Goal: Feedback & Contribution: Contribute content

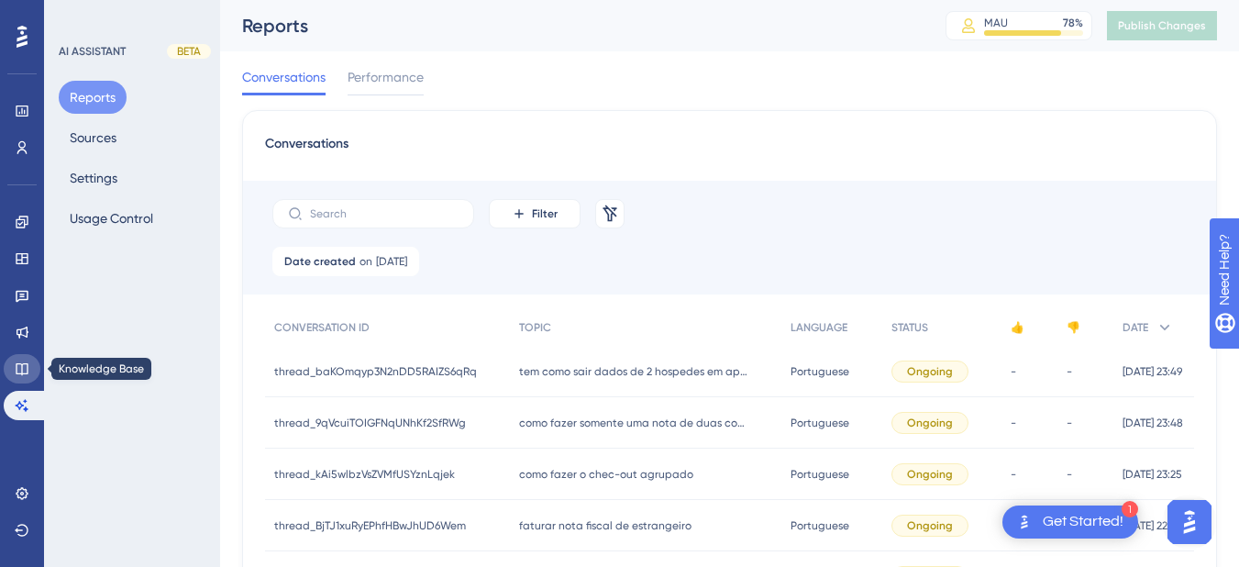
drag, startPoint x: 21, startPoint y: 373, endPoint x: 111, endPoint y: 333, distance: 98.5
click at [21, 373] on icon at bounding box center [22, 369] width 12 height 12
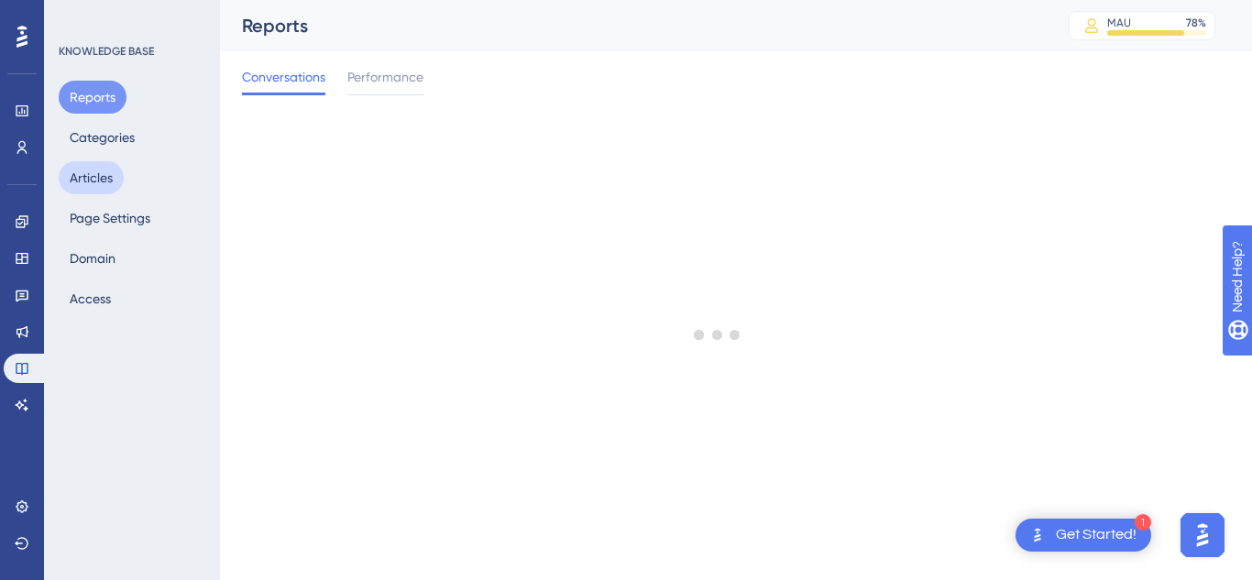
click at [113, 175] on button "Articles" at bounding box center [91, 177] width 65 height 33
click at [95, 172] on button "Articles" at bounding box center [91, 177] width 65 height 33
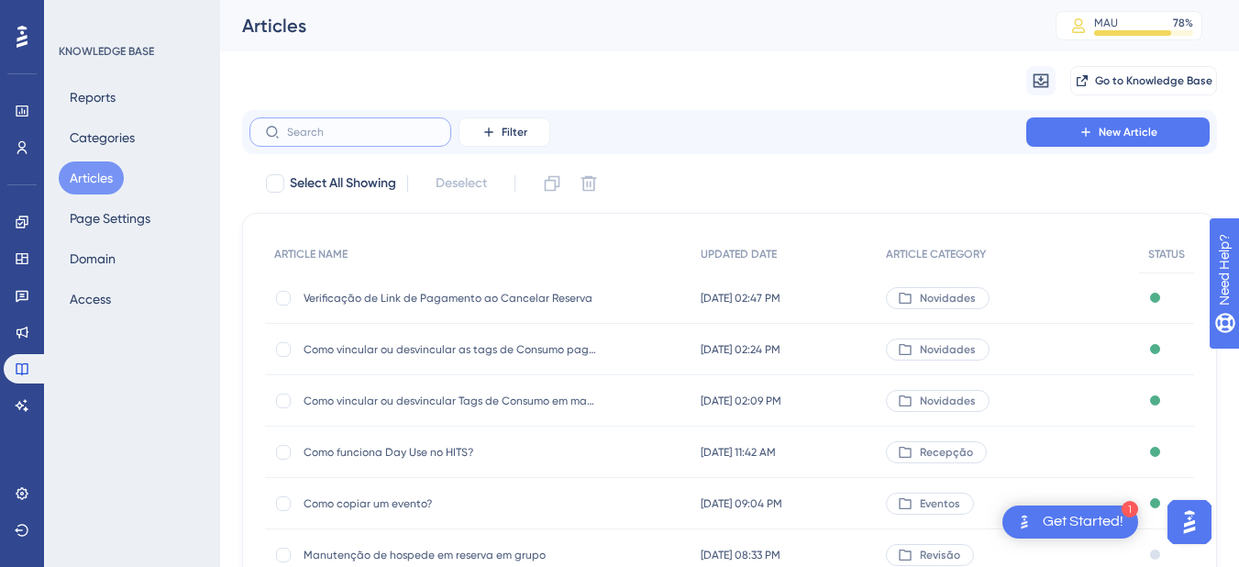
click at [370, 133] on input "text" at bounding box center [361, 132] width 149 height 13
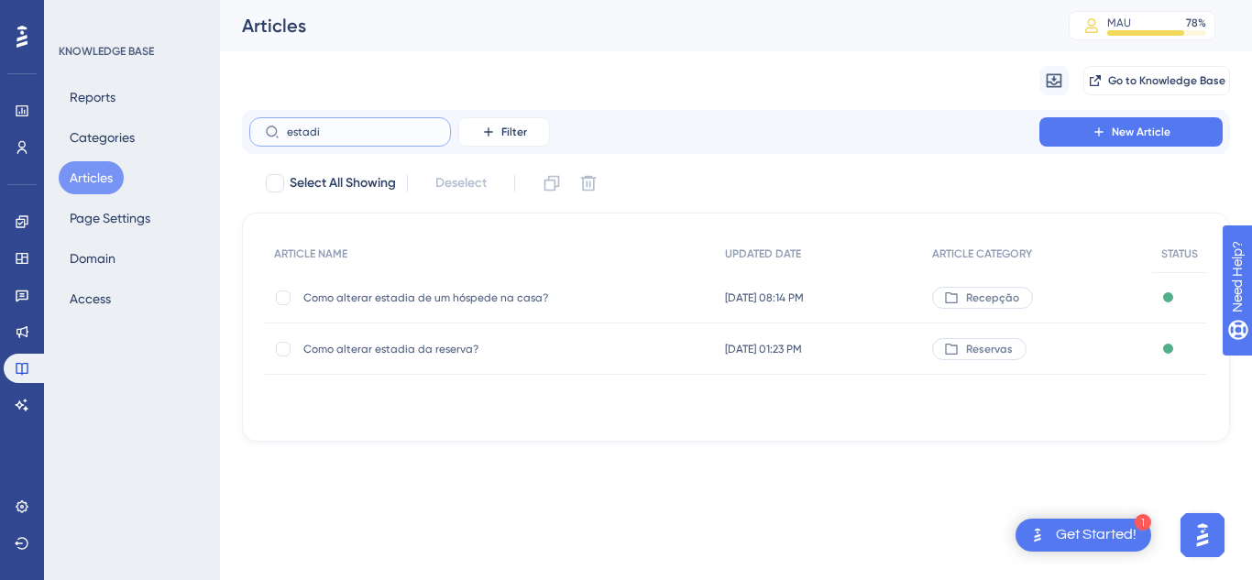
type input "estadi"
click at [443, 296] on span "Como alterar estadia de um hóspede na casa?" at bounding box center [449, 298] width 293 height 15
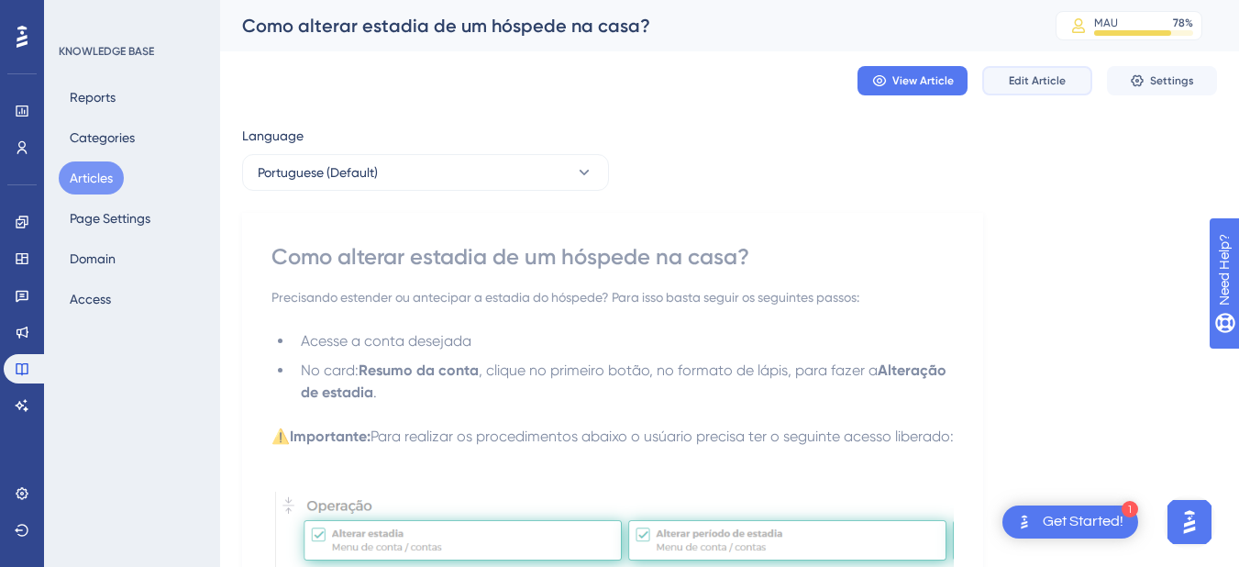
click at [1055, 72] on button "Edit Article" at bounding box center [1037, 80] width 110 height 29
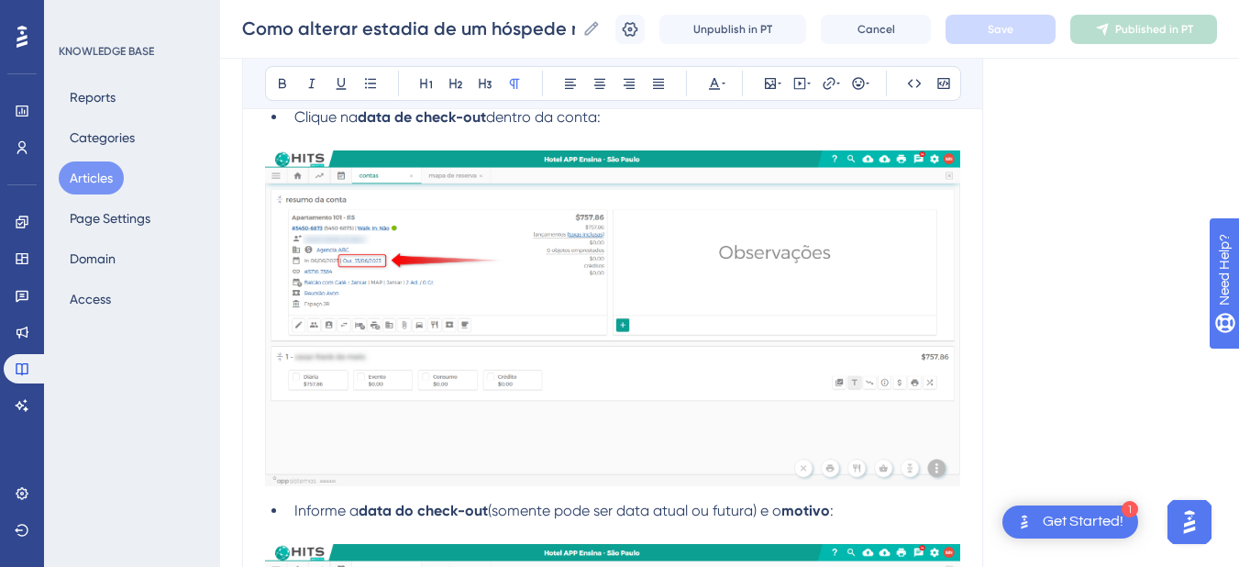
scroll to position [3726, 0]
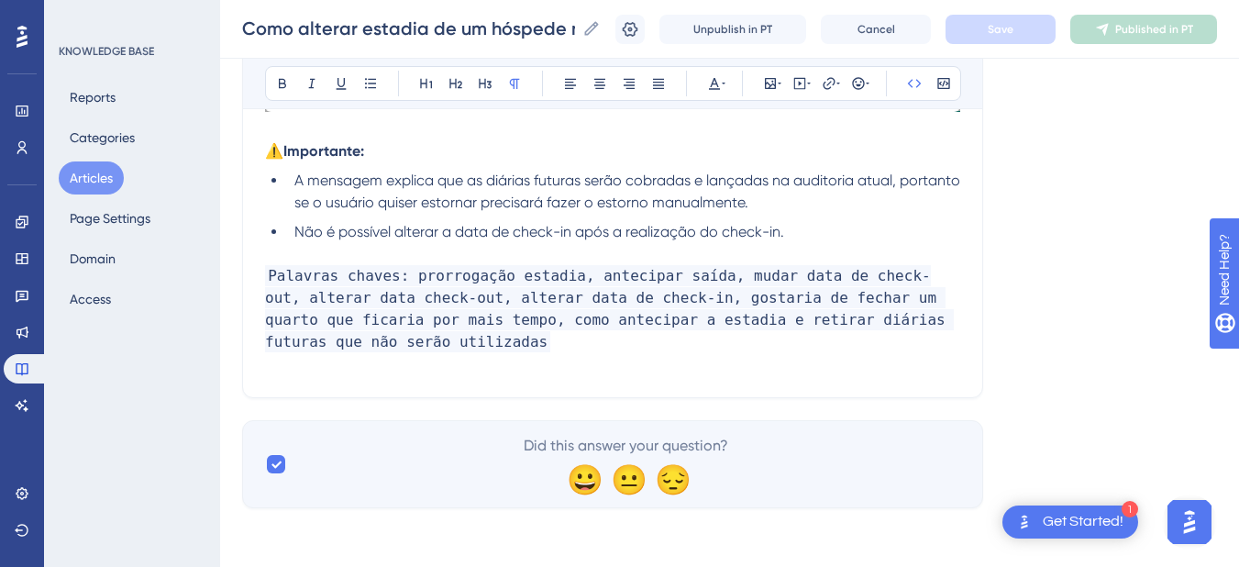
click at [428, 339] on p "Palavras chaves: prorrogação estadia, antecipar saída, mudar data de check-out,…" at bounding box center [612, 309] width 695 height 88
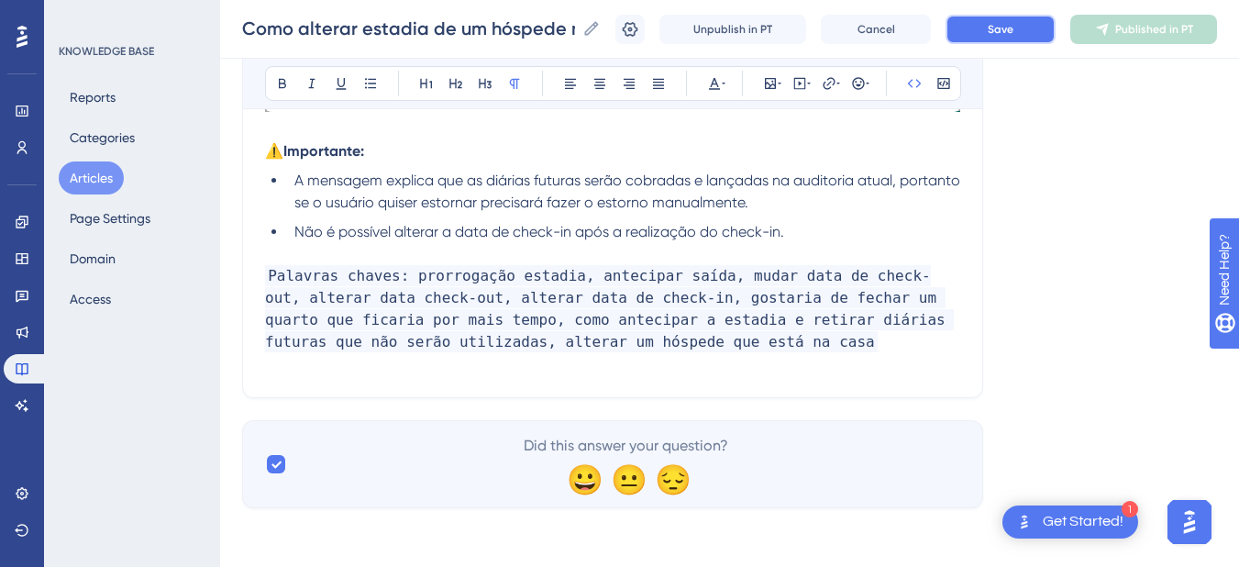
click at [984, 42] on button "Save" at bounding box center [1000, 29] width 110 height 29
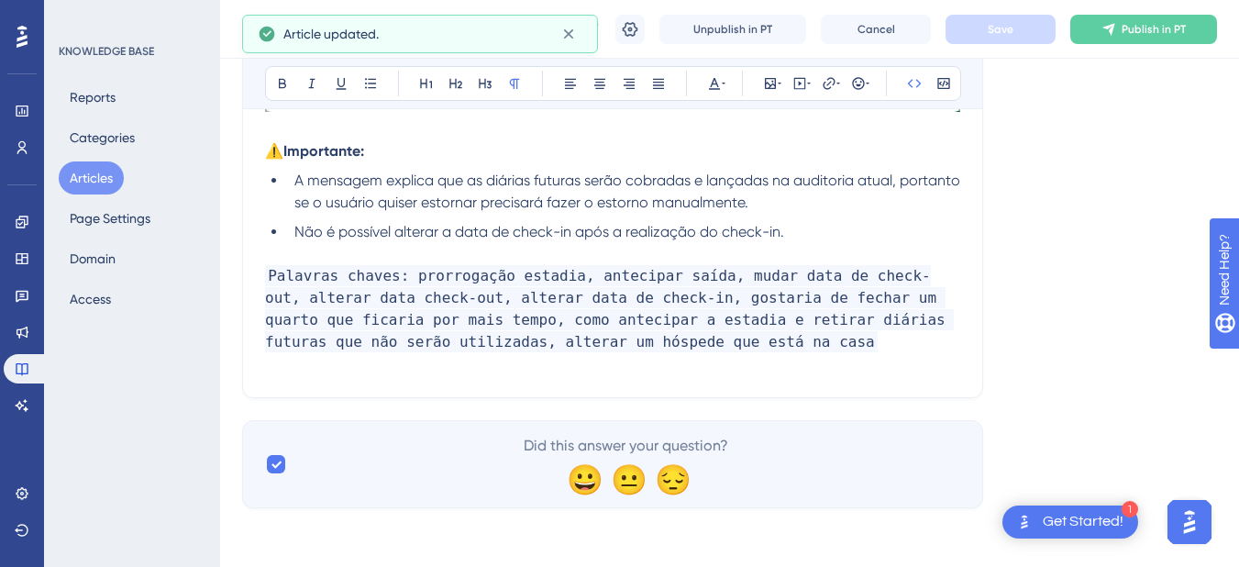
click at [743, 340] on p "Palavras chaves: prorrogação estadia, antecipar saída, mudar data de check-out,…" at bounding box center [612, 309] width 695 height 88
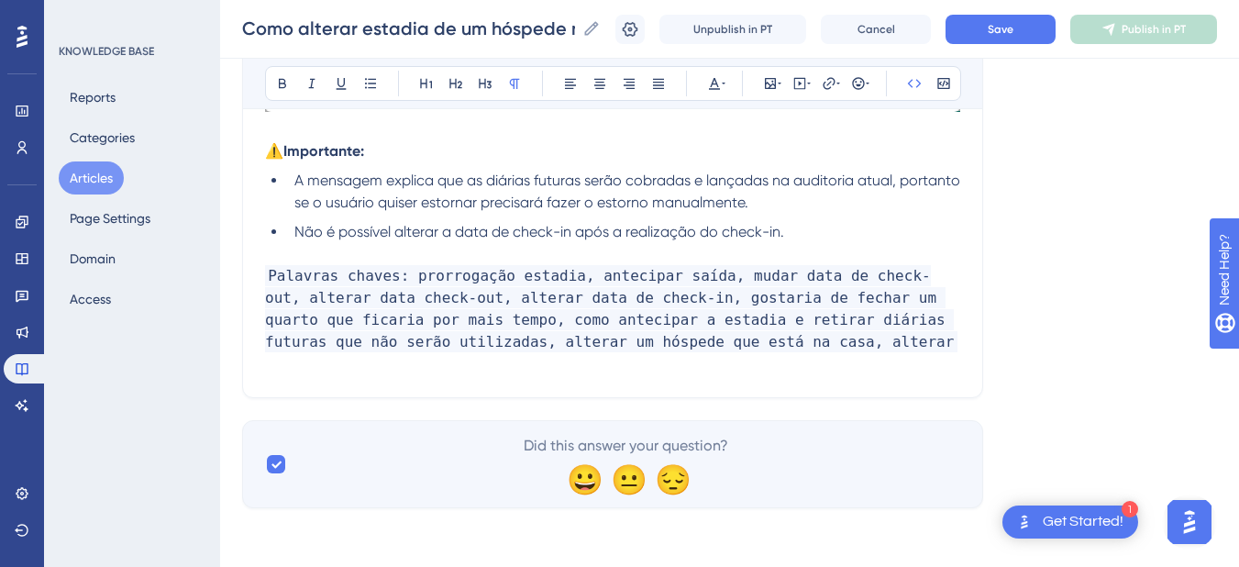
drag, startPoint x: 806, startPoint y: 346, endPoint x: 709, endPoint y: 346, distance: 97.2
click at [709, 346] on p "Palavras chaves: prorrogação estadia, antecipar saída, mudar data de check-out,…" at bounding box center [612, 309] width 695 height 88
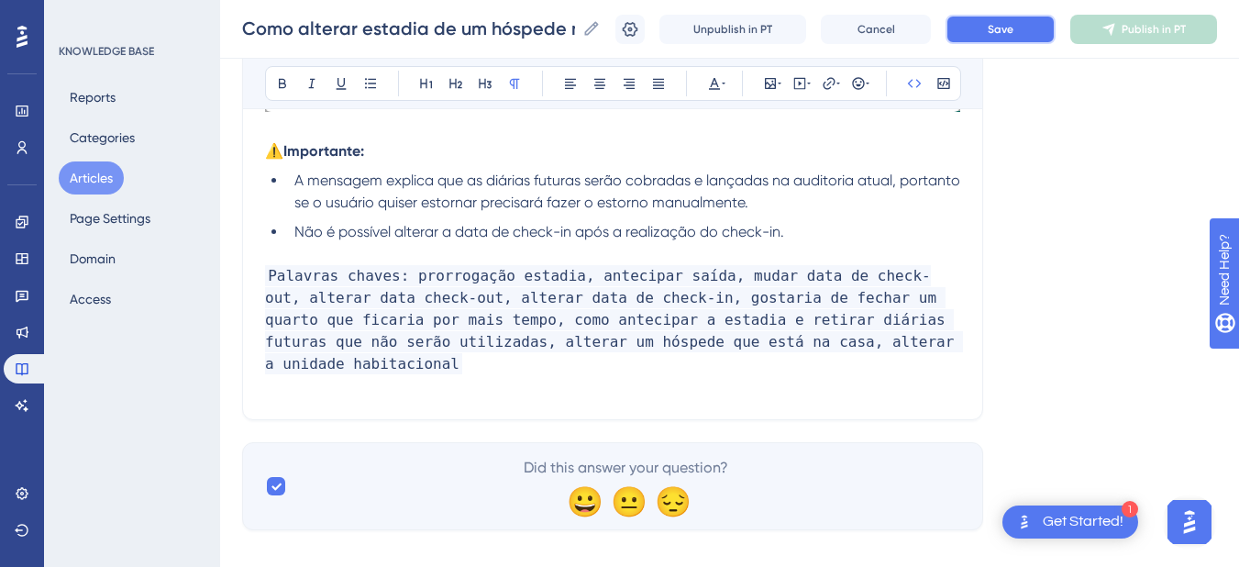
click at [993, 20] on button "Save" at bounding box center [1000, 29] width 110 height 29
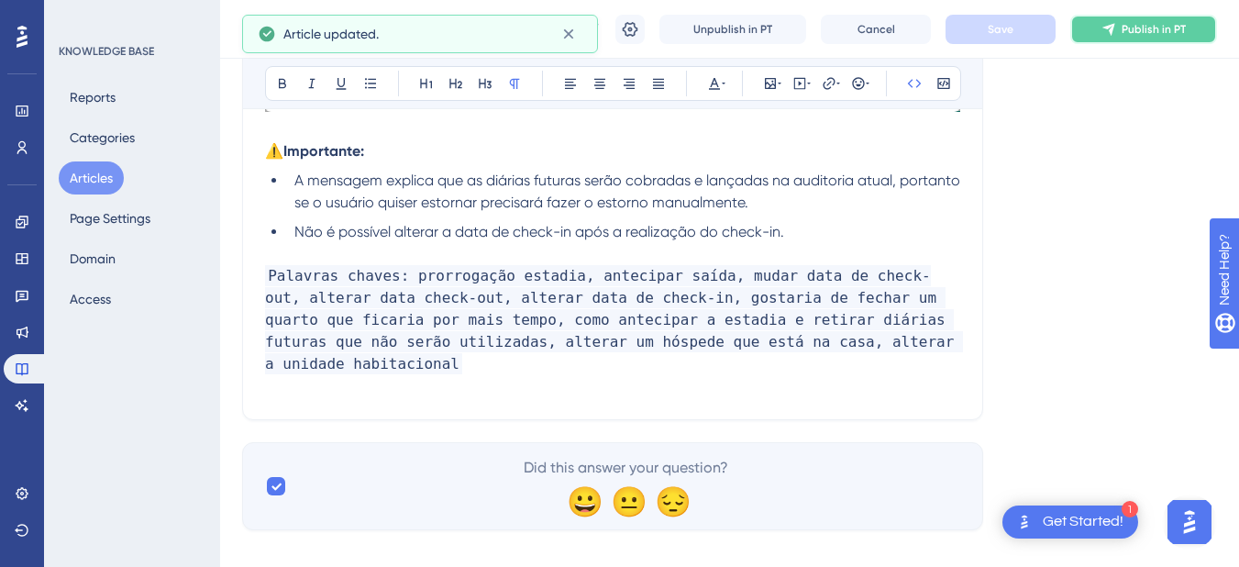
click at [1162, 36] on span "Publish in PT" at bounding box center [1153, 29] width 64 height 15
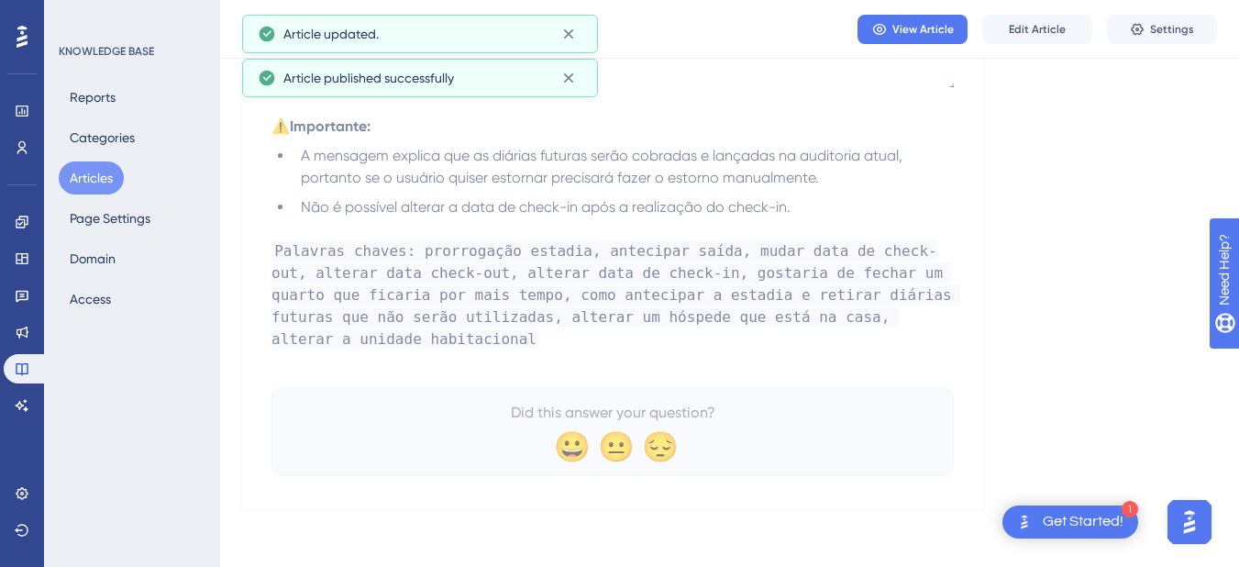
scroll to position [3666, 0]
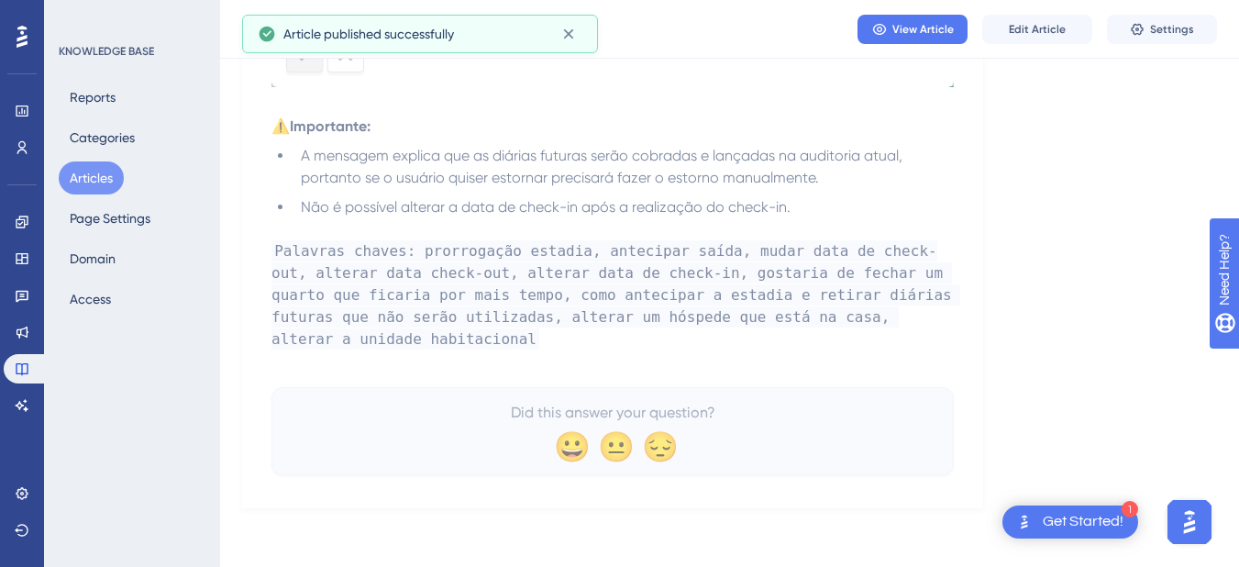
click at [101, 167] on button "Articles" at bounding box center [91, 177] width 65 height 33
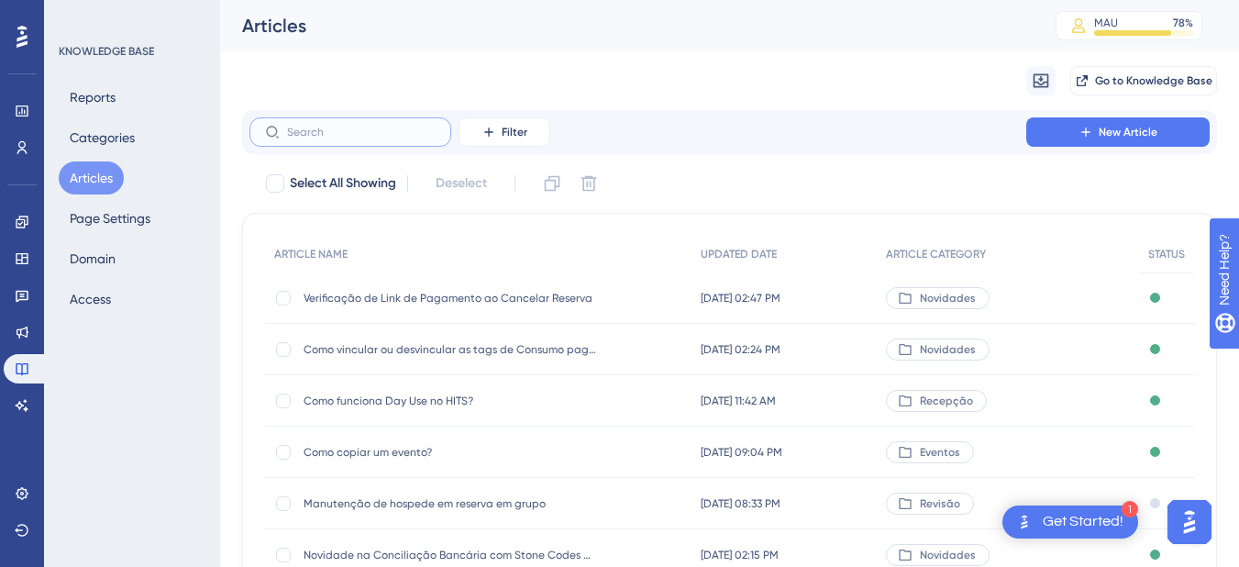
click at [328, 137] on input "text" at bounding box center [361, 132] width 149 height 13
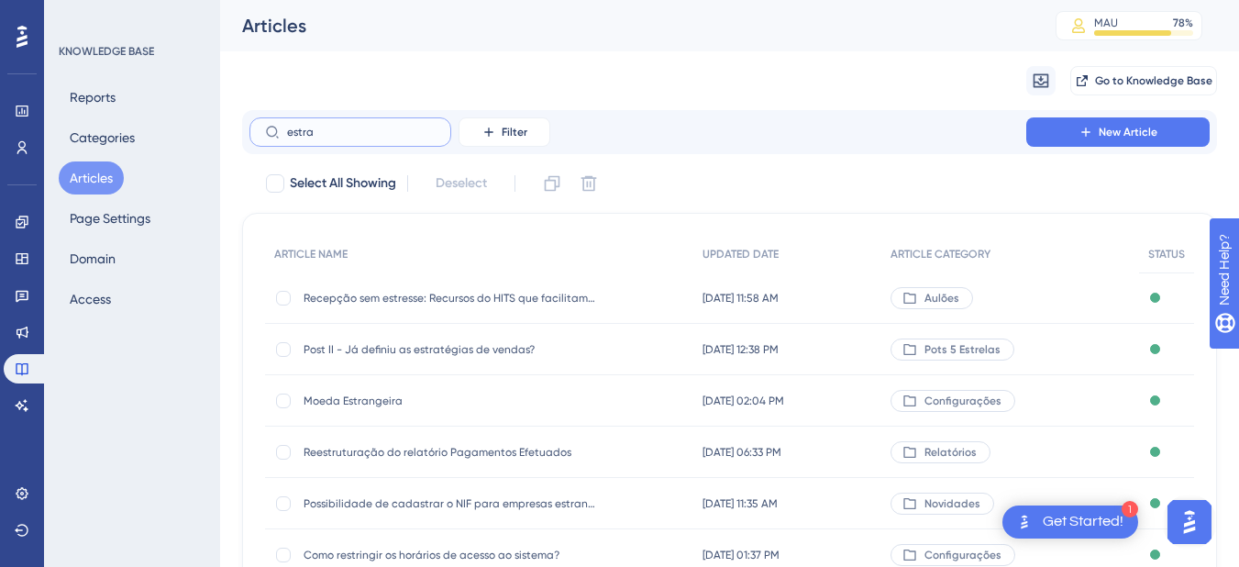
type input "estrag"
checkbox input "true"
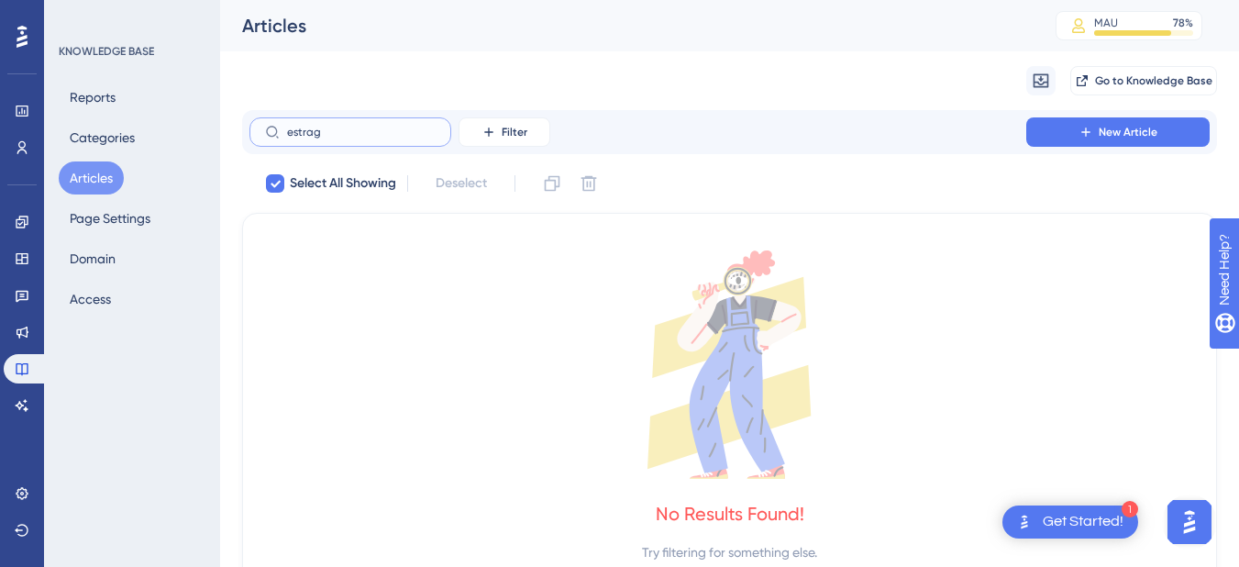
type input "estra"
checkbox input "false"
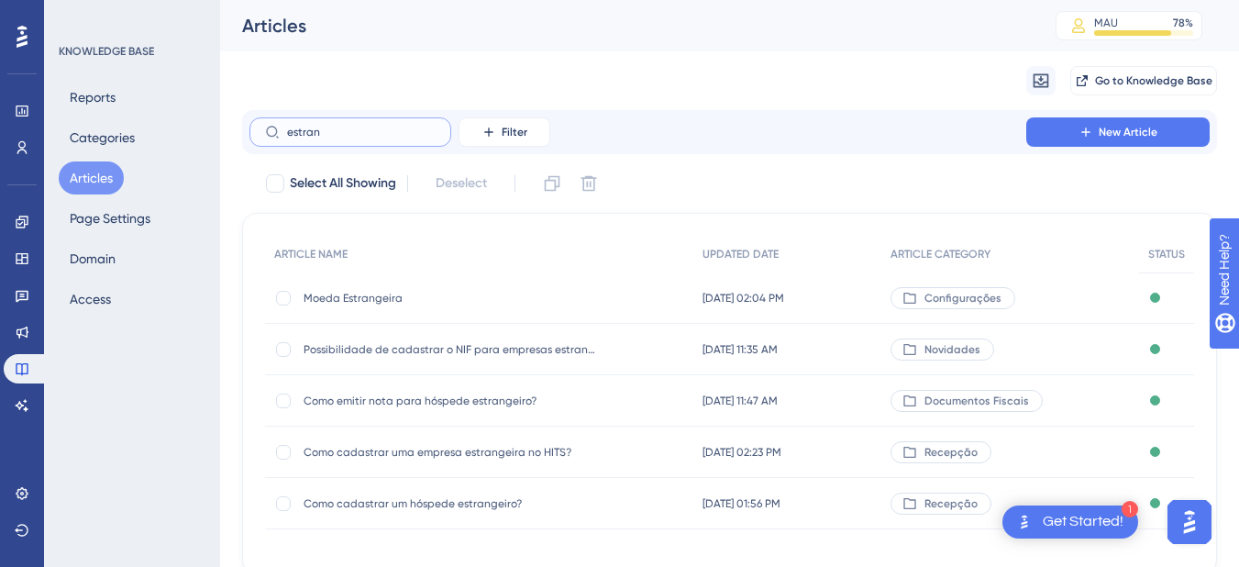
type input "estran"
click at [458, 402] on span "Como emitir nota para hóspede estrangeiro?" at bounding box center [449, 400] width 293 height 15
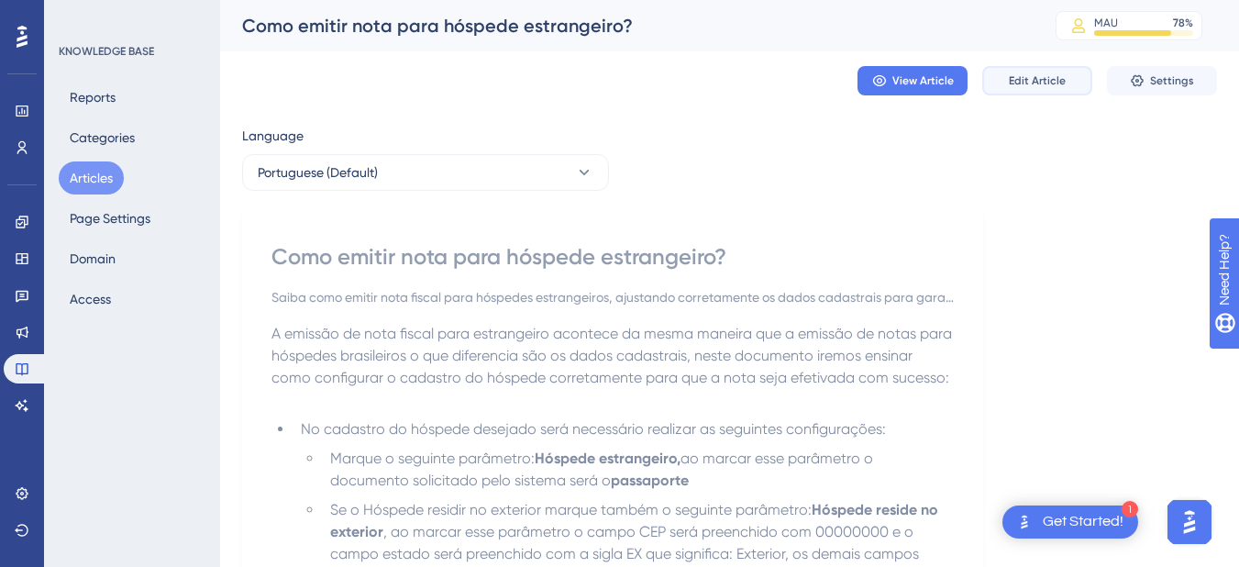
click at [1033, 82] on span "Edit Article" at bounding box center [1037, 80] width 57 height 15
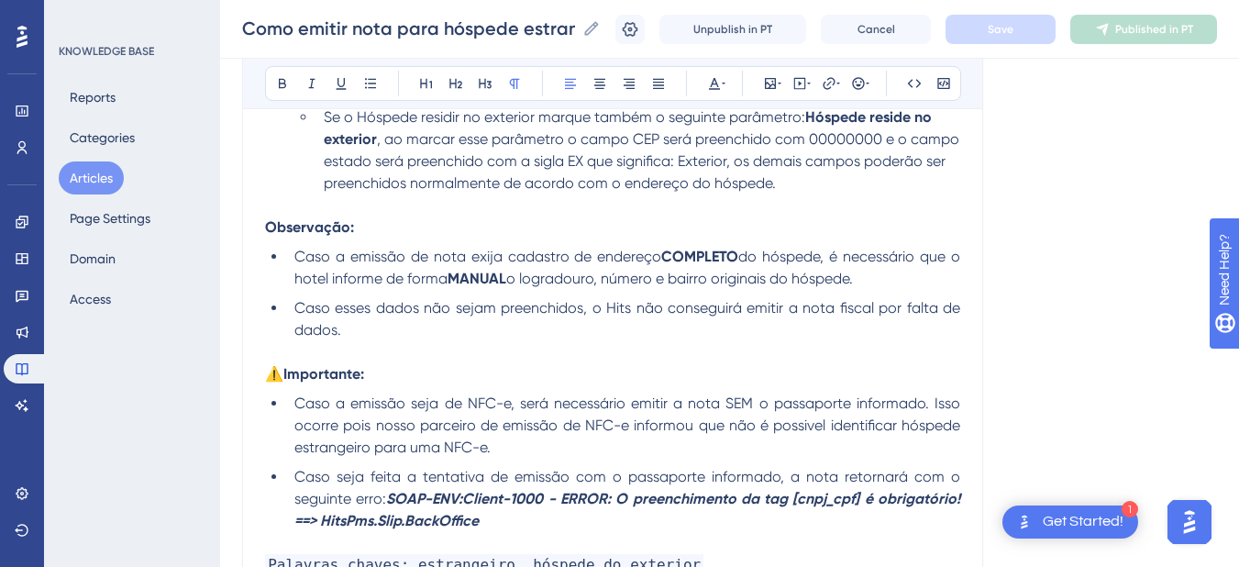
scroll to position [660, 0]
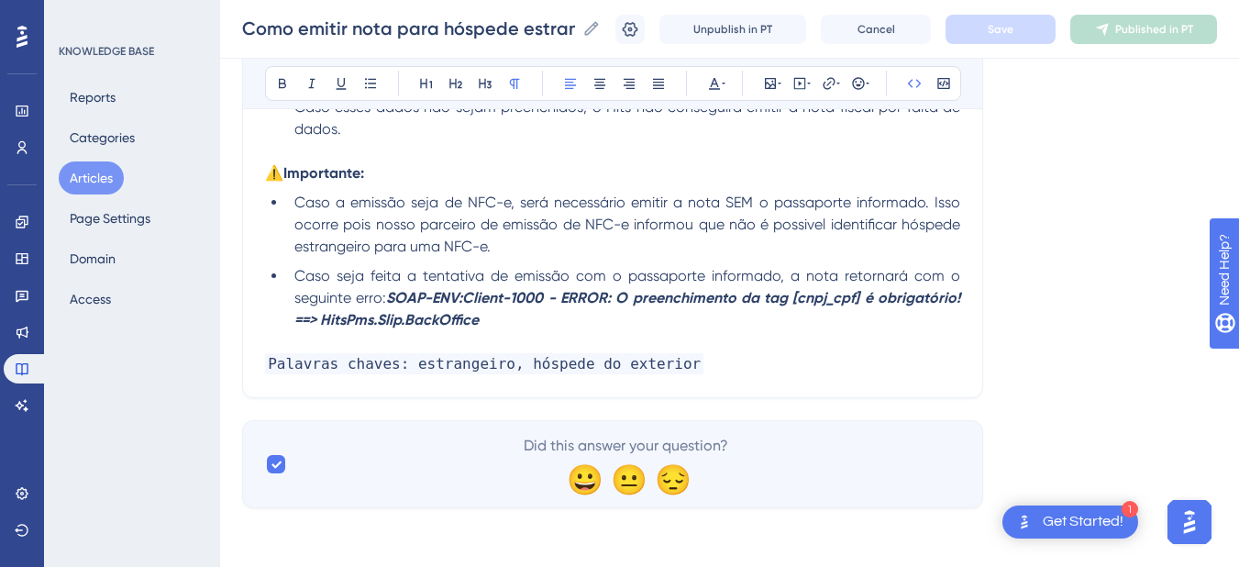
click at [736, 374] on p "Palavras chaves: estrangeiro, hóspede do exterior" at bounding box center [612, 364] width 695 height 22
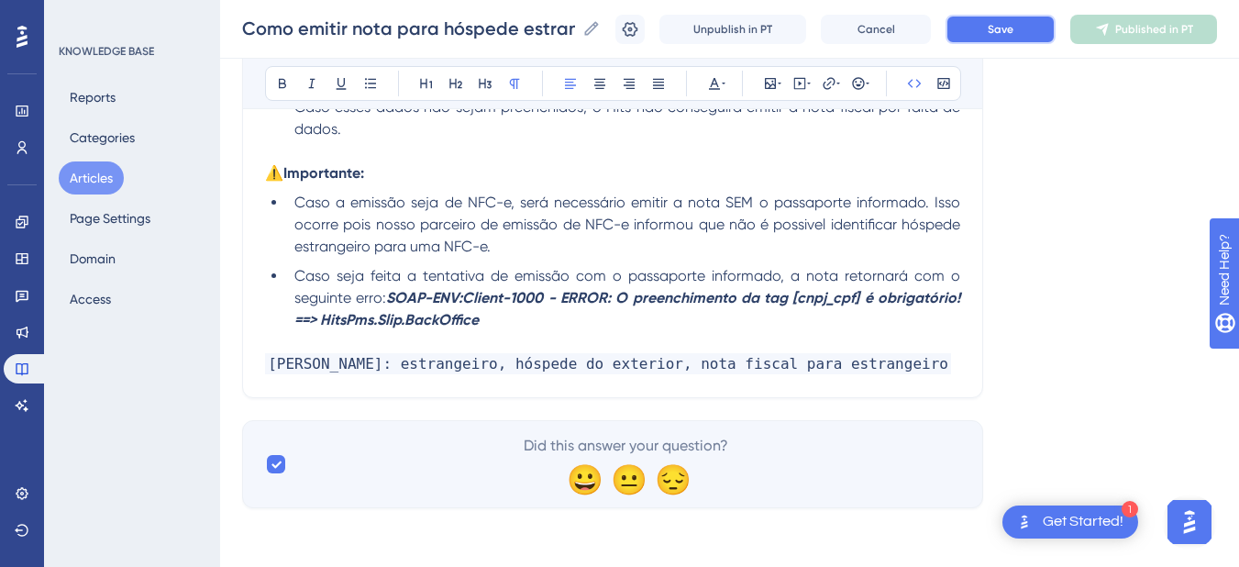
click at [994, 22] on button "Save" at bounding box center [1000, 29] width 110 height 29
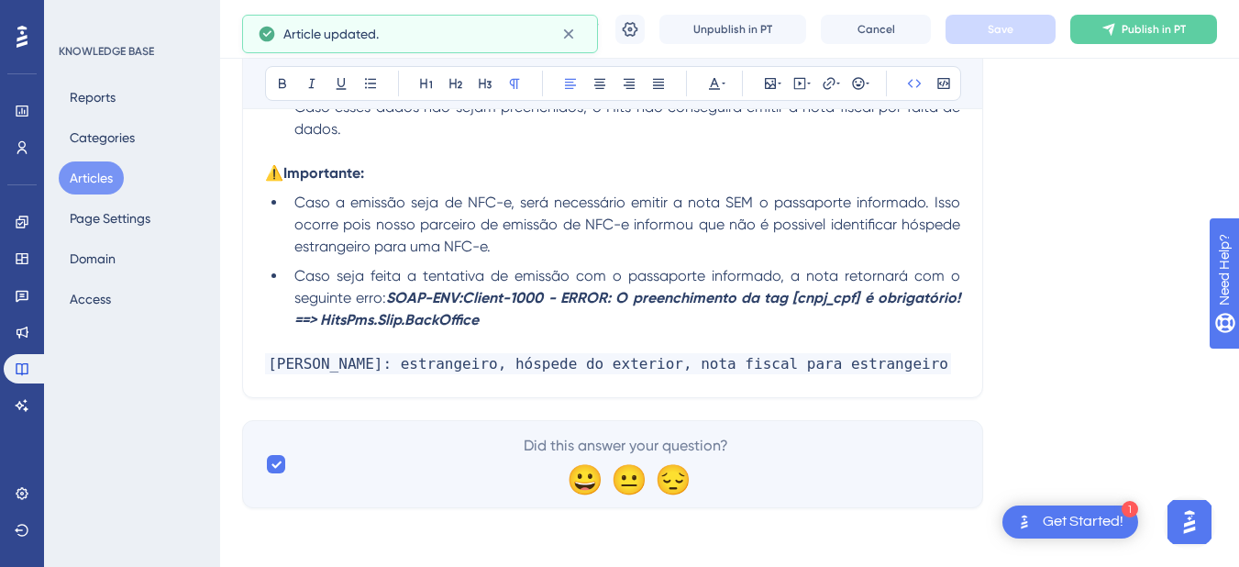
click at [923, 356] on p "Palavras chaves: estrangeiro, hóspede do exterior, nota fiscal para estrangeiro" at bounding box center [612, 364] width 695 height 22
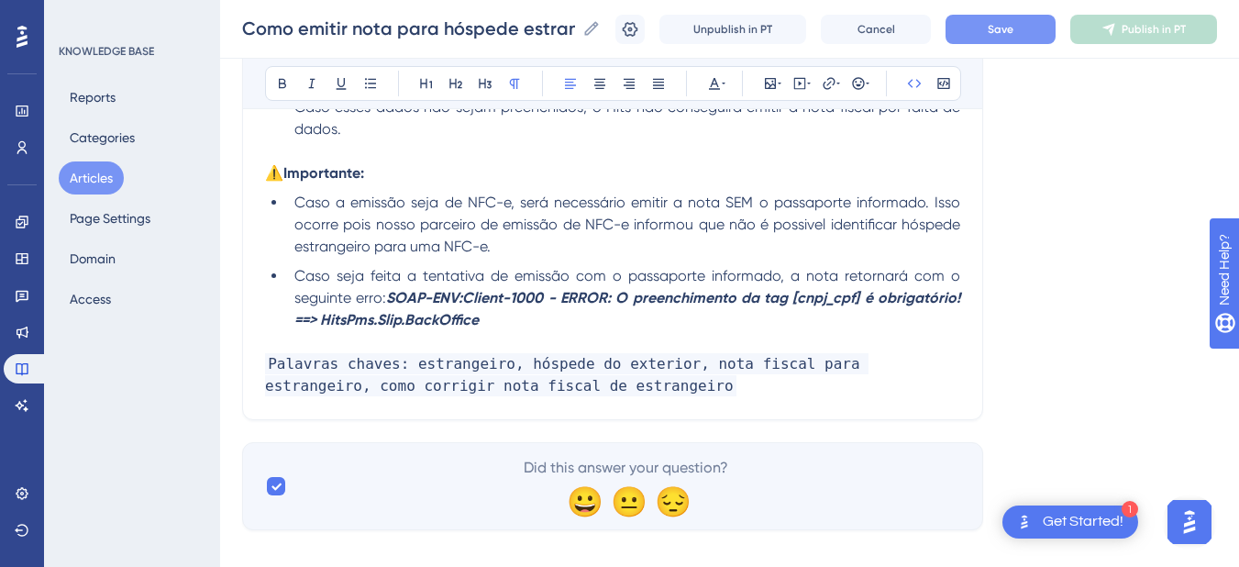
click at [992, 27] on button "Save" at bounding box center [1000, 29] width 110 height 29
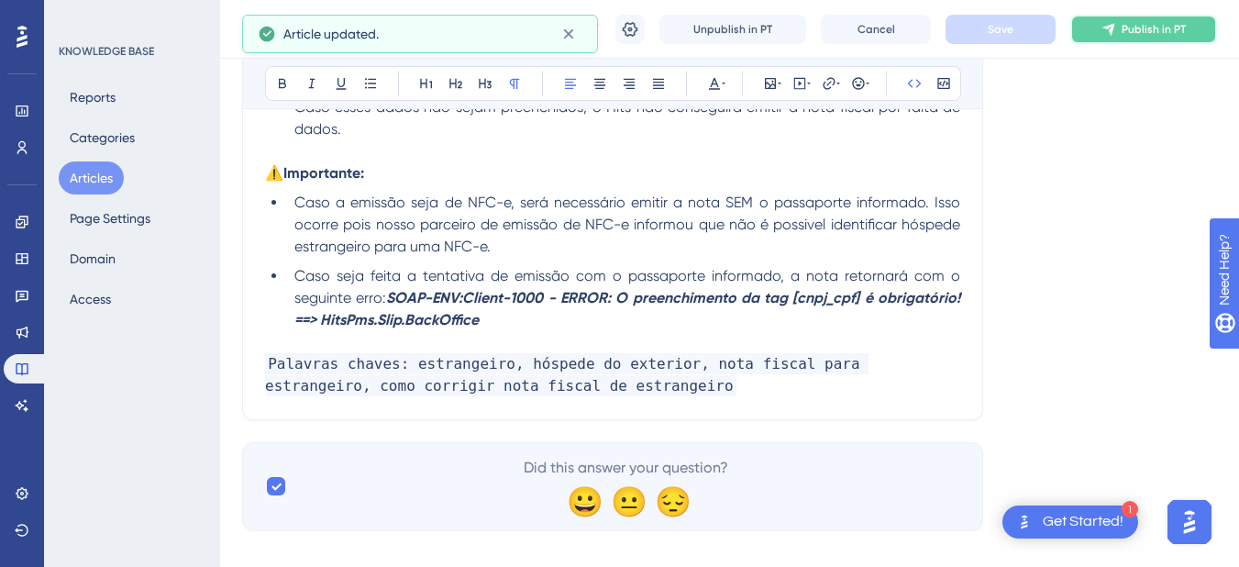
click at [1160, 32] on span "Publish in PT" at bounding box center [1153, 29] width 64 height 15
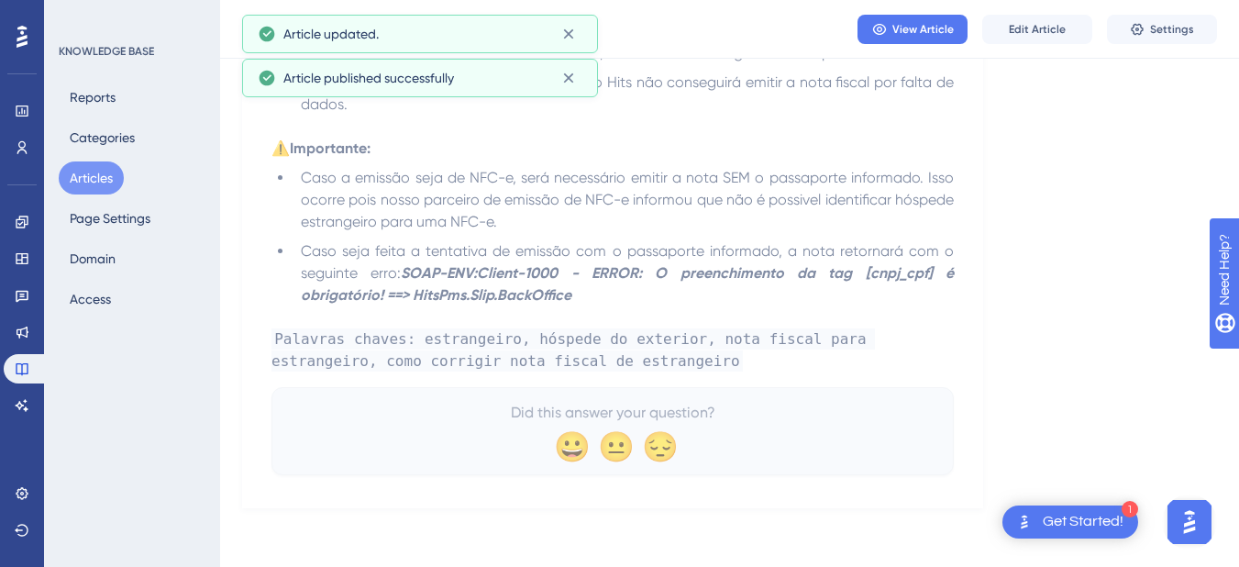
scroll to position [611, 0]
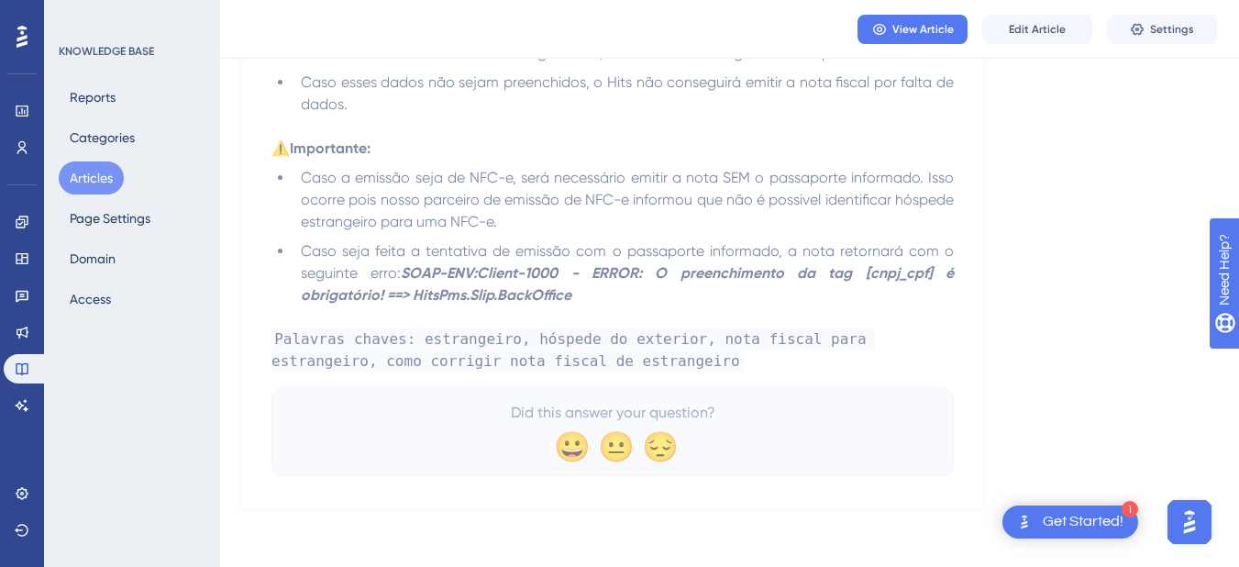
drag, startPoint x: 101, startPoint y: 177, endPoint x: 1248, endPoint y: 69, distance: 1152.1
click at [101, 177] on button "Articles" at bounding box center [91, 177] width 65 height 33
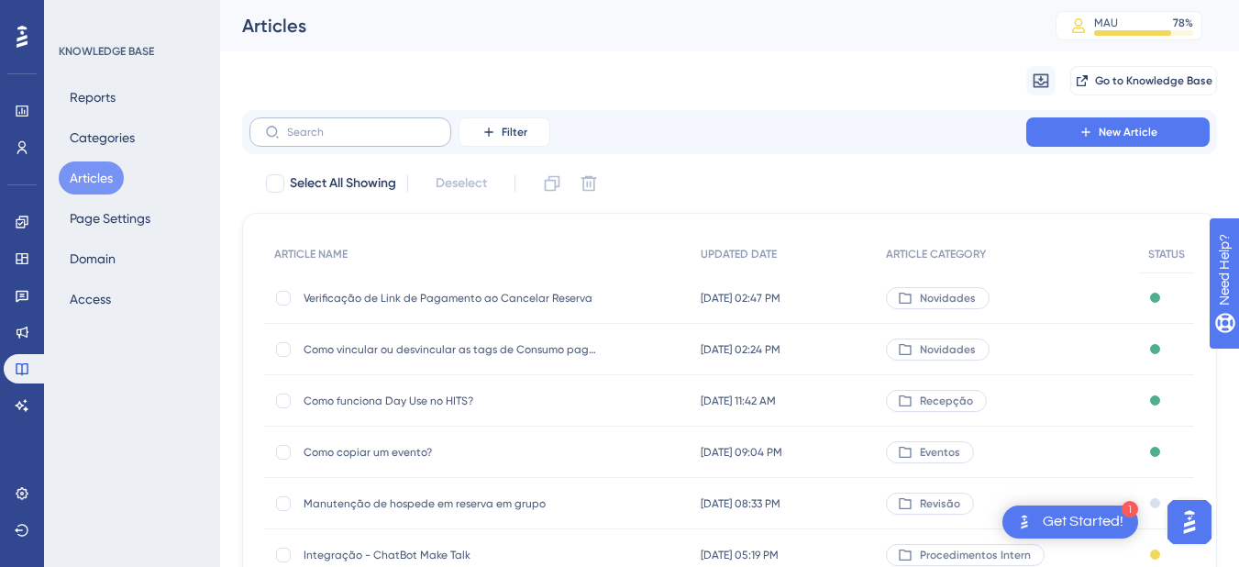
click at [323, 121] on label at bounding box center [350, 131] width 202 height 29
click at [323, 126] on input "text" at bounding box center [361, 132] width 149 height 13
paste input "Como alterar a quantidade de apartamentos enviados para o Gestor de Canal/ Moto…"
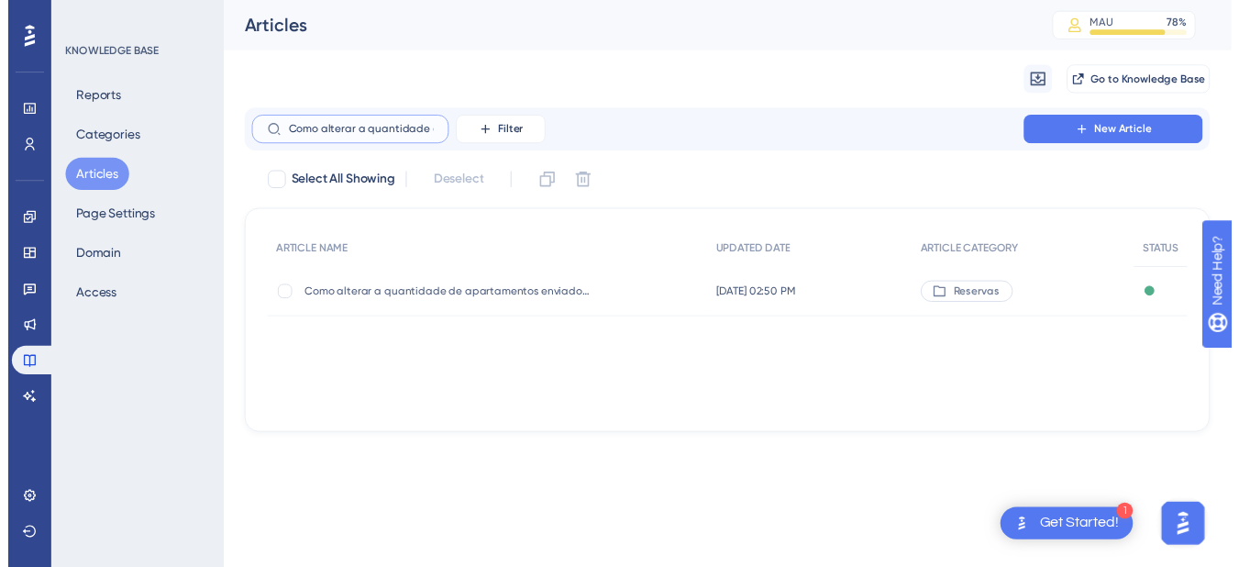
scroll to position [0, 357]
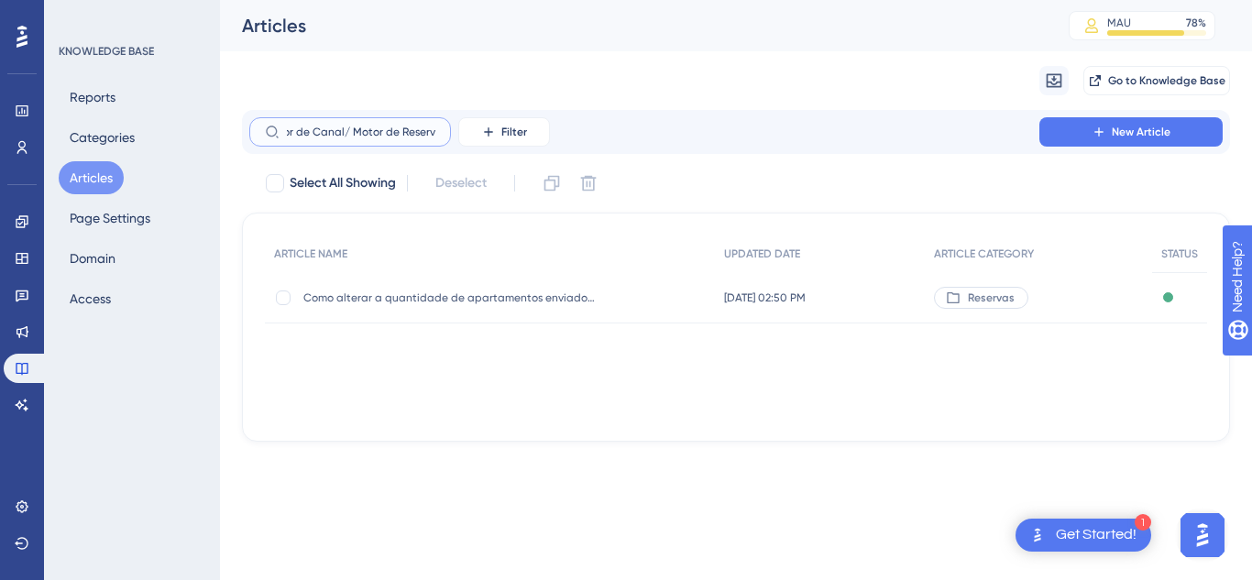
type input "Como alterar a quantidade de apartamentos enviados para o Gestor de Canal/ Moto…"
click at [565, 303] on span "Como alterar a quantidade de apartamentos enviados para o Gestor de Canal/ Moto…" at bounding box center [449, 298] width 293 height 15
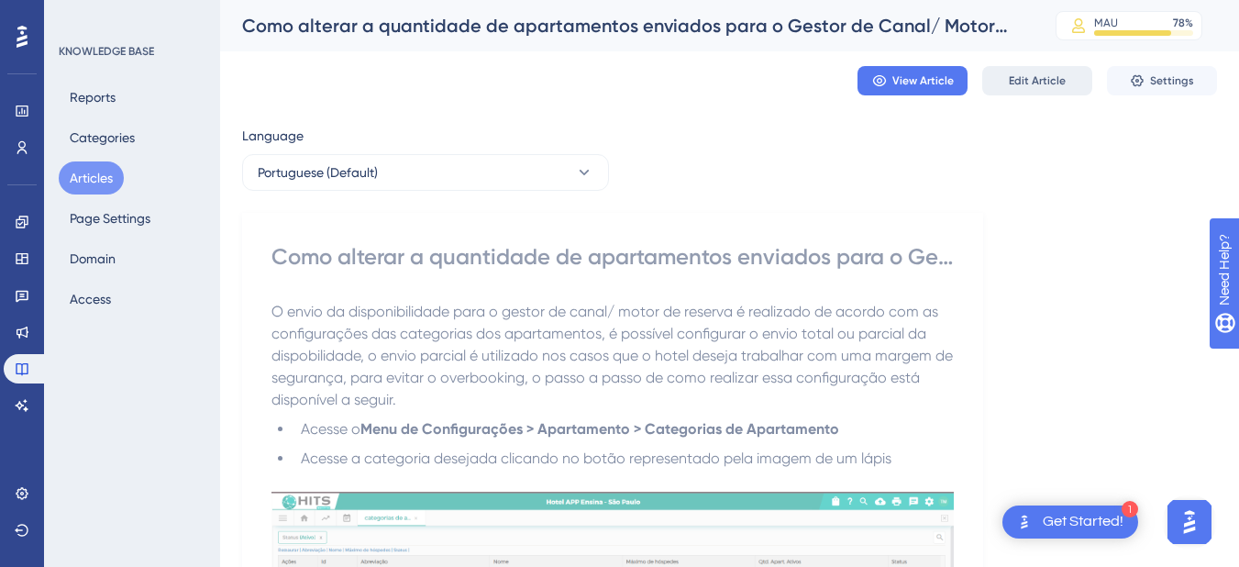
click at [1025, 85] on span "Edit Article" at bounding box center [1037, 80] width 57 height 15
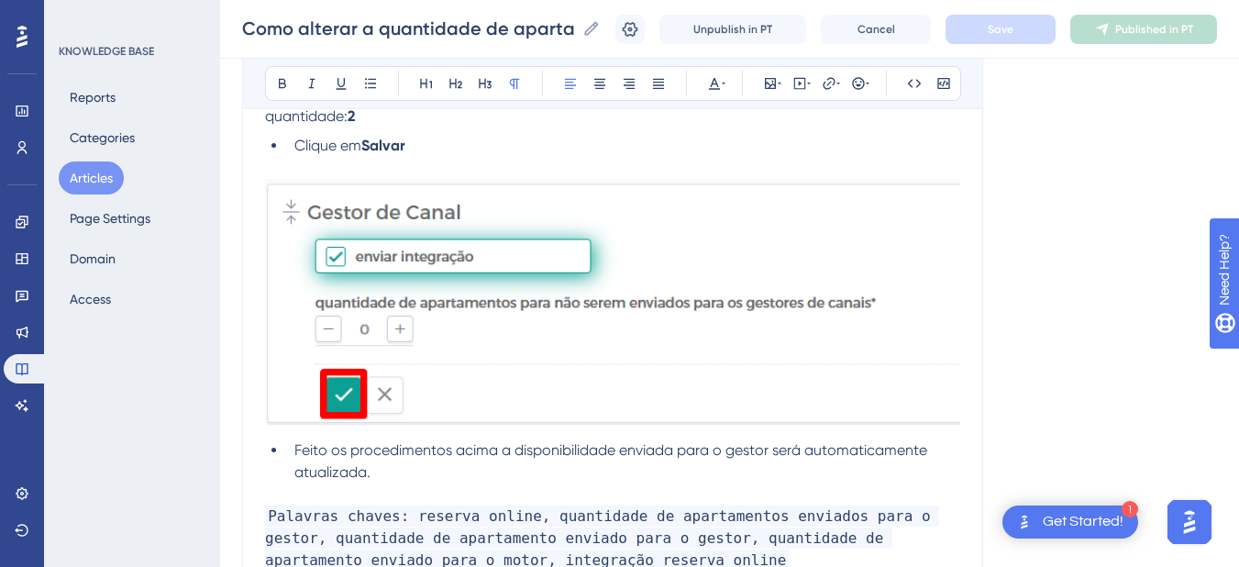
scroll to position [1283, 0]
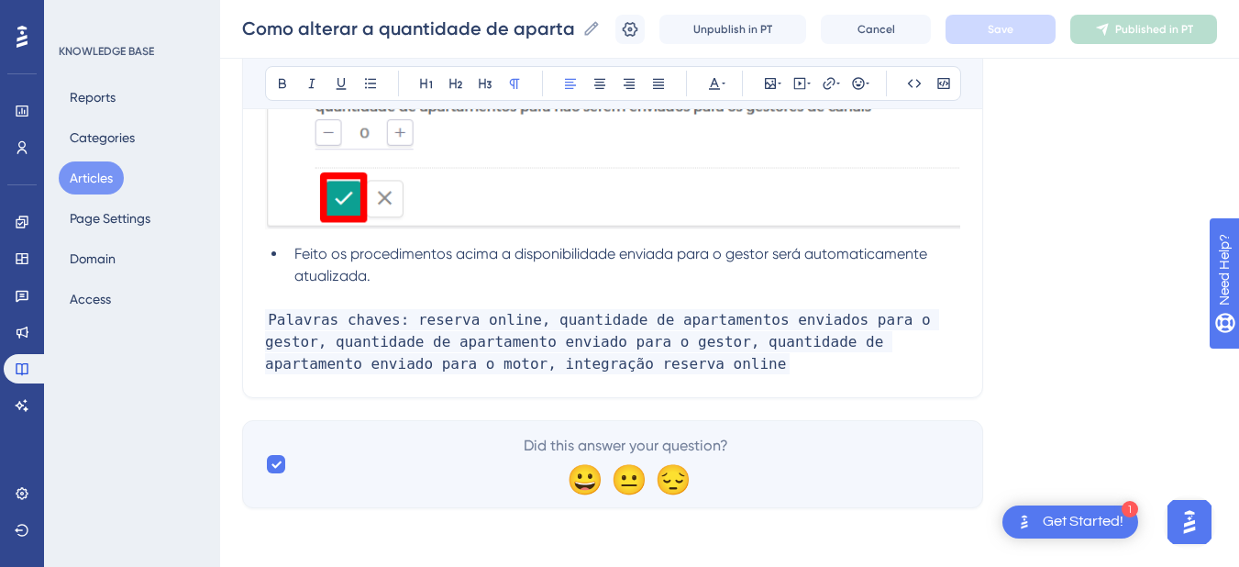
click at [413, 282] on li "Feito os procedimentos acima a disponibilidade enviada para o gestor será autom…" at bounding box center [623, 265] width 673 height 44
click at [84, 175] on button "Articles" at bounding box center [91, 177] width 65 height 33
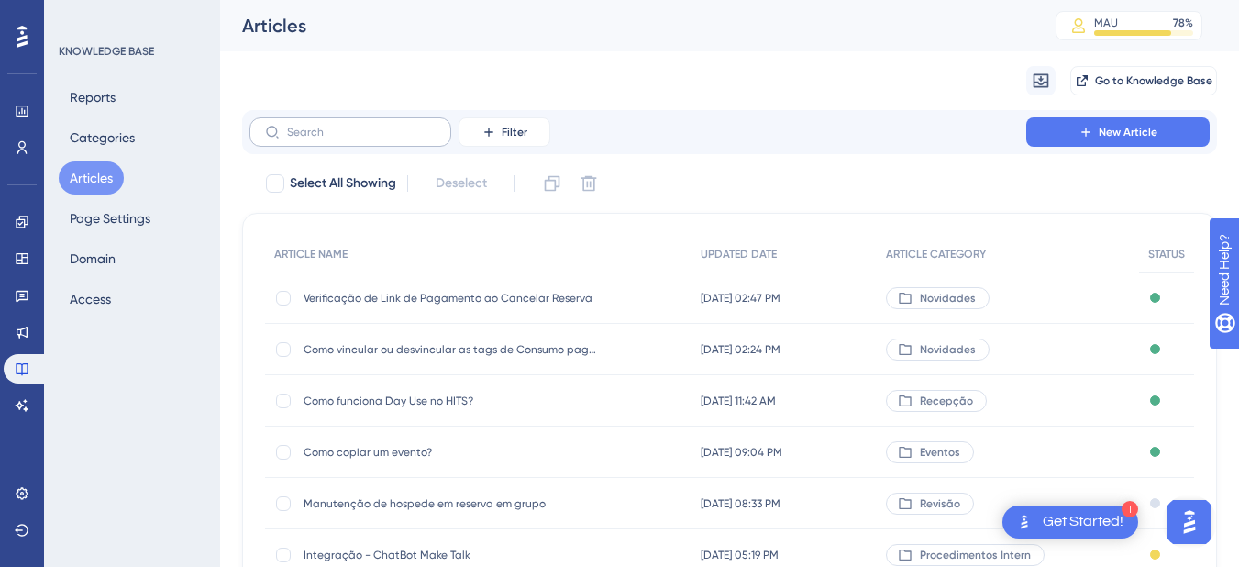
click at [331, 119] on label at bounding box center [350, 131] width 202 height 29
click at [331, 126] on input "text" at bounding box center [361, 132] width 149 height 13
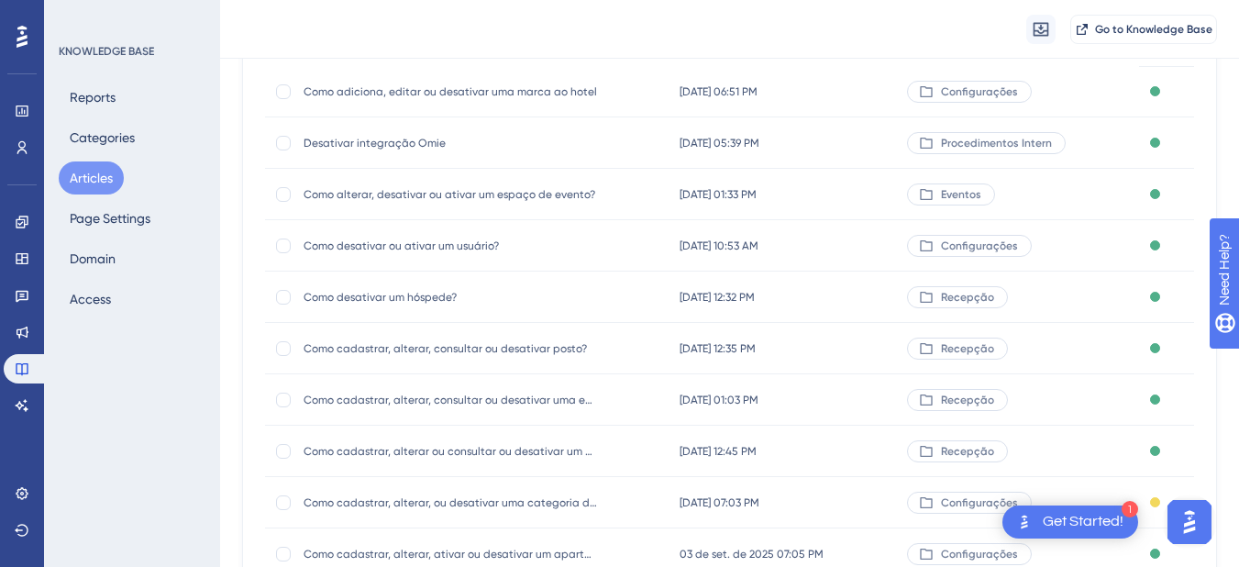
scroll to position [367, 0]
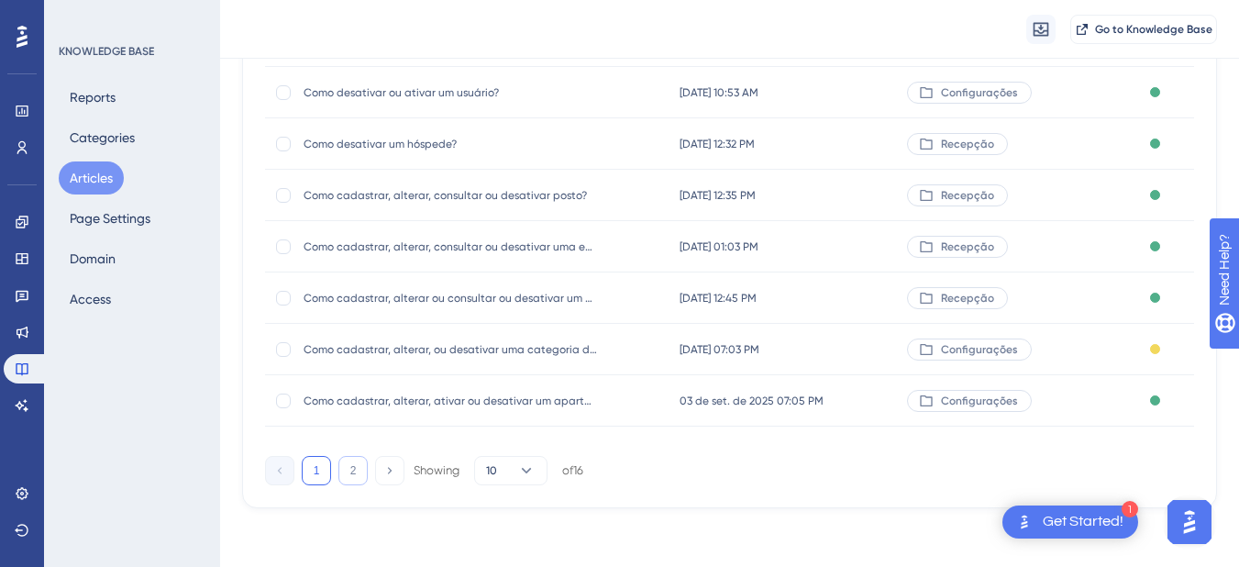
click at [348, 474] on button "2" at bounding box center [352, 470] width 29 height 29
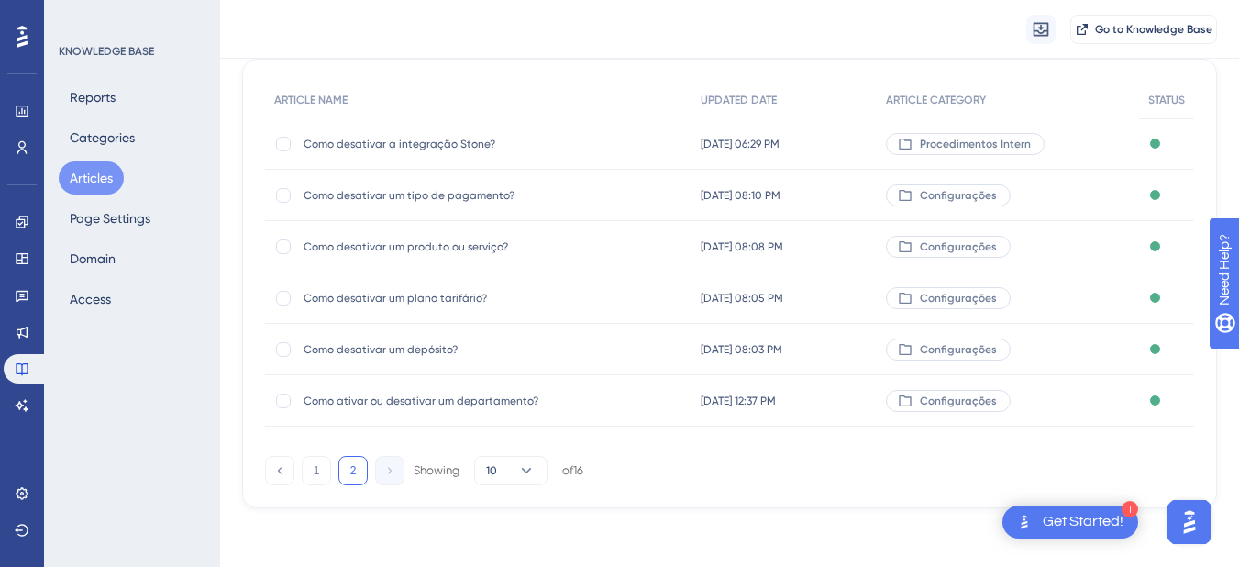
scroll to position [161, 0]
click at [320, 474] on button "1" at bounding box center [316, 470] width 29 height 29
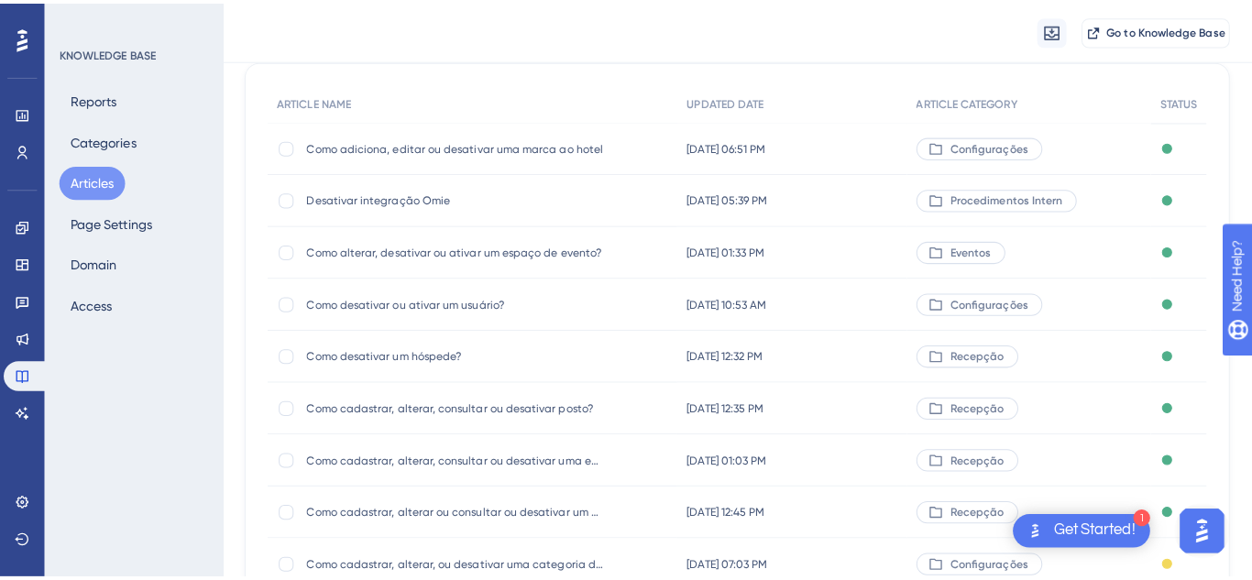
scroll to position [0, 0]
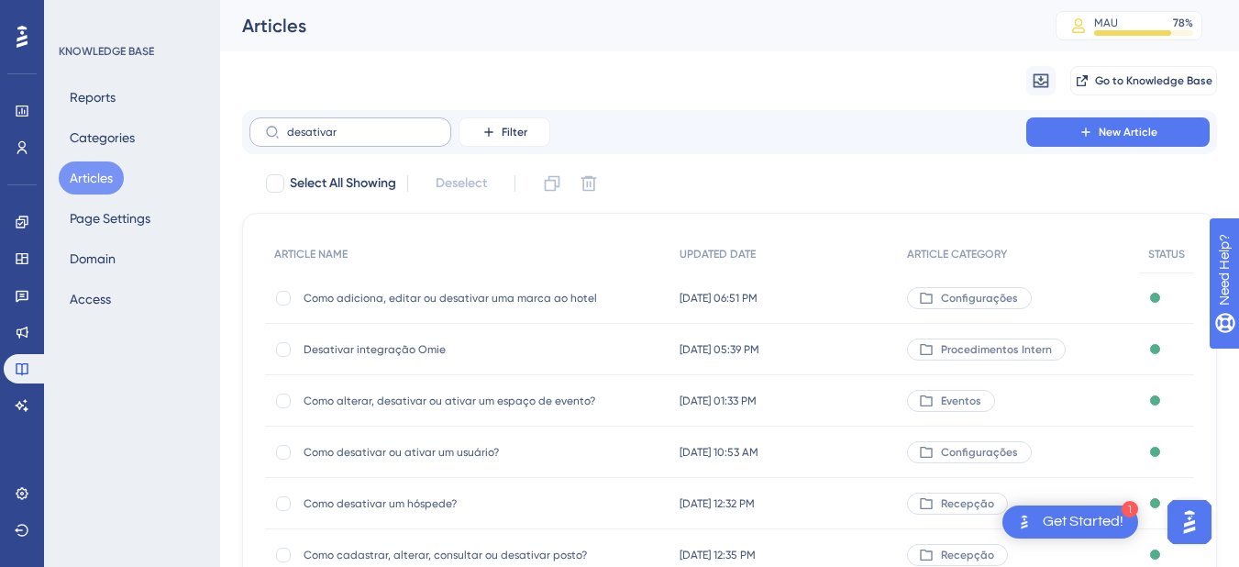
click at [412, 125] on label "desativar" at bounding box center [350, 131] width 202 height 29
click at [412, 126] on input "desativar" at bounding box center [361, 132] width 149 height 13
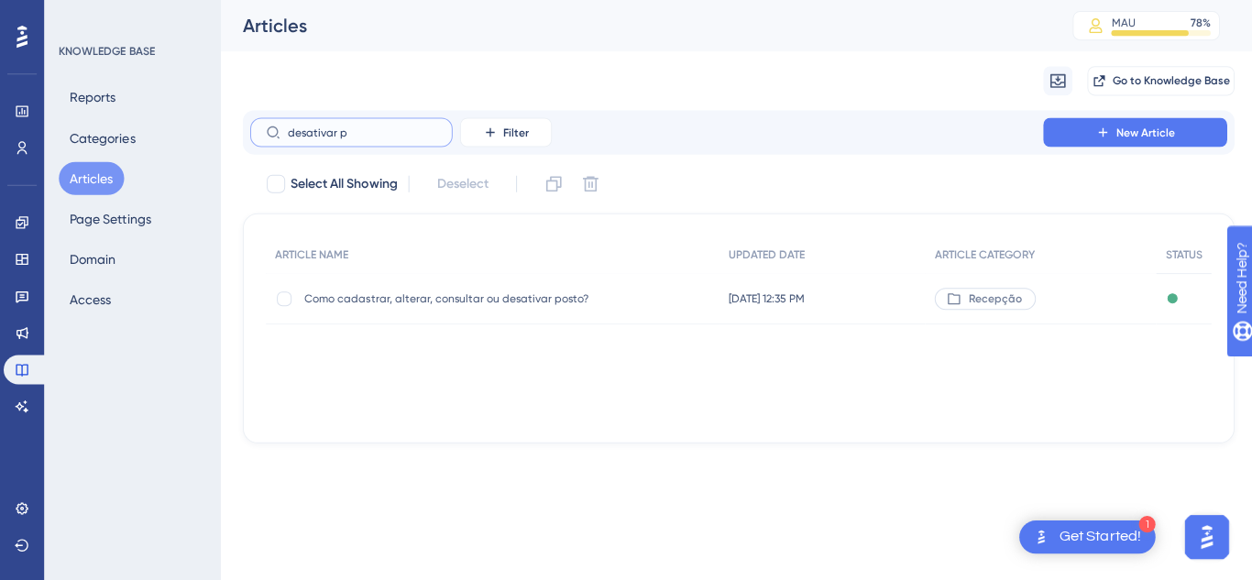
type input "desativar pl"
checkbox input "true"
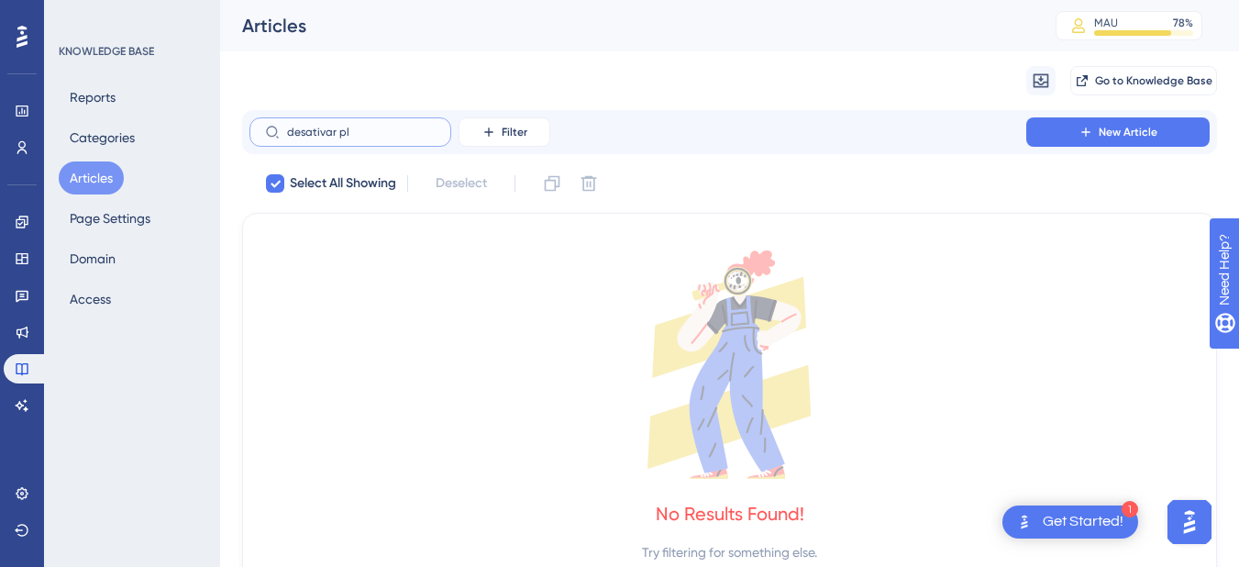
type input "desativar p"
checkbox input "false"
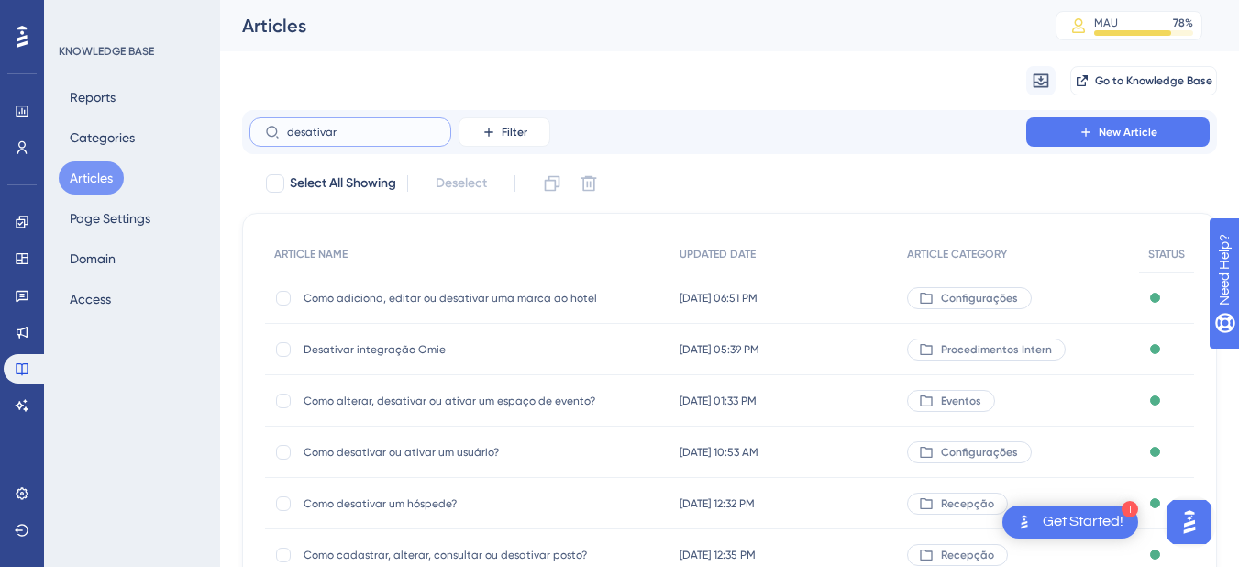
type input "desativar"
click at [325, 133] on input "desativar" at bounding box center [361, 132] width 149 height 13
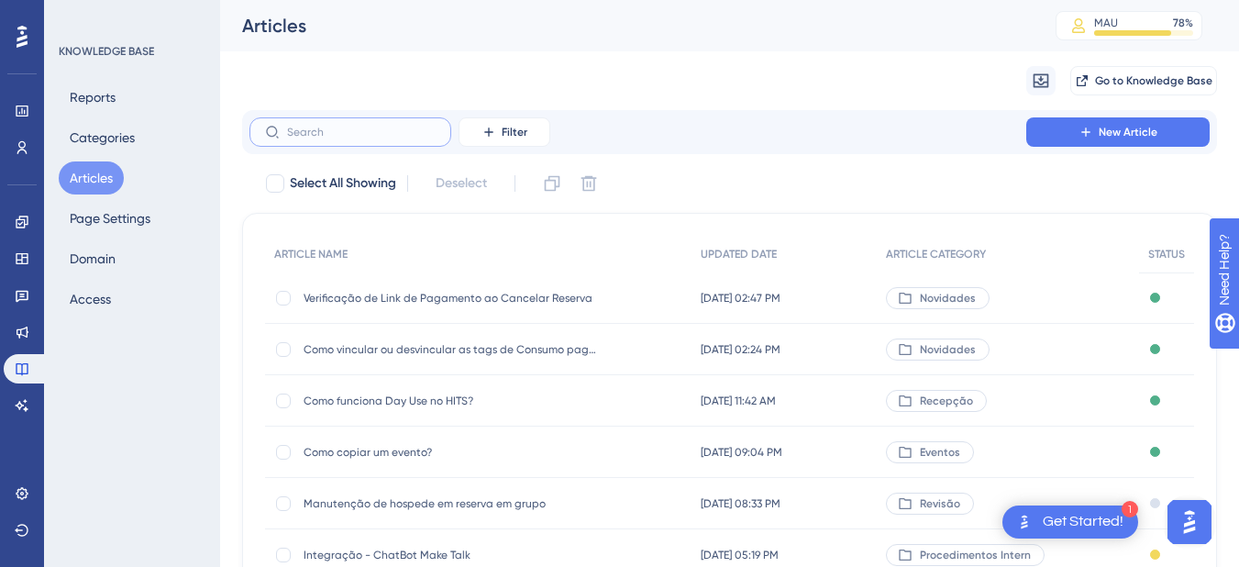
paste input "Como desativar um plano tarifário?"
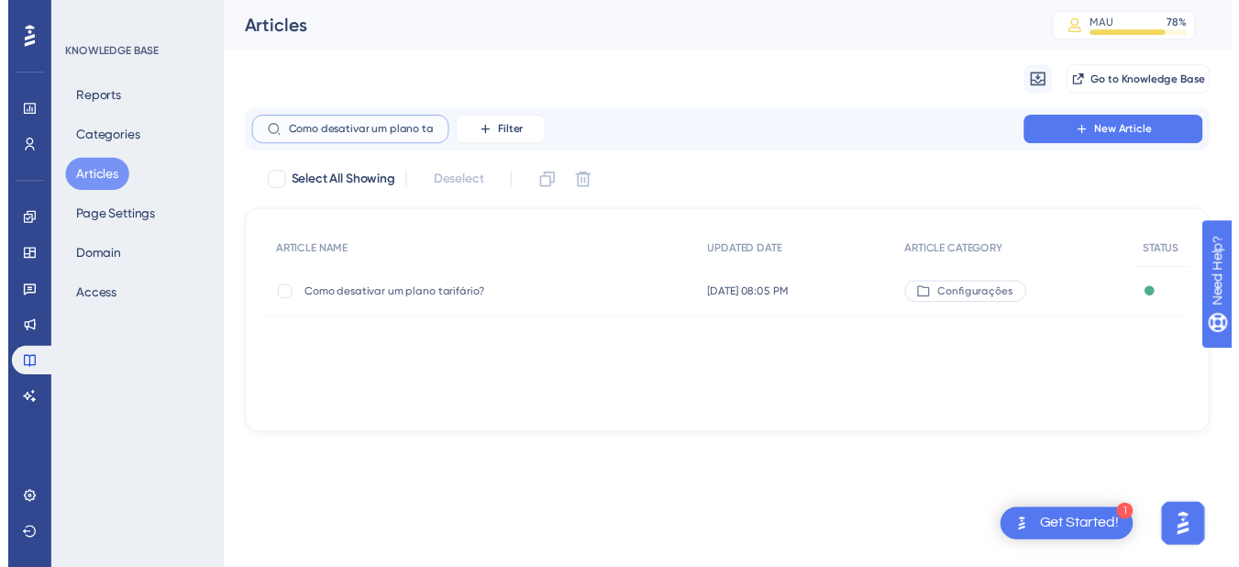
scroll to position [0, 30]
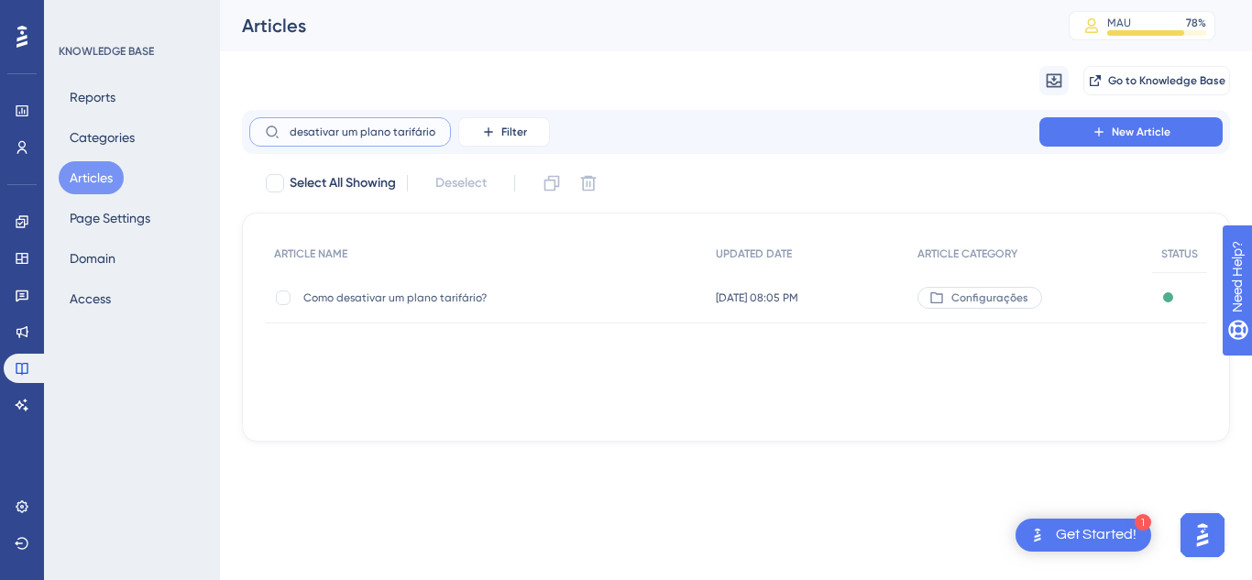
type input "Como desativar um plano tarifário?"
click at [371, 303] on span "Como desativar um plano tarifário?" at bounding box center [449, 298] width 293 height 15
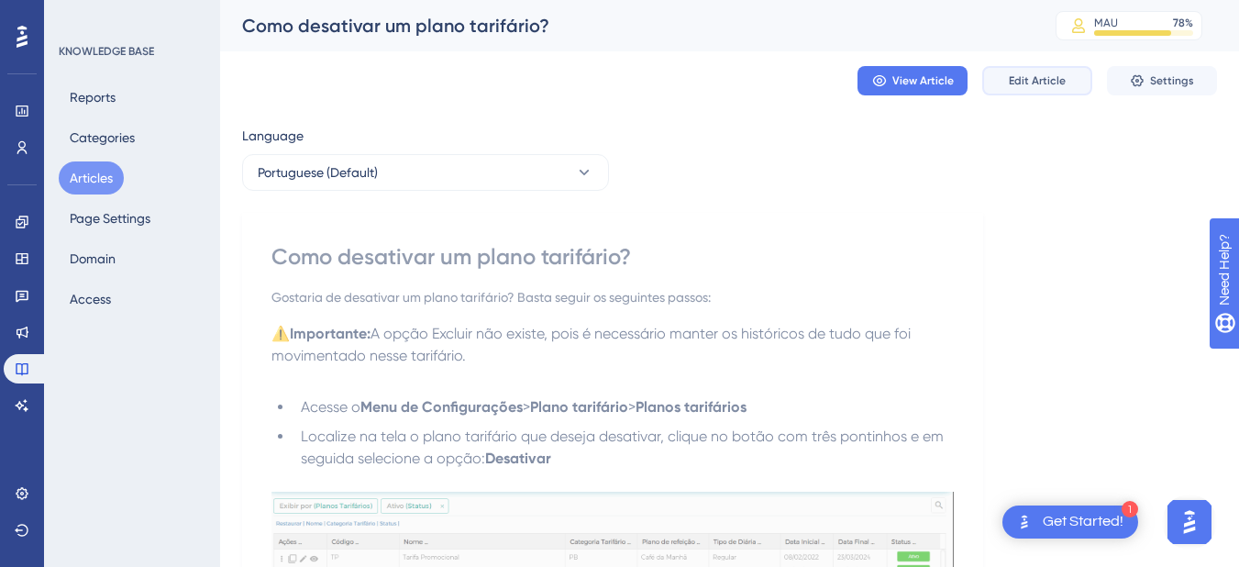
click at [1047, 83] on span "Edit Article" at bounding box center [1037, 80] width 57 height 15
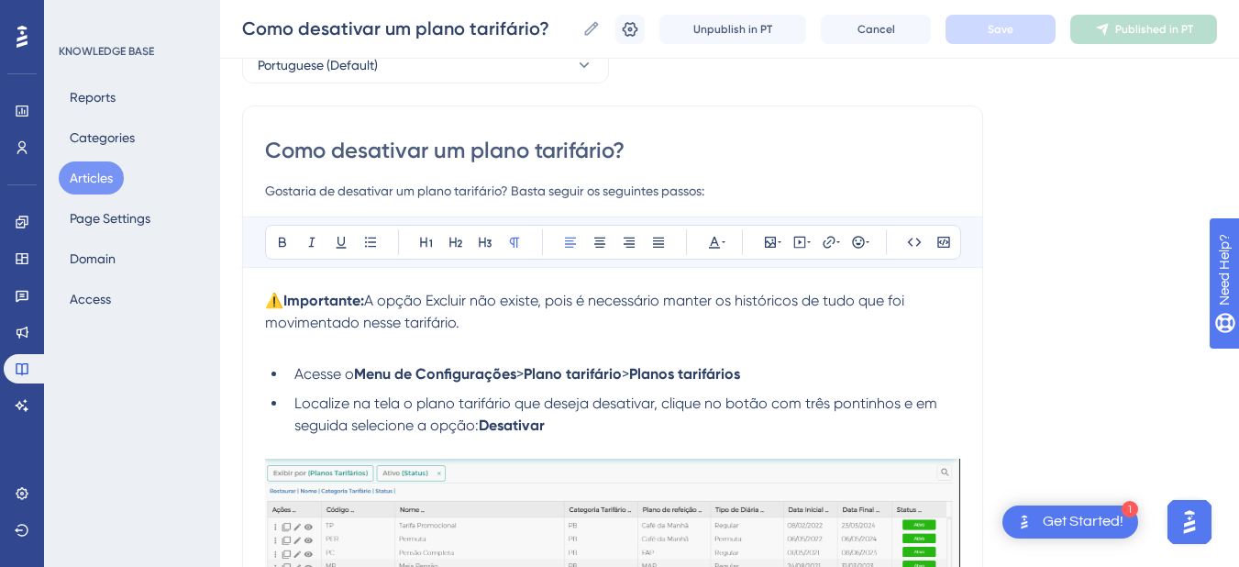
scroll to position [567, 0]
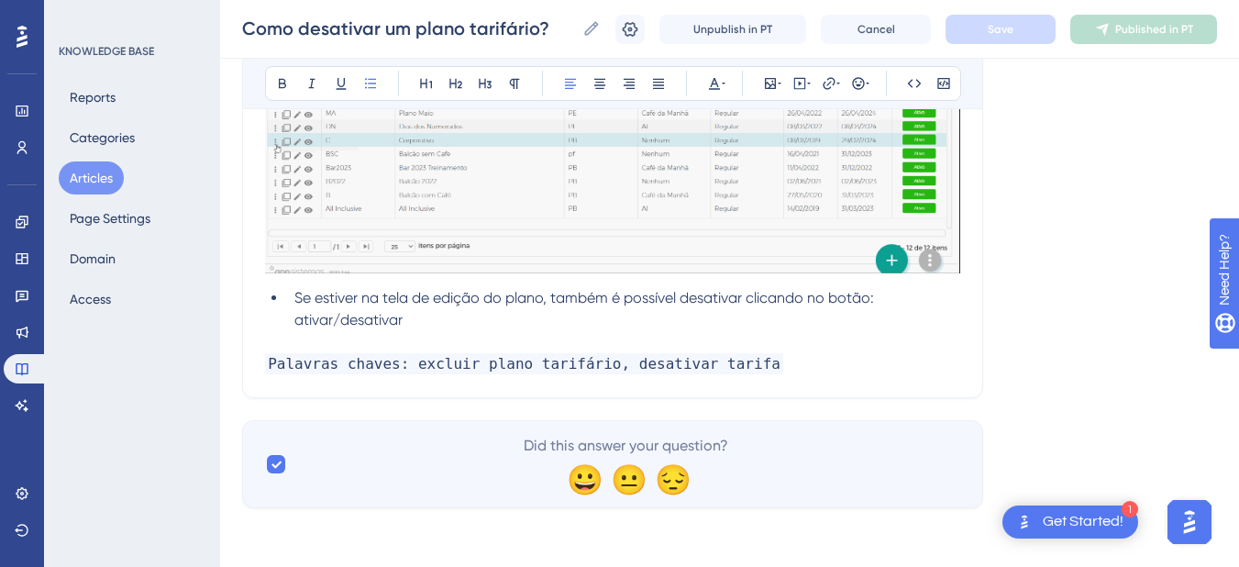
click at [524, 320] on li "Se estiver na tela de edição do plano, também é possível desativar clicando no …" at bounding box center [623, 309] width 673 height 44
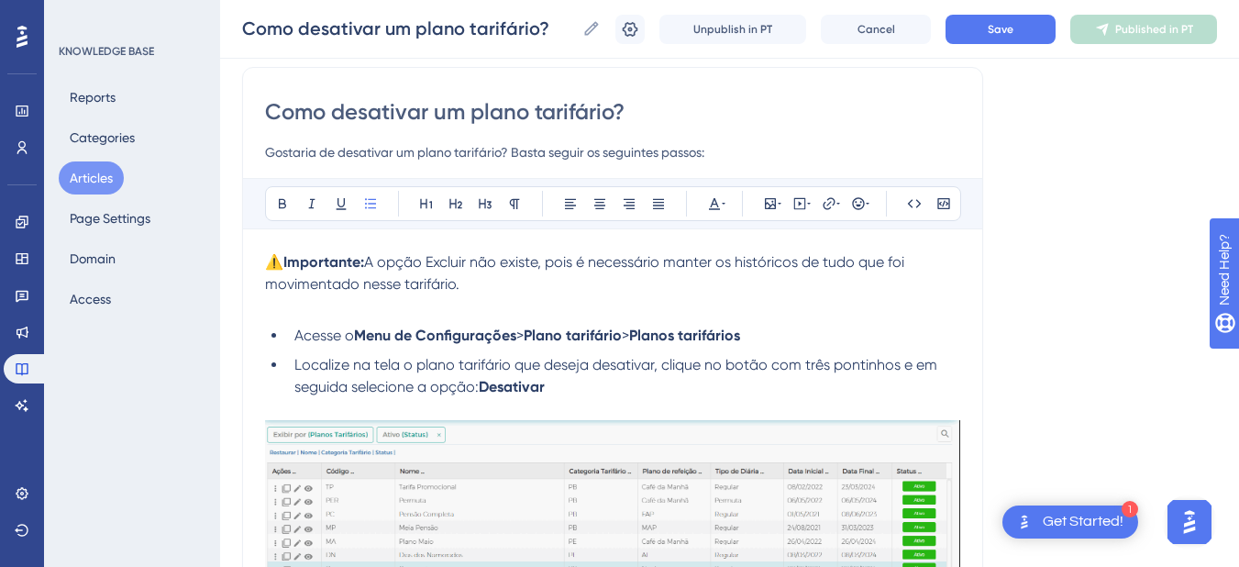
scroll to position [596, 0]
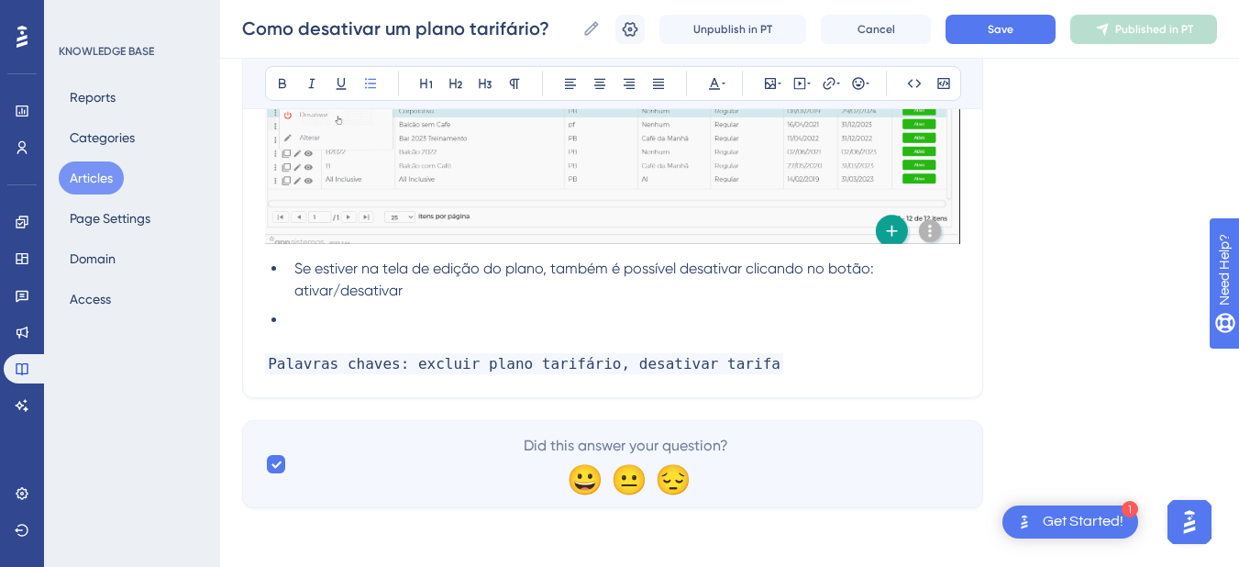
click at [477, 293] on li "Se estiver na tela de edição do plano, também é possível desativar clicando no …" at bounding box center [623, 280] width 673 height 44
click at [336, 315] on li at bounding box center [623, 320] width 673 height 22
click at [363, 317] on li at bounding box center [623, 320] width 673 height 22
click at [352, 307] on ul "Se estiver na tela de edição do plano, também é possível desativar clicando no …" at bounding box center [612, 294] width 695 height 73
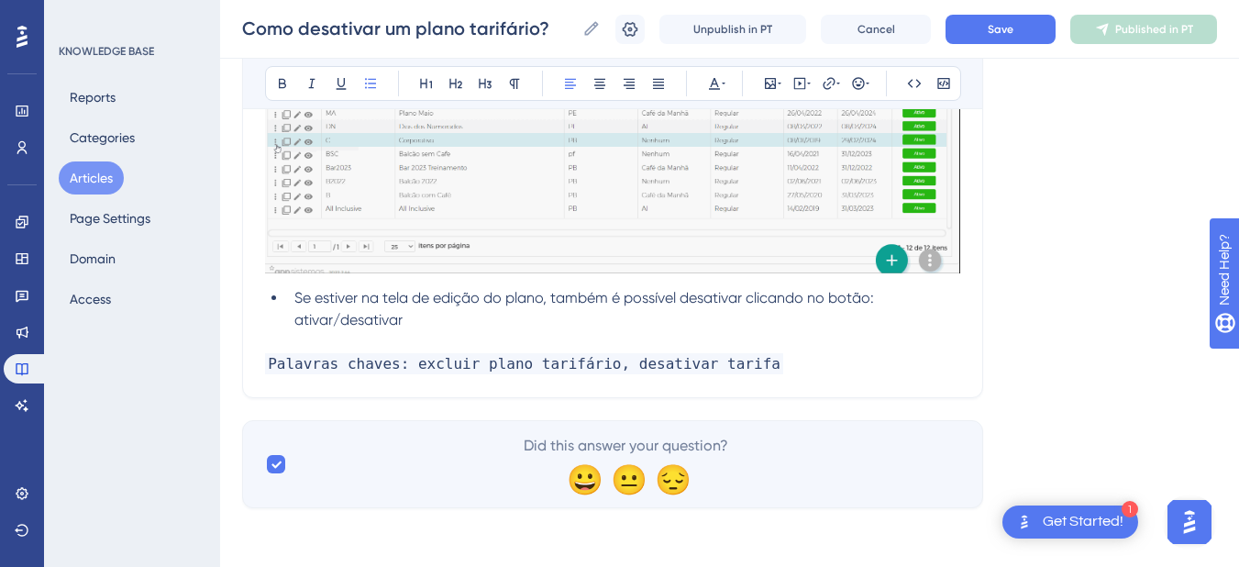
scroll to position [567, 0]
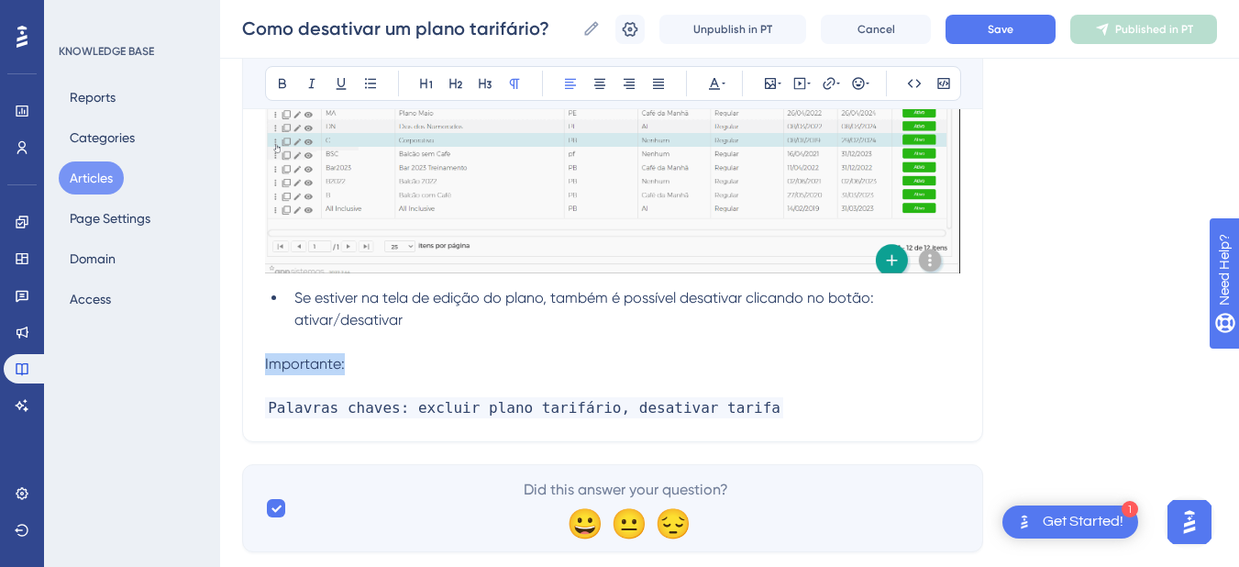
drag, startPoint x: 365, startPoint y: 370, endPoint x: 311, endPoint y: 122, distance: 254.3
click at [229, 358] on div "Performance Users Engagement Widgets Feedback Product Updates Knowledge Base AI…" at bounding box center [729, 7] width 1019 height 1148
click at [282, 81] on icon at bounding box center [282, 83] width 15 height 15
click at [285, 375] on p at bounding box center [612, 386] width 695 height 22
click at [263, 358] on div "Como desativar um plano tarifário? Gostaria de desativar um plano tarifário? Ba…" at bounding box center [612, 40] width 741 height 803
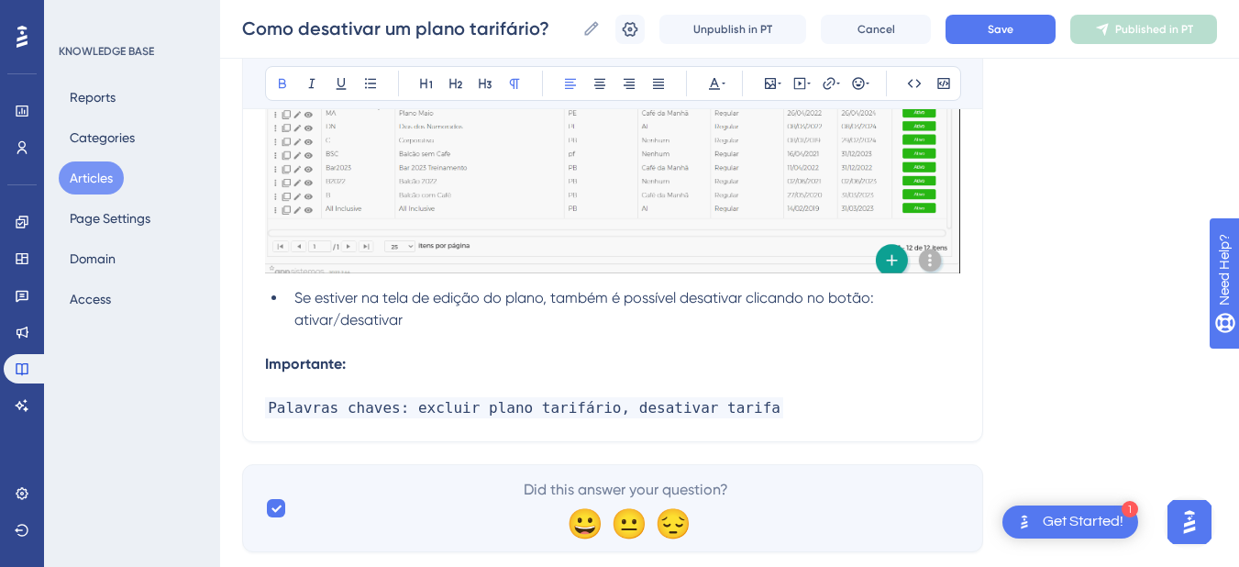
click at [267, 364] on strong "Importante:" at bounding box center [305, 363] width 81 height 17
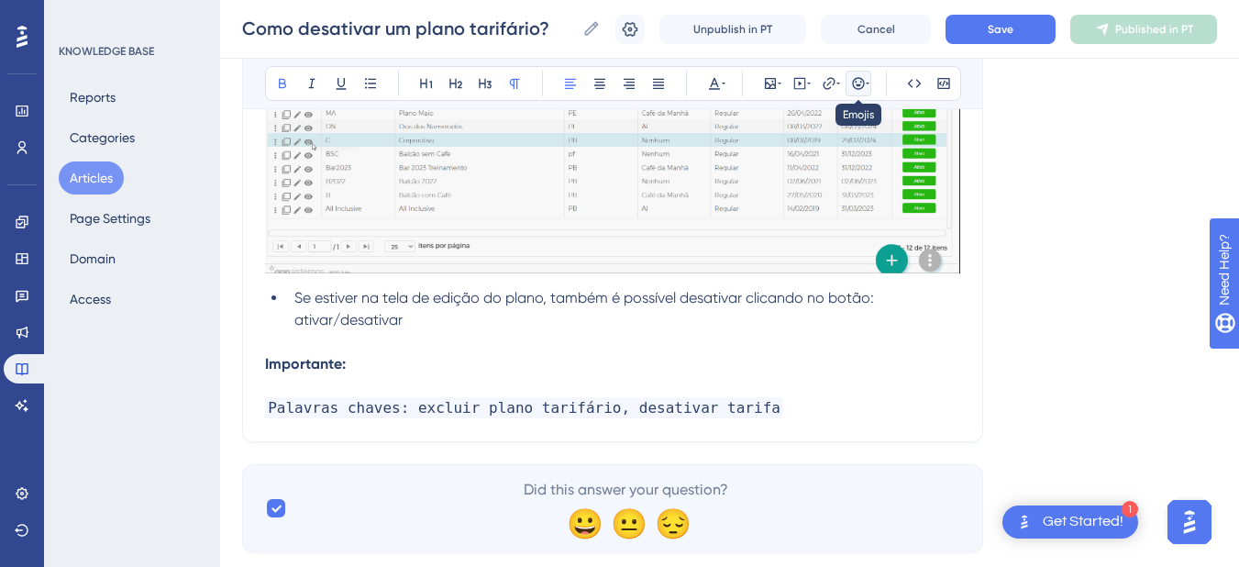
click at [851, 86] on icon at bounding box center [858, 83] width 15 height 15
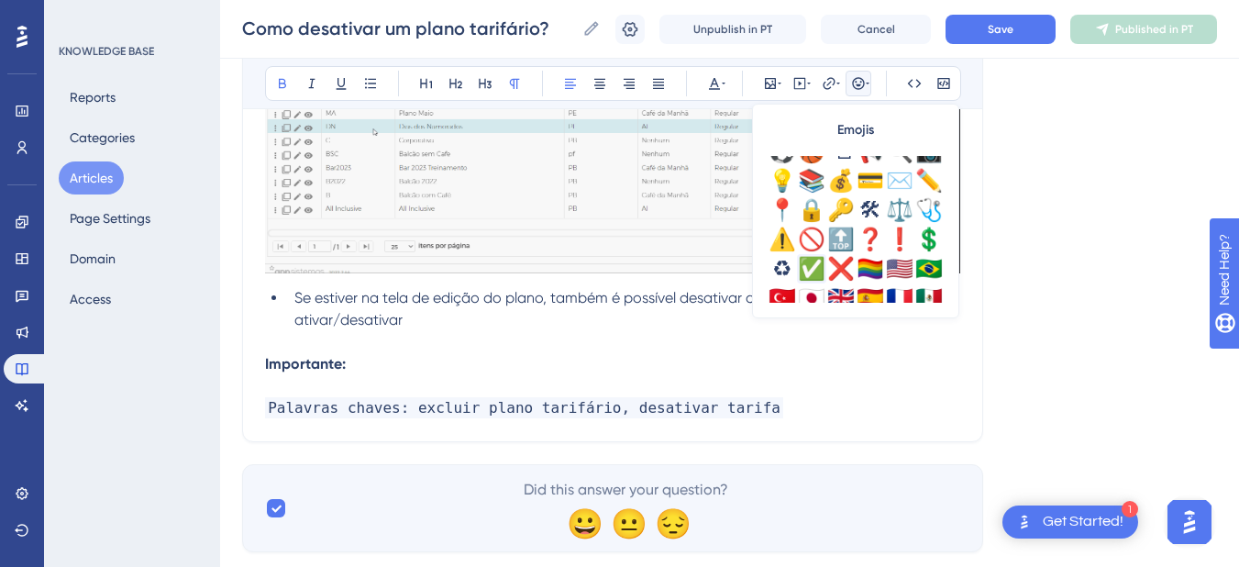
scroll to position [611, 0]
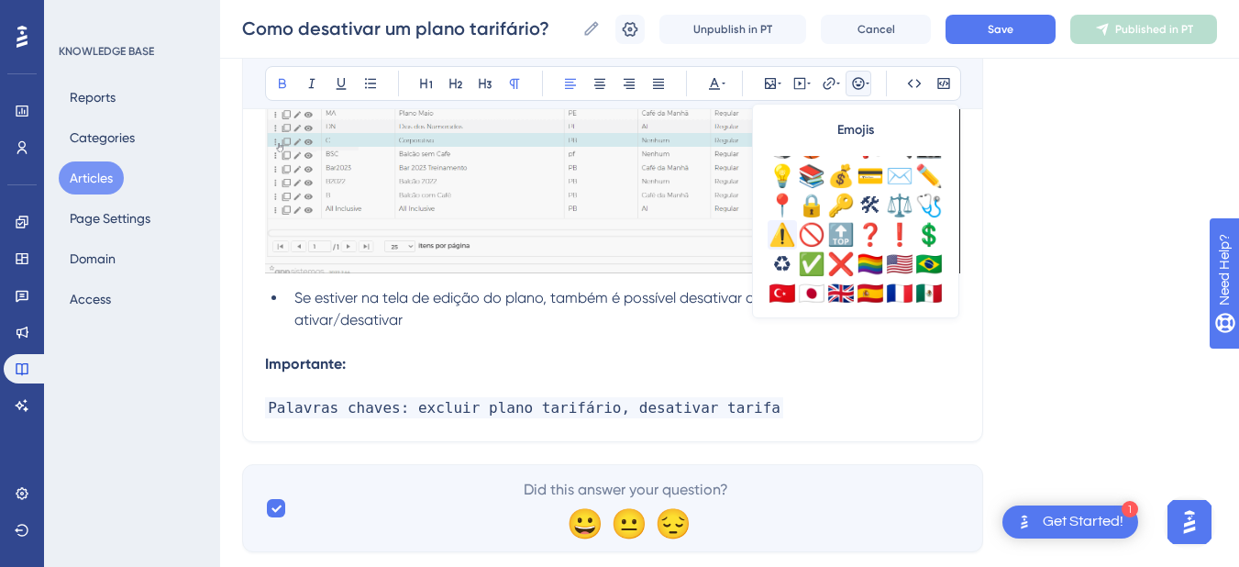
click at [782, 244] on div "⚠️" at bounding box center [781, 234] width 29 height 29
click at [490, 376] on p at bounding box center [612, 386] width 695 height 22
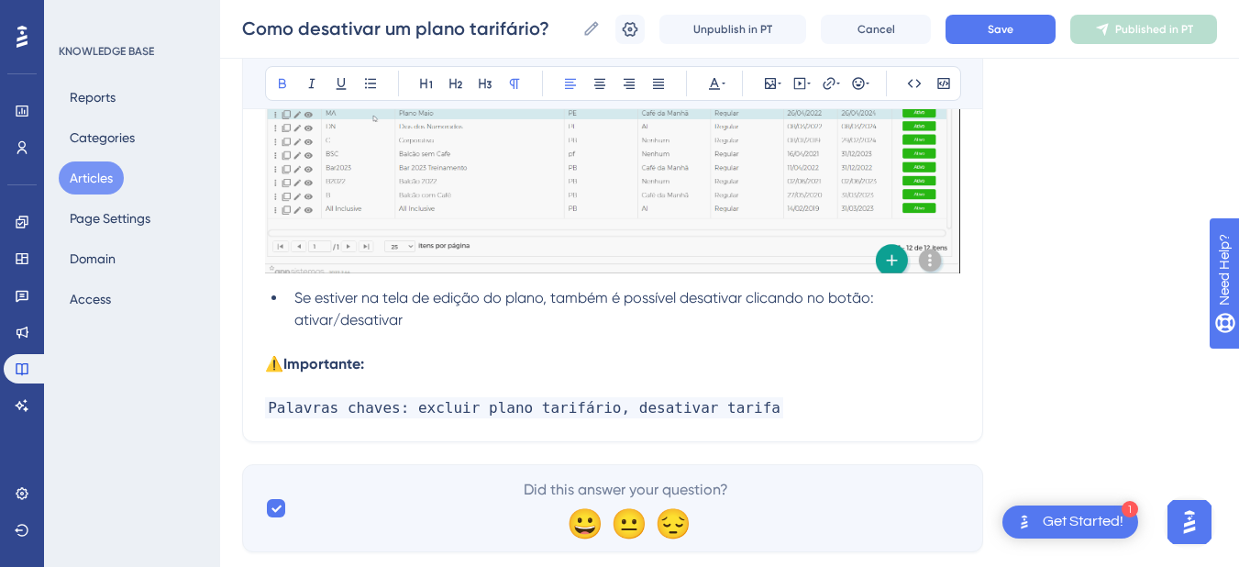
click at [557, 358] on p "⚠️ Importante:" at bounding box center [612, 364] width 695 height 22
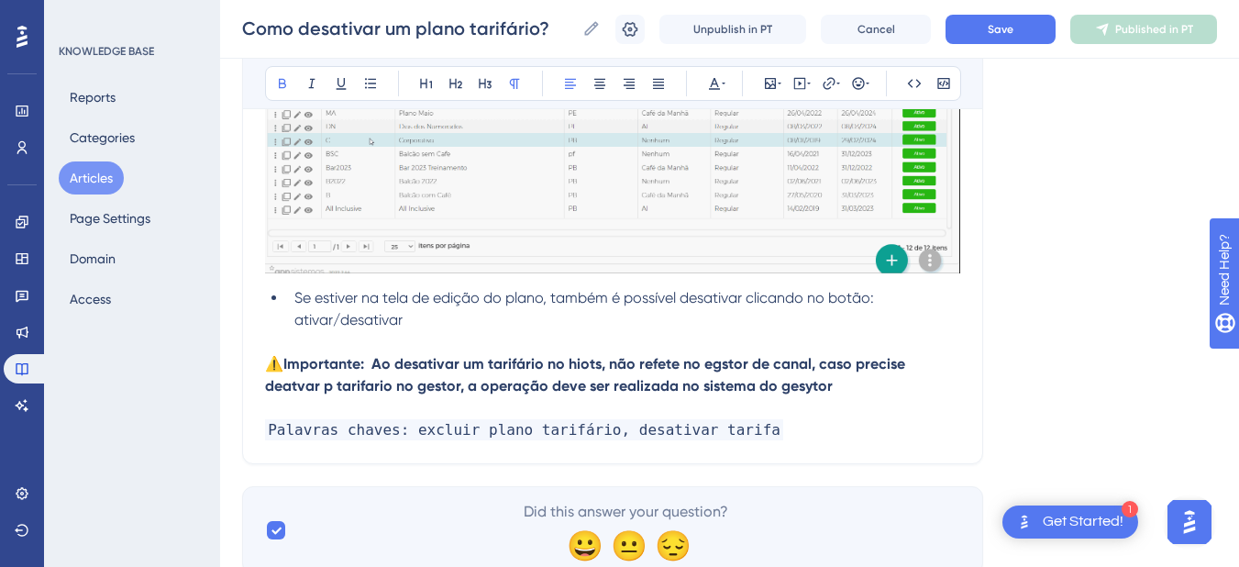
click at [607, 359] on strong "Importante: Ao desativar um tarifário no hiots, não refete no egstor de canal, …" at bounding box center [587, 374] width 644 height 39
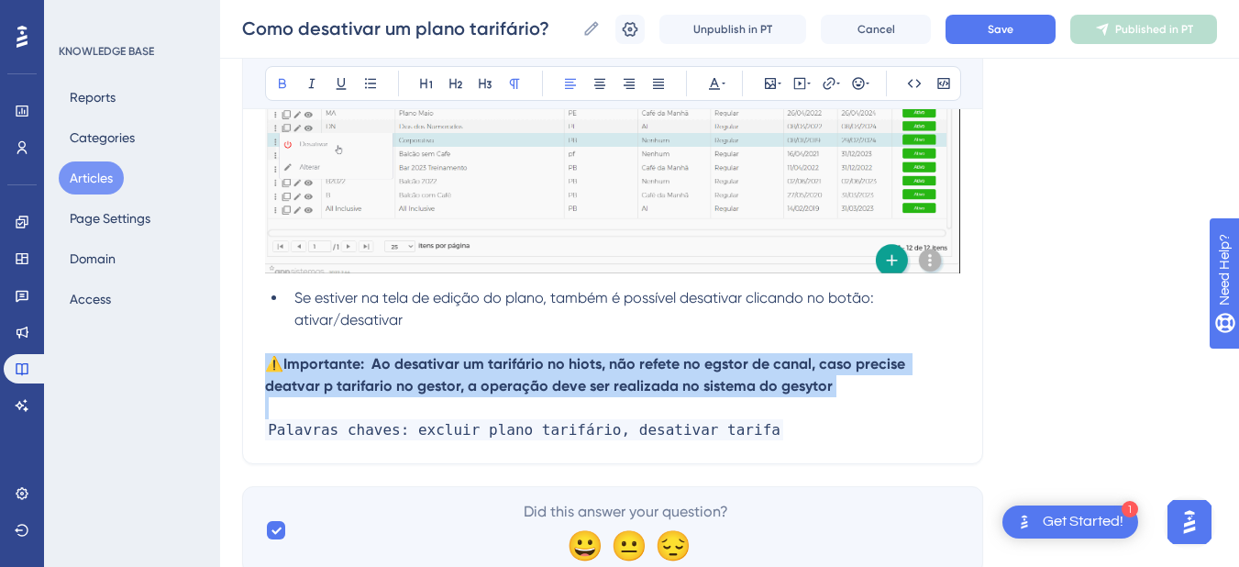
click at [607, 359] on strong "Importante: Ao desativar um tarifário no hiots, não refete no egstor de canal, …" at bounding box center [587, 374] width 644 height 39
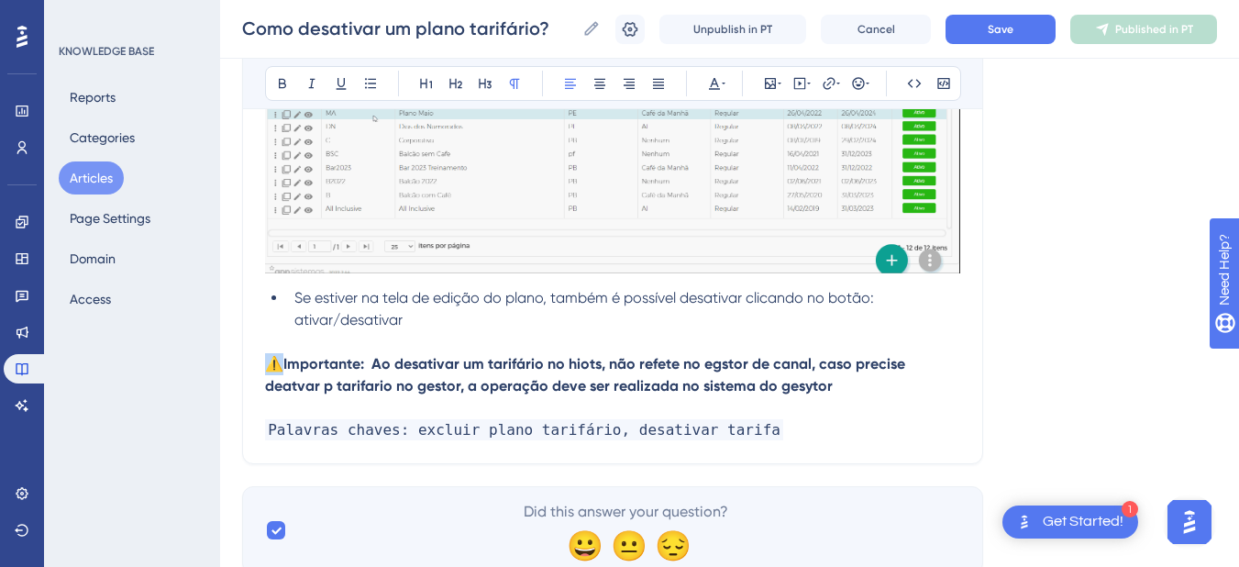
copy span "⚠️"
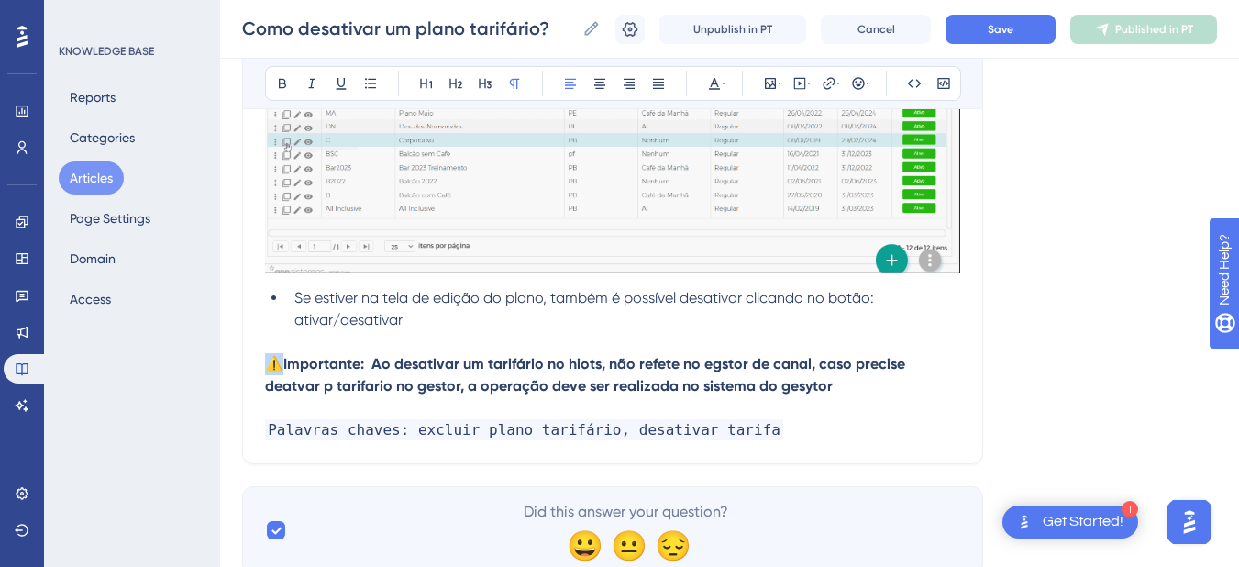
click at [328, 374] on p "⚠️ Importante: Ao desativar um tarifário no hiots, não refete no egstor de cana…" at bounding box center [612, 375] width 695 height 44
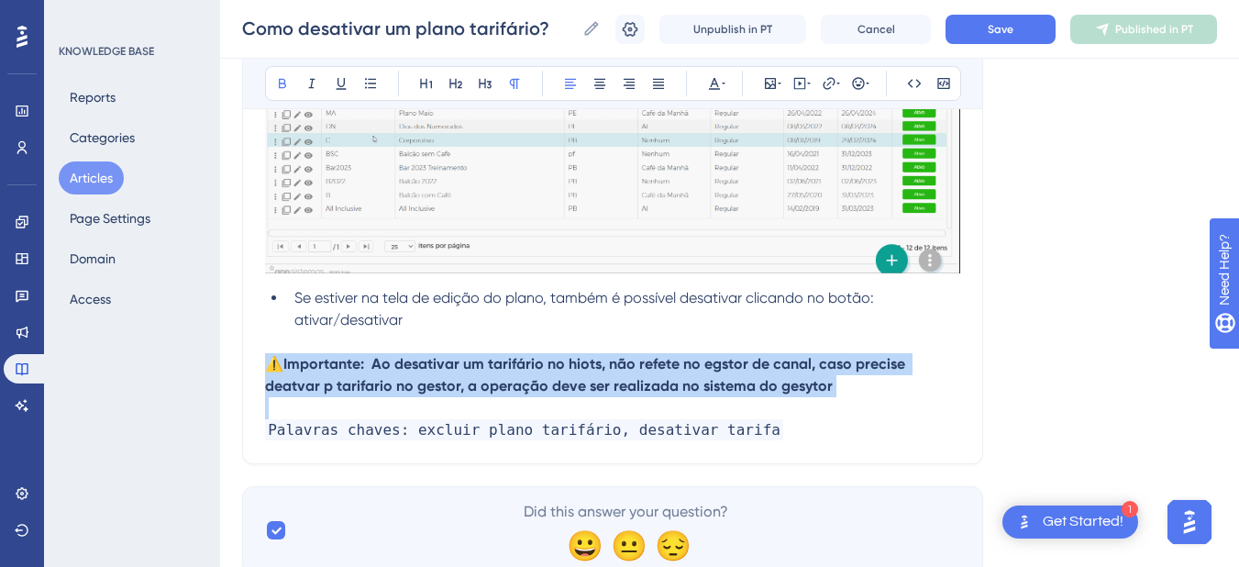
click at [328, 374] on p "⚠️ Importante: Ao desativar um tarifário no hiots, não refete no egstor de cana…" at bounding box center [612, 375] width 695 height 44
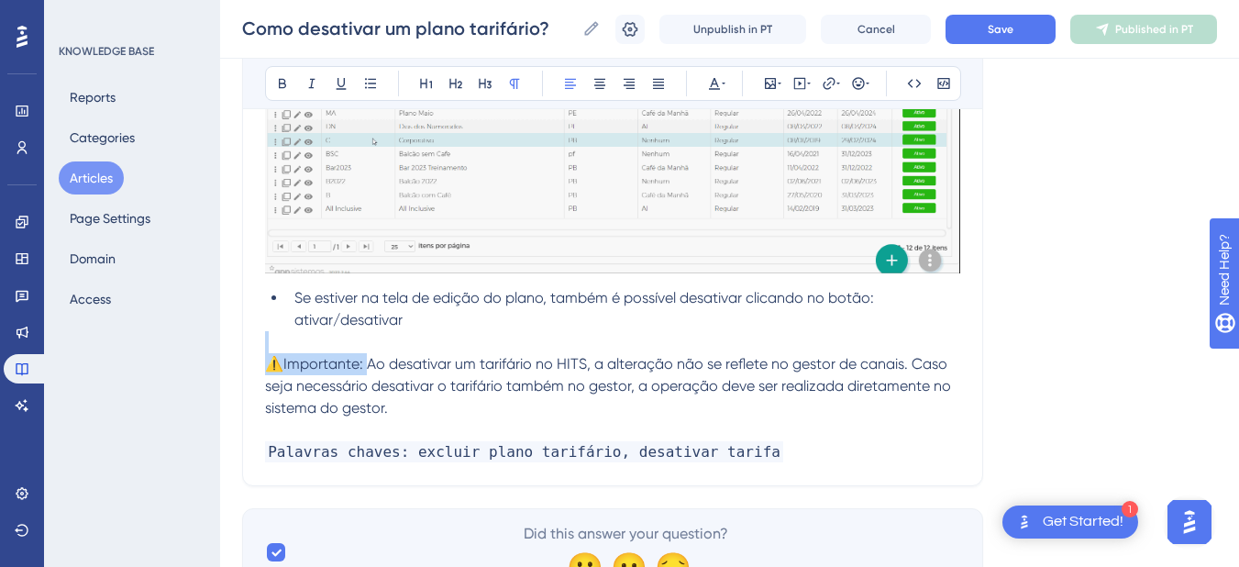
drag, startPoint x: 364, startPoint y: 365, endPoint x: 248, endPoint y: 347, distance: 117.0
click at [250, 348] on div "Como desativar um plano tarifário? Gostaria de desativar um plano tarifário? Ba…" at bounding box center [612, 62] width 741 height 847
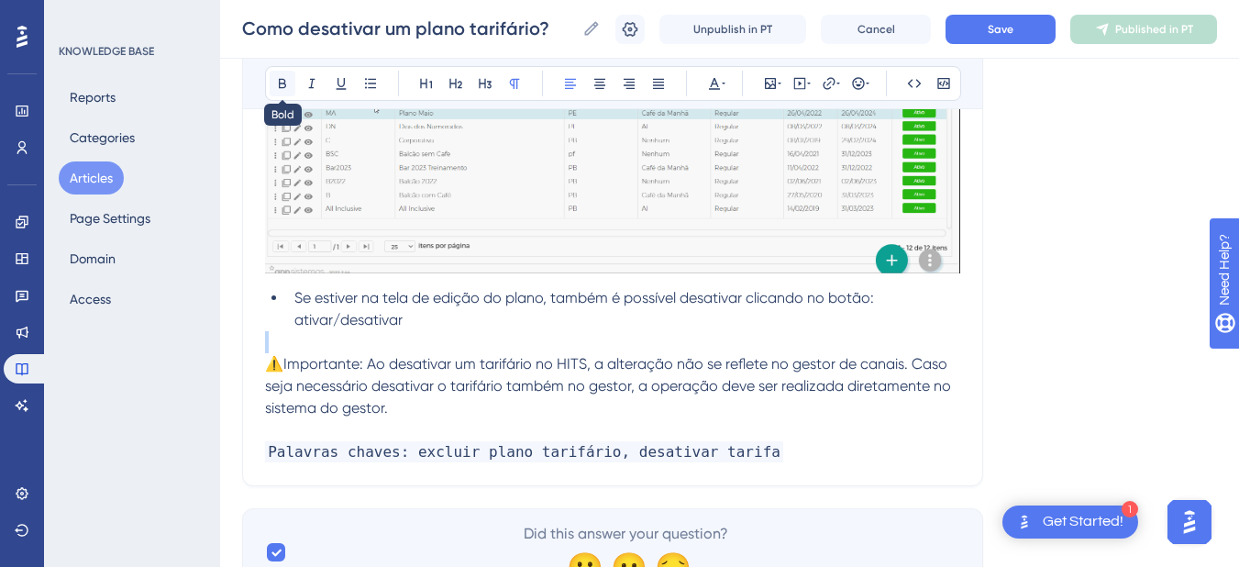
click at [274, 78] on button at bounding box center [283, 84] width 26 height 26
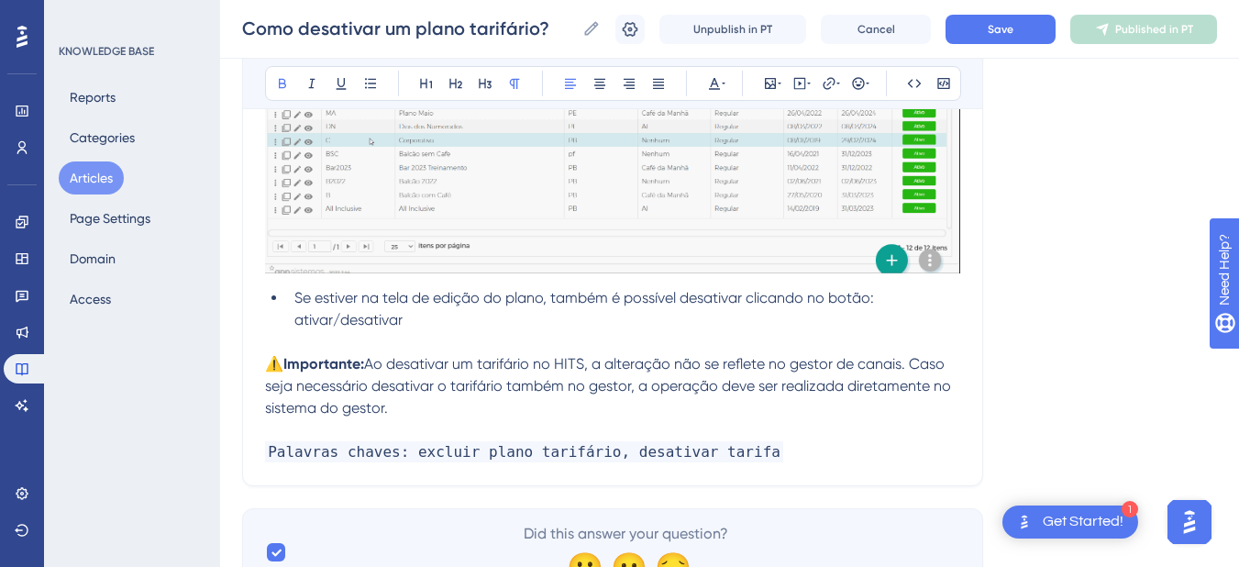
click at [301, 403] on span "Ao desativar um tarifário no HITS, a alteração não se reflete no gestor de cana…" at bounding box center [609, 385] width 689 height 61
click at [439, 408] on p "⚠️Importante: Ao desativar um tarifário no HITS, a alteração não se reflete no …" at bounding box center [612, 386] width 695 height 66
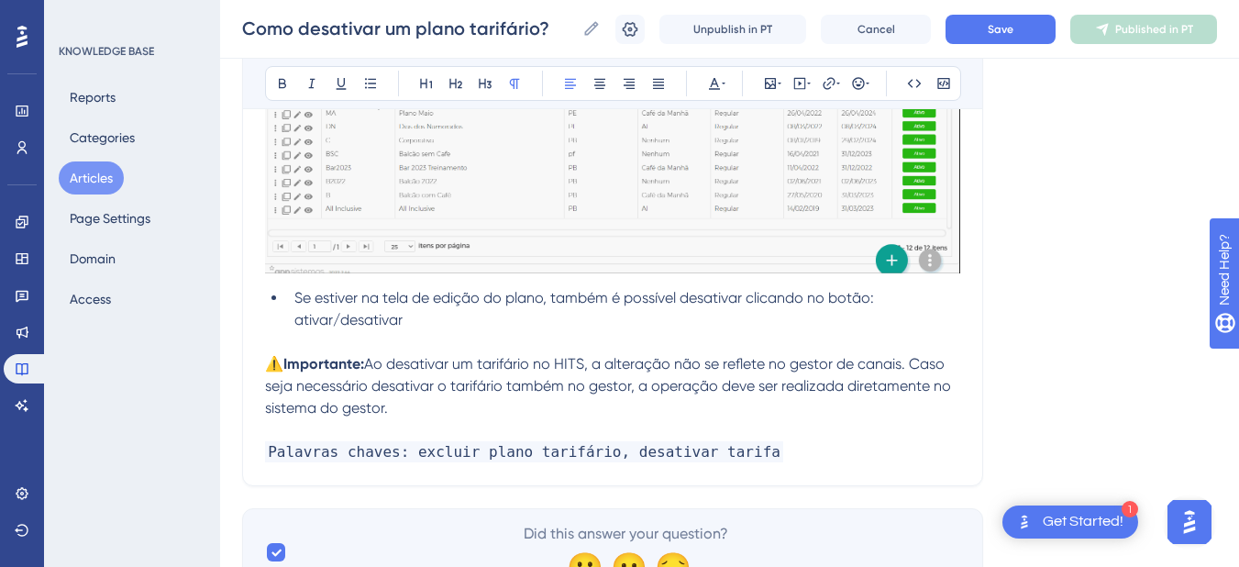
click at [383, 407] on span "Ao desativar um tarifário no HITS, a alteração não se reflete no gestor de cana…" at bounding box center [609, 385] width 689 height 61
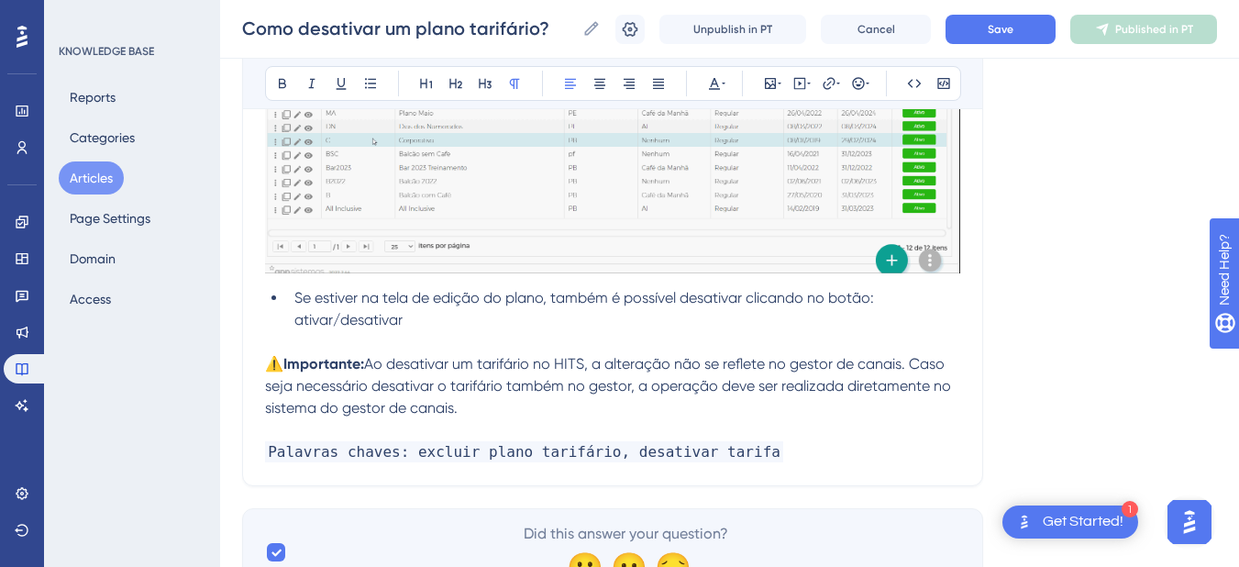
click at [548, 412] on p "⚠️Importante: Ao desativar um tarifário no HITS, a alteração não se reflete no …" at bounding box center [612, 386] width 695 height 66
click at [629, 385] on span "Ao desativar um tarifário no HITS, a alteração não se reflete no gestor de cana…" at bounding box center [609, 385] width 689 height 61
click at [981, 49] on div "Como desativar um plano tarifário? Como desativar um plano tarifário? Unpublish…" at bounding box center [729, 29] width 1019 height 59
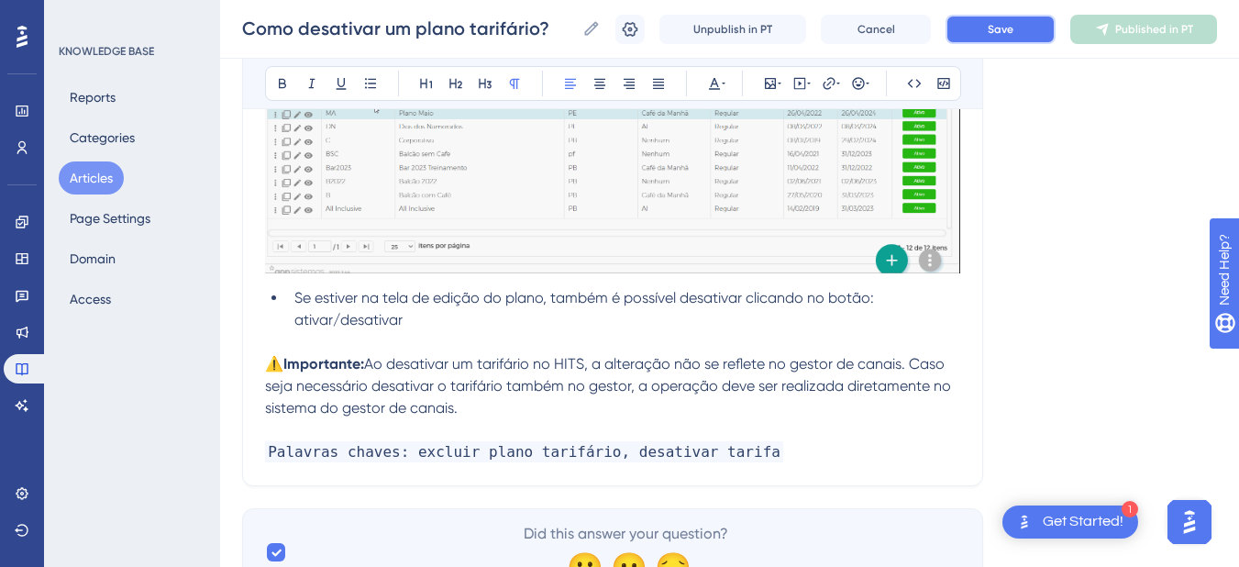
click at [988, 31] on button "Save" at bounding box center [1000, 29] width 110 height 29
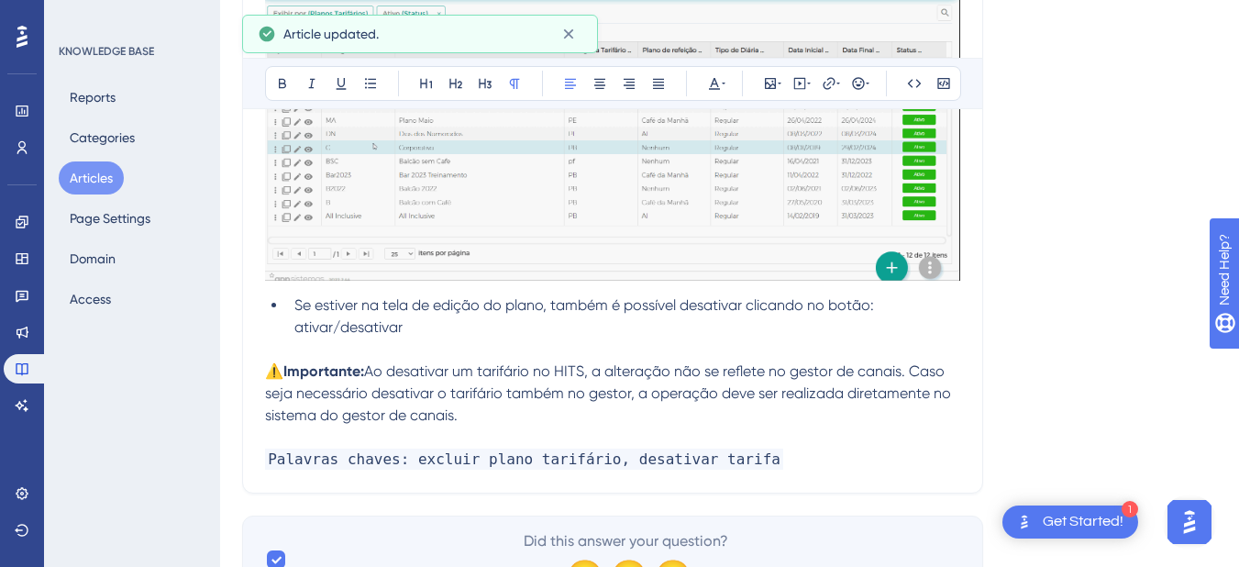
scroll to position [0, 0]
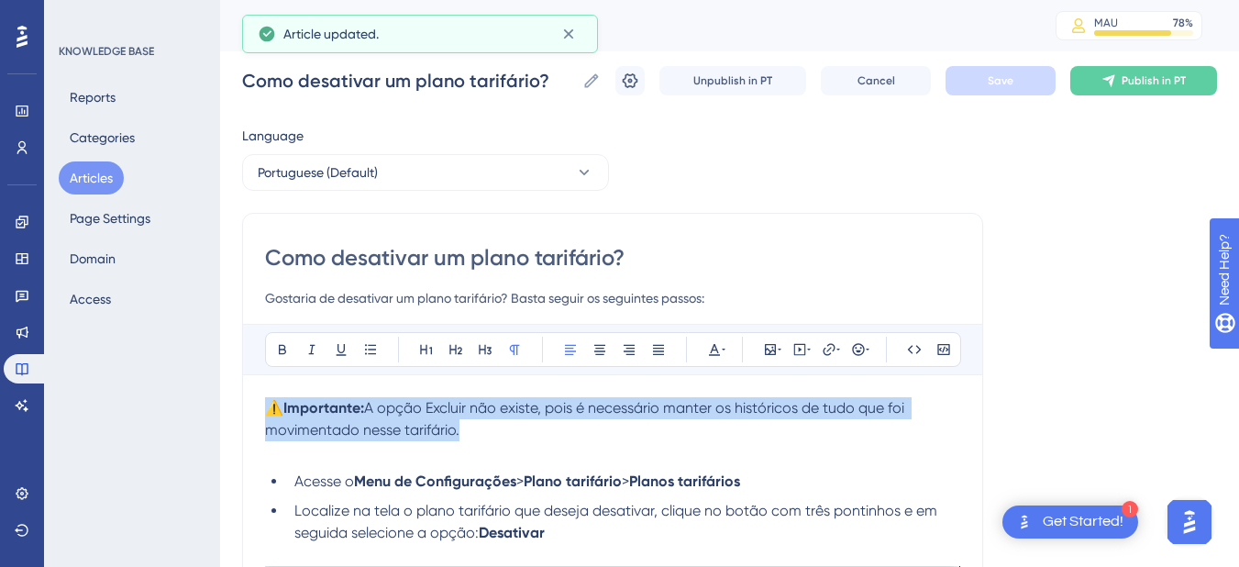
drag, startPoint x: 480, startPoint y: 429, endPoint x: 247, endPoint y: 412, distance: 233.5
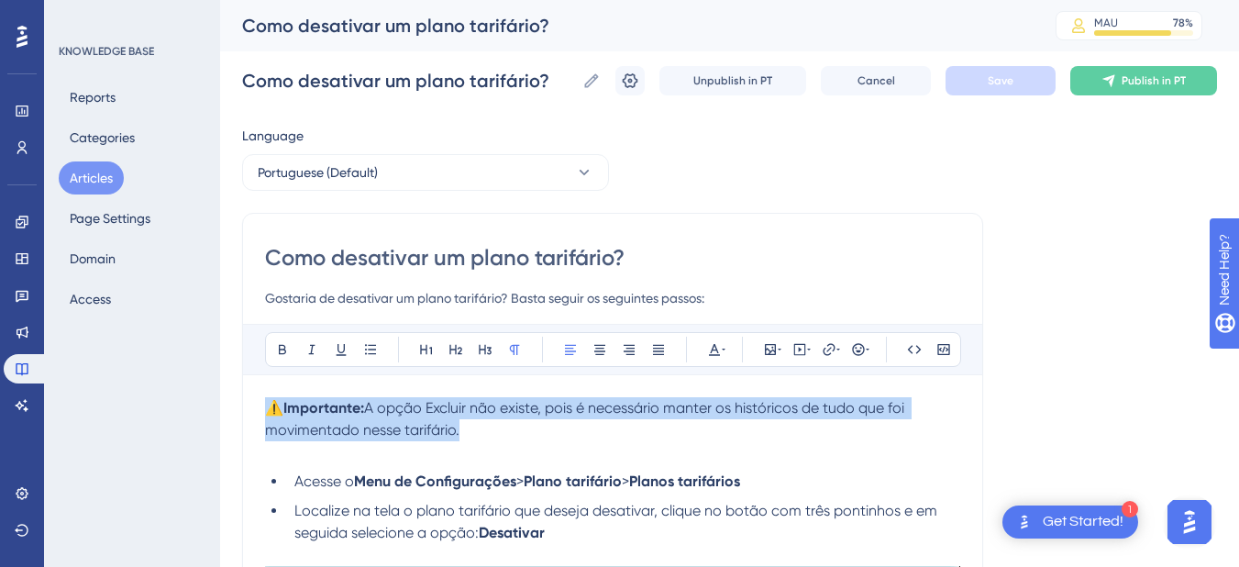
copy p "⚠️Importante: A opção Excluir não existe, pois é necessário manter os histórico…"
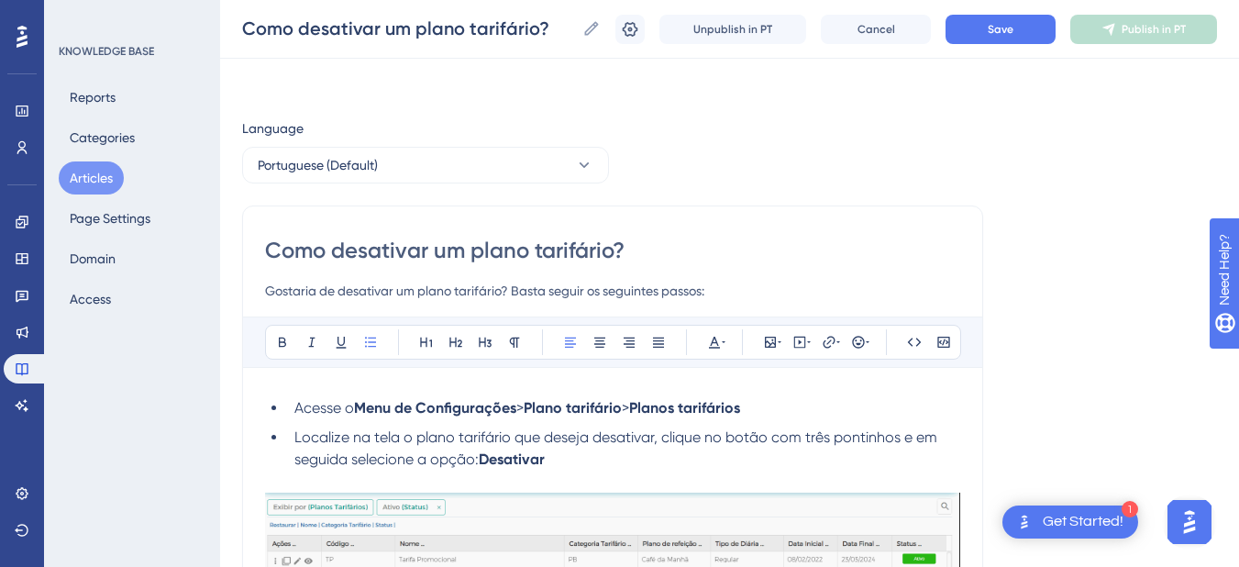
scroll to position [589, 0]
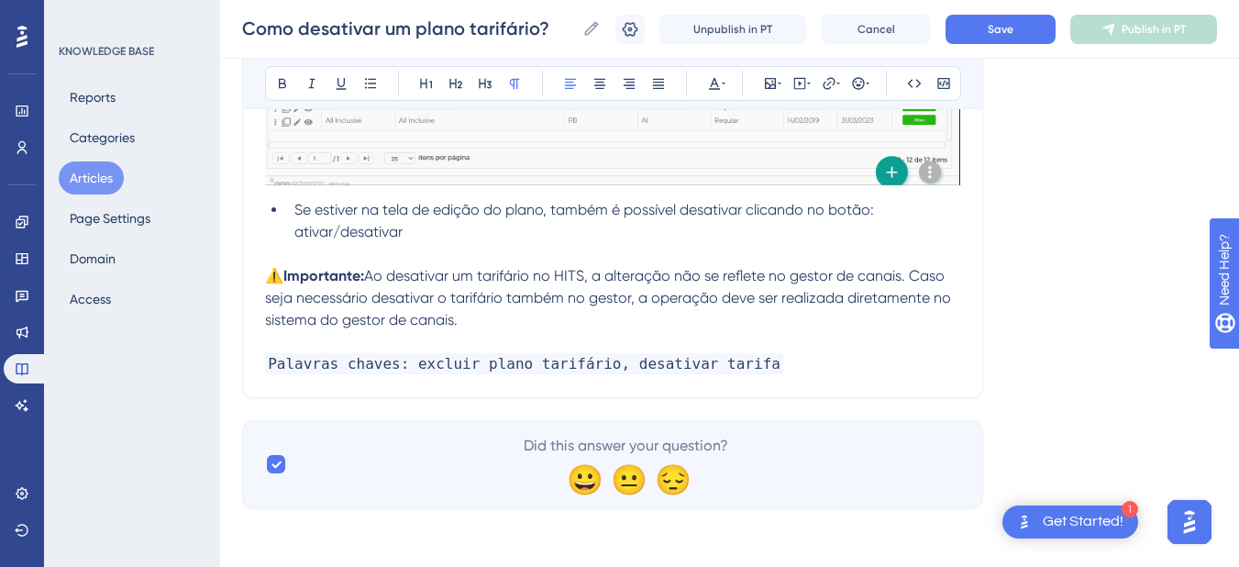
click at [496, 314] on p "⚠️Importante: Ao desativar um tarifário no HITS, a alteração não se reflete no …" at bounding box center [612, 298] width 695 height 66
click at [373, 275] on span "Ao desativar um tarifário no HITS, a alteração não se reflete no gestor de cana…" at bounding box center [609, 297] width 689 height 61
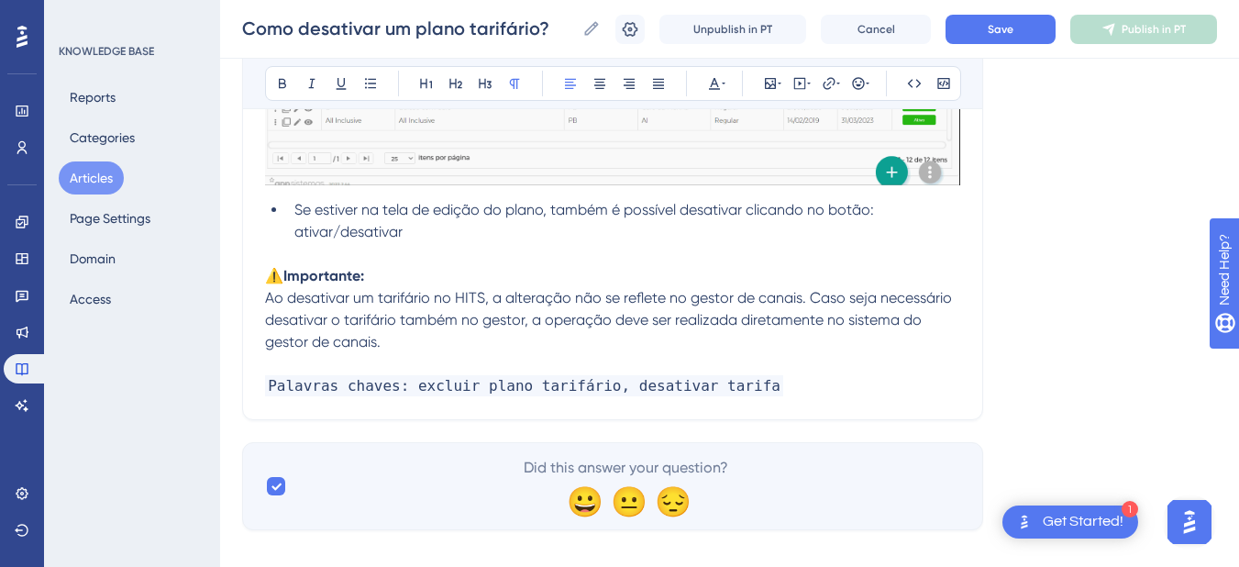
click at [430, 337] on p "Ao desativar um tarifário no HITS, a alteração não se reflete no gestor de cana…" at bounding box center [612, 320] width 695 height 66
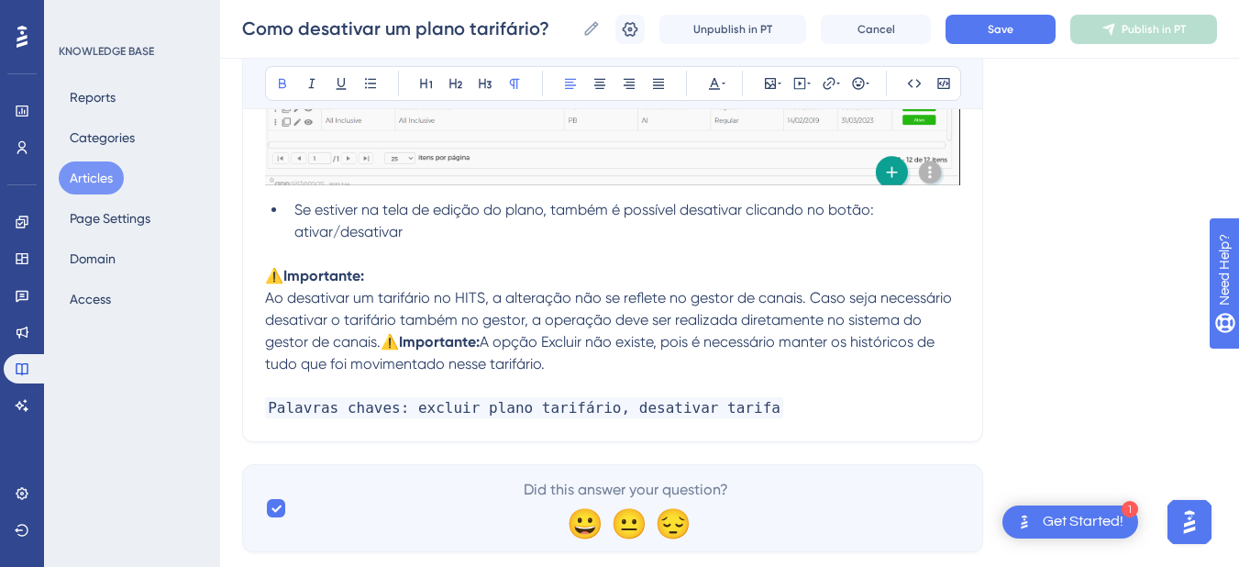
drag, startPoint x: 488, startPoint y: 343, endPoint x: 381, endPoint y: 340, distance: 106.4
click at [381, 340] on p "Ao desativar um tarifário no HITS, a alteração não se reflete no gestor de cana…" at bounding box center [612, 331] width 695 height 88
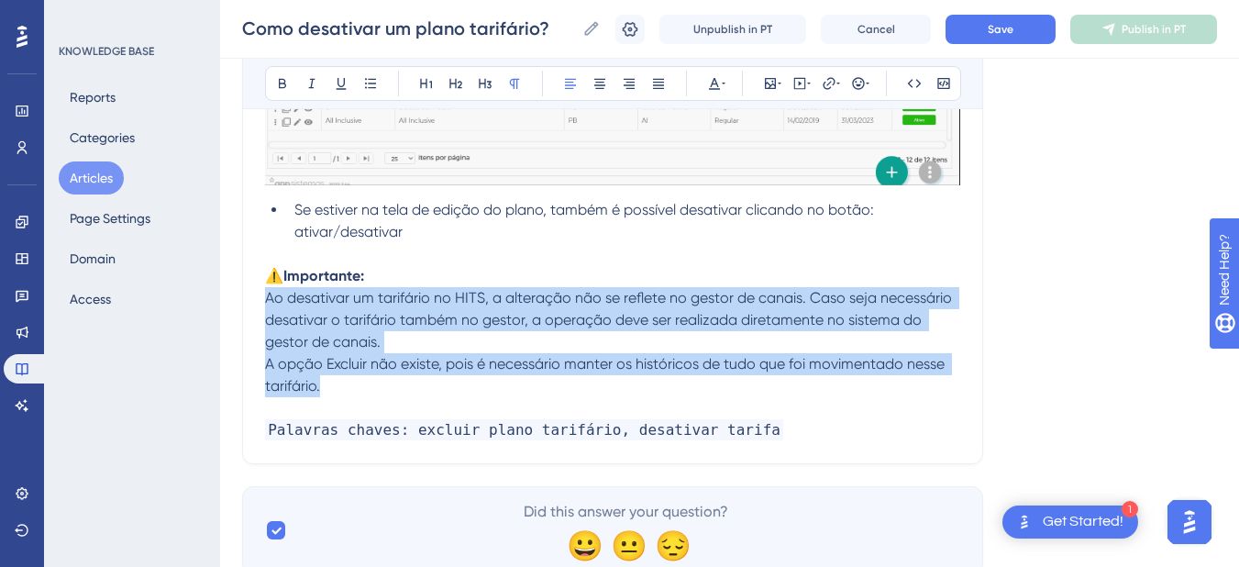
drag, startPoint x: 361, startPoint y: 395, endPoint x: 253, endPoint y: 303, distance: 142.4
click at [253, 303] on div "Como desativar um plano tarifário? Gostaria de desativar um plano tarifário? Ba…" at bounding box center [612, 40] width 741 height 847
click at [366, 84] on icon at bounding box center [370, 83] width 11 height 10
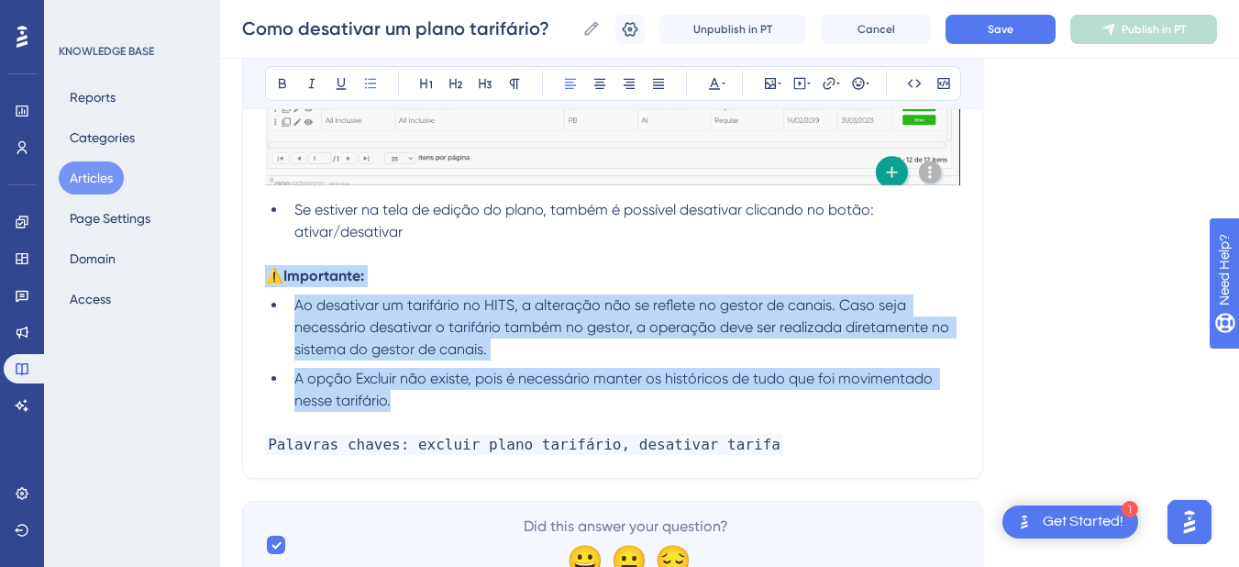
click at [435, 355] on span "Ao desativar um tarifário no HITS, a alteração não se reflete no gestor de cana…" at bounding box center [623, 326] width 658 height 61
click at [475, 406] on li "A opção Excluir não existe, pois é necessário manter os históricos de tudo que …" at bounding box center [623, 390] width 673 height 44
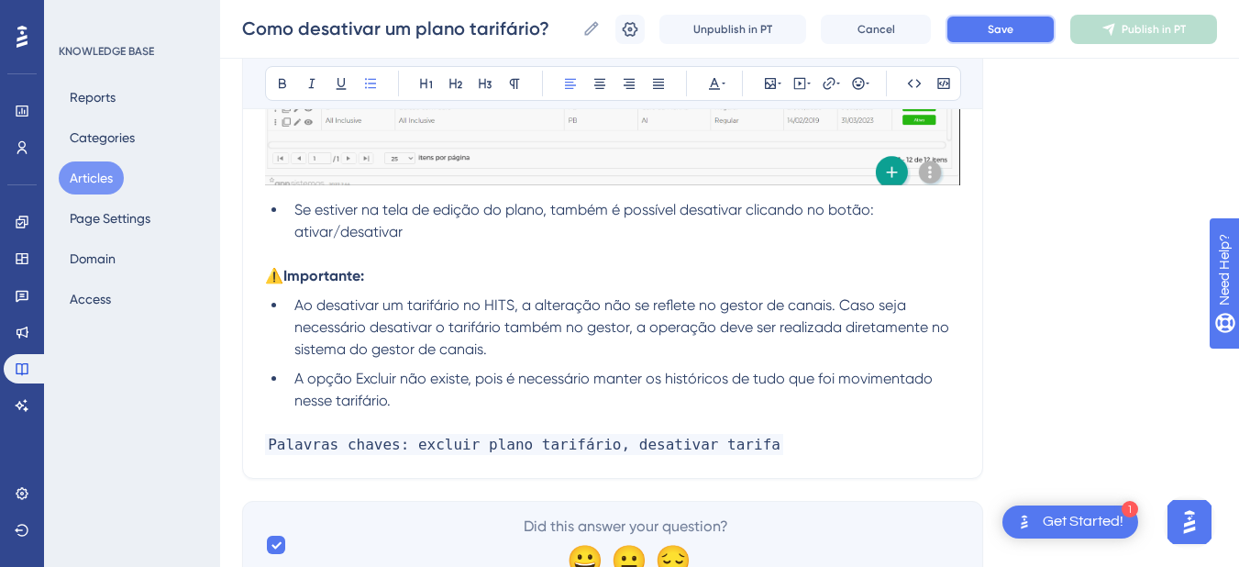
click at [971, 28] on button "Save" at bounding box center [1000, 29] width 110 height 29
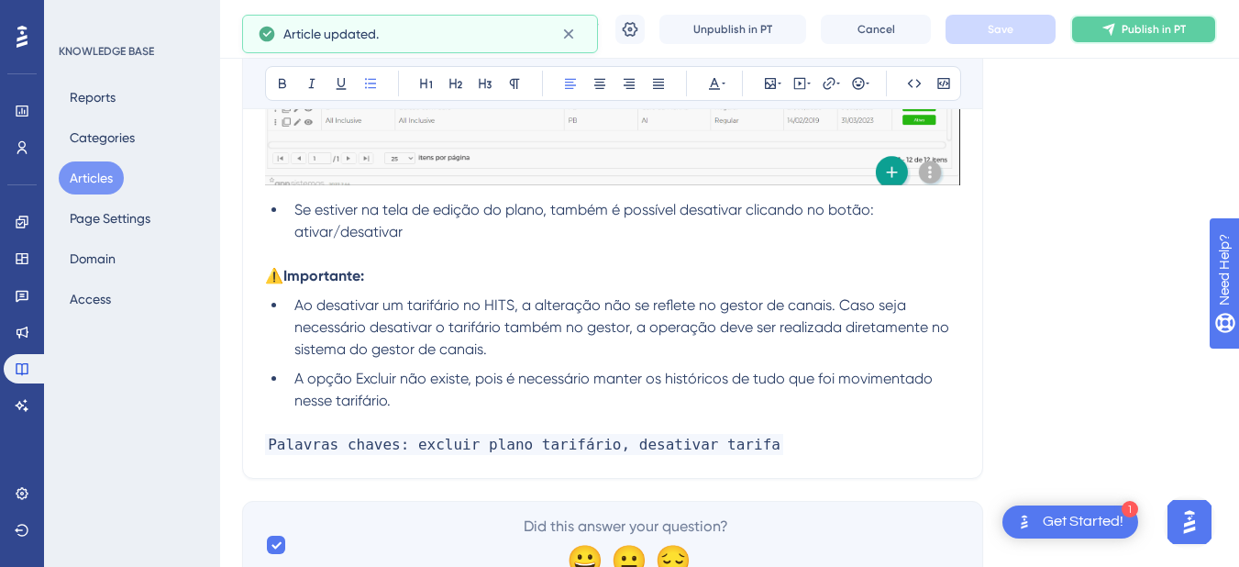
click at [1112, 32] on icon at bounding box center [1108, 29] width 15 height 15
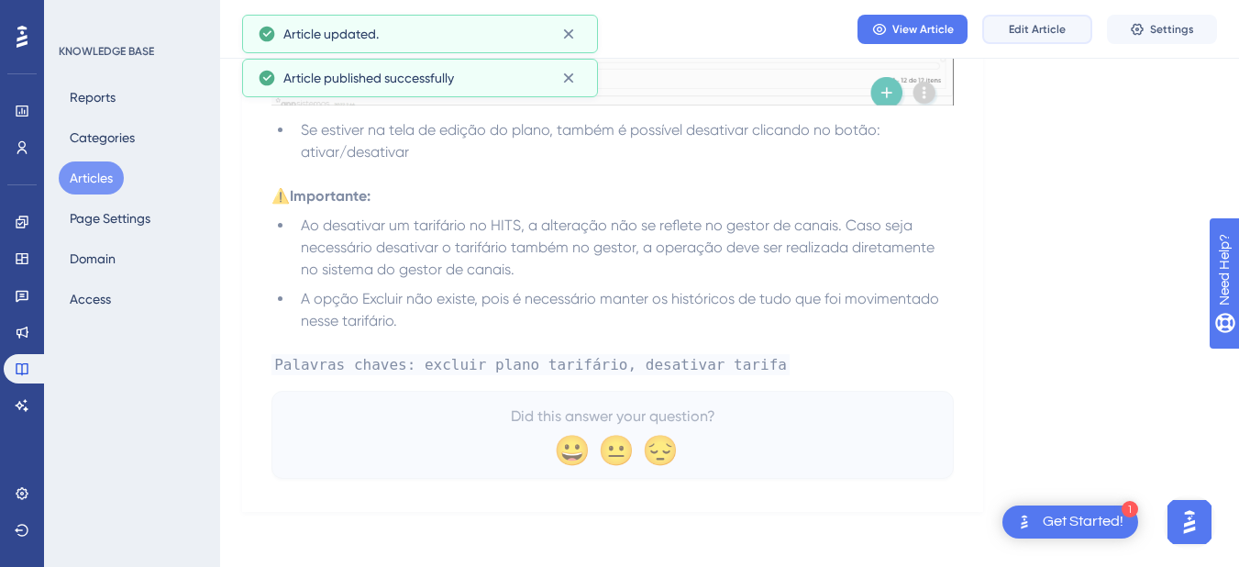
click at [1025, 34] on span "Edit Article" at bounding box center [1037, 29] width 57 height 15
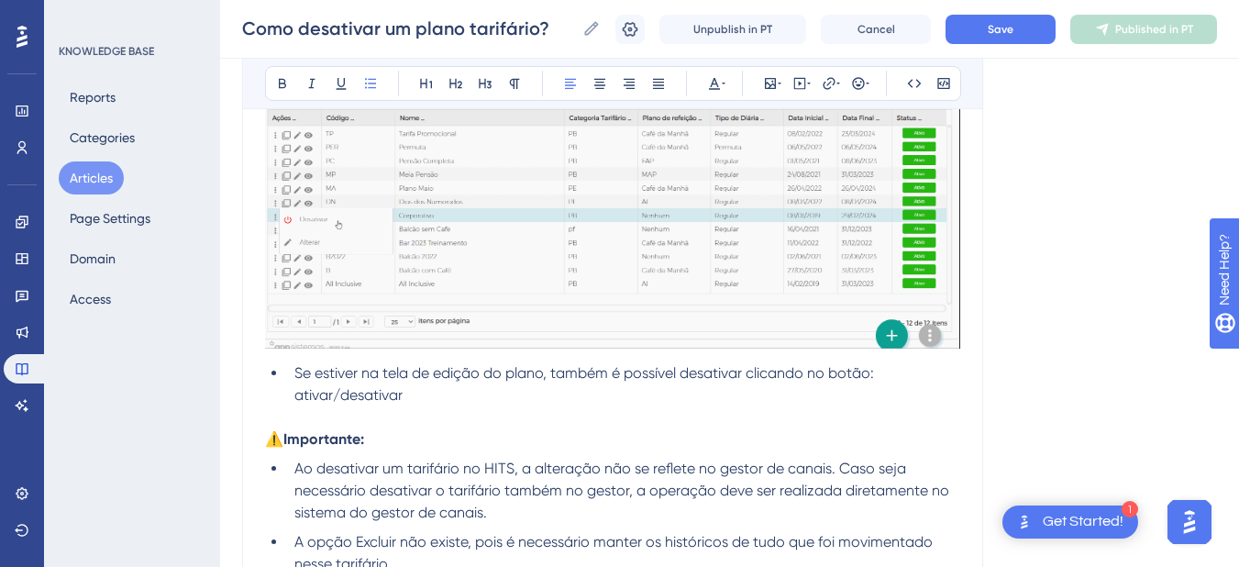
scroll to position [669, 0]
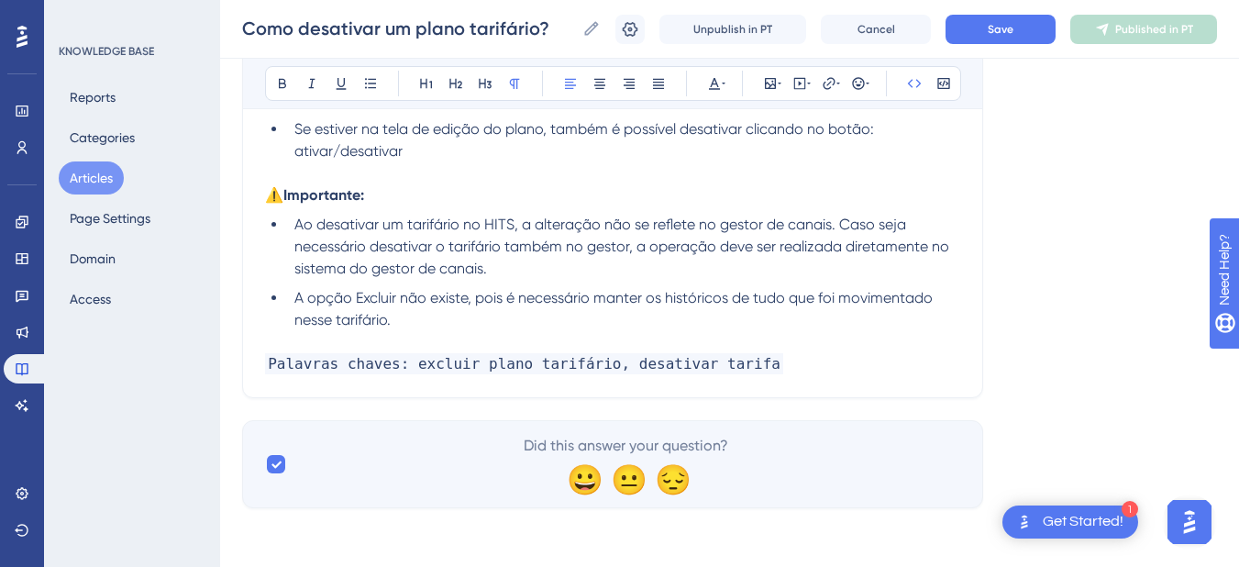
click at [796, 370] on p "Palavras chaves: excluir plano tarifário, desativar tarifa" at bounding box center [612, 364] width 695 height 22
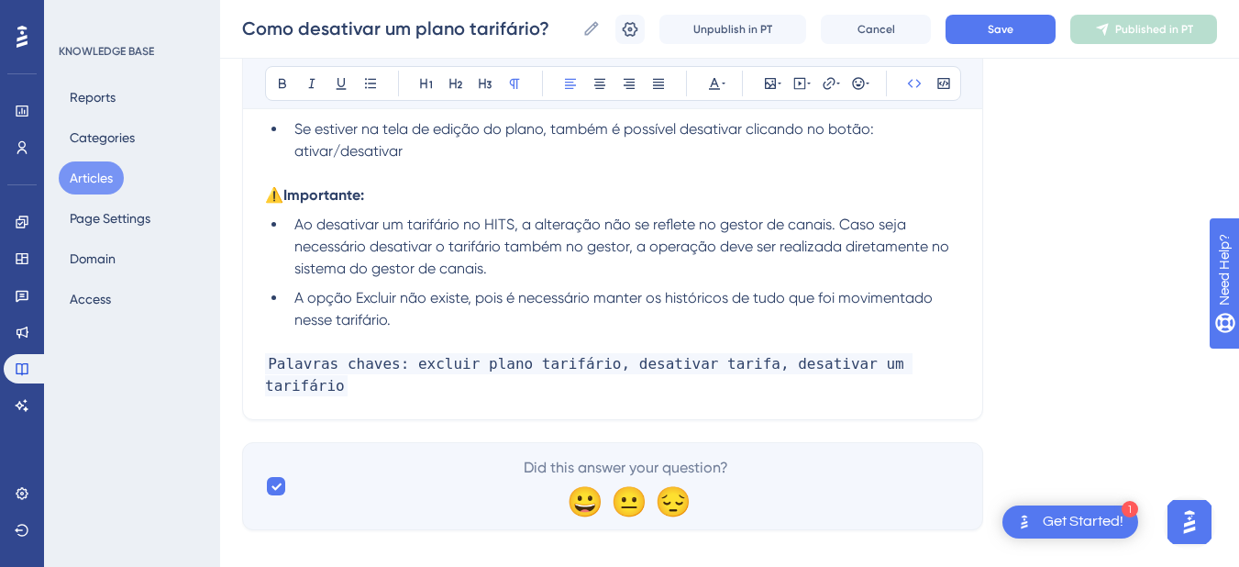
click at [1031, 6] on div "Como desativar um plano tarifário? Como desativar um plano tarifário? Unpublish…" at bounding box center [729, 29] width 1019 height 59
click at [1012, 22] on span "Save" at bounding box center [1000, 29] width 26 height 15
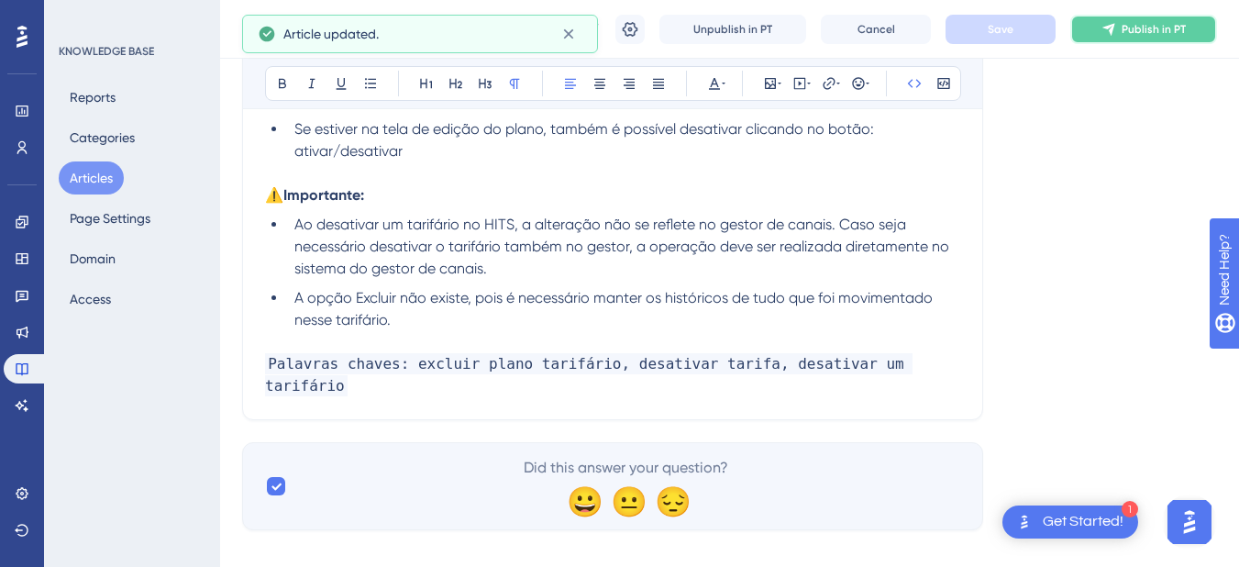
click at [1145, 33] on span "Publish in PT" at bounding box center [1153, 29] width 64 height 15
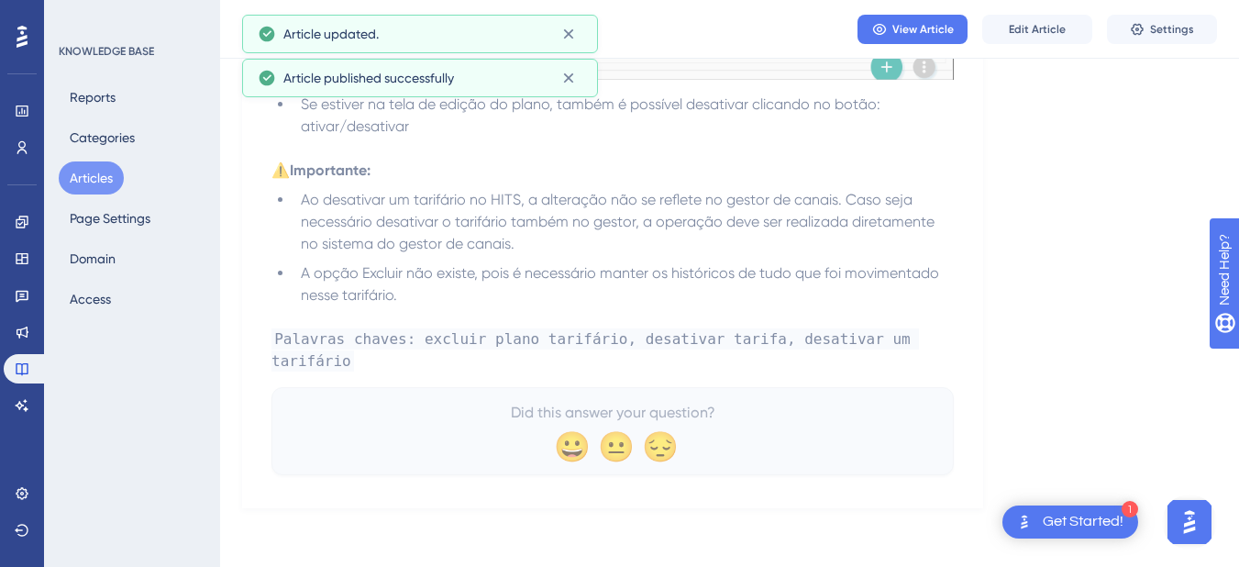
scroll to position [592, 0]
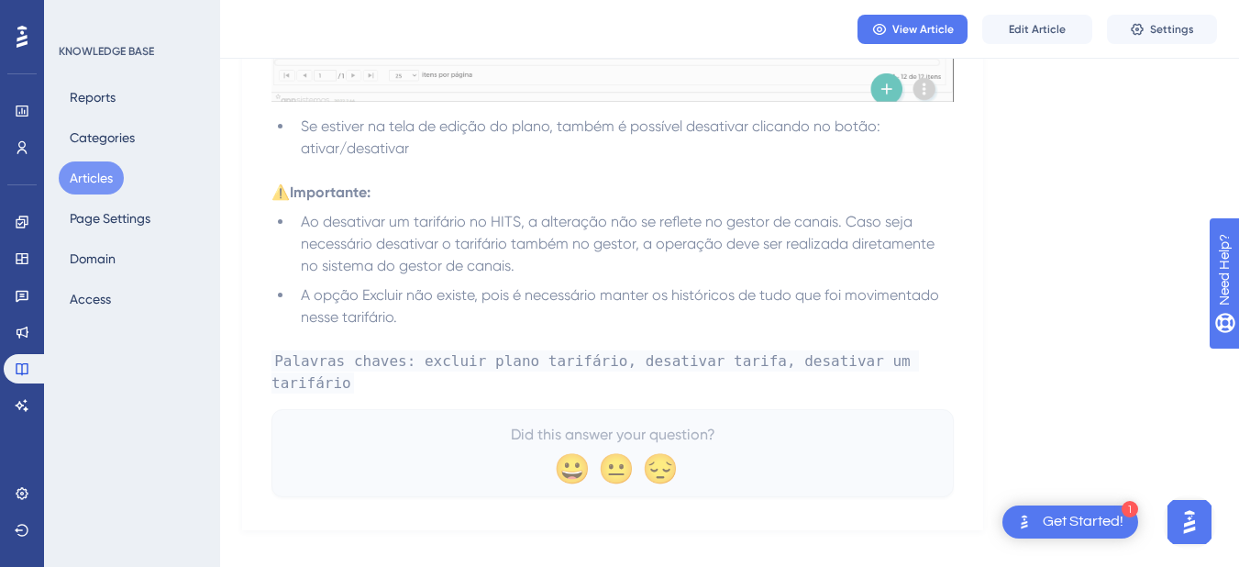
click at [87, 176] on button "Articles" at bounding box center [91, 177] width 65 height 33
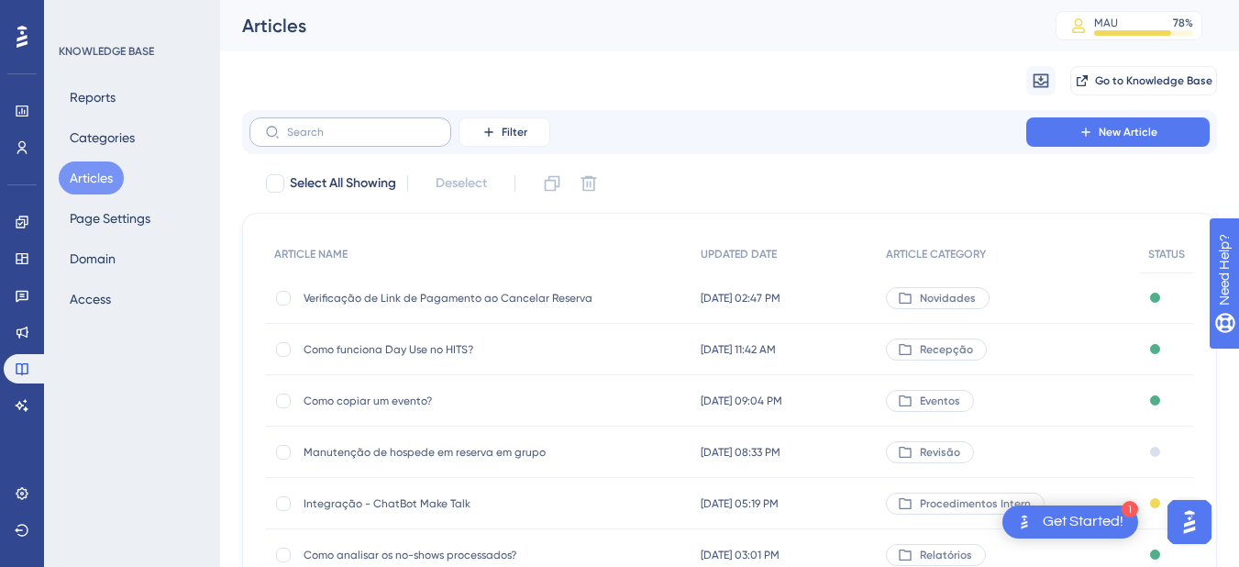
click at [319, 124] on label at bounding box center [350, 131] width 202 height 29
click at [319, 126] on input "text" at bounding box center [361, 132] width 149 height 13
click at [483, 453] on span "Manutenção de hospede em reserva em grupo" at bounding box center [449, 452] width 293 height 15
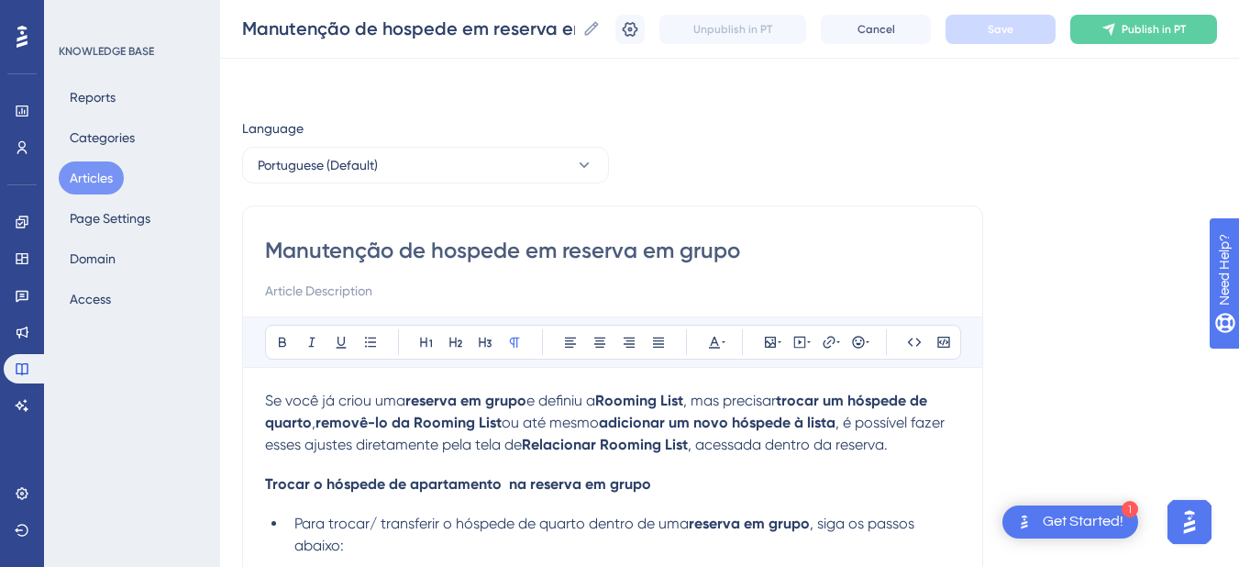
scroll to position [1487, 0]
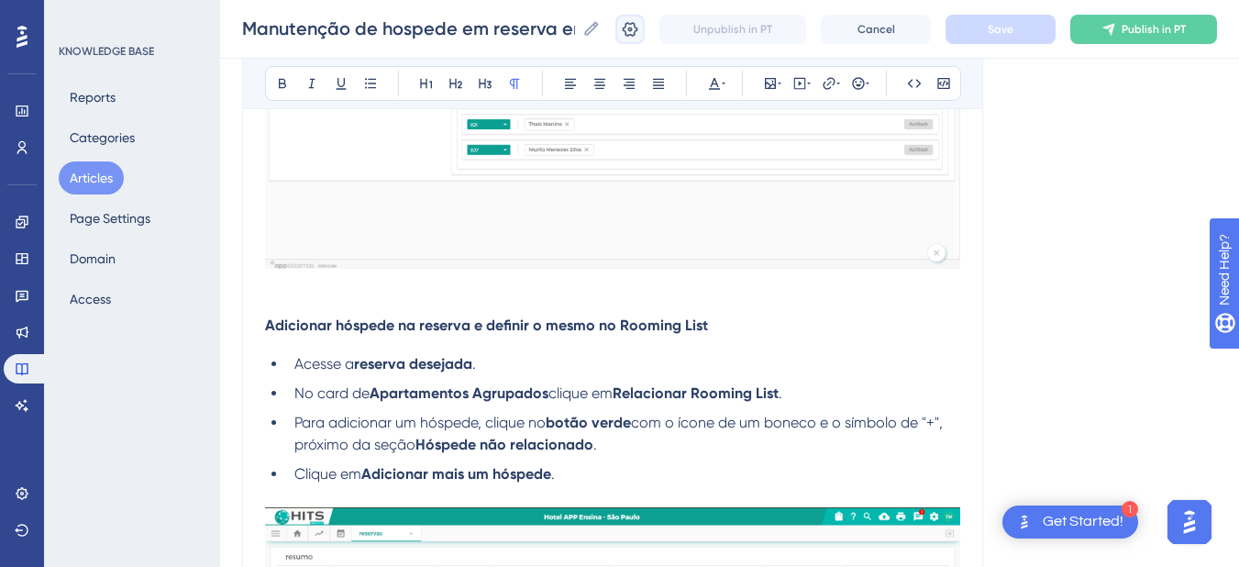
click at [645, 29] on button at bounding box center [629, 29] width 29 height 29
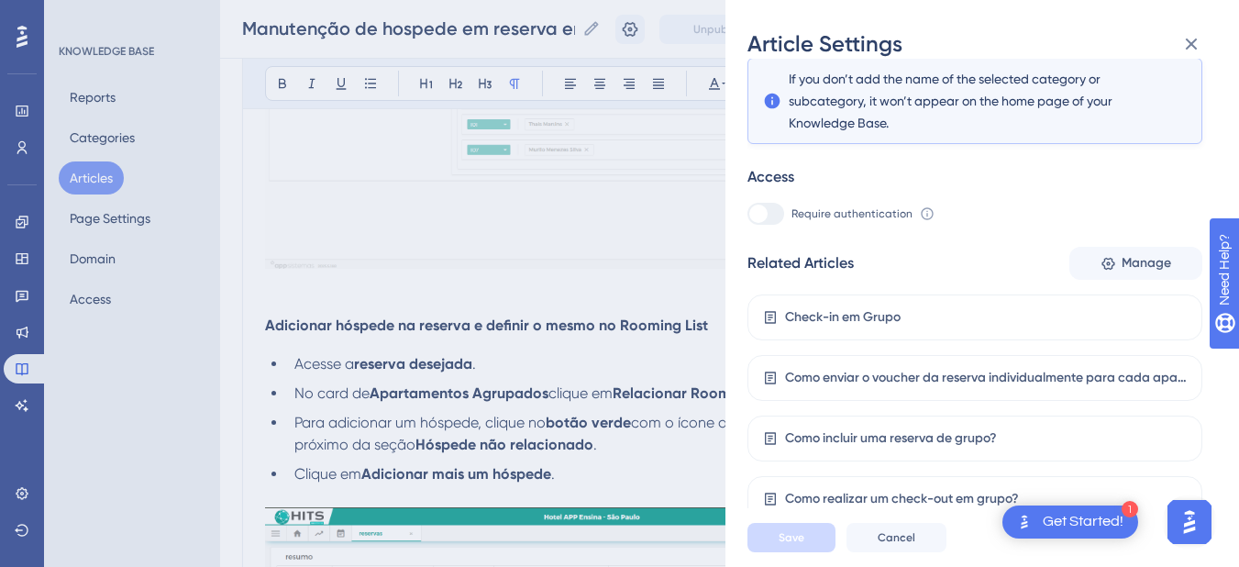
scroll to position [1915, 0]
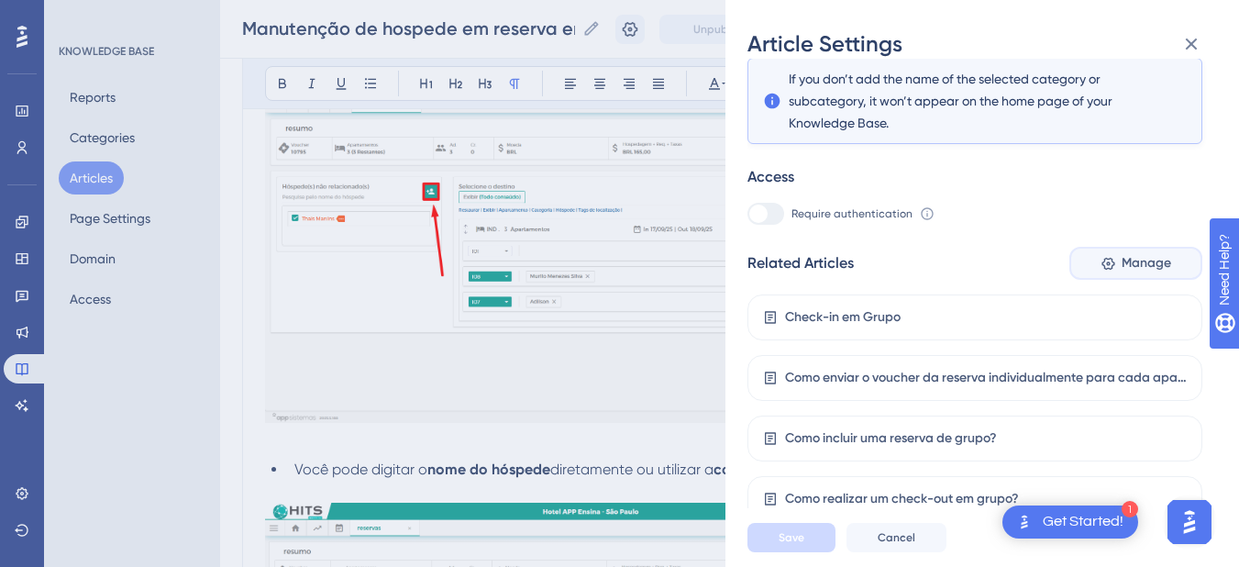
click at [1126, 258] on span "Manage" at bounding box center [1146, 263] width 50 height 22
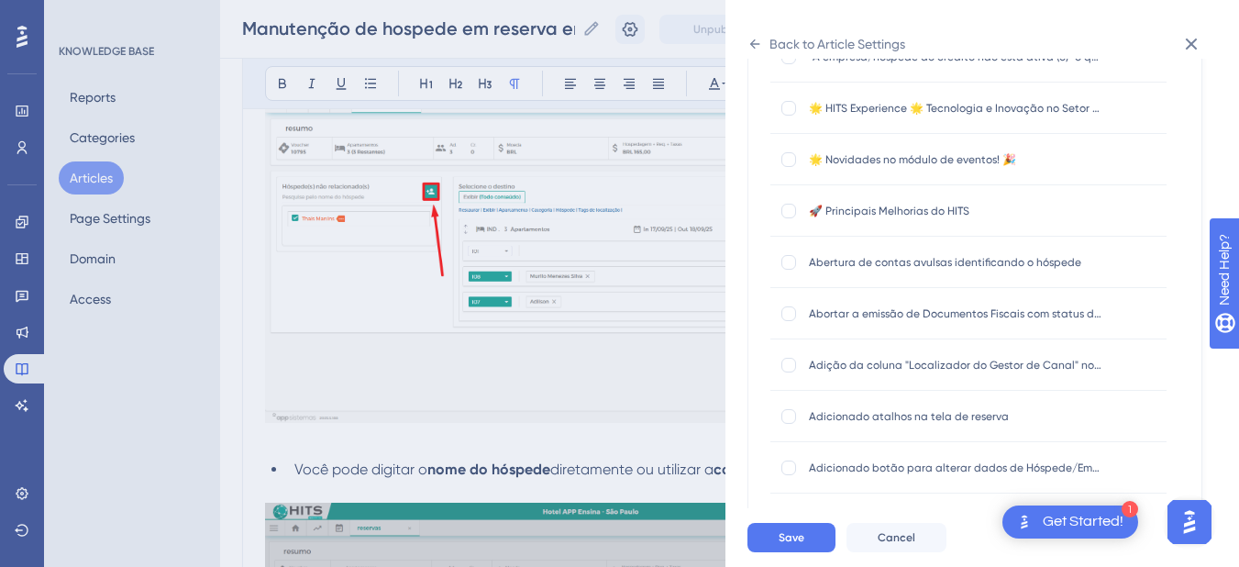
scroll to position [0, 0]
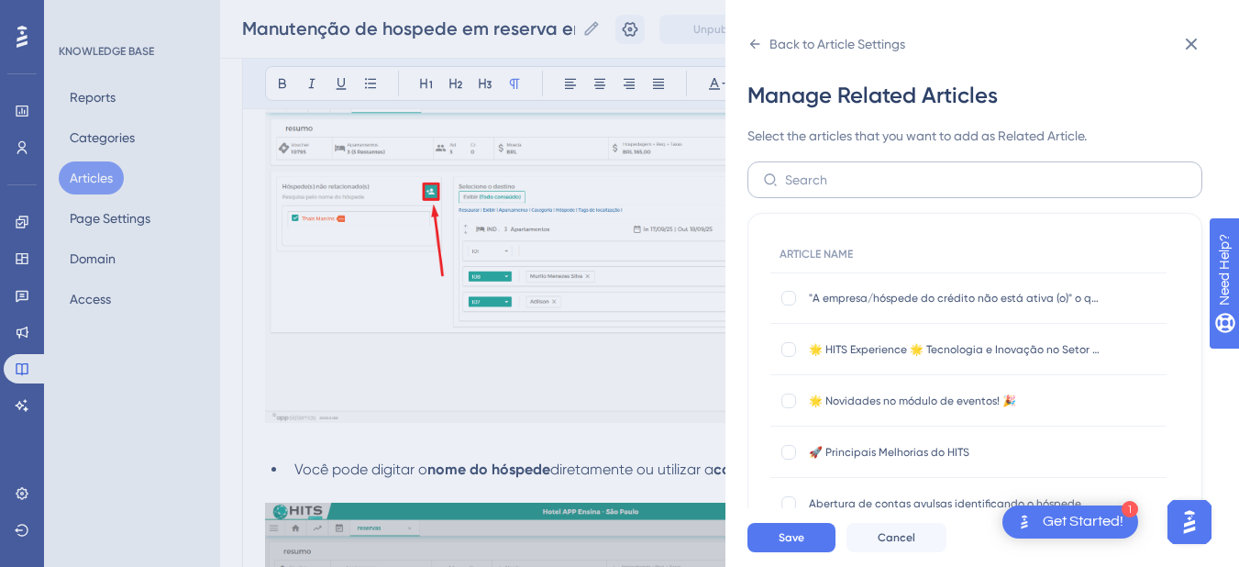
click at [810, 166] on label at bounding box center [974, 179] width 455 height 37
click at [810, 170] on input "text" at bounding box center [986, 180] width 402 height 20
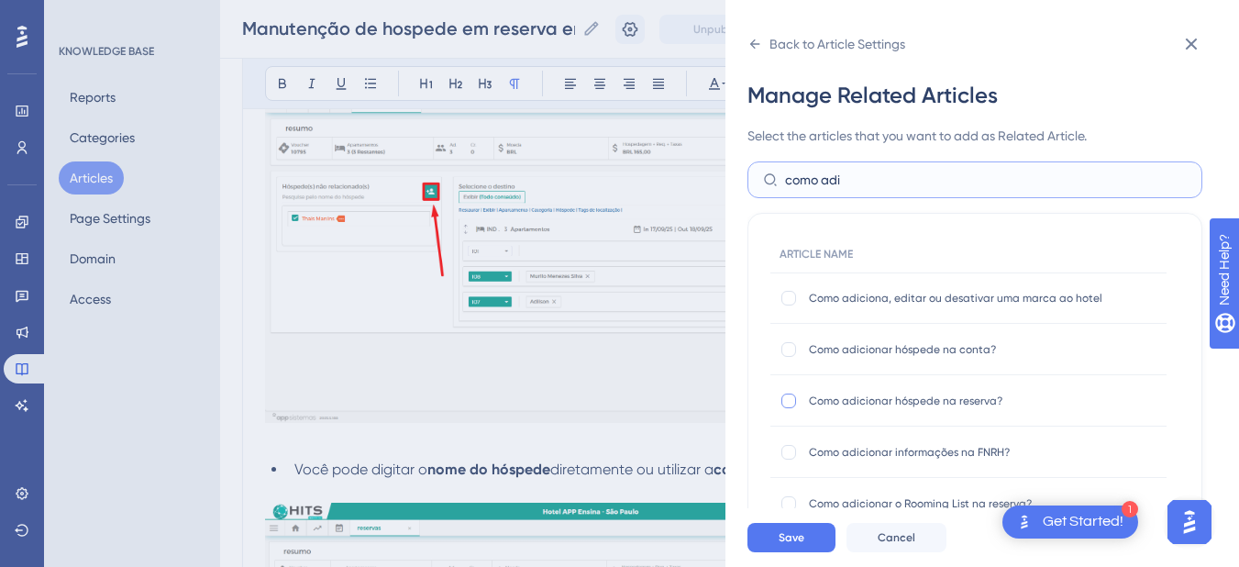
type input "como adi"
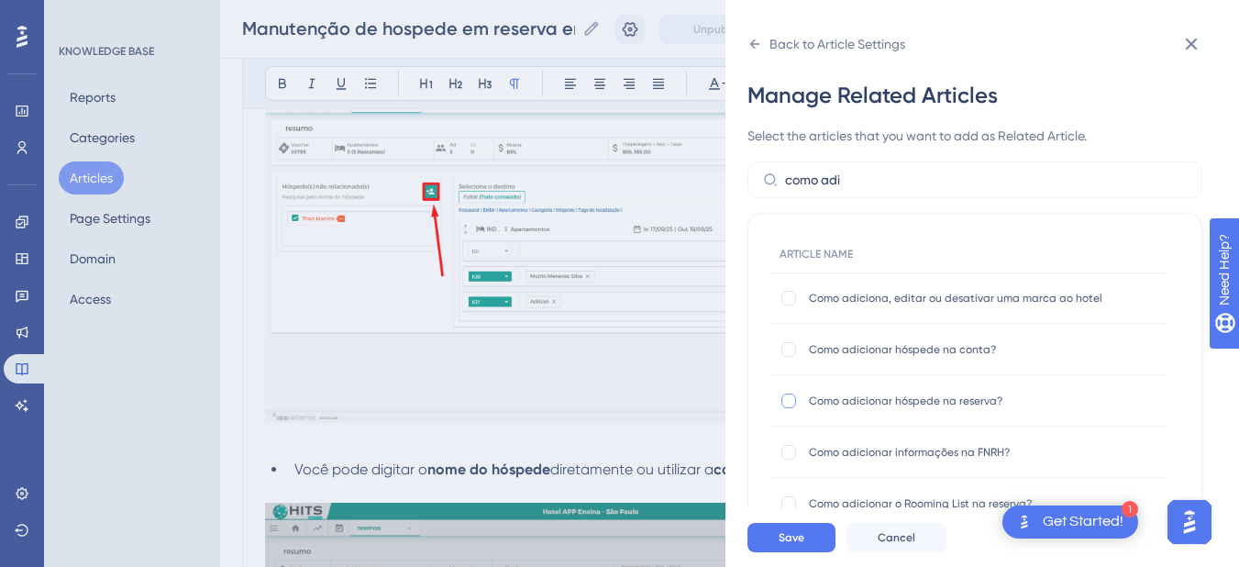
click at [784, 393] on div at bounding box center [788, 400] width 15 height 15
checkbox input "true"
click at [781, 545] on span "Save" at bounding box center [791, 537] width 26 height 15
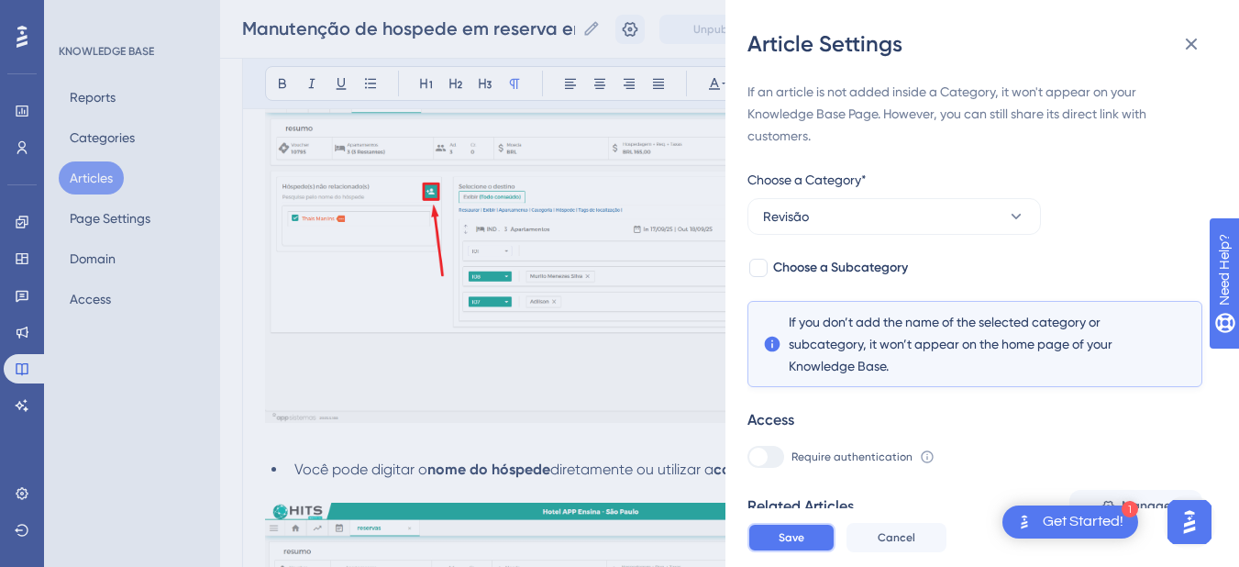
click at [781, 545] on span "Save" at bounding box center [791, 537] width 26 height 15
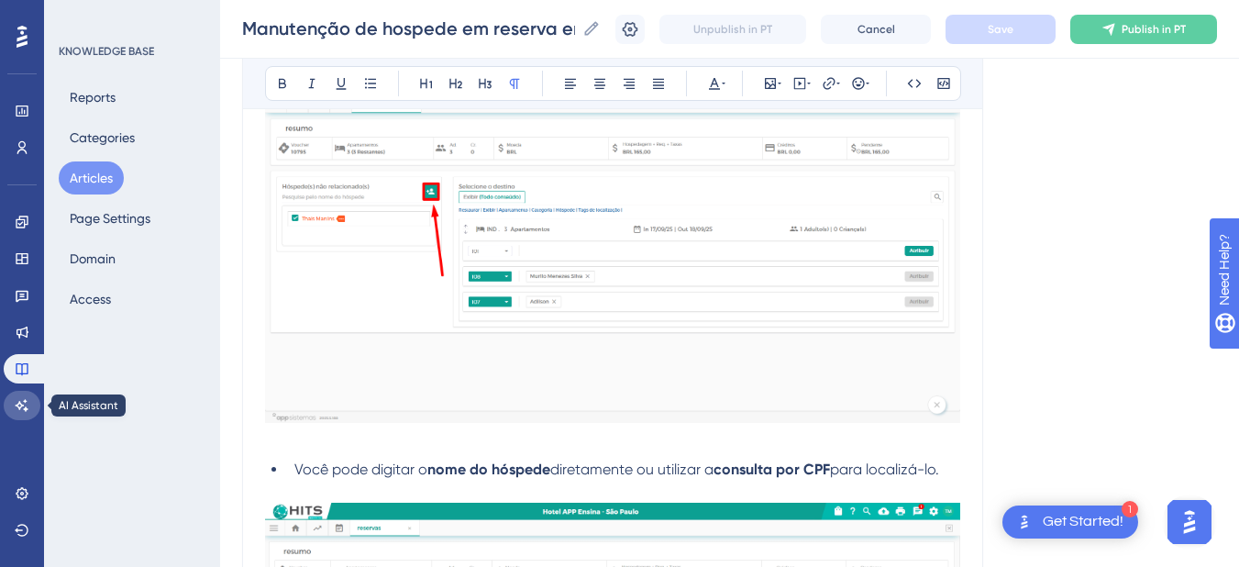
click at [18, 403] on icon at bounding box center [22, 405] width 13 height 12
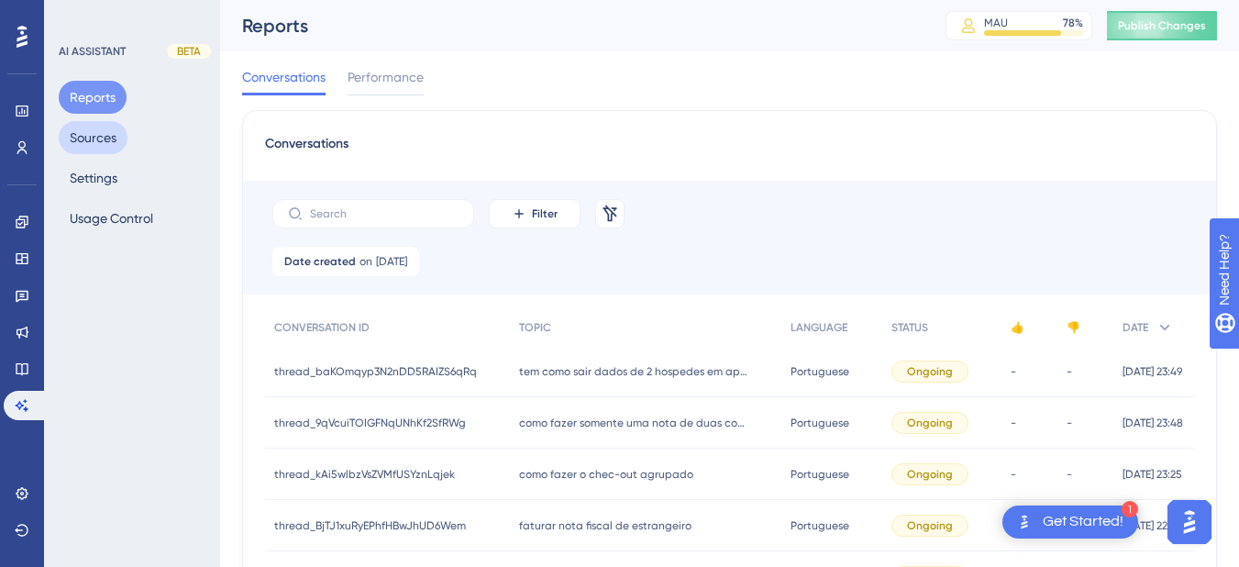
click at [73, 140] on button "Sources" at bounding box center [93, 137] width 69 height 33
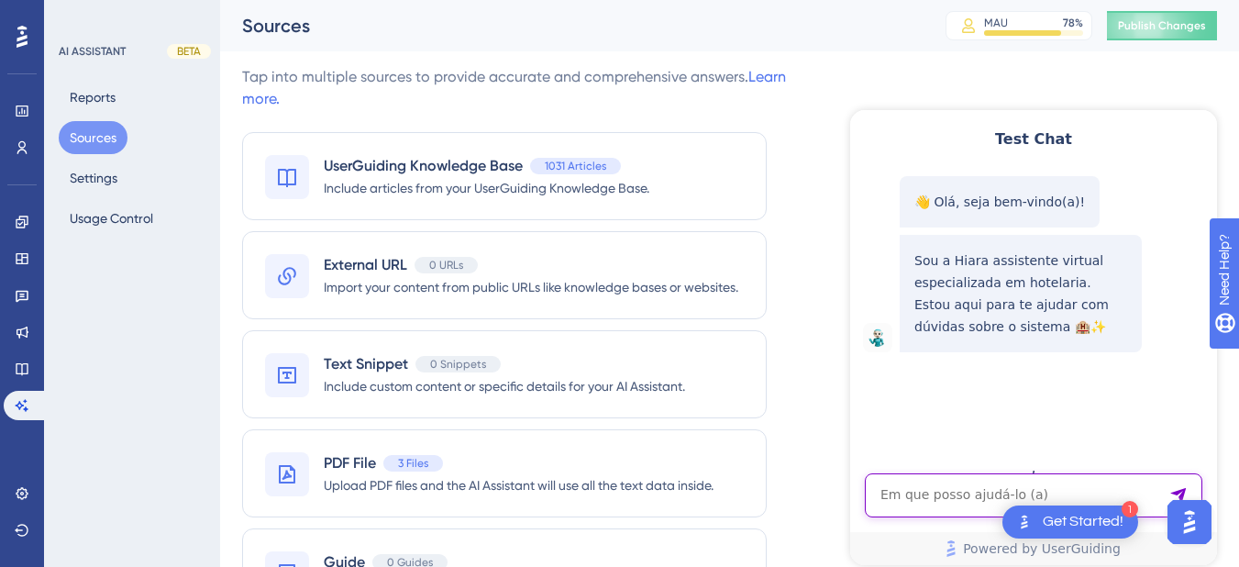
click at [930, 497] on textarea "AI Assistant Text Input" at bounding box center [1033, 495] width 337 height 44
paste textarea "como localizar pagamentos que foram feitos no outro sistema"
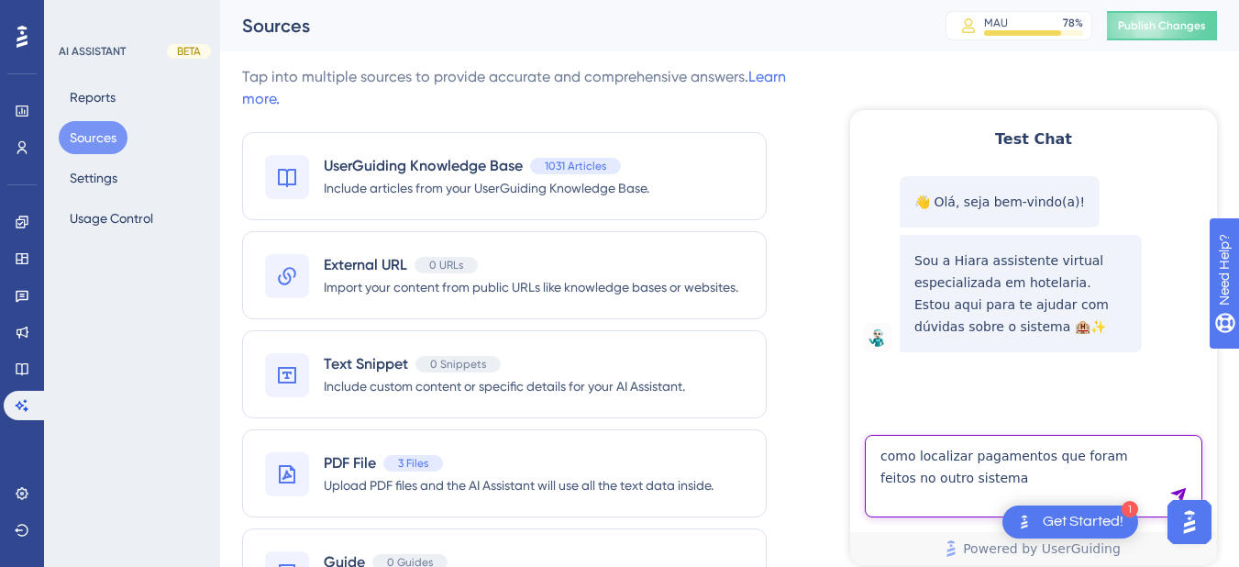
type textarea "como localizar pagamentos que foram feitos no outro sistema"
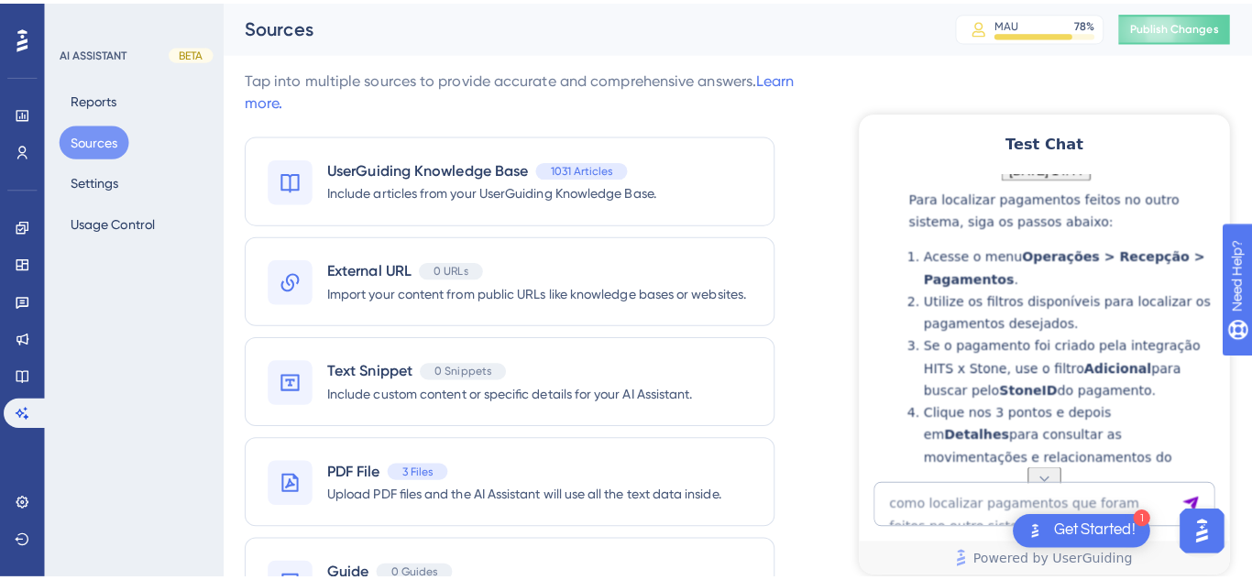
scroll to position [479, 0]
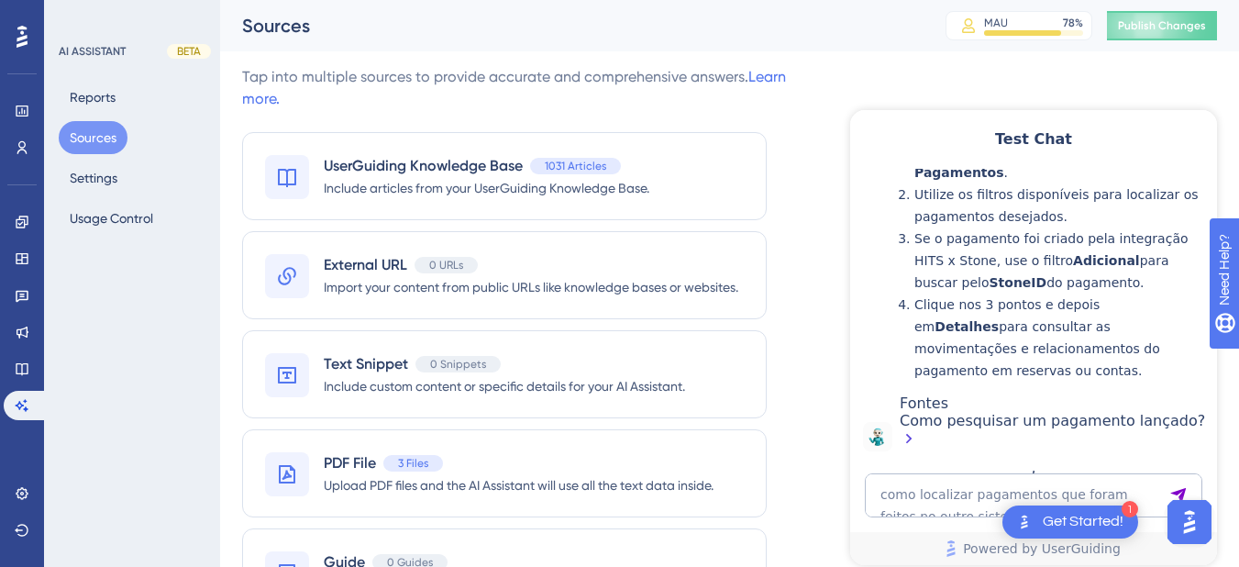
click at [958, 431] on div "Como pesquisar um pagamento lançado?" at bounding box center [1053, 431] width 308 height 39
drag, startPoint x: 21, startPoint y: 371, endPoint x: 69, endPoint y: 348, distance: 52.9
click at [21, 371] on icon at bounding box center [22, 368] width 15 height 15
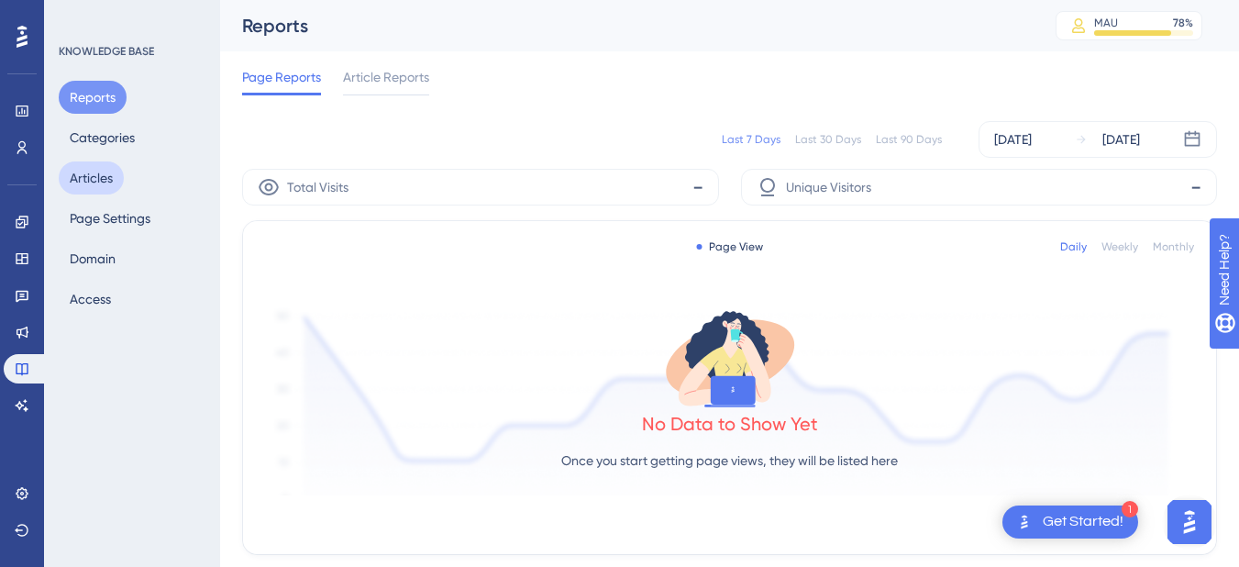
click at [97, 182] on button "Articles" at bounding box center [91, 177] width 65 height 33
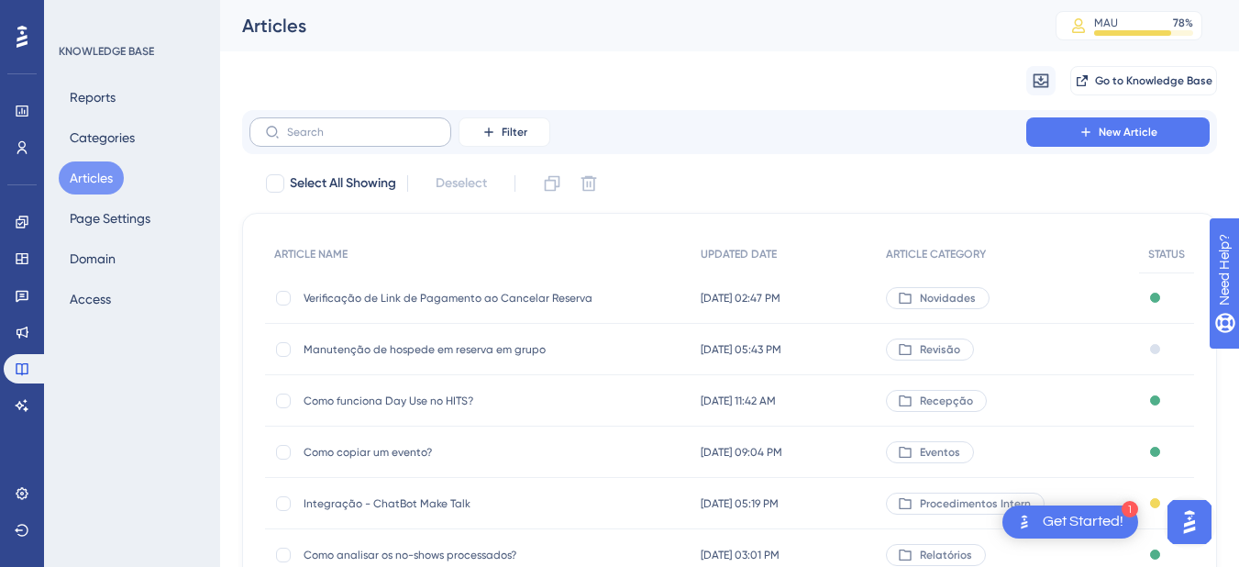
click at [334, 123] on label at bounding box center [350, 131] width 202 height 29
click at [334, 126] on input "text" at bounding box center [361, 132] width 149 height 13
drag, startPoint x: 334, startPoint y: 123, endPoint x: 311, endPoint y: 134, distance: 25.4
click at [311, 134] on input "text" at bounding box center [361, 132] width 149 height 13
paste input "Como pesquisar um pagamento lançado?"
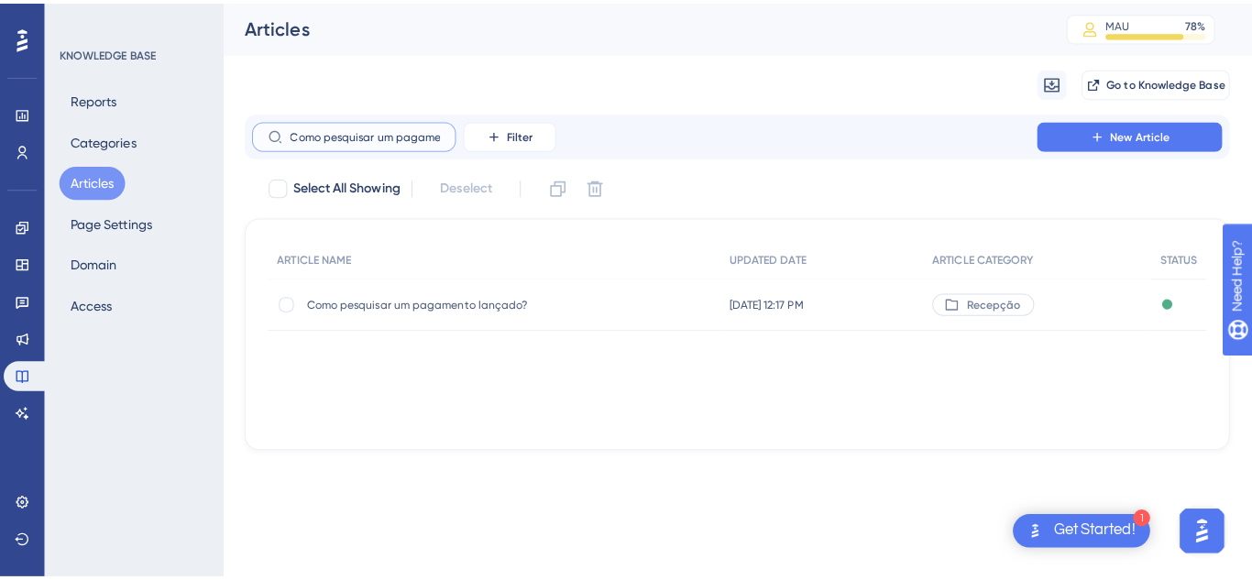
scroll to position [0, 65]
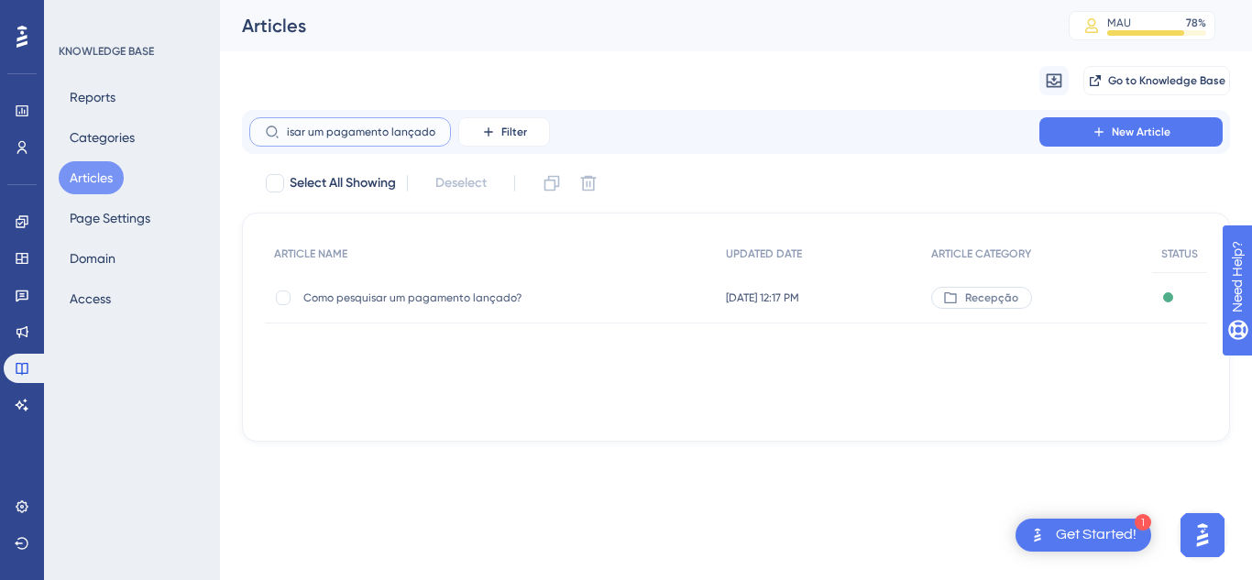
type input "Como pesquisar um pagamento lançado?"
click at [435, 304] on span "Como pesquisar um pagamento lançado?" at bounding box center [449, 298] width 293 height 15
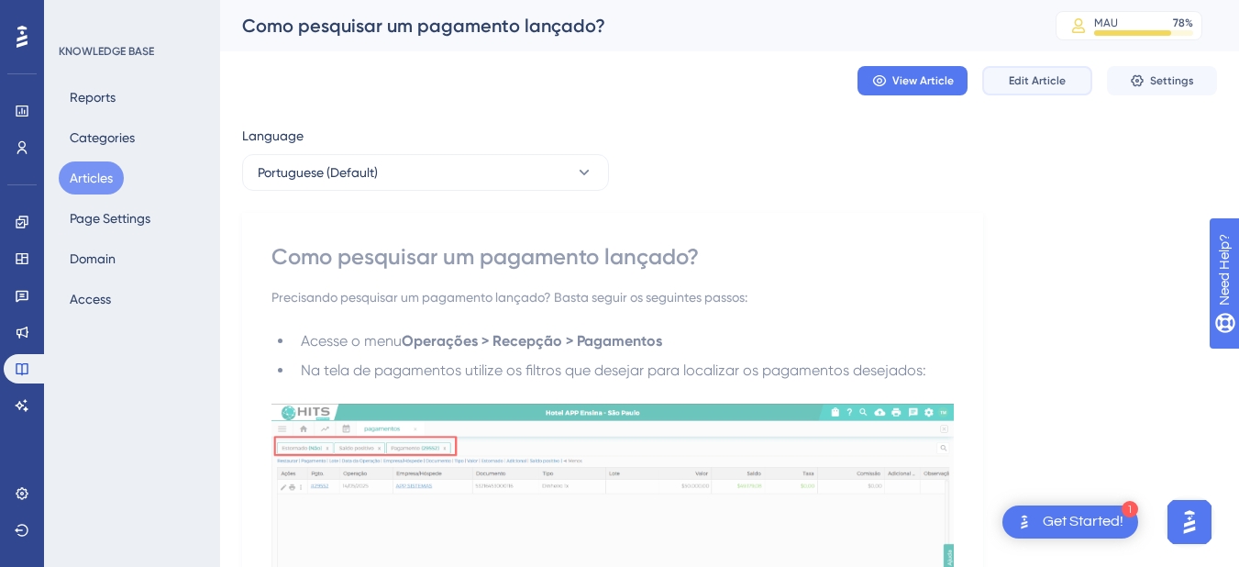
click at [1037, 78] on span "Edit Article" at bounding box center [1037, 80] width 57 height 15
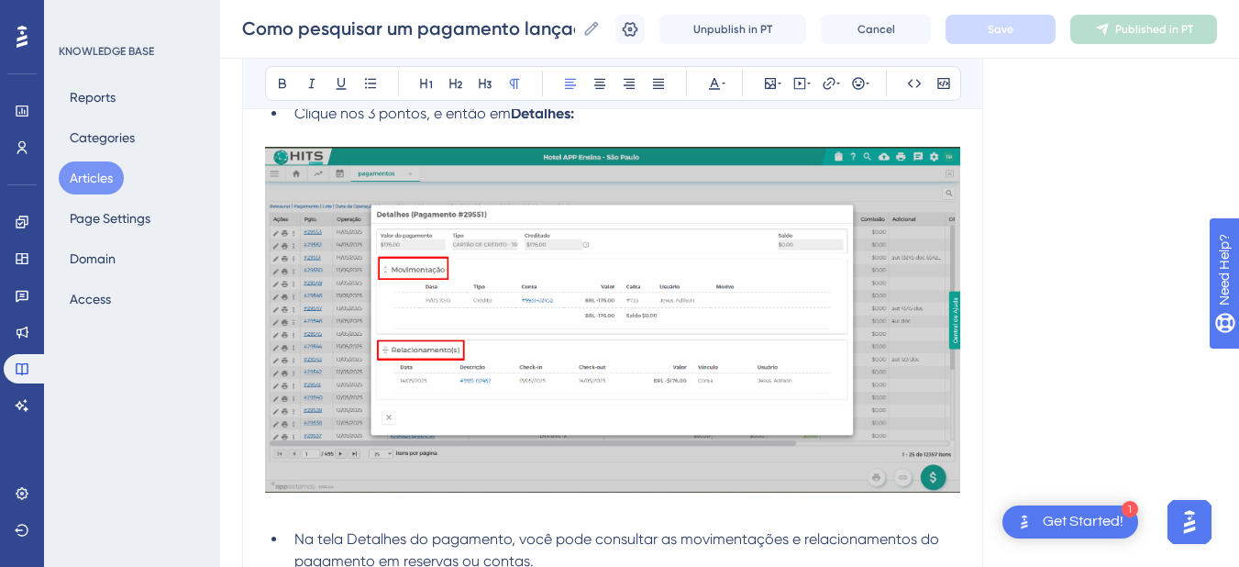
scroll to position [1533, 0]
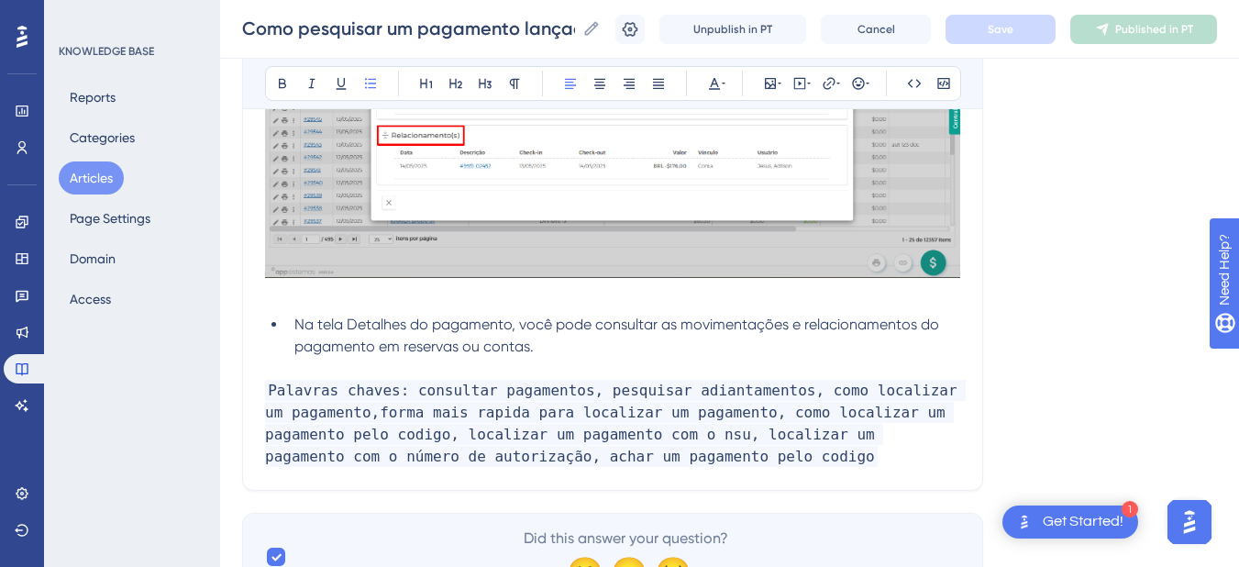
click at [575, 345] on li "Na tela Detalhes do pagamento, você pode consultar as movimentações e relaciona…" at bounding box center [623, 336] width 673 height 44
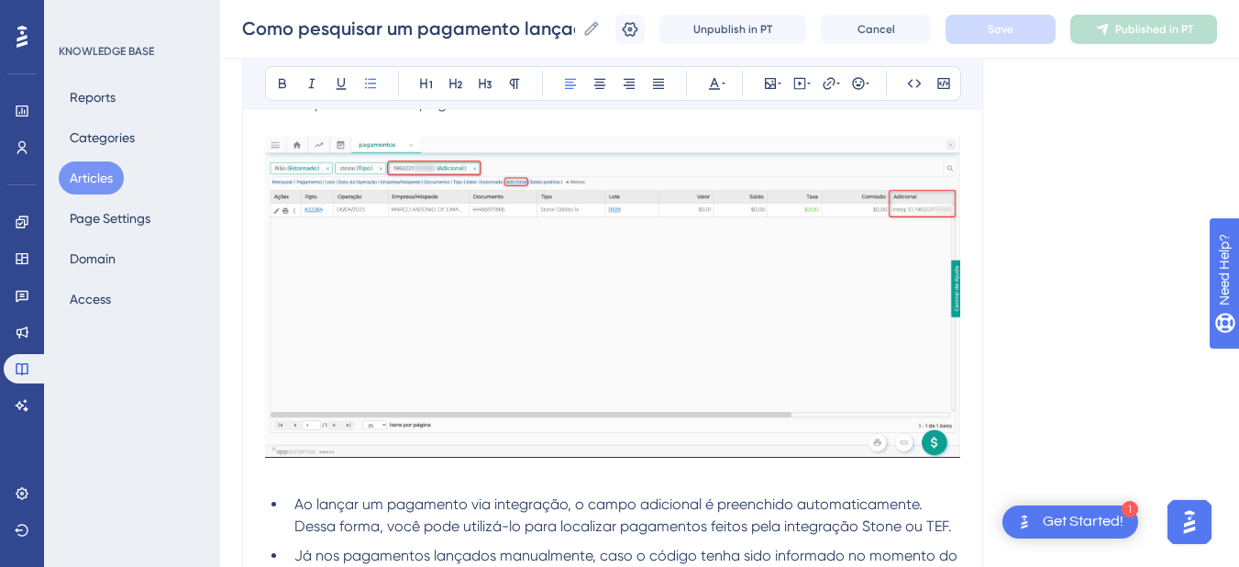
scroll to position [984, 0]
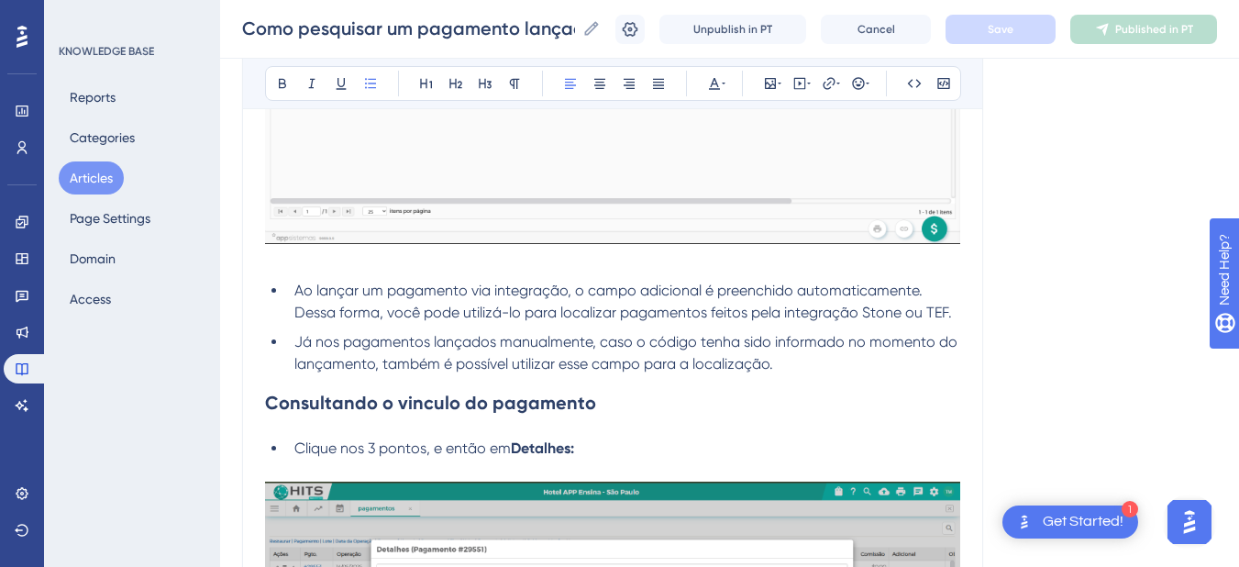
click at [817, 369] on li "Já nos pagamentos lançados manualmente, caso o código tenha sido informado no m…" at bounding box center [623, 353] width 673 height 44
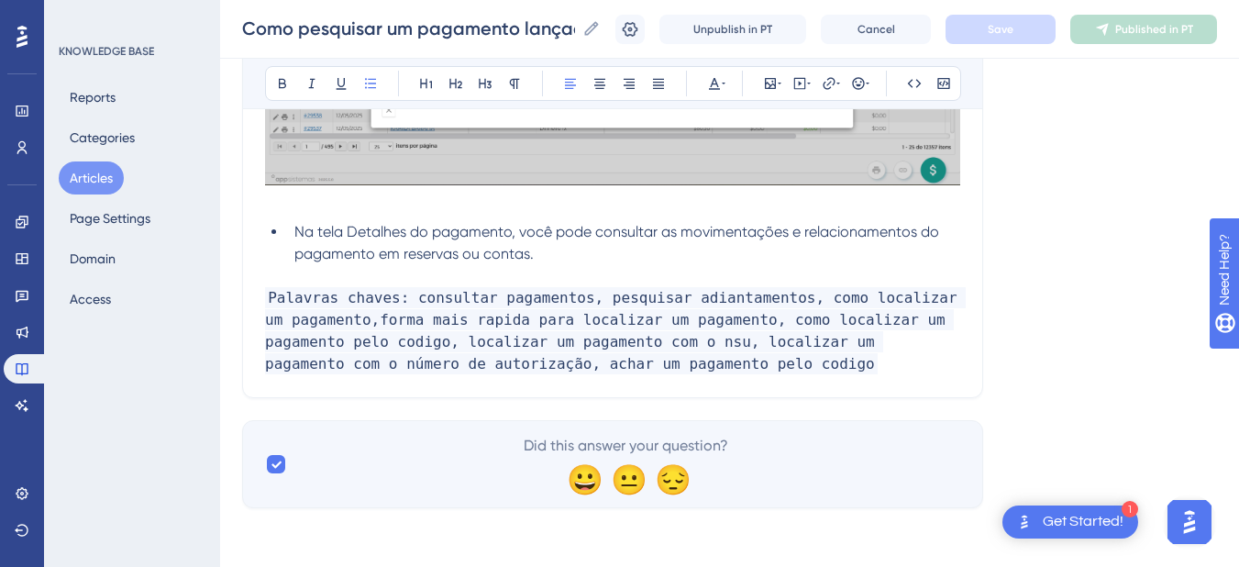
click at [625, 265] on p at bounding box center [612, 276] width 695 height 22
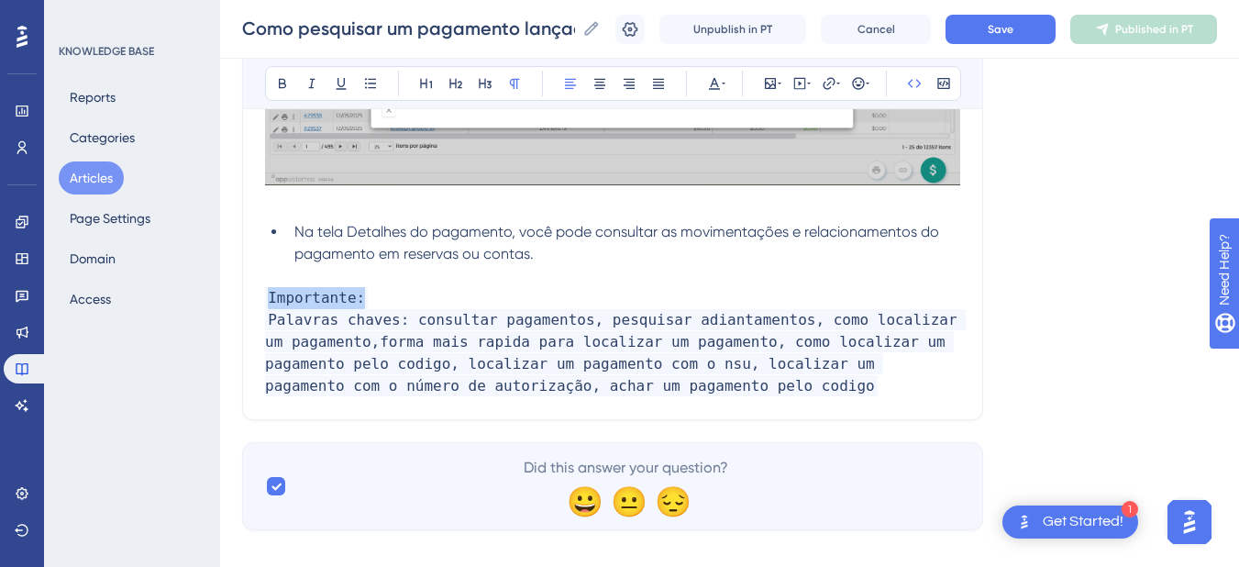
drag, startPoint x: 380, startPoint y: 292, endPoint x: 243, endPoint y: 293, distance: 136.6
click at [374, 292] on p "Importante:" at bounding box center [612, 298] width 695 height 22
click at [388, 293] on p "Importante:" at bounding box center [612, 298] width 695 height 22
drag, startPoint x: 384, startPoint y: 296, endPoint x: 239, endPoint y: 287, distance: 145.2
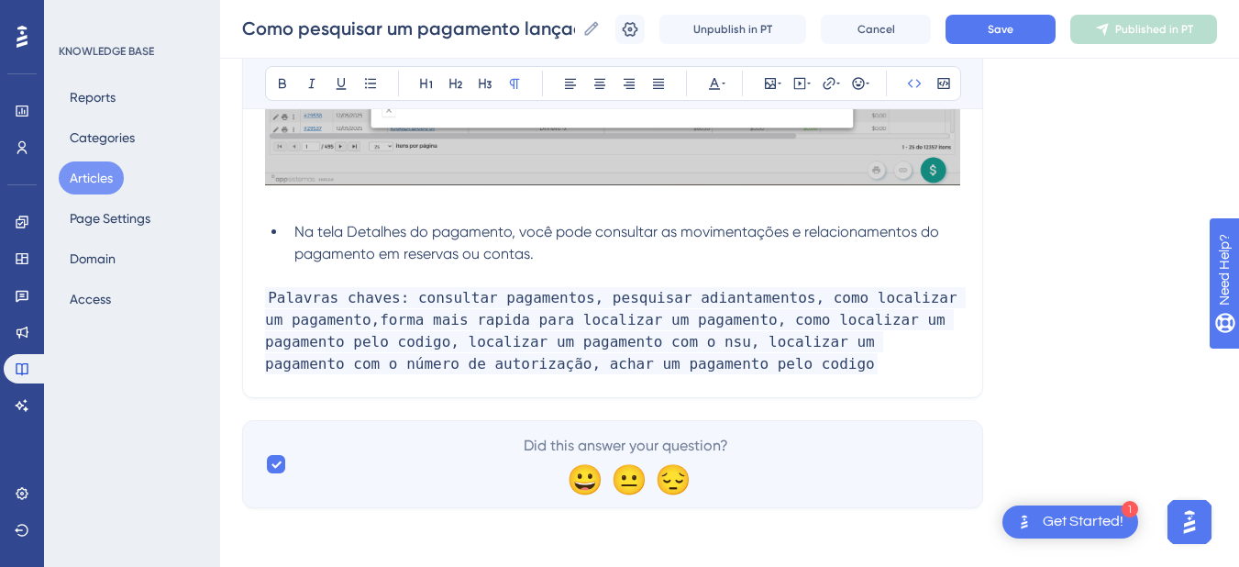
click at [722, 360] on p "Palavras chaves: consultar pagamentos, pesquisar adiantamentos, como localizar …" at bounding box center [612, 331] width 695 height 88
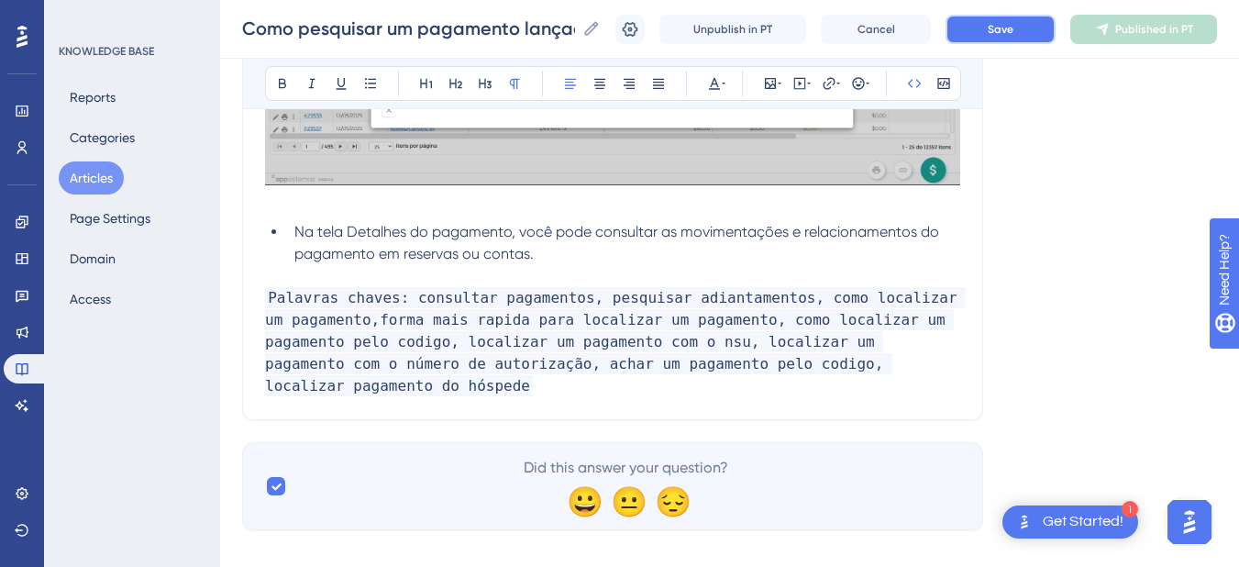
click at [1009, 24] on span "Save" at bounding box center [1000, 29] width 26 height 15
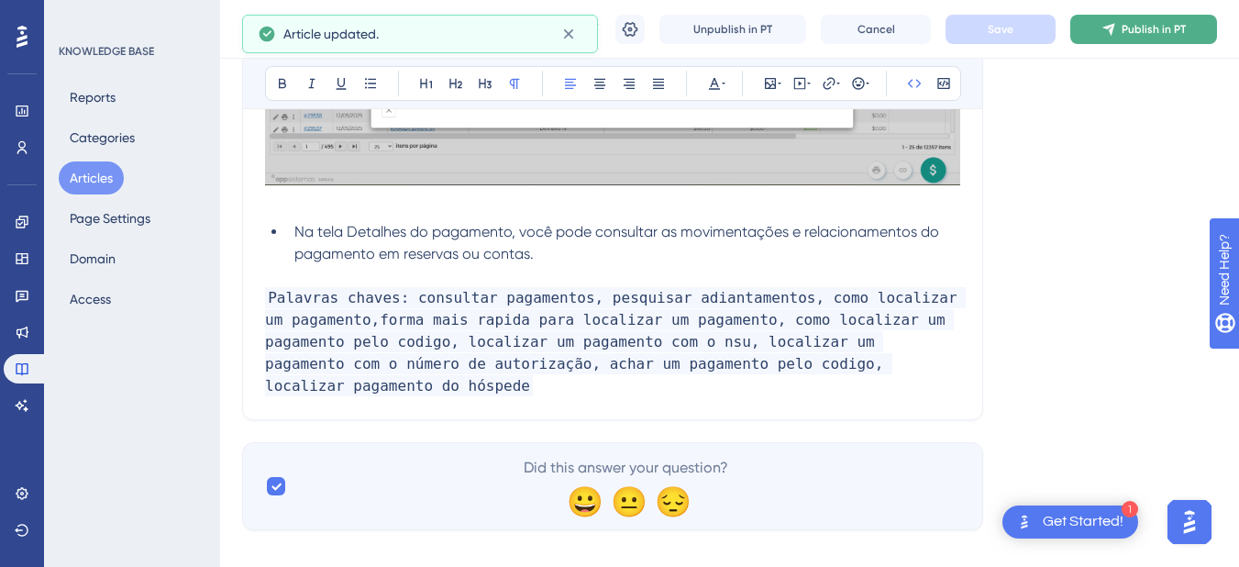
click at [1146, 36] on span "Publish in PT" at bounding box center [1153, 29] width 64 height 15
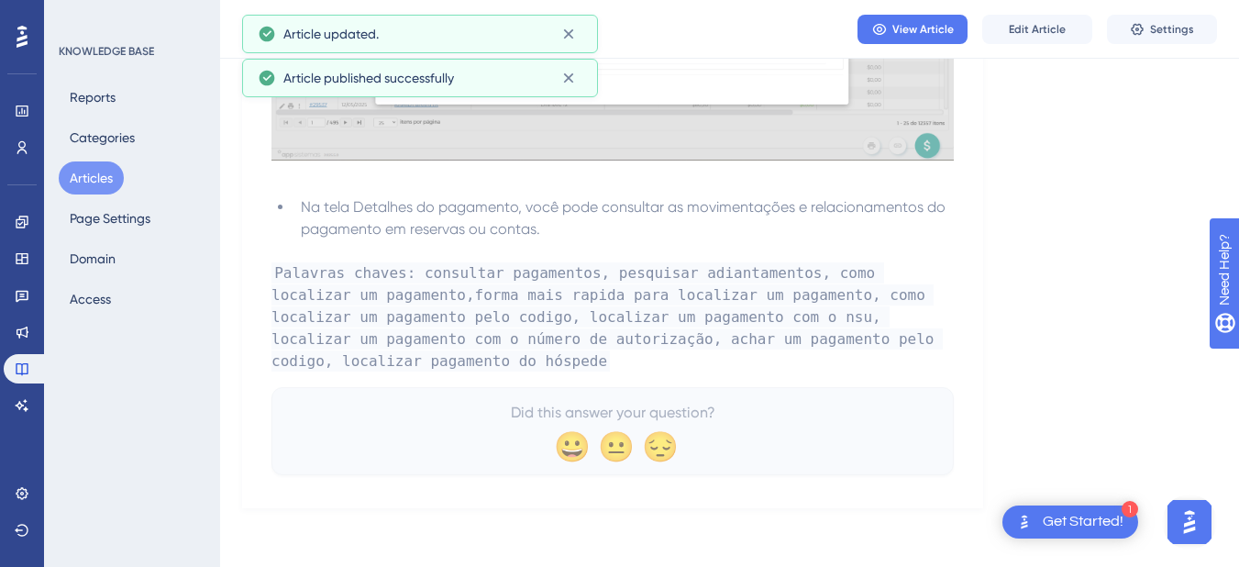
scroll to position [1557, 0]
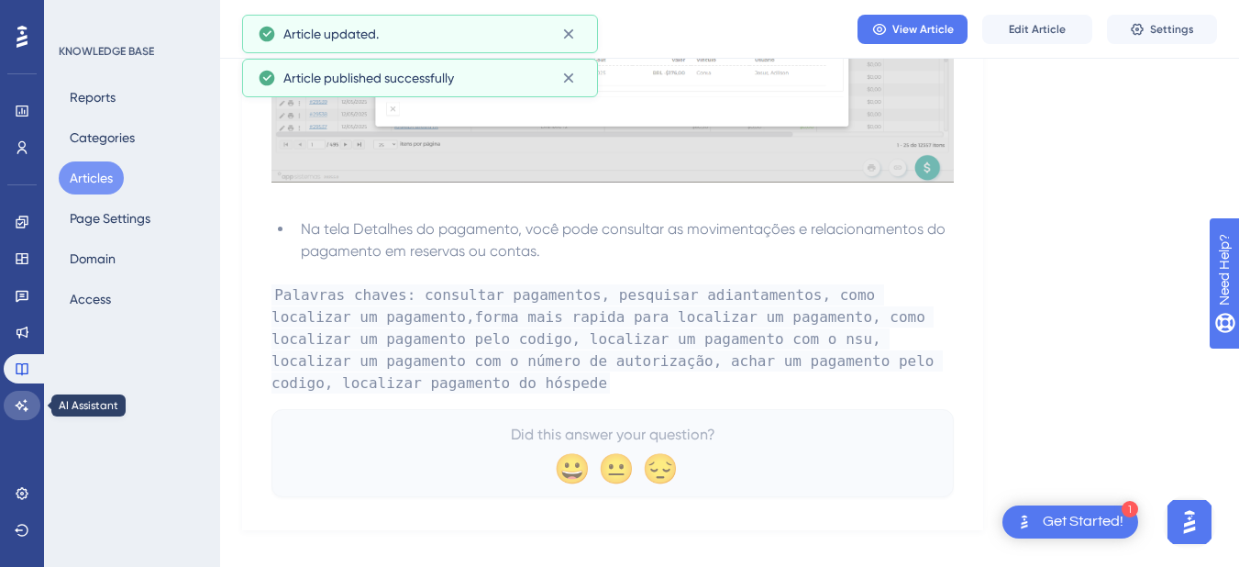
click at [15, 411] on icon at bounding box center [22, 405] width 15 height 15
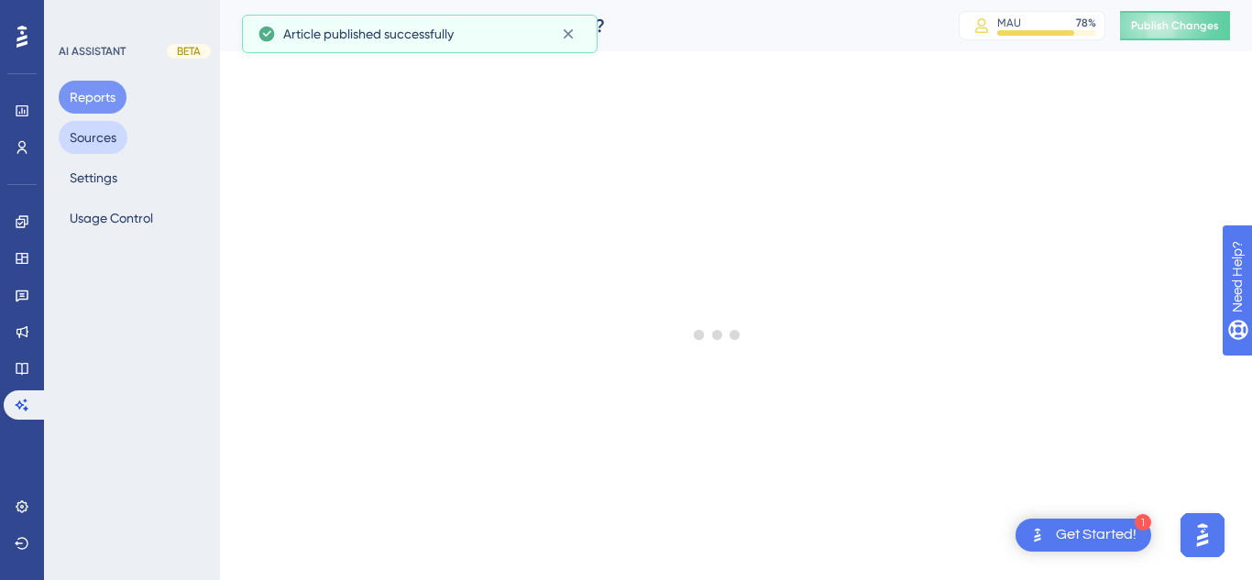
drag, startPoint x: 78, startPoint y: 131, endPoint x: 87, endPoint y: 130, distance: 9.2
click at [78, 131] on button "Sources" at bounding box center [93, 137] width 69 height 33
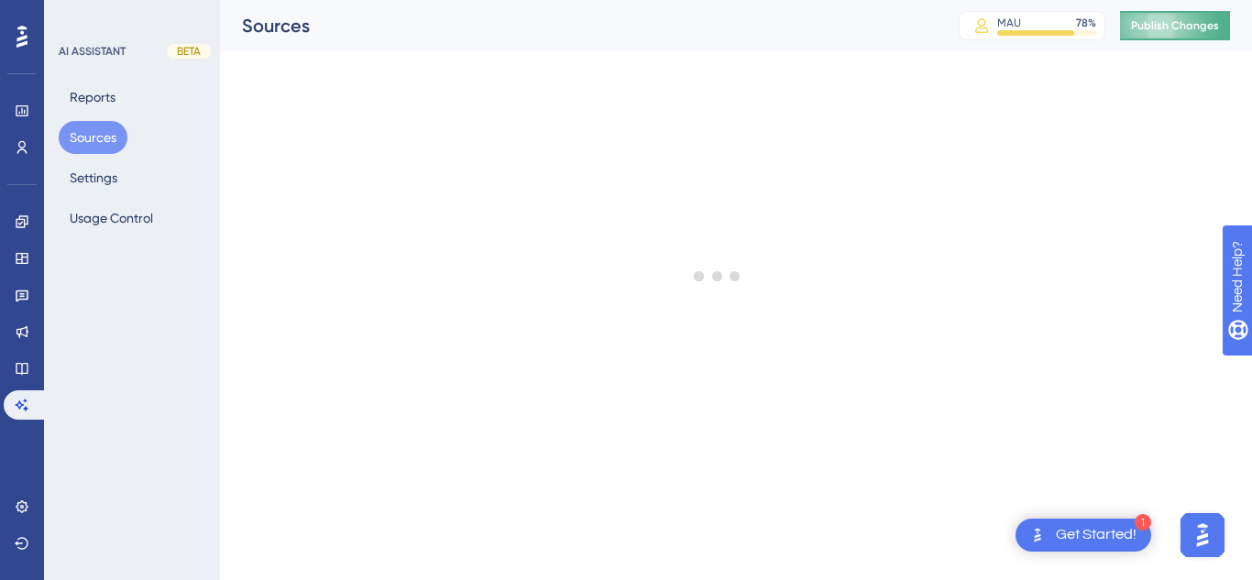
click at [1177, 32] on span "Publish Changes" at bounding box center [1175, 25] width 88 height 15
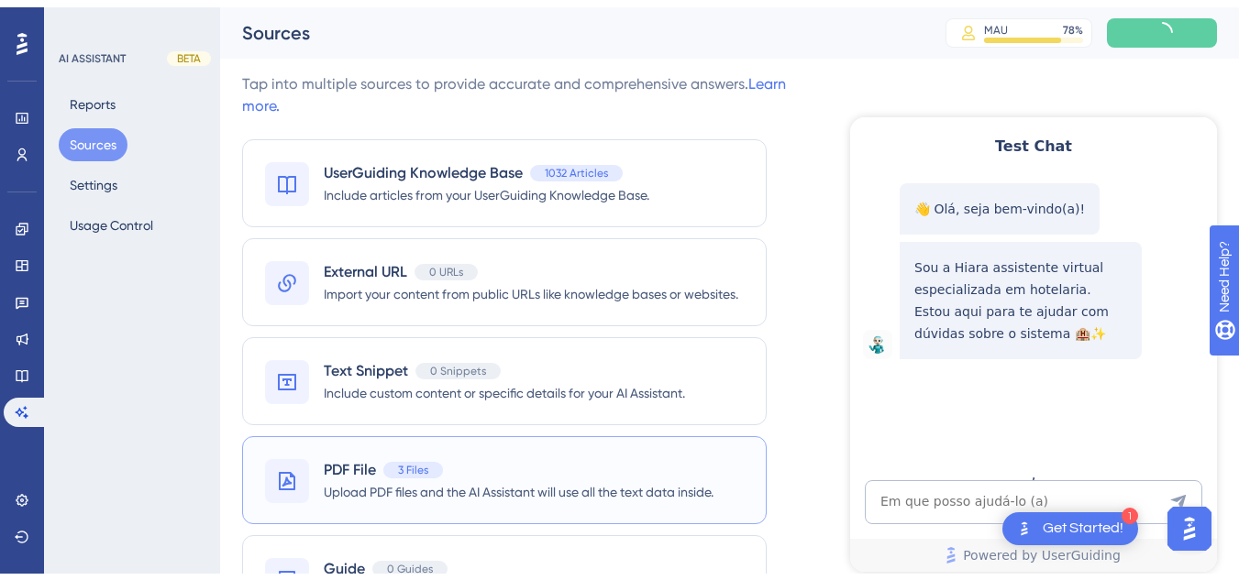
scroll to position [94, 0]
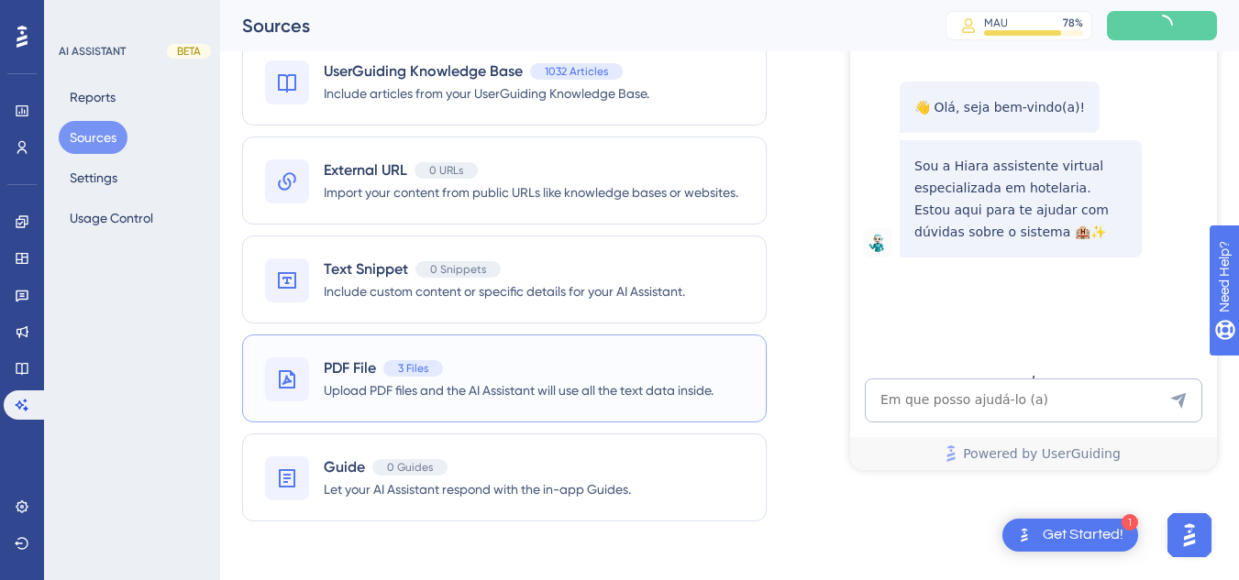
click at [451, 386] on span "Upload PDF files and the AI Assistant will use all the text data inside." at bounding box center [519, 391] width 390 height 22
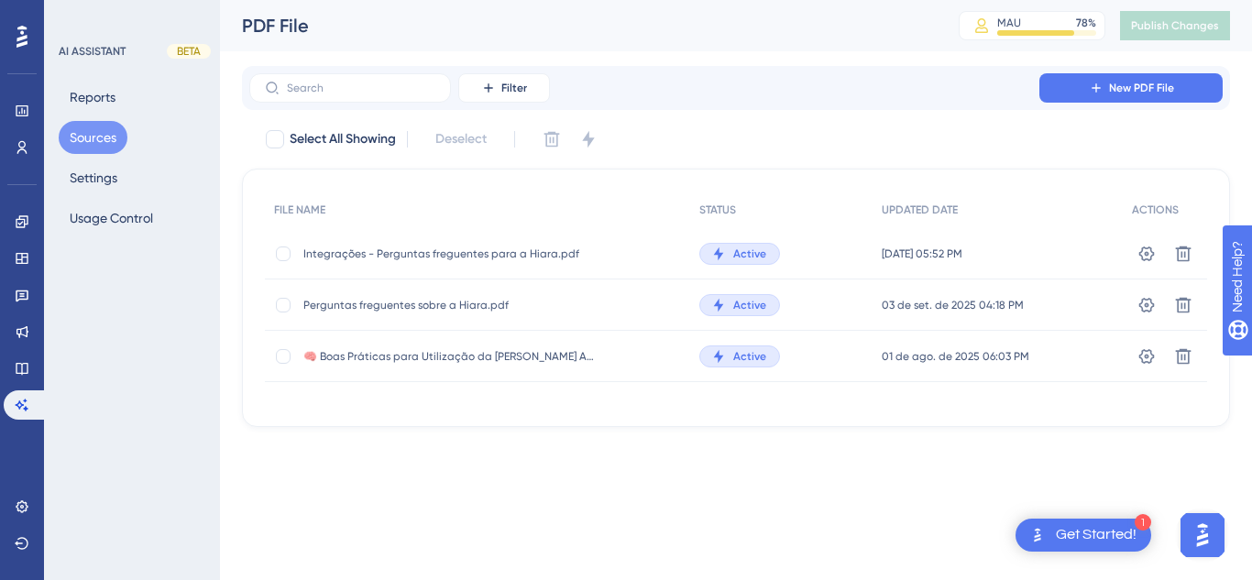
click at [432, 290] on div "Perguntas freguentes sobre a Hiara.pdf Perguntas freguentes sobre a Hiara.pdf" at bounding box center [449, 305] width 293 height 51
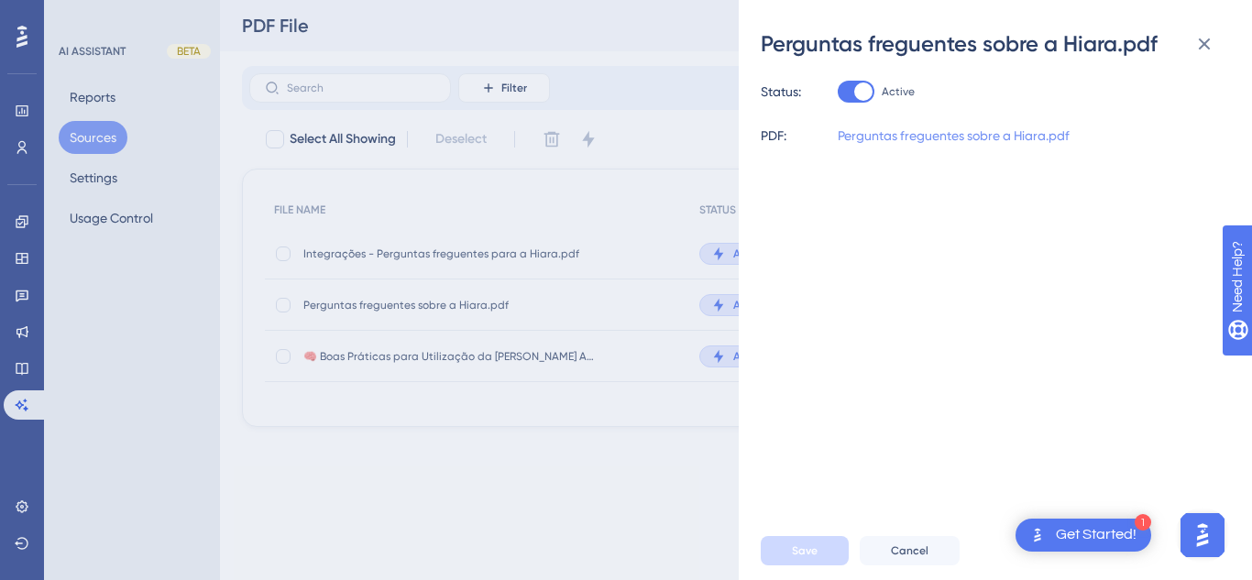
click at [977, 128] on link "Perguntas freguentes sobre a Hiara.pdf" at bounding box center [954, 136] width 232 height 22
click at [1198, 44] on icon at bounding box center [1205, 44] width 22 height 22
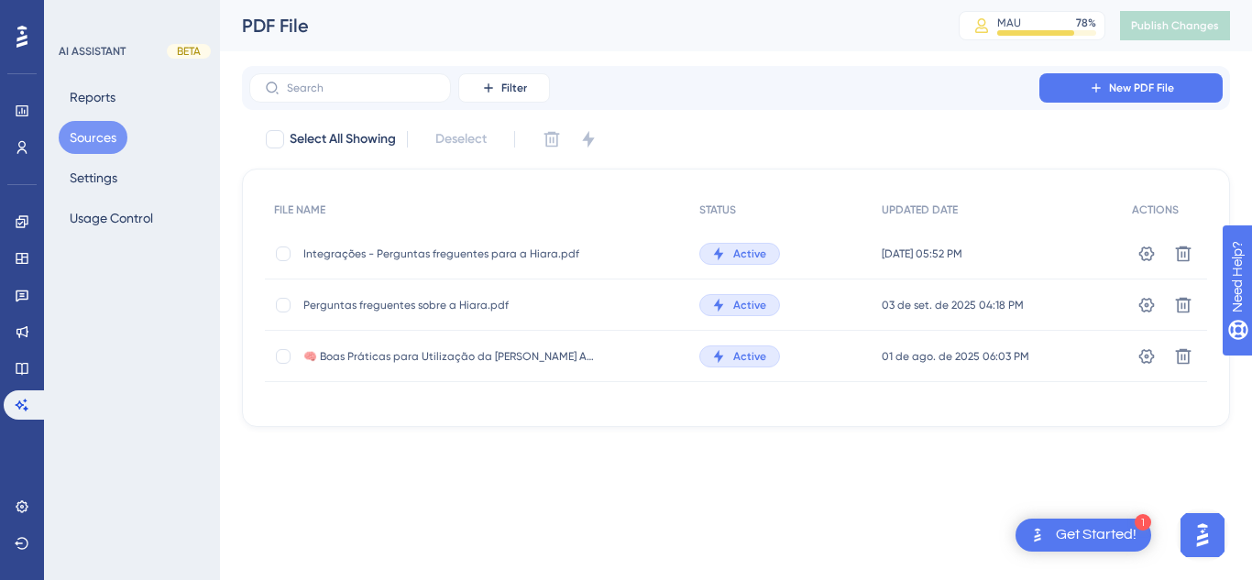
click at [405, 306] on span "Perguntas freguentes sobre a Hiara.pdf" at bounding box center [449, 305] width 293 height 15
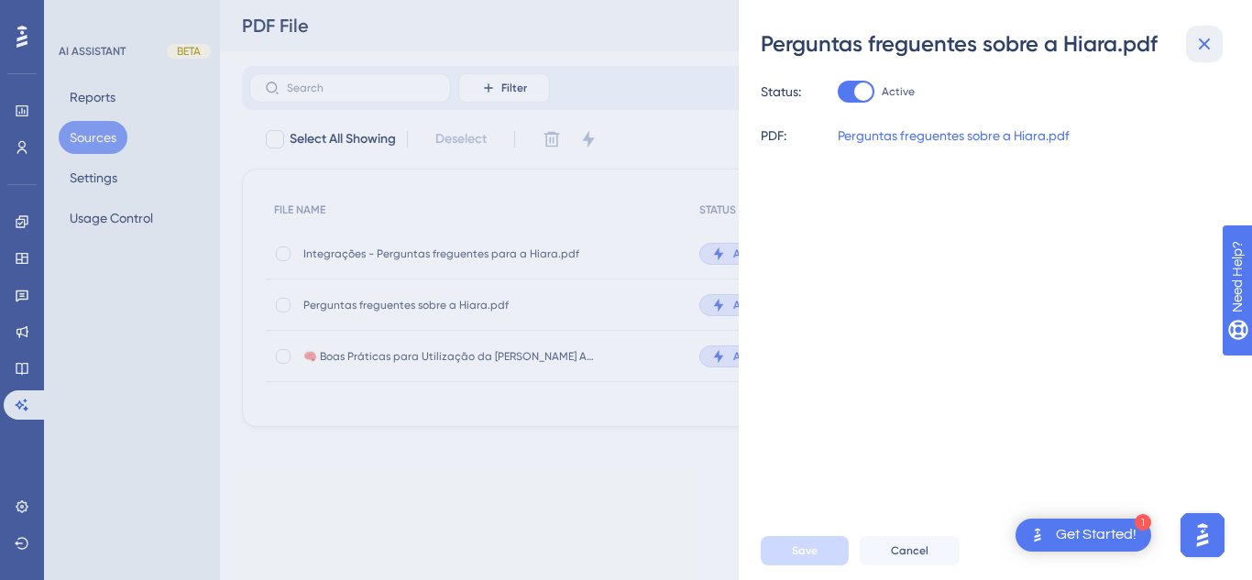
click at [1206, 41] on icon at bounding box center [1205, 44] width 22 height 22
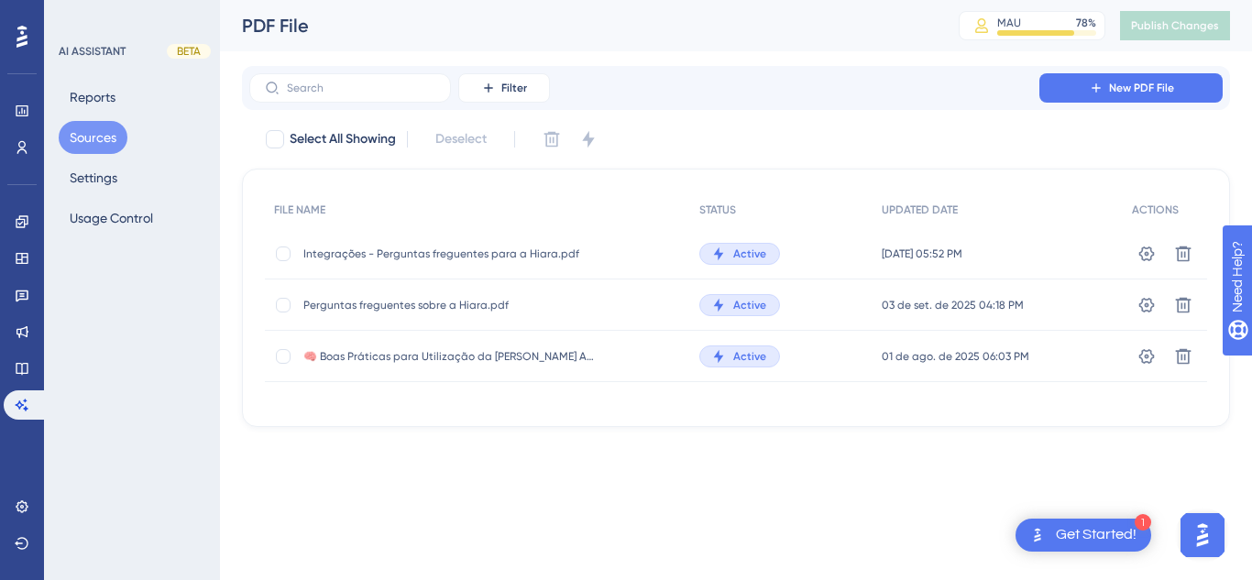
click at [396, 250] on span "Integrações - Perguntas freguentes para a Hiara.pdf" at bounding box center [449, 254] width 293 height 15
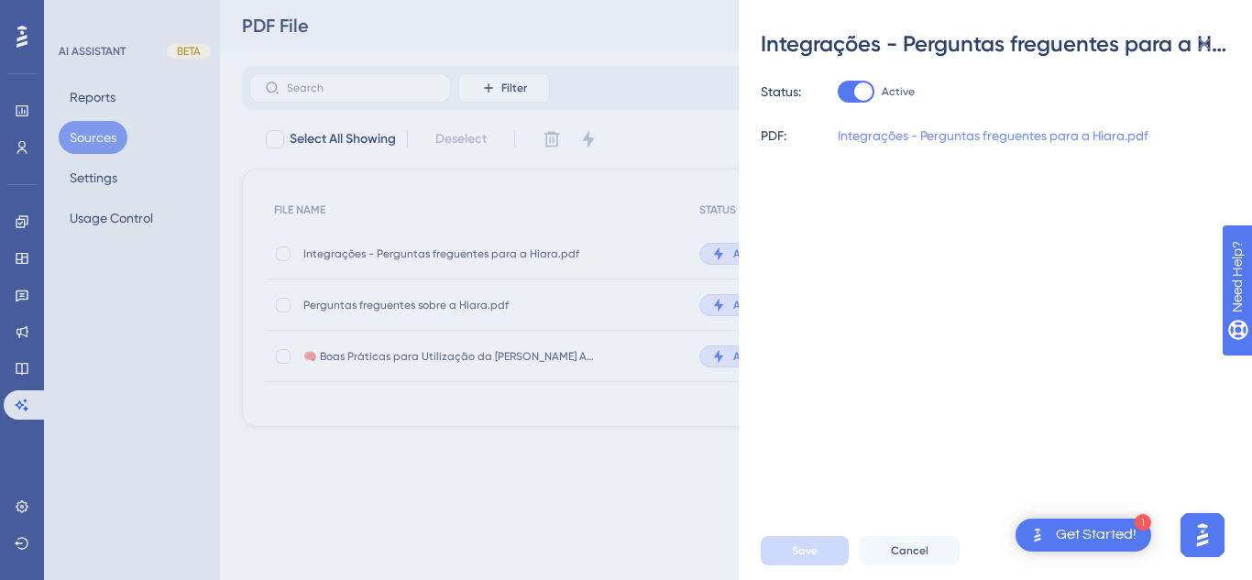
click at [954, 127] on link "Integrações - Perguntas freguentes para a Hiara.pdf" at bounding box center [993, 136] width 311 height 22
drag, startPoint x: 1201, startPoint y: 47, endPoint x: 1170, endPoint y: 61, distance: 34.5
click at [1201, 47] on icon at bounding box center [1205, 45] width 12 height 12
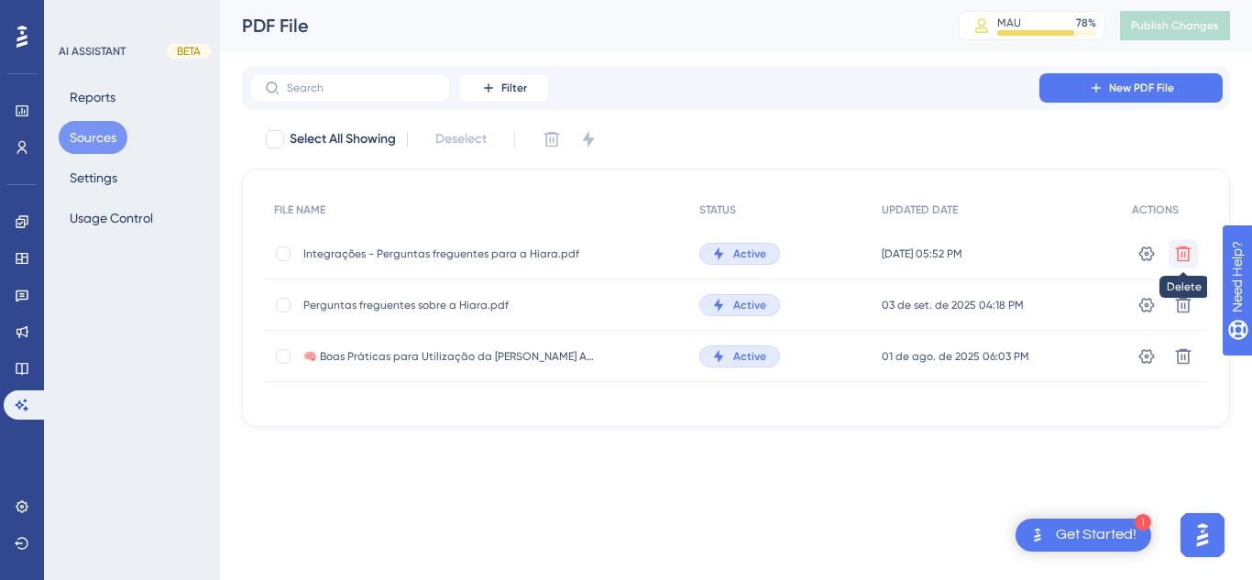
click at [1187, 251] on icon at bounding box center [1183, 254] width 18 height 18
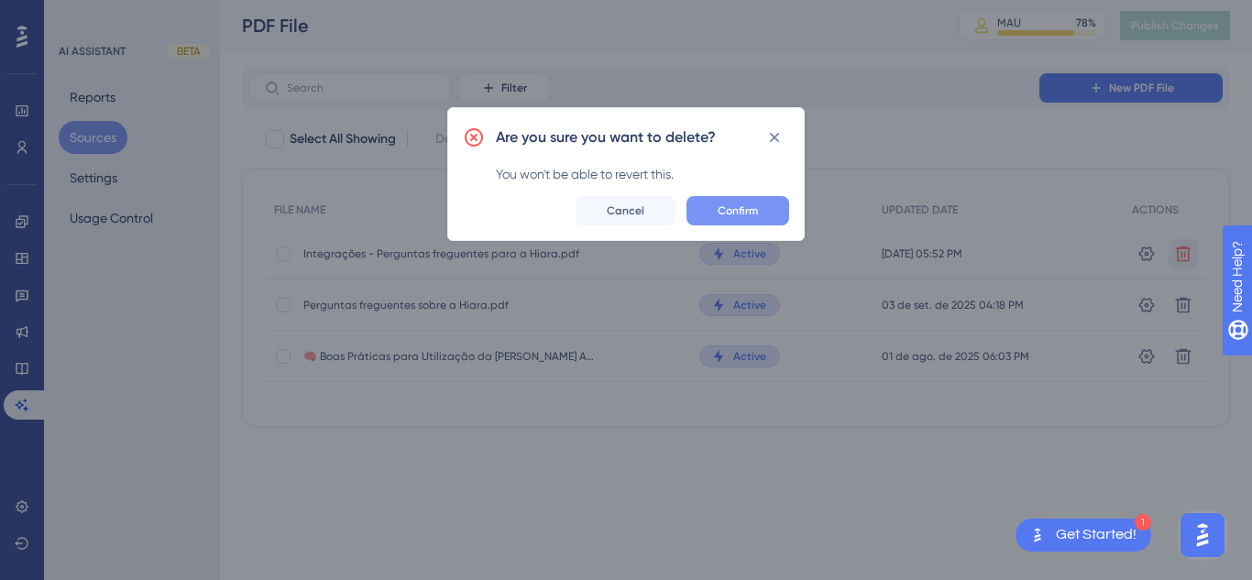
click at [755, 214] on span "Confirm" at bounding box center [738, 211] width 40 height 15
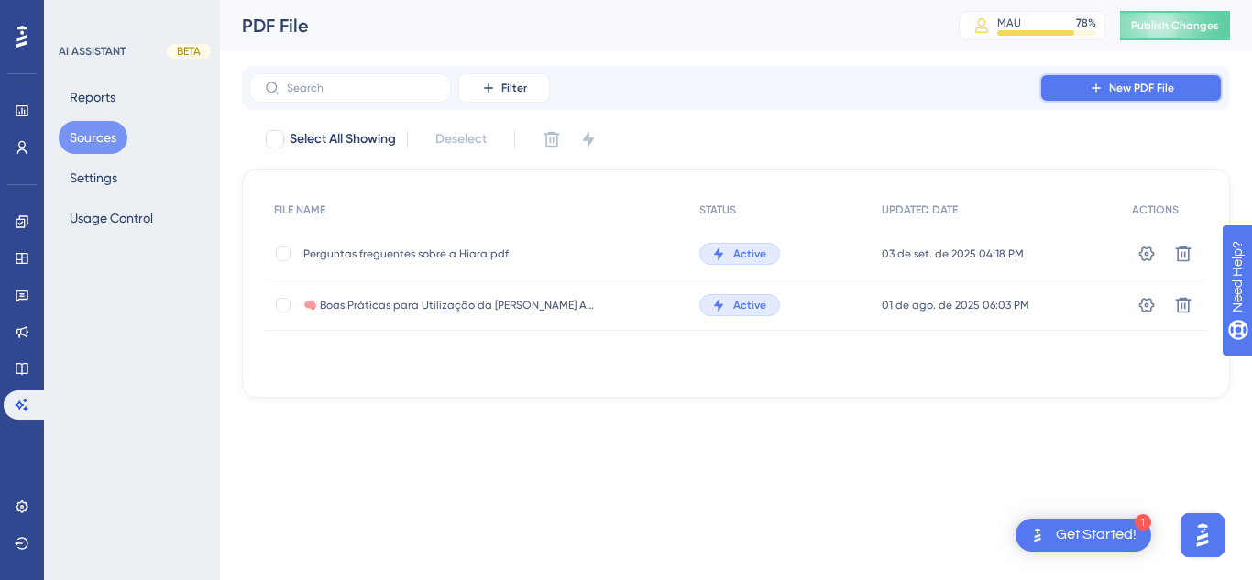
click at [1151, 79] on button "New PDF File" at bounding box center [1131, 87] width 183 height 29
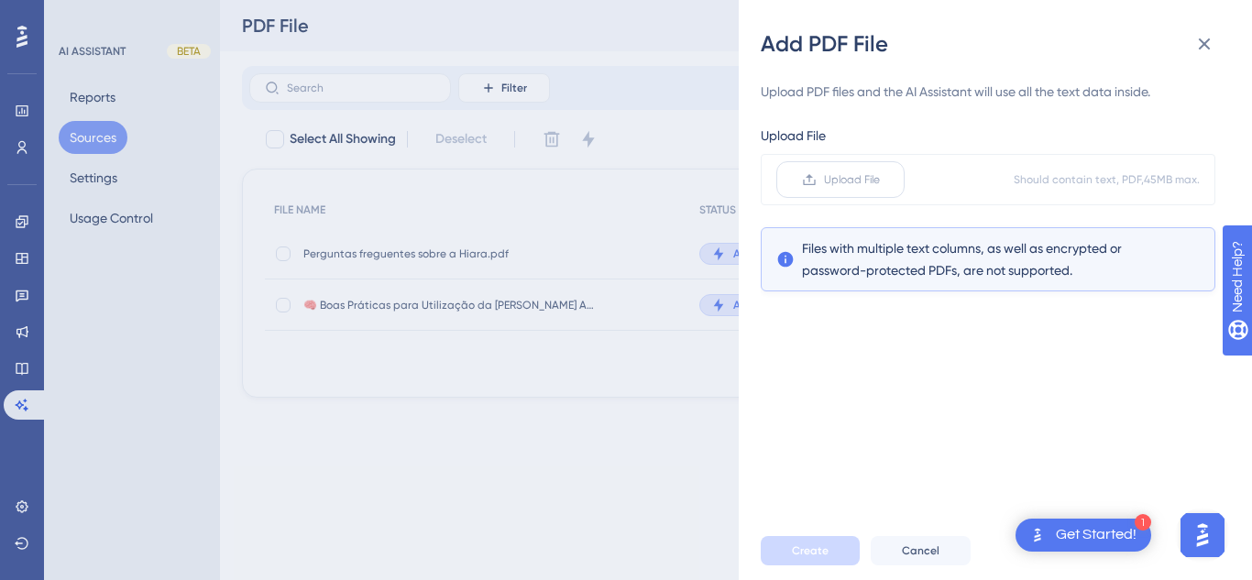
click at [825, 185] on span "Upload File" at bounding box center [852, 179] width 56 height 15
click at [880, 180] on input "Upload File" at bounding box center [880, 180] width 0 height 0
click at [845, 181] on span "Upload File" at bounding box center [852, 179] width 56 height 15
click at [880, 180] on input "Upload File" at bounding box center [880, 180] width 0 height 0
click at [835, 178] on span "Upload File" at bounding box center [852, 179] width 56 height 15
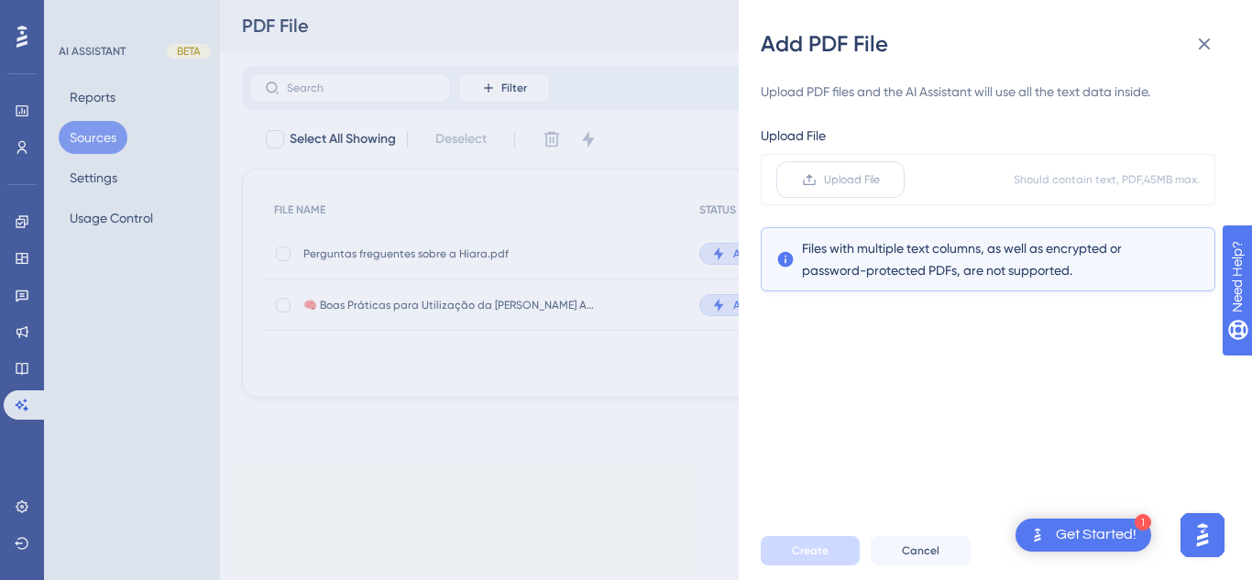
click at [880, 180] on input "Upload File" at bounding box center [880, 180] width 0 height 0
click at [790, 189] on label "Upload File" at bounding box center [841, 179] width 128 height 37
click at [880, 180] on input "Upload File" at bounding box center [880, 180] width 0 height 0
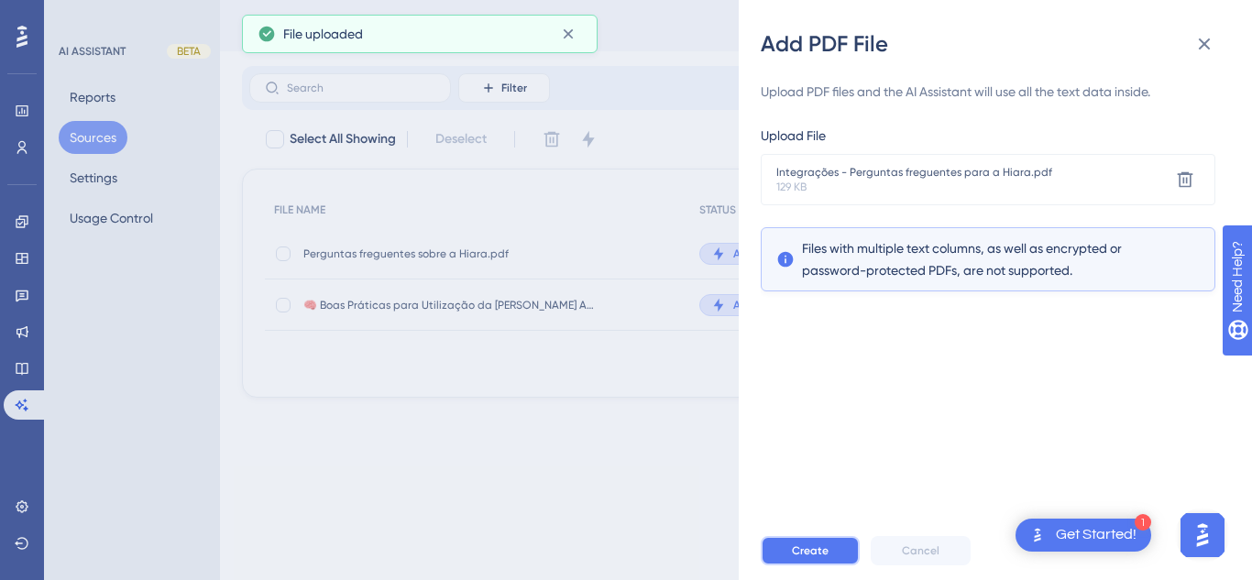
click at [822, 549] on span "Create" at bounding box center [810, 551] width 37 height 15
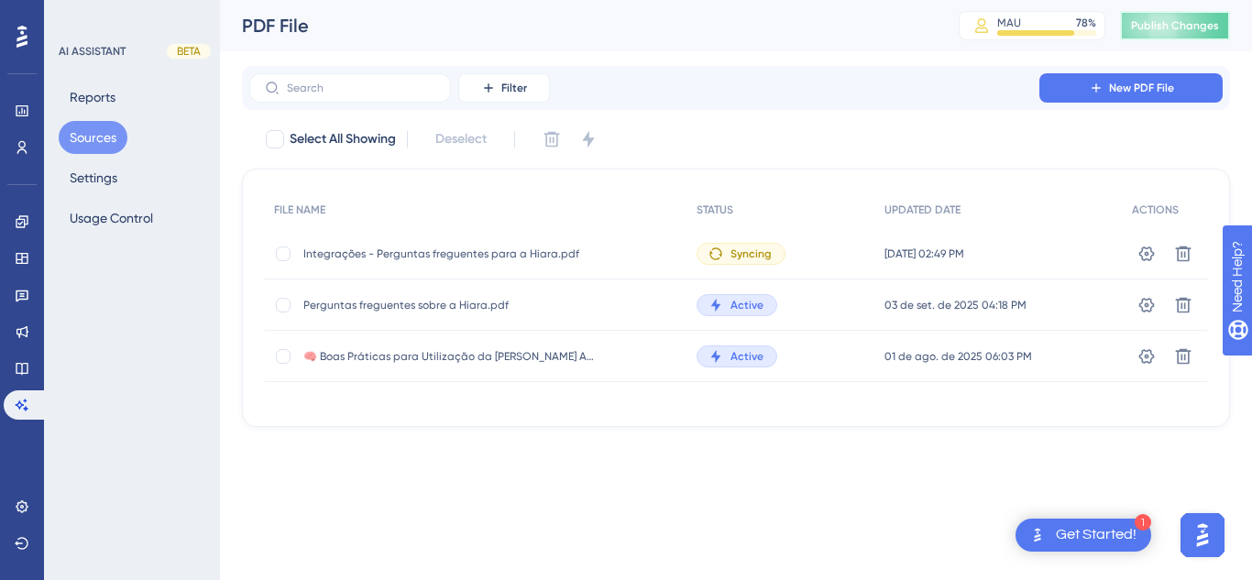
drag, startPoint x: 1182, startPoint y: 28, endPoint x: 530, endPoint y: 143, distance: 662.0
click at [1178, 28] on span "Publish Changes" at bounding box center [1175, 25] width 88 height 15
click at [86, 93] on button "Reports" at bounding box center [93, 97] width 68 height 33
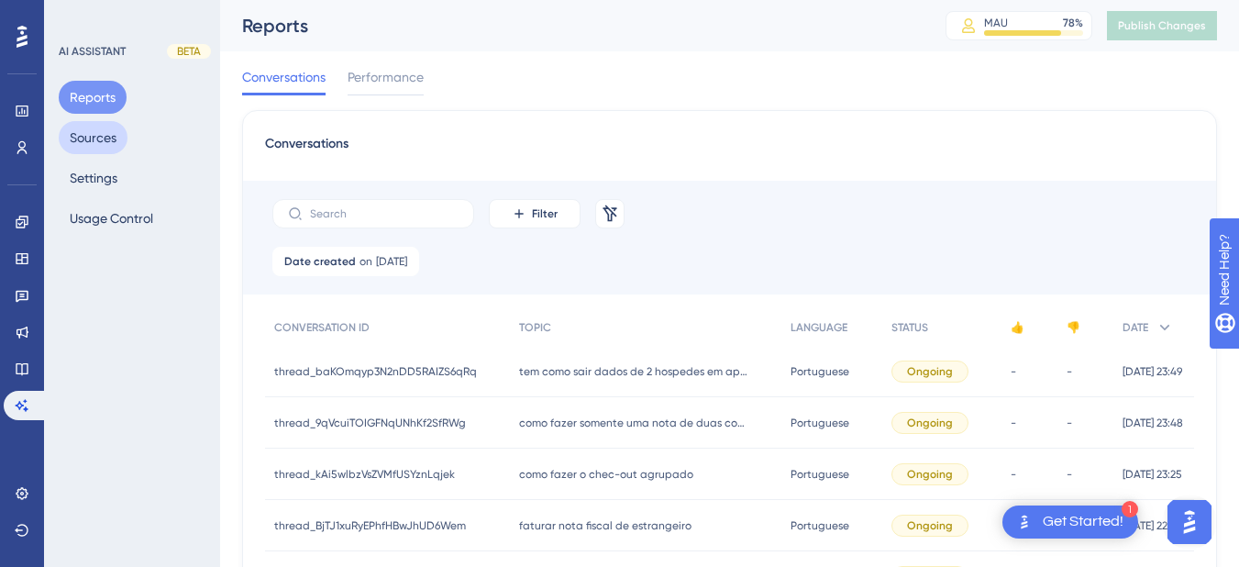
click at [98, 132] on button "Sources" at bounding box center [93, 137] width 69 height 33
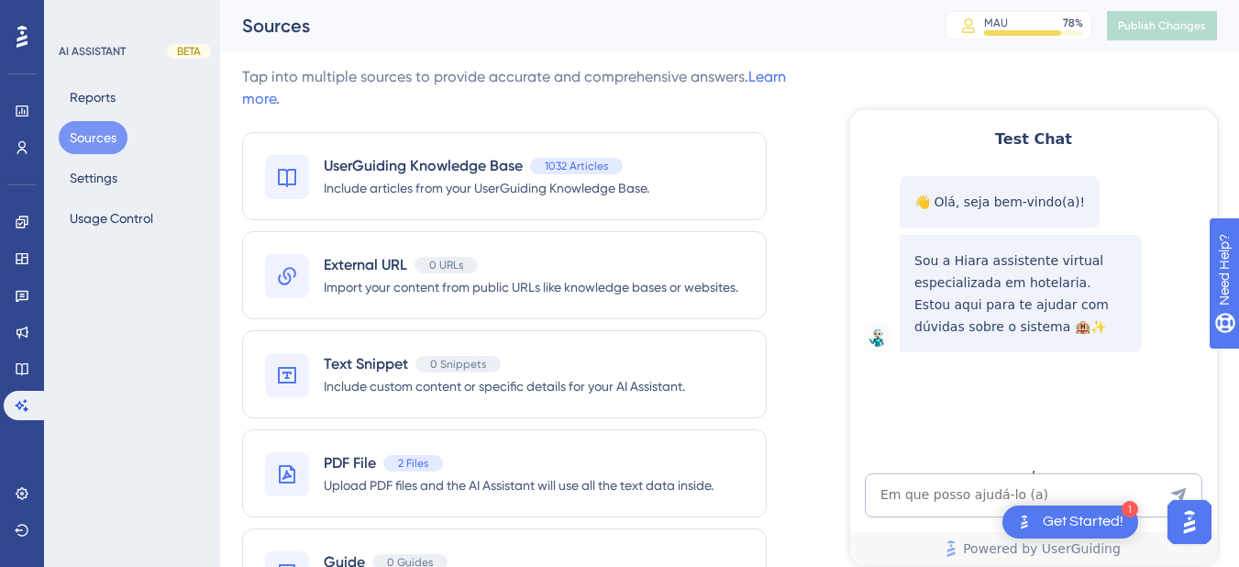
click at [932, 468] on div "Test Chat 👋 Olá, seja bem-vindo(a)! Sou a Hiara assistente virtual especializad…" at bounding box center [1033, 337] width 367 height 455
click at [923, 498] on textarea "AI Assistant Text Input" at bounding box center [1033, 495] width 337 height 44
paste textarea "É possivel abrir conta master para no show?"
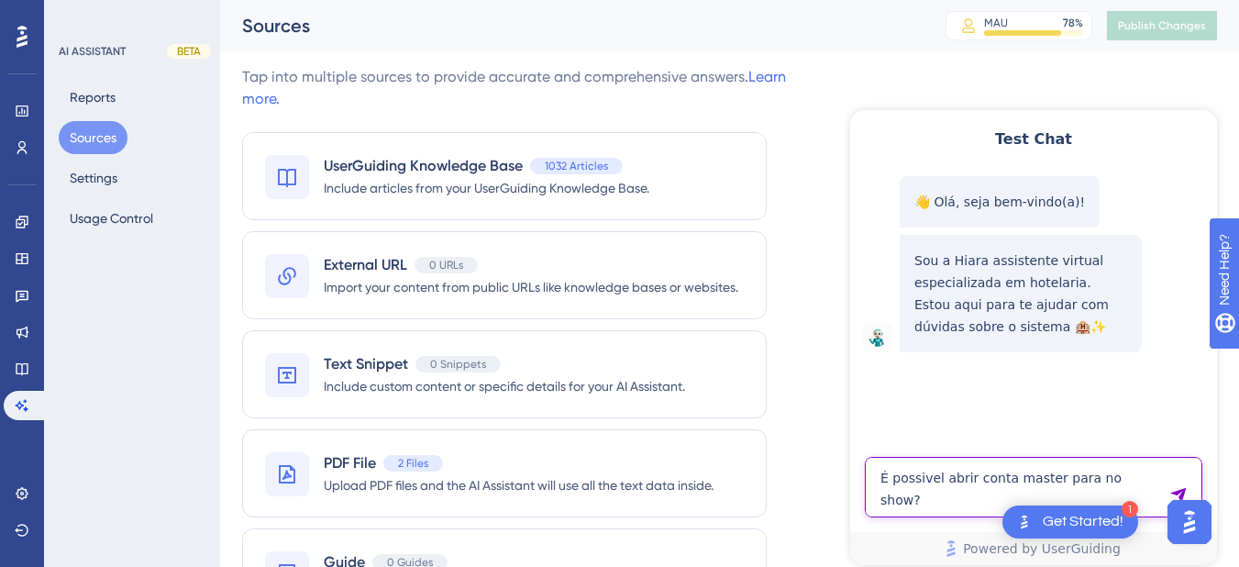
type textarea "É possivel abrir conta master para no show?"
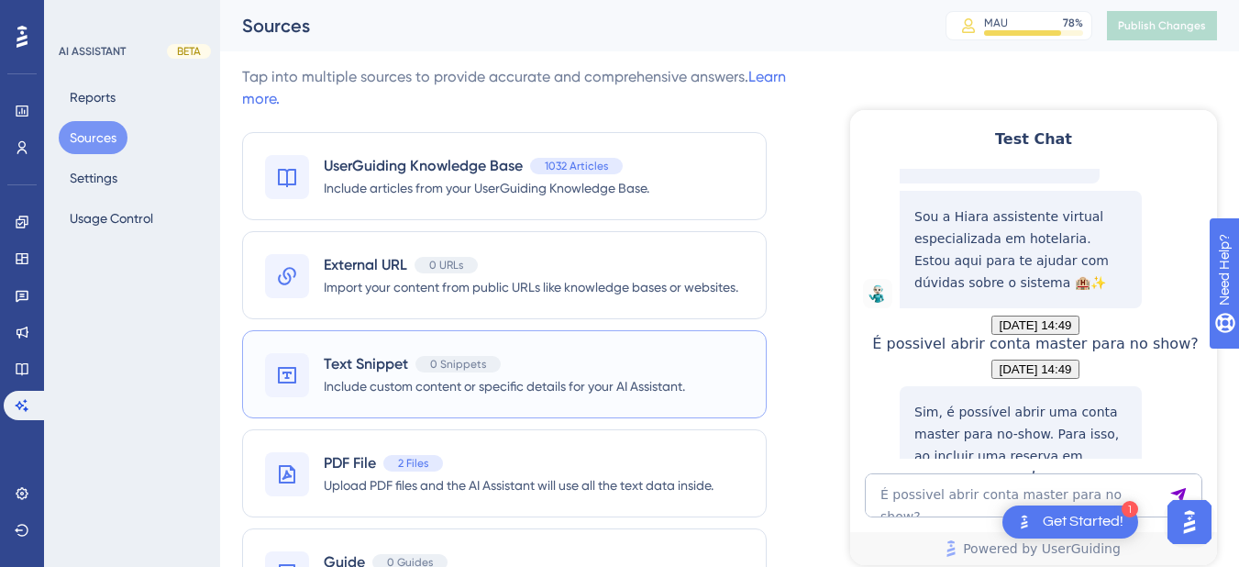
scroll to position [343, 0]
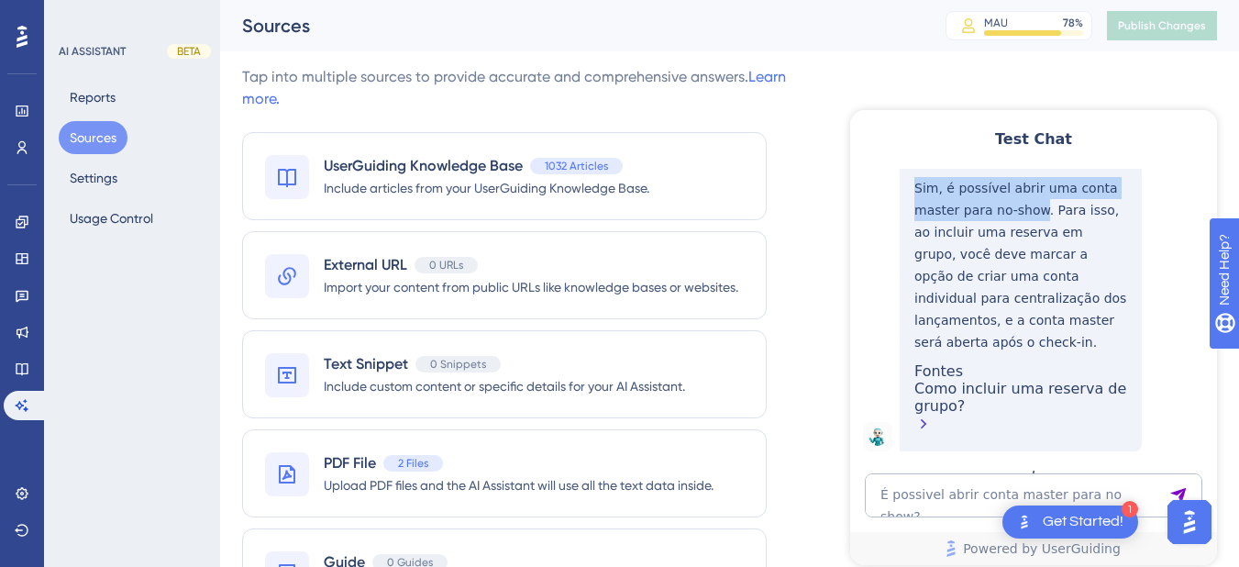
drag, startPoint x: 912, startPoint y: 217, endPoint x: 1031, endPoint y: 223, distance: 119.3
click at [1031, 223] on div "Sim, é possível abrir uma conta master para no-show. Para isso, ao incluir uma …" at bounding box center [1020, 306] width 242 height 289
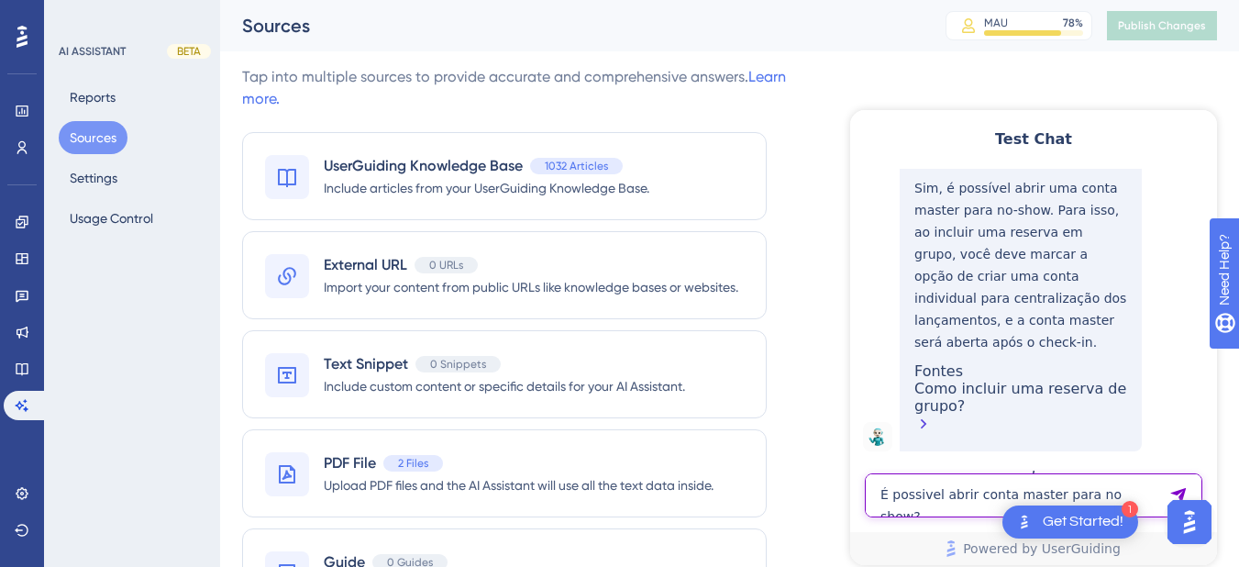
click at [895, 498] on textarea "É possivel abrir conta master para no show?" at bounding box center [1033, 495] width 337 height 44
paste textarea "COMO AJUSTAR O VALOR DA RESERVA DEPOIS DE FAZER CHECK IN"
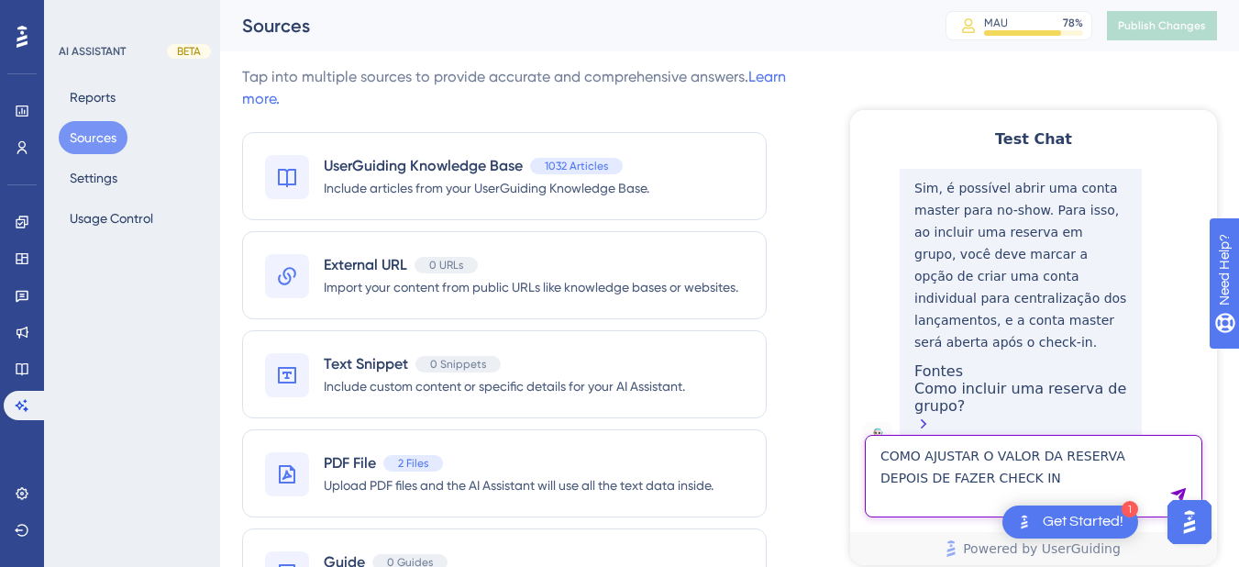
type textarea "COMO AJUSTAR O VALOR DA RESERVA DEPOIS DE FAZER CHECK IN"
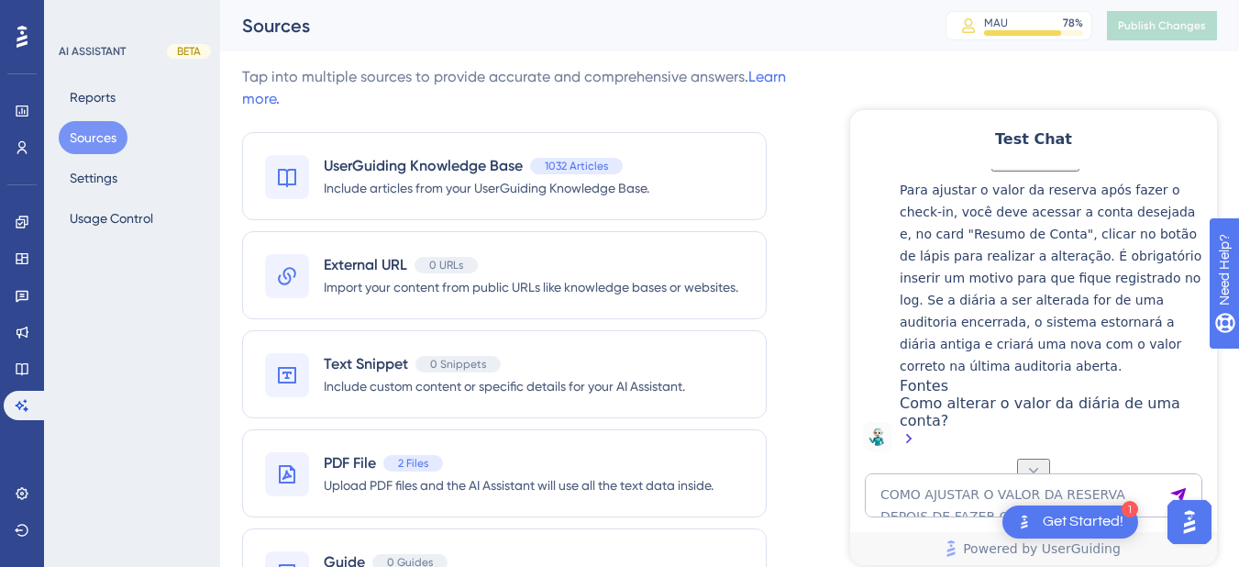
scroll to position [637, 0]
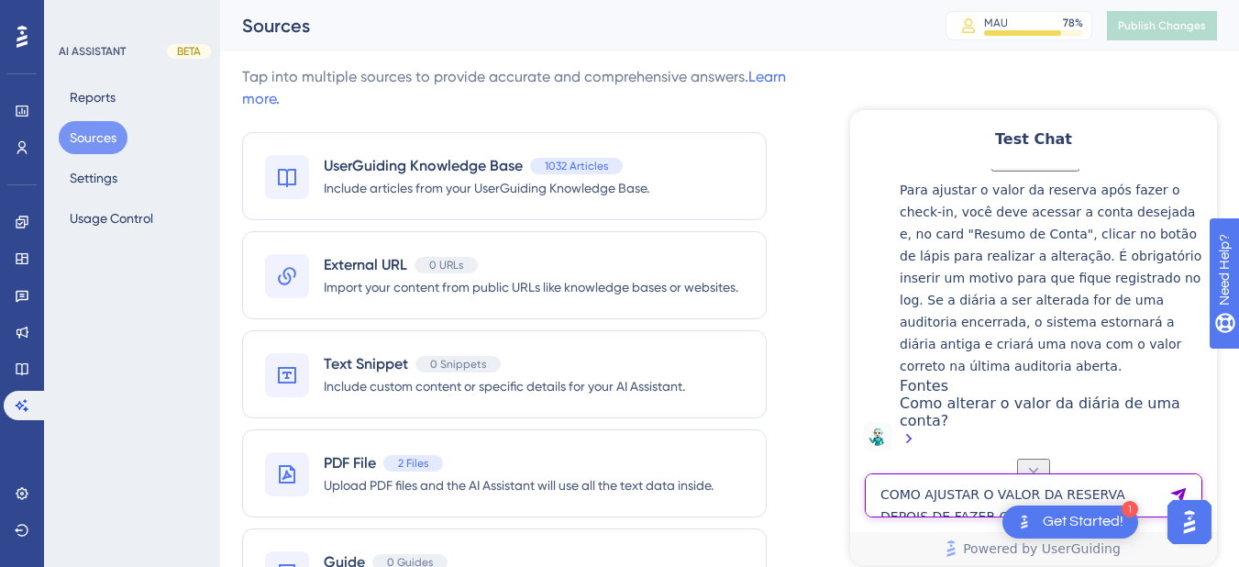
click at [889, 512] on textarea "COMO AJUSTAR O VALOR DA RESERVA DEPOIS DE FAZER CHECK IN" at bounding box center [1033, 495] width 337 height 44
paste textarea "ONDE ENTRO EM CONTAS QUE JA FORAM FECHADA"
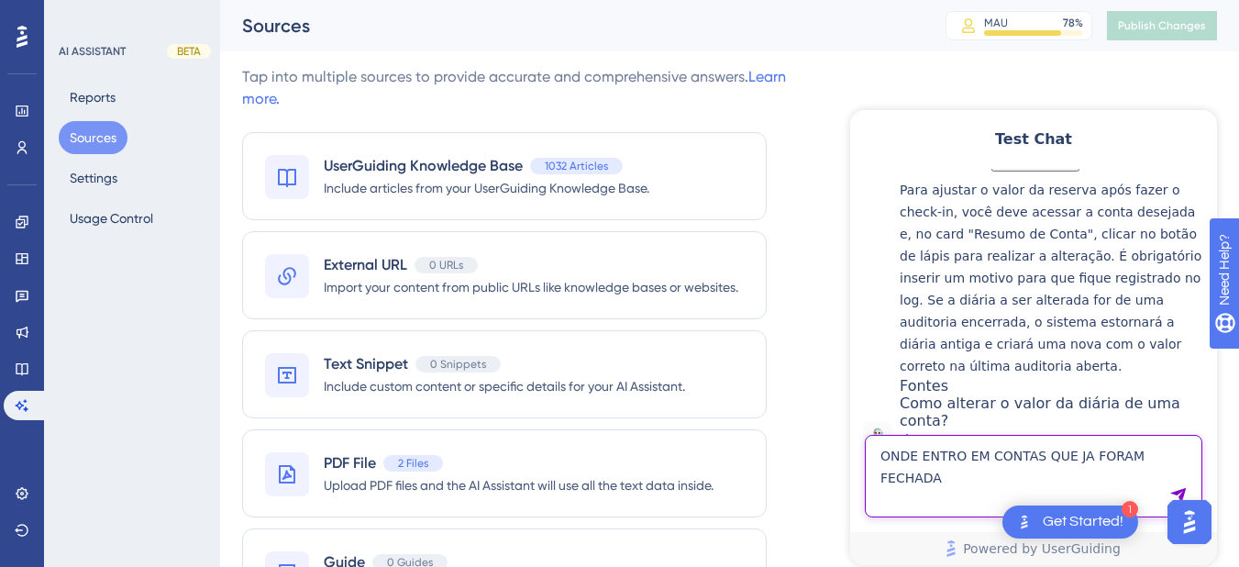
type textarea "ONDE ENTRO EM CONTAS QUE JA FORAM FECHADA"
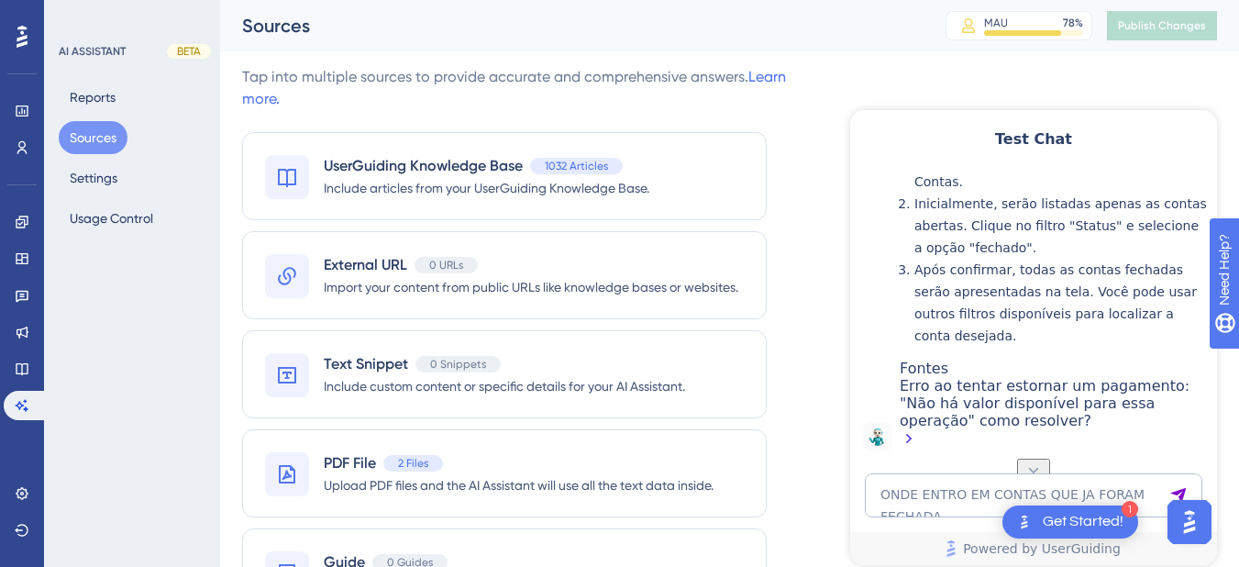
scroll to position [1428, 0]
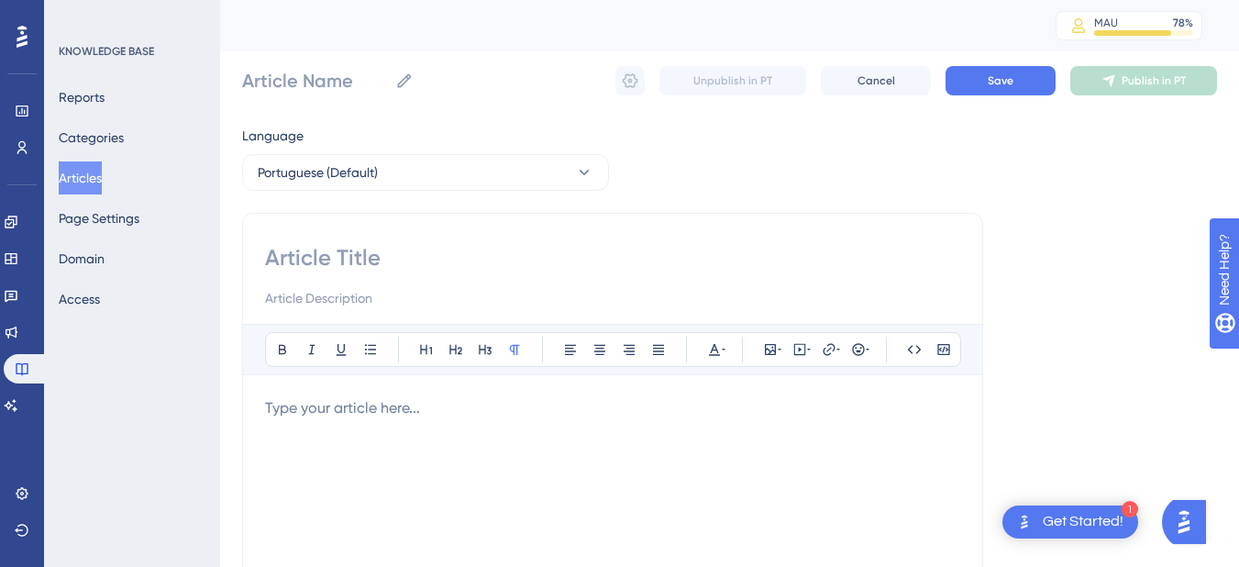
click at [102, 179] on button "Articles" at bounding box center [80, 177] width 43 height 33
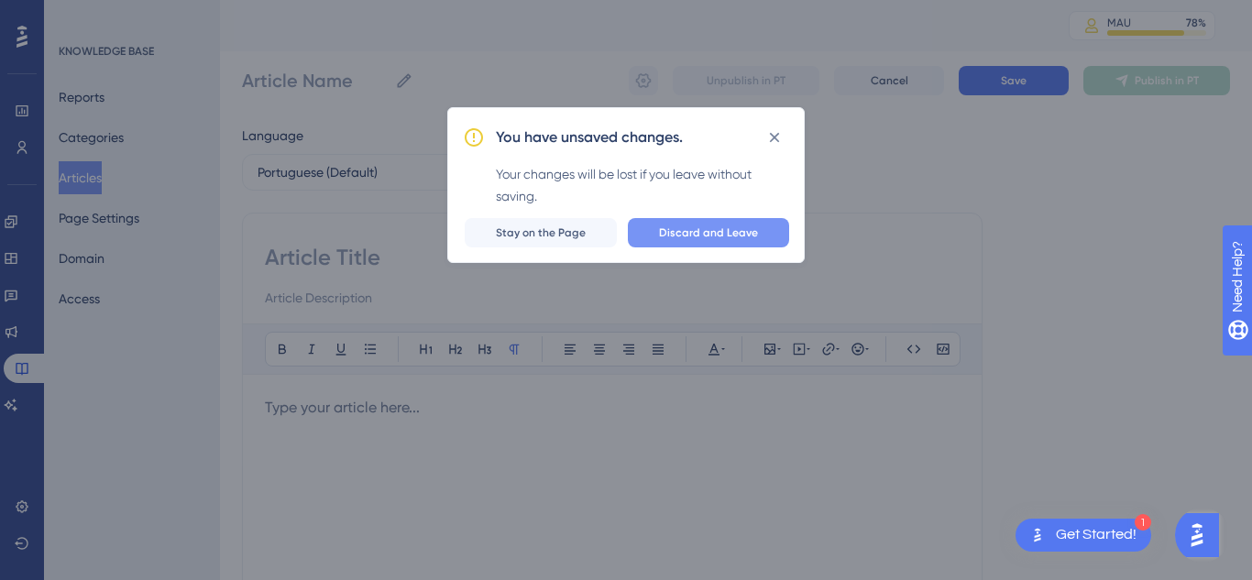
click at [656, 237] on button "Discard and Leave" at bounding box center [708, 232] width 161 height 29
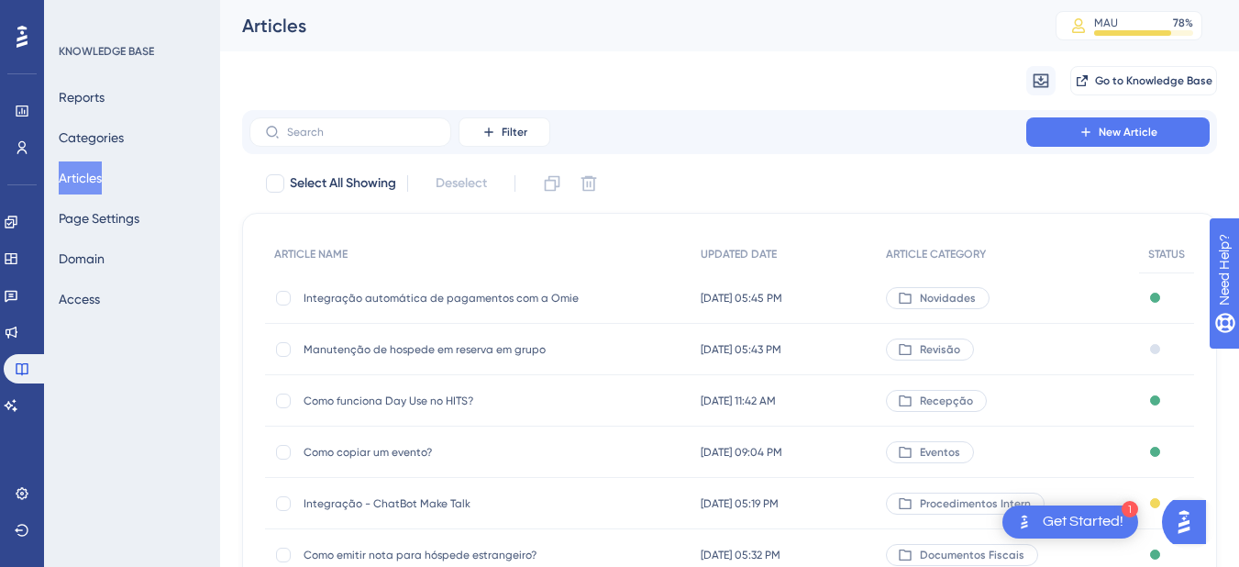
click at [331, 116] on div "Filter New Article" at bounding box center [729, 132] width 975 height 44
click at [330, 133] on input "text" at bounding box center [361, 132] width 149 height 13
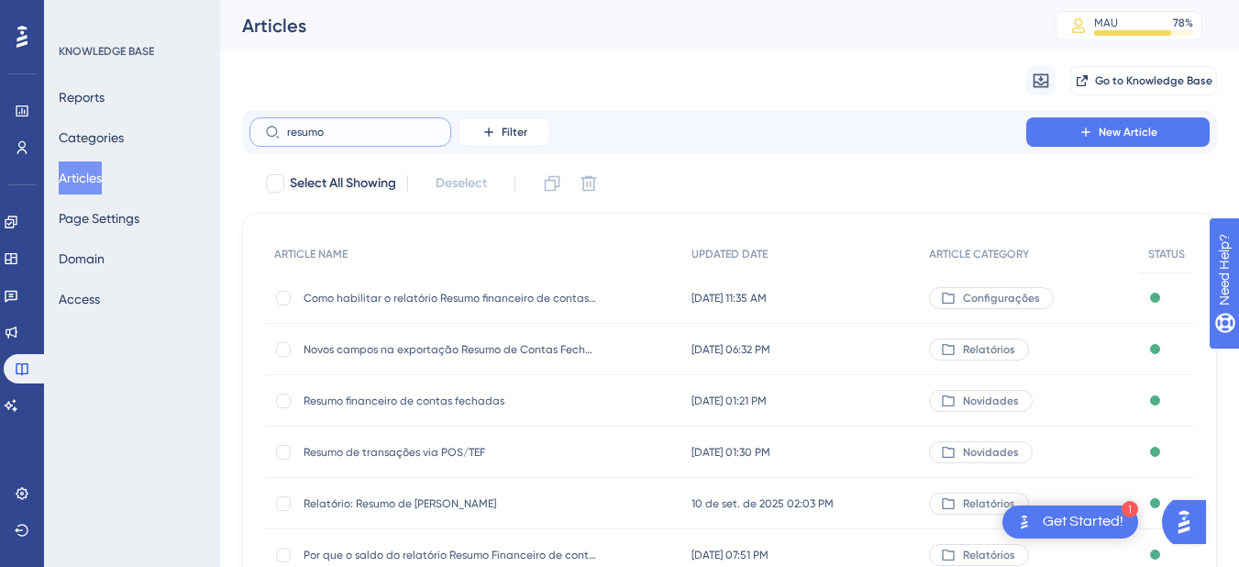
type input "resumo"
click at [455, 395] on span "Resumo financeiro de contas fechadas" at bounding box center [449, 400] width 293 height 15
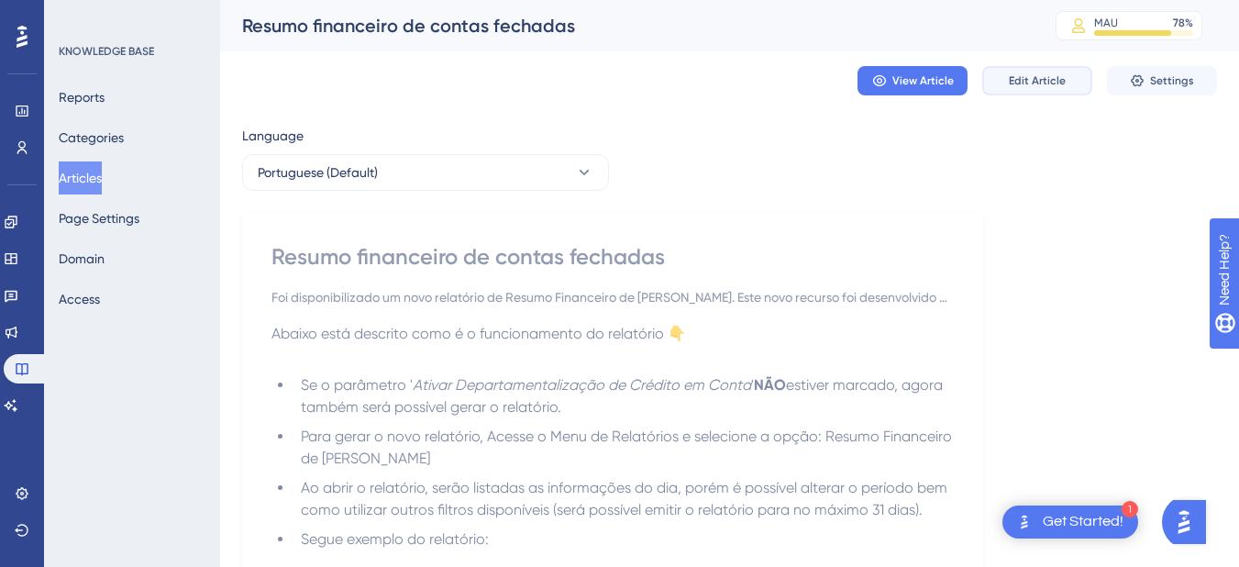
click at [1039, 87] on span "Edit Article" at bounding box center [1037, 80] width 57 height 15
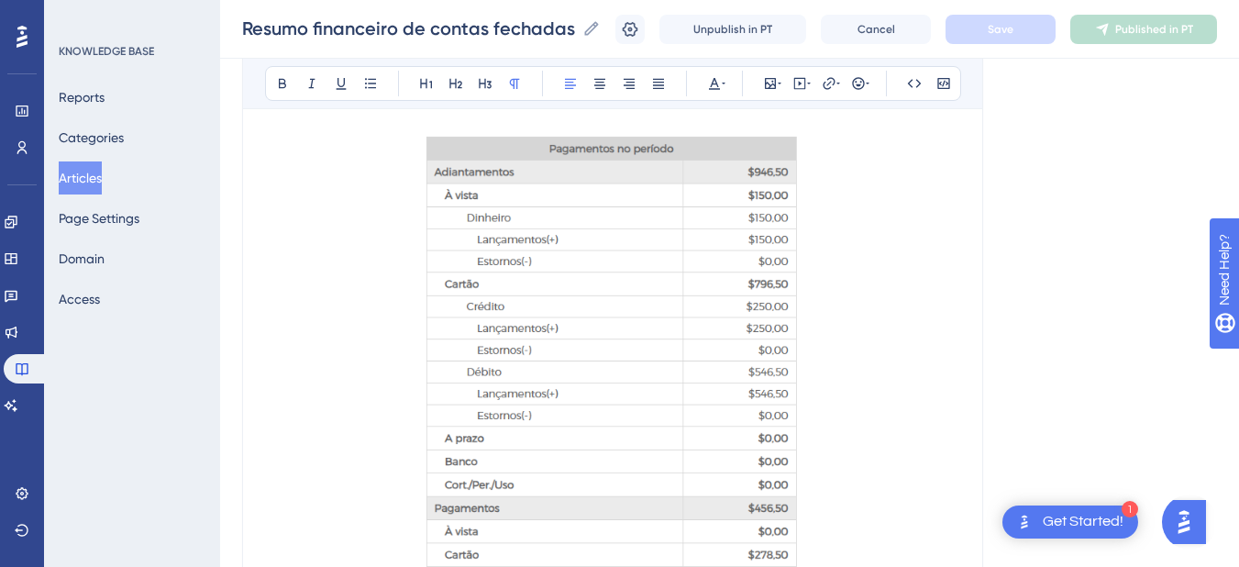
scroll to position [4195, 0]
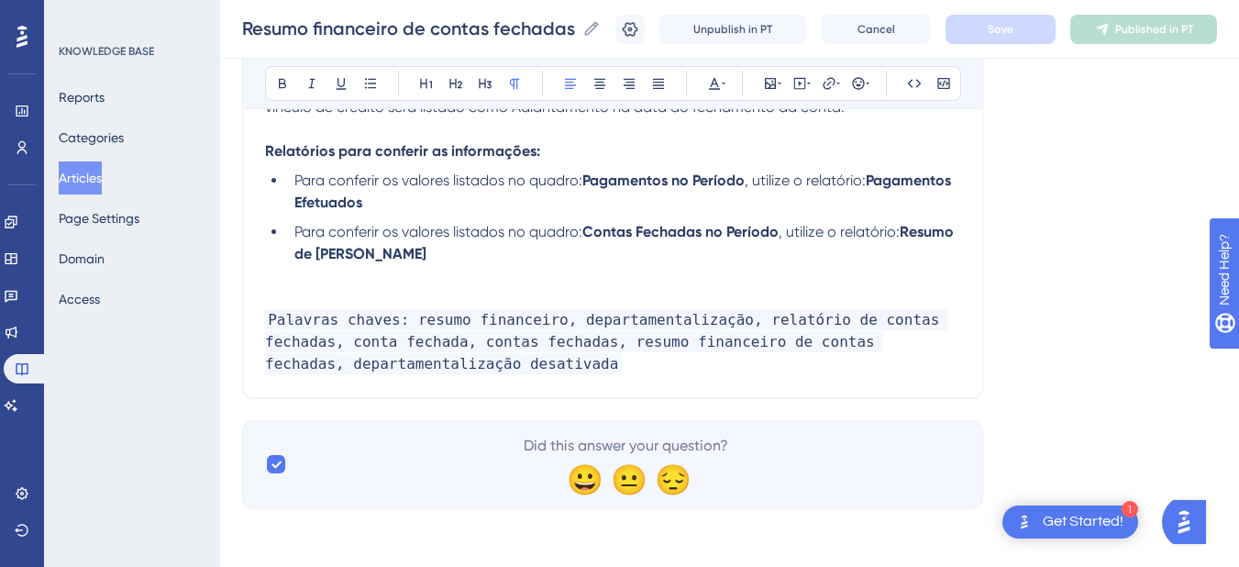
click at [540, 366] on p "Palavras chaves: resumo financeiro, departamentalização, relatório de contas fe…" at bounding box center [612, 342] width 695 height 66
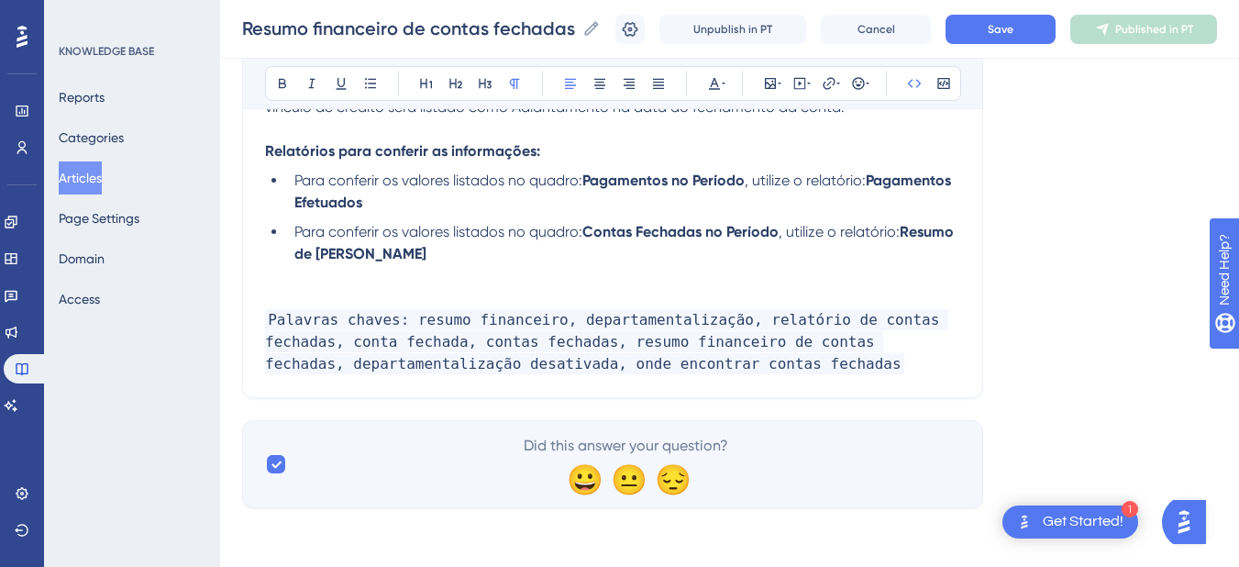
click at [561, 366] on span "Palavras chaves: resumo financeiro, departamentalização, relatório de contas fe…" at bounding box center [606, 341] width 683 height 65
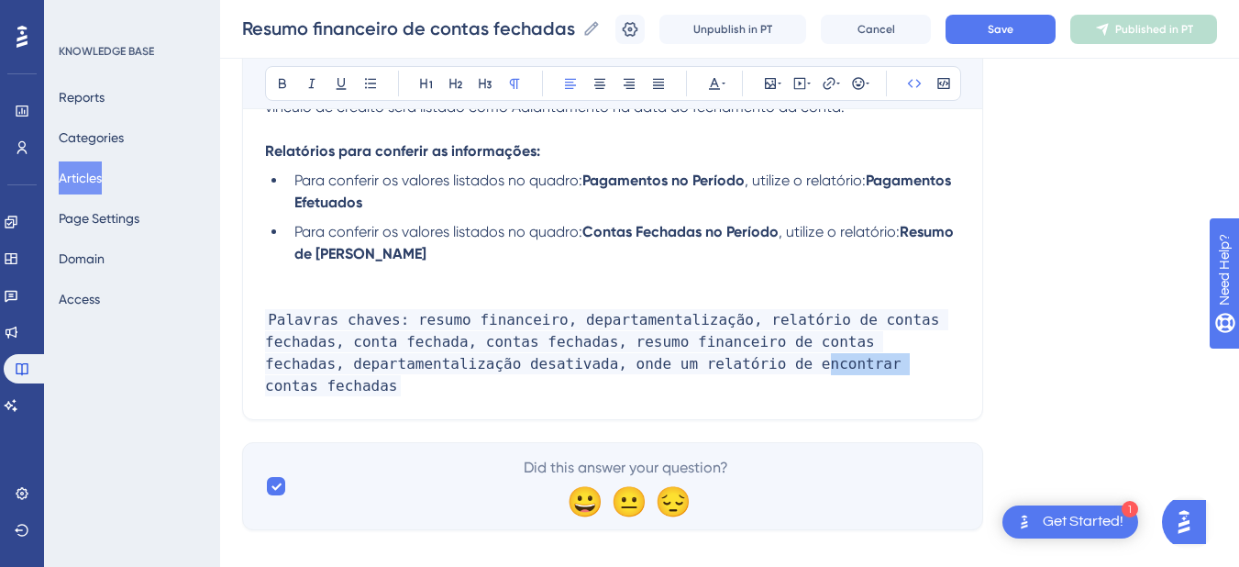
drag, startPoint x: 740, startPoint y: 366, endPoint x: 697, endPoint y: 363, distance: 43.2
click at [697, 363] on span "Palavras chaves: resumo financeiro, departamentalização, relatório de contas fe…" at bounding box center [606, 352] width 683 height 87
drag, startPoint x: 579, startPoint y: 361, endPoint x: 616, endPoint y: 351, distance: 38.0
click at [579, 360] on span "Palavras chaves: resumo financeiro, departamentalização, relatório de contas fe…" at bounding box center [606, 352] width 683 height 87
click at [1007, 17] on button "Save" at bounding box center [1000, 29] width 110 height 29
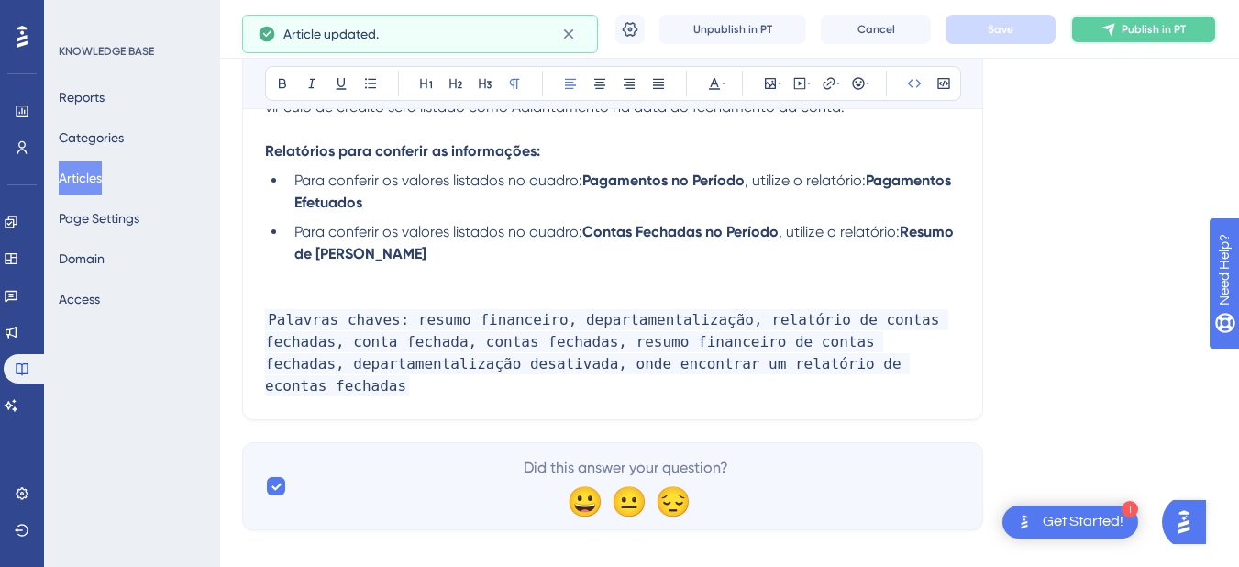
click at [1132, 15] on button "Publish in PT" at bounding box center [1143, 29] width 147 height 29
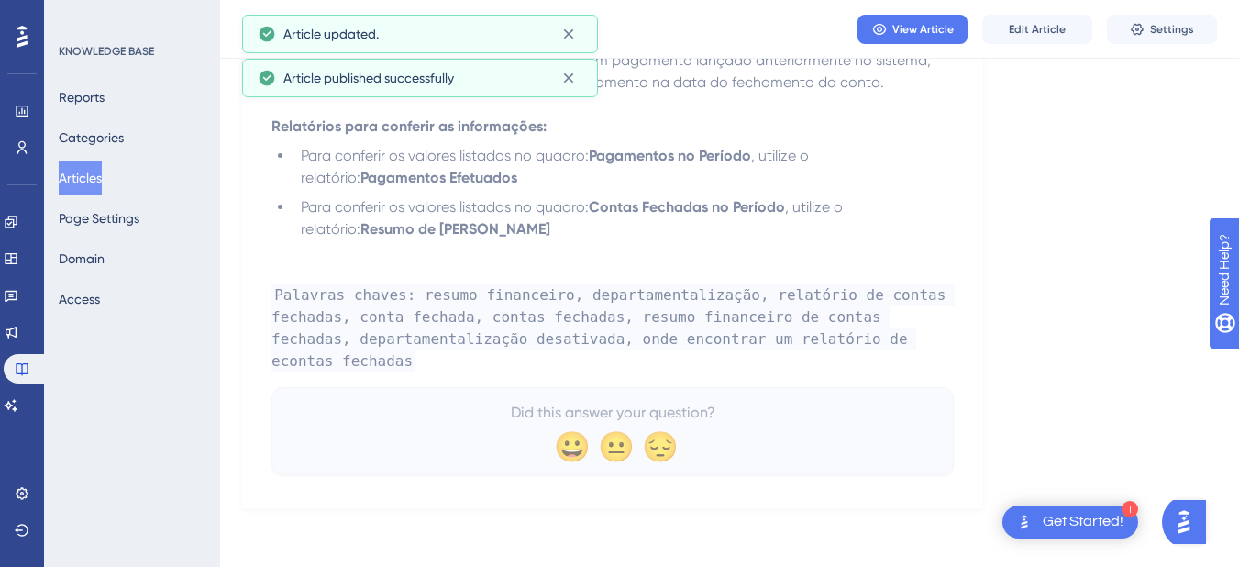
scroll to position [4139, 0]
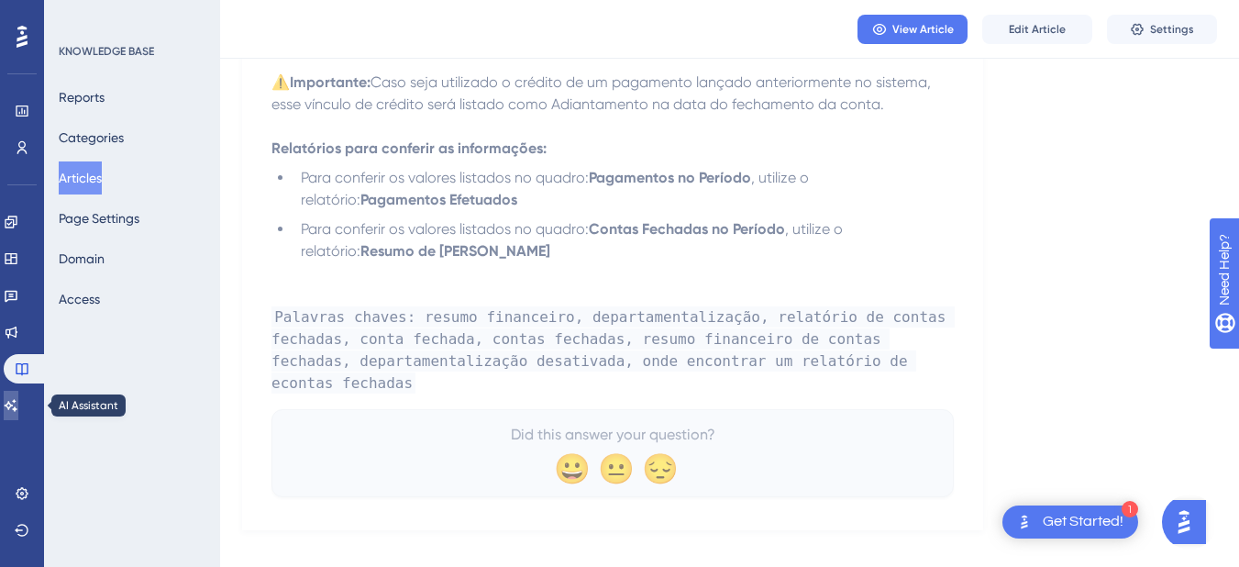
click at [18, 403] on icon at bounding box center [11, 405] width 15 height 15
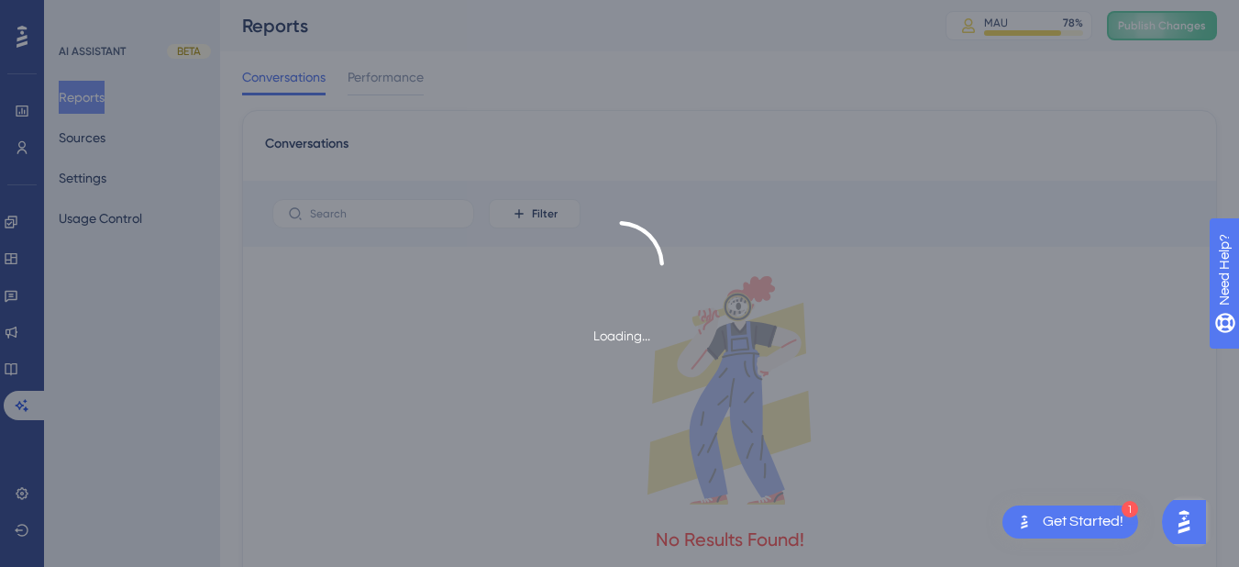
click at [1160, 26] on div "Loading..." at bounding box center [619, 283] width 1239 height 567
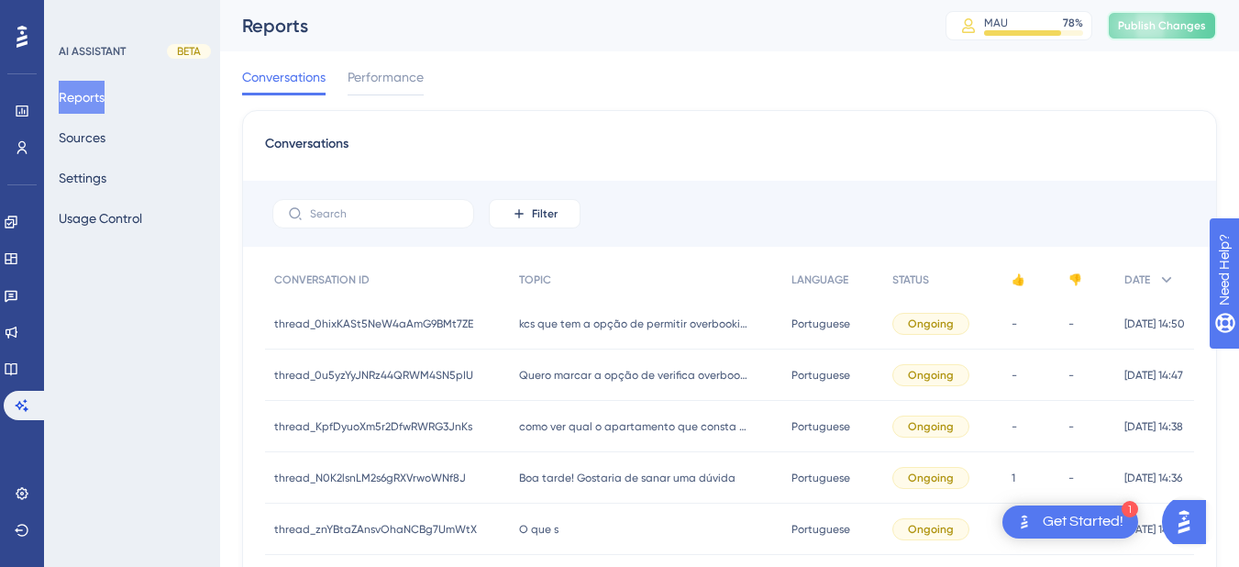
click at [1160, 26] on span "Publish Changes" at bounding box center [1162, 25] width 88 height 15
drag, startPoint x: 60, startPoint y: 141, endPoint x: 140, endPoint y: 148, distance: 80.9
click at [60, 141] on button "Sources" at bounding box center [82, 137] width 47 height 33
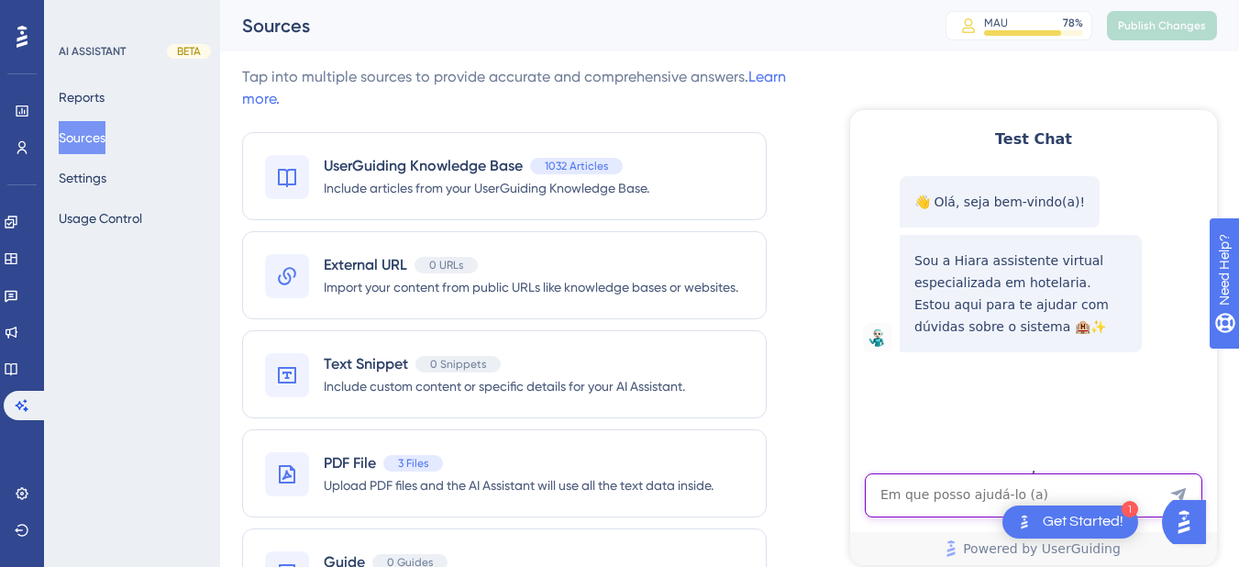
click at [931, 504] on textarea "AI Assistant Text Input" at bounding box center [1033, 495] width 337 height 44
paste textarea "ONDE ENTRO EM CONTAS QUE JA FORAM FECHADA"
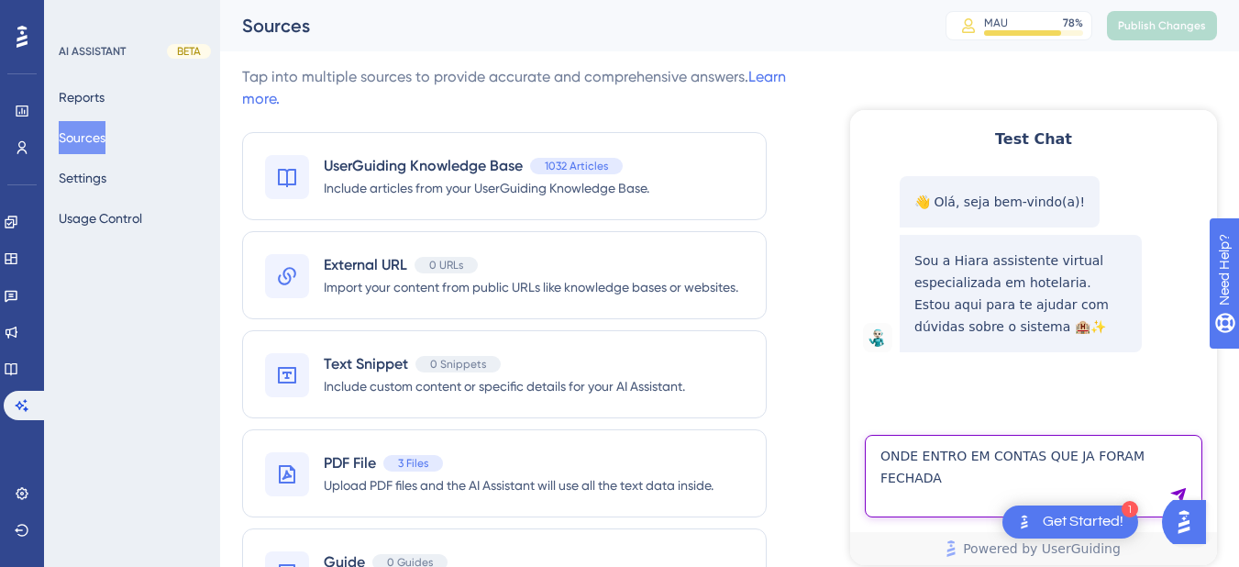
type textarea "ONDE ENTRO EM CONTAS QUE JA FORAM FECHADA"
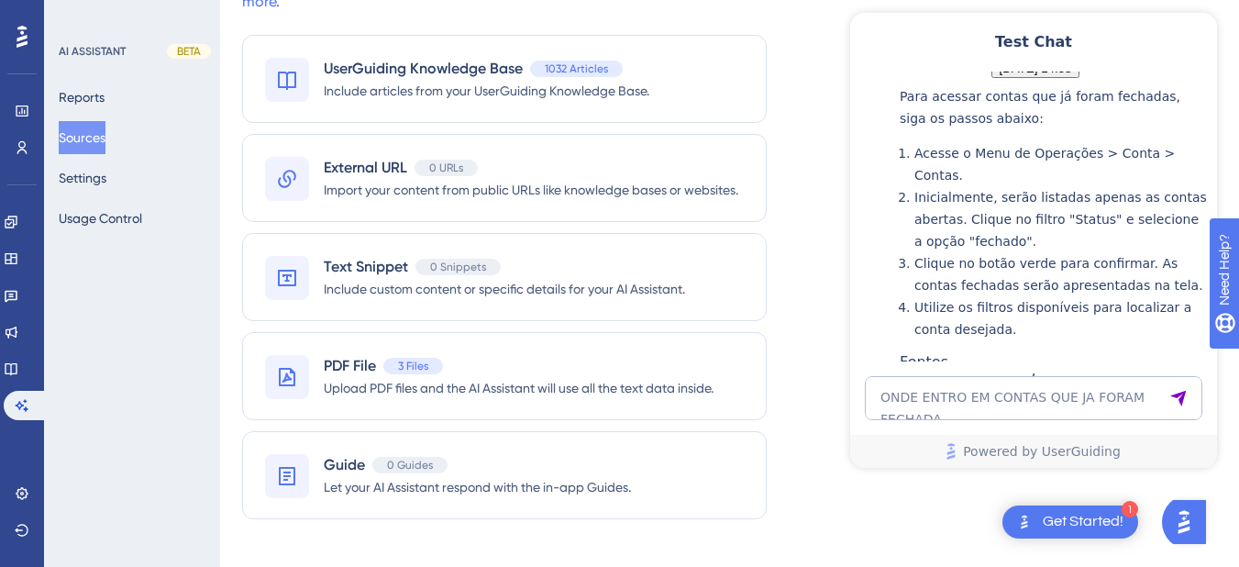
scroll to position [479, 0]
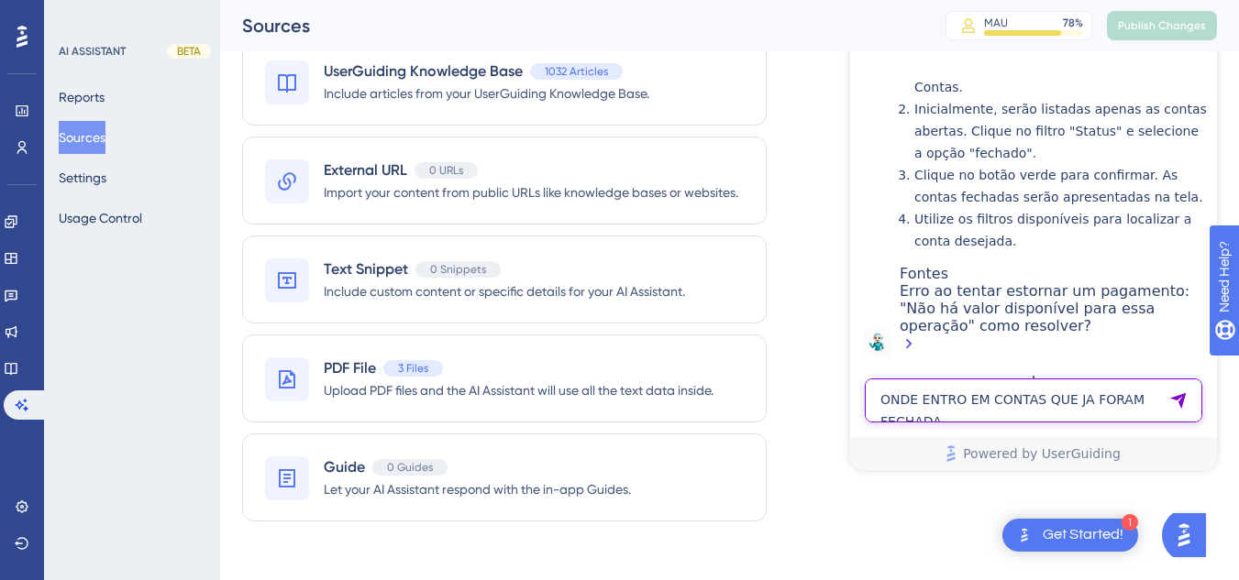
click at [939, 382] on textarea "ONDE ENTRO EM CONTAS QUE JA FORAM FECHADA" at bounding box center [1033, 401] width 337 height 44
paste textarea "eu preciso do histórico do apartamento e não de uma conta"
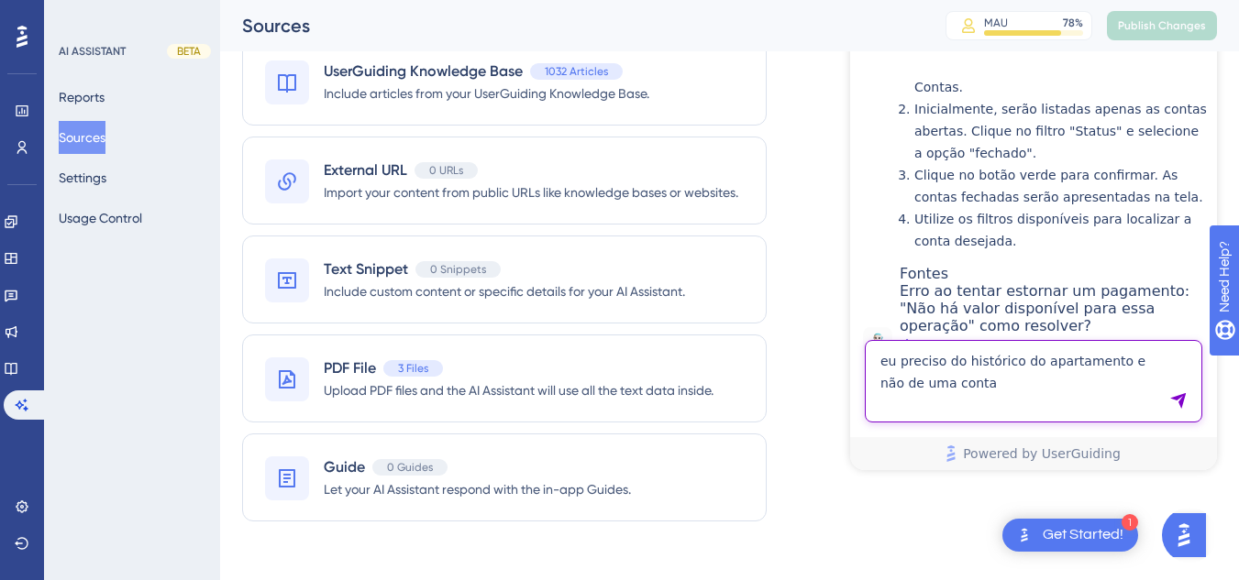
type textarea "eu preciso do histórico do apartamento e não de uma conta"
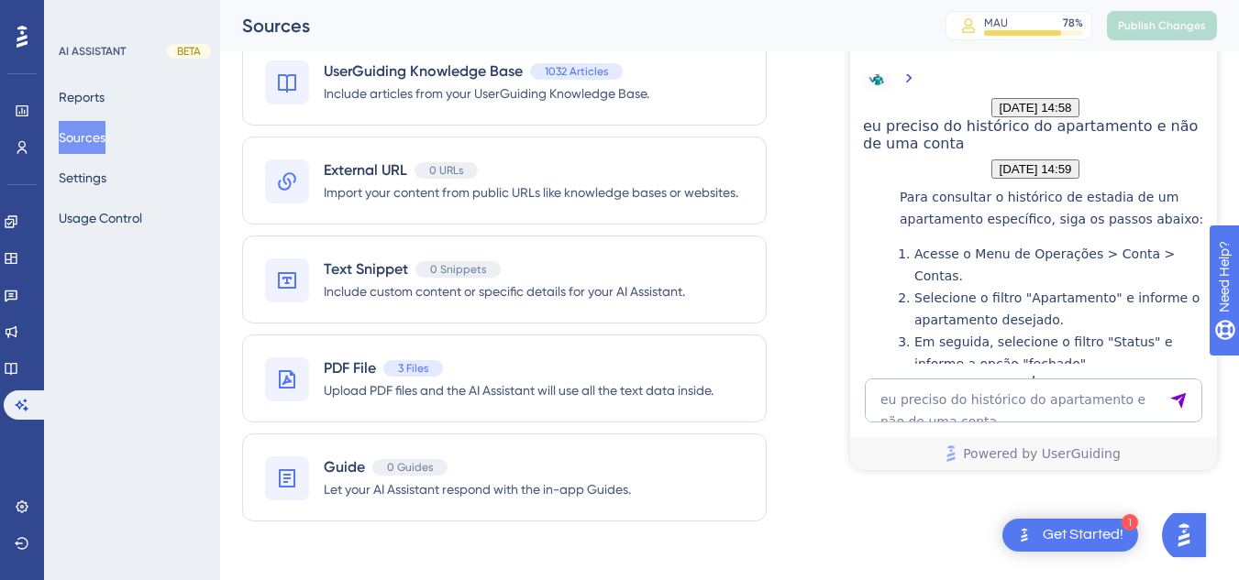
scroll to position [1034, 0]
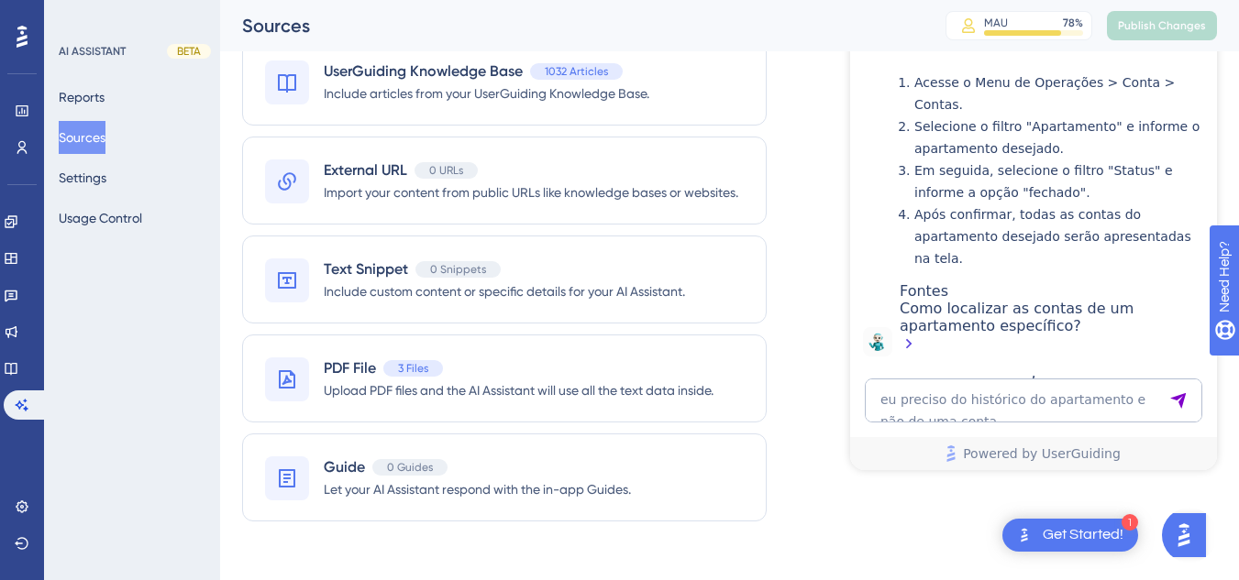
click at [97, 141] on button "Sources" at bounding box center [82, 137] width 47 height 33
click at [94, 91] on button "Reports" at bounding box center [82, 97] width 46 height 33
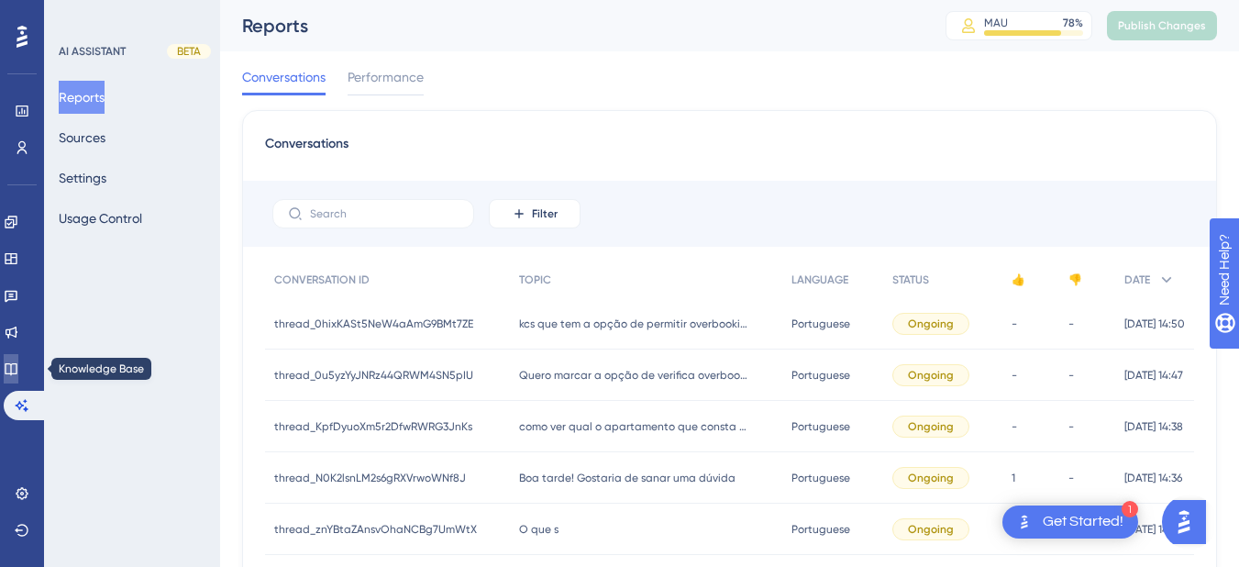
click at [9, 369] on link at bounding box center [11, 368] width 15 height 29
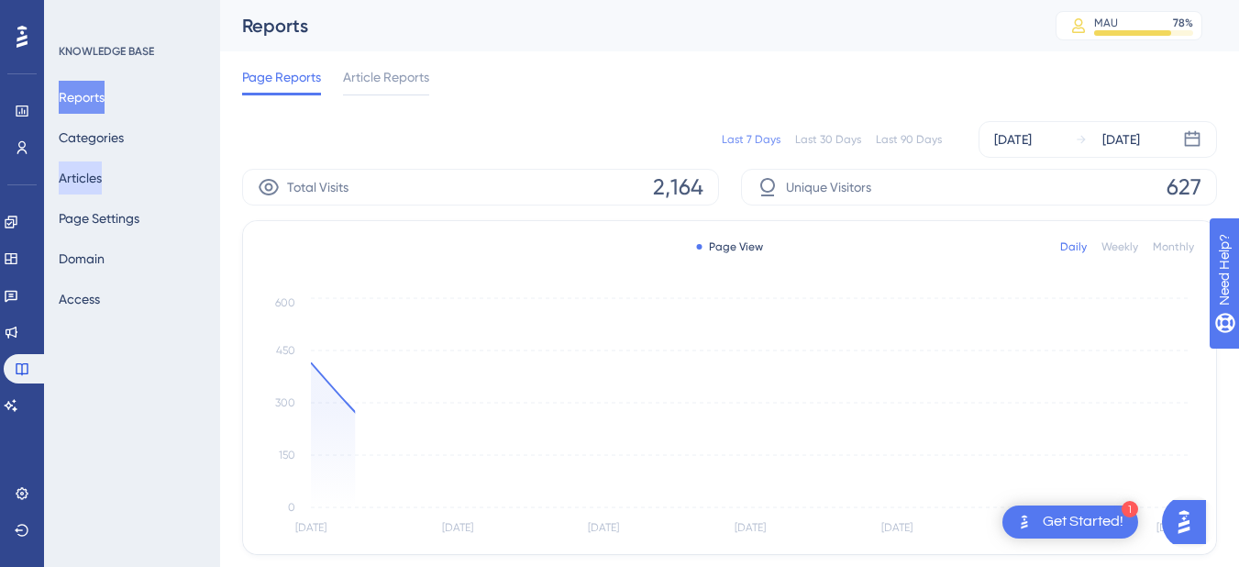
click at [84, 182] on button "Articles" at bounding box center [80, 177] width 43 height 33
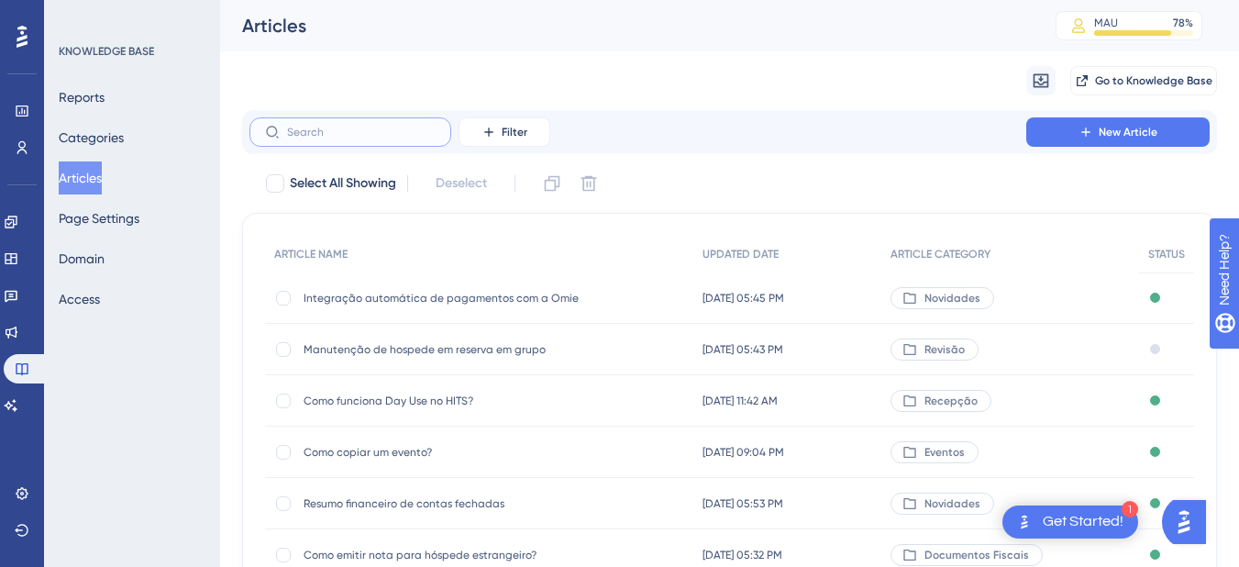
click at [329, 127] on input "text" at bounding box center [361, 132] width 149 height 13
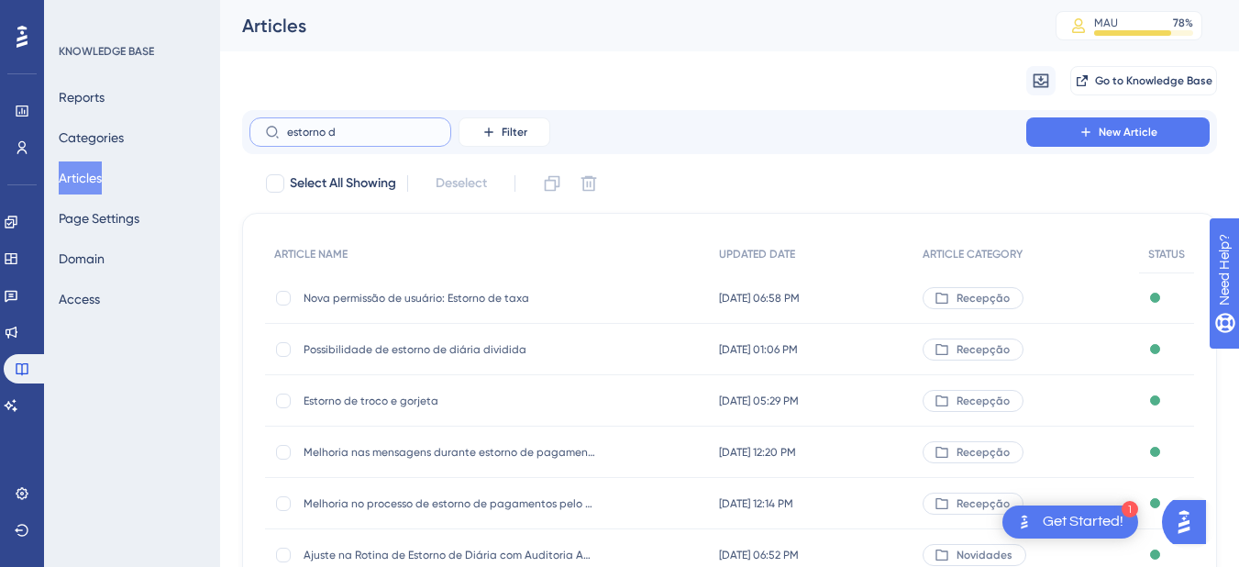
type input "estorno di"
checkbox input "true"
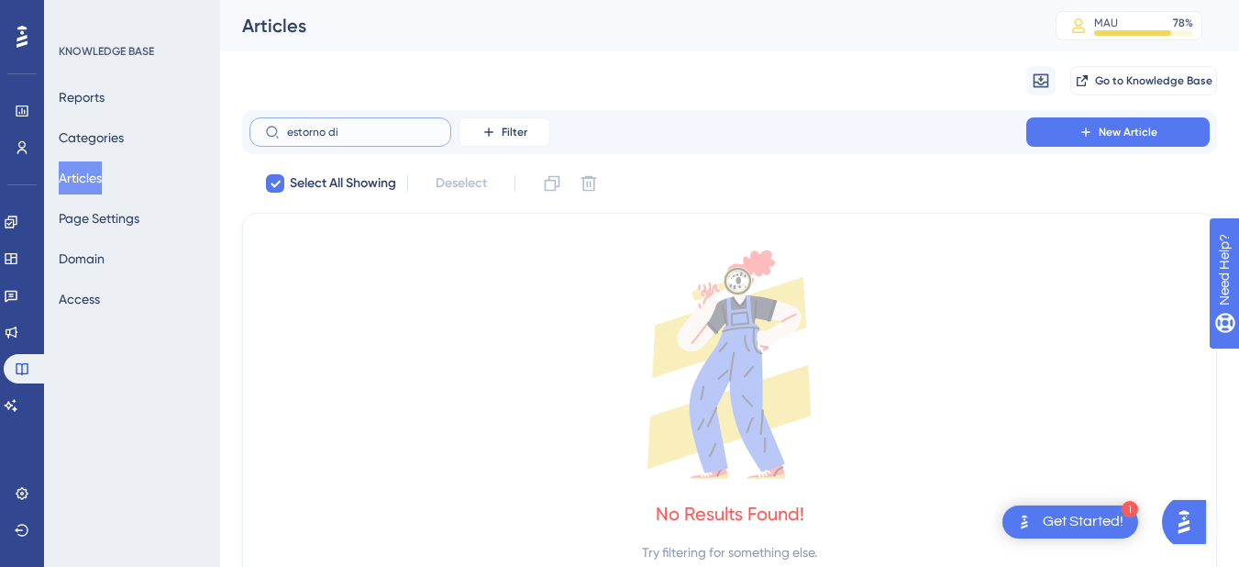
type input "estorno d"
checkbox input "false"
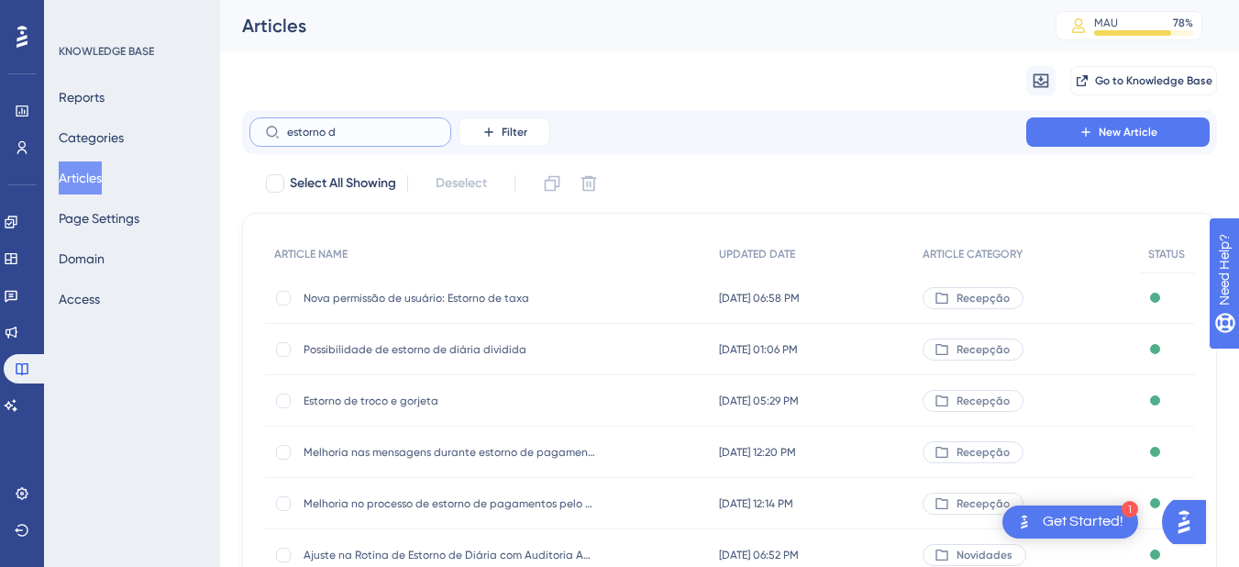
drag, startPoint x: 368, startPoint y: 126, endPoint x: 279, endPoint y: 130, distance: 89.1
click at [279, 130] on label "estorno d" at bounding box center [350, 131] width 202 height 29
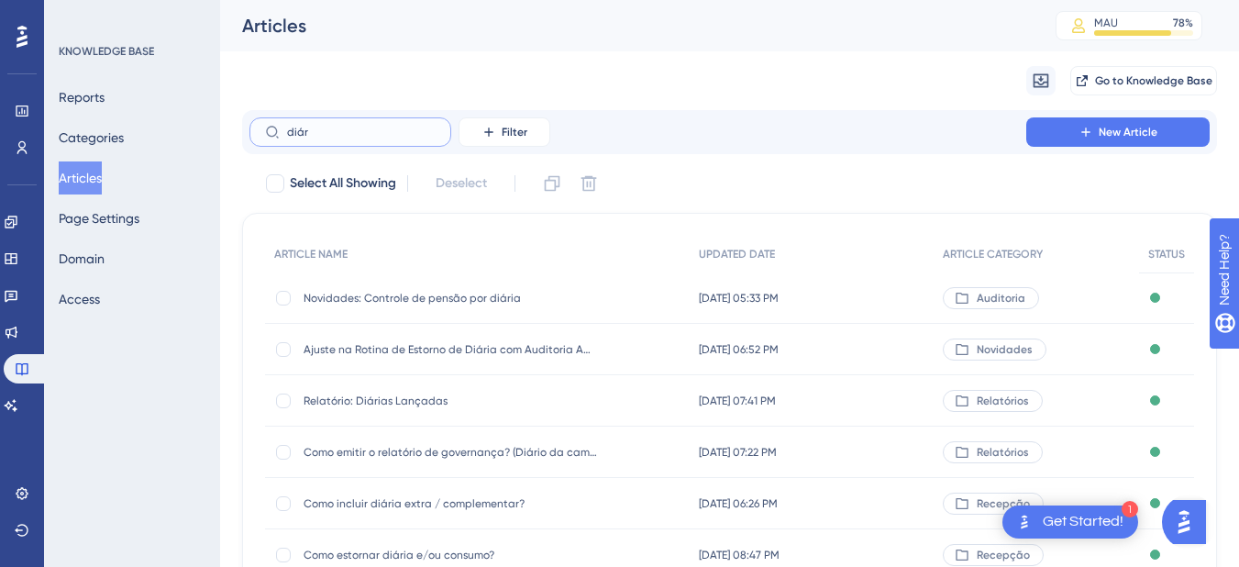
scroll to position [214, 0]
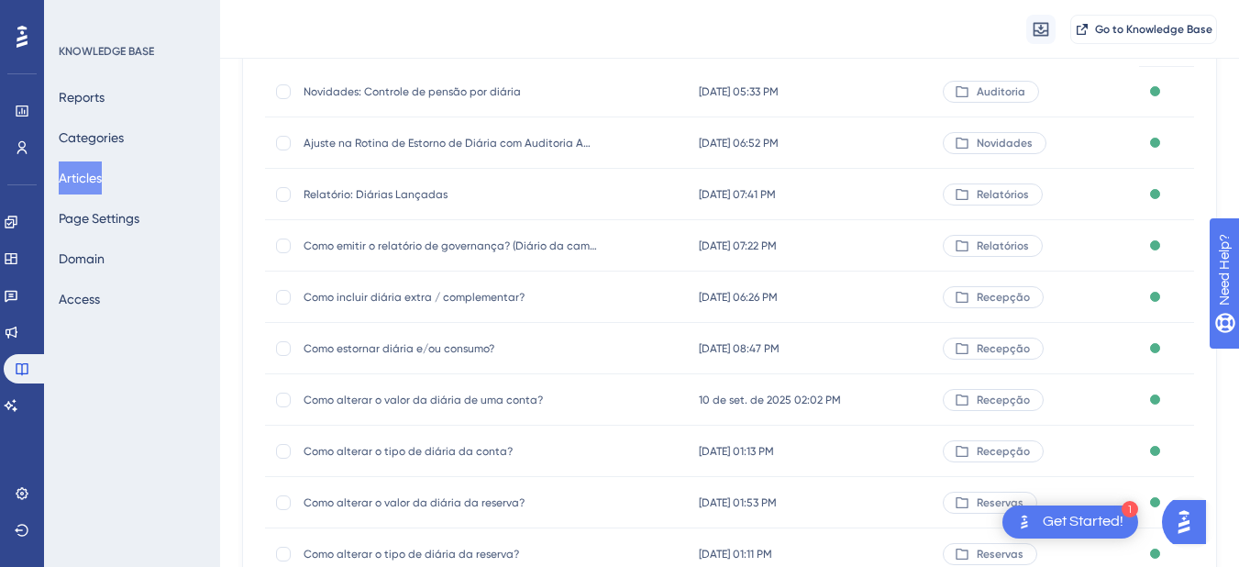
type input "diár"
click at [402, 366] on div "Como estornar diária e/ou consumo? Como estornar diária e/ou consumo?" at bounding box center [449, 348] width 293 height 51
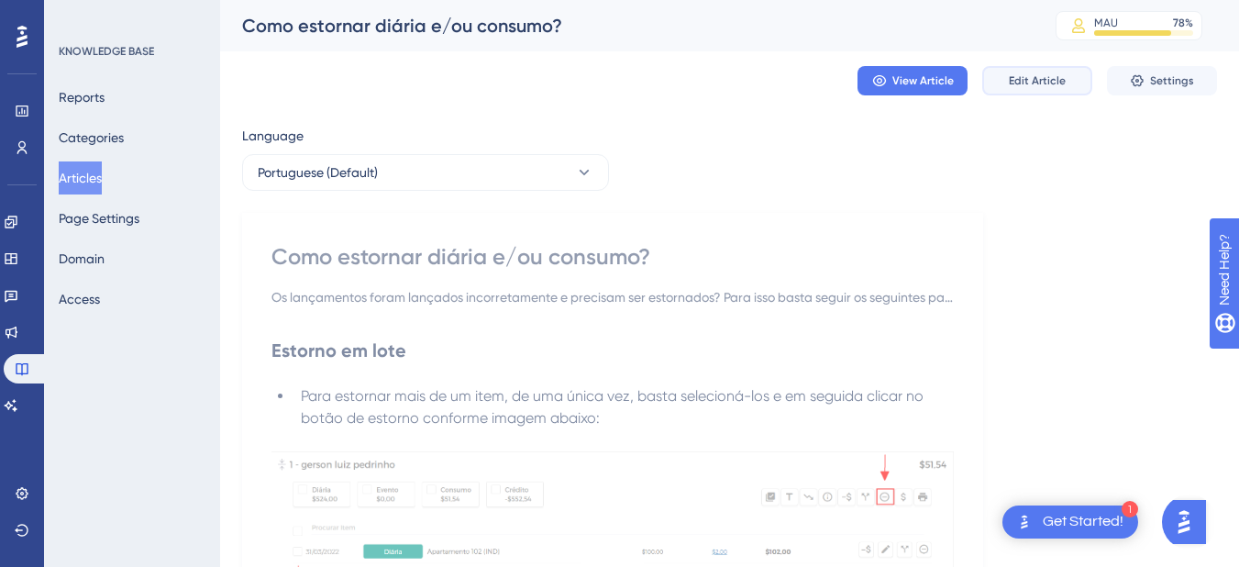
click at [1073, 73] on button "Edit Article" at bounding box center [1037, 80] width 110 height 29
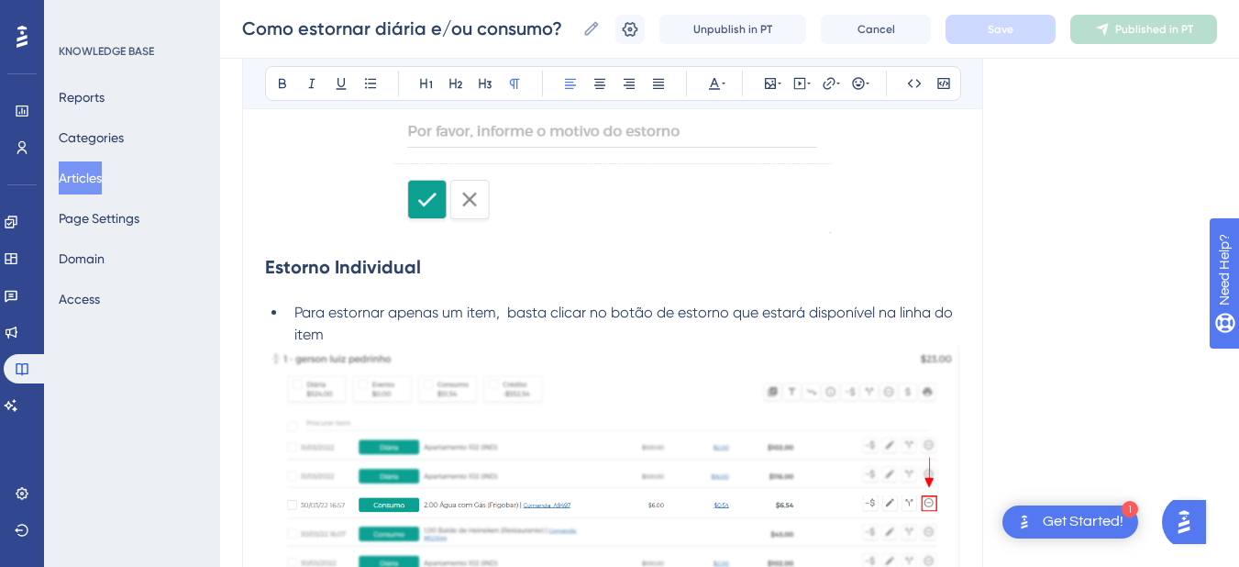
scroll to position [1954, 0]
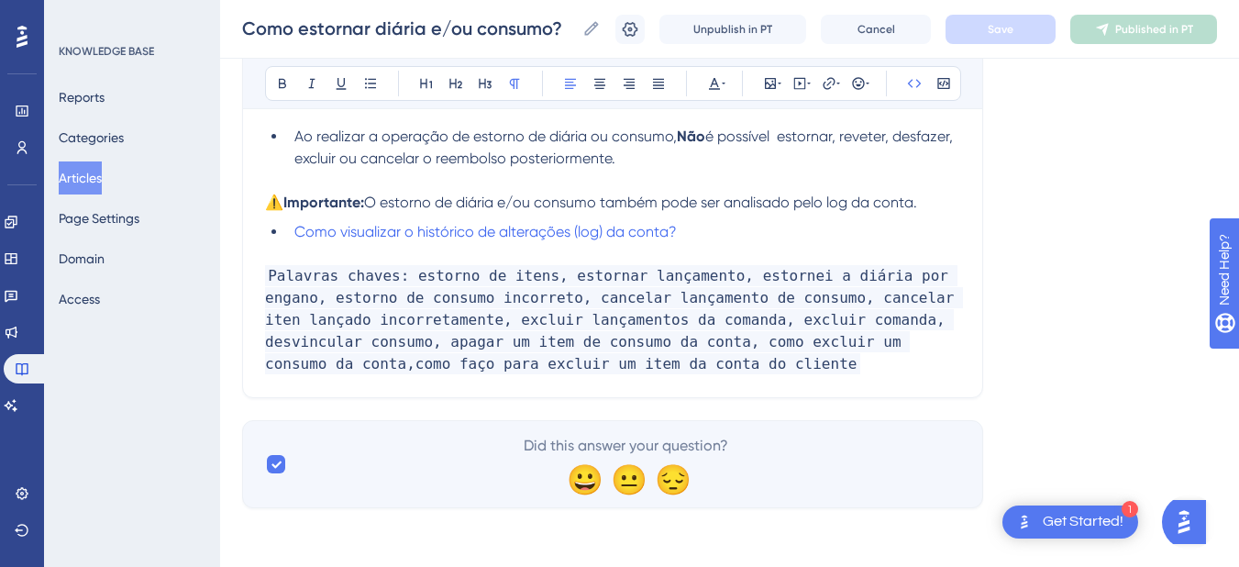
click at [624, 367] on p "Palavras chaves: estorno de itens, estornar lançamento, estornei a diária por e…" at bounding box center [612, 320] width 695 height 110
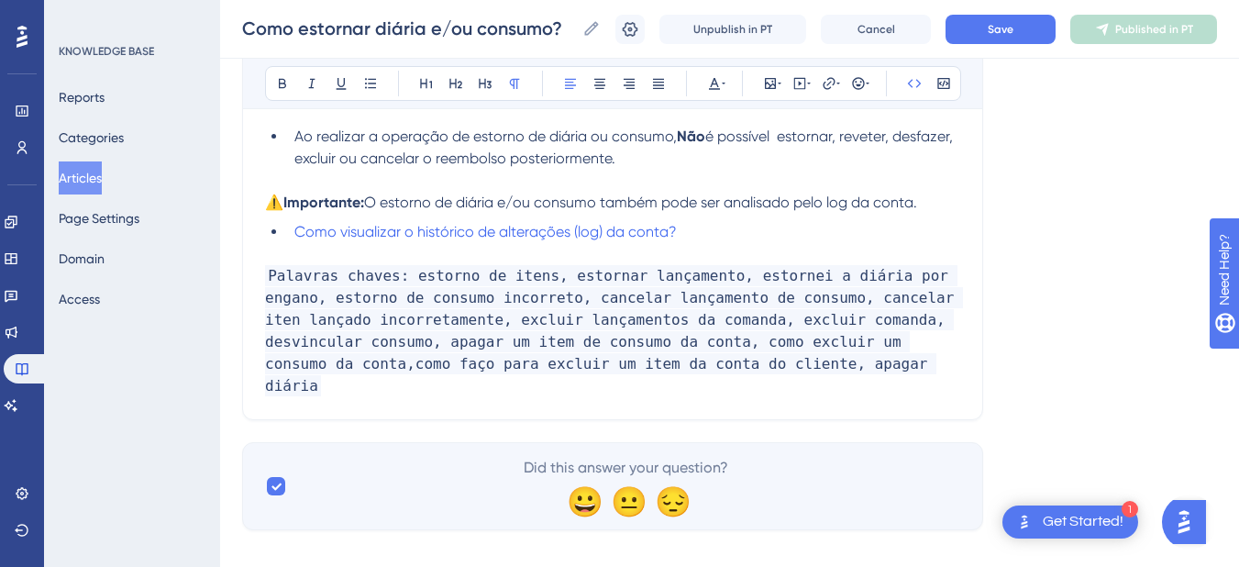
click at [1018, 50] on div "Como estornar diária e/ou consumo? Como estornar diária e/ou consumo? Unpublish…" at bounding box center [729, 29] width 1019 height 59
click at [1018, 18] on button "Save" at bounding box center [1000, 29] width 110 height 29
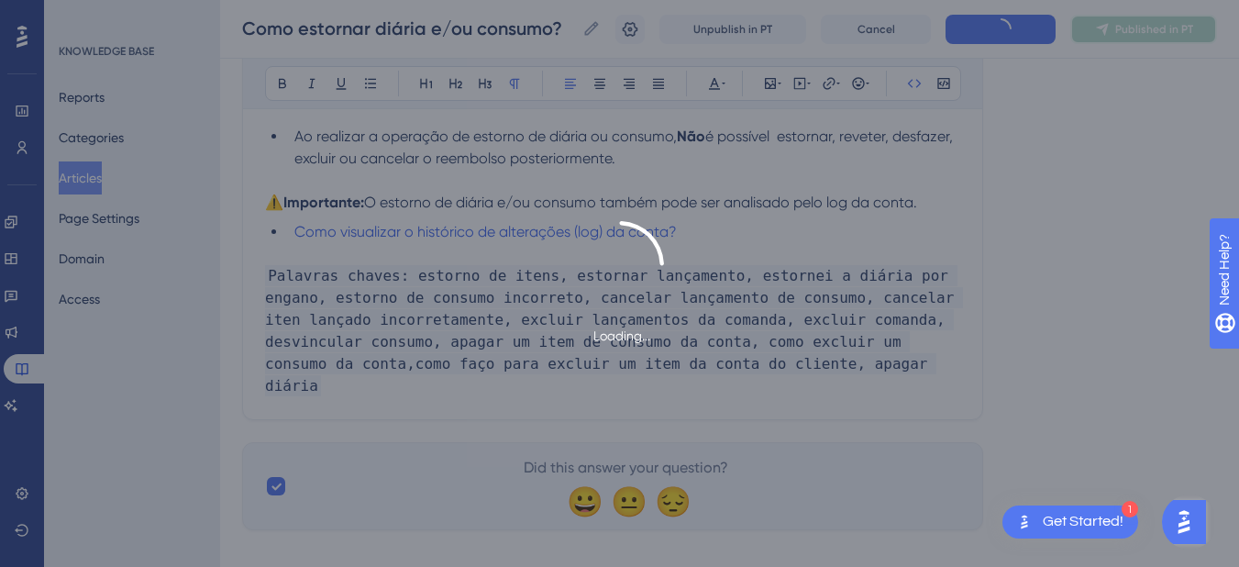
click at [1160, 33] on span "Published in PT" at bounding box center [1154, 29] width 78 height 15
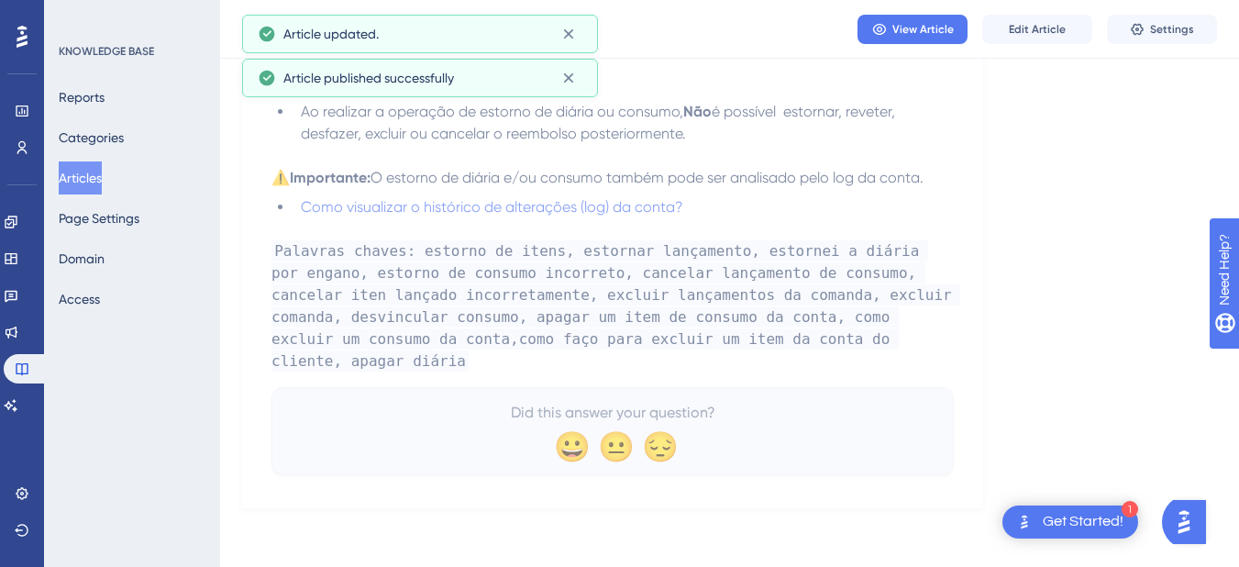
scroll to position [1869, 0]
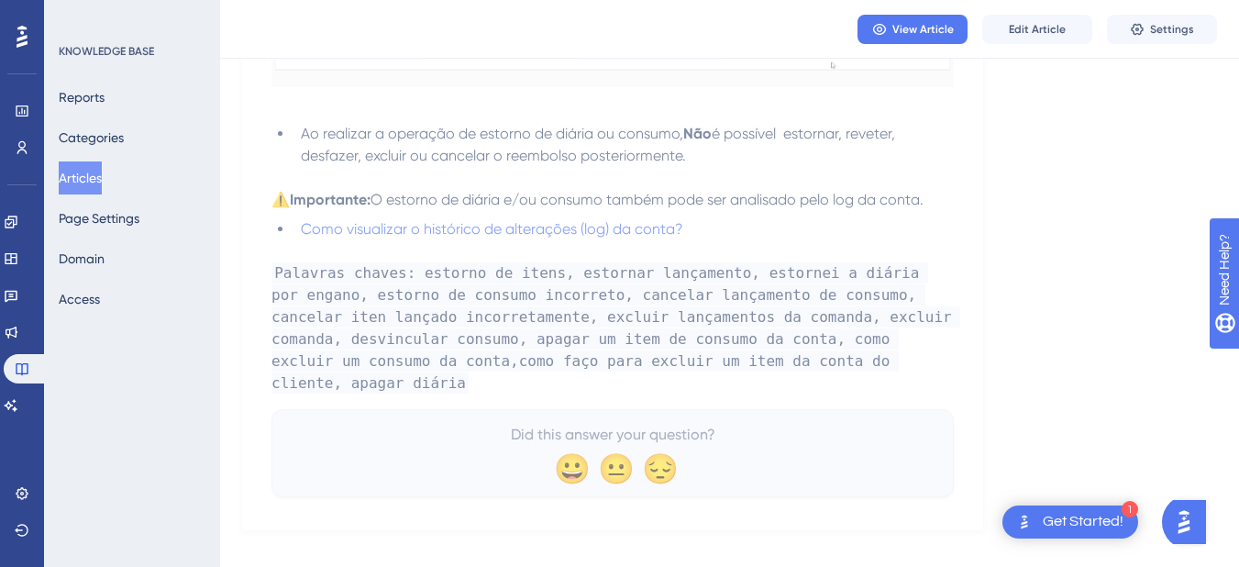
drag, startPoint x: 91, startPoint y: 188, endPoint x: 364, endPoint y: 80, distance: 293.9
click at [91, 188] on button "Articles" at bounding box center [80, 177] width 43 height 33
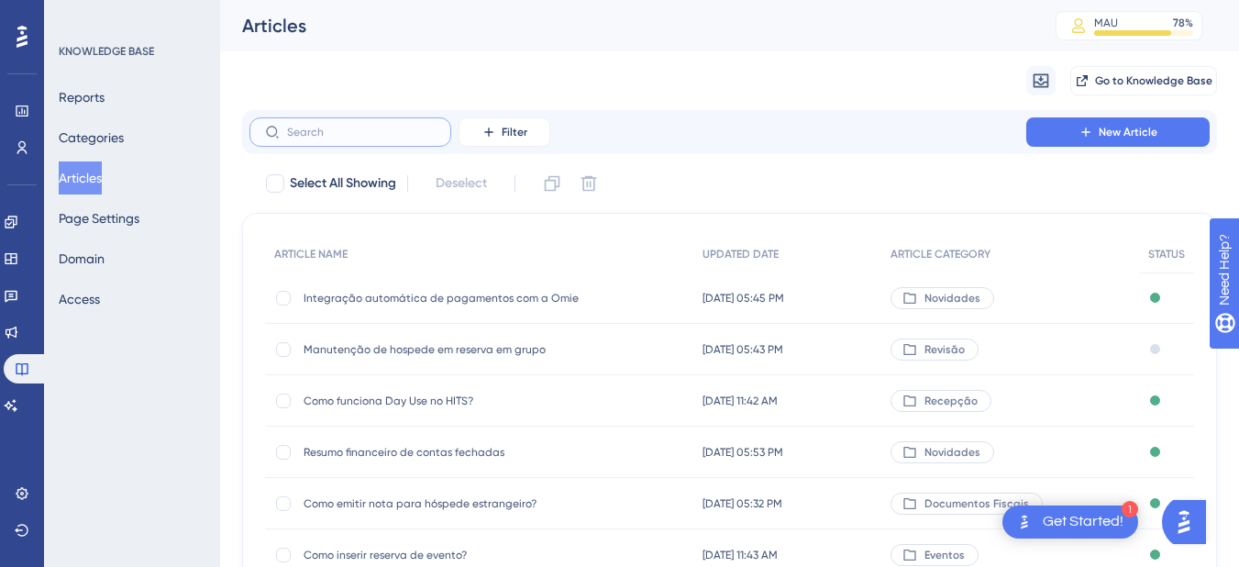
click at [326, 126] on input "text" at bounding box center [361, 132] width 149 height 13
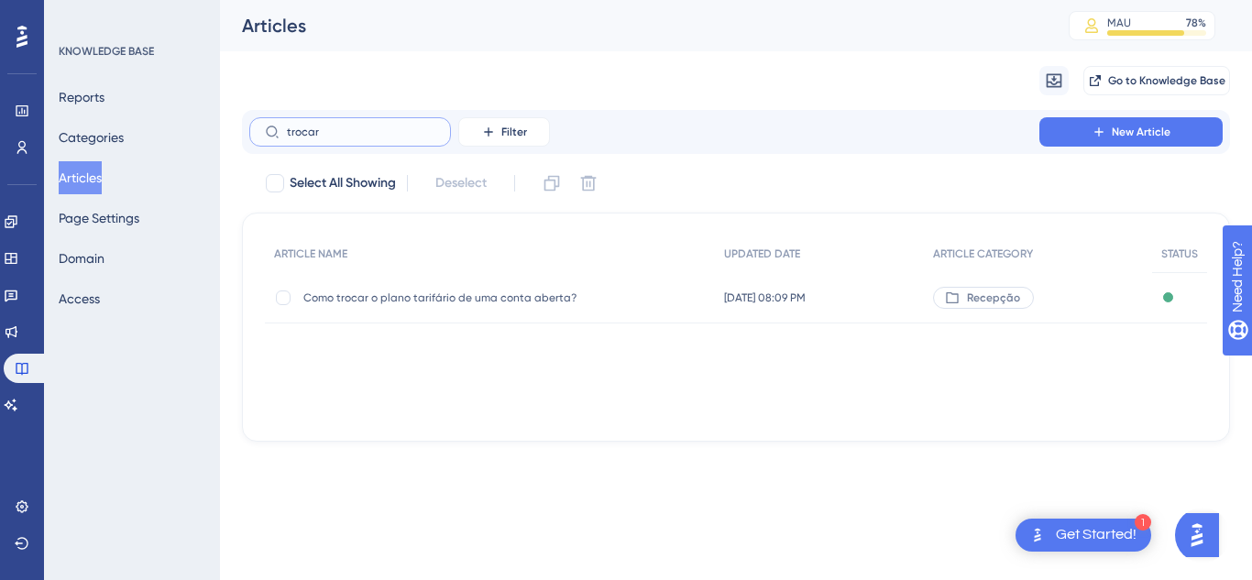
type input "trocar"
click at [465, 300] on span "Como trocar o plano tarifário de uma conta aberta?" at bounding box center [449, 298] width 293 height 15
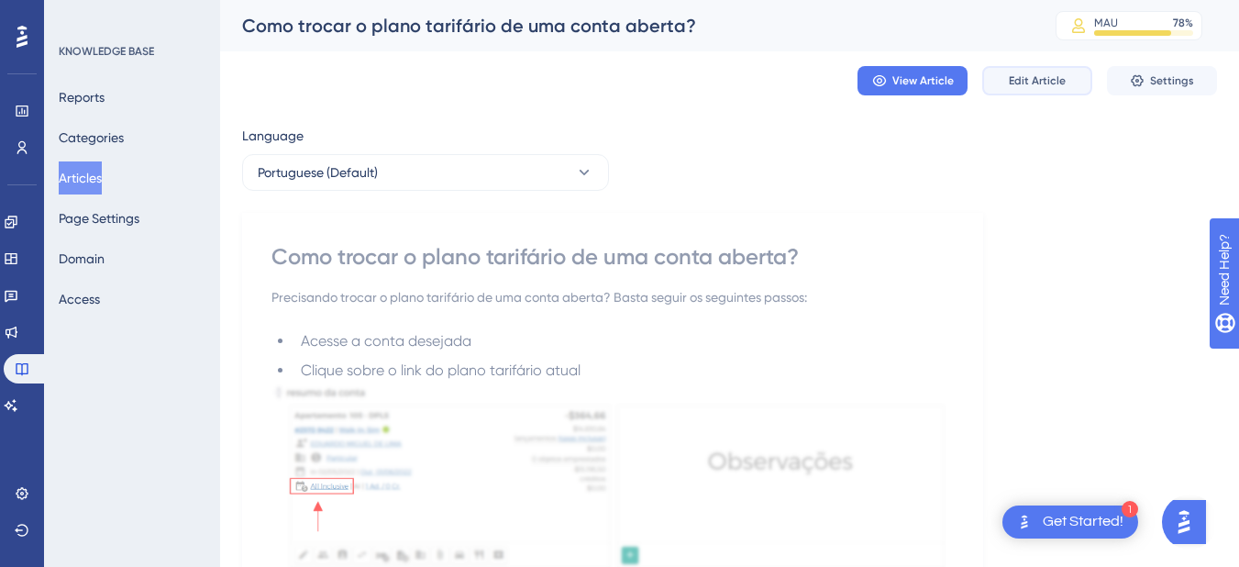
click at [1053, 89] on button "Edit Article" at bounding box center [1037, 80] width 110 height 29
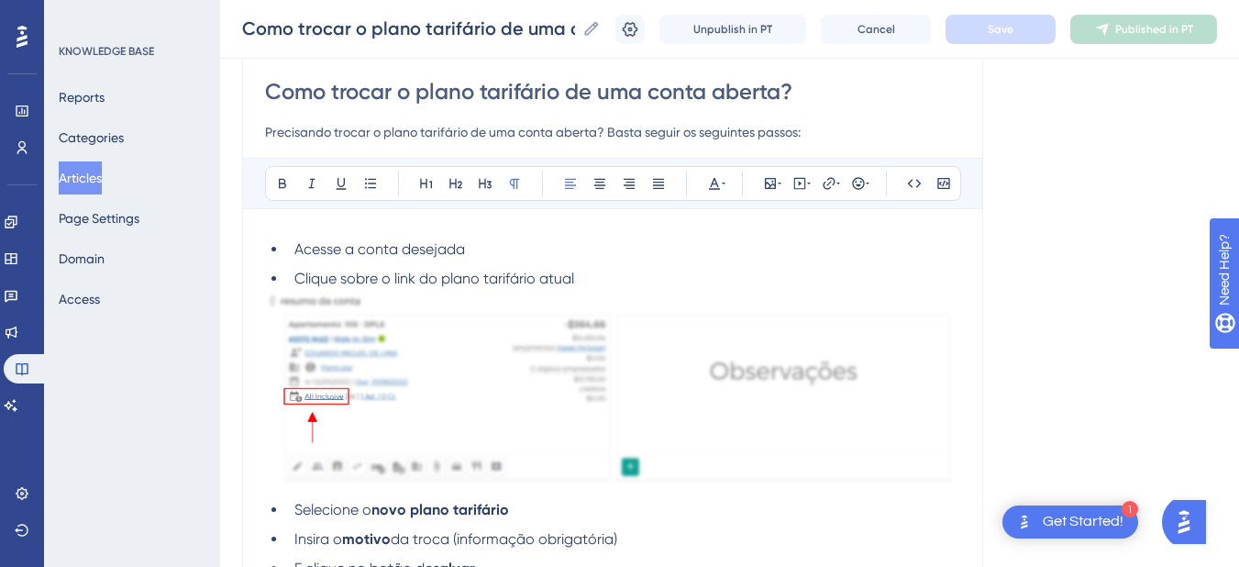
scroll to position [803, 0]
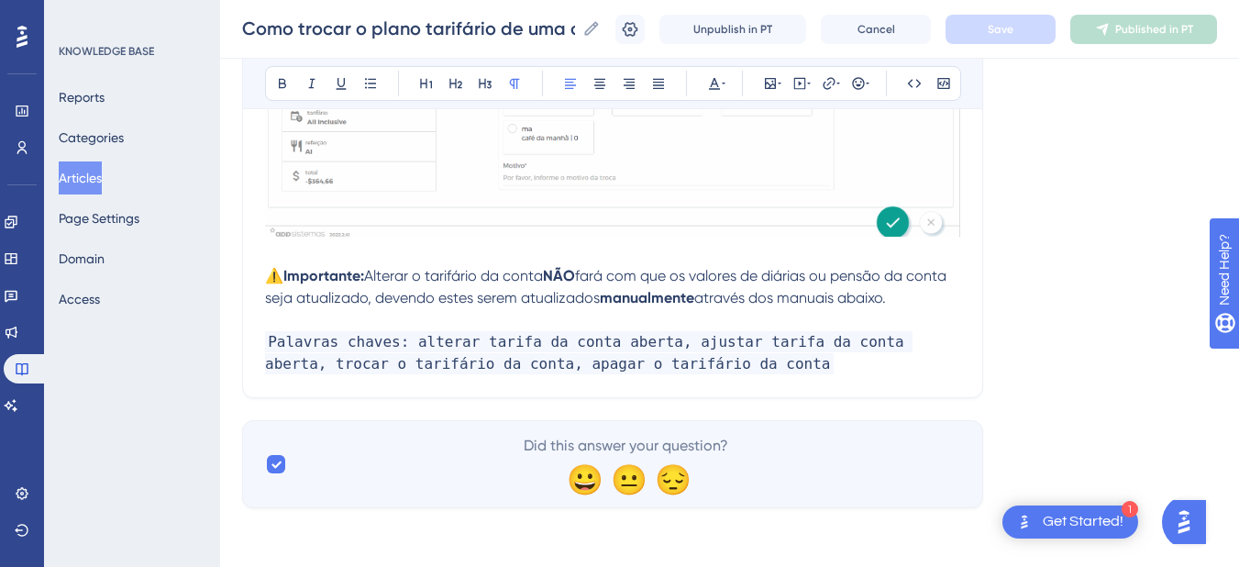
click at [824, 364] on p "Palavras chaves: alterar tarifa da conta aberta, ajustar tarifa da conta aberta…" at bounding box center [612, 353] width 695 height 44
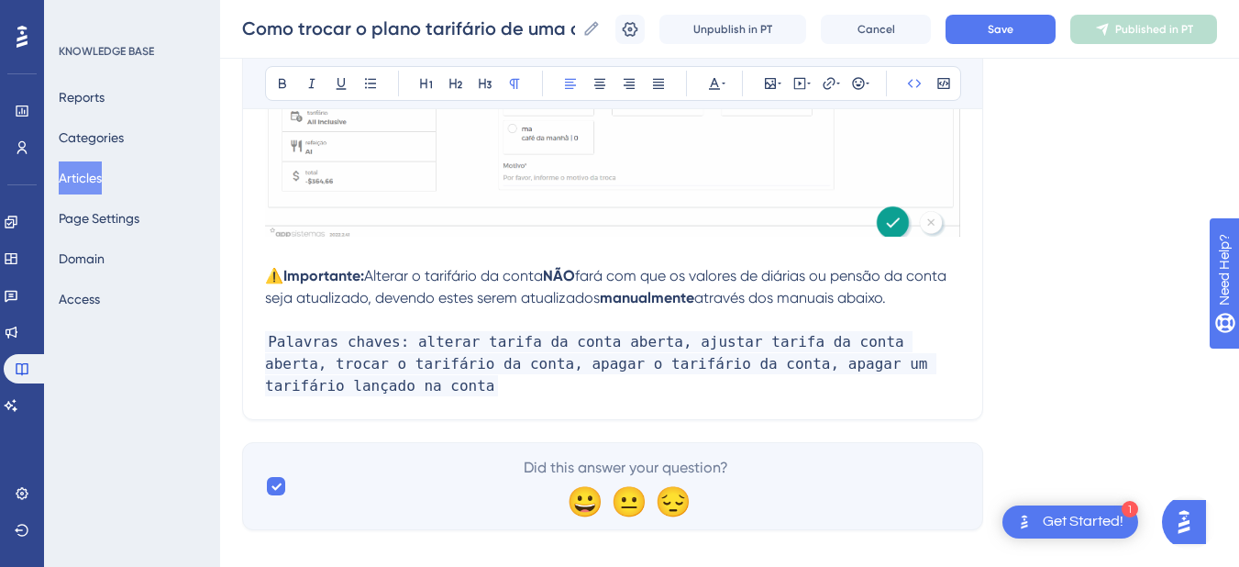
click at [1031, 13] on div "Como trocar o plano tarifário de uma conta aberta? Como trocar o plano tarifári…" at bounding box center [729, 29] width 1019 height 59
click at [1030, 36] on button "Save" at bounding box center [1000, 29] width 110 height 29
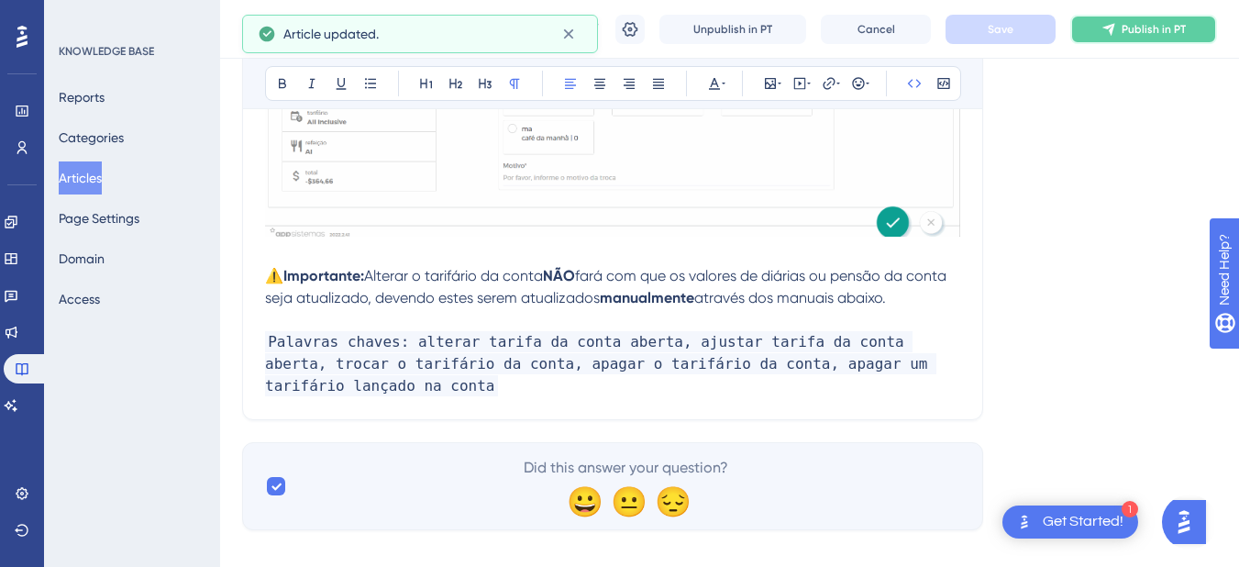
click at [1132, 33] on button "Publish in PT" at bounding box center [1143, 29] width 147 height 29
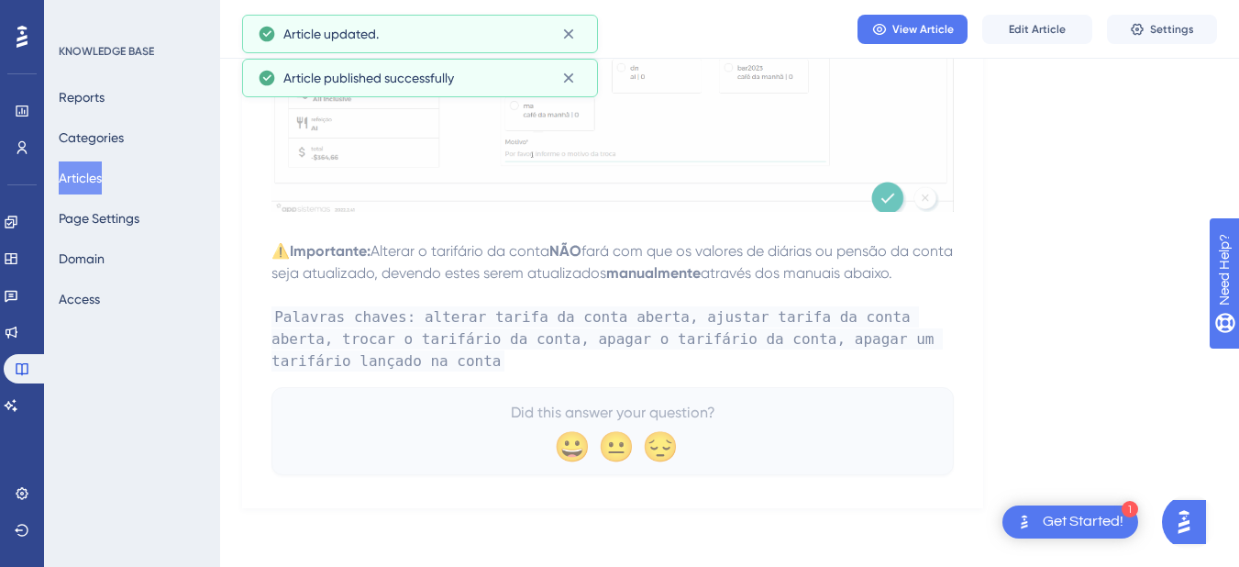
scroll to position [745, 0]
click at [92, 180] on button "Articles" at bounding box center [80, 177] width 43 height 33
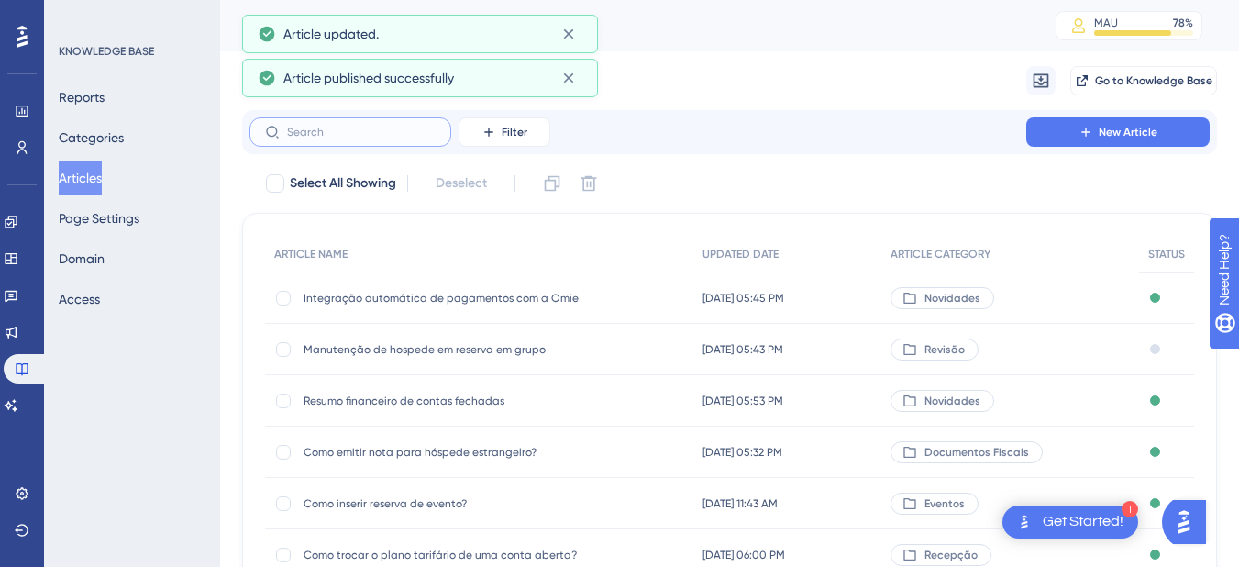
click at [316, 128] on input "text" at bounding box center [361, 132] width 149 height 13
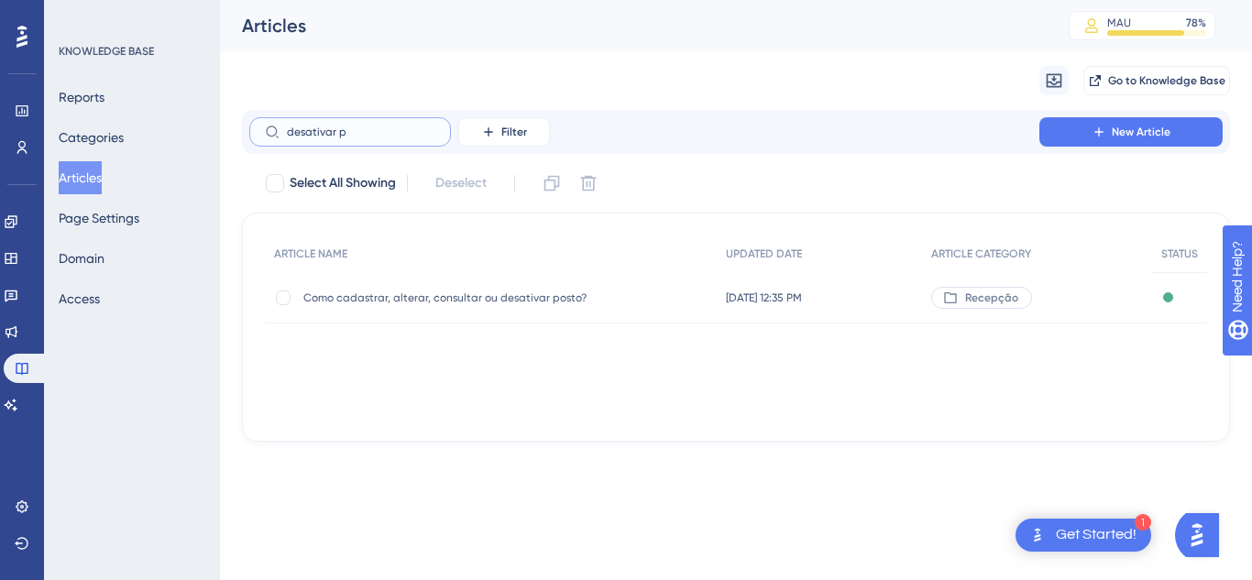
type input "desativar pl"
checkbox input "true"
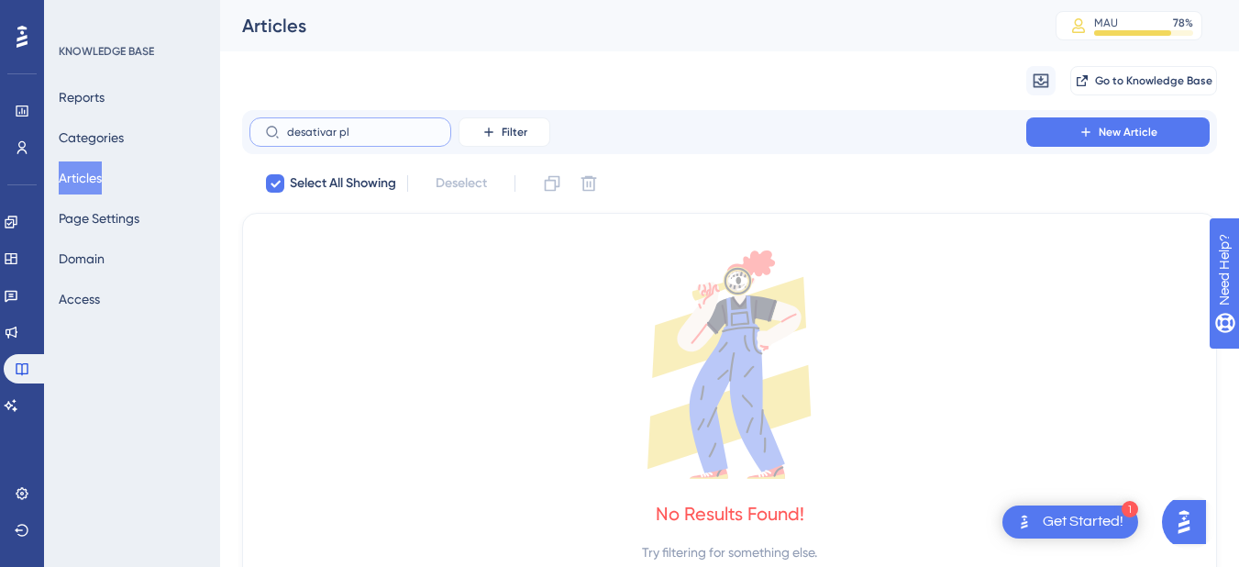
type input "desativar p"
checkbox input "false"
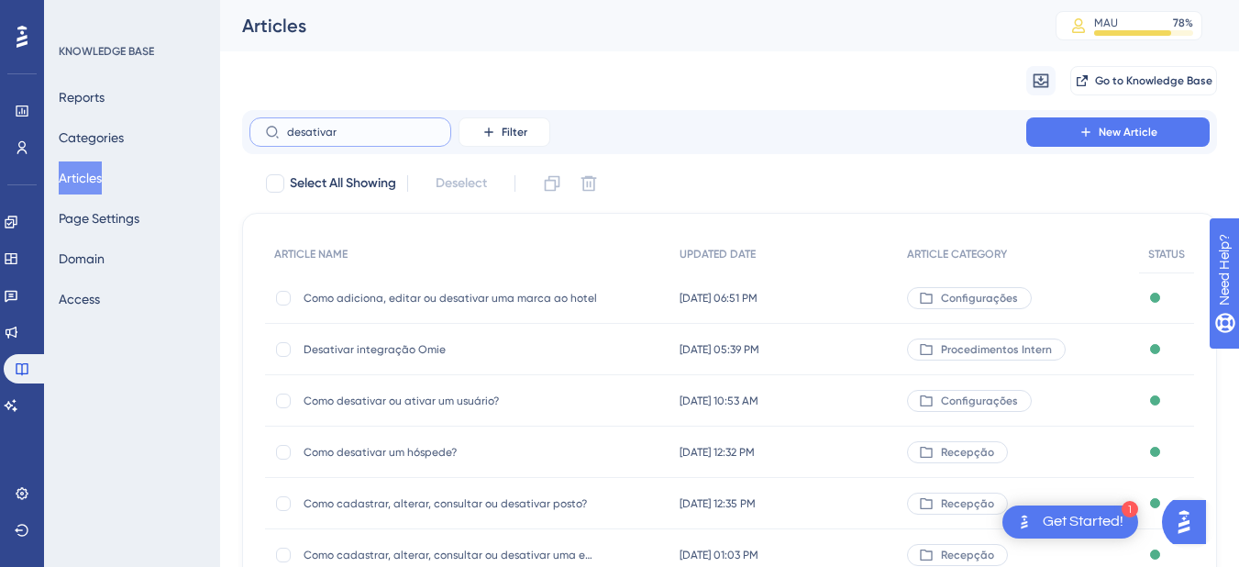
scroll to position [367, 0]
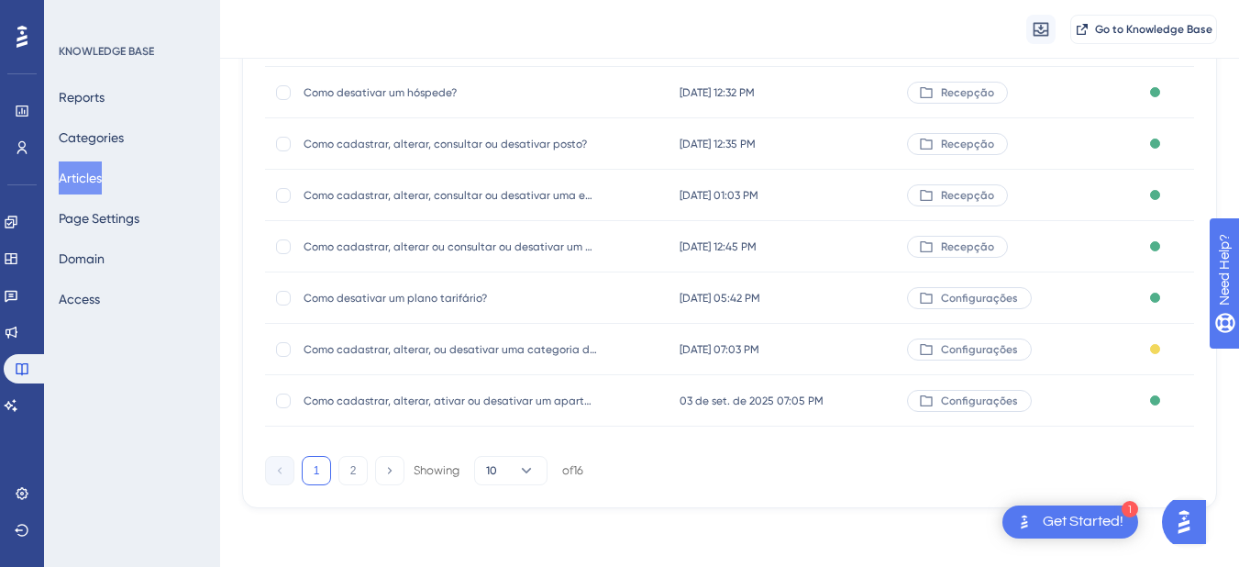
type input "desativar"
click at [407, 294] on span "Como desativar um plano tarifário?" at bounding box center [449, 298] width 293 height 15
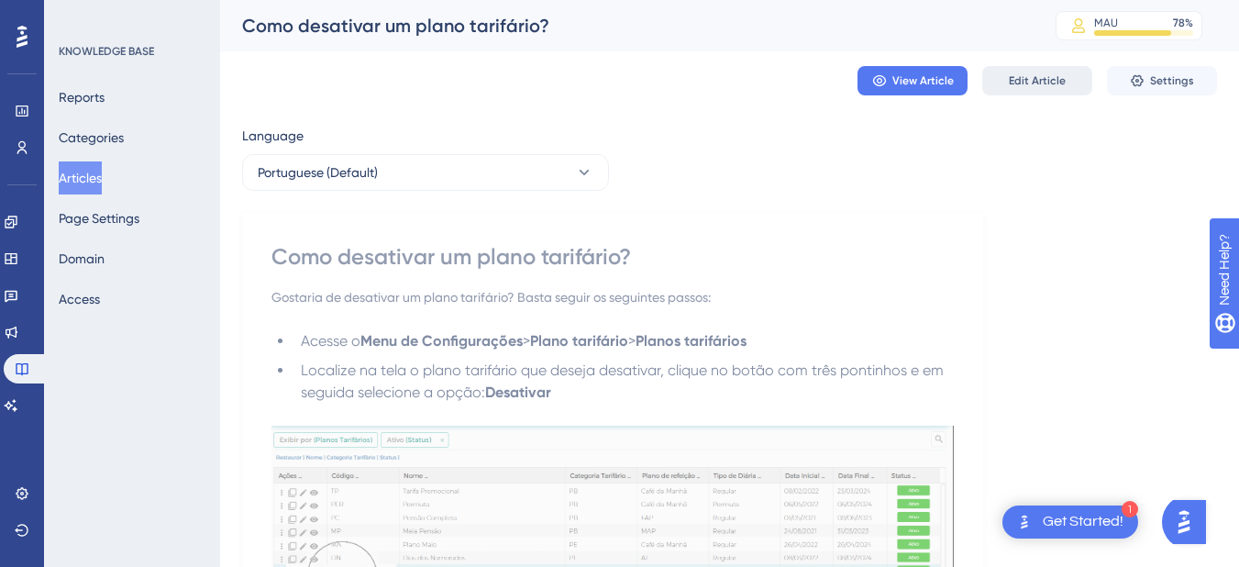
click at [1016, 81] on span "Edit Article" at bounding box center [1037, 80] width 57 height 15
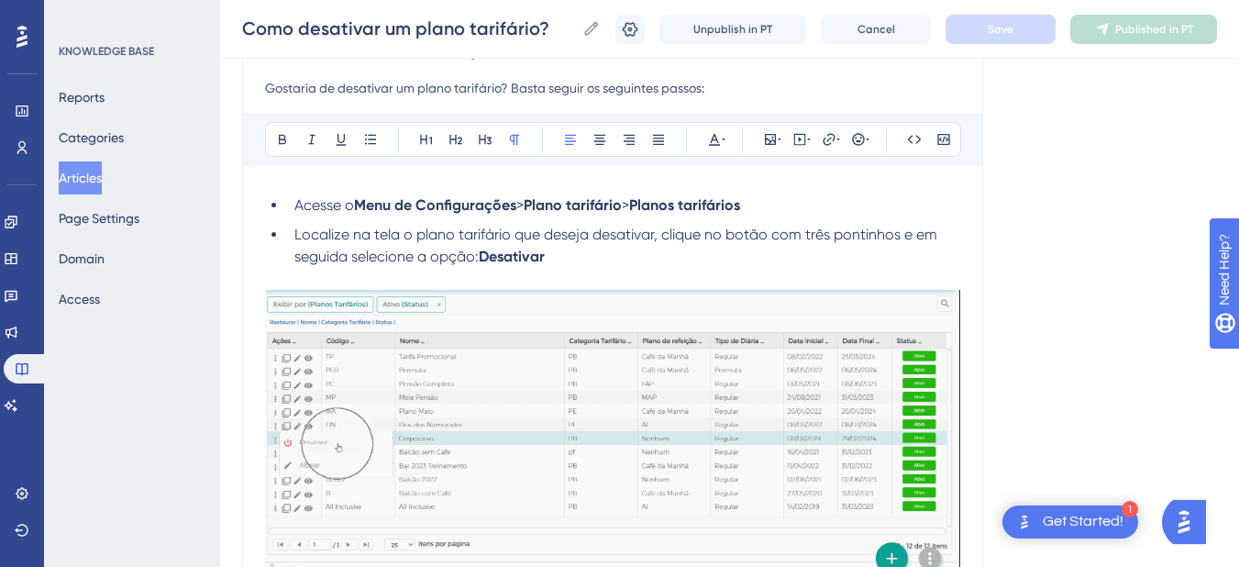
scroll to position [669, 0]
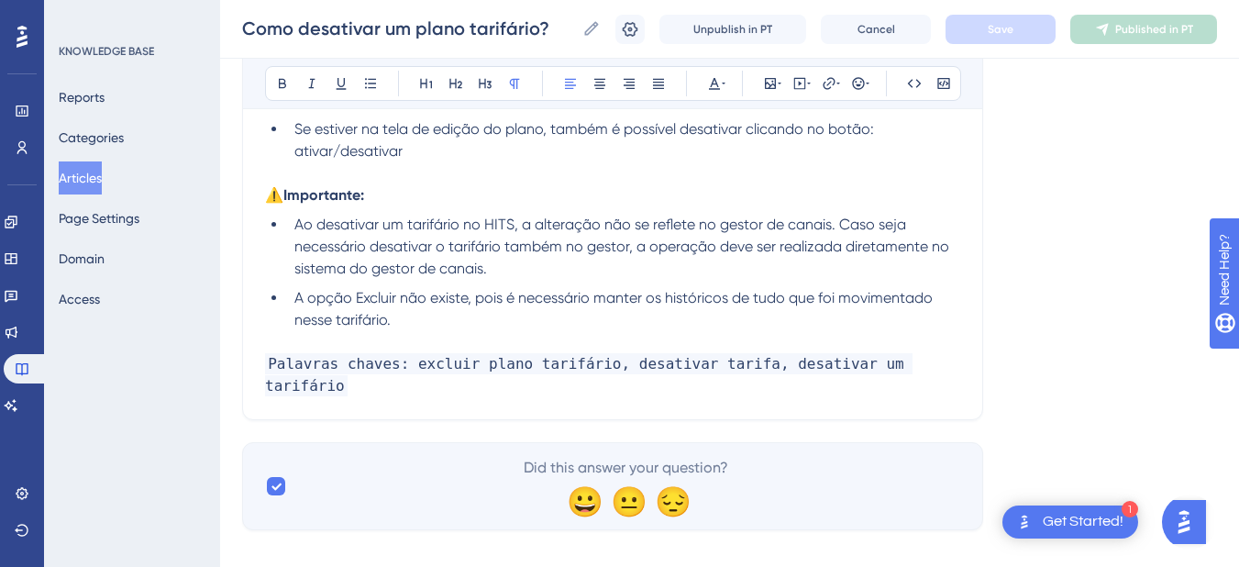
click at [950, 353] on p "Palavras chaves: excluir plano tarifário, desativar tarifa, desativar um tarifá…" at bounding box center [612, 375] width 695 height 44
click at [973, 25] on button "Save" at bounding box center [1000, 29] width 110 height 29
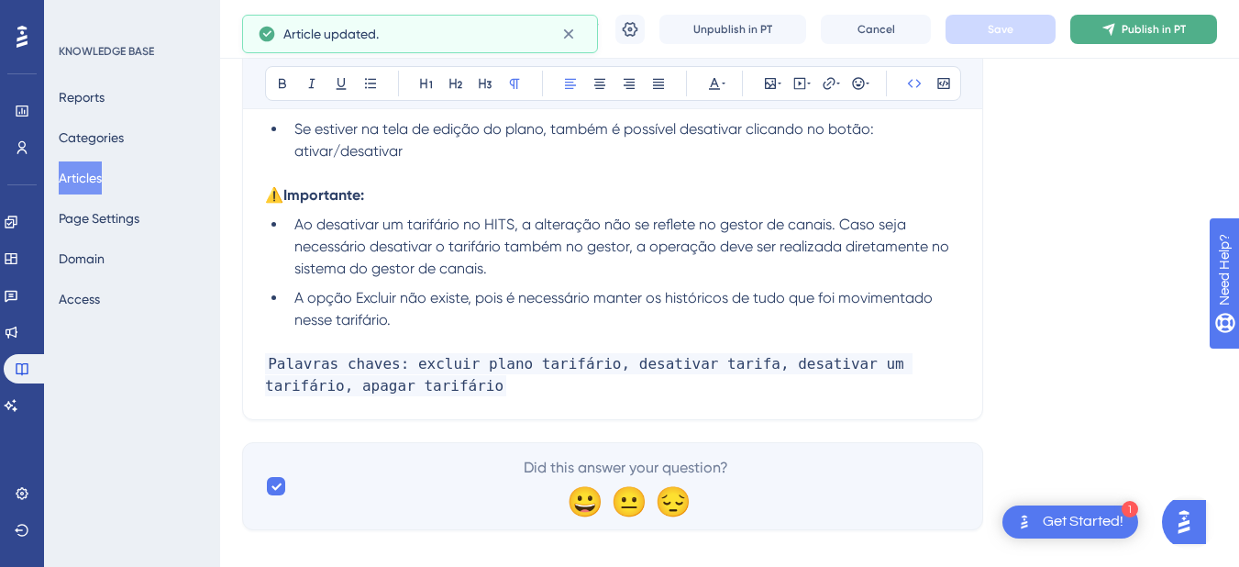
click at [1137, 28] on span "Publish in PT" at bounding box center [1153, 29] width 64 height 15
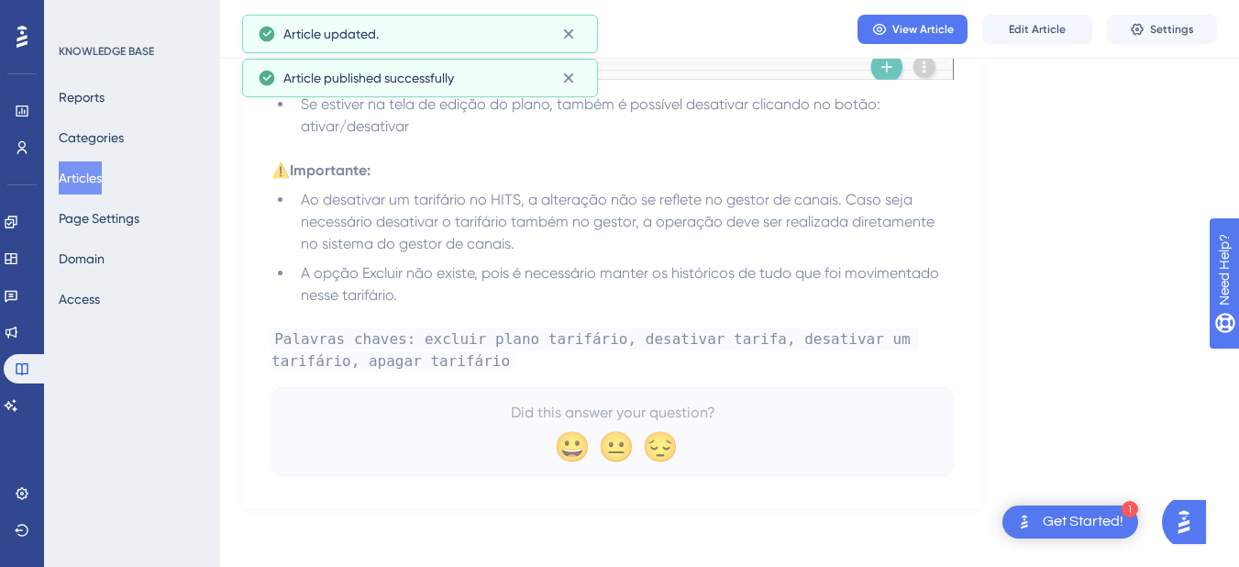
scroll to position [614, 0]
click at [94, 186] on button "Articles" at bounding box center [80, 177] width 43 height 33
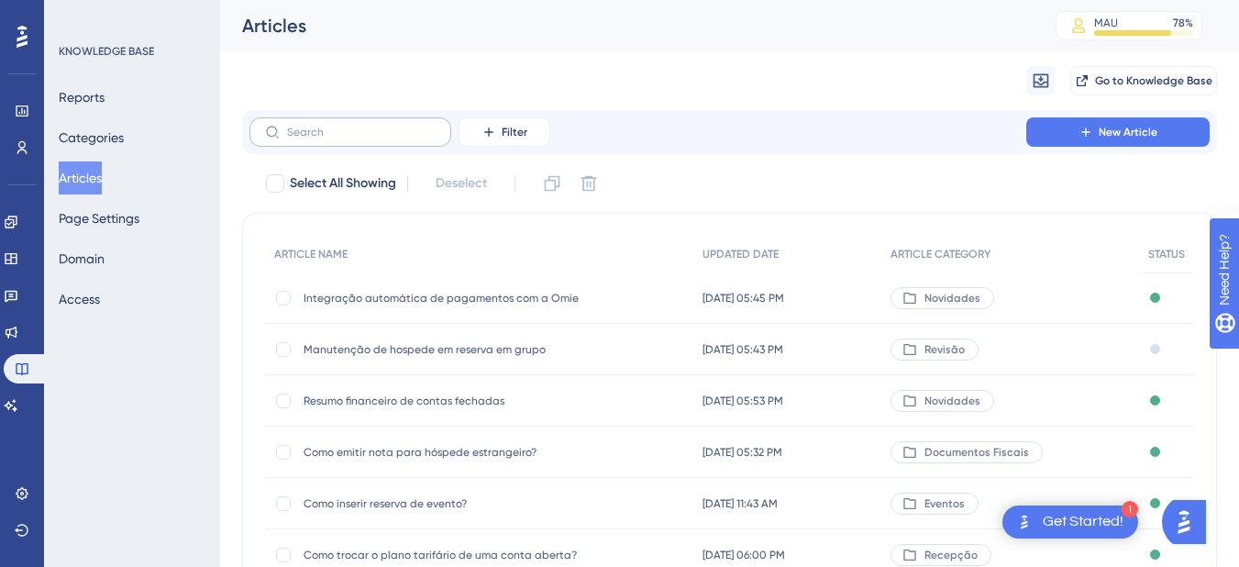
click at [358, 125] on label at bounding box center [350, 131] width 202 height 29
click at [358, 126] on input "text" at bounding box center [361, 132] width 149 height 13
drag, startPoint x: 358, startPoint y: 125, endPoint x: 313, endPoint y: 134, distance: 46.7
click at [313, 134] on input "text" at bounding box center [361, 132] width 149 height 13
paste input "Como realizar o lançamento de consumos?"
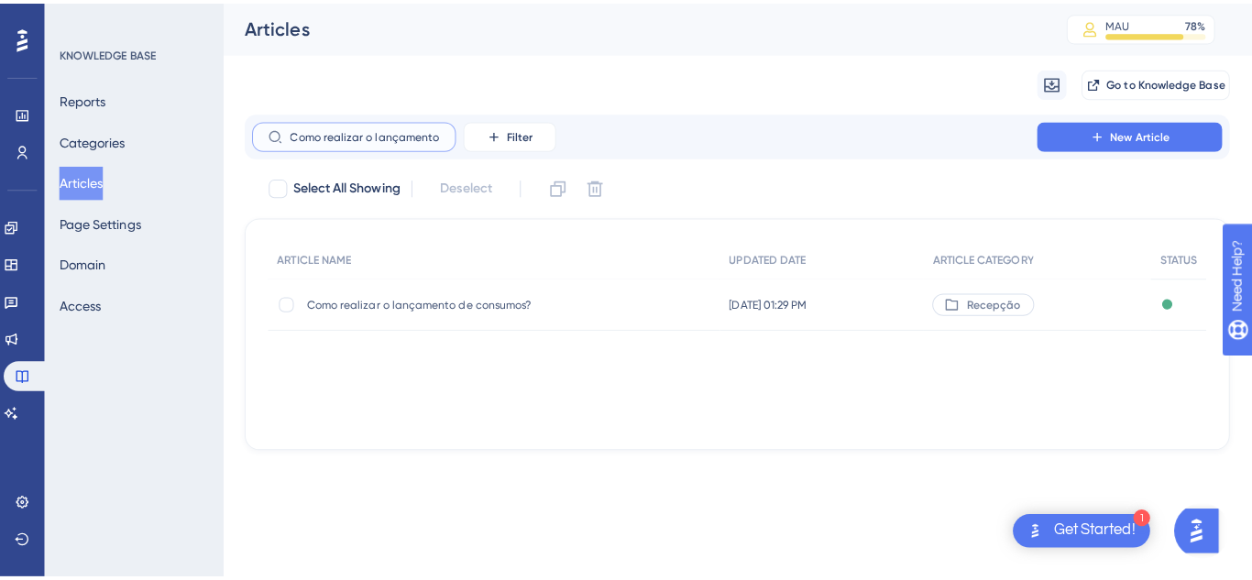
scroll to position [0, 70]
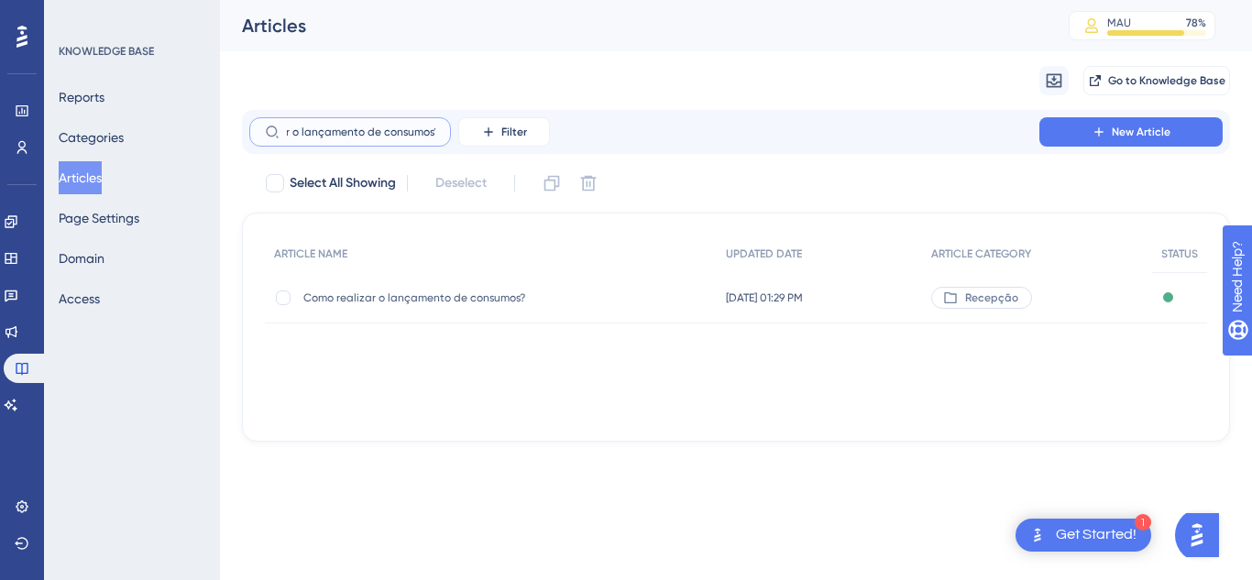
type input "Como realizar o lançamento de consumos?"
click at [476, 289] on div "Como realizar o lançamento de consumos? Como realizar o lançamento de consumos?" at bounding box center [449, 297] width 293 height 51
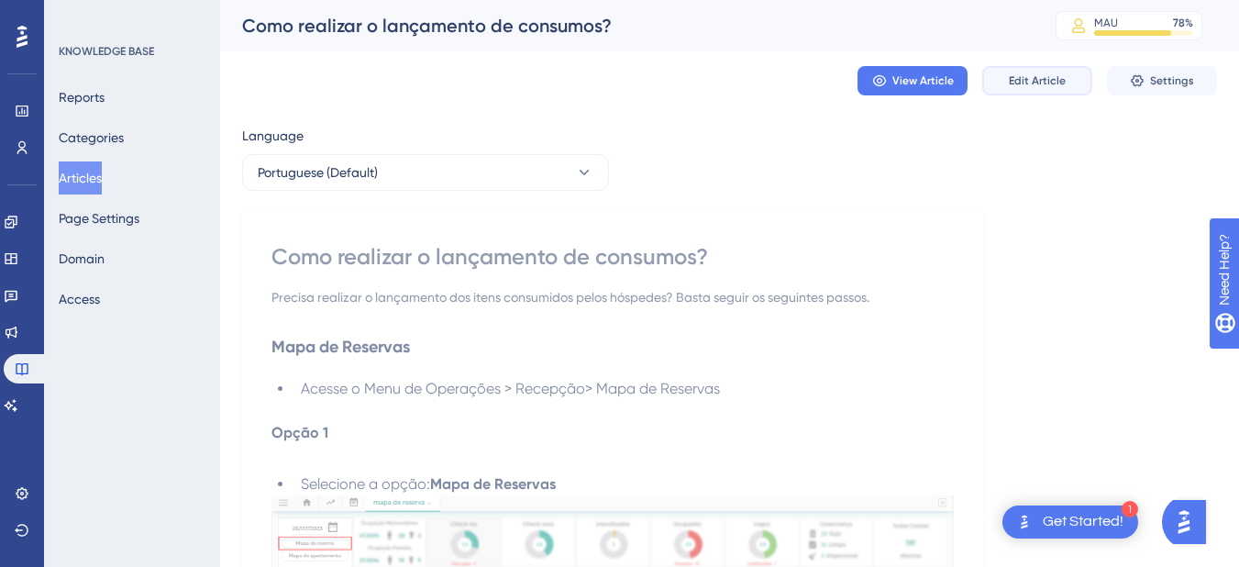
click at [1061, 73] on span "Edit Article" at bounding box center [1037, 80] width 57 height 15
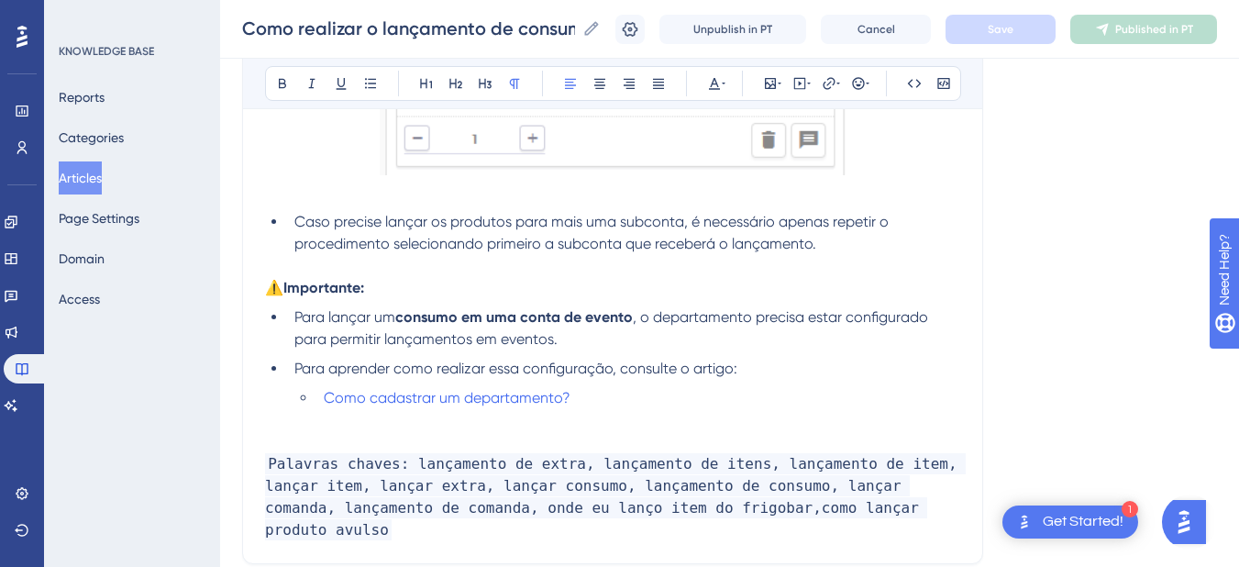
scroll to position [4017, 0]
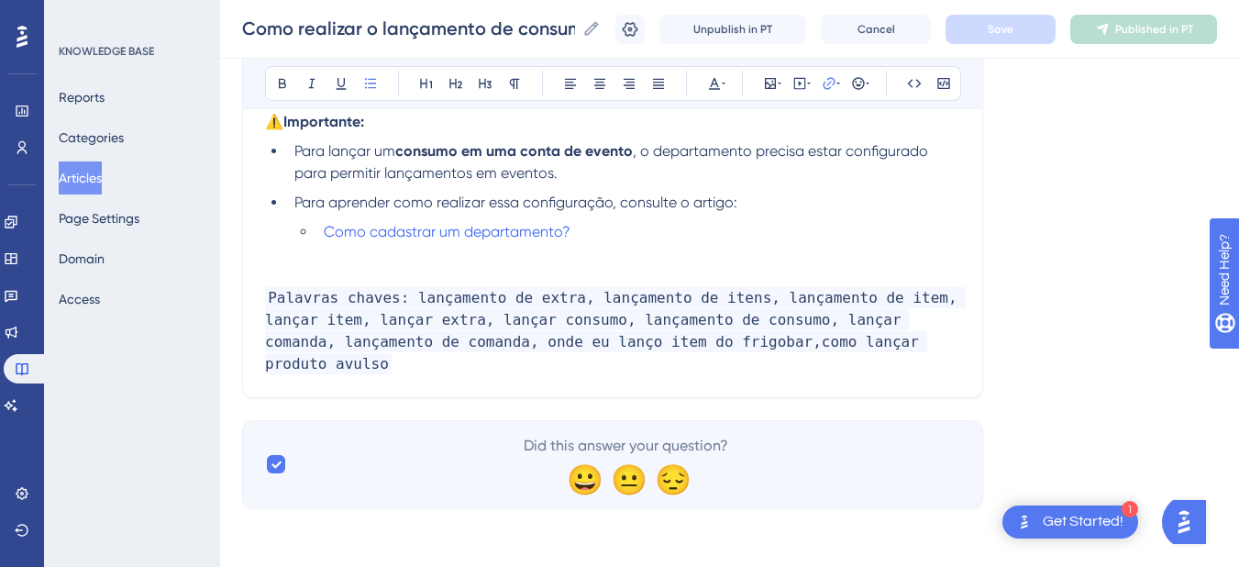
click at [627, 229] on li "Como cadastrar um departamento?" at bounding box center [638, 232] width 644 height 22
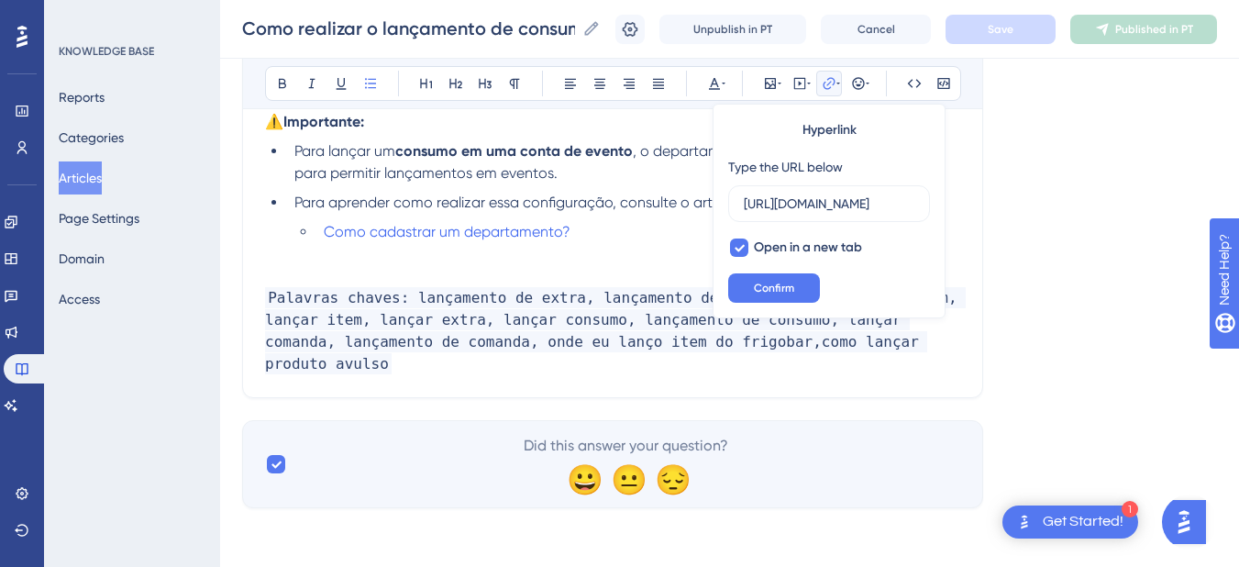
scroll to position [0, 407]
click at [627, 229] on li "Como cadastrar um departamento?" at bounding box center [638, 232] width 644 height 22
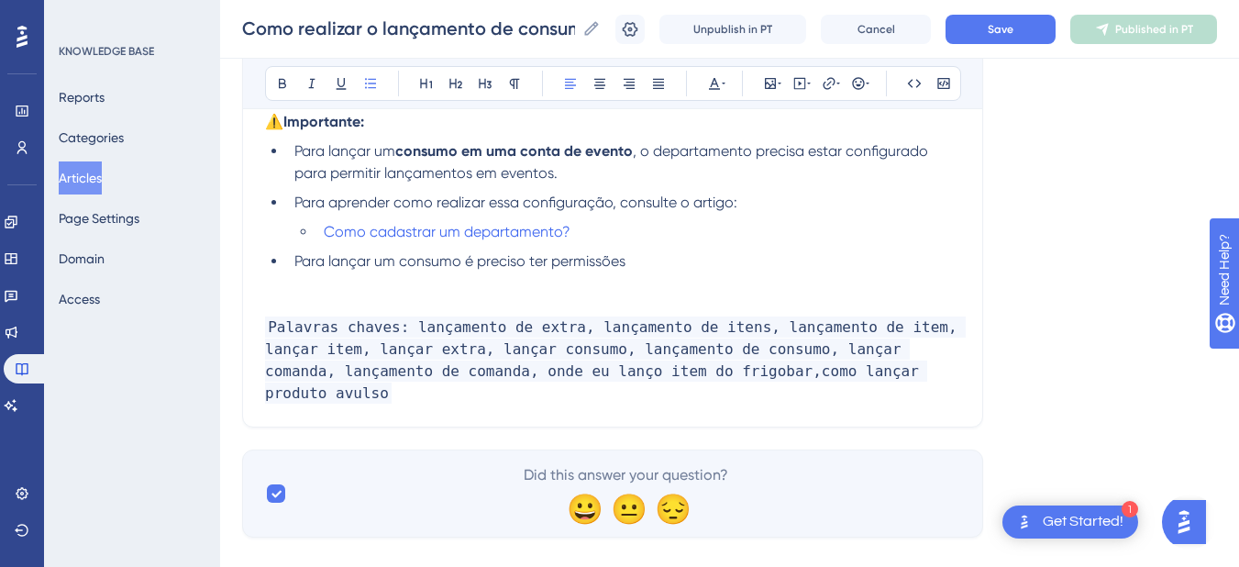
click at [679, 254] on li "Para lançar um consumo é preciso ter permissões" at bounding box center [623, 261] width 673 height 22
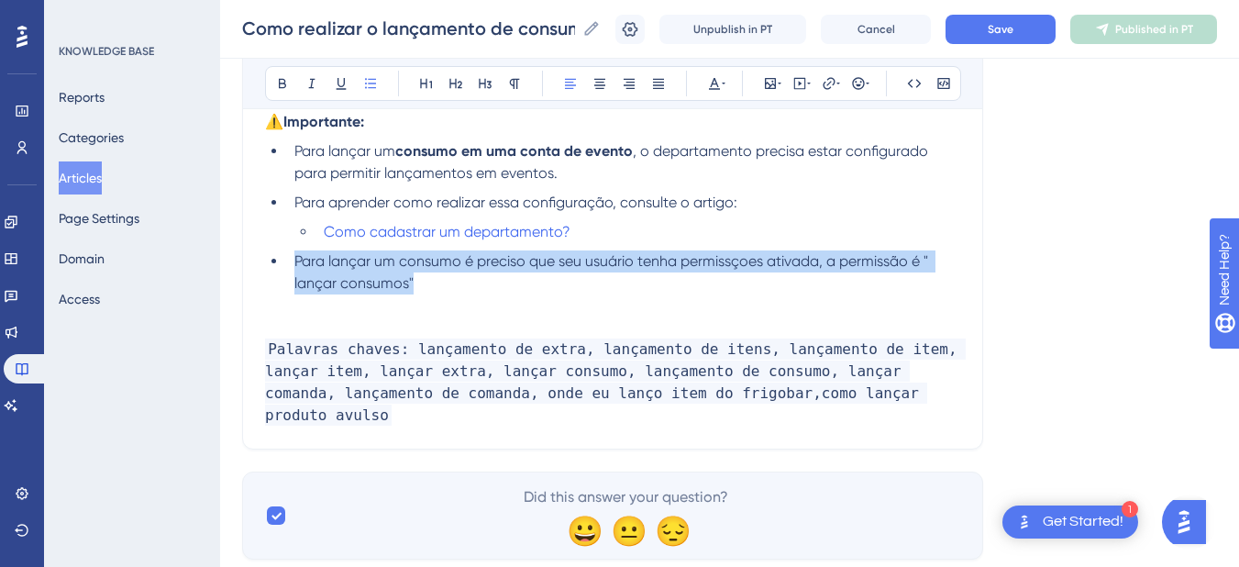
drag, startPoint x: 413, startPoint y: 282, endPoint x: 292, endPoint y: 271, distance: 120.6
click at [292, 271] on li "Para lançar um consumo é preciso que seu usuário tenha permissçoes ativada, a p…" at bounding box center [623, 272] width 673 height 44
copy span "Para lançar um consumo é preciso que seu usuário tenha permissçoes ativada, a p…"
click at [345, 275] on span "Para lançar um consumo é preciso que seu usuário tenha permissçoes ativada, a p…" at bounding box center [612, 271] width 637 height 39
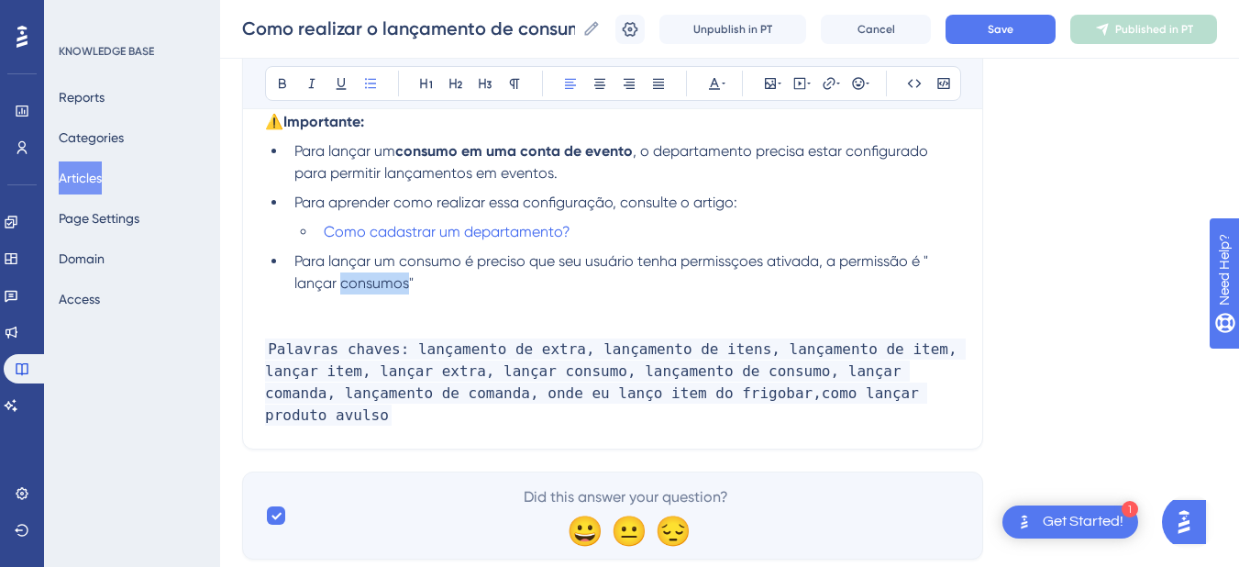
click at [345, 275] on span "Para lançar um consumo é preciso que seu usuário tenha permissçoes ativada, a p…" at bounding box center [612, 271] width 637 height 39
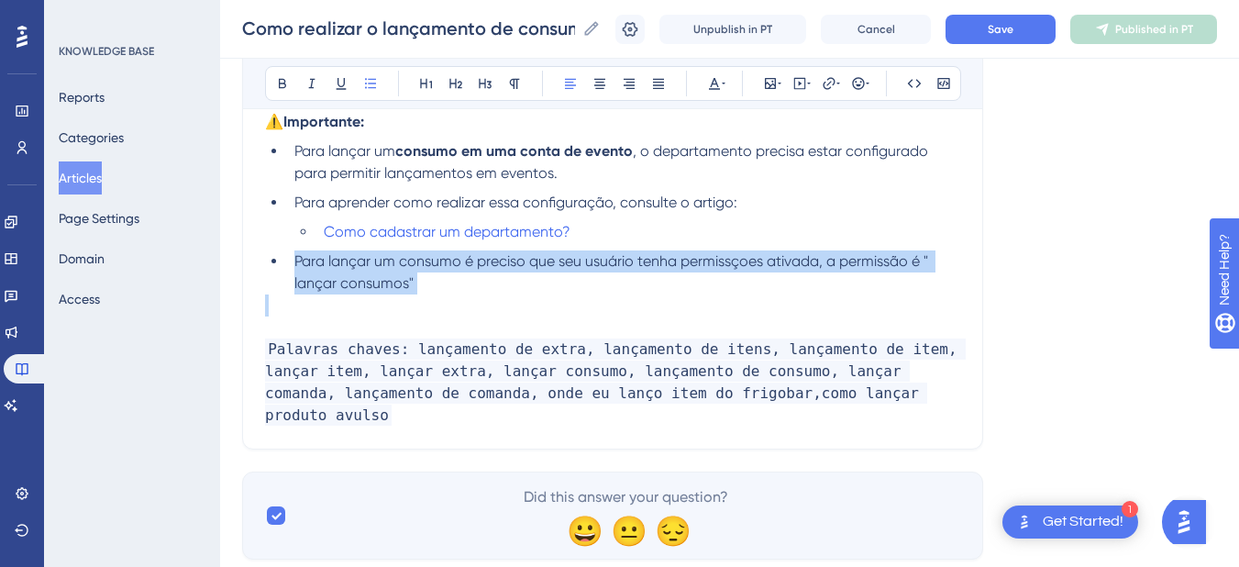
click at [345, 275] on span "Para lançar um consumo é preciso que seu usuário tenha permissçoes ativada, a p…" at bounding box center [612, 271] width 637 height 39
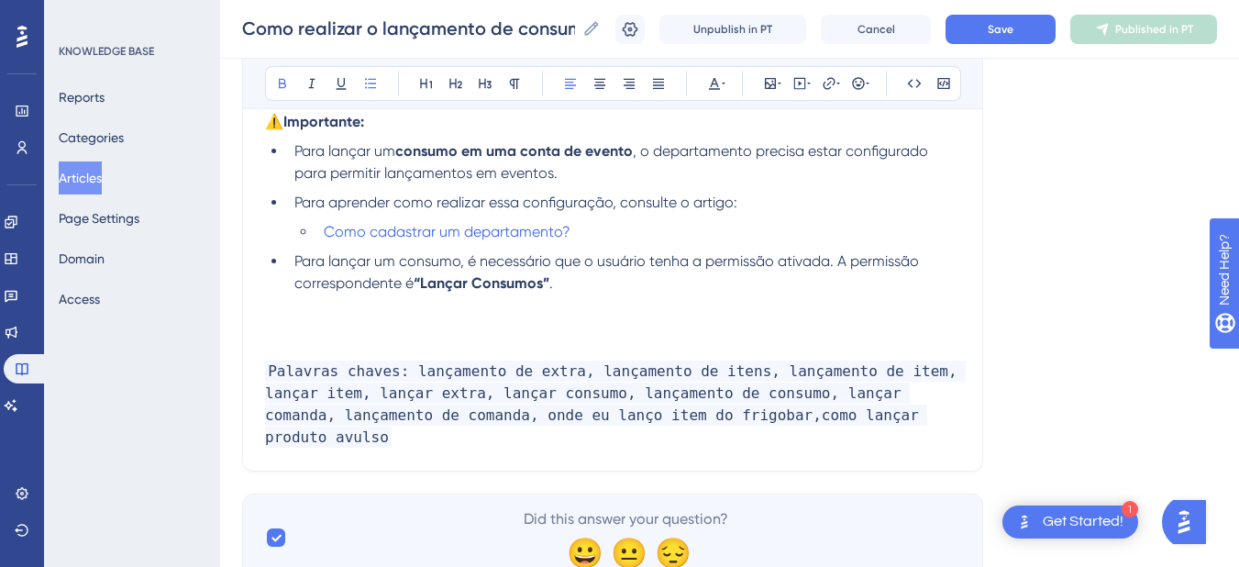
click at [423, 282] on strong "“Lançar Consumos”" at bounding box center [481, 282] width 136 height 17
click at [543, 281] on strong "Lançar Consumos”" at bounding box center [477, 282] width 129 height 17
click at [316, 336] on p at bounding box center [612, 327] width 695 height 22
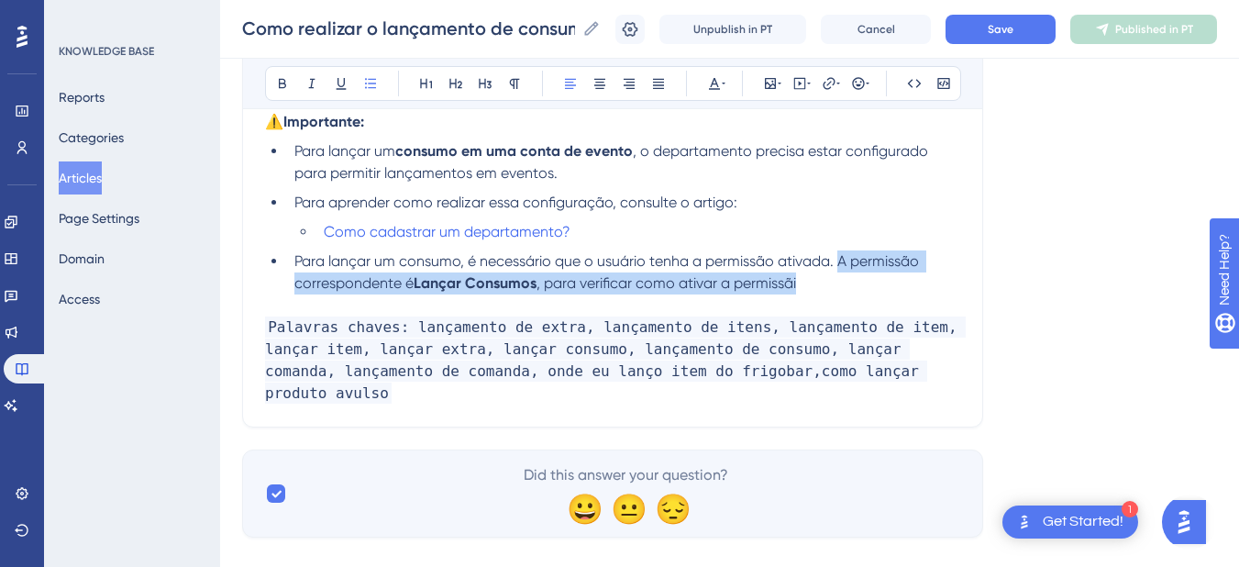
drag, startPoint x: 828, startPoint y: 278, endPoint x: 839, endPoint y: 262, distance: 19.1
click at [839, 262] on li "Para lançar um consumo, é necessário que o usuário tenha a permissão ativada. A…" at bounding box center [623, 272] width 673 height 44
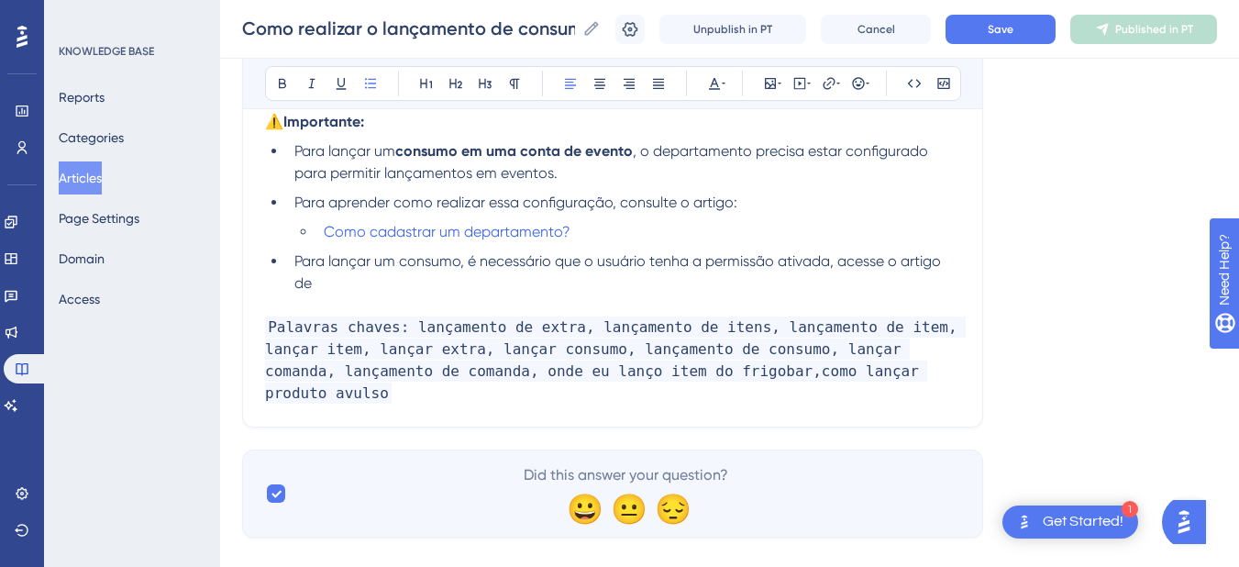
click at [391, 281] on li "Para lançar um consumo, é necessário que o usuário tenha a permissão ativada, a…" at bounding box center [623, 272] width 673 height 44
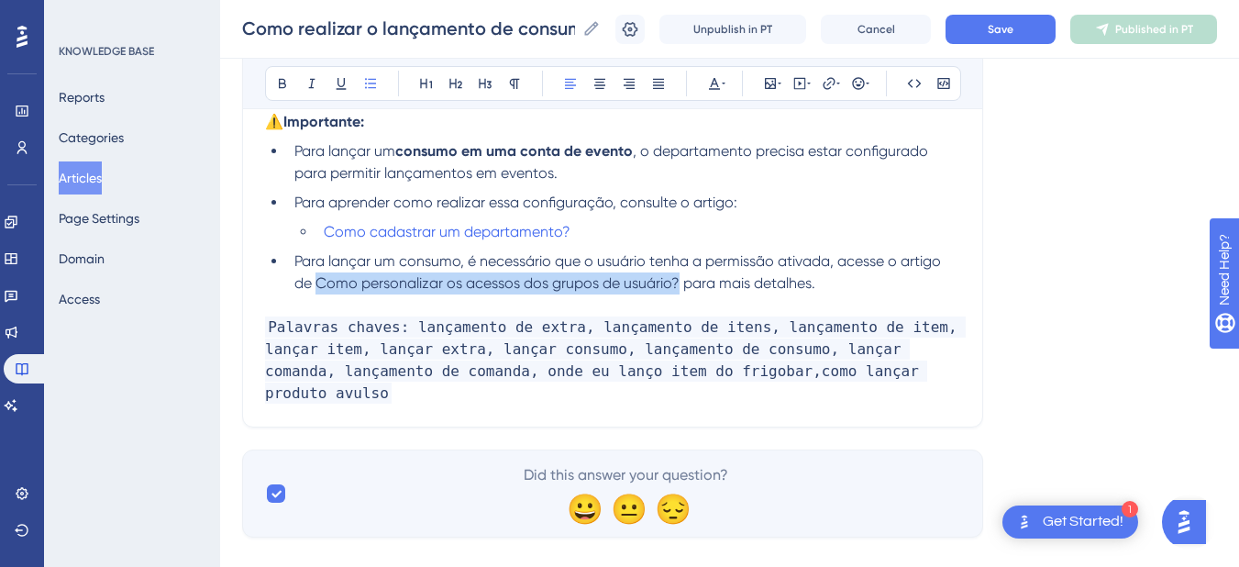
drag, startPoint x: 678, startPoint y: 280, endPoint x: 316, endPoint y: 291, distance: 361.4
click at [316, 291] on span "Para lançar um consumo, é necessário que o usuário tenha a permissão ativada, a…" at bounding box center [619, 271] width 650 height 39
click at [830, 79] on icon at bounding box center [828, 83] width 15 height 15
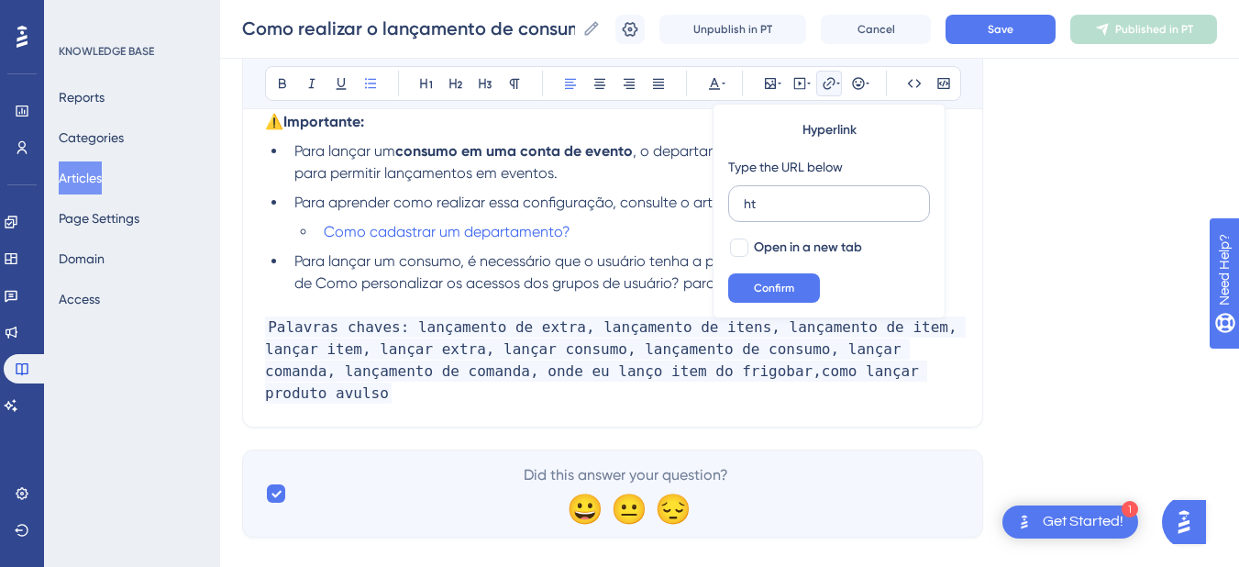
type input "h"
type input "[URL][DOMAIN_NAME]"
click at [774, 235] on div "Hyperlink Type the URL below [URL][DOMAIN_NAME] Open in a new tab Confirm" at bounding box center [828, 211] width 233 height 215
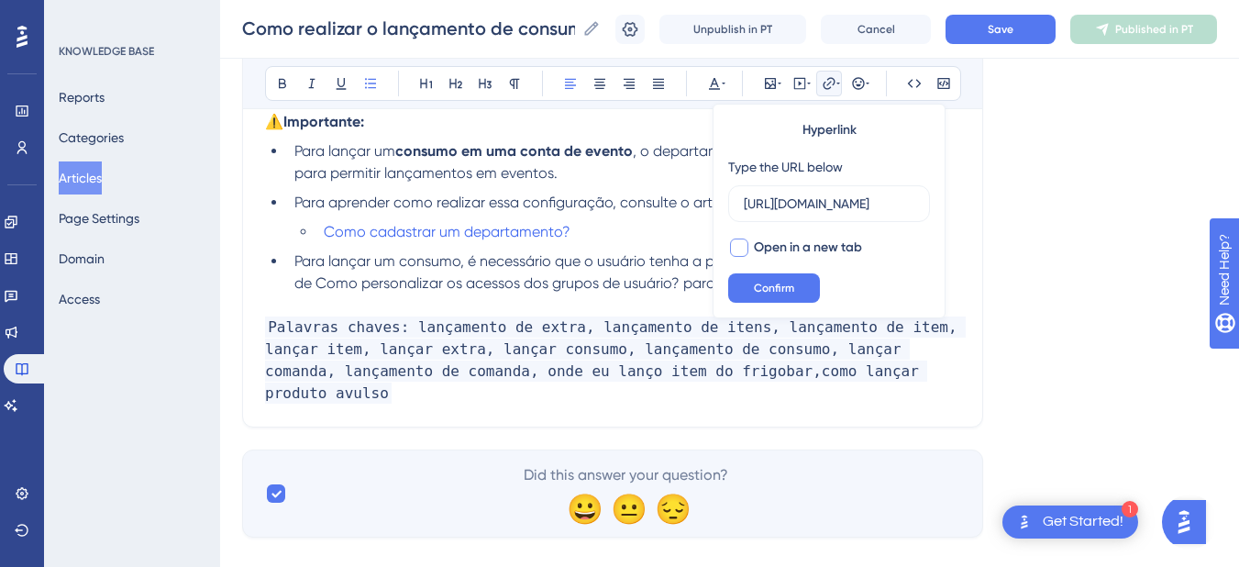
click at [759, 252] on span "Open in a new tab" at bounding box center [808, 248] width 108 height 22
checkbox input "true"
click at [756, 284] on span "Confirm" at bounding box center [774, 288] width 40 height 15
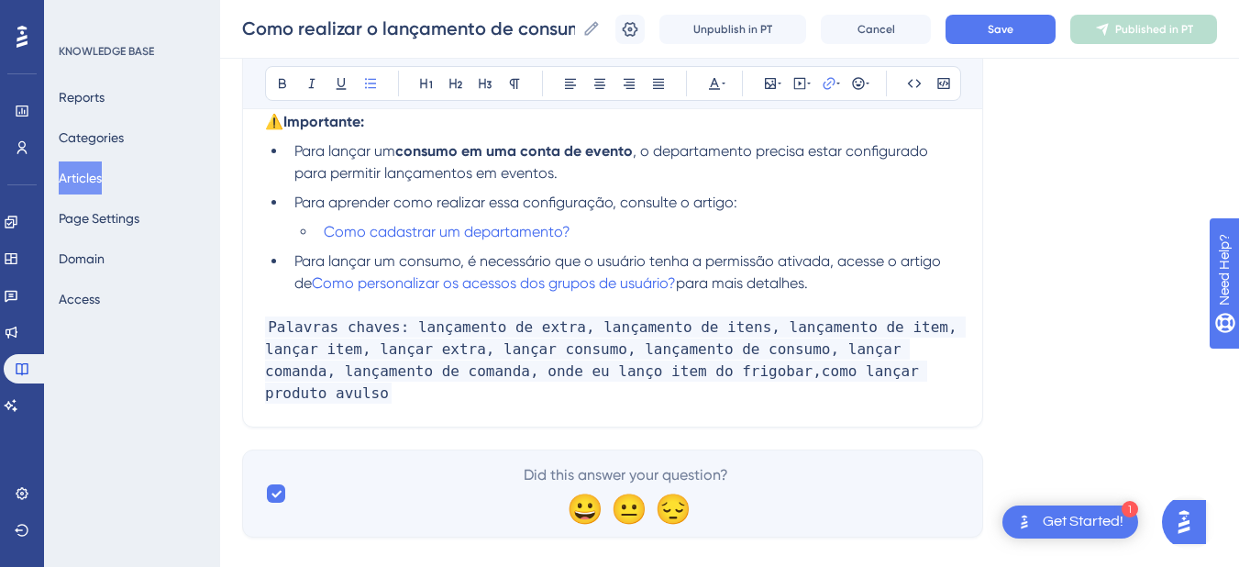
click at [593, 309] on p at bounding box center [612, 305] width 695 height 22
click at [1042, 38] on button "Save" at bounding box center [1000, 29] width 110 height 29
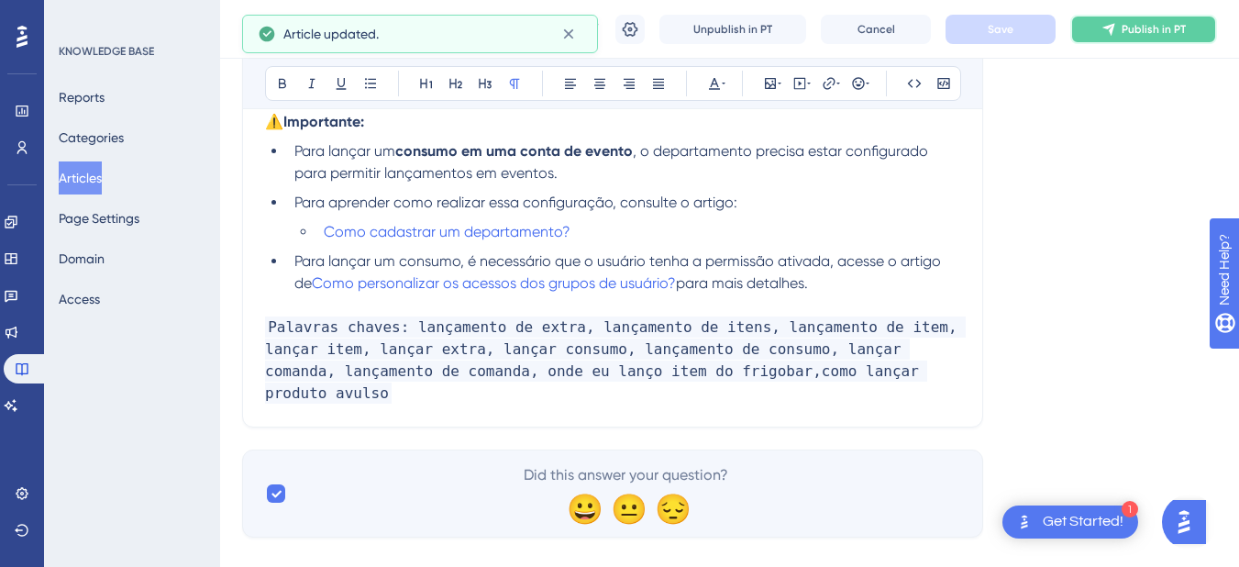
click at [1134, 31] on button "Publish in PT" at bounding box center [1143, 29] width 147 height 29
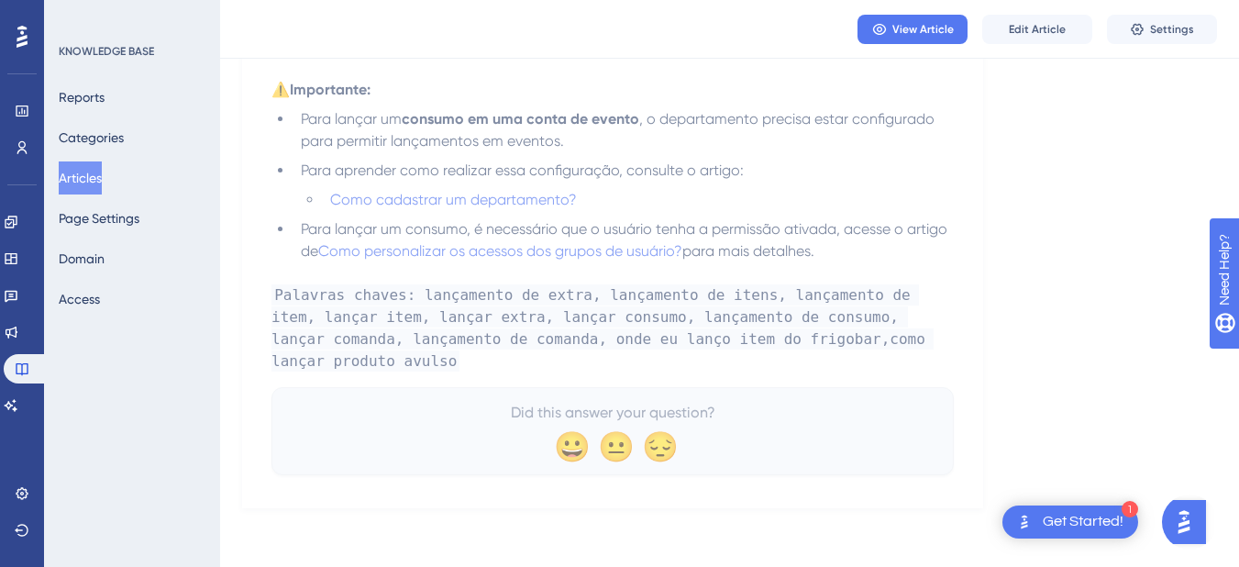
click at [102, 167] on button "Articles" at bounding box center [80, 177] width 43 height 33
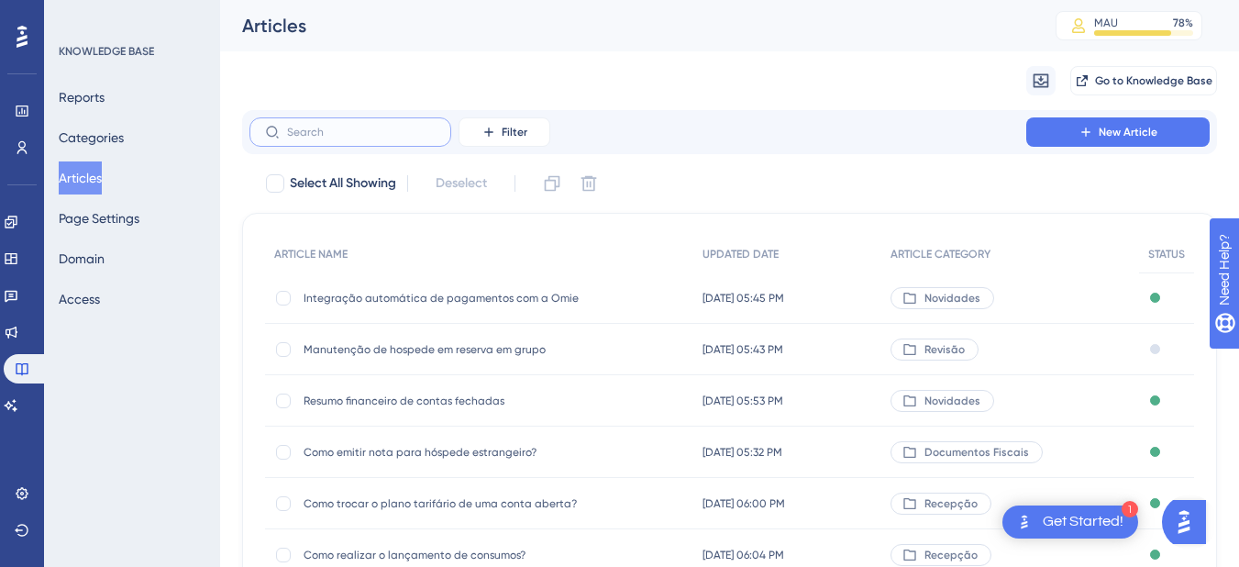
click at [355, 135] on input "text" at bounding box center [361, 132] width 149 height 13
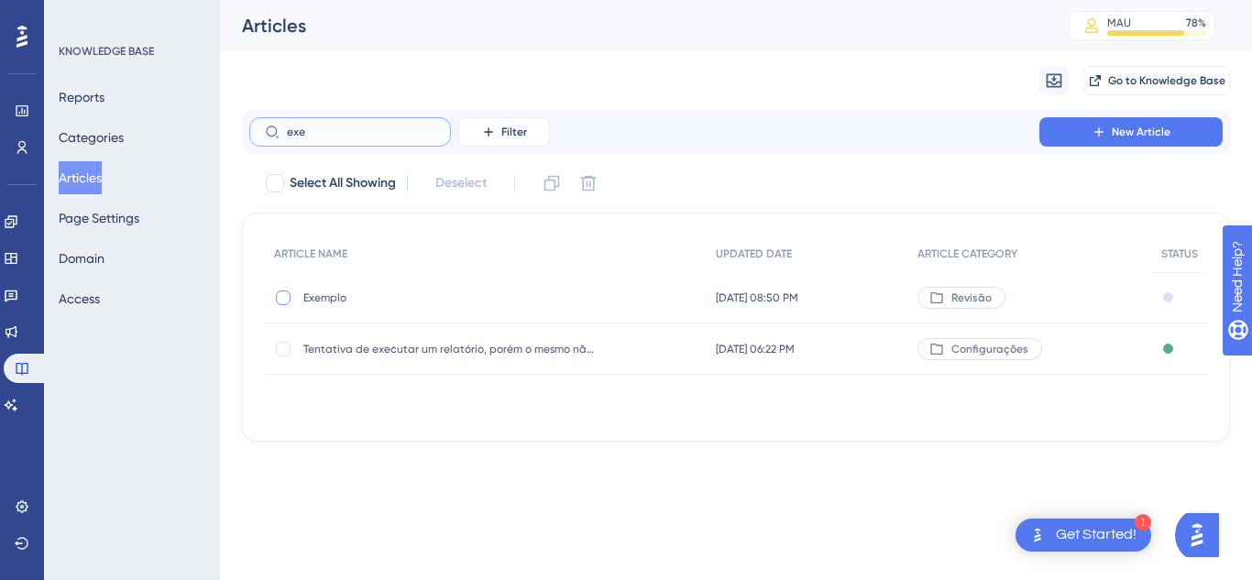
type input "exe"
click at [286, 297] on div at bounding box center [283, 298] width 15 height 15
click at [543, 185] on button at bounding box center [551, 183] width 29 height 29
checkbox input "false"
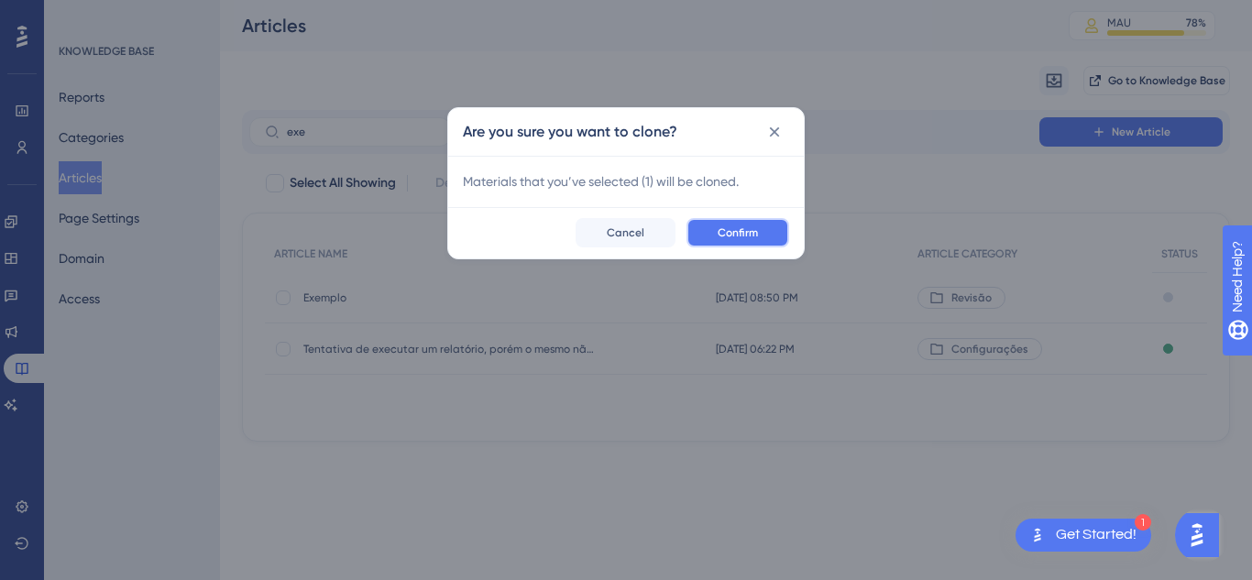
click at [777, 236] on button "Confirm" at bounding box center [738, 232] width 103 height 29
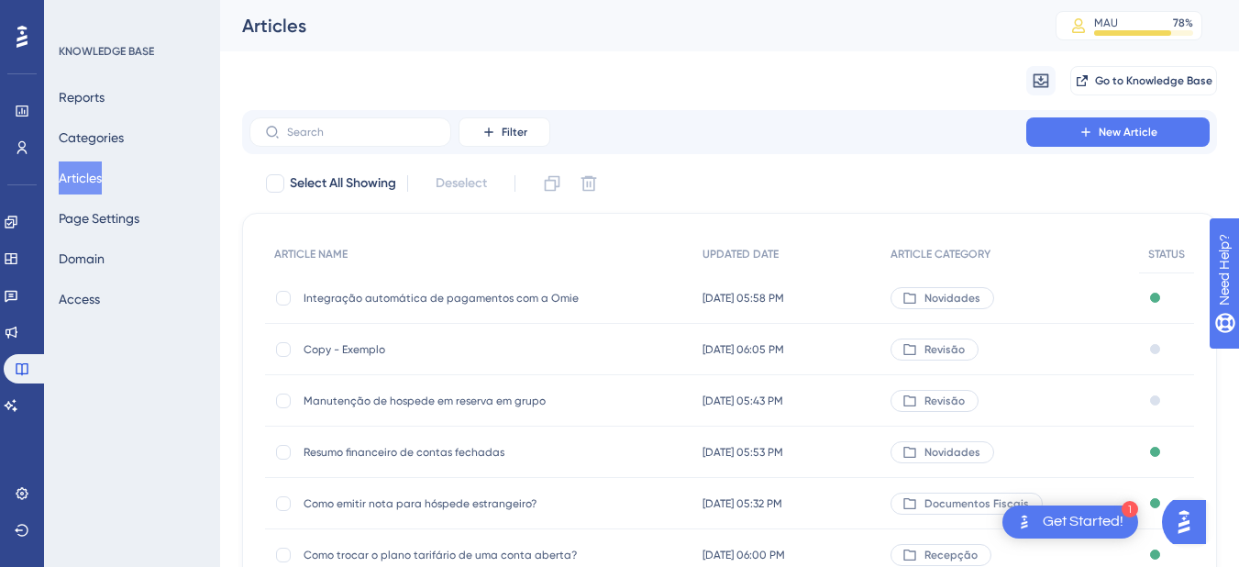
click at [446, 340] on div "Copy - Exemplo Copy - Exemplo" at bounding box center [449, 349] width 293 height 51
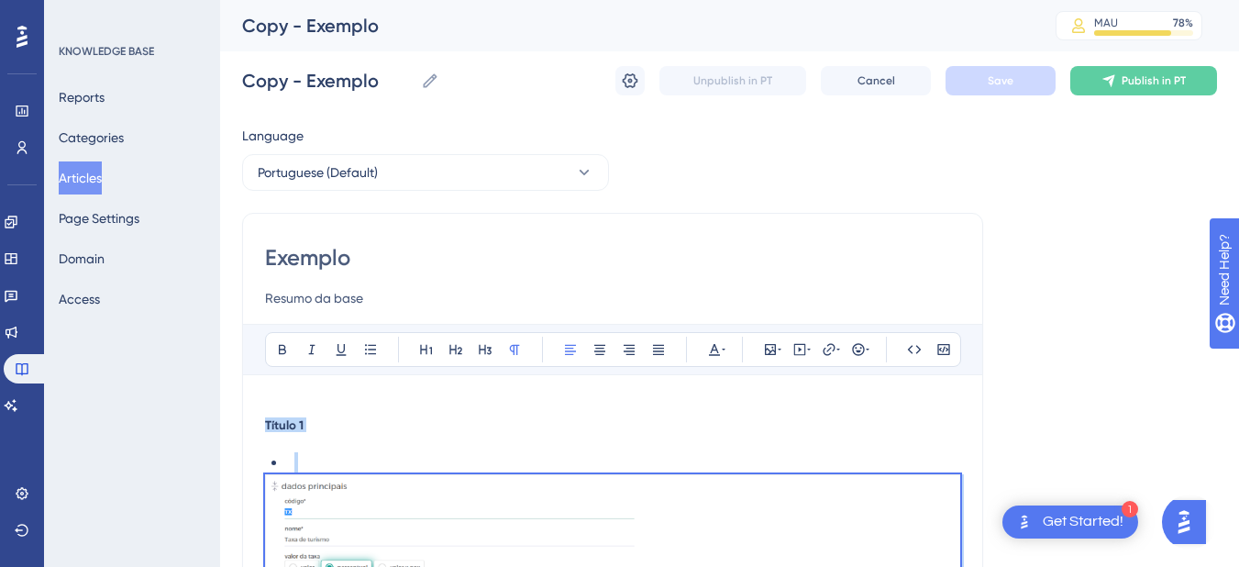
drag, startPoint x: 389, startPoint y: 346, endPoint x: 260, endPoint y: 342, distance: 128.4
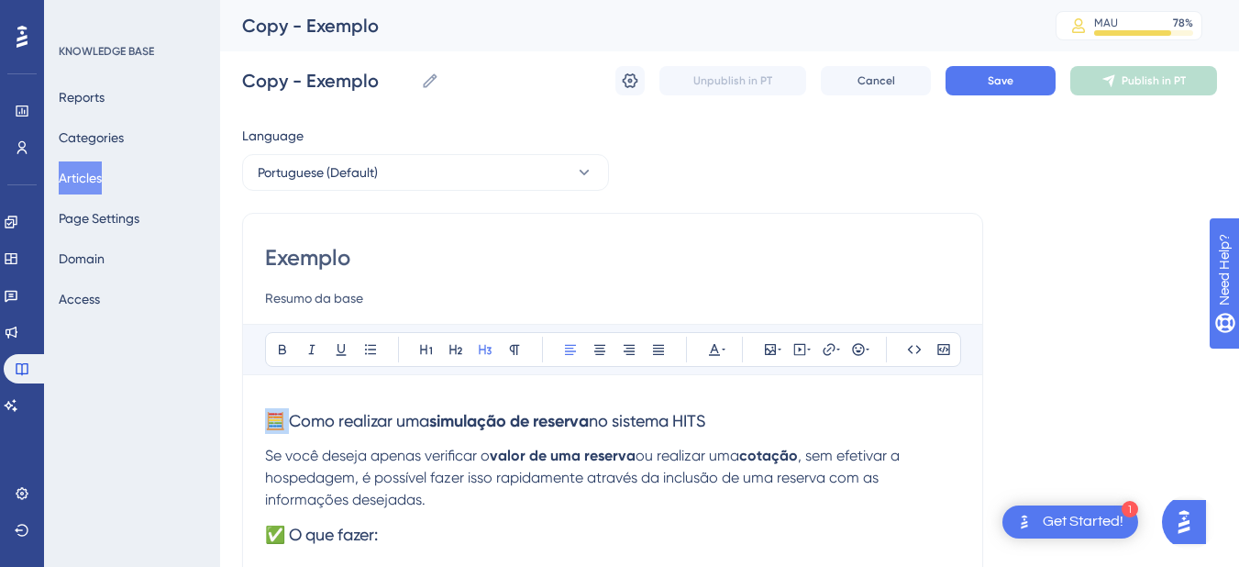
drag, startPoint x: 290, startPoint y: 419, endPoint x: 205, endPoint y: 406, distance: 85.3
click at [387, 411] on span "Como realizar uma" at bounding box center [335, 420] width 140 height 19
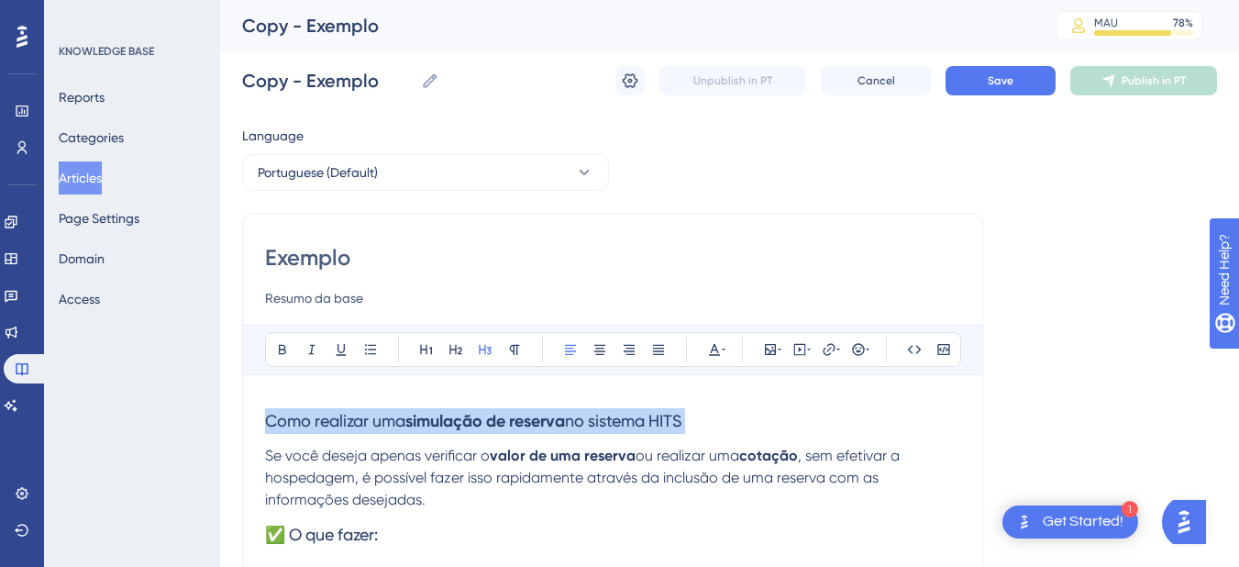
click at [387, 411] on span "Como realizar uma" at bounding box center [335, 420] width 140 height 19
copy h3 "Como realizar uma simulação de reserva"
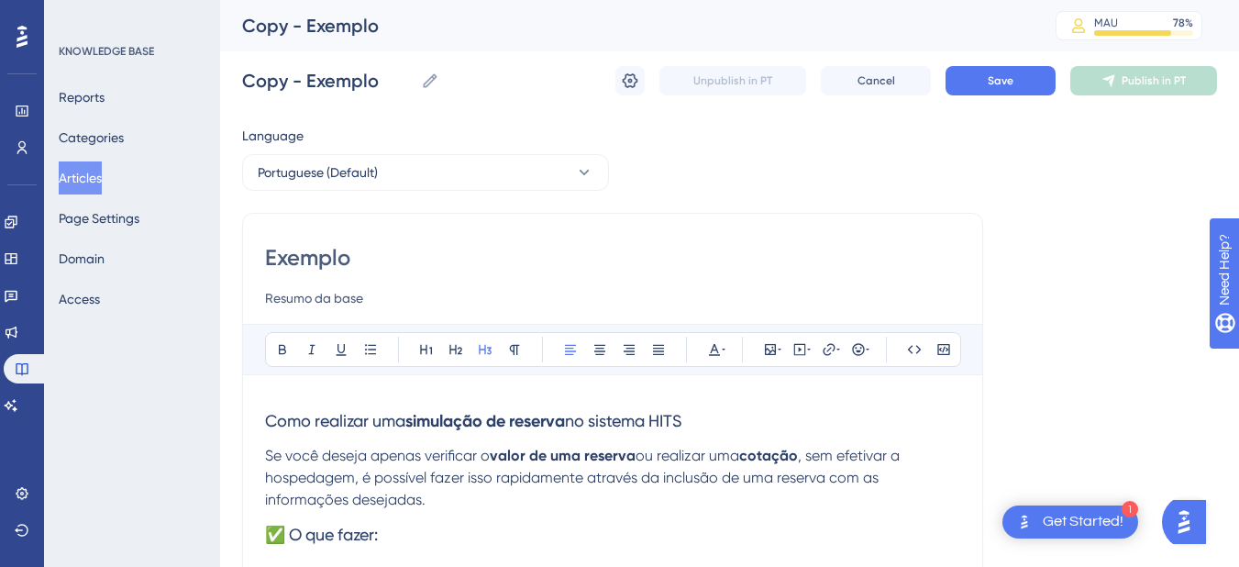
click at [327, 248] on input "Exemplo" at bounding box center [612, 257] width 695 height 29
paste input "Como realizar uma simulação de reserva no sistema HITS"
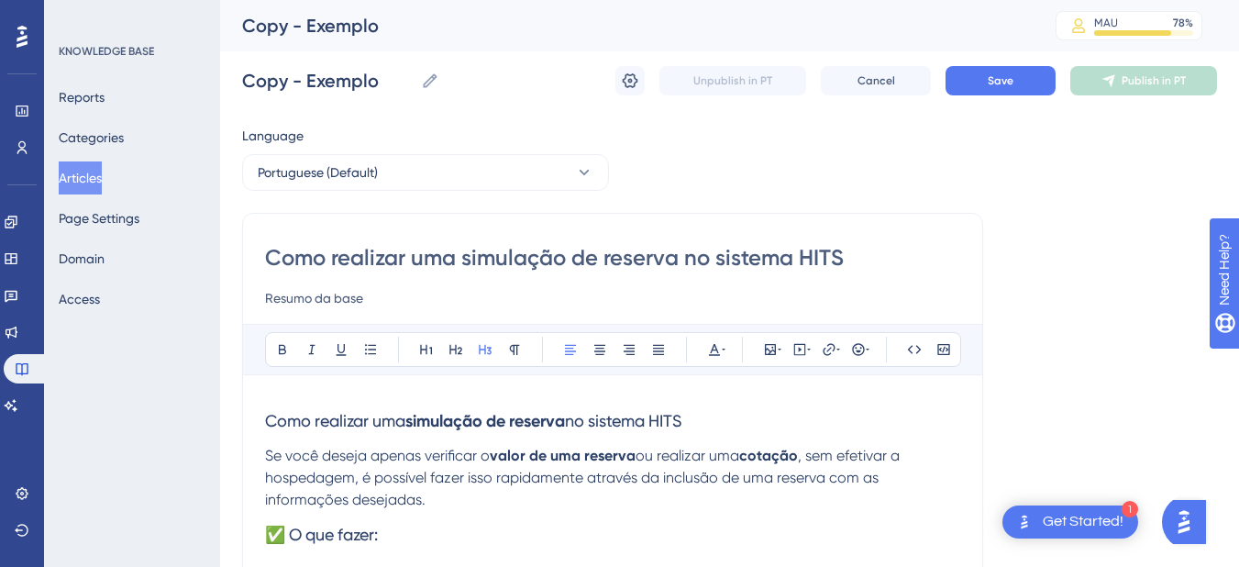
type input "Como realizar uma simulação de reserva no sistema HITS"
click at [384, 412] on span "Como realizar uma" at bounding box center [335, 420] width 140 height 19
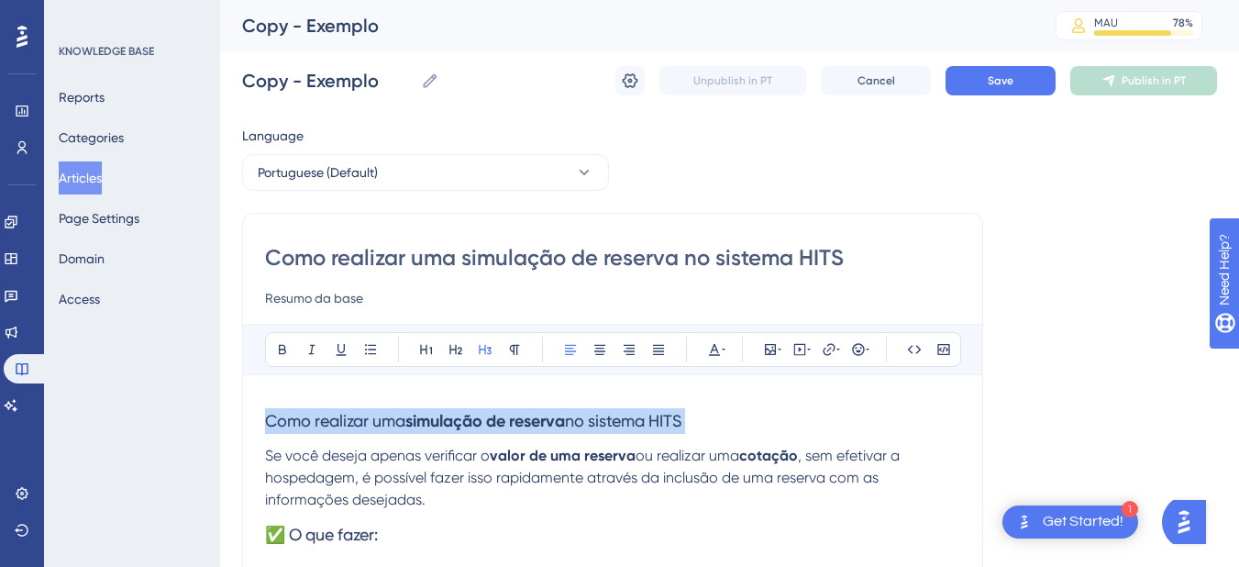
click at [384, 412] on span "Como realizar uma" at bounding box center [335, 420] width 140 height 19
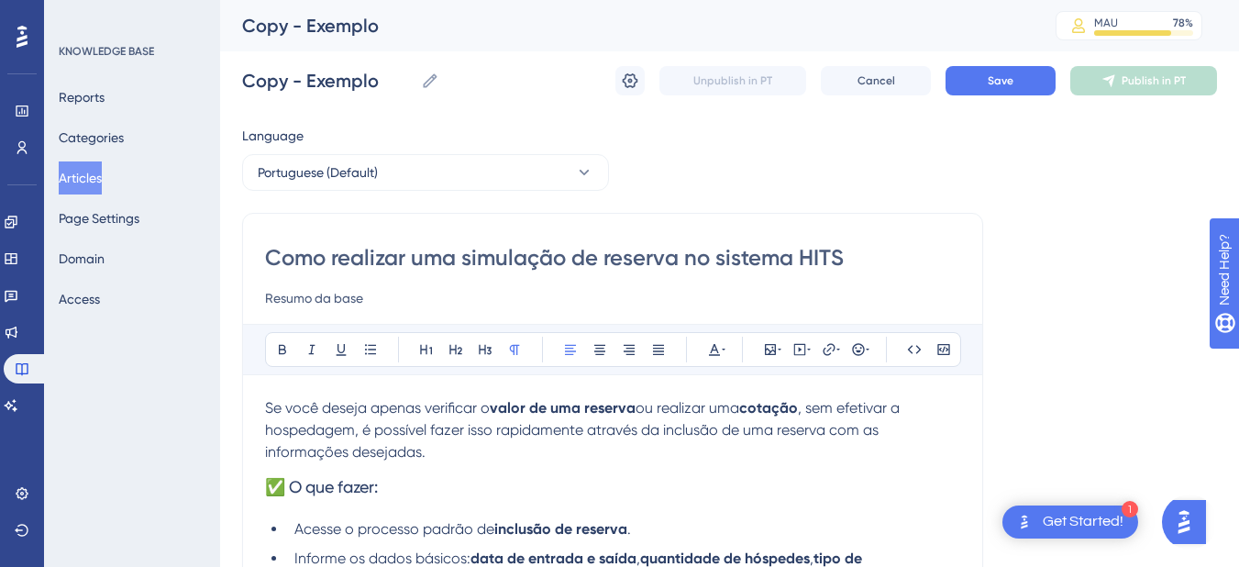
scroll to position [214, 0]
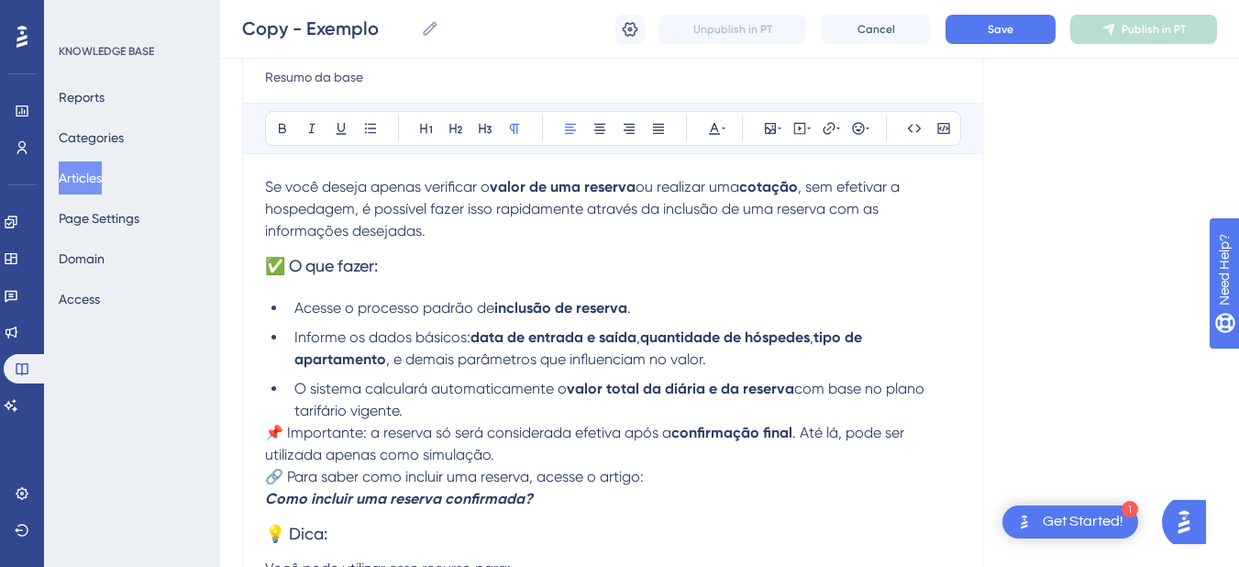
click at [298, 59] on div "Como realizar uma simulação de reserva no sistema HITS Resumo da base" at bounding box center [612, 55] width 695 height 66
click at [290, 72] on input "Resumo da base" at bounding box center [612, 77] width 695 height 22
click at [494, 226] on p "Se você deseja apenas verificar o valor de uma reserva ou realizar uma cotação …" at bounding box center [612, 209] width 695 height 66
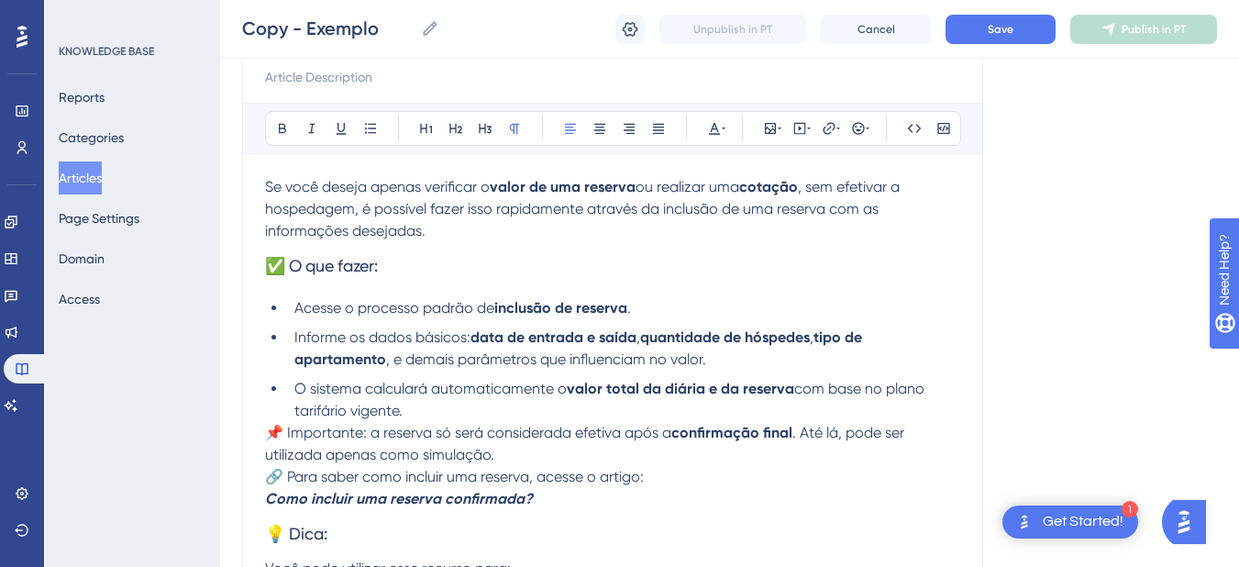
click at [265, 443] on p "📌 Importante: a reserva só será considerada efetiva após a confirmação final . …" at bounding box center [612, 444] width 695 height 44
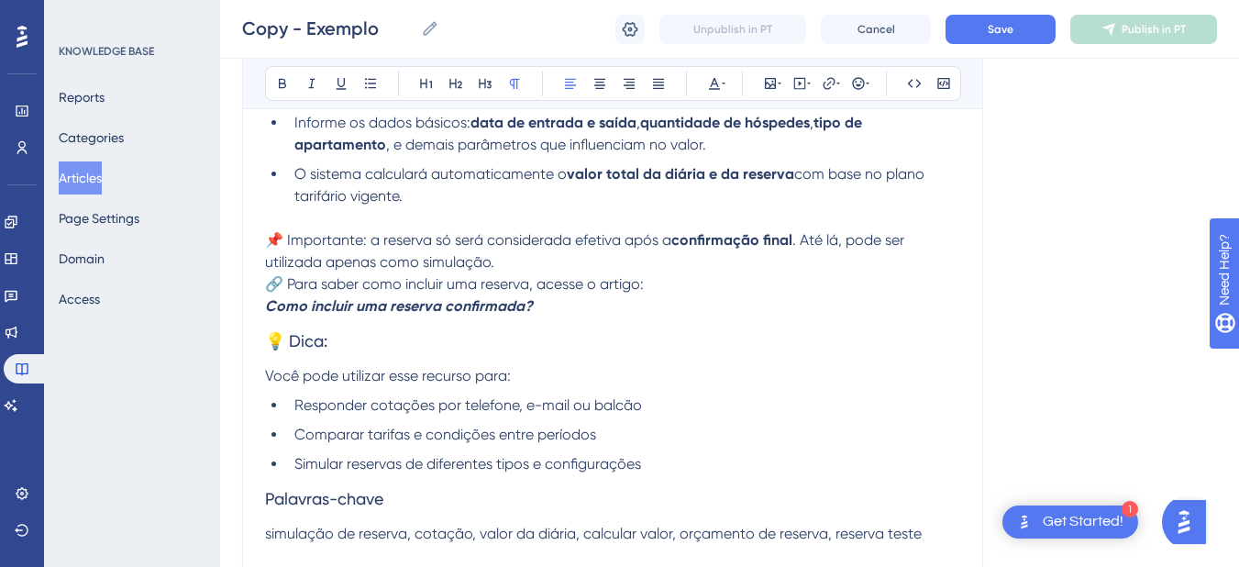
click at [270, 307] on strong "Como incluir uma reserva confirmada?" at bounding box center [399, 305] width 268 height 17
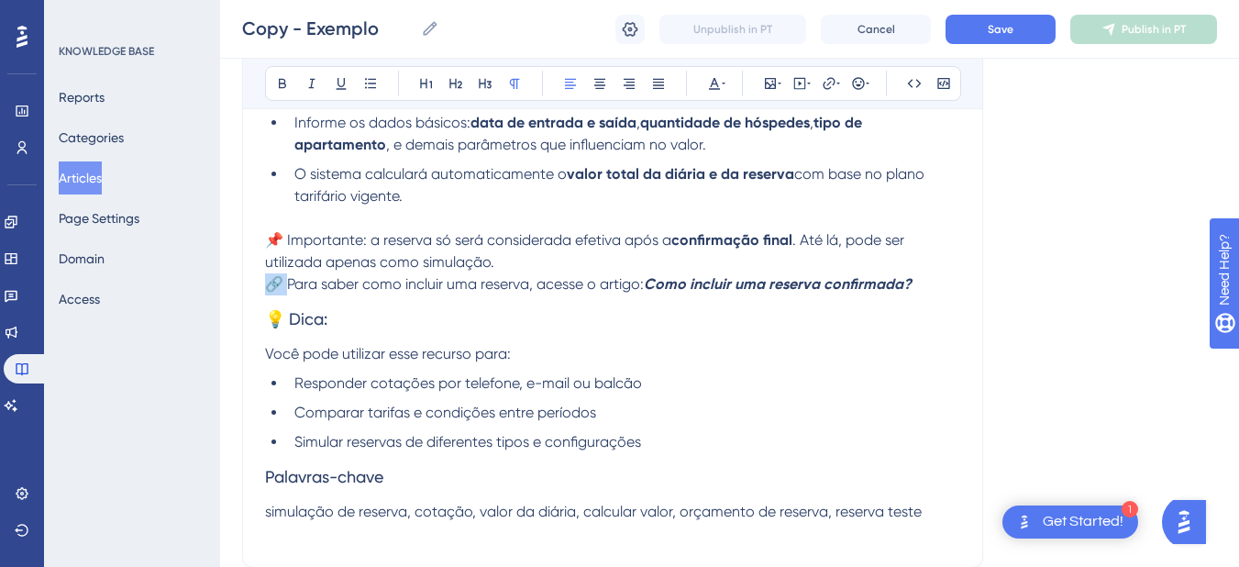
drag, startPoint x: 289, startPoint y: 281, endPoint x: 262, endPoint y: 281, distance: 26.6
click at [262, 281] on div "Como realizar uma simulação de reserva no sistema HITS Bold Italic Underline Bu…" at bounding box center [612, 172] width 741 height 790
click at [672, 385] on li "Responder cotações por telefone, e-mail ou balcão" at bounding box center [623, 383] width 673 height 22
click at [651, 408] on li "Comparar tarifas e condições entre períodos" at bounding box center [623, 413] width 673 height 22
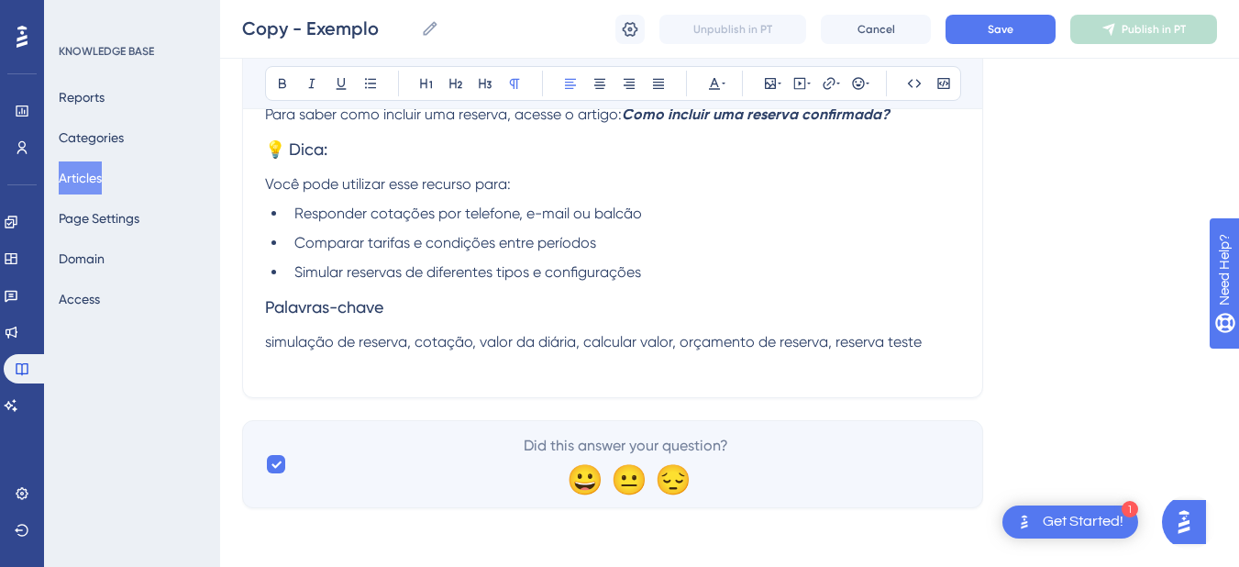
click at [268, 348] on span "simulação de reserva, cotação, valor da diária, calcular valor, orçamento de re…" at bounding box center [593, 341] width 656 height 17
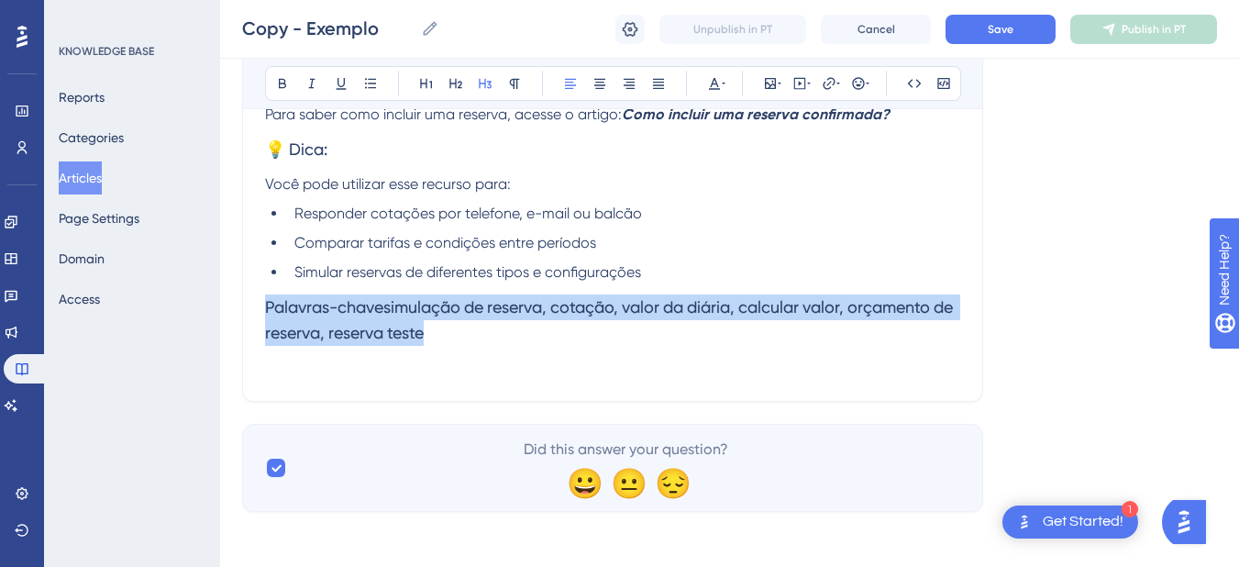
drag, startPoint x: 477, startPoint y: 334, endPoint x: 253, endPoint y: 307, distance: 225.3
click at [253, 307] on div "Como realizar uma simulação de reserva no sistema HITS Bold Italic Underline Bu…" at bounding box center [612, 5] width 741 height 794
click at [914, 80] on icon at bounding box center [914, 83] width 15 height 15
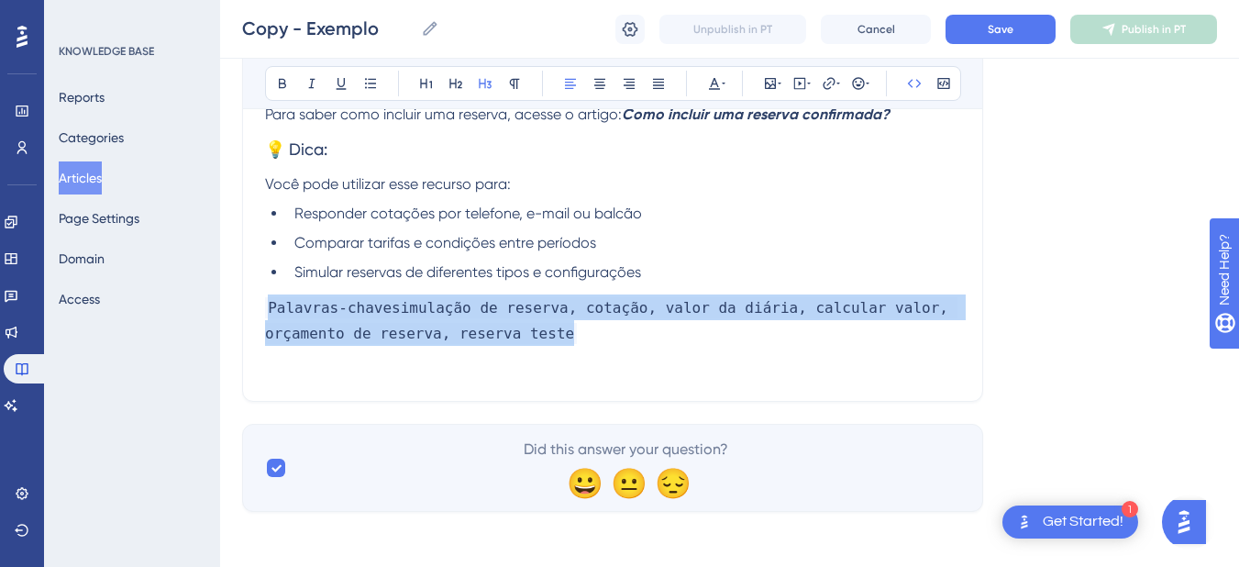
click at [390, 313] on span "Palavras-chavesimulação de reserva, cotação, valor da diária, calcular valor, o…" at bounding box center [611, 320] width 692 height 47
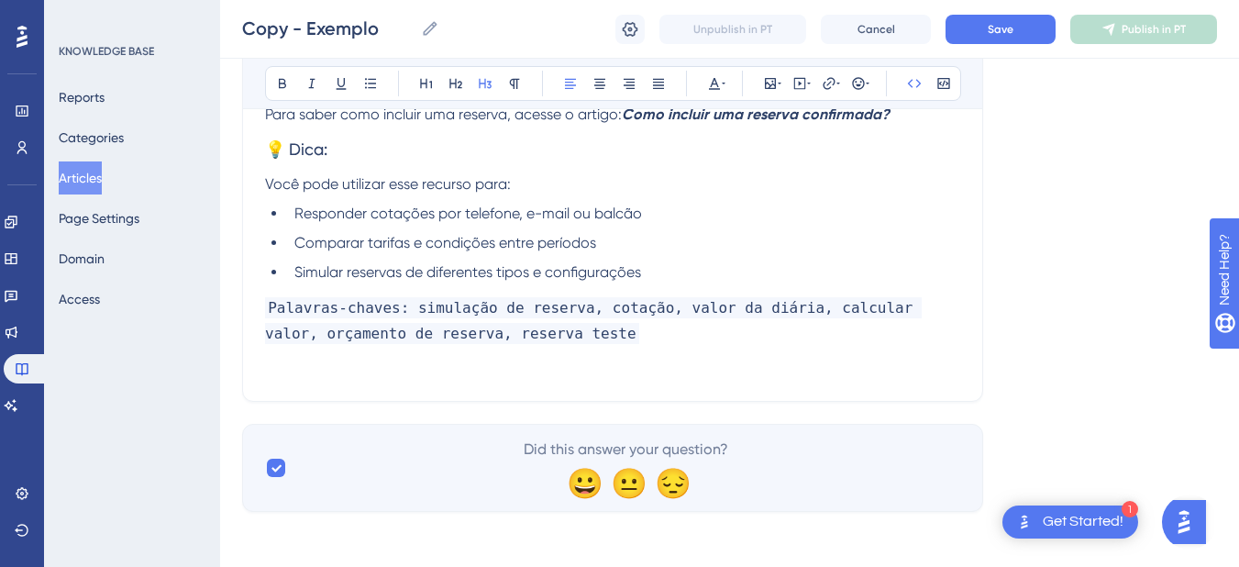
click at [270, 305] on span "Palavras-chaves: simulação de reserva, cotação, valor da diária, calcular valor…" at bounding box center [593, 320] width 656 height 47
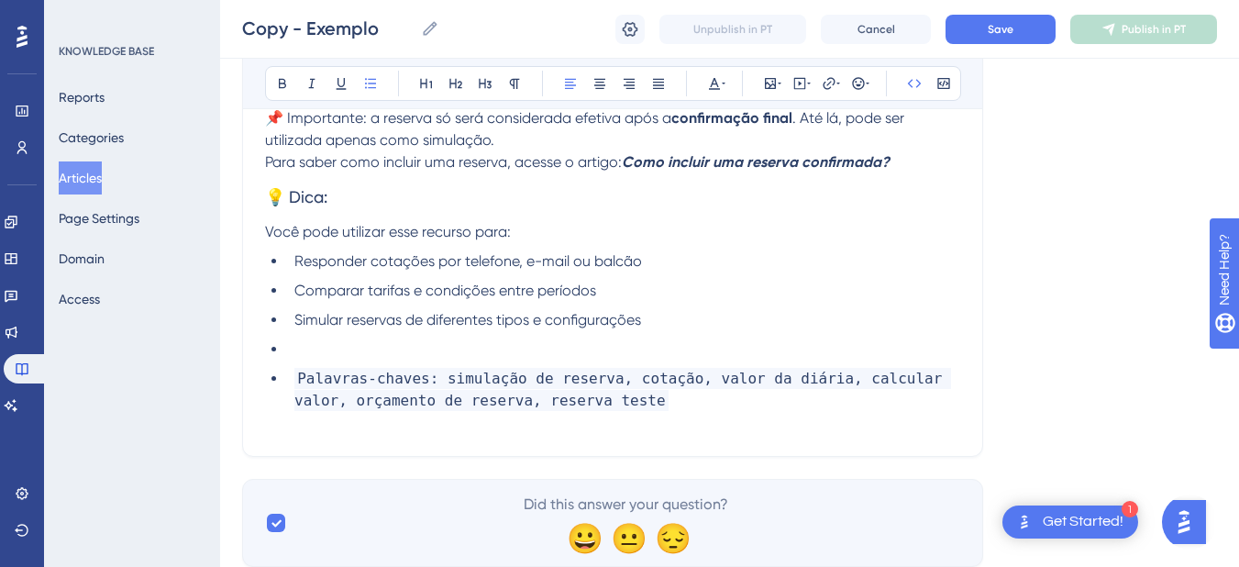
click at [324, 354] on li at bounding box center [623, 349] width 673 height 22
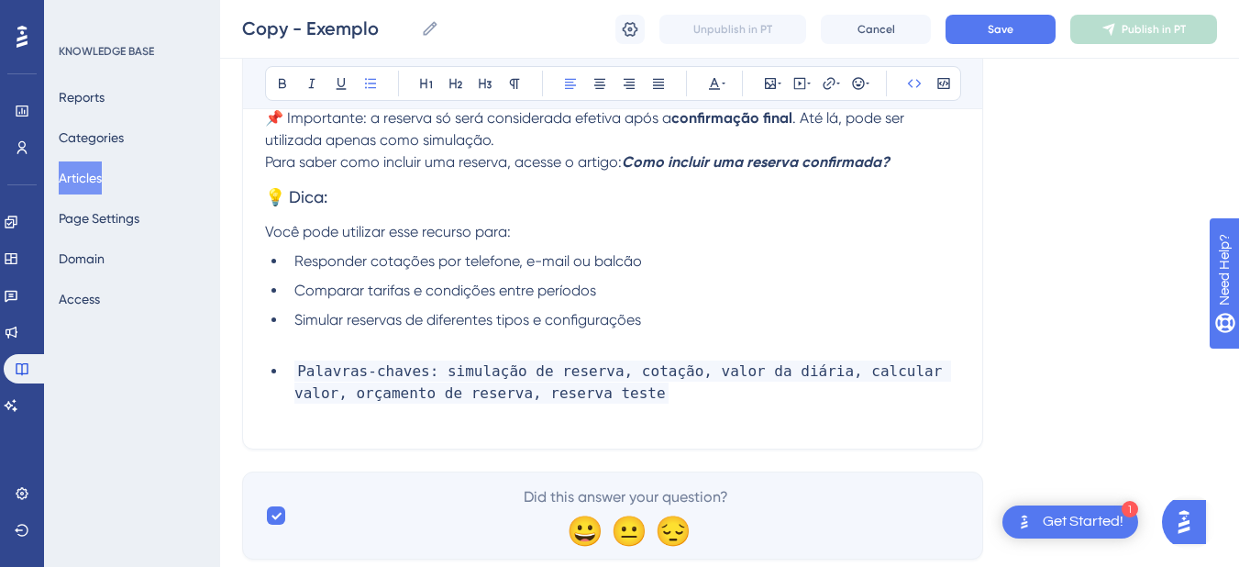
click at [282, 370] on ul "Palavras-chaves: simulação de reserva, cotação, valor da diária, calcular valor…" at bounding box center [612, 382] width 695 height 44
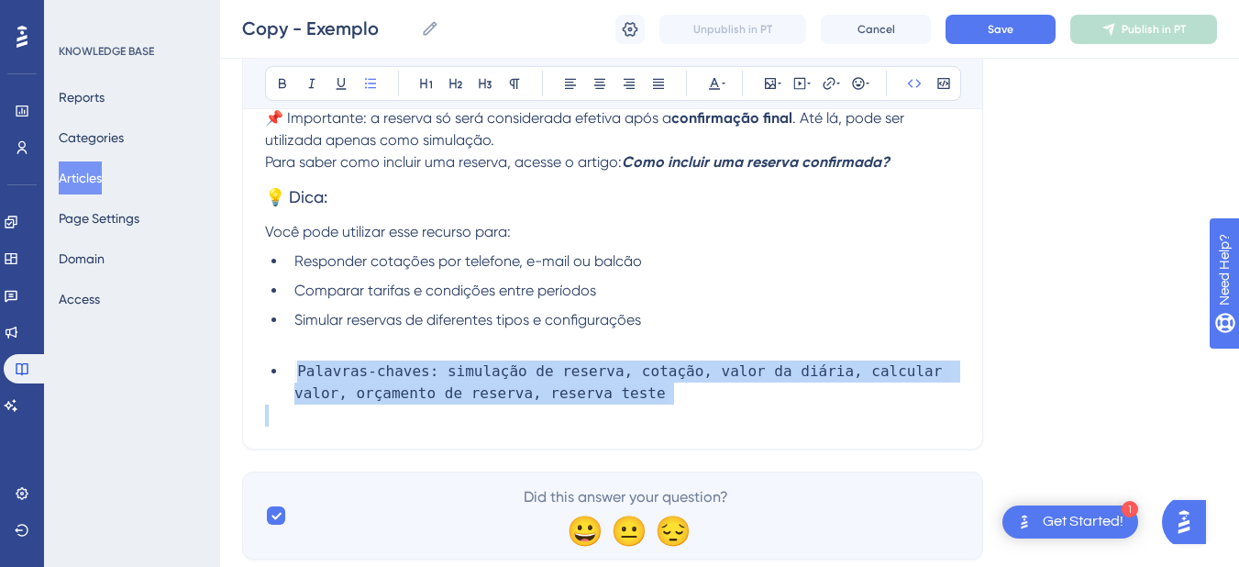
drag, startPoint x: 293, startPoint y: 369, endPoint x: 667, endPoint y: 420, distance: 377.5
click at [667, 420] on div "Se você deseja apenas verificar o valor de uma reserva ou realizar uma cotação …" at bounding box center [612, 133] width 695 height 587
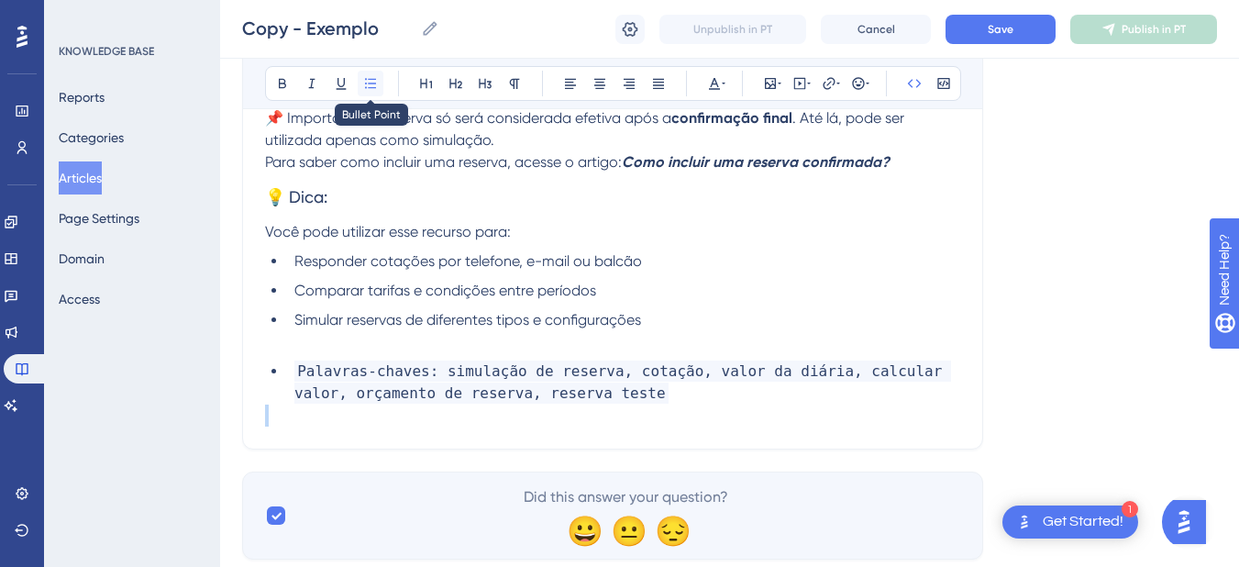
click at [369, 84] on icon at bounding box center [370, 83] width 15 height 15
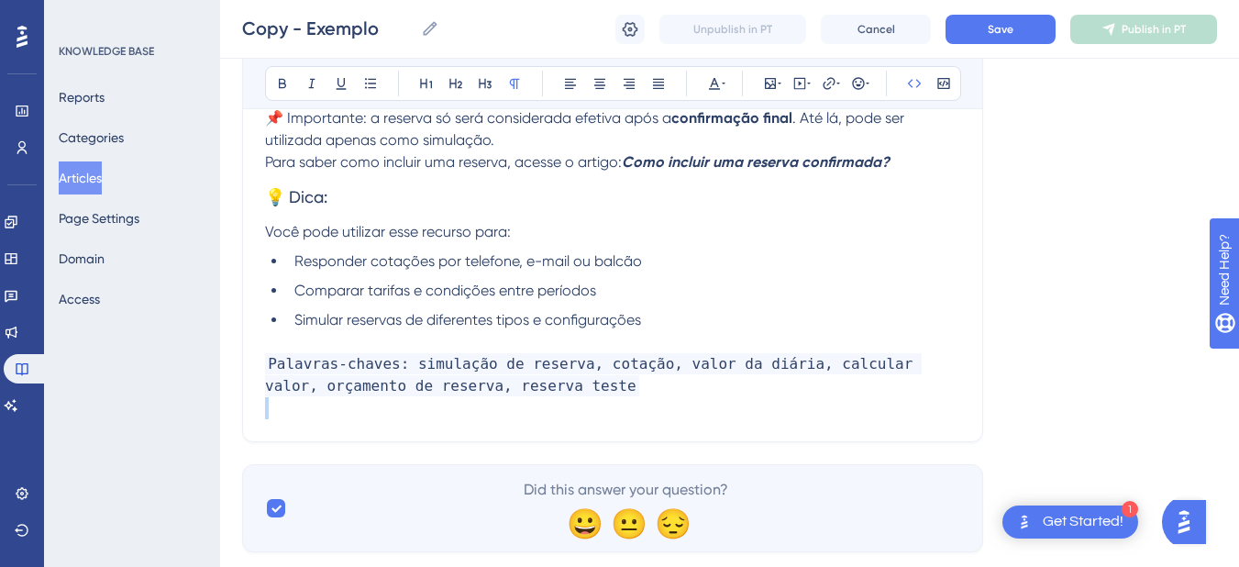
click at [306, 357] on span "Palavras-chaves: simulação de reserva, cotação, valor da diária, calcular valor…" at bounding box center [593, 374] width 656 height 43
click at [270, 364] on span "Palavras-chaves: simulação de reserva, cotação, valor da diária, calcular valor…" at bounding box center [593, 374] width 656 height 43
click at [263, 231] on div "Como realizar uma simulação de reserva no sistema HITS Bold Italic Underline Bu…" at bounding box center [612, 48] width 741 height 787
click at [270, 230] on span "Você pode utilizar esse recurso para:" at bounding box center [388, 231] width 246 height 17
click at [266, 234] on span "Você pode utilizar esse recurso para:" at bounding box center [388, 231] width 246 height 17
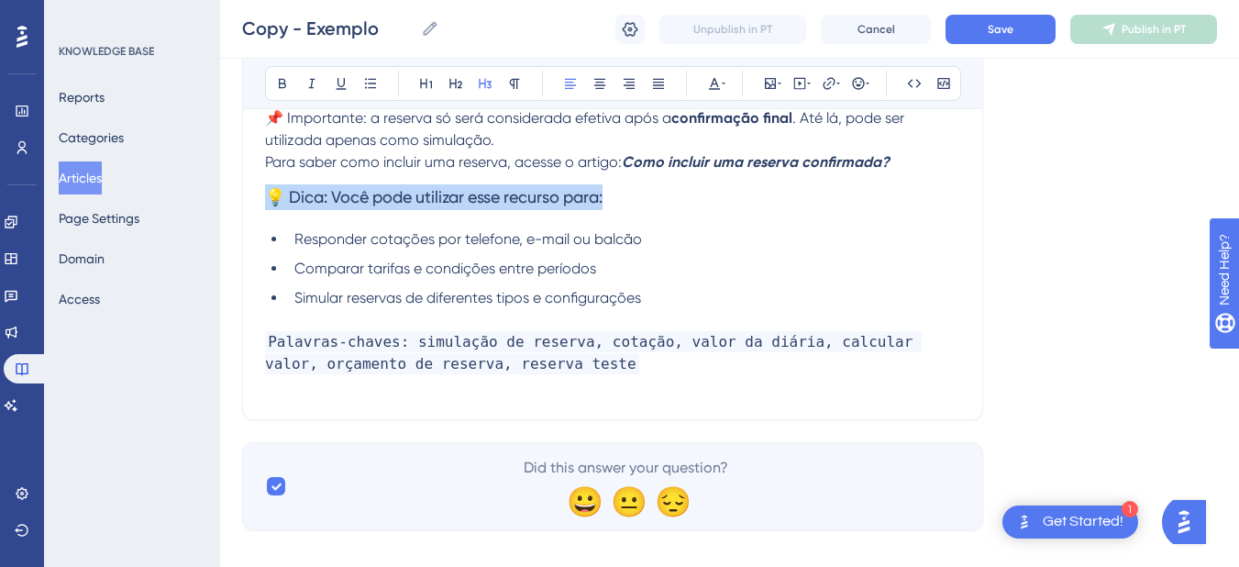
drag, startPoint x: 667, startPoint y: 196, endPoint x: 266, endPoint y: 204, distance: 401.6
click at [266, 204] on h3 "💡 Dica: Você pode utilizar esse recurso para:" at bounding box center [612, 197] width 695 height 48
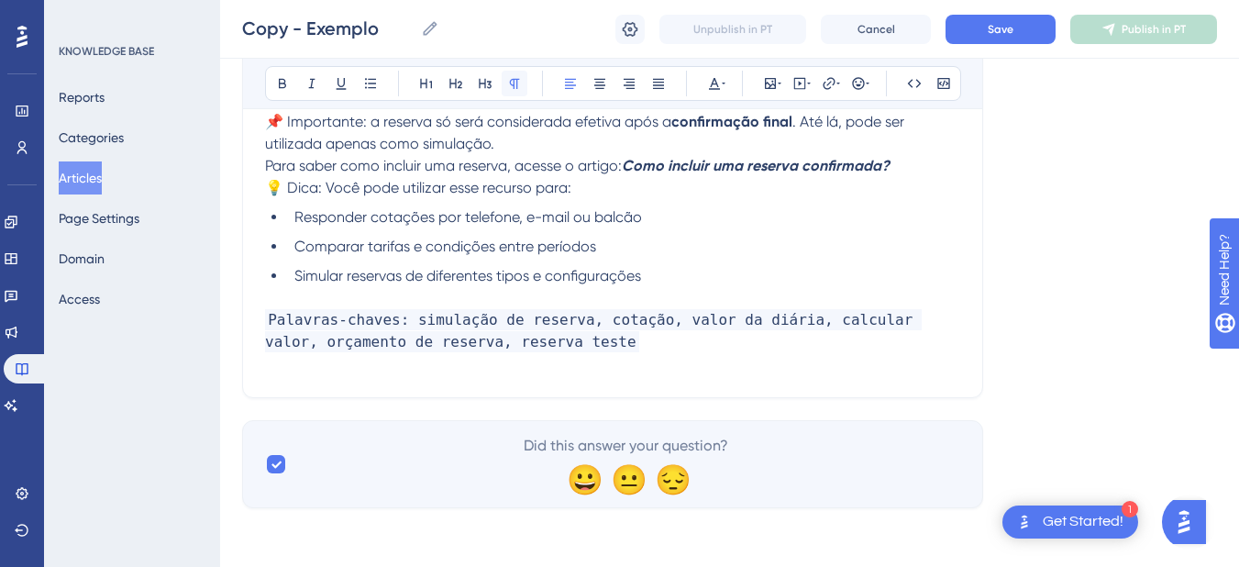
click at [517, 82] on icon at bounding box center [515, 84] width 10 height 10
click at [305, 201] on div "Se você deseja apenas verificar o valor de uma reserva ou realizar uma cotação …" at bounding box center [612, 109] width 695 height 532
click at [270, 189] on span "💡 Dica: Você pode utilizar esse recurso para:" at bounding box center [418, 187] width 306 height 17
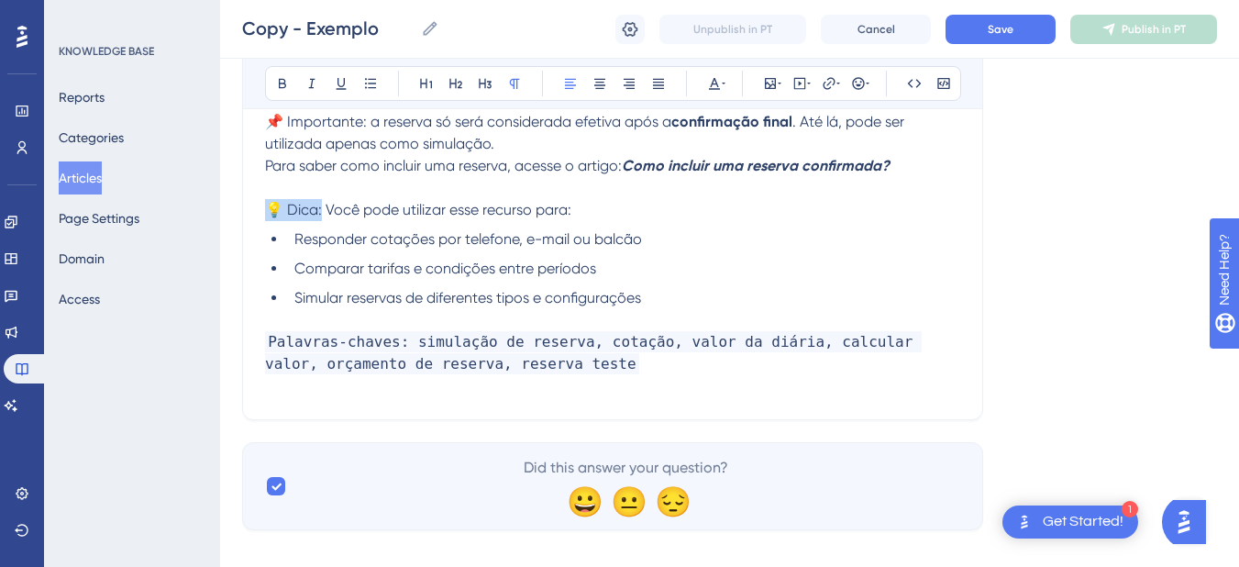
drag, startPoint x: 322, startPoint y: 212, endPoint x: 248, endPoint y: 201, distance: 75.1
click at [246, 212] on div "Como realizar uma simulação de reserva no sistema HITS Bold Italic Underline Bu…" at bounding box center [612, 39] width 741 height 761
click at [277, 95] on button at bounding box center [283, 84] width 26 height 26
click at [366, 172] on span "Para saber como incluir uma reserva, acesse o artigo:" at bounding box center [443, 165] width 357 height 17
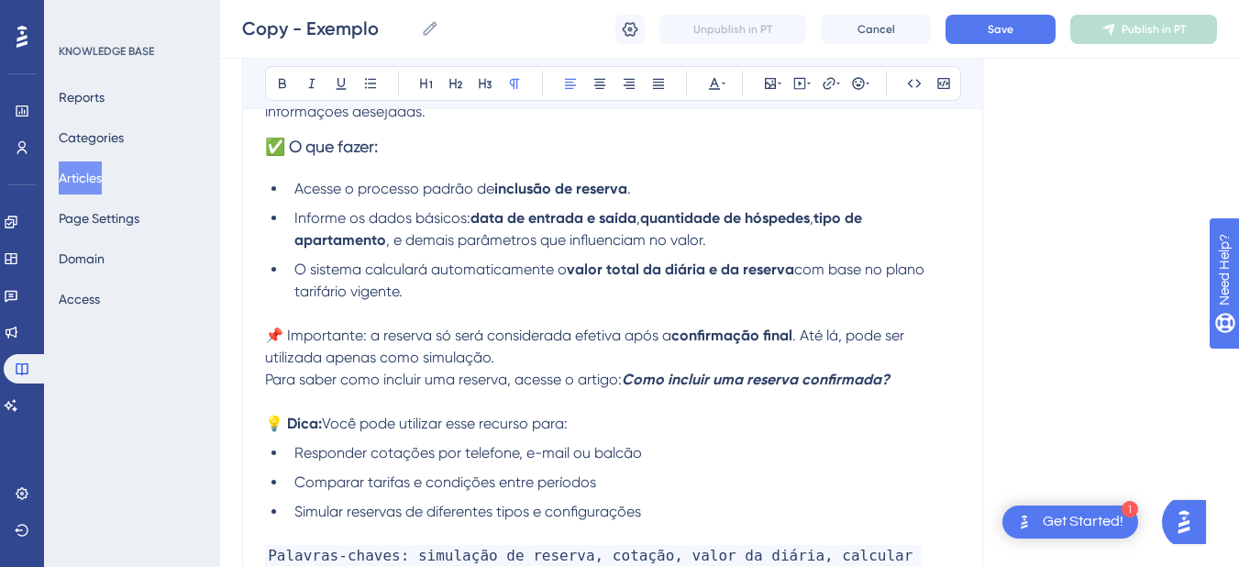
scroll to position [118, 0]
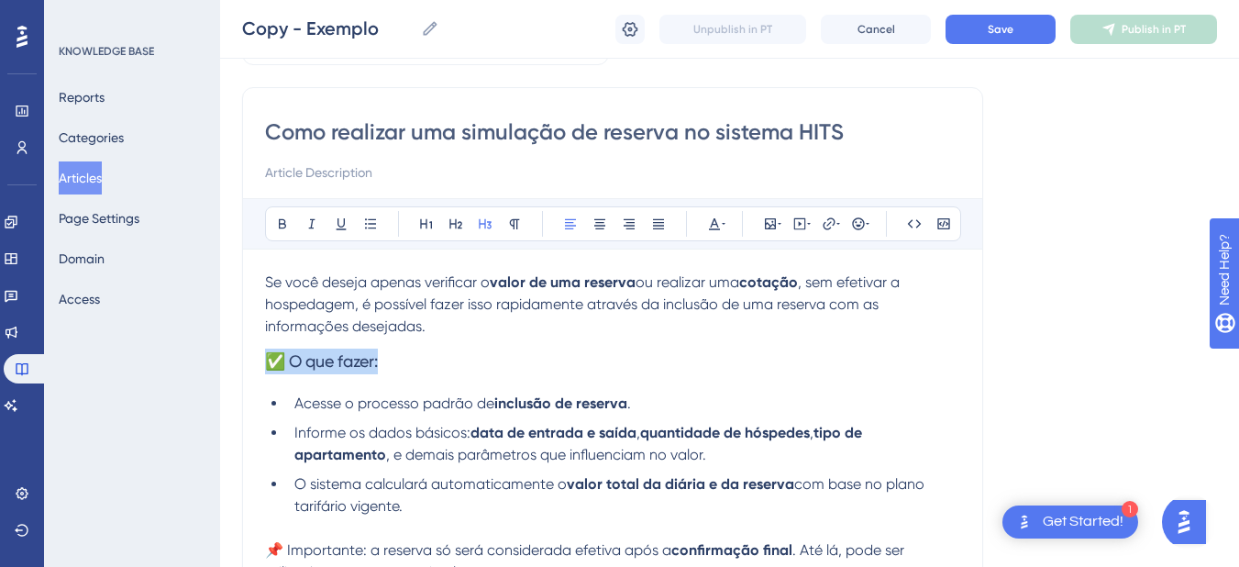
drag, startPoint x: 413, startPoint y: 366, endPoint x: 256, endPoint y: 366, distance: 156.8
click at [256, 366] on div "Como realizar uma simulação de reserva no sistema HITS Bold Italic Underline Bu…" at bounding box center [612, 467] width 741 height 761
click at [273, 223] on button at bounding box center [283, 224] width 26 height 26
click at [304, 361] on strong "✅ O que fazer:" at bounding box center [322, 361] width 115 height 20
click at [458, 322] on p "Se você deseja apenas verificar o valor de uma reserva ou realizar uma cotação …" at bounding box center [612, 304] width 695 height 66
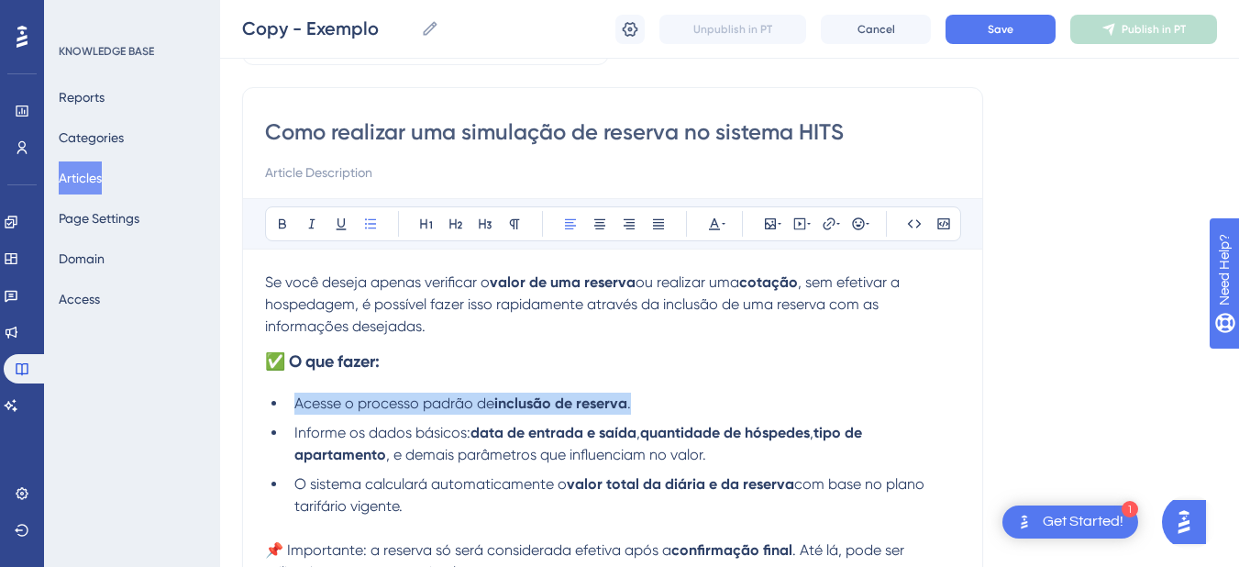
drag, startPoint x: 645, startPoint y: 402, endPoint x: 290, endPoint y: 395, distance: 355.8
click at [290, 395] on li "Acesse o processo padrão de inclusão de reserva ." at bounding box center [623, 403] width 673 height 22
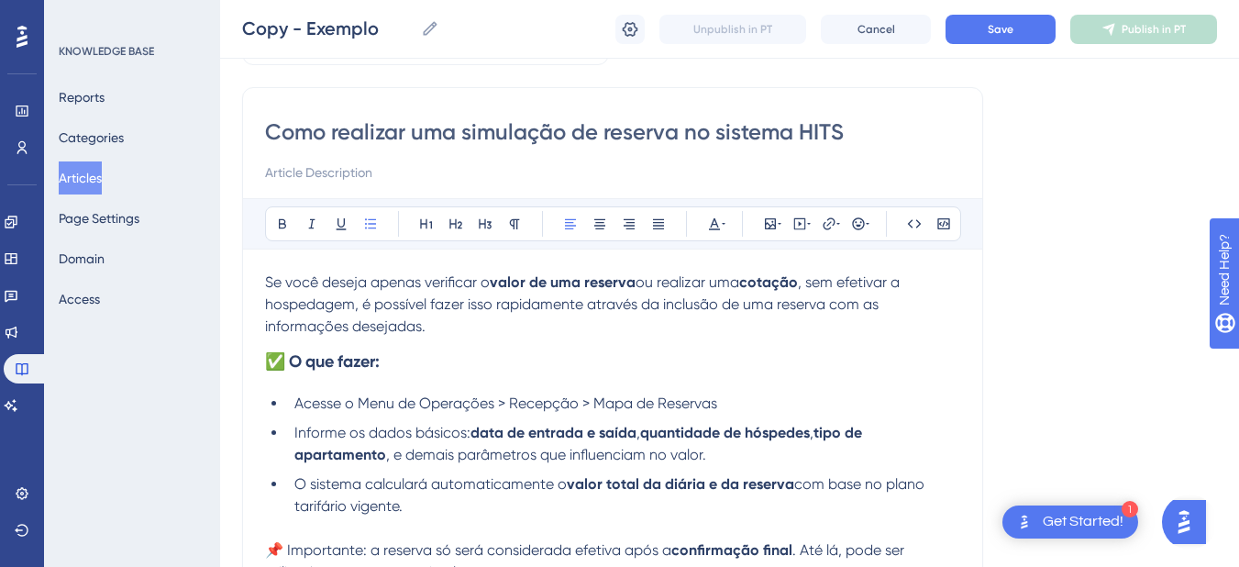
scroll to position [333, 0]
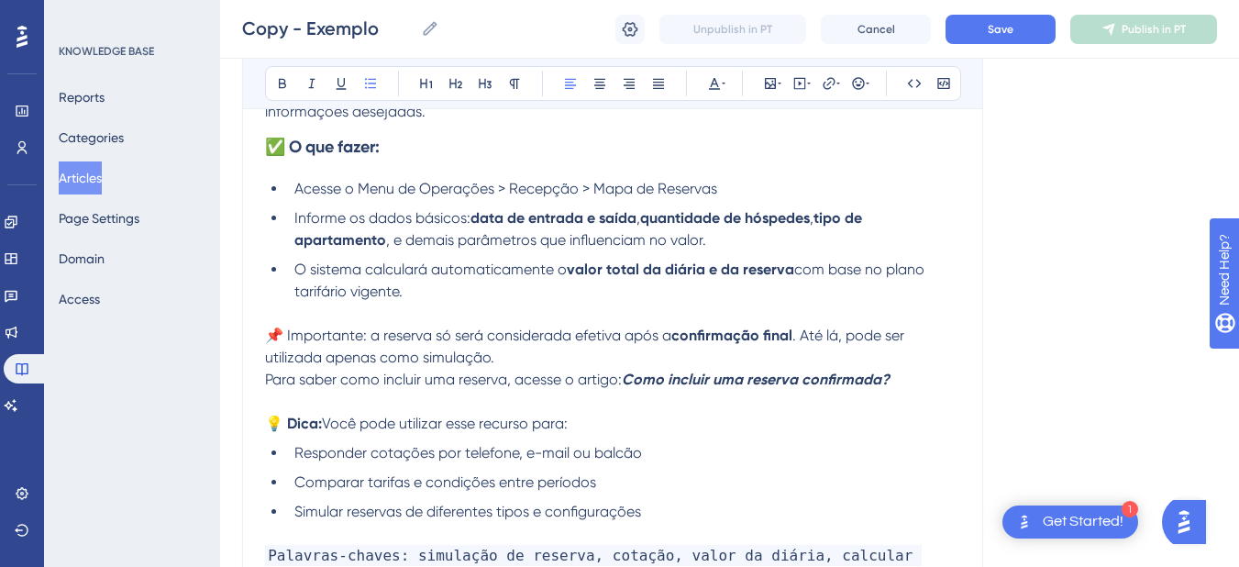
click at [469, 218] on span "Informe os dados básicos:" at bounding box center [382, 217] width 176 height 17
click at [265, 378] on span "Para saber como incluir uma reserva, acesse o artigo:" at bounding box center [443, 378] width 357 height 17
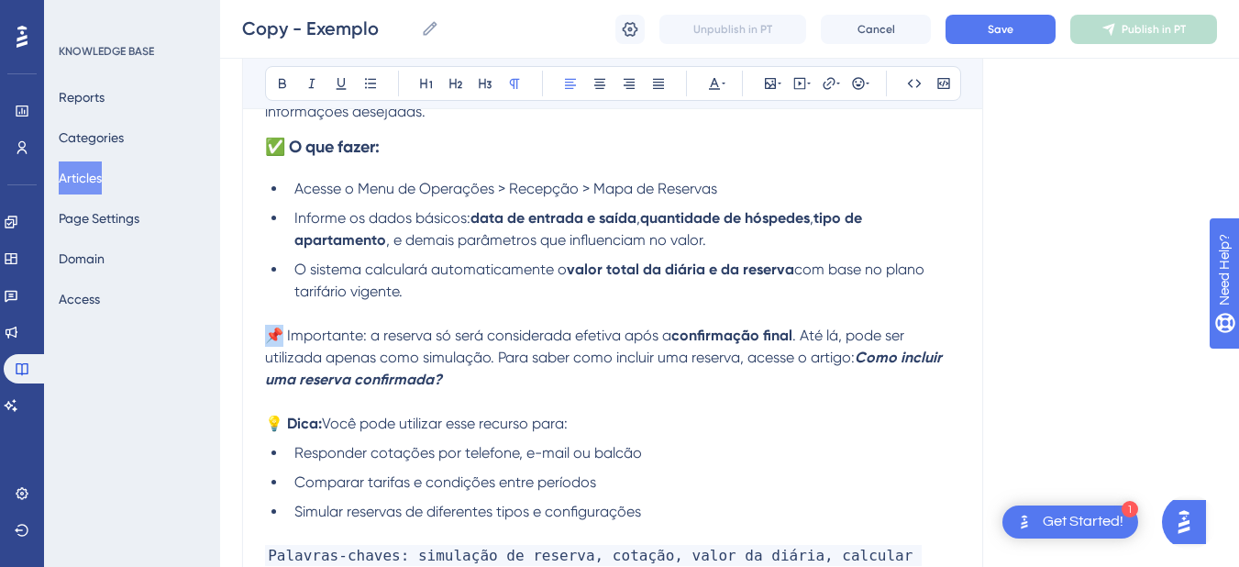
drag, startPoint x: 284, startPoint y: 336, endPoint x: 252, endPoint y: 334, distance: 32.1
click at [252, 334] on div "Como realizar uma simulação de reserva no sistema HITS Bold Italic Underline Bu…" at bounding box center [612, 253] width 741 height 761
click at [366, 336] on span "📌 Importante: a reserva só será considerada efetiva após a" at bounding box center [468, 334] width 406 height 17
drag, startPoint x: 288, startPoint y: 333, endPoint x: 259, endPoint y: 334, distance: 28.4
click at [259, 334] on div "Como realizar uma simulação de reserva no sistema HITS Bold Italic Underline Bu…" at bounding box center [612, 253] width 741 height 761
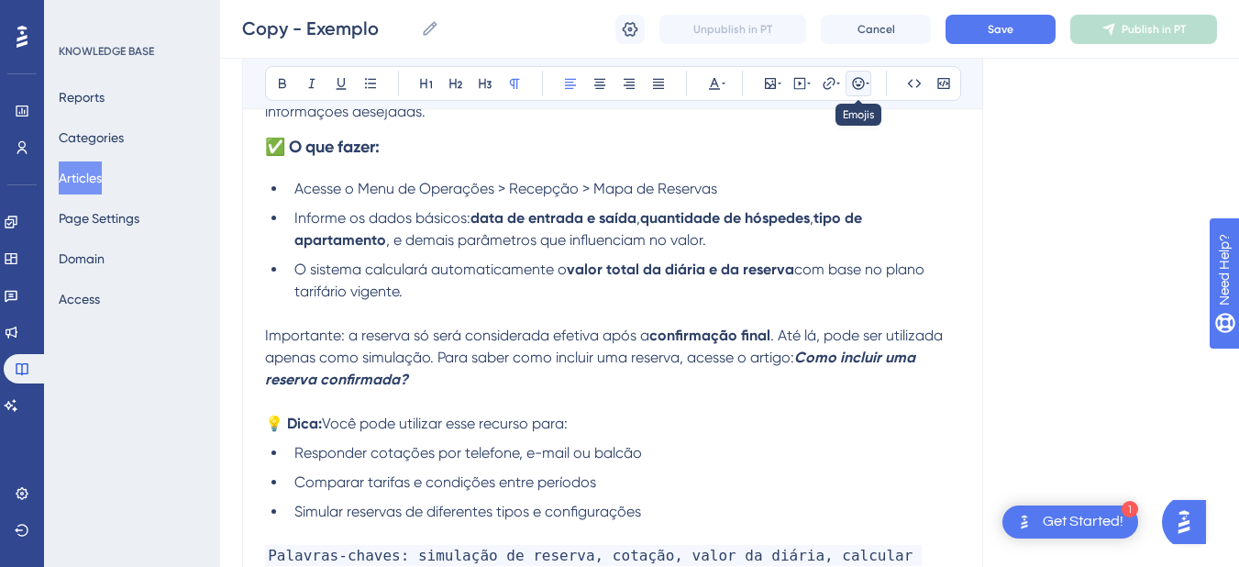
click at [861, 81] on icon at bounding box center [858, 83] width 15 height 15
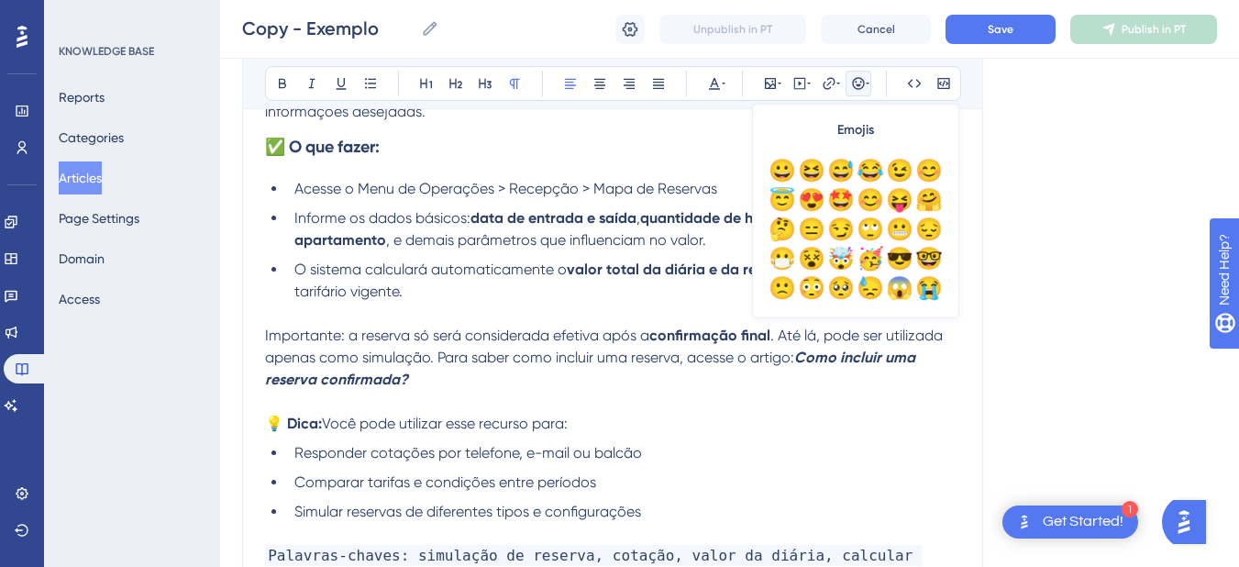
click at [327, 362] on span ". Até lá, pode ser utilizada apenas como simulação. Para saber como incluir uma…" at bounding box center [605, 345] width 681 height 39
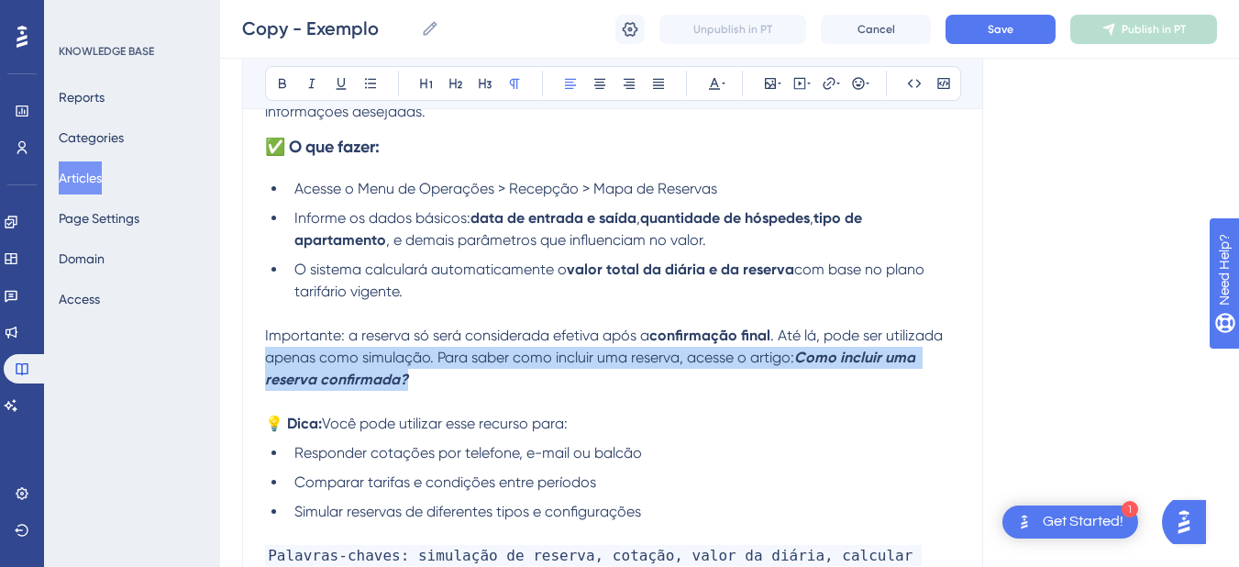
drag, startPoint x: 462, startPoint y: 379, endPoint x: 265, endPoint y: 349, distance: 199.3
click at [265, 349] on p "Importante: a reserva só será considerada efetiva após a confirmação final . At…" at bounding box center [612, 358] width 695 height 66
click at [432, 369] on p "Importante: a reserva só será considerada efetiva após a confirmação final . At…" at bounding box center [612, 358] width 695 height 66
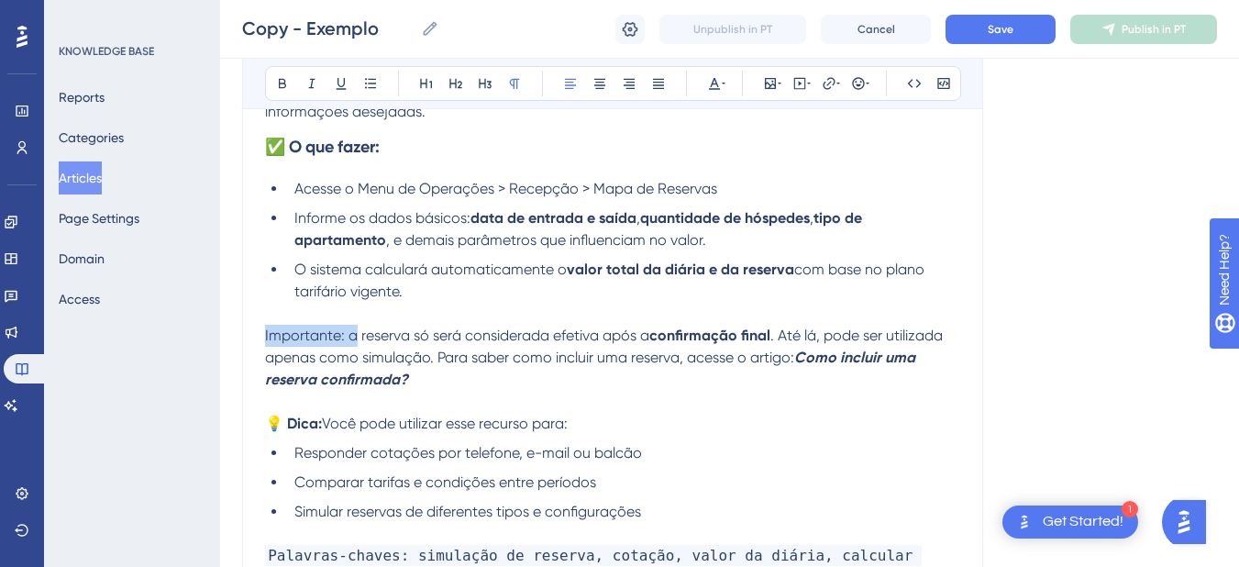
drag, startPoint x: 344, startPoint y: 330, endPoint x: 250, endPoint y: 326, distance: 93.6
click at [250, 326] on div "Como realizar uma simulação de reserva no sistema HITS Bold Italic Underline Bu…" at bounding box center [612, 253] width 741 height 761
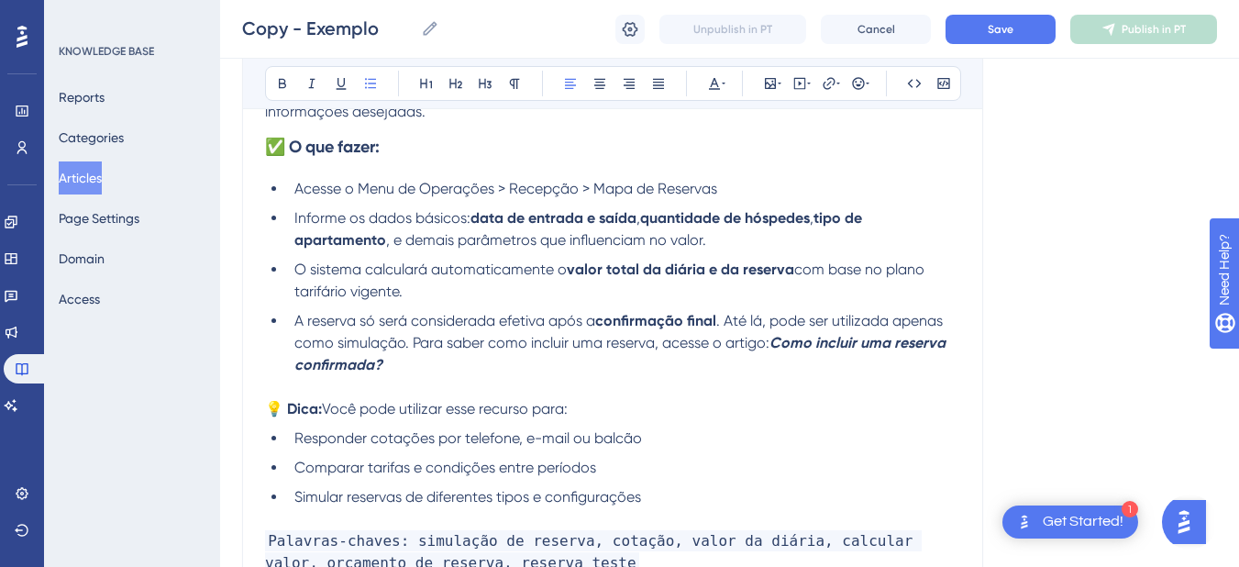
click at [429, 363] on li "A reserva só será considerada efetiva após a confirmação final . Até lá, pode s…" at bounding box center [623, 343] width 673 height 66
drag, startPoint x: 446, startPoint y: 293, endPoint x: 295, endPoint y: 181, distance: 188.0
click at [295, 181] on ul "Acesse o Menu de Operações > Recepção > Mapa de Reservas Informe os dados básic…" at bounding box center [612, 277] width 695 height 198
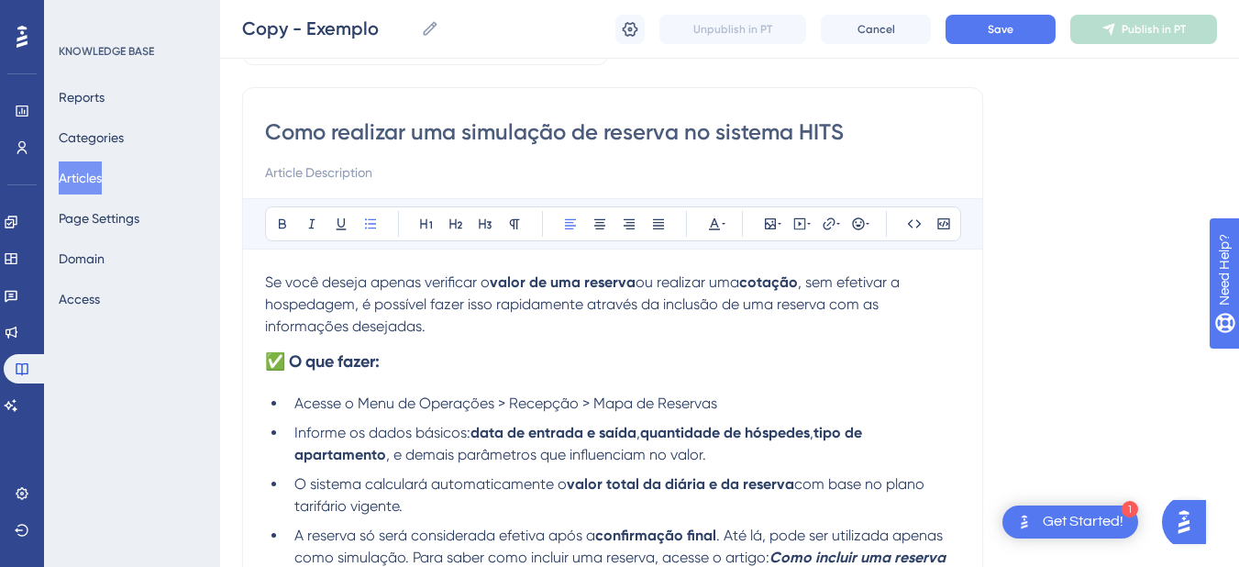
click at [373, 399] on span "Acesse o Menu de Operações > Recepção > Mapa de Reservas" at bounding box center [505, 402] width 423 height 17
drag, startPoint x: 414, startPoint y: 508, endPoint x: 262, endPoint y: 375, distance: 202.1
click at [262, 375] on div "Como realizar uma simulação de reserva no sistema HITS Bold Italic Underline Bu…" at bounding box center [612, 460] width 741 height 746
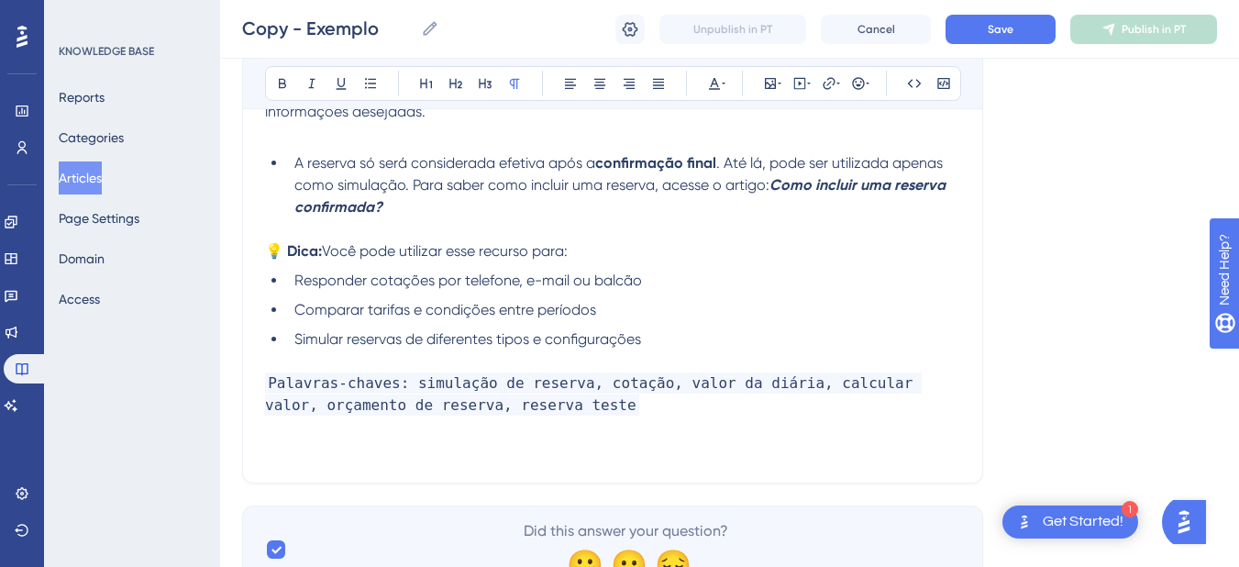
scroll to position [0, 0]
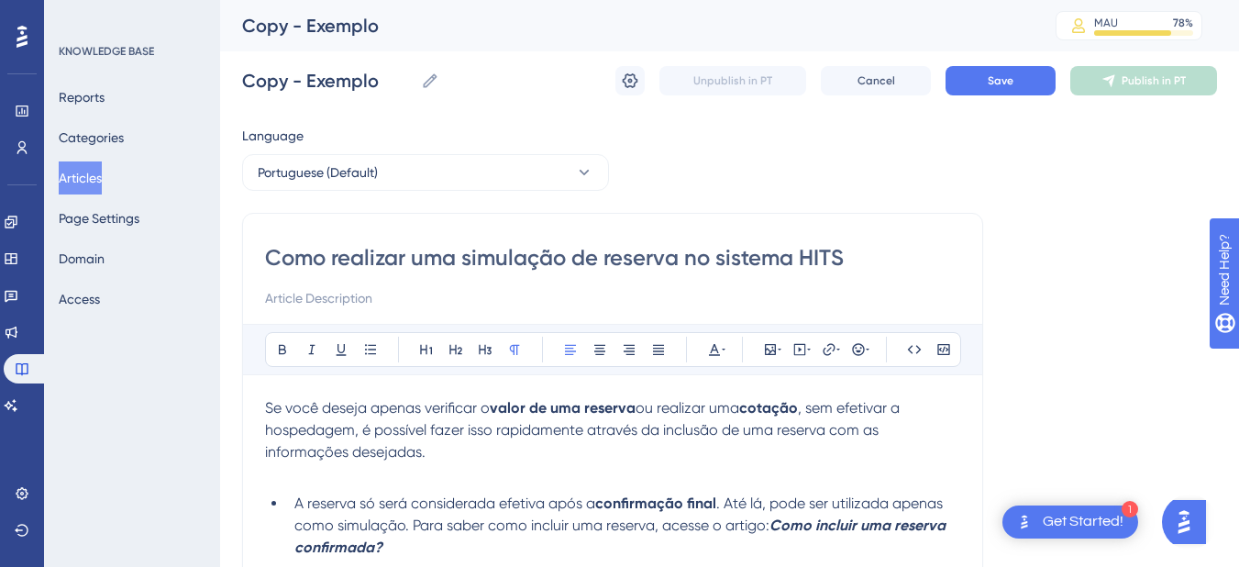
click at [458, 443] on p "Se você deseja apenas verificar o valor de uma reserva ou realizar uma cotação …" at bounding box center [612, 430] width 695 height 66
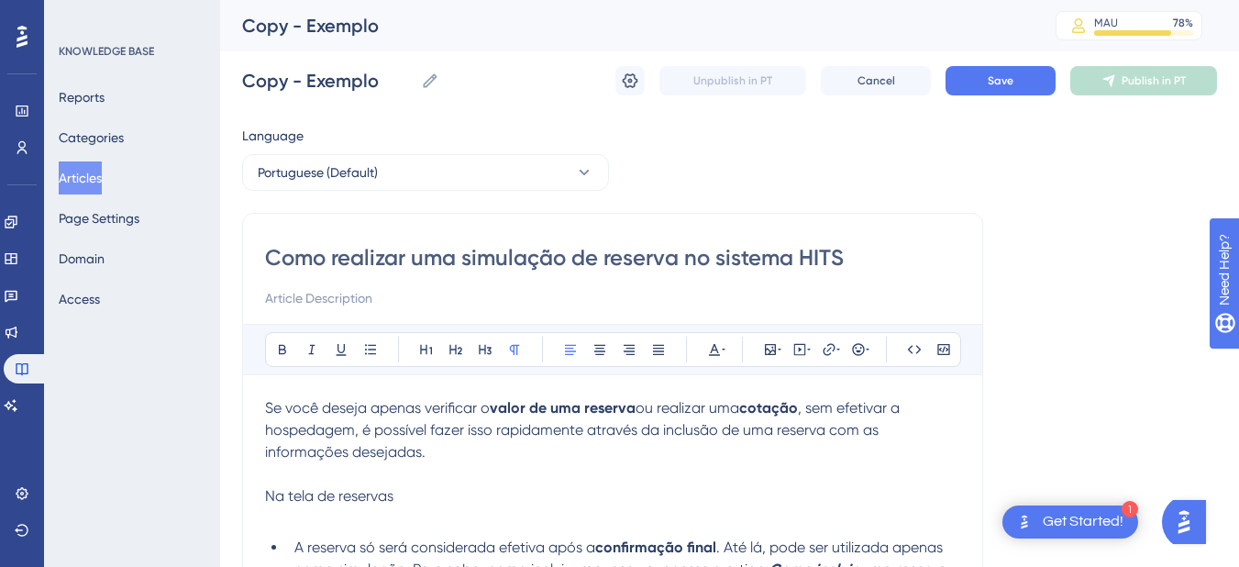
scroll to position [214, 0]
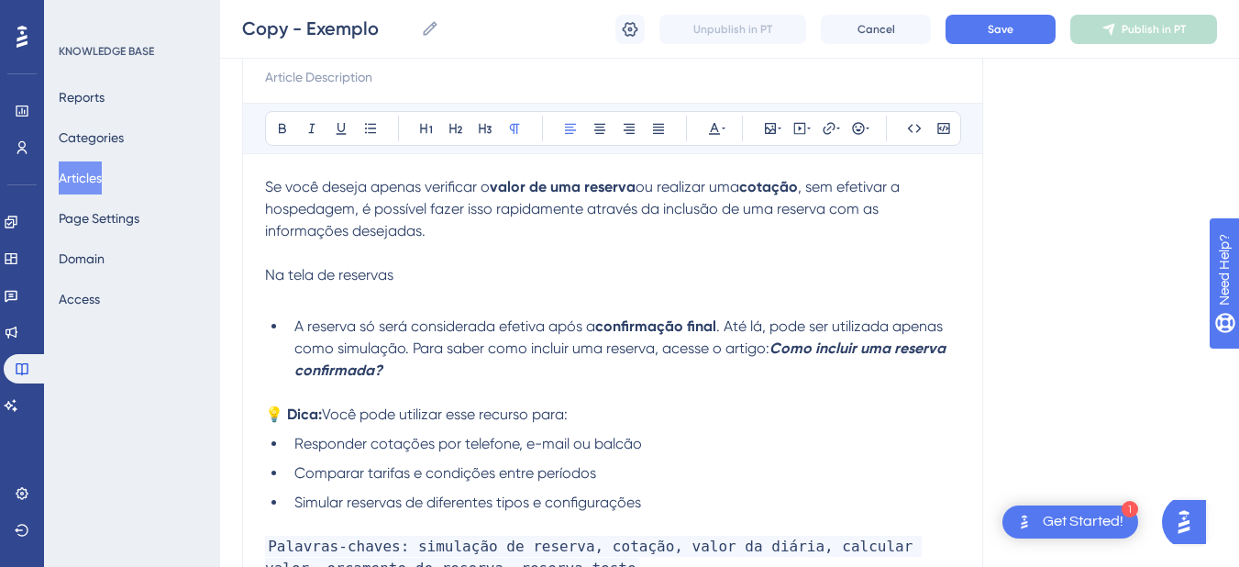
click at [435, 275] on p "Na tela de reservas" at bounding box center [612, 275] width 695 height 22
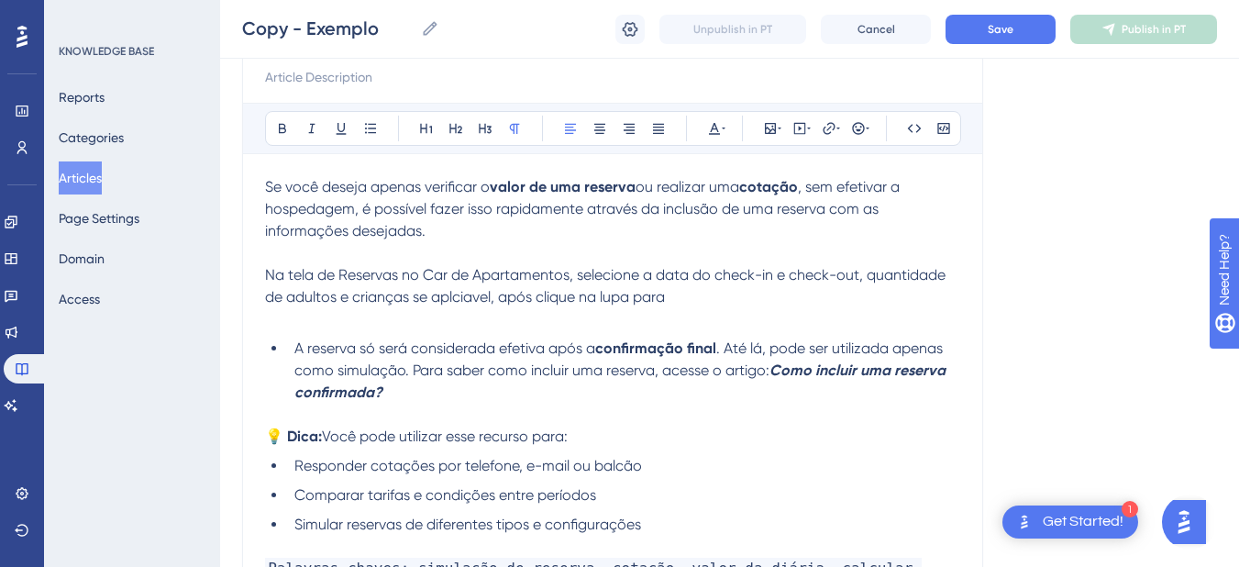
click at [772, 298] on p "Na tela de Reservas no Car de Apartamentos, selecione a data do check-in e chec…" at bounding box center [612, 286] width 695 height 44
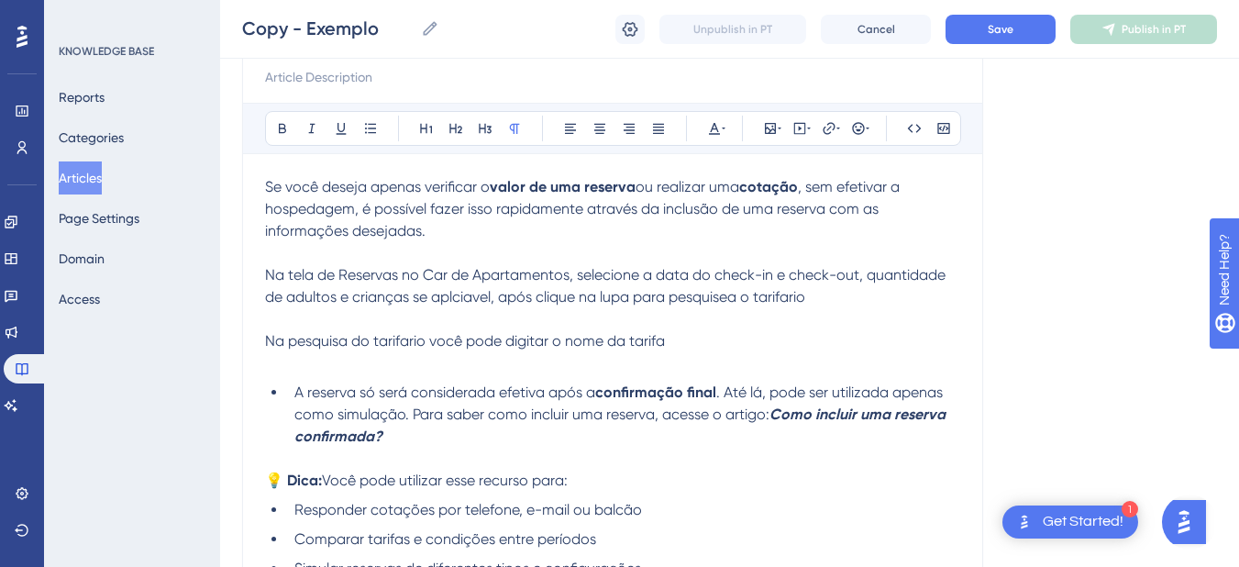
click at [716, 352] on p at bounding box center [612, 363] width 695 height 22
click at [715, 329] on p at bounding box center [612, 319] width 695 height 22
click at [729, 342] on p "Na pesquisa do tarifario você pode digitar o nome da tarifa" at bounding box center [612, 341] width 695 height 22
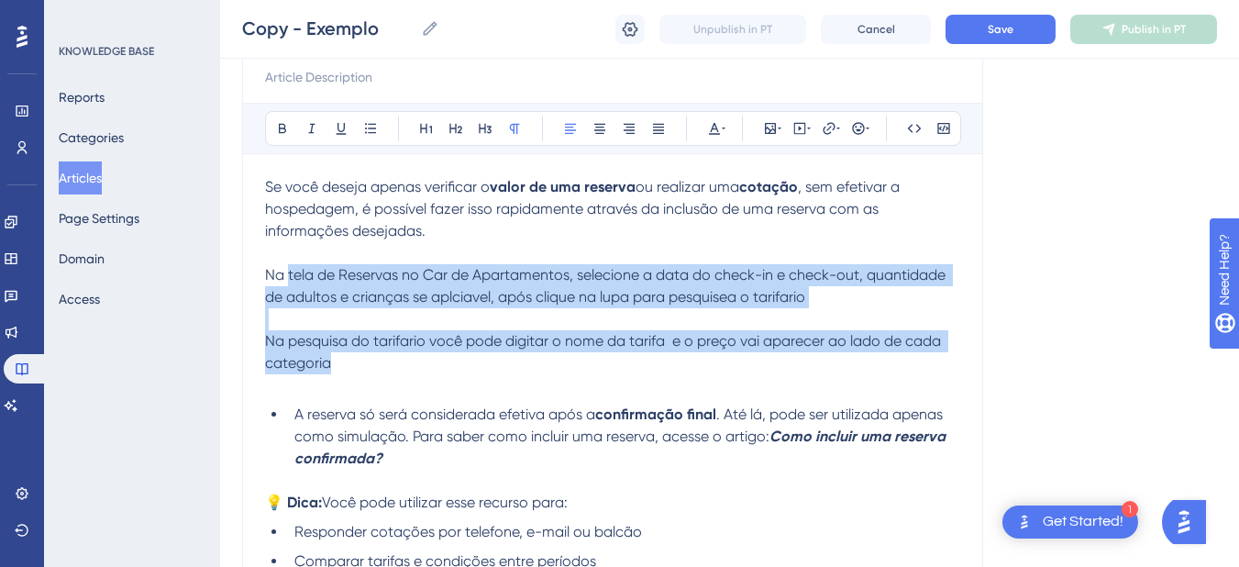
drag, startPoint x: 375, startPoint y: 366, endPoint x: 289, endPoint y: 272, distance: 127.2
click at [289, 272] on div "Se você deseja apenas verificar o valor de uma reserva ou realizar uma cotação …" at bounding box center [612, 432] width 695 height 513
click at [395, 357] on p "Na pesquisa do tarifario você pode digitar o nome da tarifa e o preço vai apare…" at bounding box center [612, 352] width 695 height 44
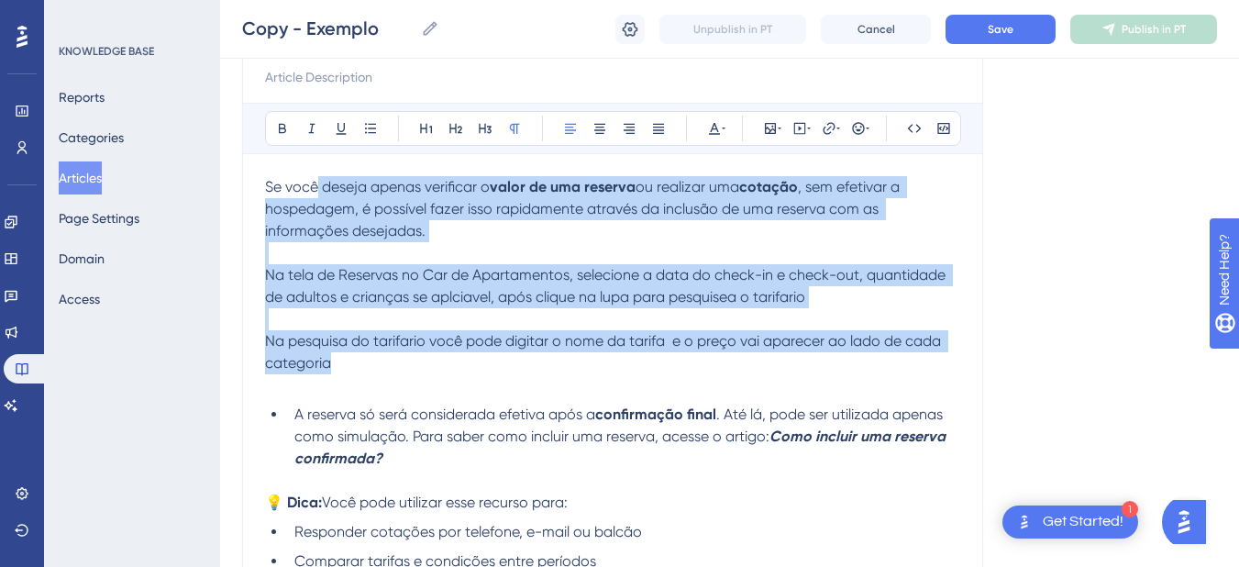
scroll to position [0, 0]
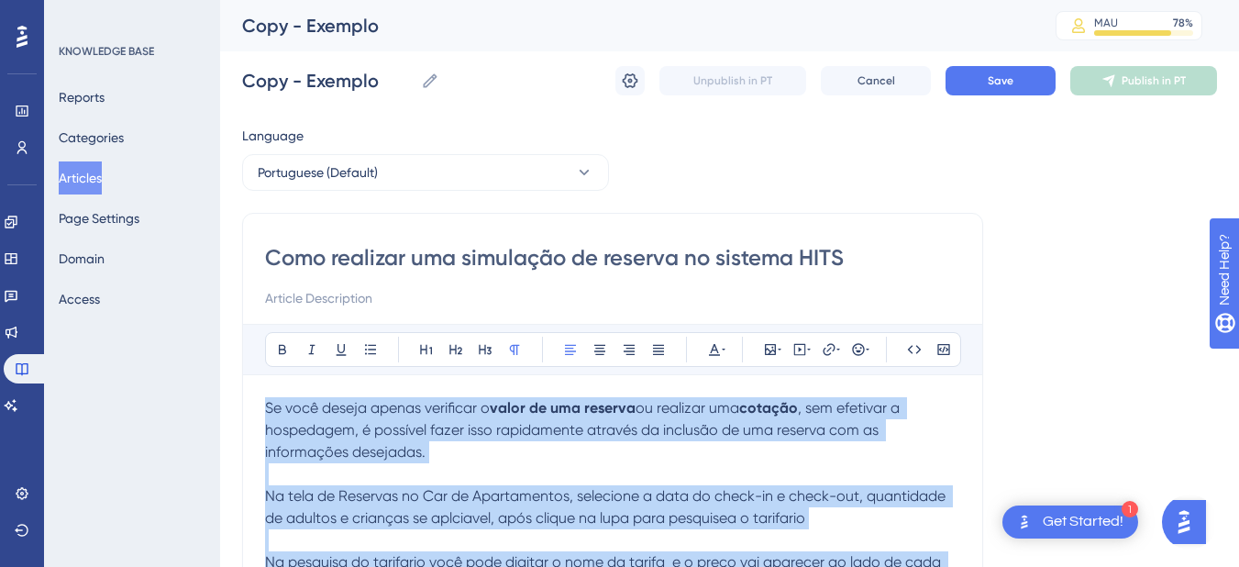
drag, startPoint x: 367, startPoint y: 369, endPoint x: 252, endPoint y: 376, distance: 114.8
click at [252, 376] on div "Como realizar uma simulação de reserva no sistema HITS Bold Italic Underline Bu…" at bounding box center [612, 573] width 741 height 721
copy div "Se você deseja apenas verificar o valor de uma reserva ou realizar uma cotação …"
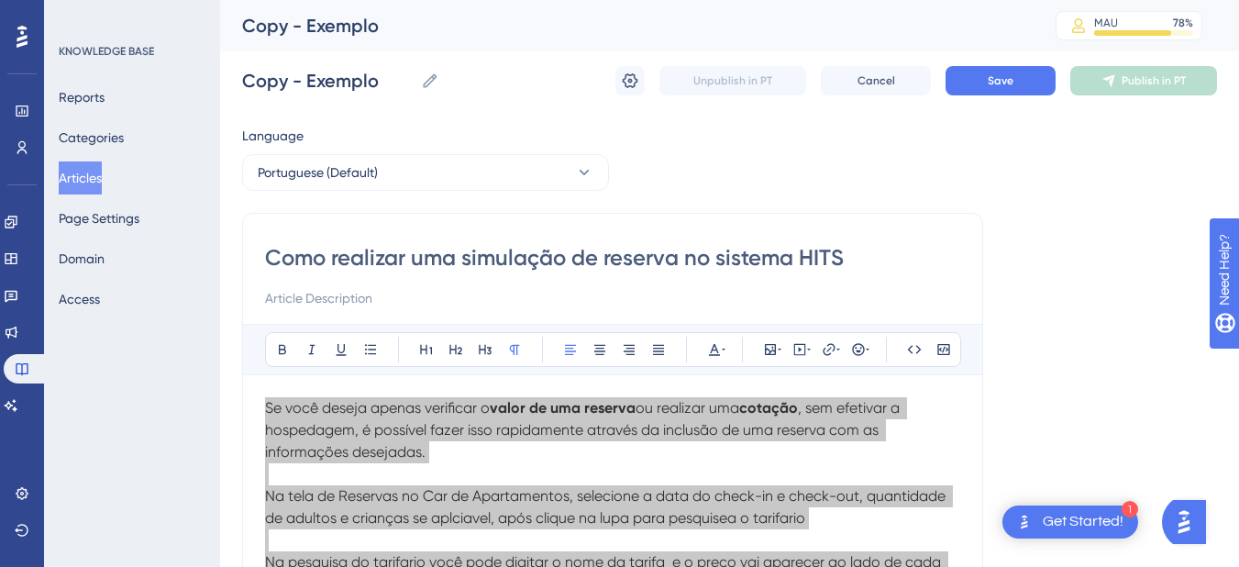
scroll to position [214, 0]
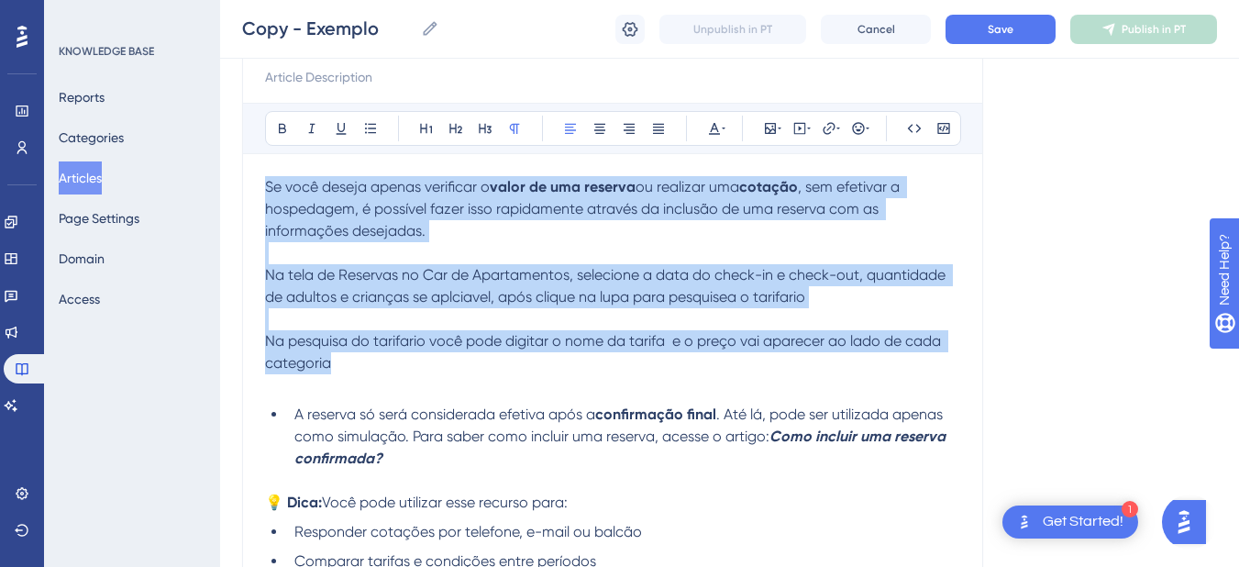
click at [402, 372] on p "Na pesquisa do tarifario você pode digitar o nome da tarifa e o preço vai apare…" at bounding box center [612, 352] width 695 height 44
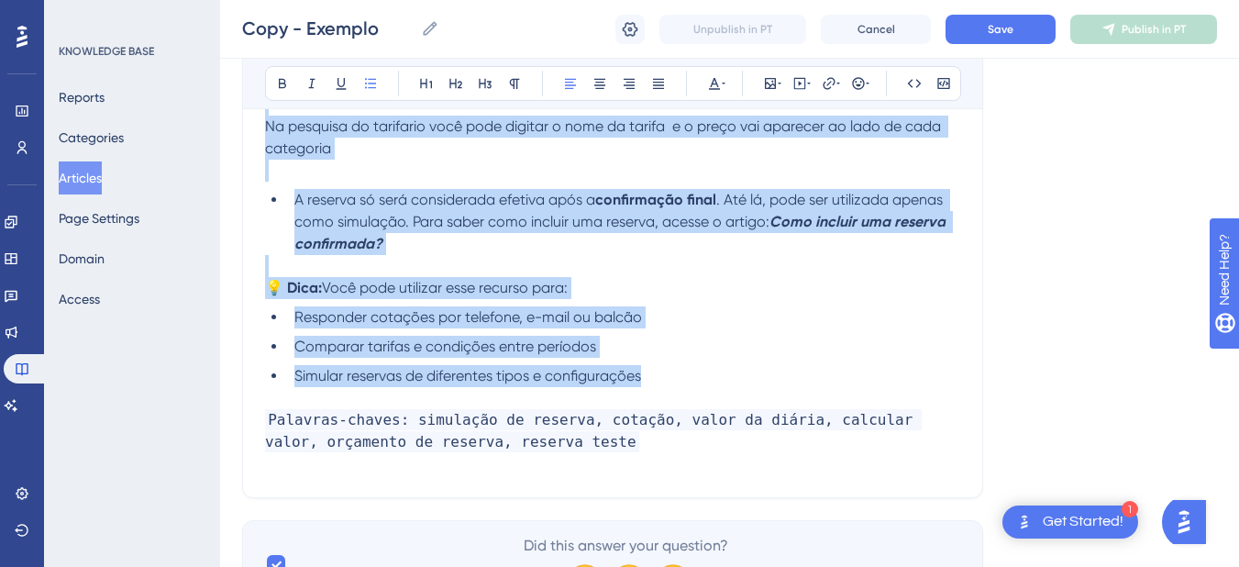
scroll to position [0, 0]
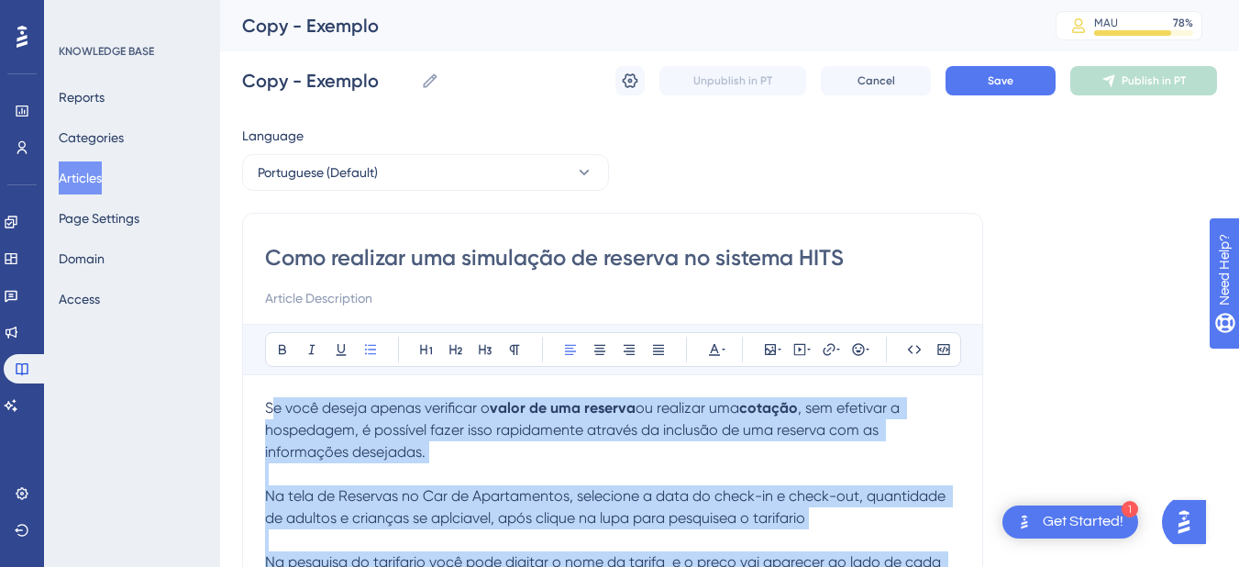
drag, startPoint x: 513, startPoint y: 341, endPoint x: 245, endPoint y: 300, distance: 270.9
click at [245, 300] on div "Como realizar uma simulação de reserva no sistema HITS Bold Italic Underline Bu…" at bounding box center [612, 573] width 741 height 721
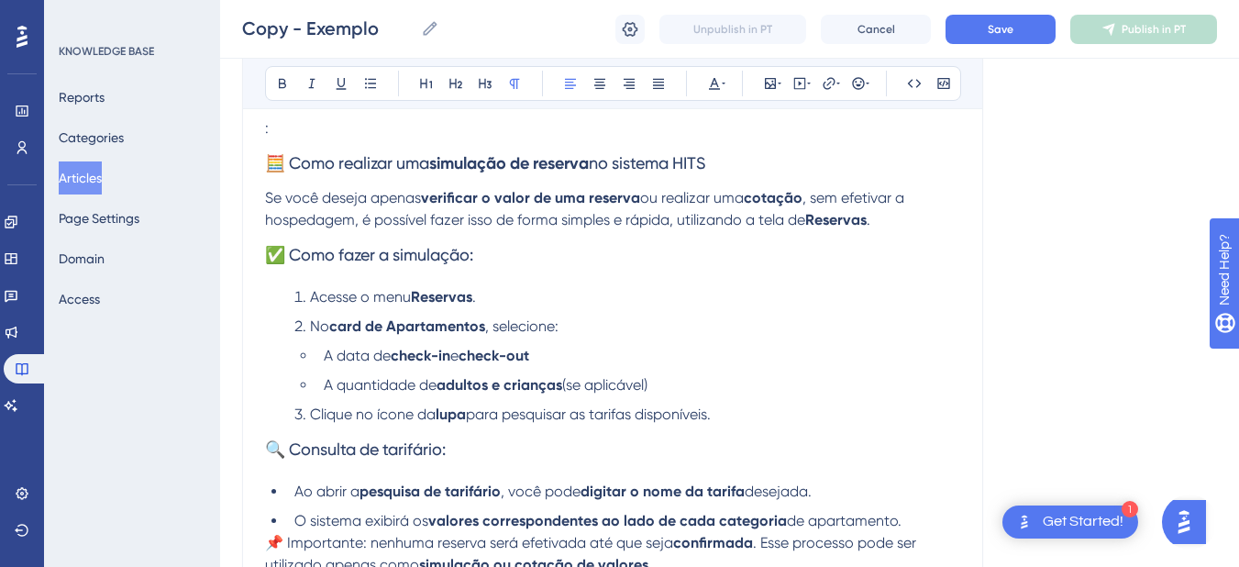
scroll to position [59, 0]
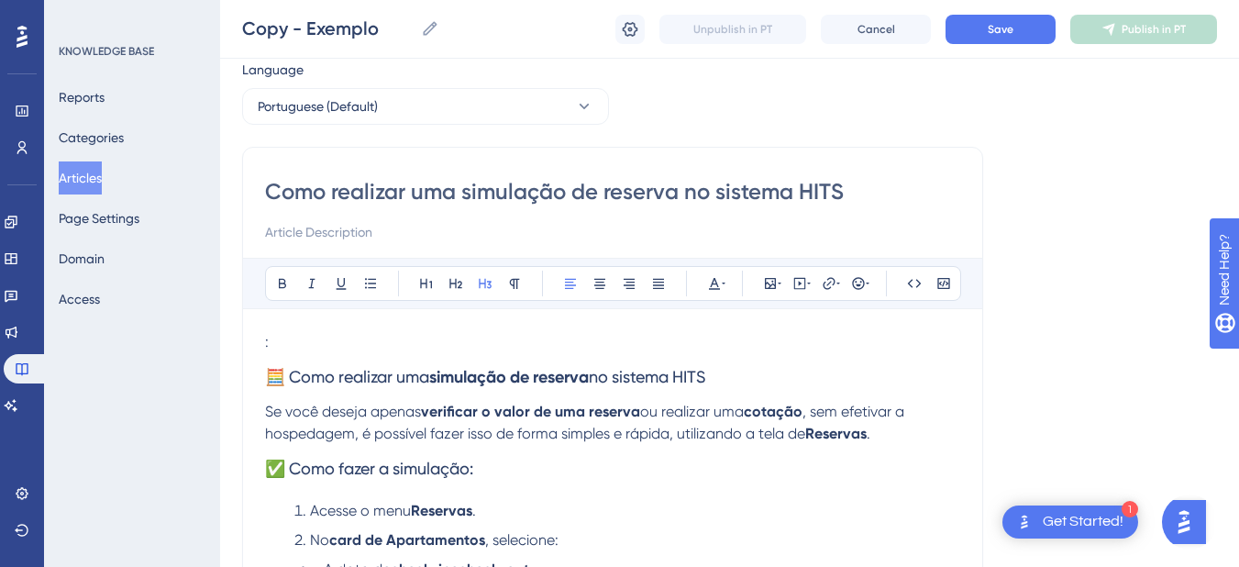
click at [349, 380] on span "🧮 Como realizar uma" at bounding box center [347, 376] width 164 height 19
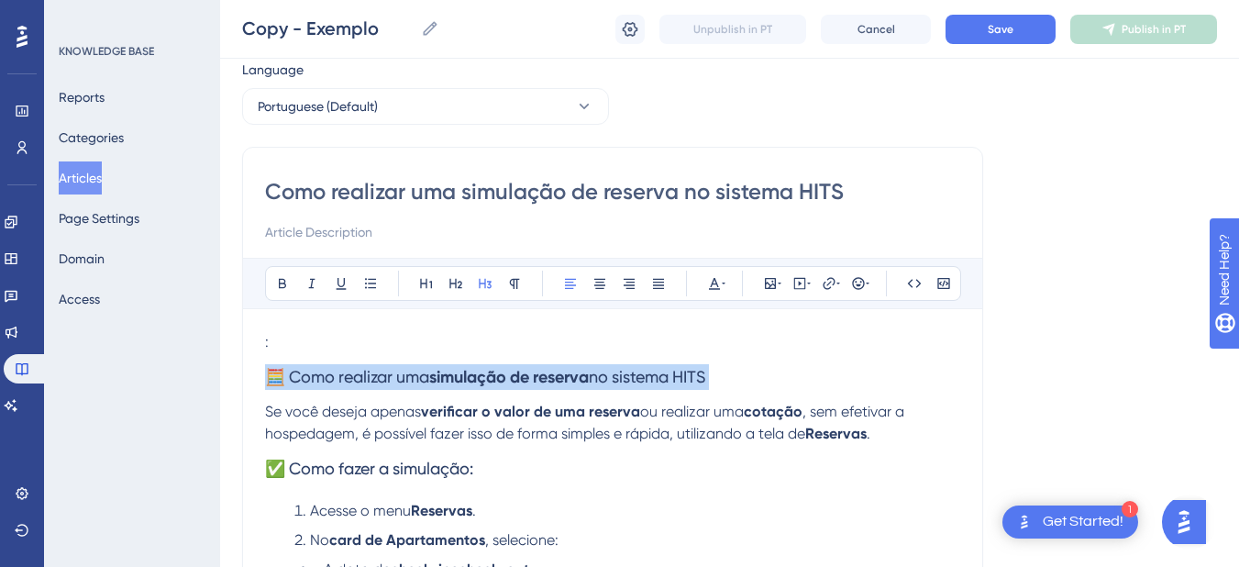
click at [349, 380] on span "🧮 Como realizar uma" at bounding box center [347, 376] width 164 height 19
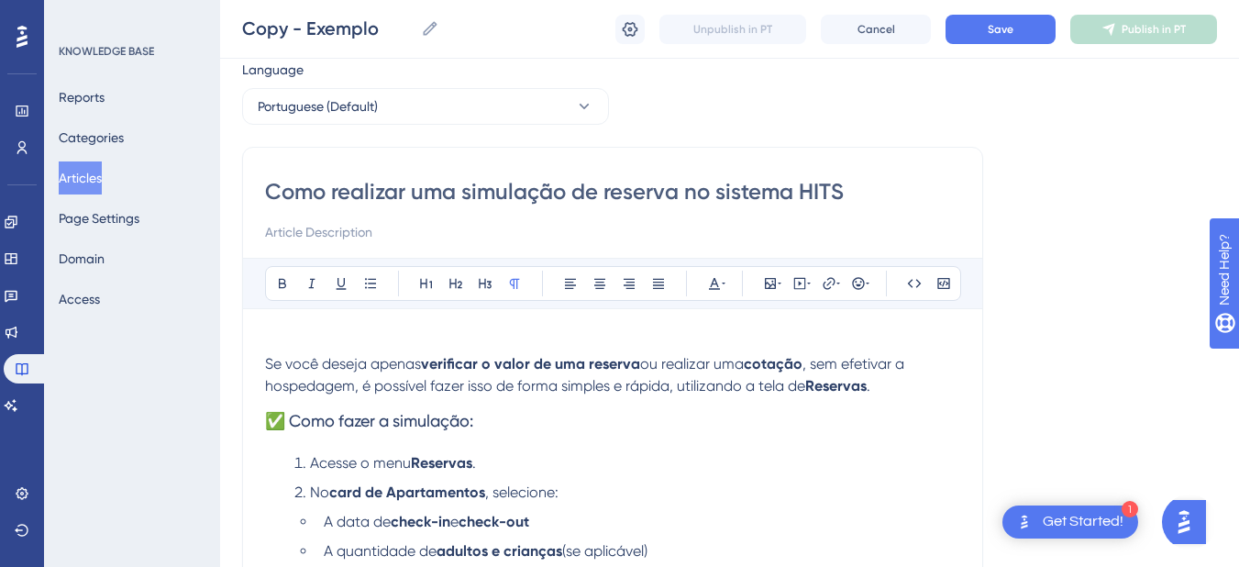
click at [266, 367] on span "Se você deseja apenas" at bounding box center [343, 363] width 156 height 17
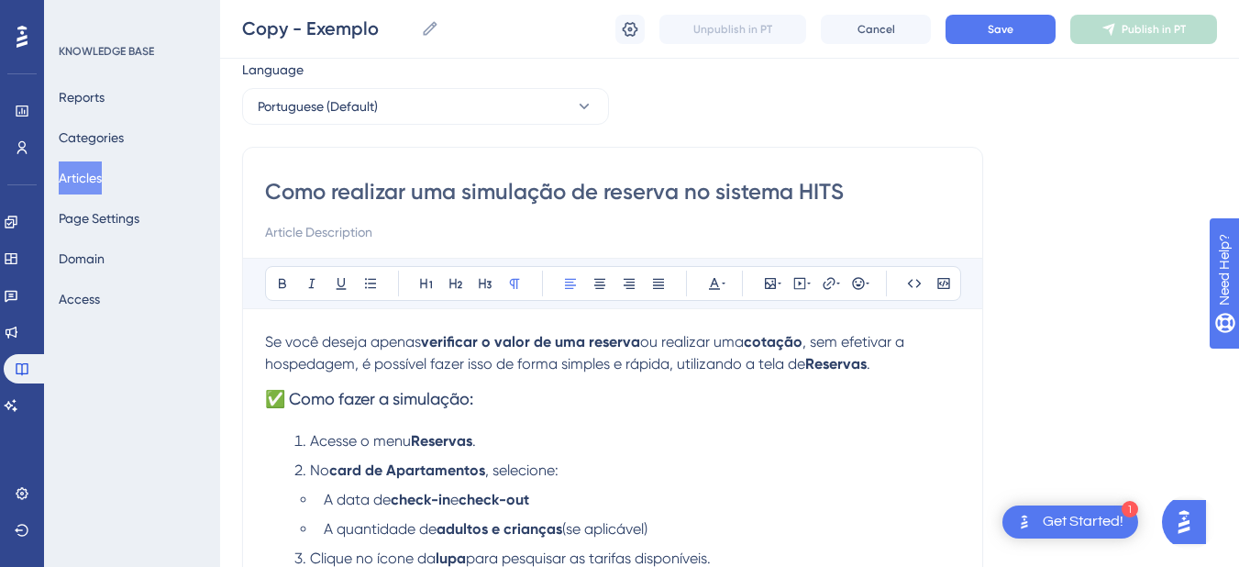
click at [915, 344] on p "Se você deseja apenas verificar o valor de uma reserva ou realizar uma cotação …" at bounding box center [612, 353] width 695 height 44
click at [919, 340] on p "Se você deseja apenas verificar o valor de uma reserva ou realizar uma cotação …" at bounding box center [612, 353] width 695 height 44
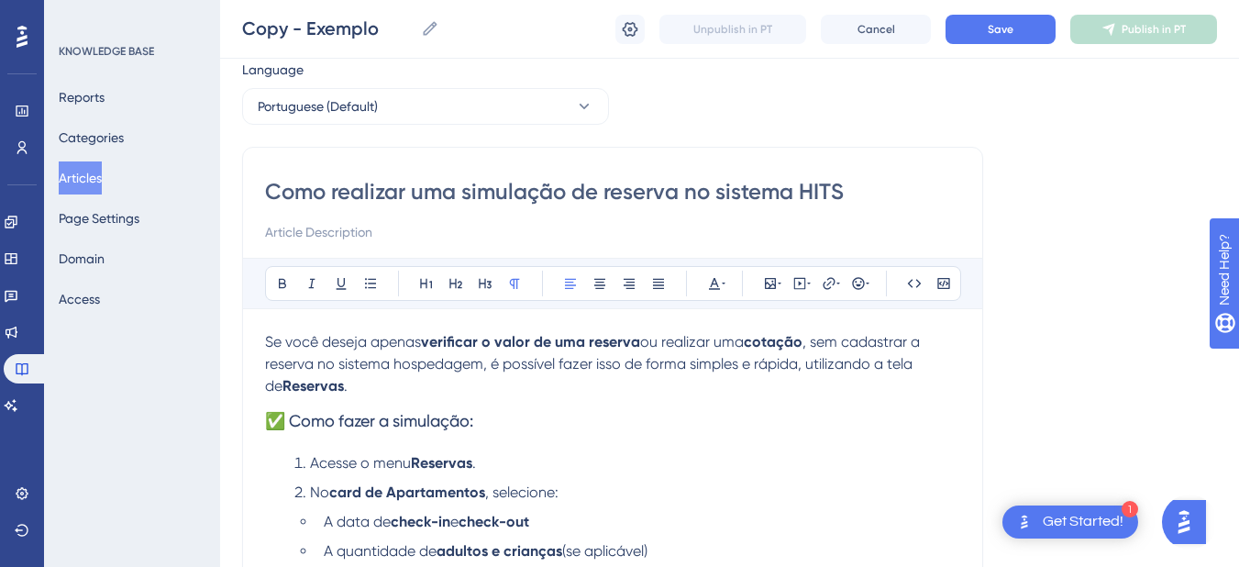
click at [451, 361] on span ", sem cadastrar a reserva no sistema hospedagem, é possível fazer isso de forma…" at bounding box center [594, 363] width 658 height 61
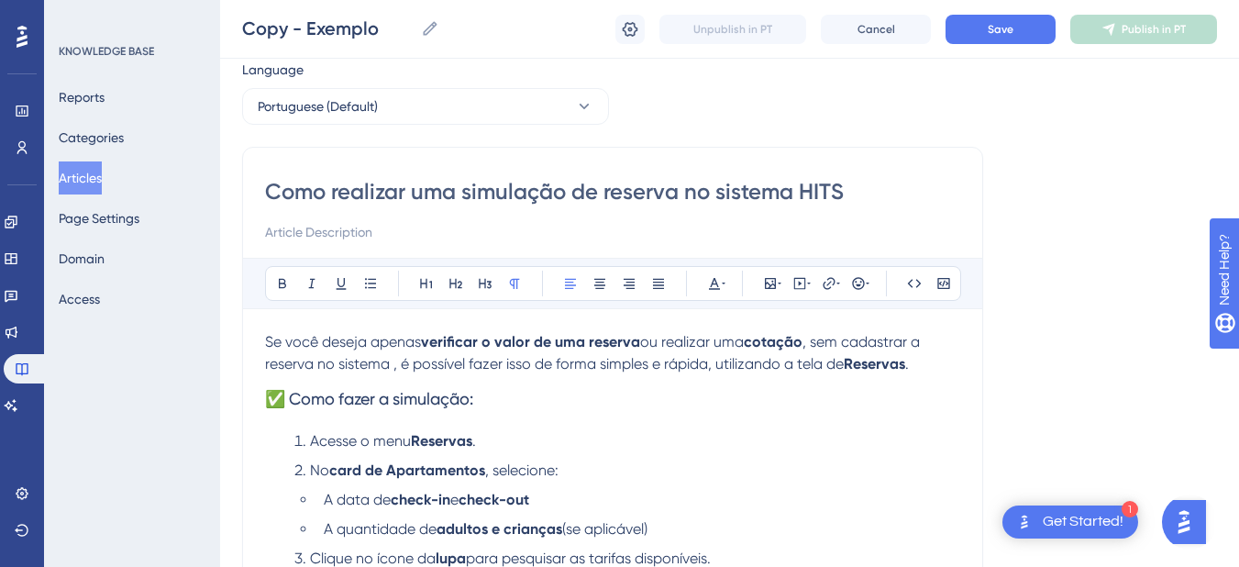
click at [396, 363] on span ", sem cadastrar a reserva no sistema , é possível fazer isso de forma simples e…" at bounding box center [594, 352] width 658 height 39
click at [759, 382] on h3 "✅ Como fazer a simulação:" at bounding box center [612, 399] width 695 height 48
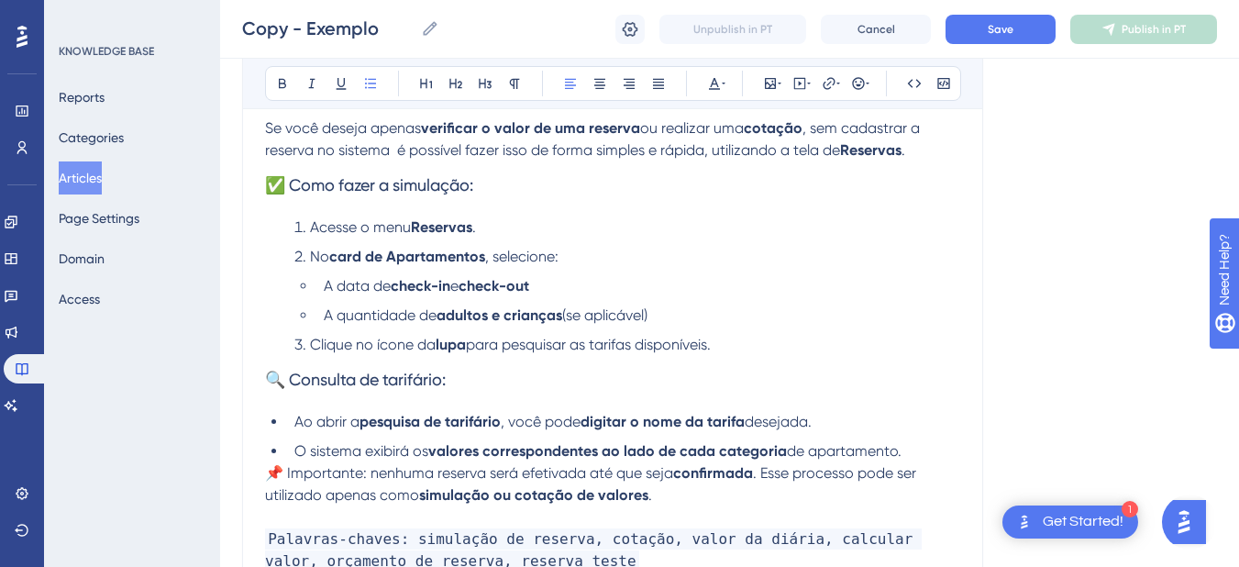
drag, startPoint x: 755, startPoint y: 342, endPoint x: 309, endPoint y: 228, distance: 459.9
click at [309, 228] on ol "Acesse o menu Reservas . No card de Apartamentos , selecione: A data de check-i…" at bounding box center [612, 285] width 695 height 139
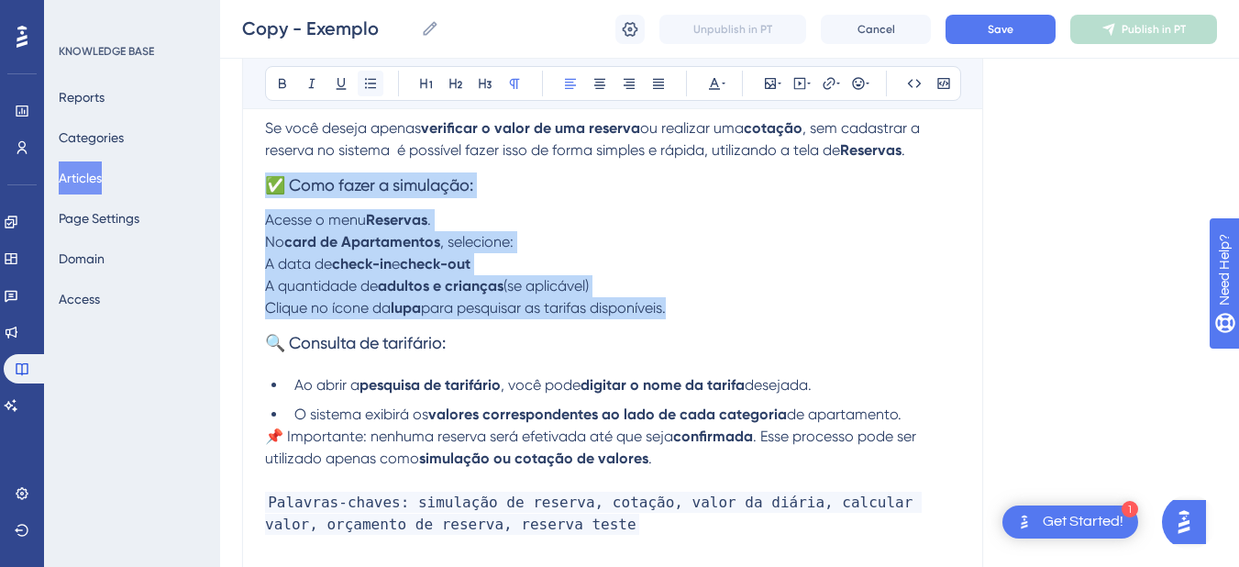
click at [366, 90] on icon at bounding box center [370, 83] width 15 height 15
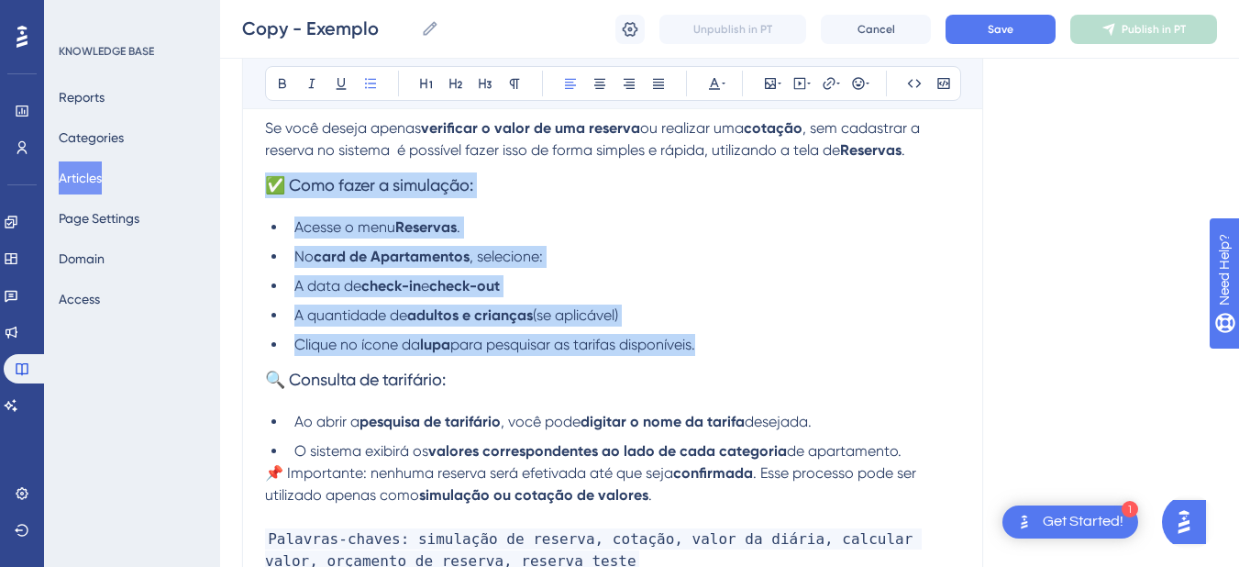
click at [361, 234] on span "Acesse o menu" at bounding box center [344, 226] width 101 height 17
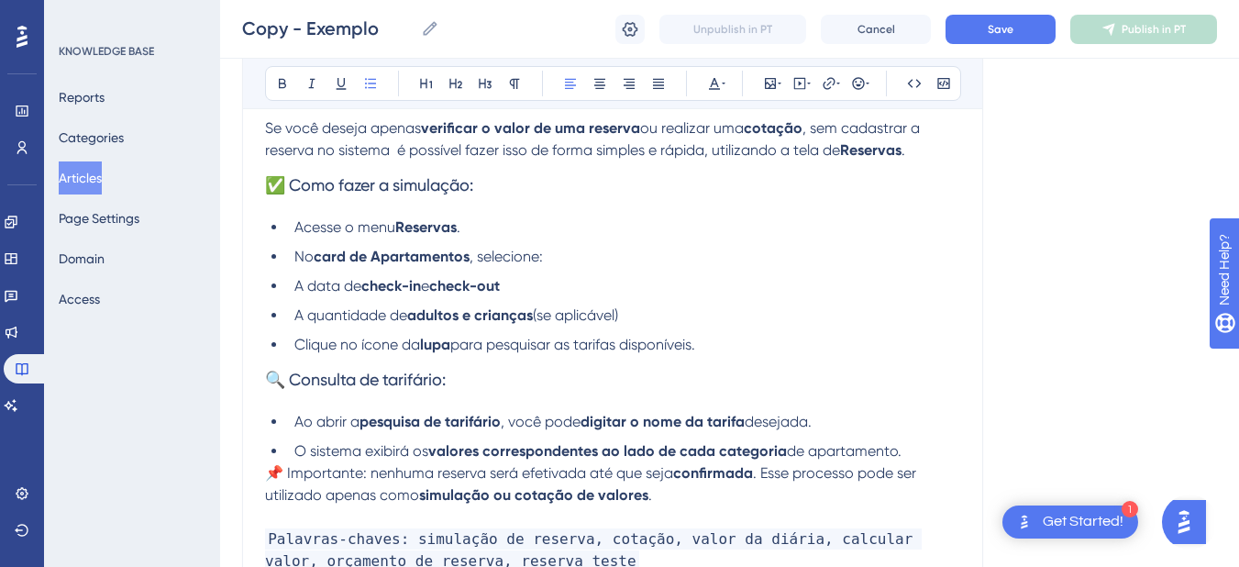
click at [366, 228] on span "Acesse o menu" at bounding box center [344, 226] width 101 height 17
click at [394, 229] on span "Acesse o Menu" at bounding box center [344, 226] width 100 height 17
click at [640, 228] on li "Acesse o Menu de Operações> Reservas ." at bounding box center [623, 227] width 673 height 22
click at [615, 258] on li "No card de Apartamentos , selecione:" at bounding box center [623, 257] width 673 height 22
click at [697, 226] on li "Acesse o Menu de Operações> Reservas > Reservas" at bounding box center [623, 227] width 673 height 22
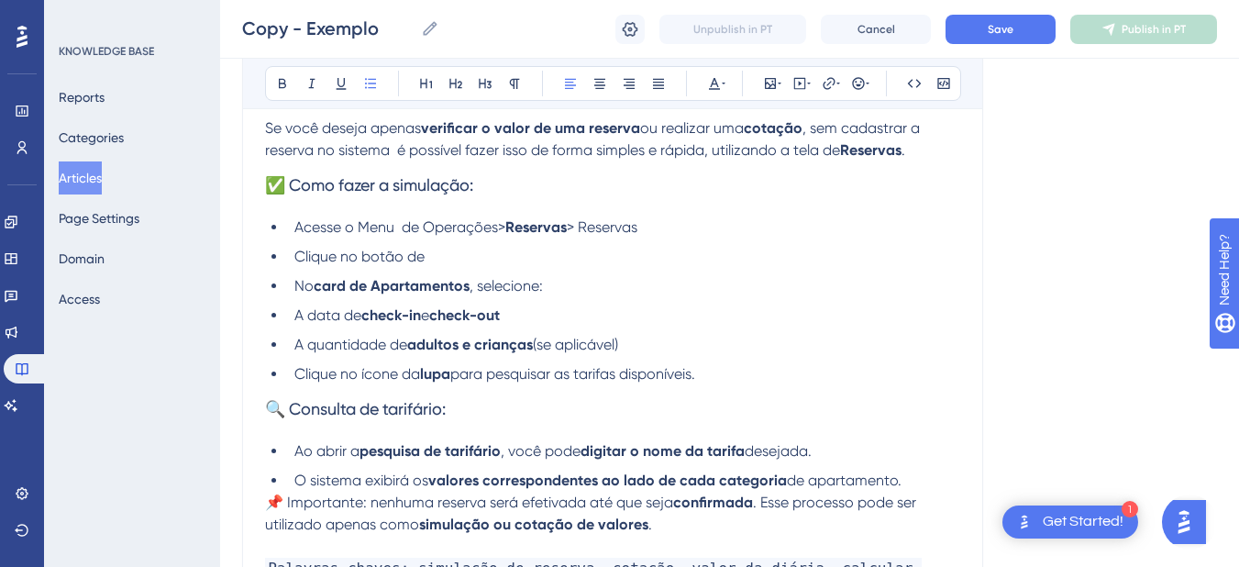
click at [510, 259] on li "Clique no botão de" at bounding box center [623, 257] width 673 height 22
click at [295, 319] on span "A data de" at bounding box center [327, 314] width 67 height 17
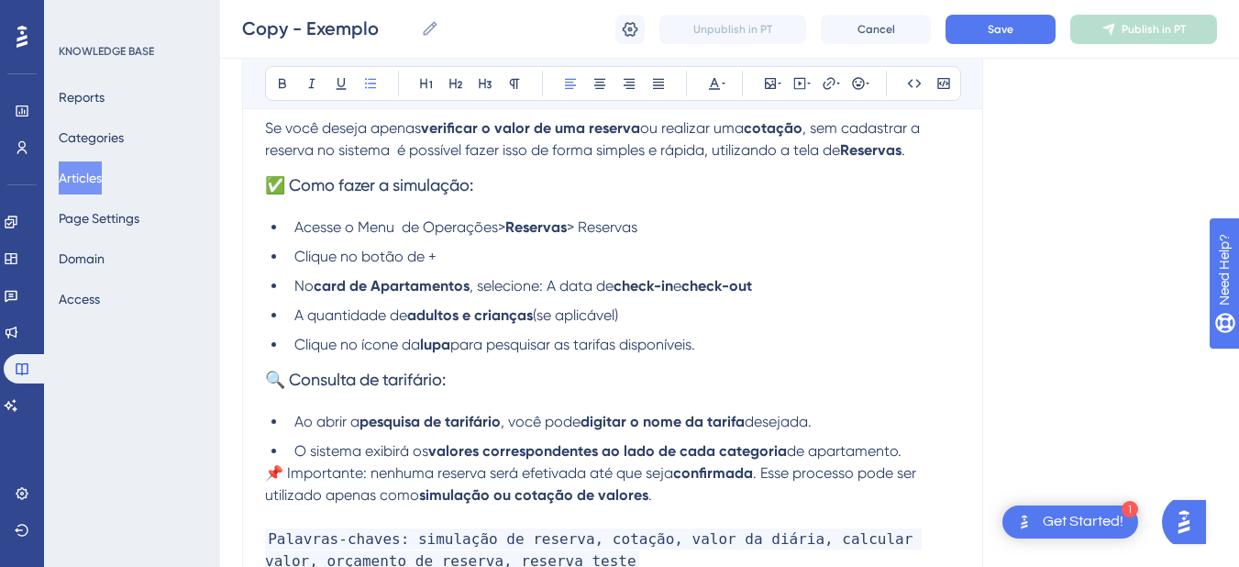
click at [295, 313] on span "A quantidade de" at bounding box center [350, 314] width 113 height 17
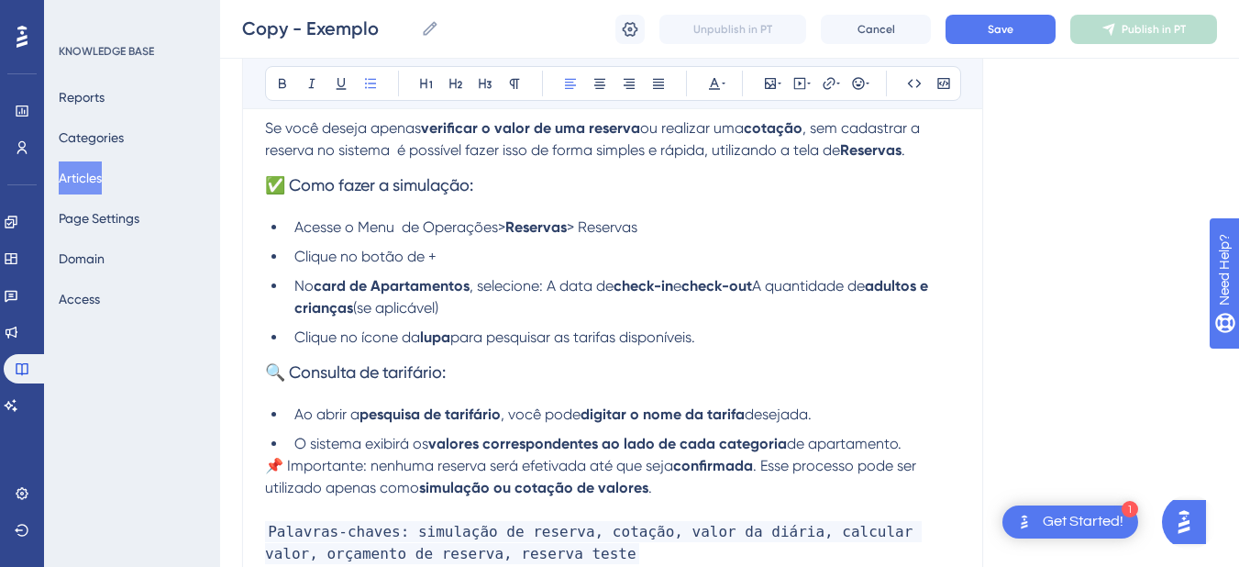
click at [540, 309] on li "No card de Apartamentos , selecione: A data de check-in e check-out A quantidad…" at bounding box center [623, 297] width 673 height 44
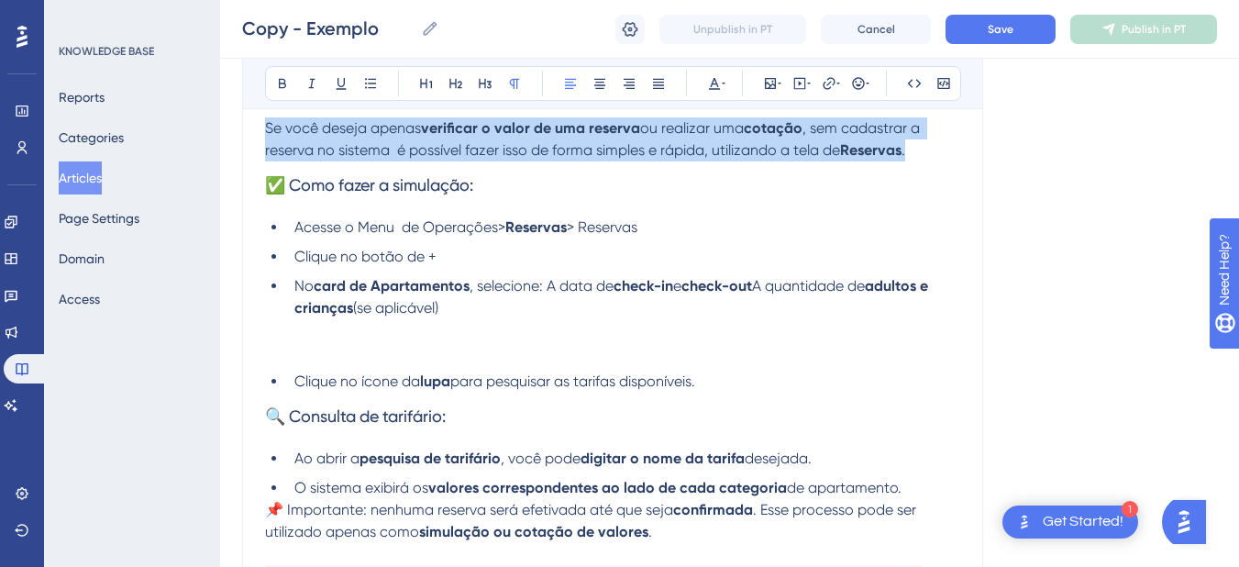
drag, startPoint x: 924, startPoint y: 149, endPoint x: 232, endPoint y: 126, distance: 692.6
click at [232, 126] on div "Performance Users Engagement Widgets Feedback Product Updates Knowledge Base AI…" at bounding box center [729, 260] width 1019 height 1065
copy p "Se você deseja apenas verificar o valor de uma reserva ou realizar uma cotação …"
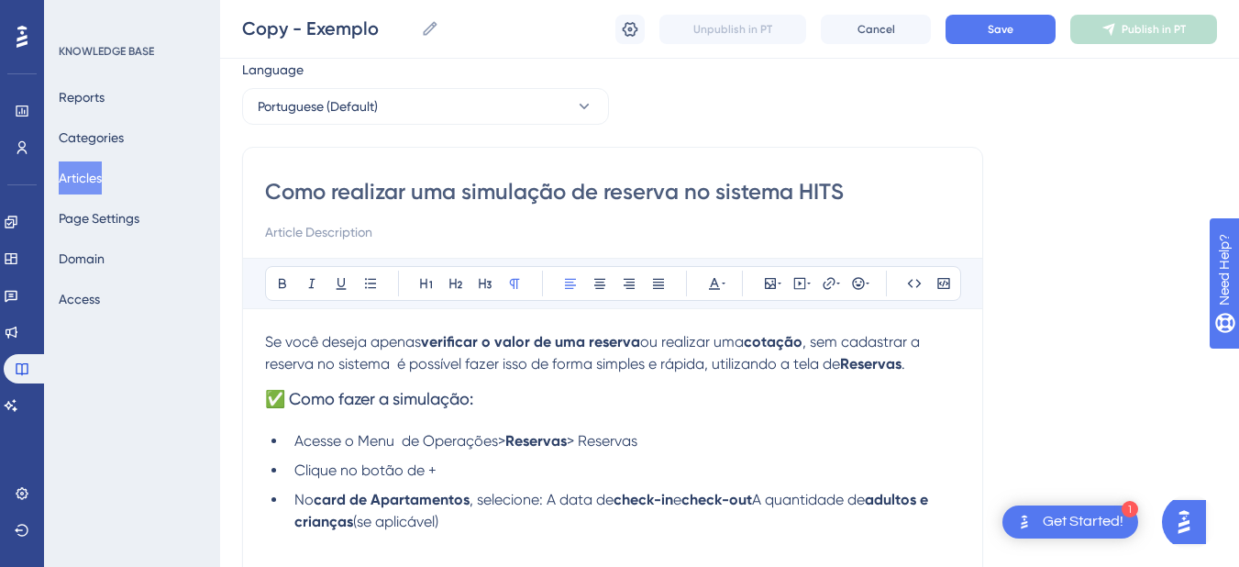
click at [301, 248] on div "Como realizar uma simulação de reserva no sistema HITS Bold Italic Underline Bu…" at bounding box center [612, 507] width 741 height 721
click at [297, 226] on input at bounding box center [612, 232] width 695 height 22
paste input "Se você deseja apenas verificar o valor de uma reserva ou realizar uma cotação,…"
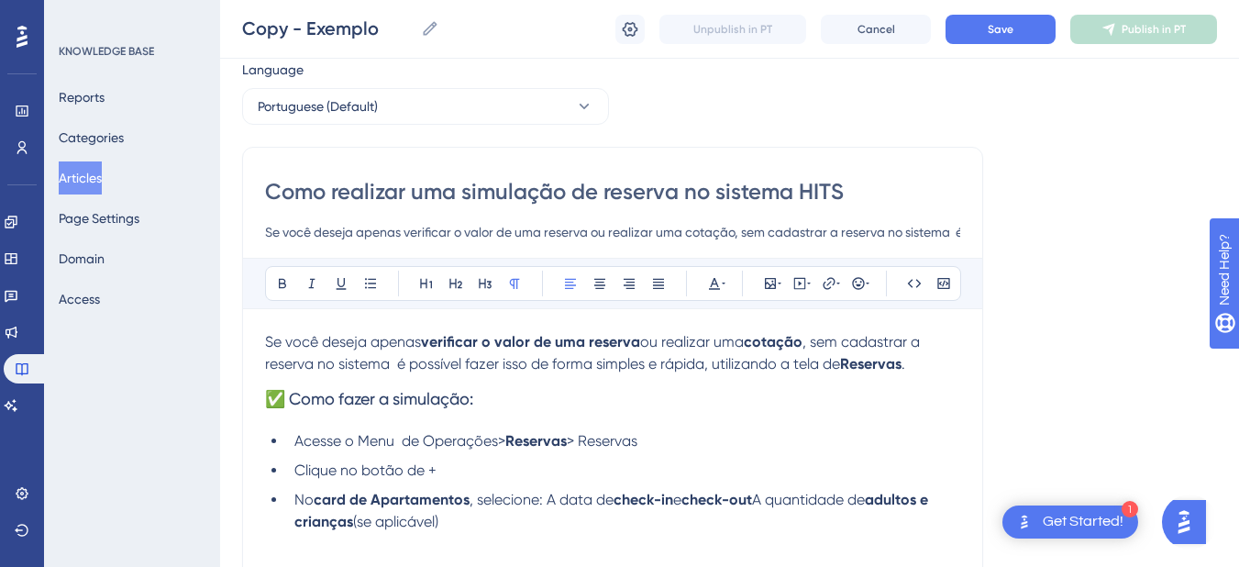
scroll to position [0, 449]
type input "Se você deseja apenas verificar o valor de uma reserva ou realizar uma cotação,…"
click at [634, 358] on span ", sem cadastrar a reserva no sistema é possível fazer isso de forma simples e r…" at bounding box center [594, 352] width 658 height 39
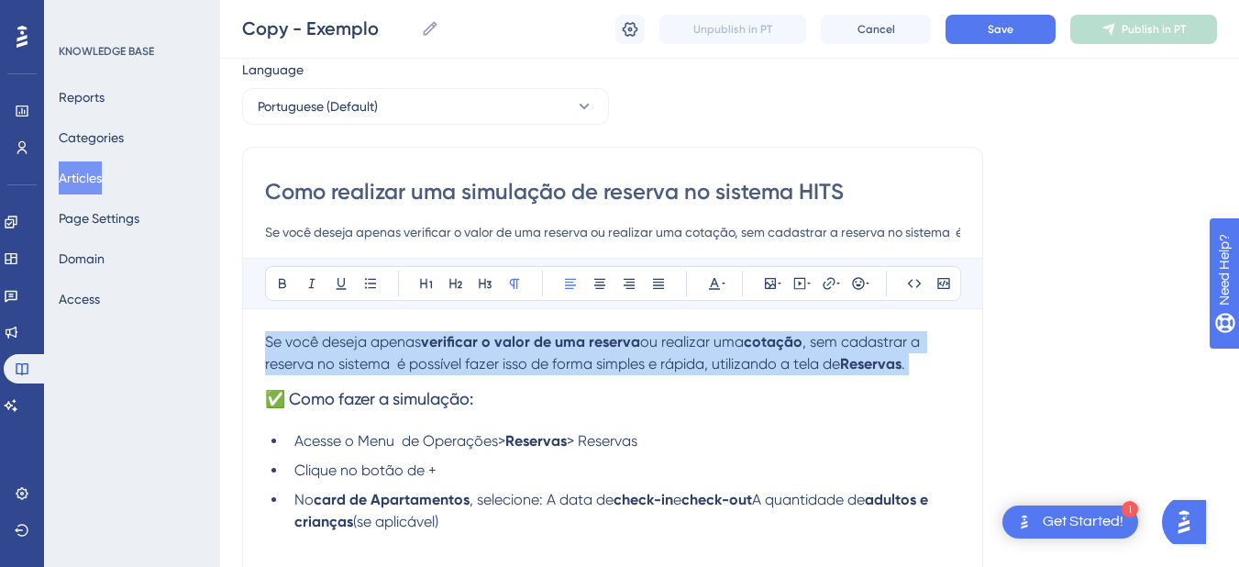
click at [634, 358] on span ", sem cadastrar a reserva no sistema é possível fazer isso de forma simples e r…" at bounding box center [594, 352] width 658 height 39
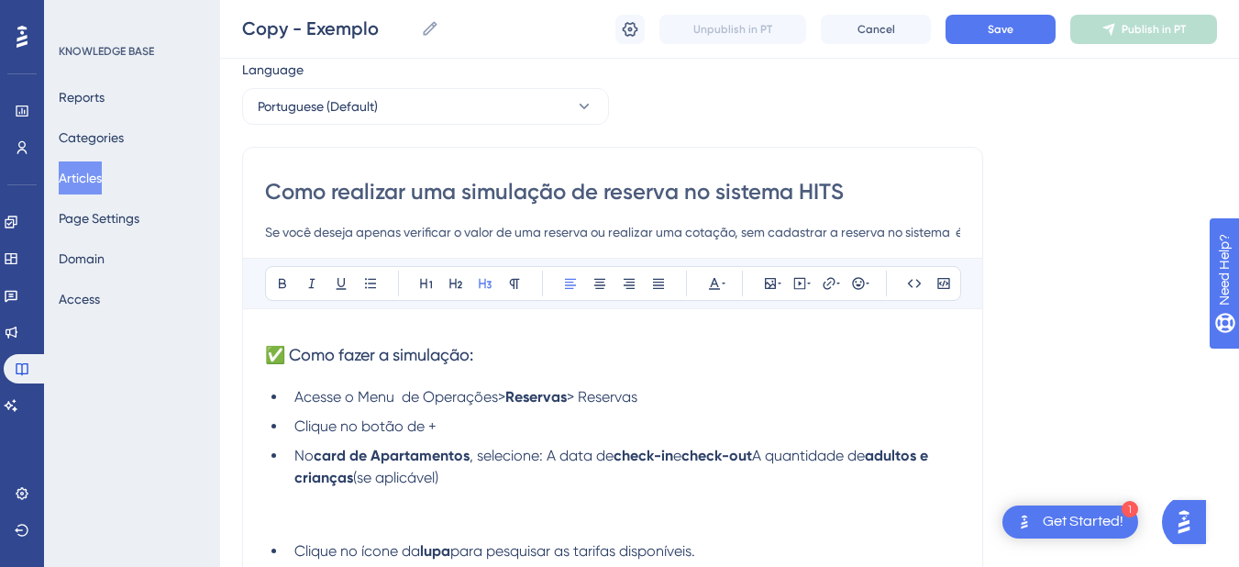
click at [378, 357] on span "✅ Como fazer a simulação:" at bounding box center [369, 354] width 208 height 19
click at [285, 270] on button at bounding box center [283, 283] width 26 height 26
click at [447, 334] on h3 "✅ Como fazer a simulação:" at bounding box center [612, 355] width 695 height 48
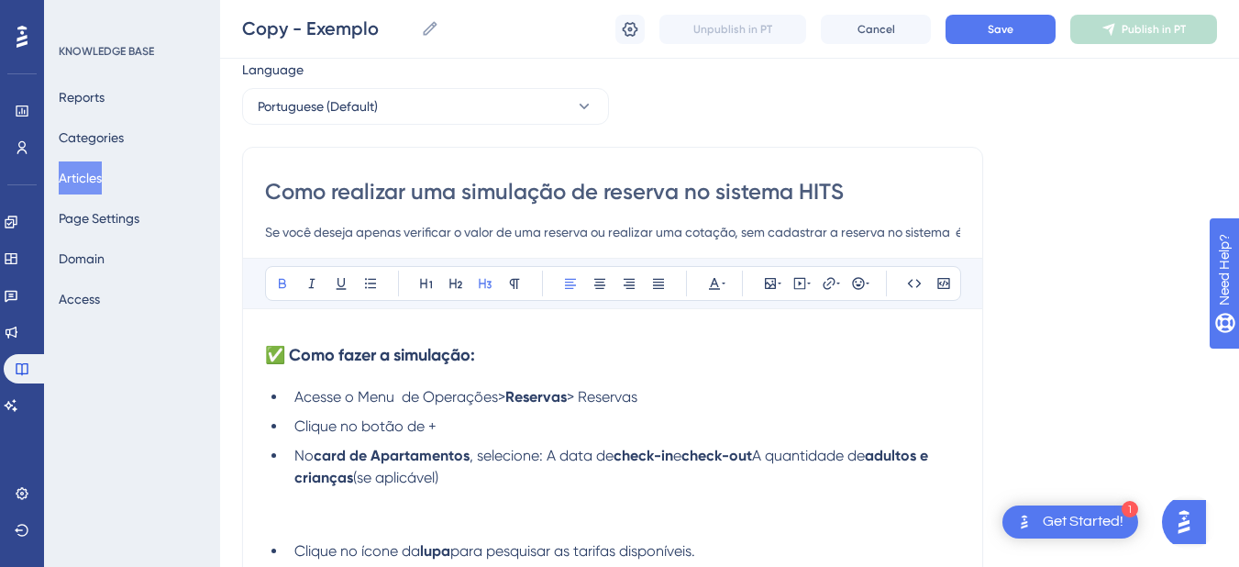
scroll to position [272, 0]
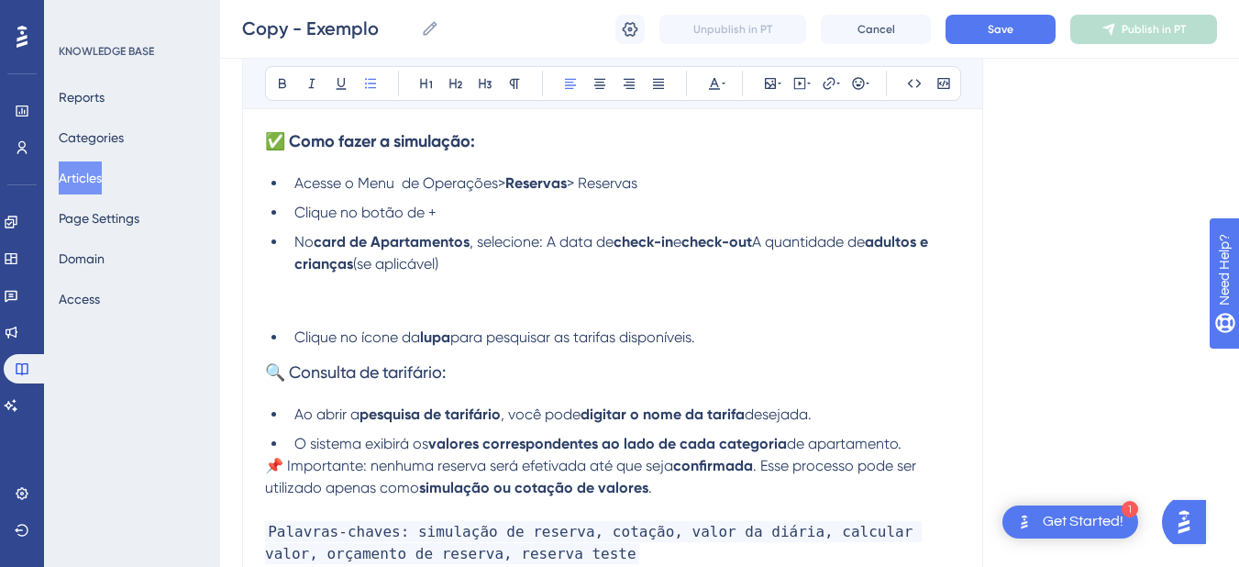
drag, startPoint x: 296, startPoint y: 214, endPoint x: 287, endPoint y: 181, distance: 34.3
click at [287, 181] on ul "Acesse o Menu de Operações> Reservas > Reservas Clique no botão de + No card de…" at bounding box center [612, 223] width 695 height 103
copy ul "Acesse o Menu de Operações> Reservas > Reservas Clique no botão de + No card de…"
click at [533, 260] on li "No card de Apartamentos , selecione: A data de check-in e check-out A quantidad…" at bounding box center [623, 253] width 673 height 44
click at [486, 270] on li "No card de Apartamentos , selecione: A data de check-in e check-out A quantidad…" at bounding box center [623, 253] width 673 height 44
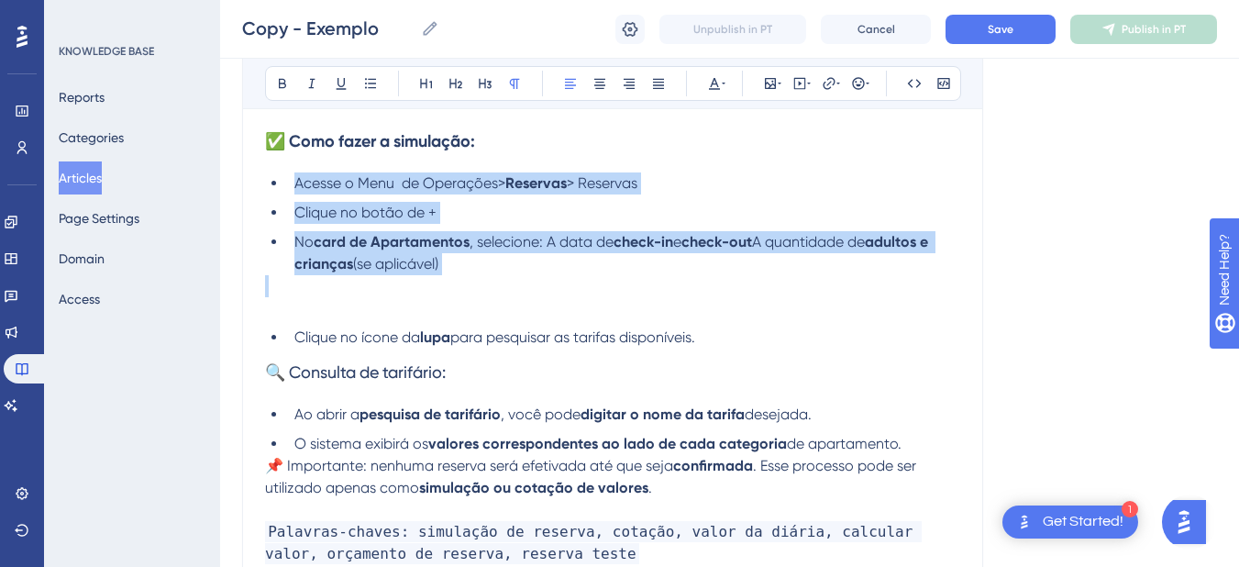
drag, startPoint x: 486, startPoint y: 270, endPoint x: 325, endPoint y: 204, distance: 173.8
click at [287, 187] on ul "Acesse o Menu de Operações> Reservas > Reservas Clique no botão de + No card de…" at bounding box center [612, 223] width 695 height 103
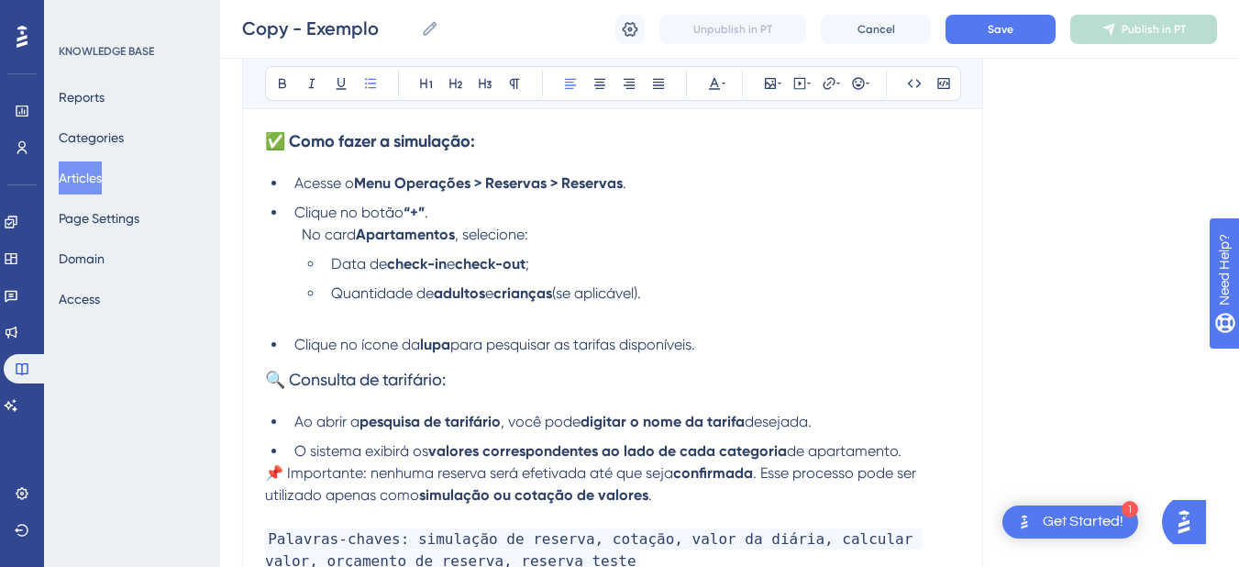
click at [297, 232] on li "No card Apartamentos , selecione: Data de check-in e check-out ; Quantidade de …" at bounding box center [627, 264] width 666 height 81
drag, startPoint x: 561, startPoint y: 236, endPoint x: 280, endPoint y: 238, distance: 281.5
click at [280, 238] on ul "Acesse o Menu Operações > Reservas > Reservas . Clique no botão “+” . No card A…" at bounding box center [612, 238] width 695 height 132
copy li "No card Apartamentos , selecione:"
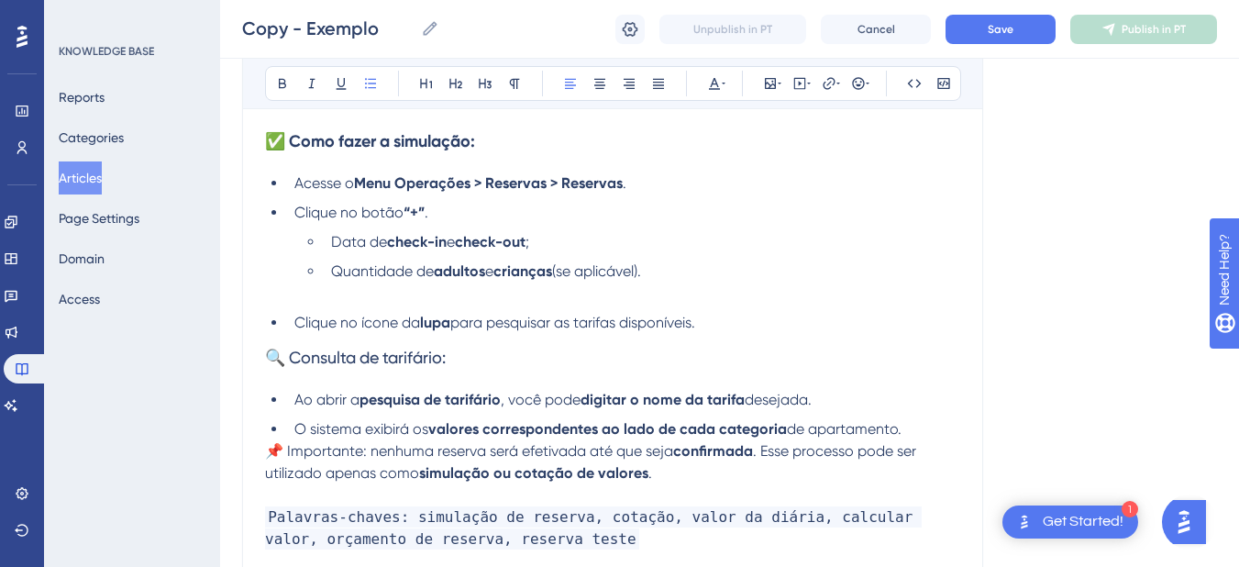
click at [461, 210] on li "Clique no botão “+” ." at bounding box center [623, 213] width 673 height 22
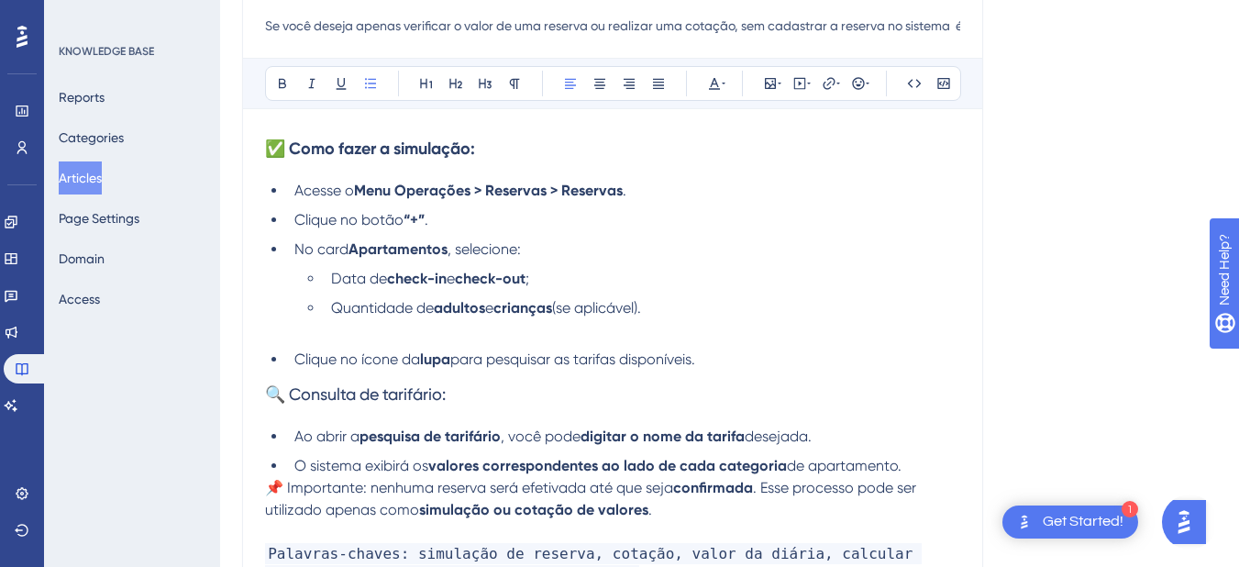
scroll to position [0, 0]
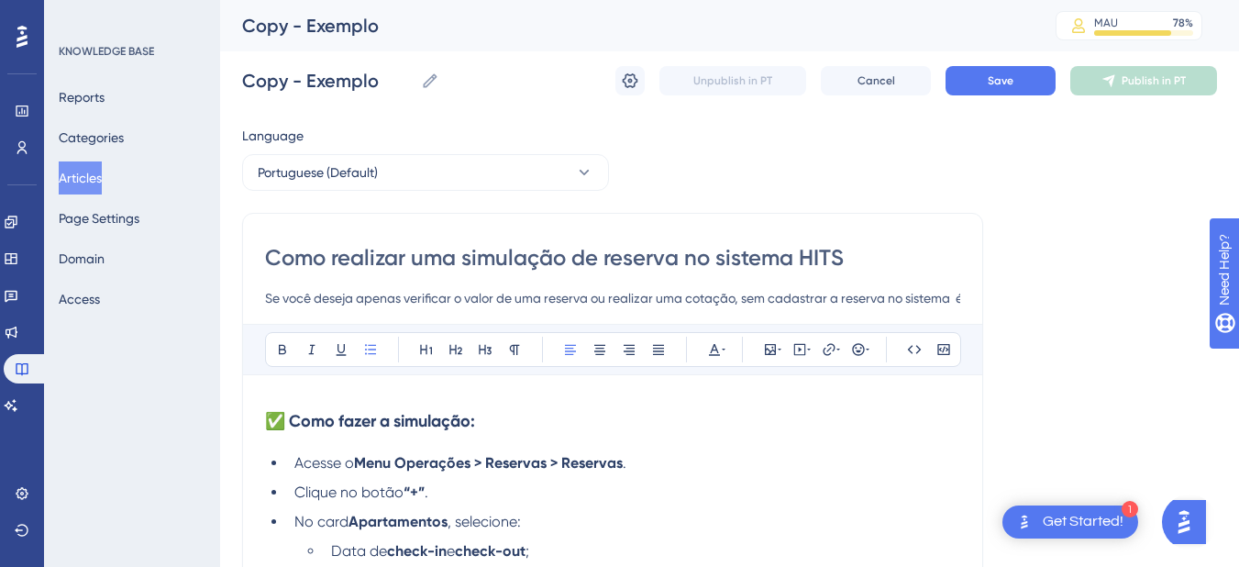
click at [377, 255] on input "Como realizar uma simulação de reserva no sistema HITS" at bounding box center [612, 257] width 695 height 29
click at [317, 71] on input "Copy - Exemplo" at bounding box center [327, 81] width 171 height 26
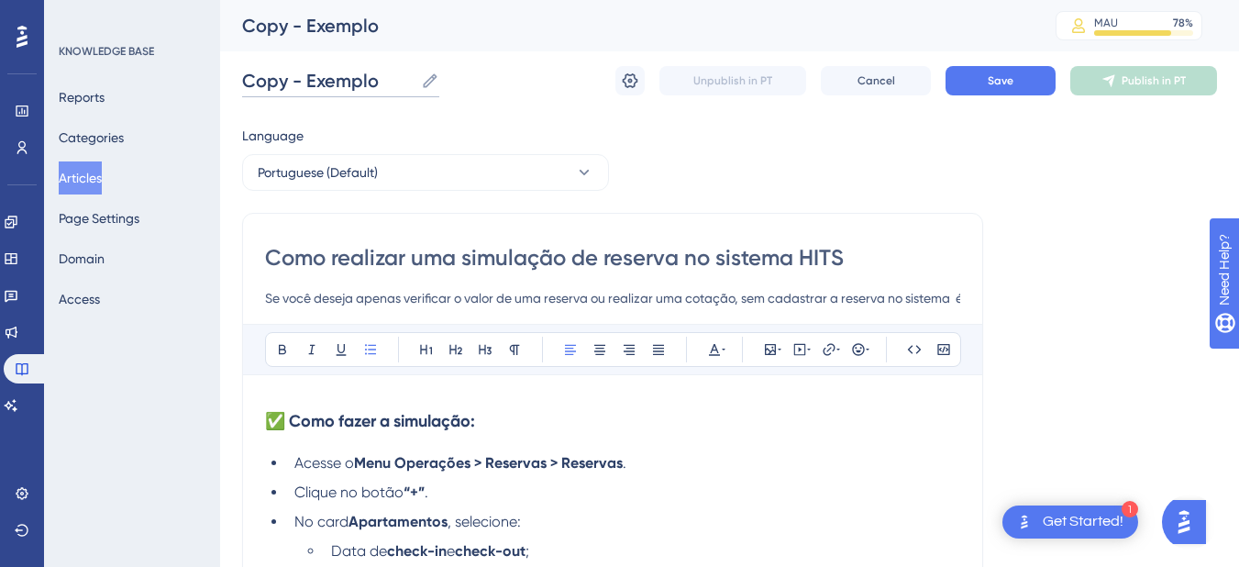
click at [317, 71] on input "Copy - Exemplo" at bounding box center [327, 81] width 171 height 26
click at [759, 255] on input "Como realizar uma simulação de reserva no sistema HITS" at bounding box center [612, 257] width 695 height 29
type input "Como realizar uma simulação de reserva no HITS"
click at [292, 61] on div "Copy - Exemplo Copy - Exemplo Unpublish in PT Cancel Save Publish in PT" at bounding box center [729, 80] width 975 height 59
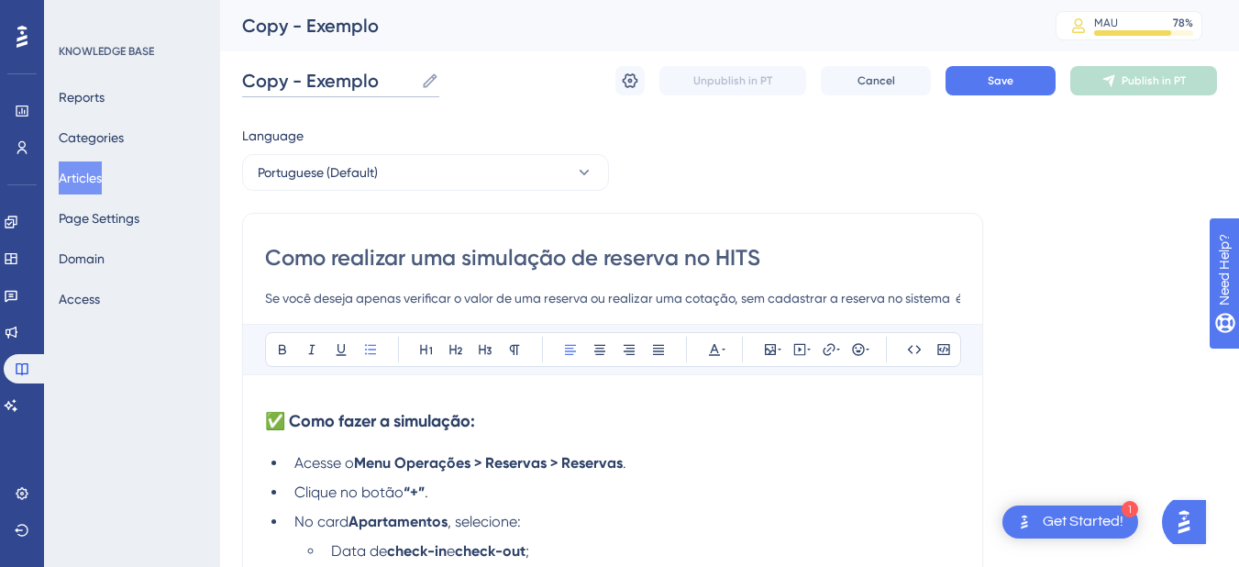
click at [289, 70] on input "Copy - Exemplo" at bounding box center [327, 81] width 171 height 26
paste input "mo realizar uma simulação de reserva no sistema HITS"
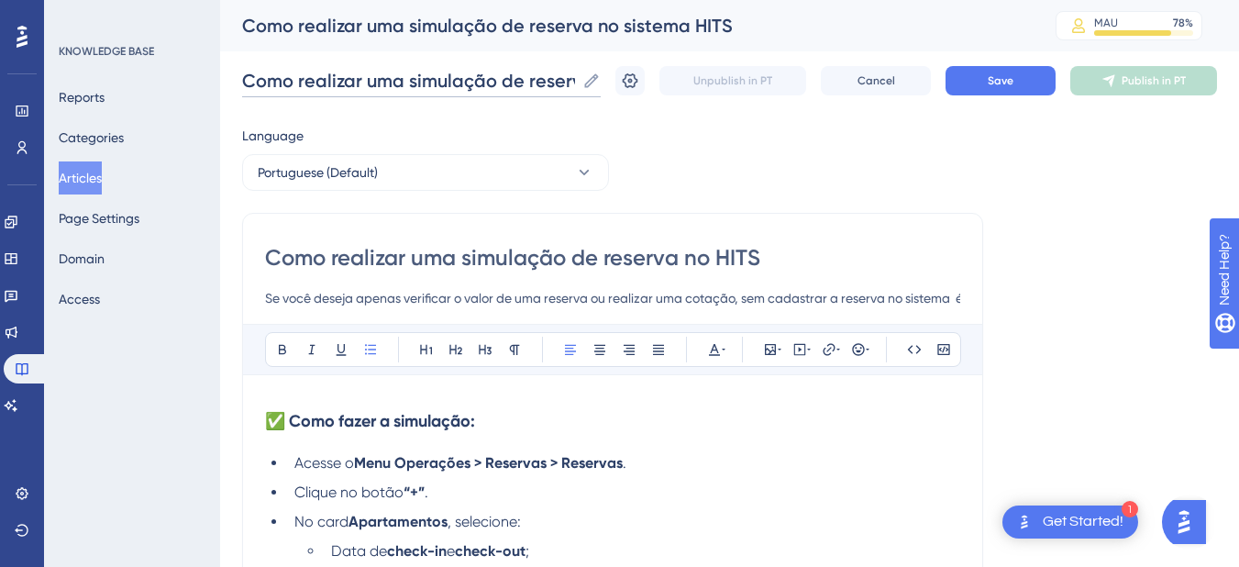
scroll to position [0, 136]
type input "Como realizar uma simulação de reserva no sistema HITS"
drag, startPoint x: 767, startPoint y: 248, endPoint x: 785, endPoint y: 252, distance: 17.8
click at [782, 252] on input "Como realizar uma simulação de reserva no HITS" at bounding box center [612, 257] width 695 height 29
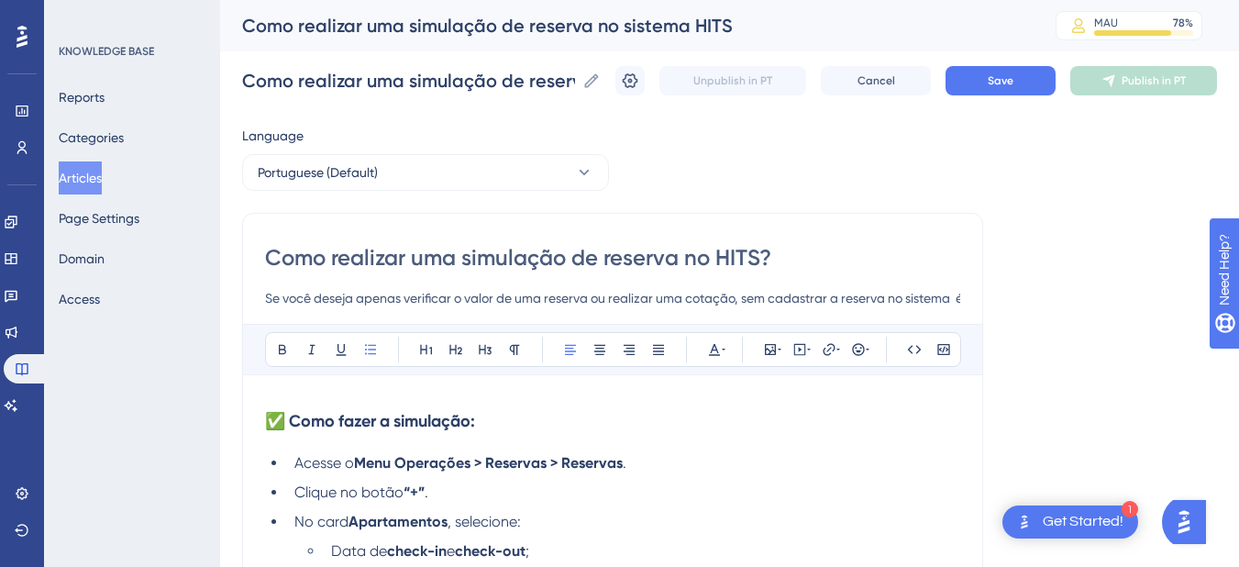
drag, startPoint x: 809, startPoint y: 257, endPoint x: 684, endPoint y: 261, distance: 124.8
click at [683, 263] on input "Como realizar uma simulação de reserva no HITS?" at bounding box center [612, 257] width 695 height 29
type input "Como realizar uma simulação de reserva?"
drag, startPoint x: 518, startPoint y: 80, endPoint x: 539, endPoint y: 81, distance: 21.1
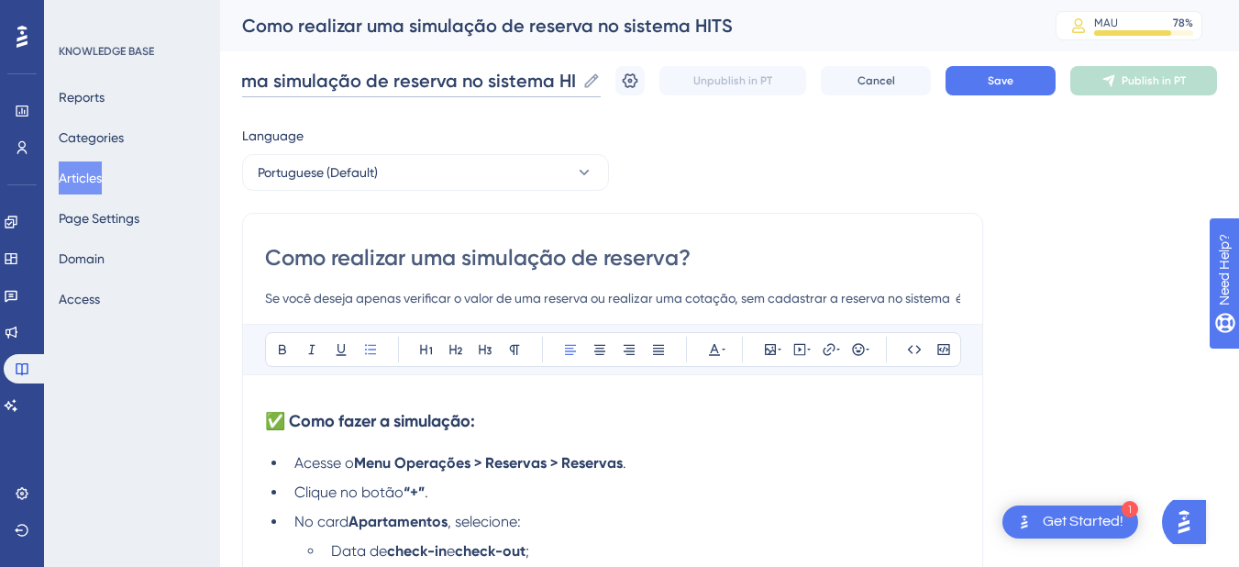
click at [635, 64] on div "Como realizar uma simulação de reserva no sistema HITS Como realizar uma simula…" at bounding box center [729, 80] width 975 height 59
click at [560, 81] on input "Como realizar uma simulação de reserva no sistema HITS" at bounding box center [408, 81] width 333 height 26
drag, startPoint x: 547, startPoint y: 83, endPoint x: 511, endPoint y: 81, distance: 36.7
click at [575, 81] on input "Como realizar uma simulação de reserva no sistema HITS" at bounding box center [408, 81] width 333 height 26
drag, startPoint x: 451, startPoint y: 87, endPoint x: 637, endPoint y: 84, distance: 186.1
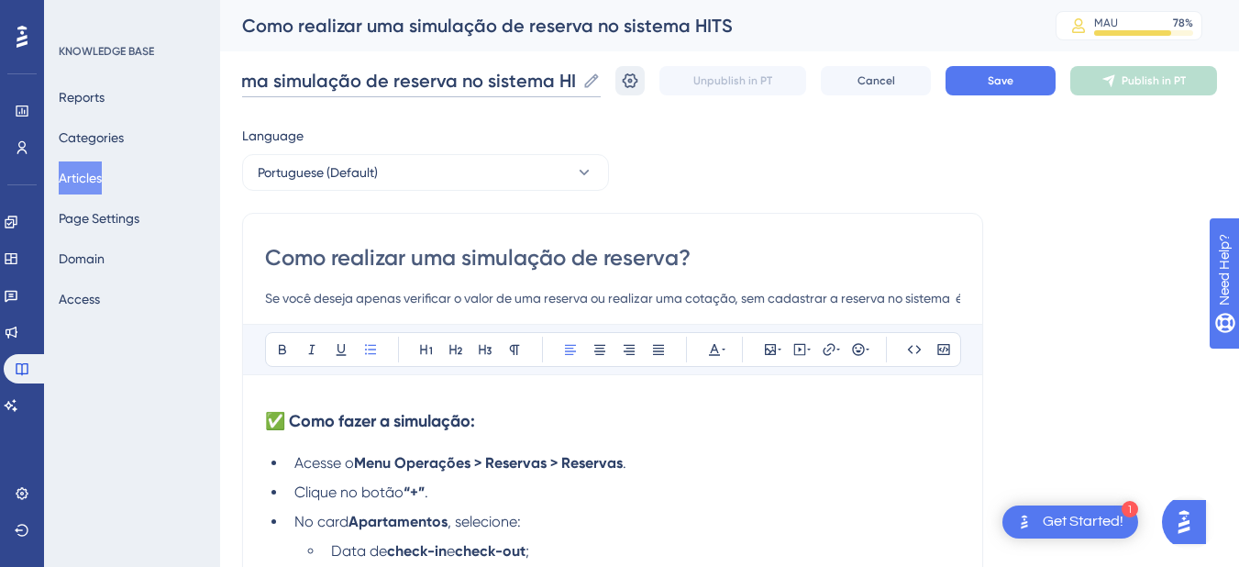
click at [637, 84] on div "Como realizar uma simulação de reserva no sistema HITS Como realizar uma simula…" at bounding box center [729, 80] width 975 height 59
type input "Como realizar uma simulação de reserva?"
click at [374, 261] on input "Como realizar uma simulação de reserva?" at bounding box center [612, 257] width 695 height 29
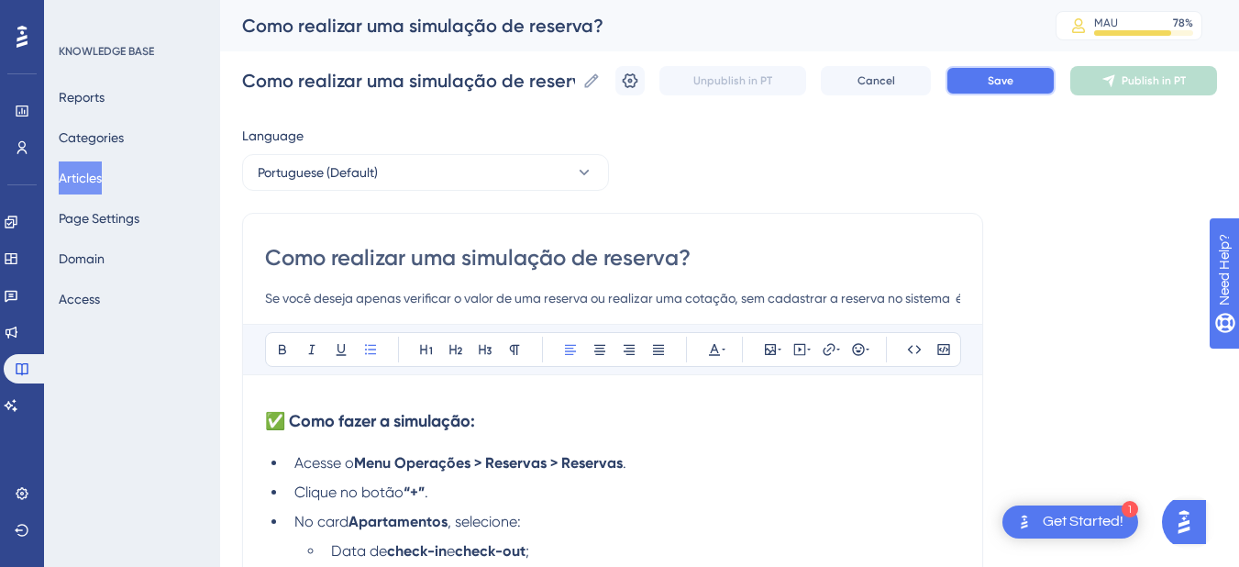
click at [1012, 78] on span "Save" at bounding box center [1000, 80] width 26 height 15
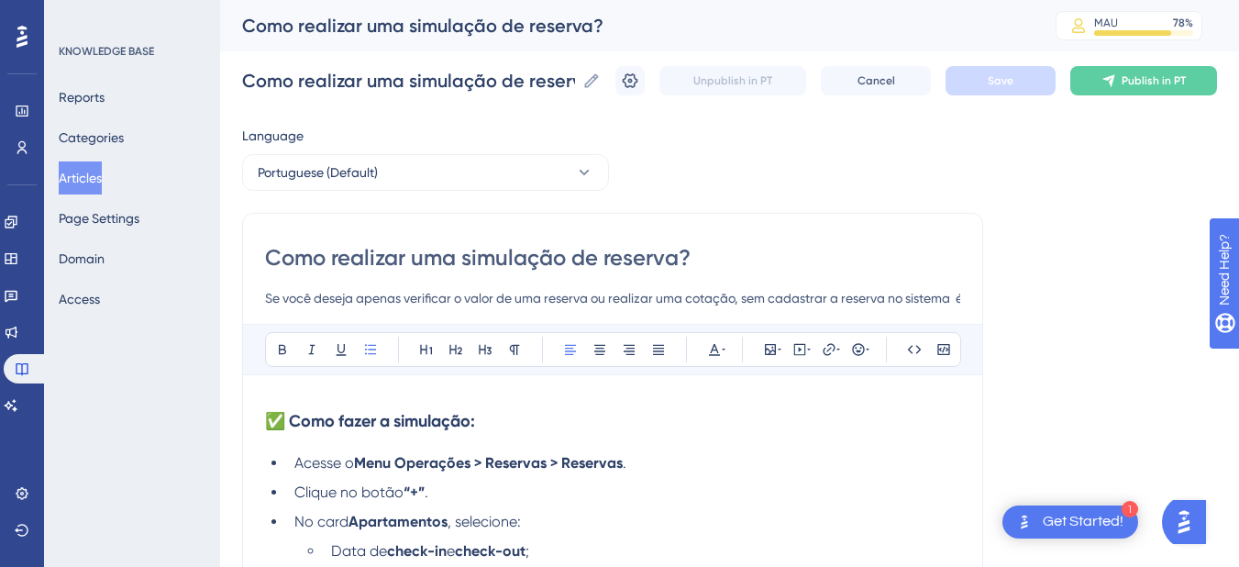
scroll to position [214, 0]
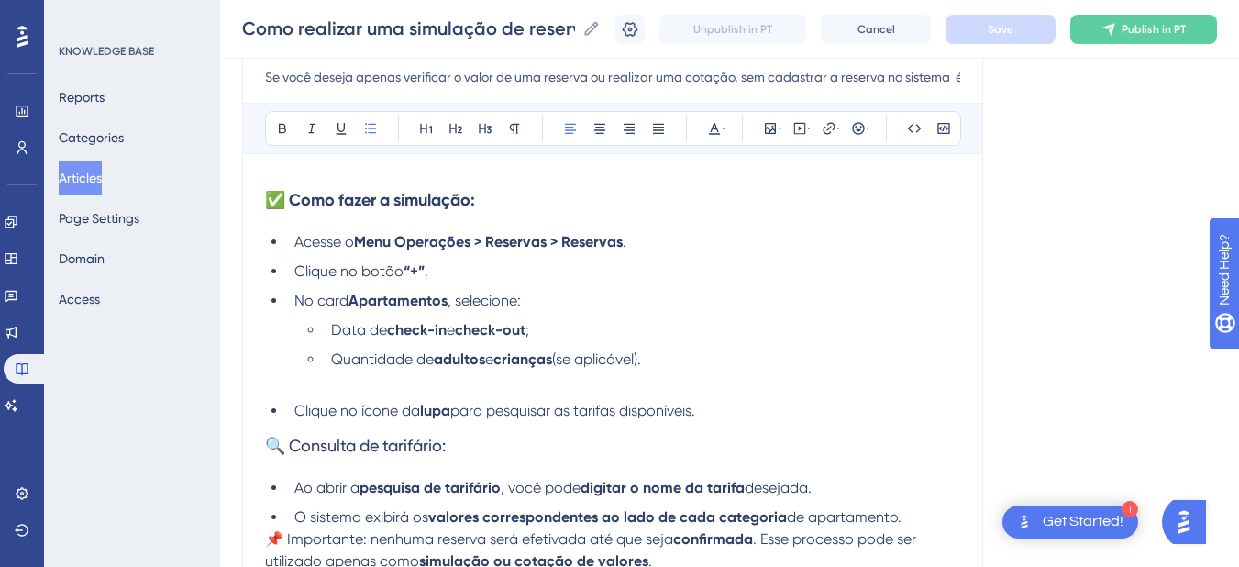
click at [304, 393] on div "✅ Como fazer a simulação: Acesse o Menu Operações > Reservas > Reservas . Cliqu…" at bounding box center [612, 418] width 695 height 484
click at [325, 378] on p at bounding box center [612, 381] width 695 height 22
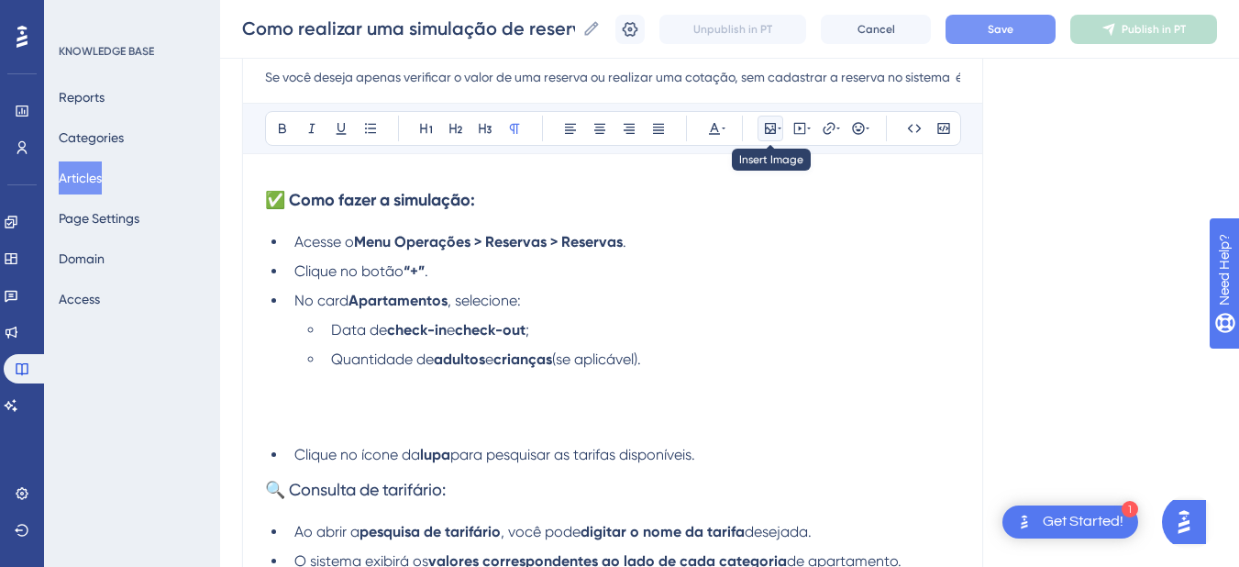
click at [776, 127] on icon at bounding box center [770, 128] width 11 height 11
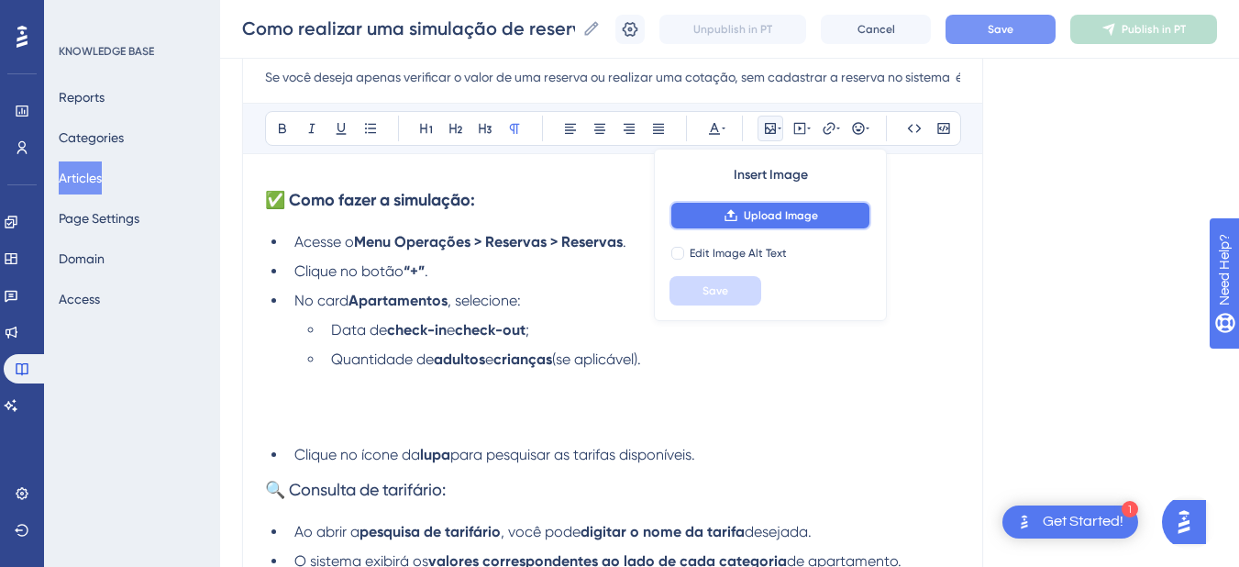
click at [772, 223] on button "Upload Image" at bounding box center [770, 215] width 202 height 29
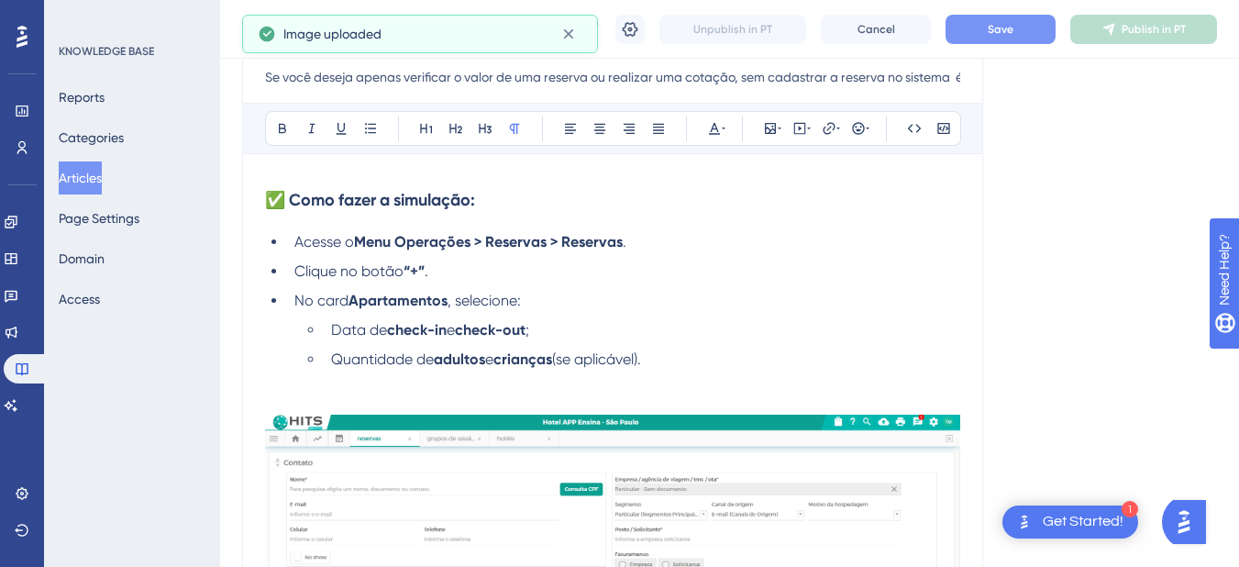
scroll to position [428, 0]
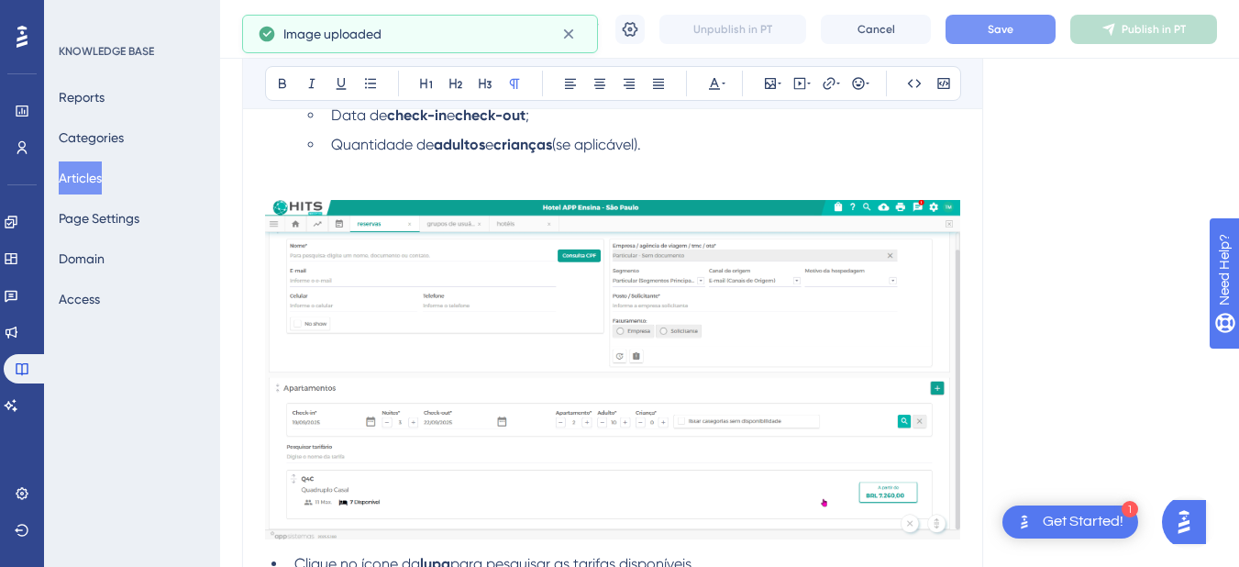
click at [289, 174] on p at bounding box center [612, 167] width 695 height 22
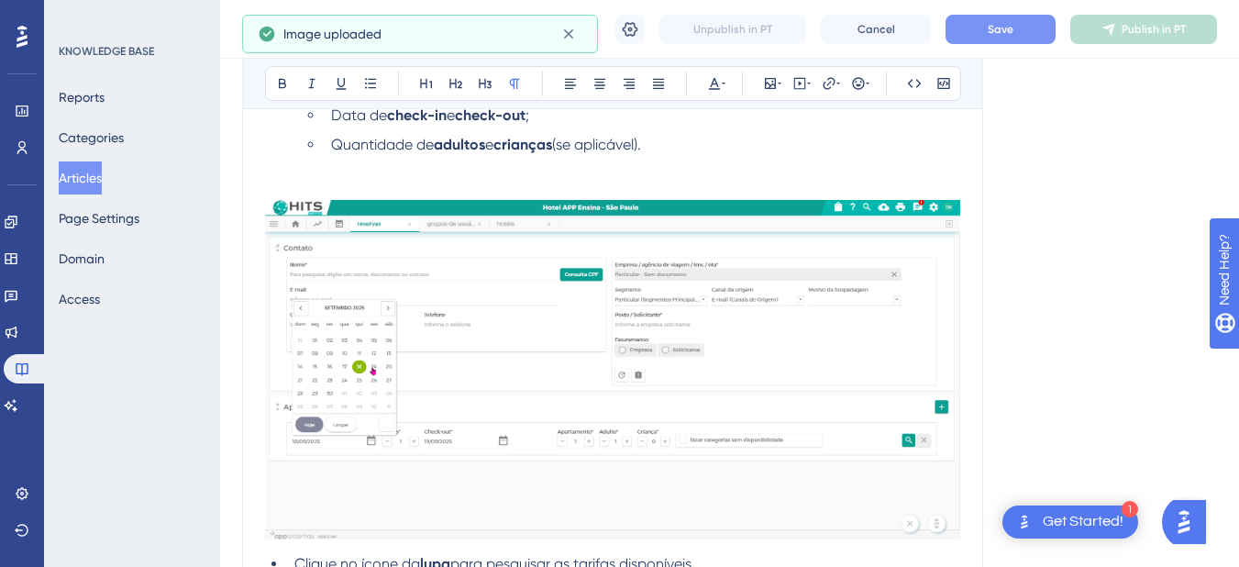
click at [289, 180] on p at bounding box center [612, 189] width 695 height 22
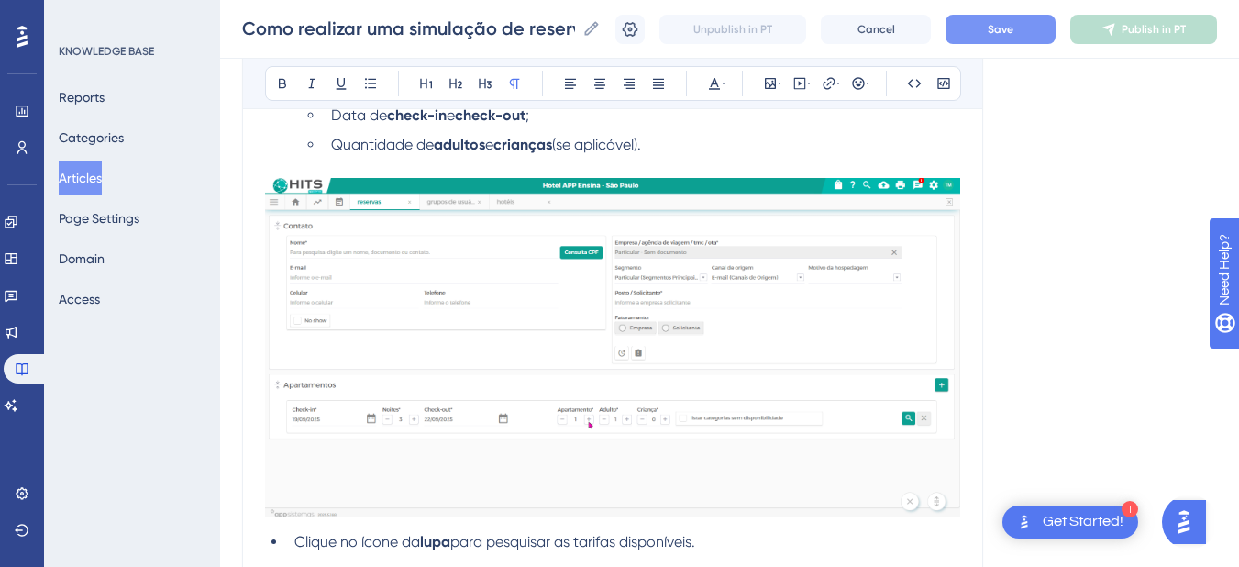
scroll to position [642, 0]
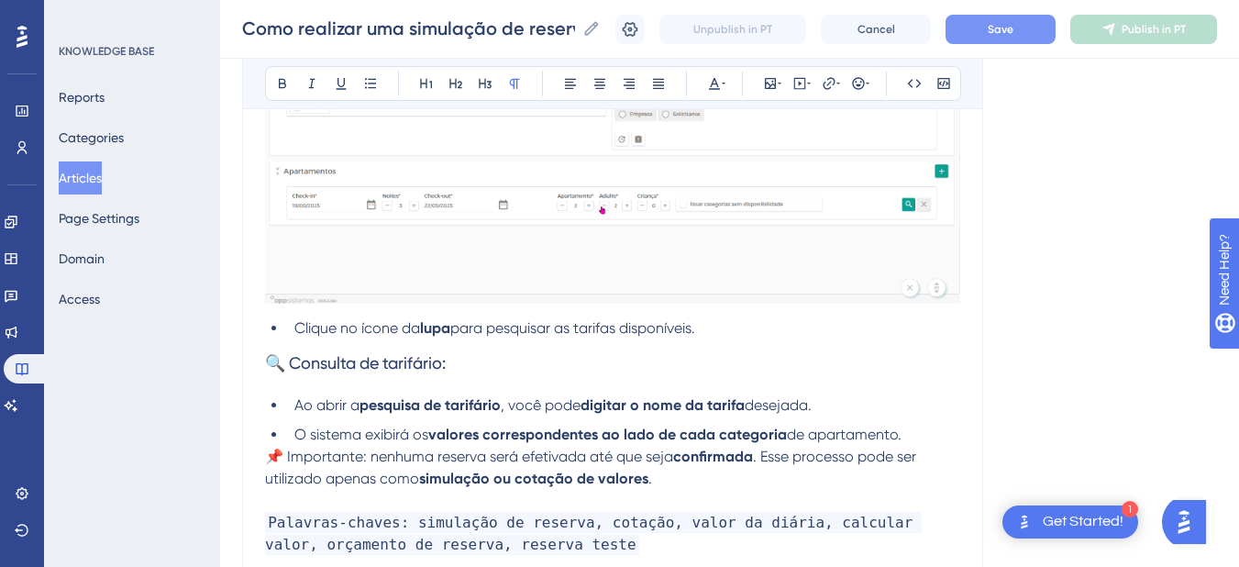
click at [286, 326] on ul "Clique no ícone da lupa para pesquisar as tarifas disponíveis." at bounding box center [612, 328] width 695 height 22
drag, startPoint x: 744, startPoint y: 331, endPoint x: 289, endPoint y: 333, distance: 455.7
click at [289, 333] on li "Clique no ícone da lupa para pesquisar as tarifas disponíveis." at bounding box center [623, 328] width 673 height 22
copy li "Clique no ícone da lupa para pesquisar as tarifas disponíveis."
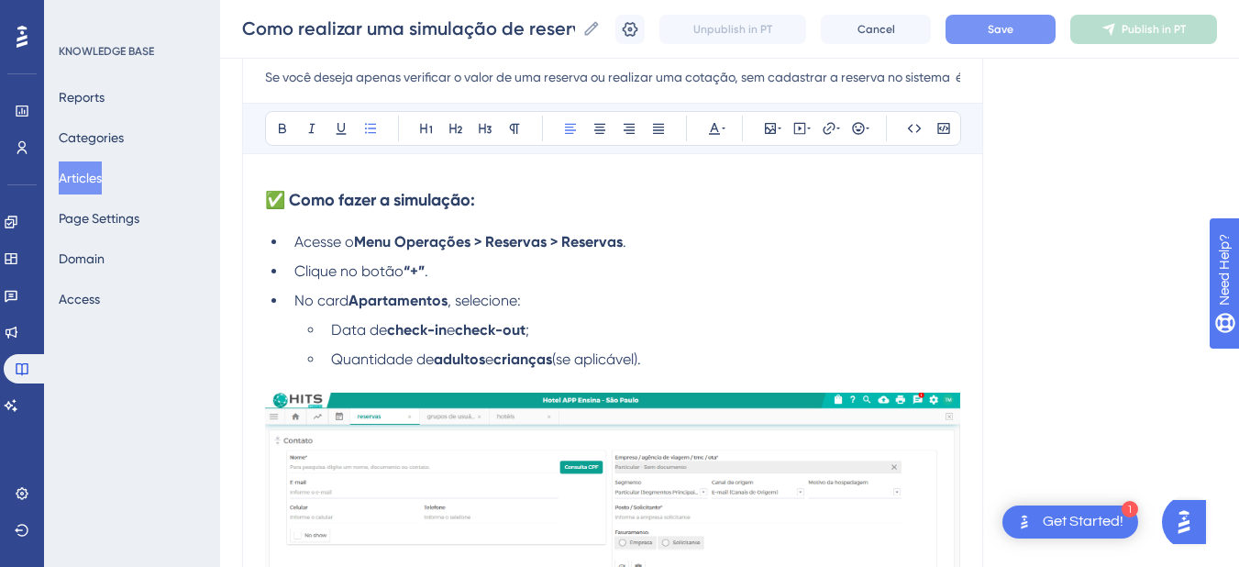
click at [712, 357] on li "Quantidade de adultos e crianças (se aplicável)." at bounding box center [642, 359] width 636 height 22
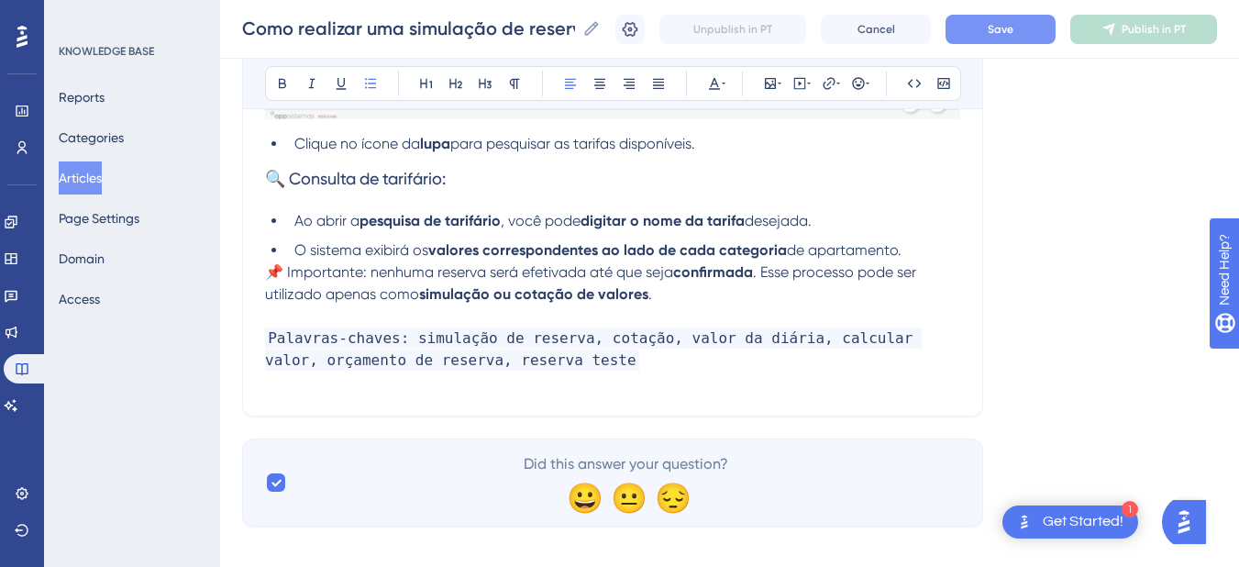
scroll to position [642, 0]
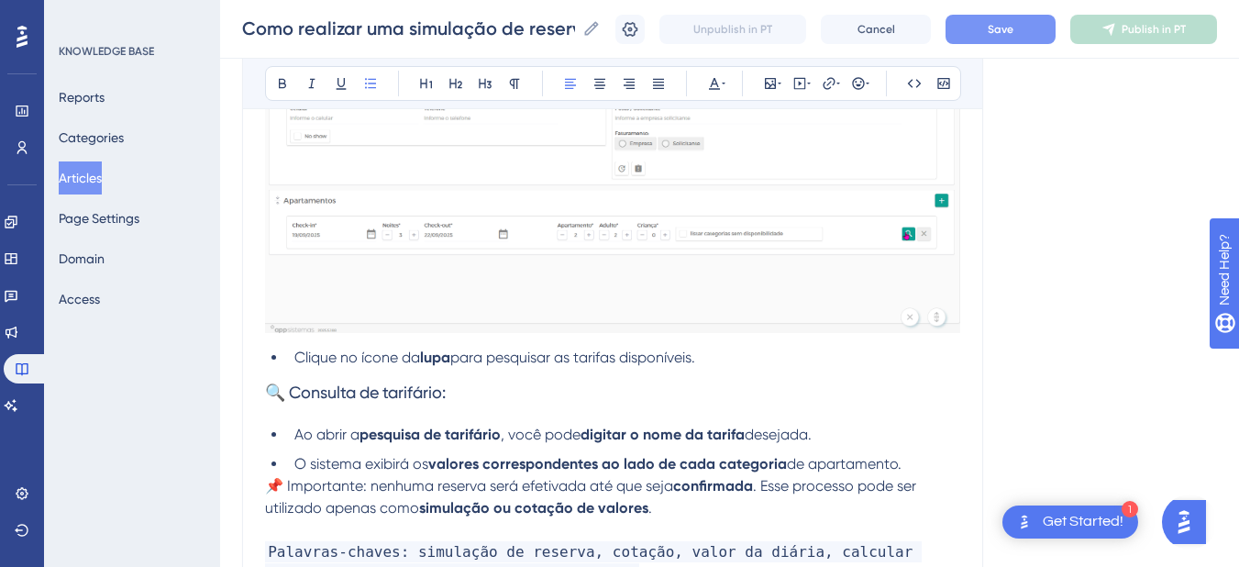
click at [336, 356] on span "Clique no ícone da" at bounding box center [357, 356] width 126 height 17
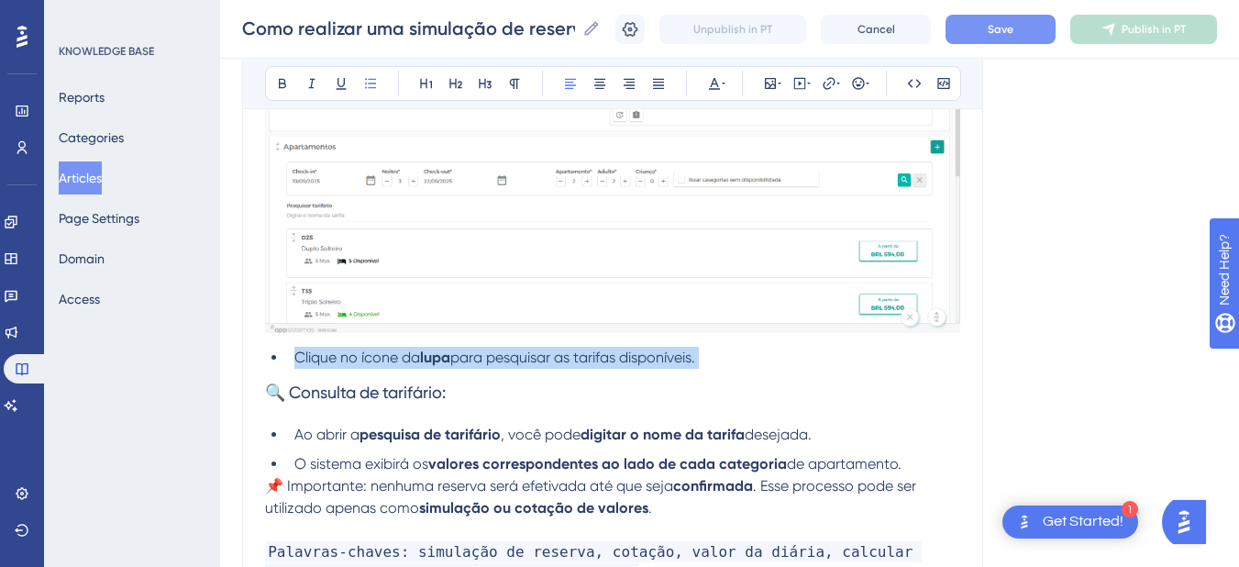
click at [336, 356] on span "Clique no ícone da" at bounding box center [357, 356] width 126 height 17
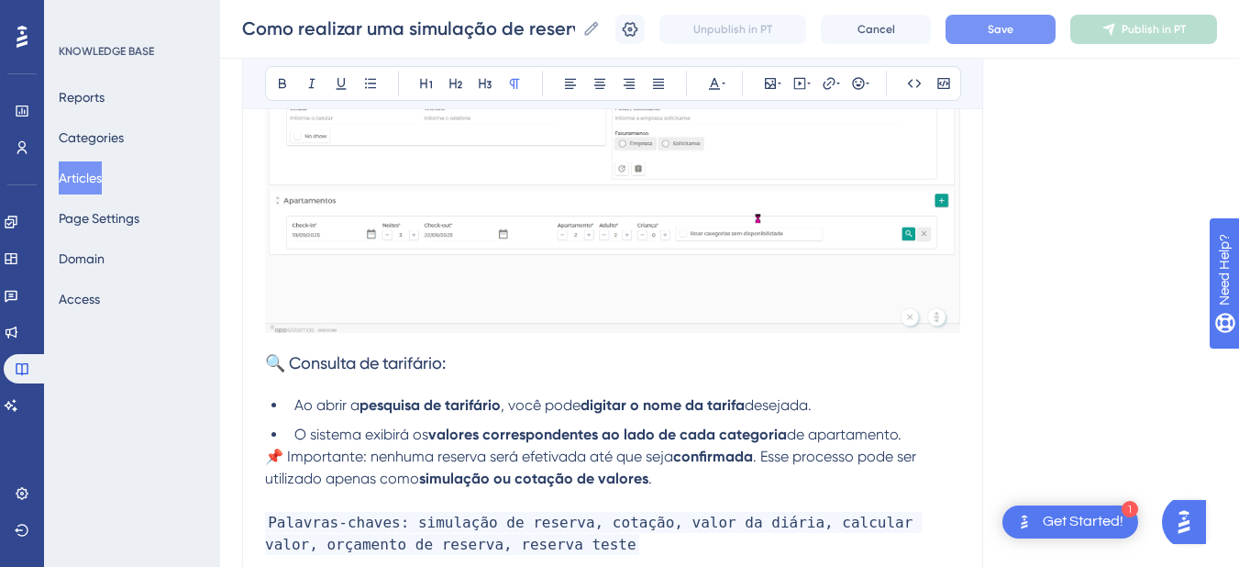
click at [369, 363] on span "🔍 Consulta de tarifário:" at bounding box center [355, 362] width 181 height 19
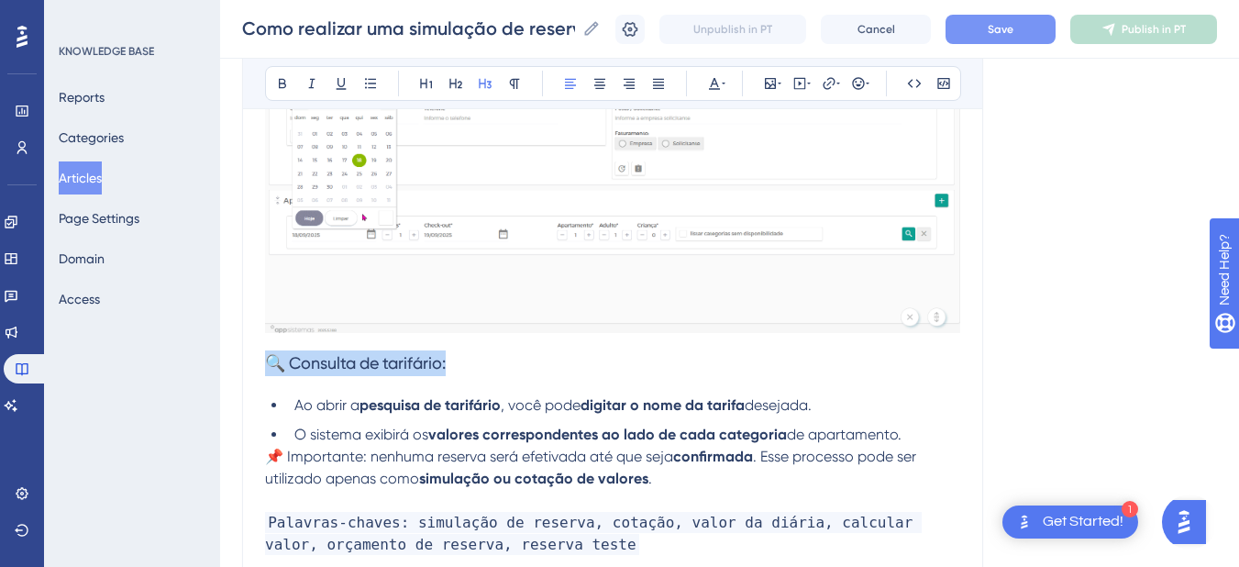
drag, startPoint x: 494, startPoint y: 370, endPoint x: 256, endPoint y: 364, distance: 238.5
click at [256, 364] on div "Como realizar uma simulação de reserva? Se você deseja apenas verificar o valor…" at bounding box center [612, 82] width 741 height 1037
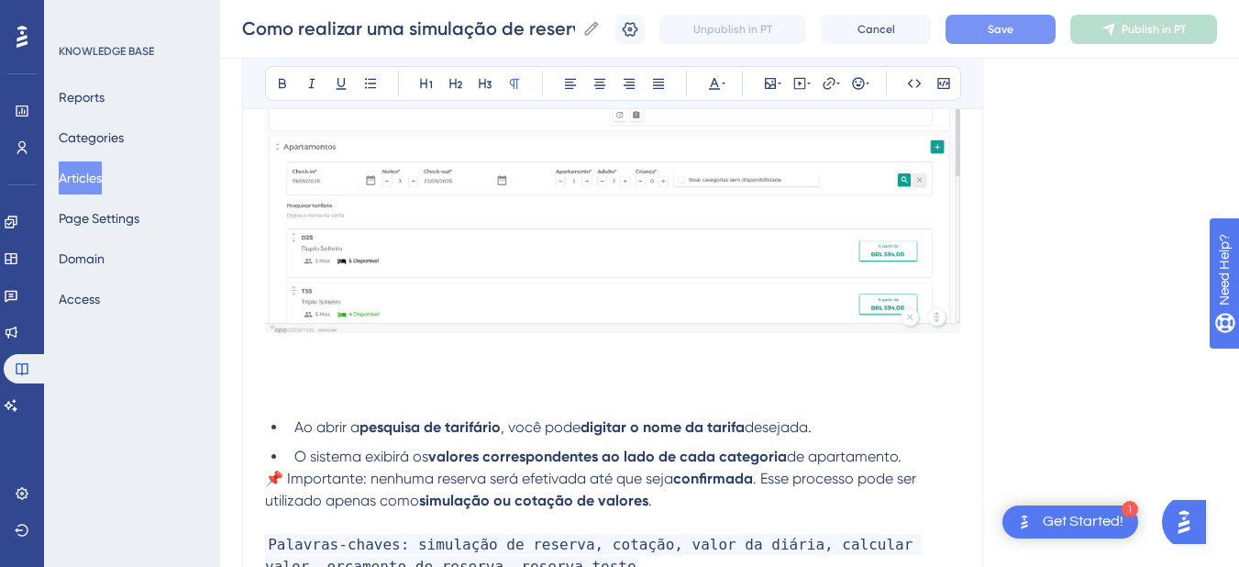
click at [291, 377] on h3 at bounding box center [612, 363] width 695 height 48
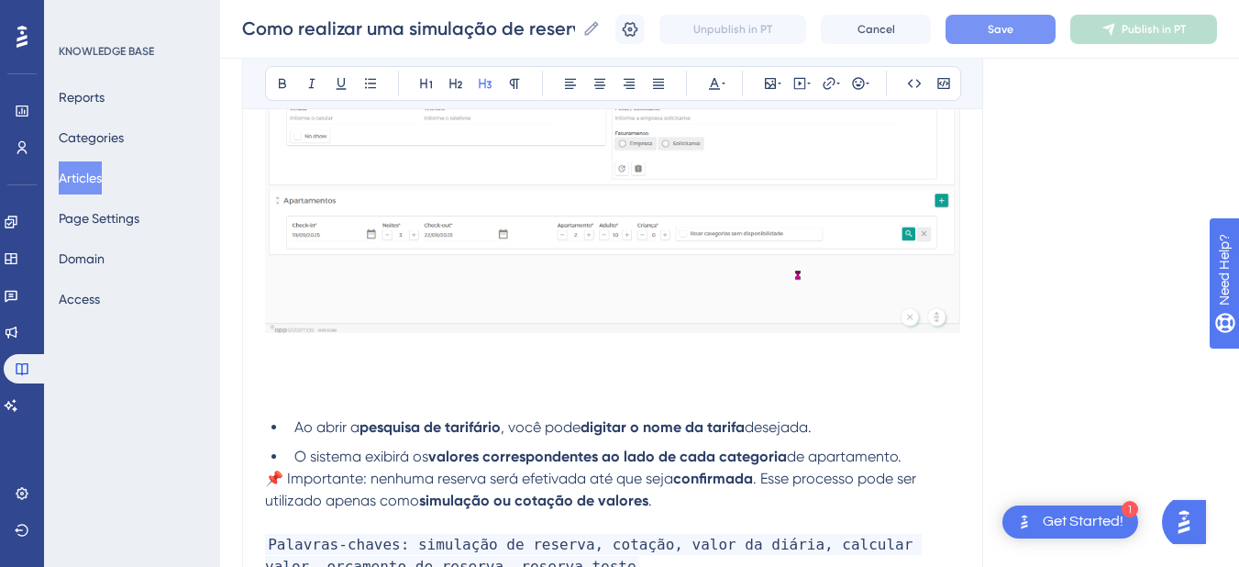
click at [292, 404] on p at bounding box center [612, 398] width 695 height 22
click at [306, 379] on h3 at bounding box center [612, 363] width 695 height 48
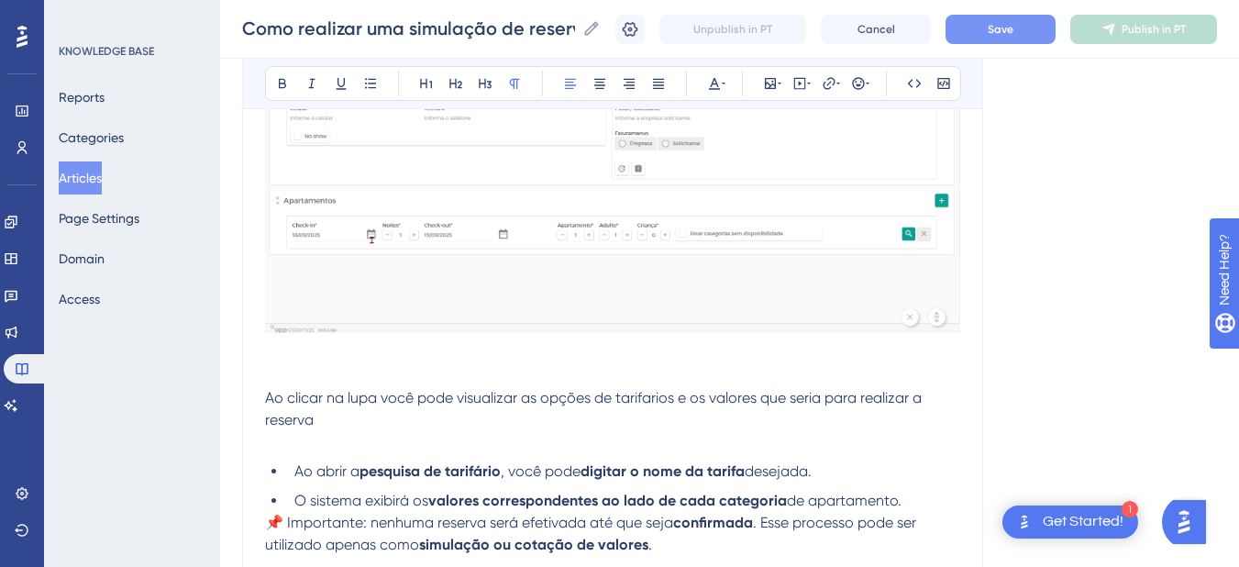
drag, startPoint x: 333, startPoint y: 415, endPoint x: 262, endPoint y: 389, distance: 75.4
click at [262, 389] on div "Como realizar uma simulação de reserva? Se você deseja apenas verificar o valor…" at bounding box center [612, 115] width 741 height 1103
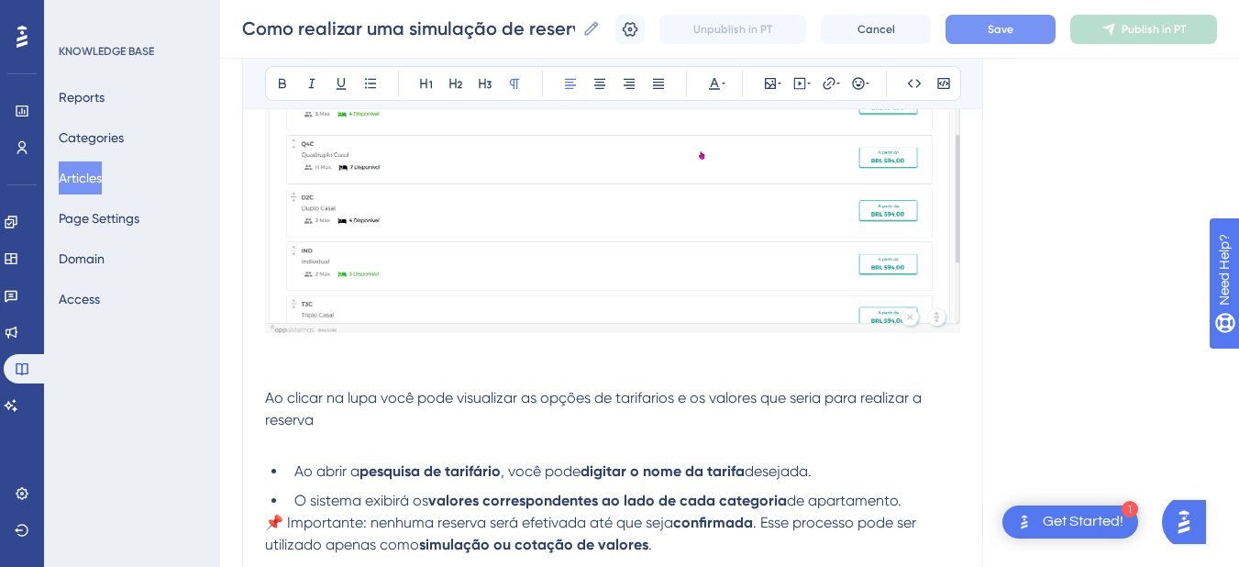
copy span "Ao clicar na lupa você pode visualizar as opções de tarifarios e os valores que…"
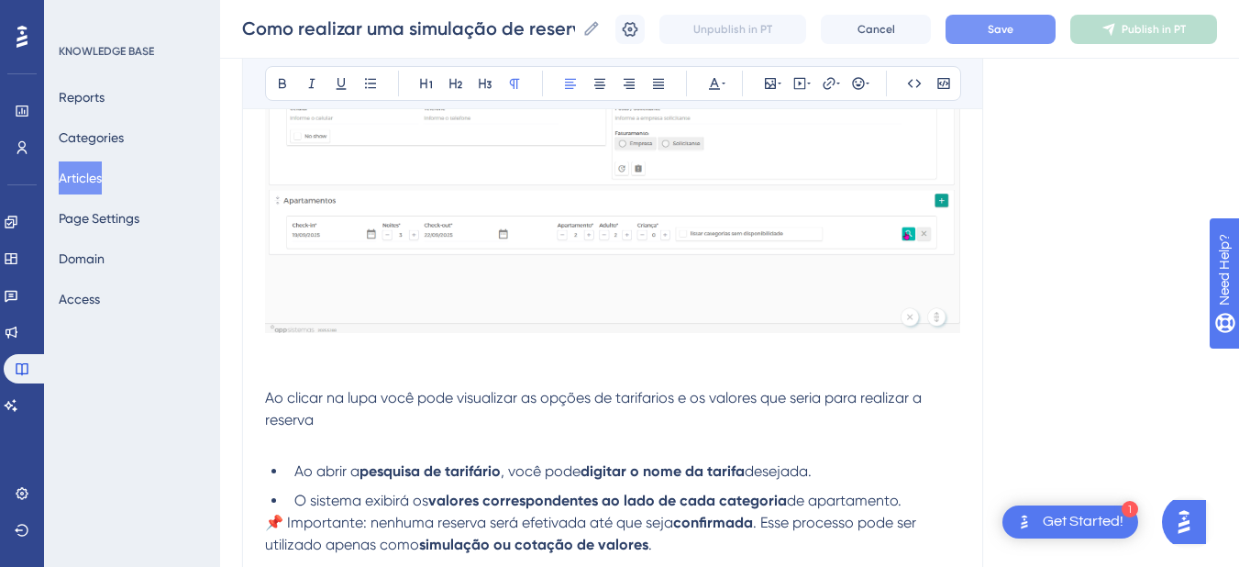
click at [303, 416] on span "Ao clicar na lupa você pode visualizar as opções de tarifarios e os valores que…" at bounding box center [595, 408] width 660 height 39
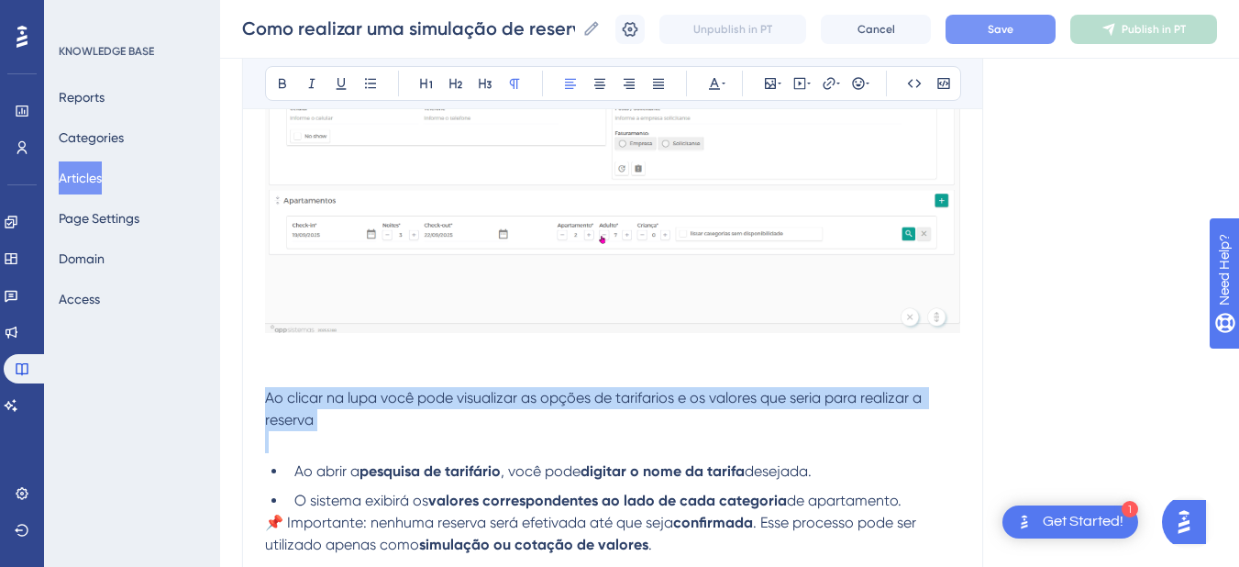
click at [303, 416] on span "Ao clicar na lupa você pode visualizar as opções de tarifarios e os valores que…" at bounding box center [595, 408] width 660 height 39
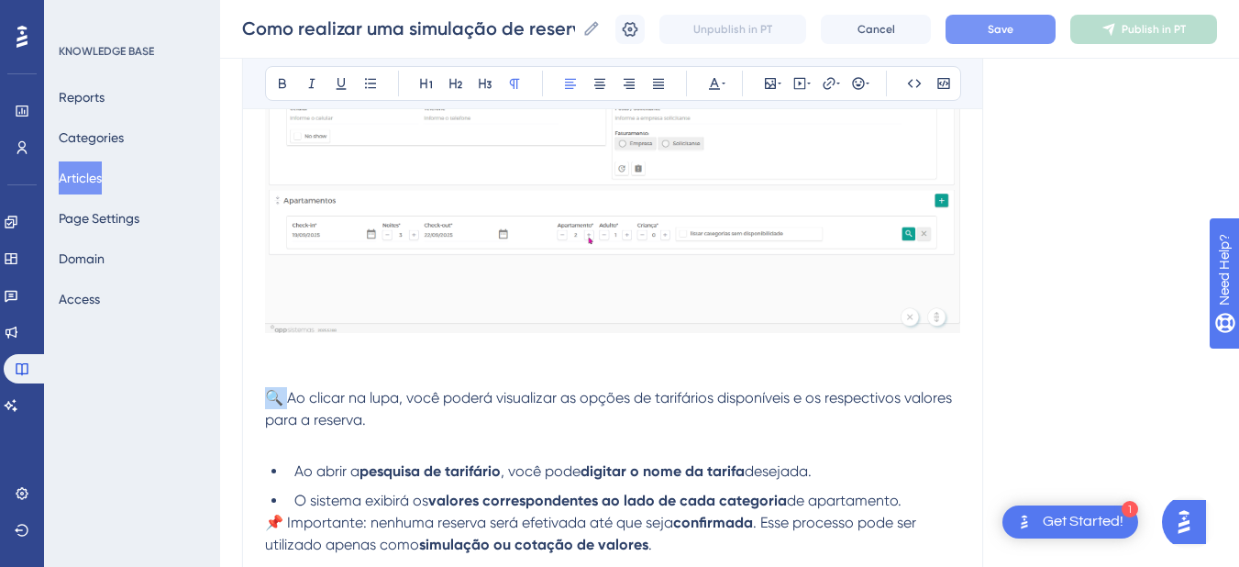
drag, startPoint x: 288, startPoint y: 392, endPoint x: 239, endPoint y: 390, distance: 48.7
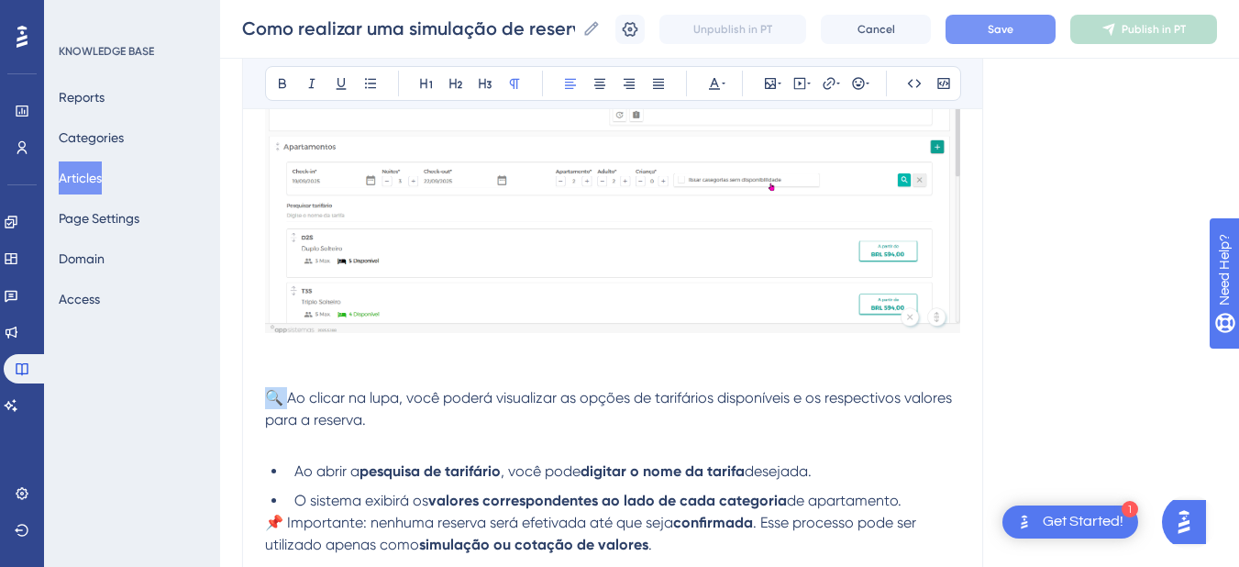
click at [239, 390] on div "Performance Users Engagement Widgets Feedback Product Updates Knowledge Base AI…" at bounding box center [729, 82] width 1019 height 1448
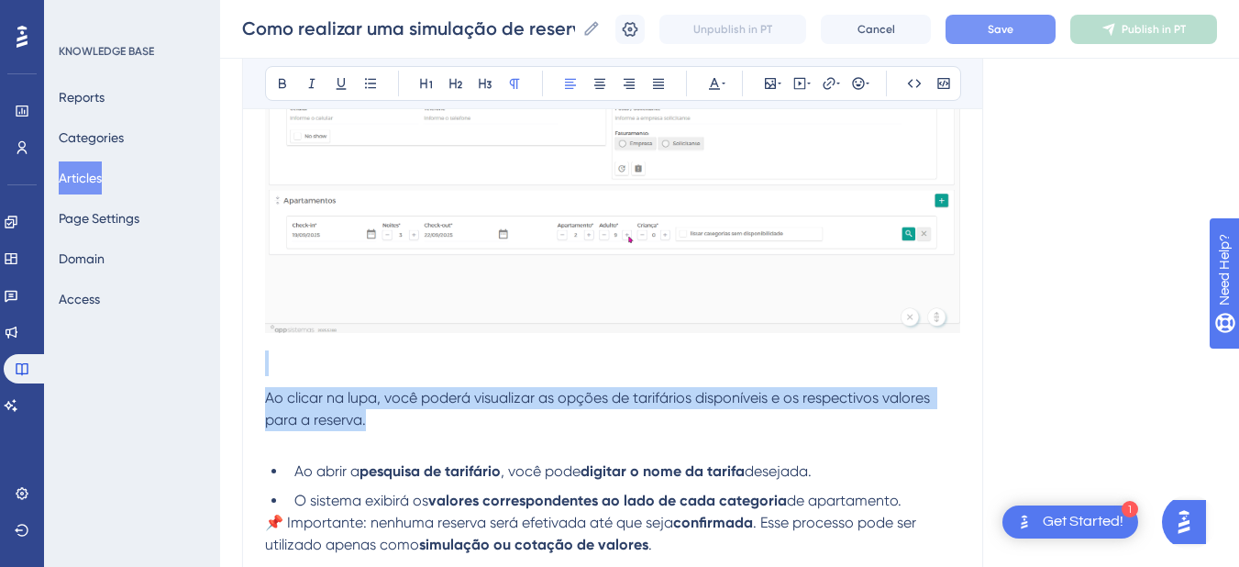
drag, startPoint x: 386, startPoint y: 421, endPoint x: 208, endPoint y: 383, distance: 181.8
click at [220, 383] on div "Performance Users Engagement Widgets Feedback Product Updates Knowledge Base AI…" at bounding box center [729, 82] width 1019 height 1448
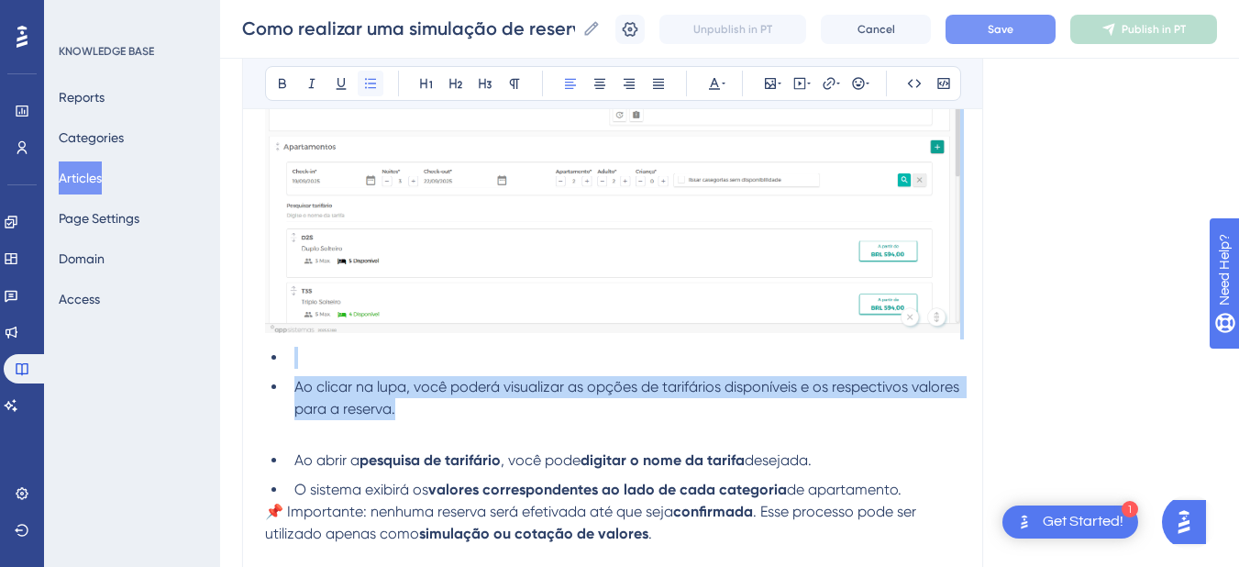
click at [371, 83] on icon at bounding box center [370, 83] width 15 height 15
click at [289, 393] on li "Ao clicar na lupa, você poderá visualizar as opções de tarifários disponíveis e…" at bounding box center [623, 398] width 673 height 44
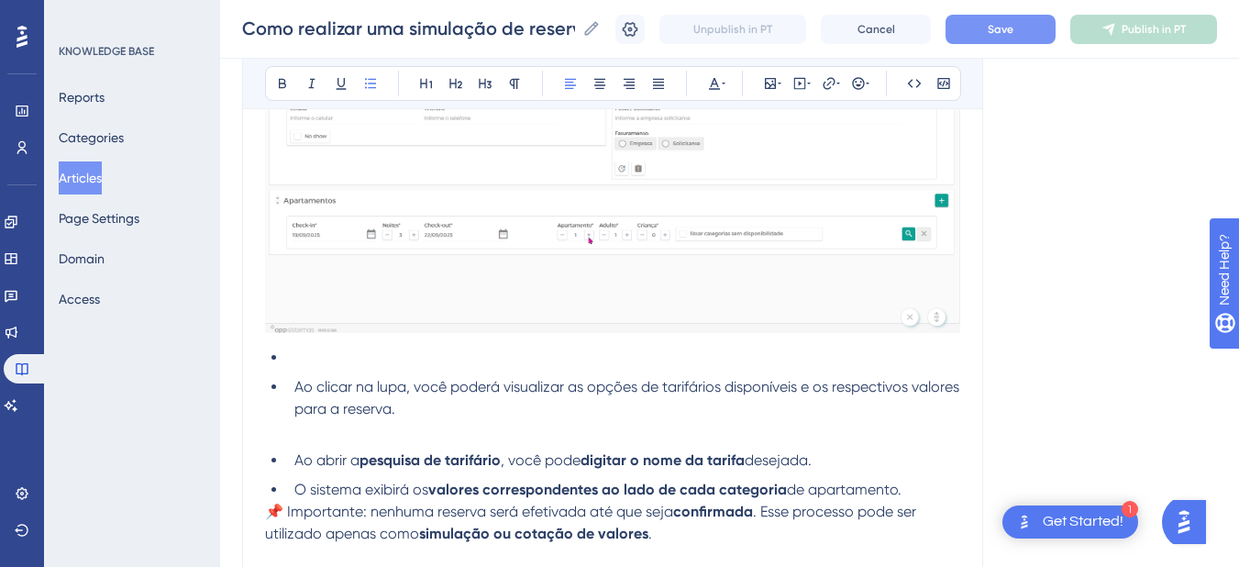
click at [290, 384] on li "Ao clicar na lupa, você poderá visualizar as opções de tarifários disponíveis e…" at bounding box center [623, 398] width 673 height 44
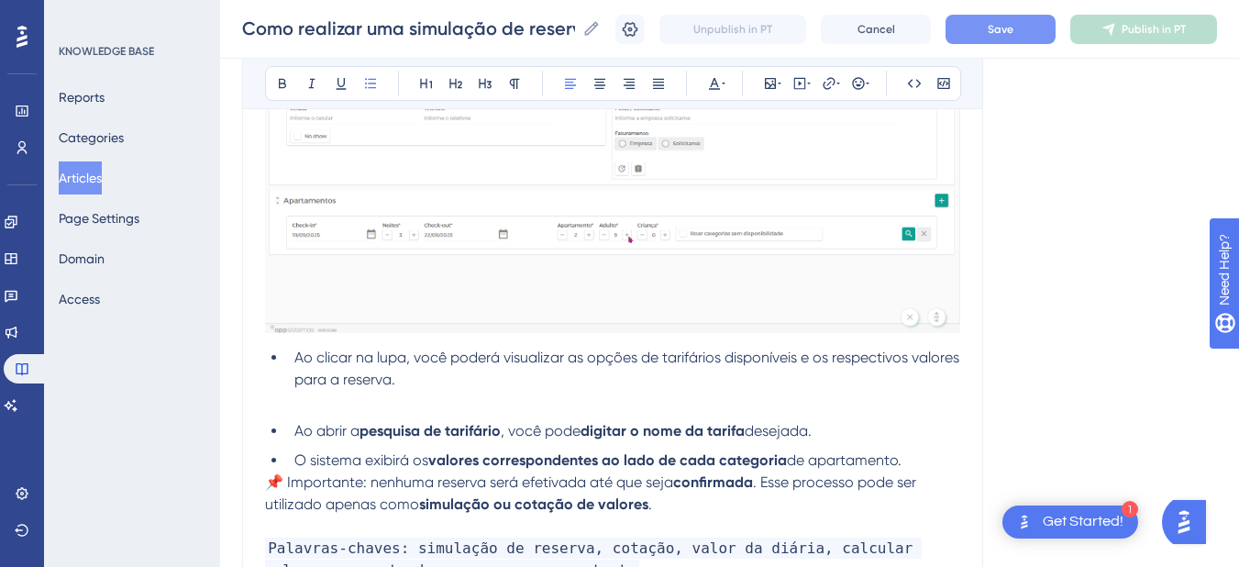
click at [269, 360] on ul "Ao clicar na lupa, você poderá visualizar as opções de tarifários disponíveis e…" at bounding box center [612, 369] width 695 height 44
click at [292, 361] on li "Ao clicar na lupa, você poderá visualizar as opções de tarifários disponíveis e…" at bounding box center [623, 369] width 673 height 44
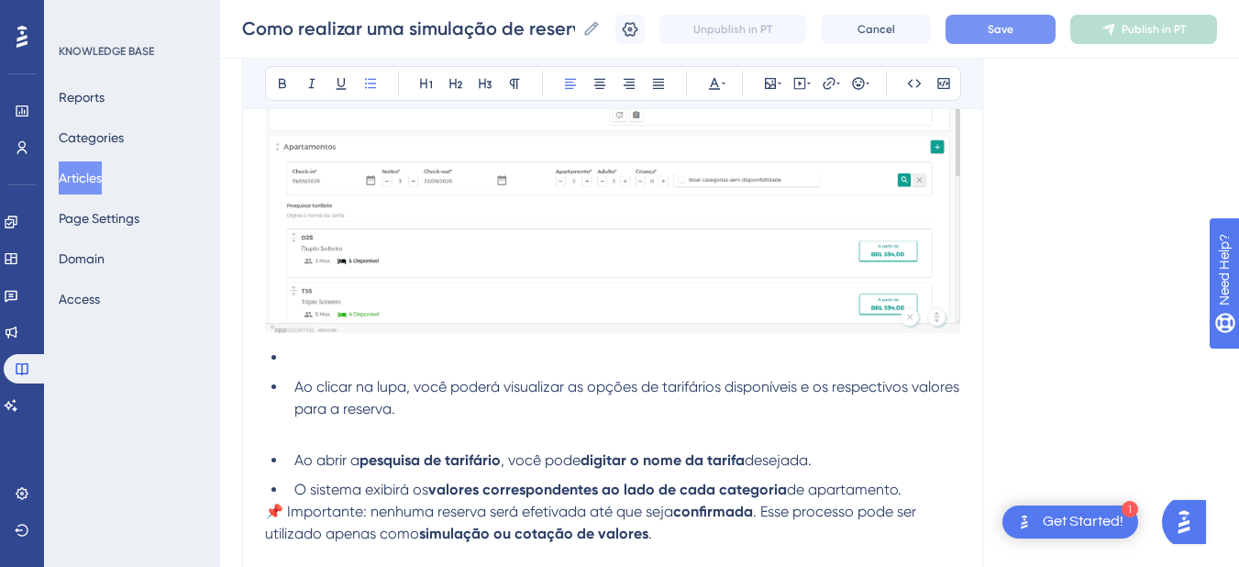
click at [292, 361] on li at bounding box center [623, 358] width 673 height 22
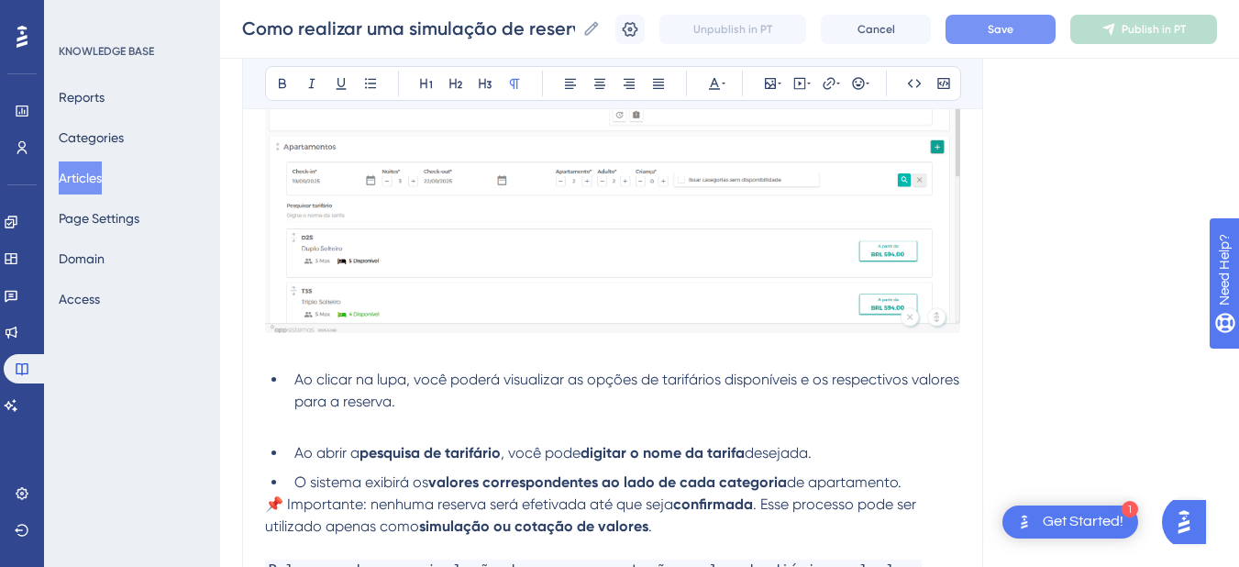
click at [532, 420] on p at bounding box center [612, 424] width 695 height 22
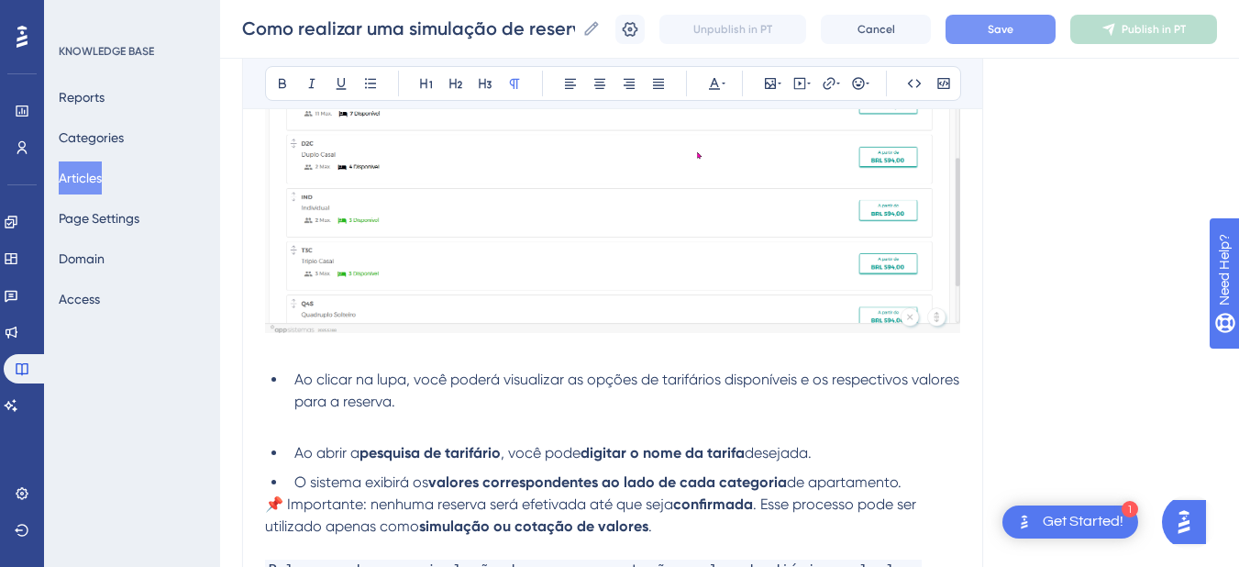
click at [505, 399] on li "Ao clicar na lupa, você poderá visualizar as opções de tarifários disponíveis e…" at bounding box center [623, 391] width 673 height 44
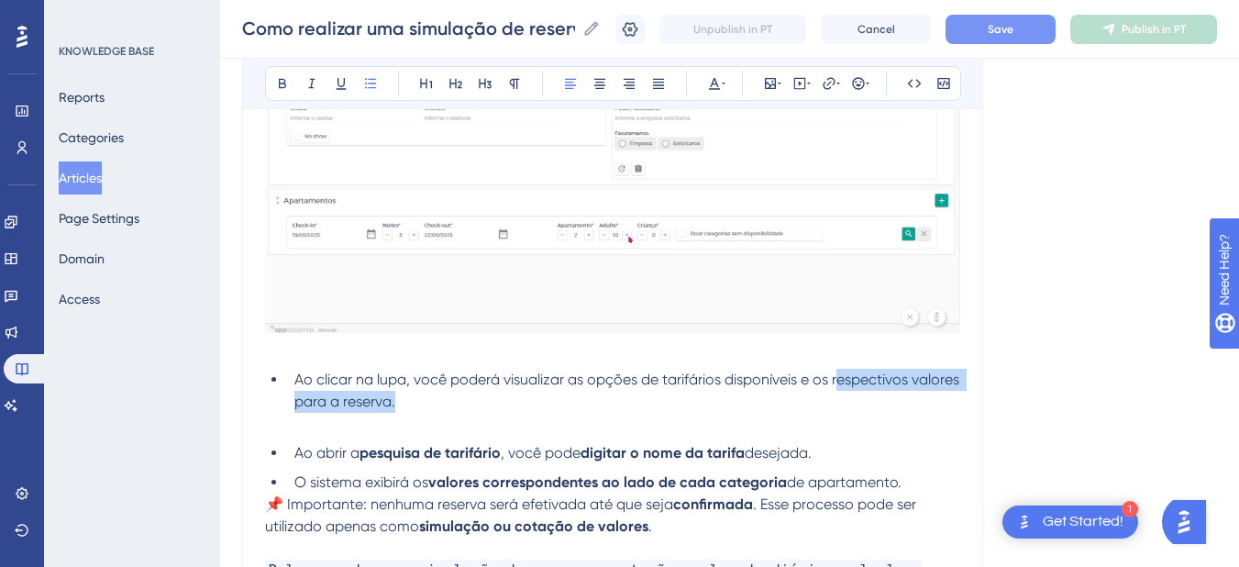
drag, startPoint x: 502, startPoint y: 398, endPoint x: 837, endPoint y: 391, distance: 334.7
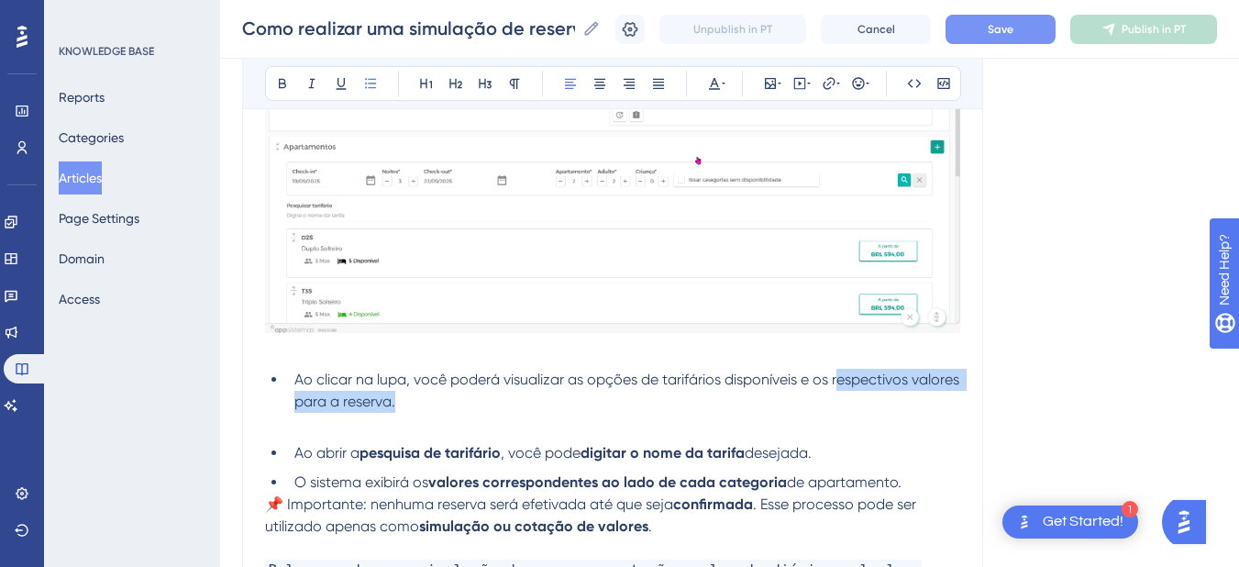
click at [837, 391] on li "Ao clicar na lupa, você poderá visualizar as opções de tarifários disponíveis e…" at bounding box center [623, 391] width 673 height 44
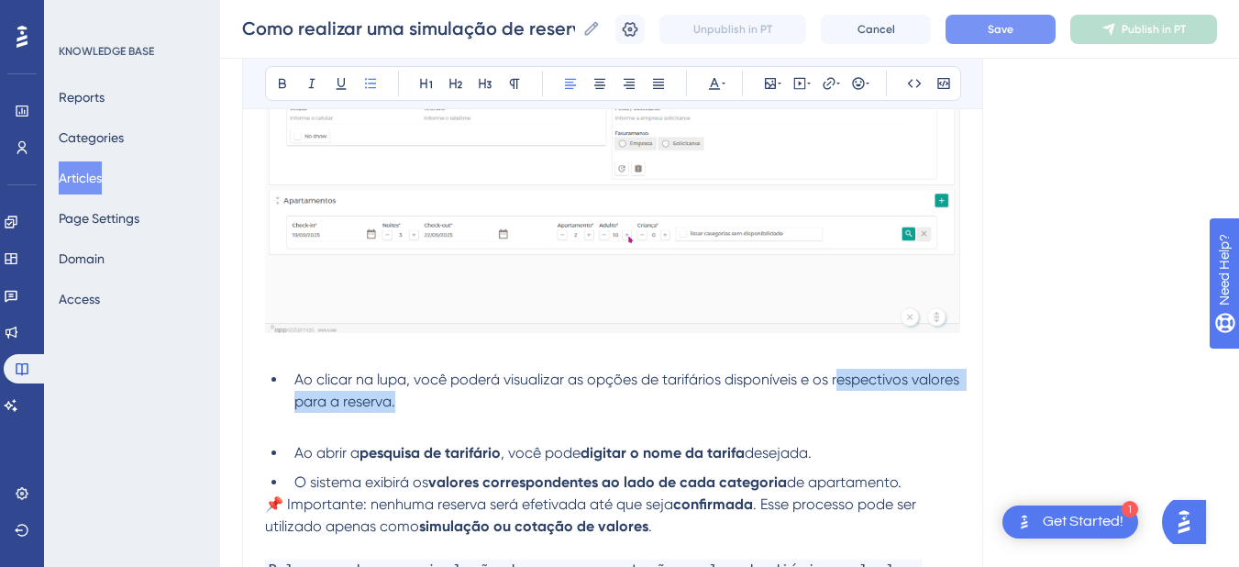
click at [548, 408] on li "Ao clicar na lupa, você poderá visualizar as opções de tarifários disponíveis e…" at bounding box center [623, 391] width 673 height 44
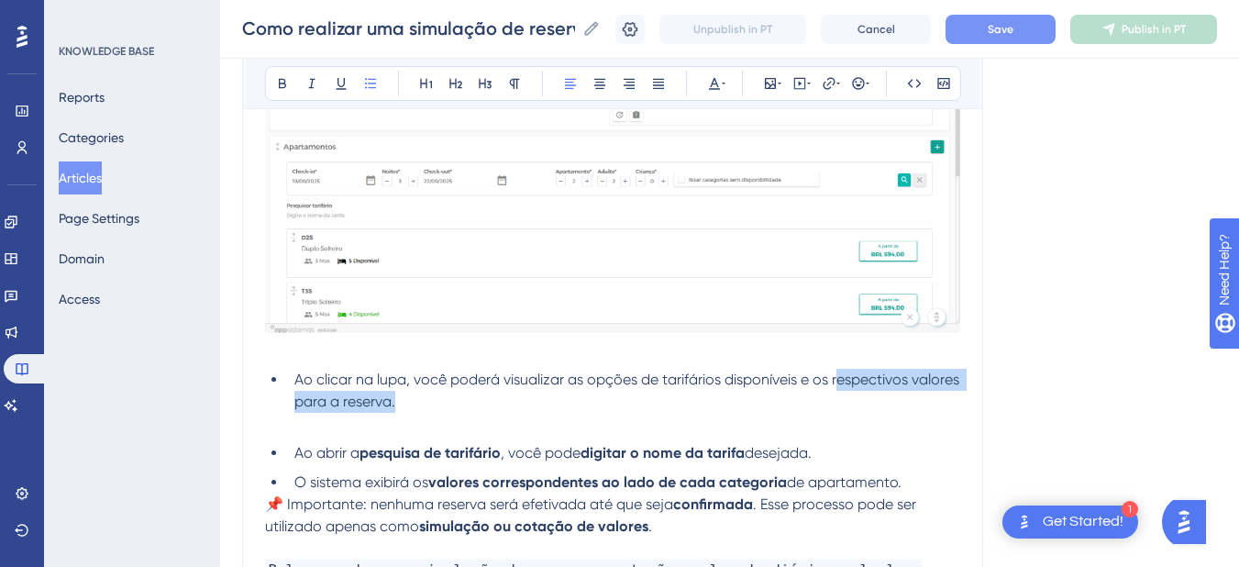
click at [375, 408] on span "Ao clicar na lupa, você poderá visualizar as opções de tarifários disponíveis e…" at bounding box center [628, 389] width 668 height 39
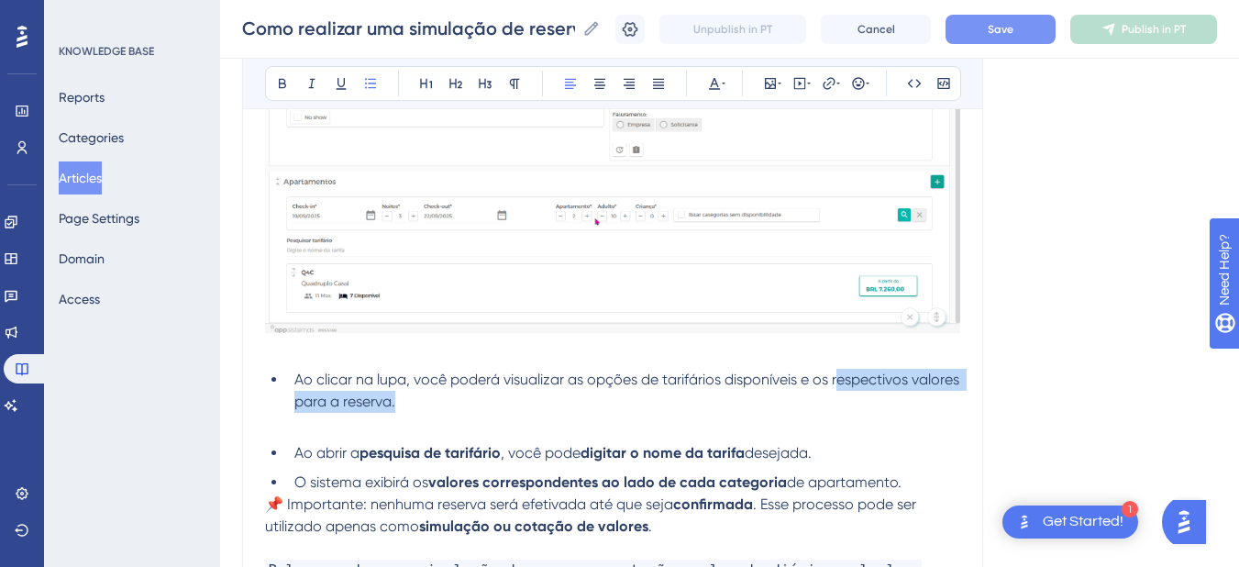
click at [388, 402] on span "Ao clicar na lupa, você poderá visualizar as opções de tarifários disponíveis e…" at bounding box center [628, 389] width 668 height 39
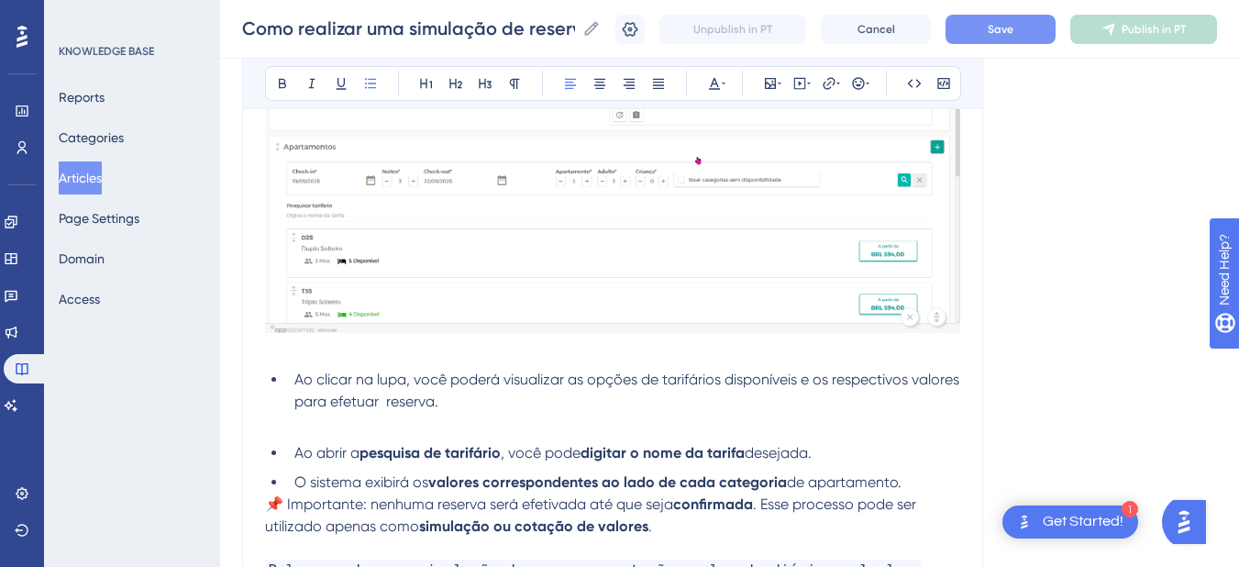
click at [367, 459] on strong "pesquisa de tarifário" at bounding box center [429, 452] width 141 height 17
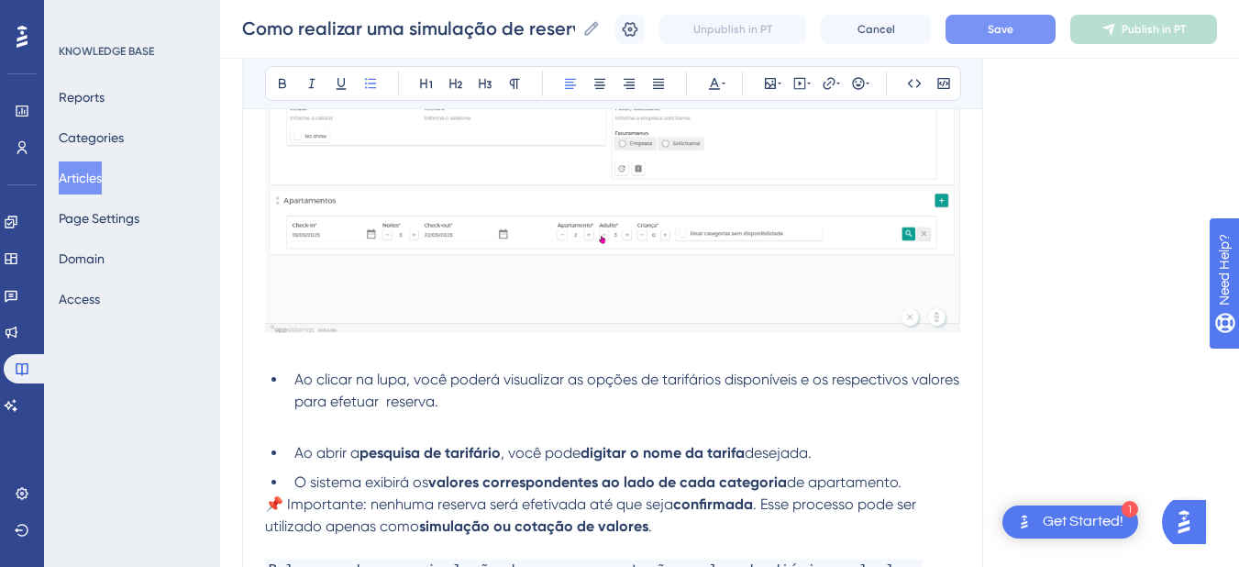
drag, startPoint x: 799, startPoint y: 479, endPoint x: 283, endPoint y: 443, distance: 517.4
click at [283, 443] on ul "Ao abrir a pesquisa de tarifário , você pode digitar o nome da tarifa desejada.…" at bounding box center [612, 467] width 695 height 51
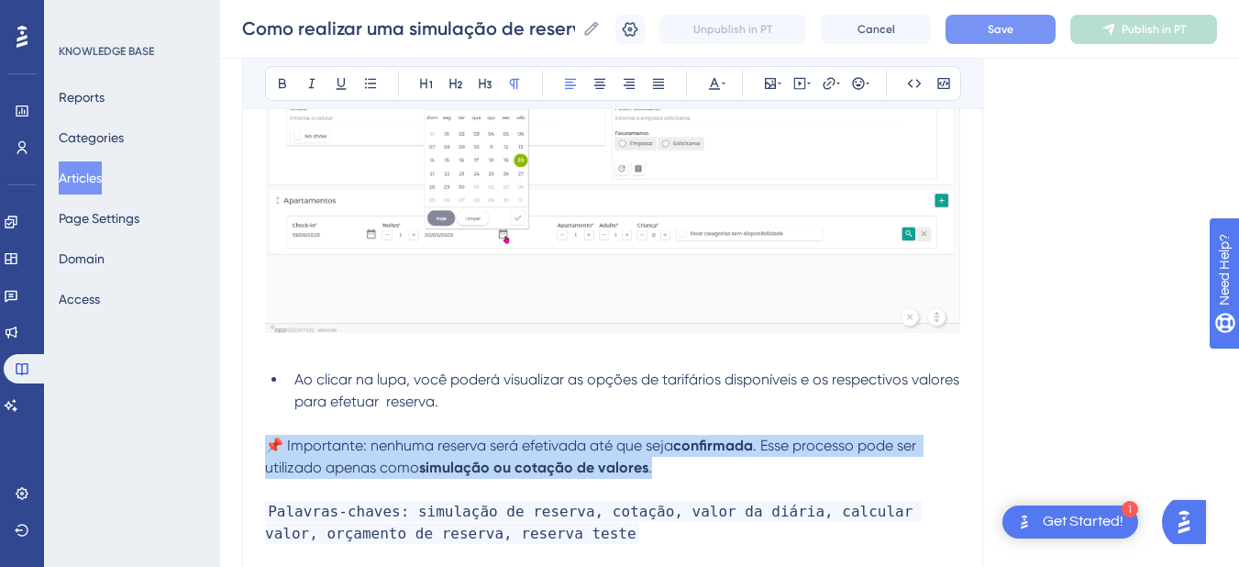
drag, startPoint x: 692, startPoint y: 467, endPoint x: 260, endPoint y: 438, distance: 432.8
click at [260, 438] on div "Como realizar uma simulação de reserva? Se você deseja apenas verificar o valor…" at bounding box center [612, 77] width 741 height 1026
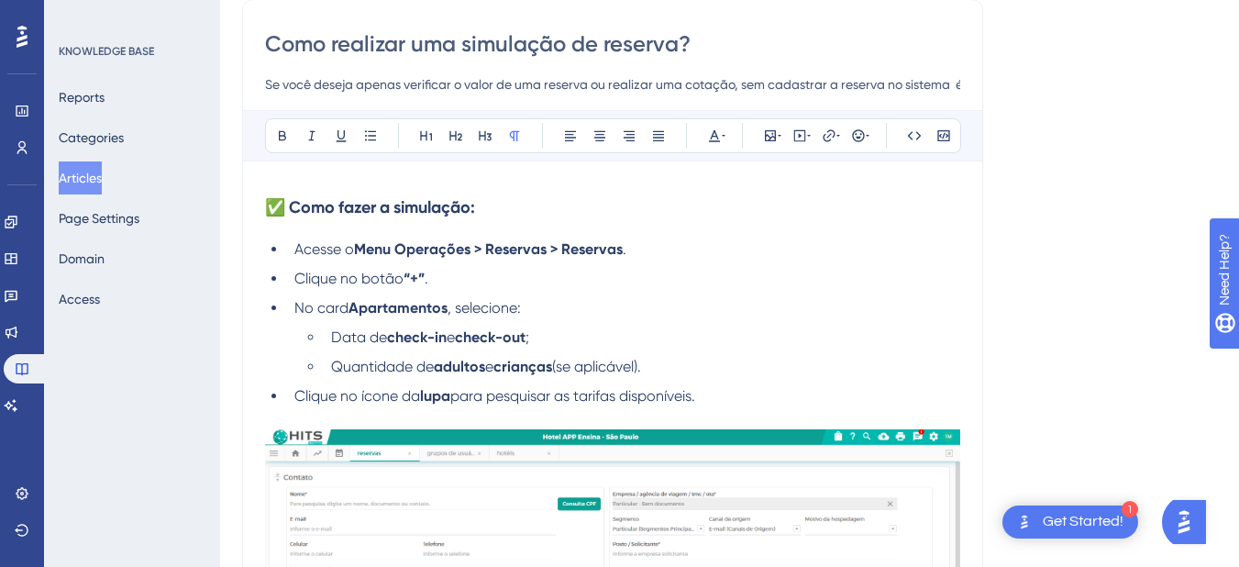
scroll to position [0, 0]
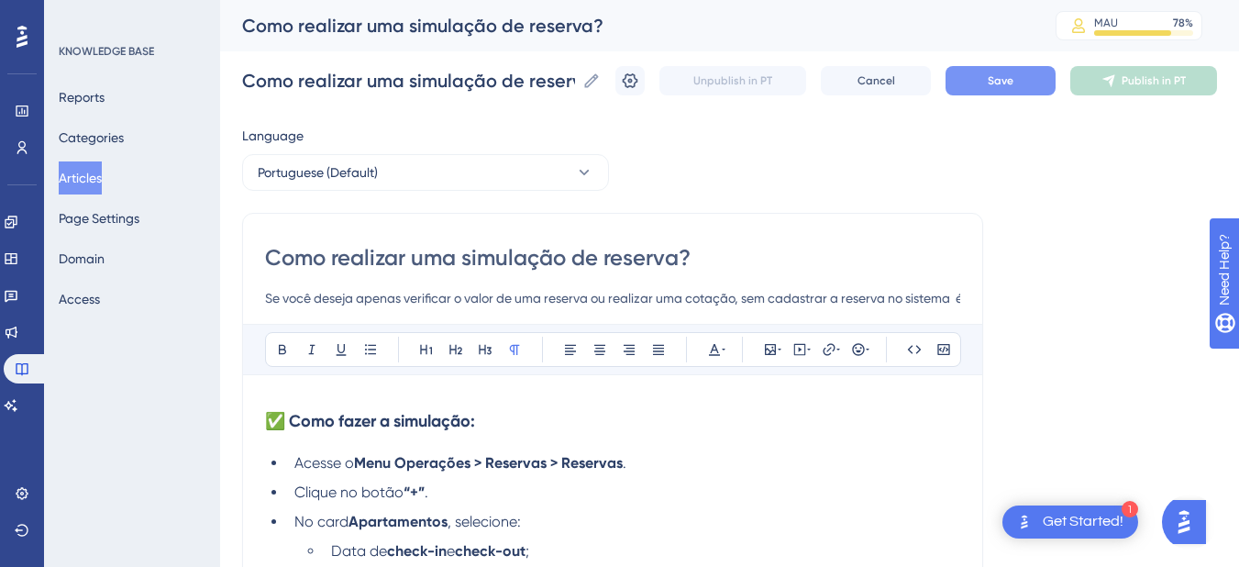
drag, startPoint x: 291, startPoint y: 430, endPoint x: 210, endPoint y: 430, distance: 80.7
drag, startPoint x: 527, startPoint y: 413, endPoint x: 273, endPoint y: 396, distance: 254.6
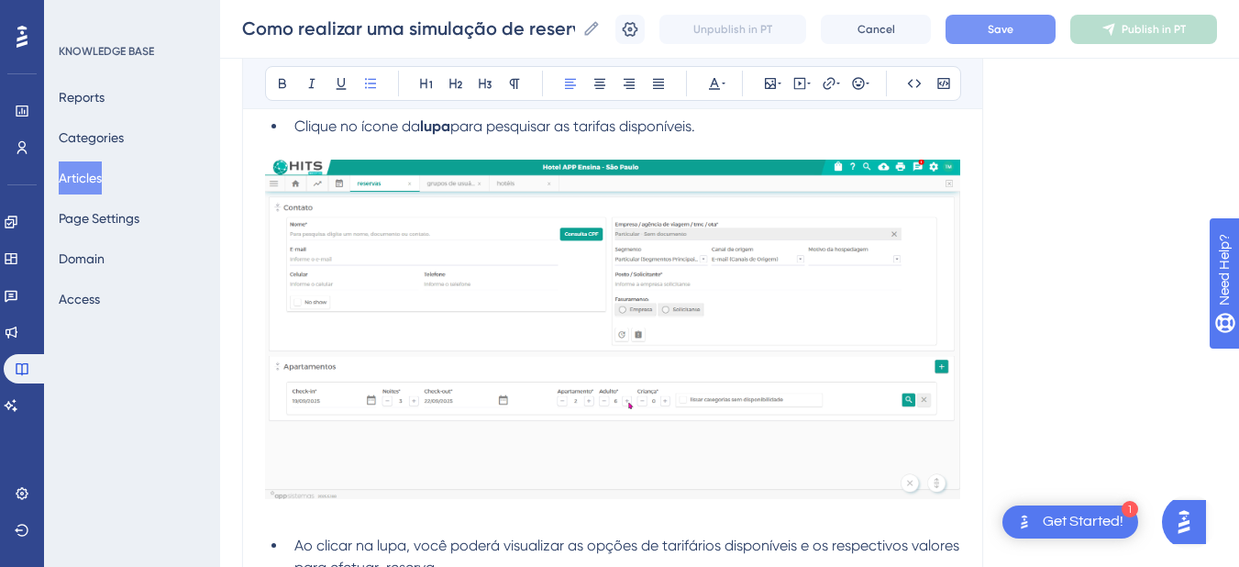
scroll to position [642, 0]
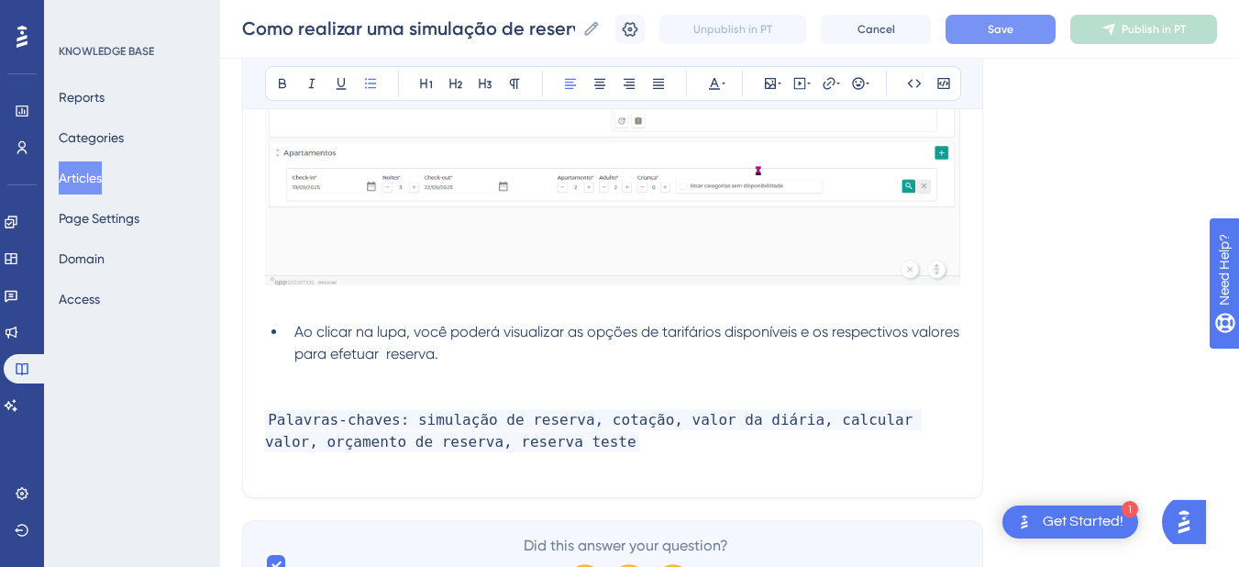
click at [538, 358] on li "Ao clicar na lupa, você poderá visualizar as opções de tarifários disponíveis e…" at bounding box center [623, 343] width 673 height 44
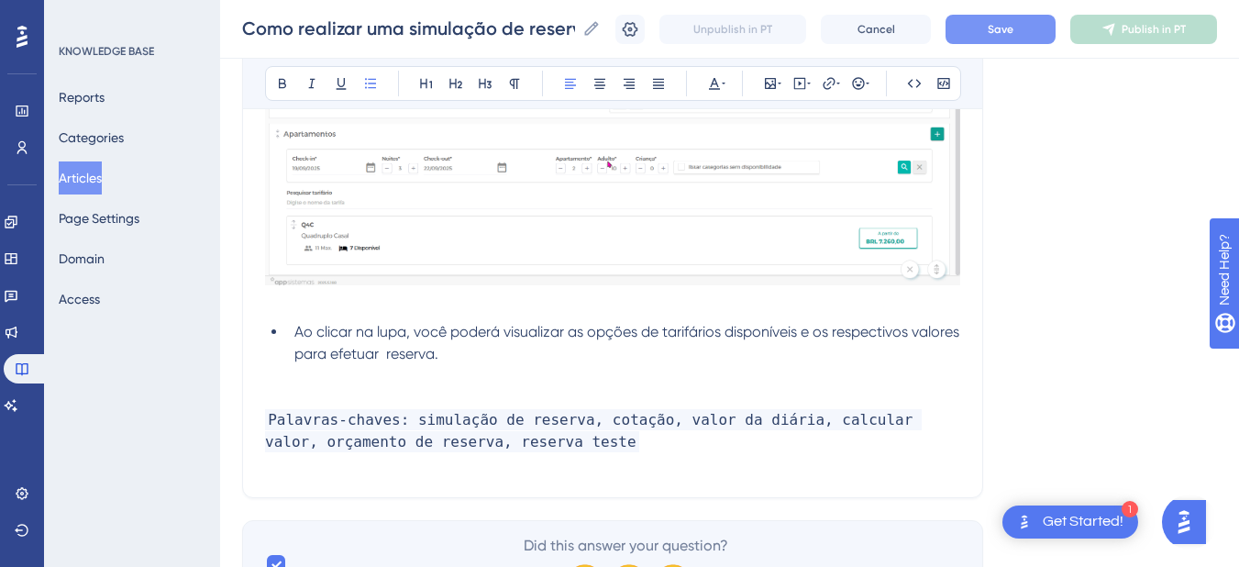
click at [566, 352] on li "Ao clicar na lupa, você poderá visualizar as opções de tarifários disponíveis e…" at bounding box center [623, 343] width 673 height 44
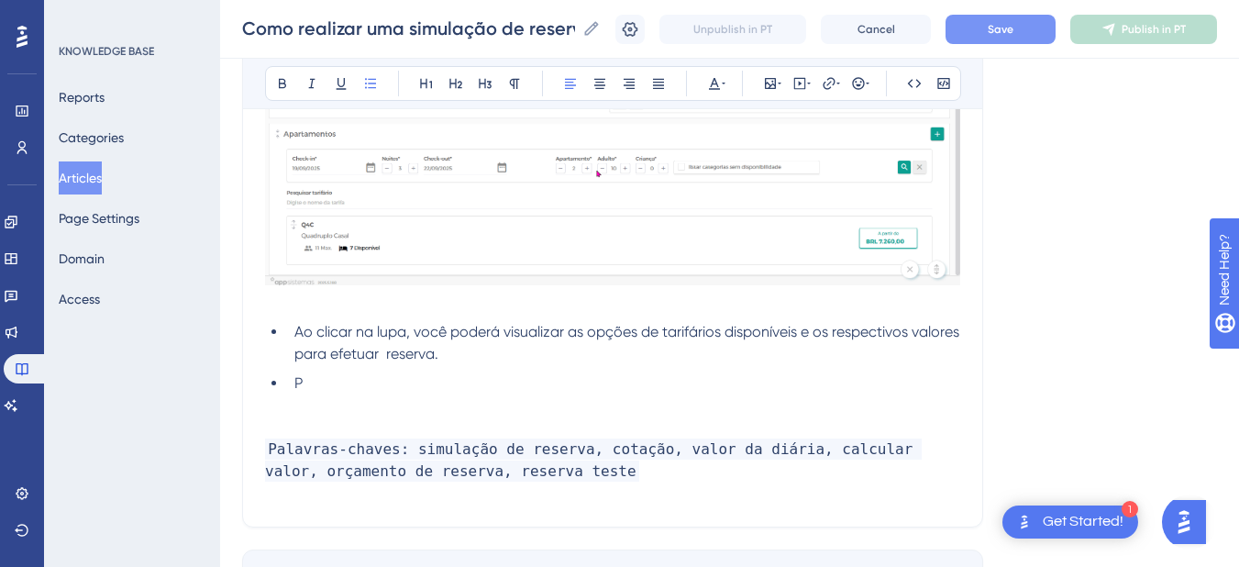
click at [386, 385] on li "P" at bounding box center [623, 383] width 673 height 22
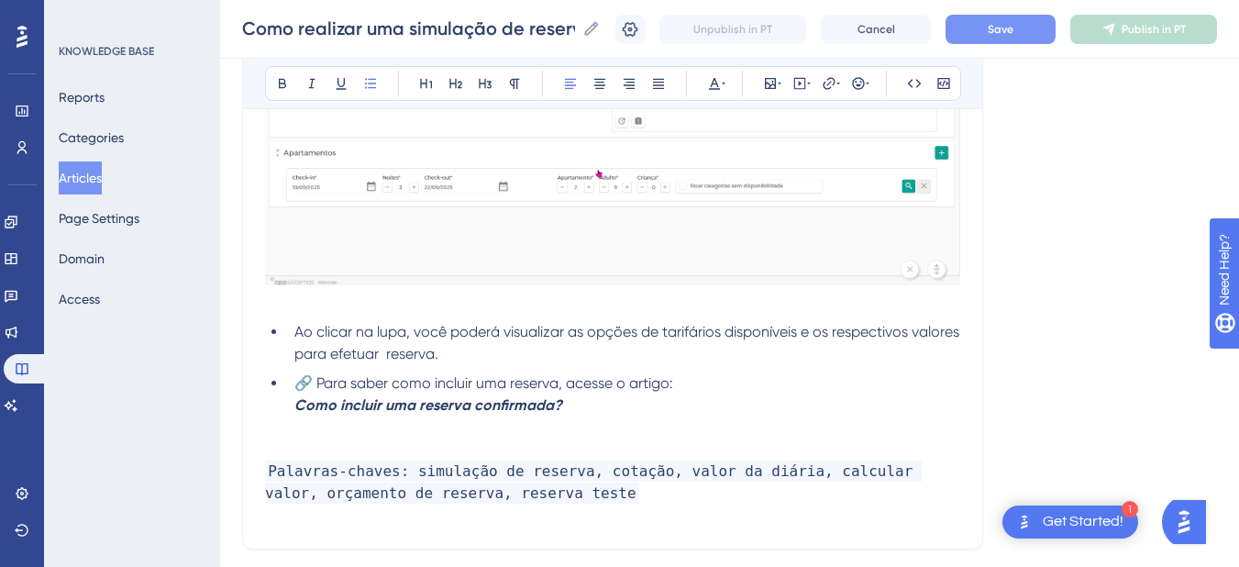
click at [313, 386] on span "🔗 Para saber como incluir uma reserva, acesse o artigo:" at bounding box center [483, 382] width 379 height 17
drag, startPoint x: 318, startPoint y: 386, endPoint x: 284, endPoint y: 385, distance: 33.9
click at [284, 385] on ul "Ao clicar na lupa, você poderá visualizar as opções de tarifários disponíveis e…" at bounding box center [612, 368] width 695 height 95
click at [290, 405] on li "Para saber como incluir uma reserva, acesse o artigo: Como incluir uma reserva …" at bounding box center [623, 394] width 673 height 44
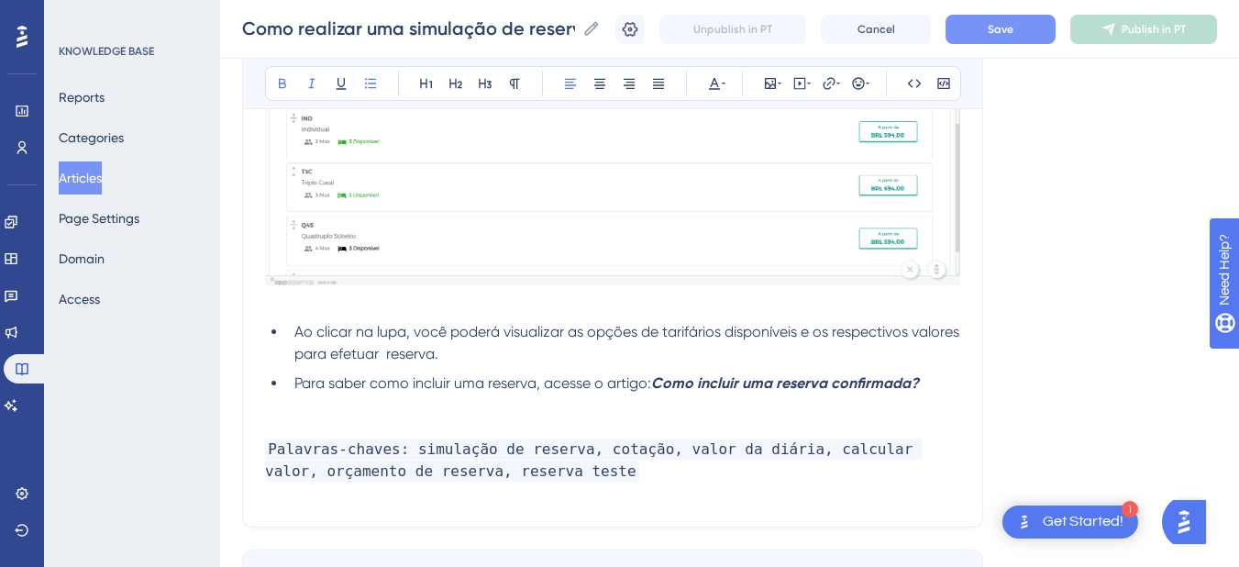
click at [520, 360] on li "Ao clicar na lupa, você poderá visualizar as opções de tarifários disponíveis e…" at bounding box center [623, 343] width 673 height 44
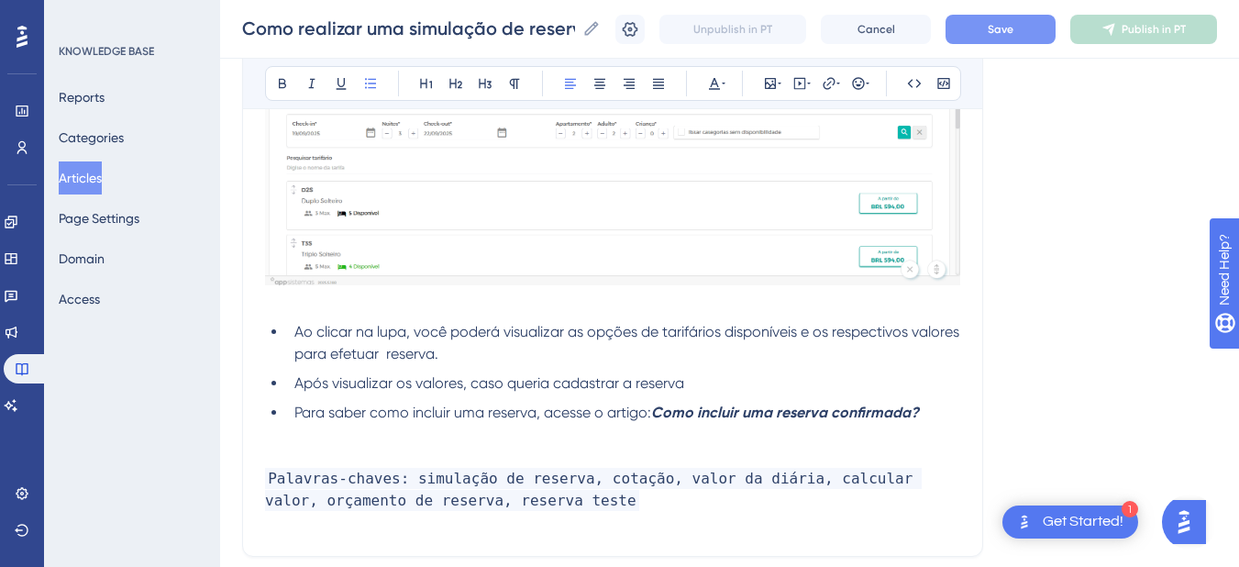
click at [573, 393] on li "Após visualizar os valores, caso queria cadastrar a reserva" at bounding box center [623, 383] width 673 height 22
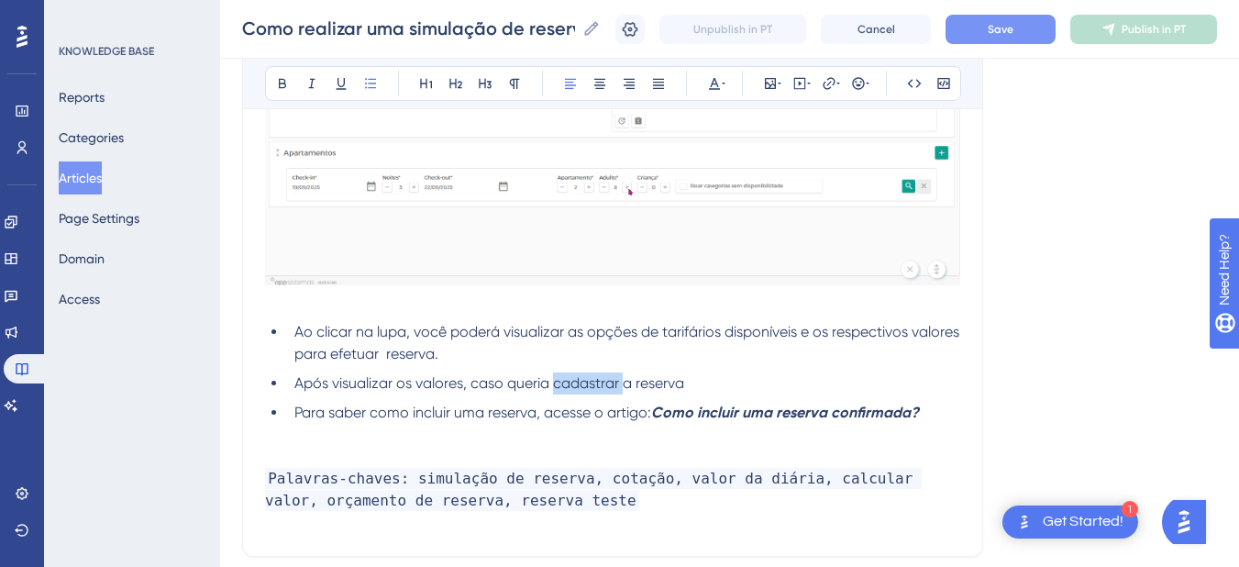
click at [573, 393] on li "Após visualizar os valores, caso queria cadastrar a reserva" at bounding box center [623, 383] width 673 height 22
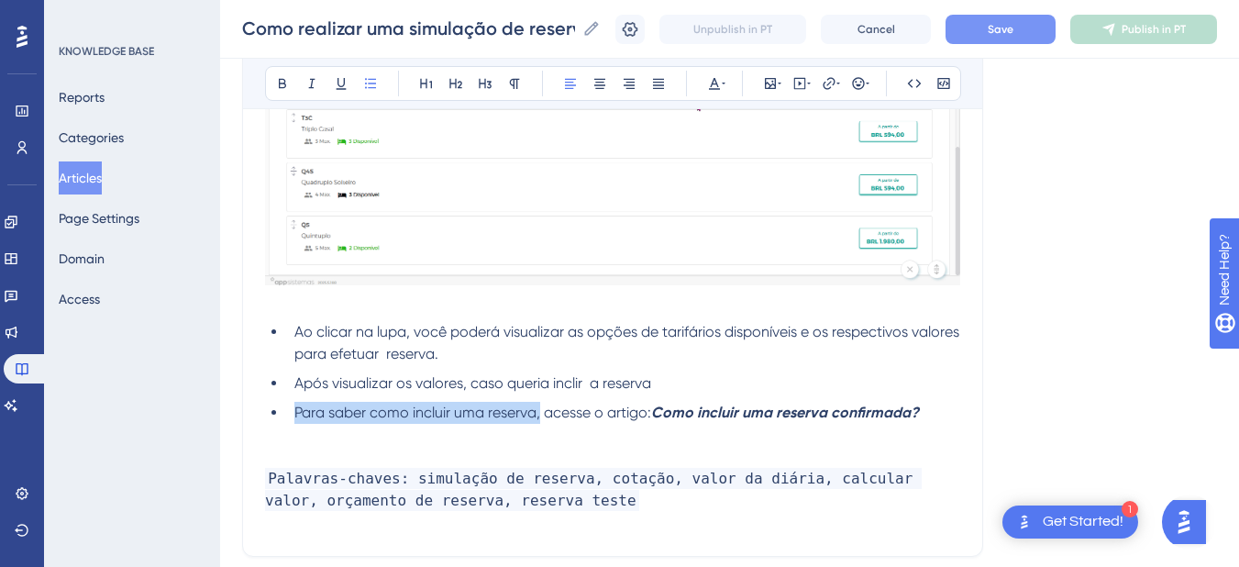
drag, startPoint x: 542, startPoint y: 413, endPoint x: 286, endPoint y: 407, distance: 255.9
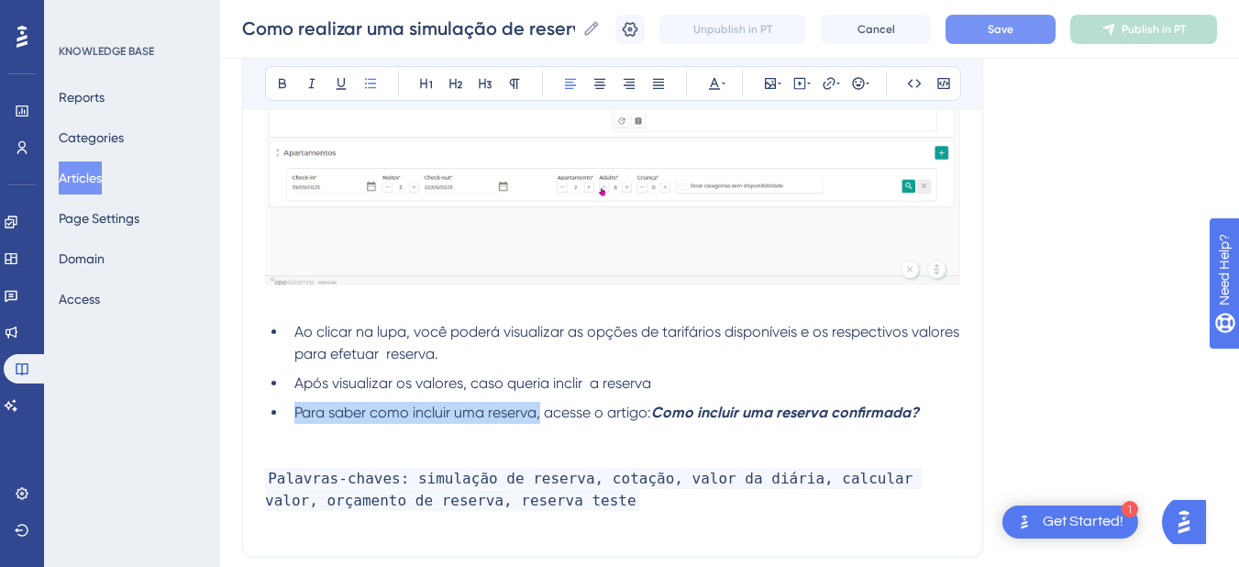
click at [286, 407] on ul "Ao clicar na lupa, você poderá visualizar as opções de tarifários disponíveis e…" at bounding box center [612, 372] width 695 height 103
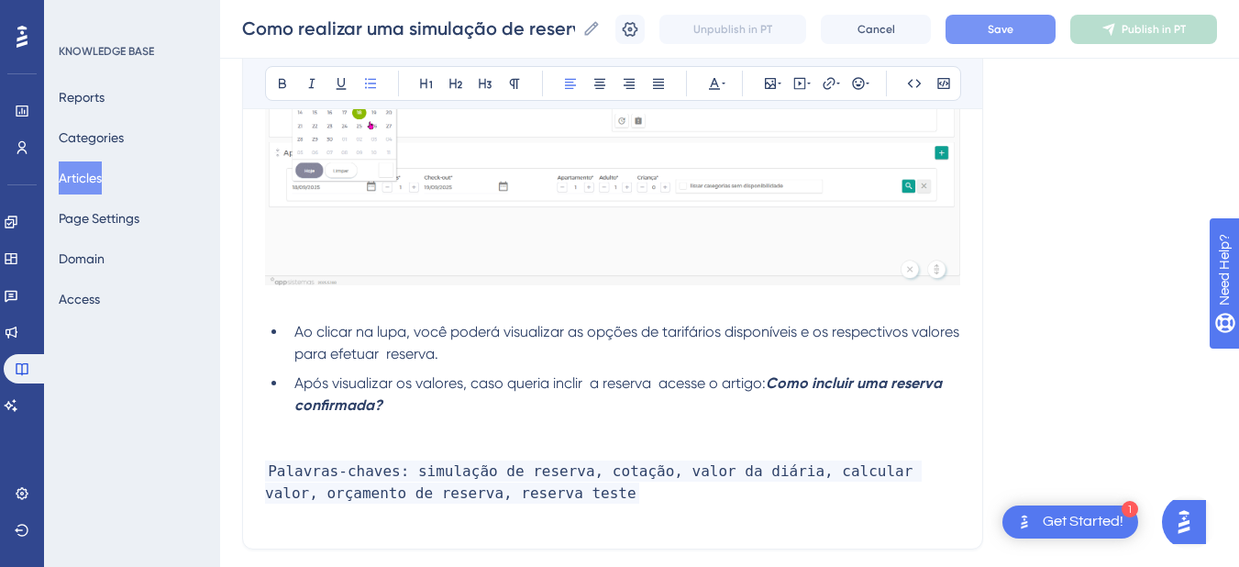
click at [577, 391] on span "Após visualizar os valores, caso queria inclir a reserva acesse o artigo:" at bounding box center [529, 382] width 471 height 17
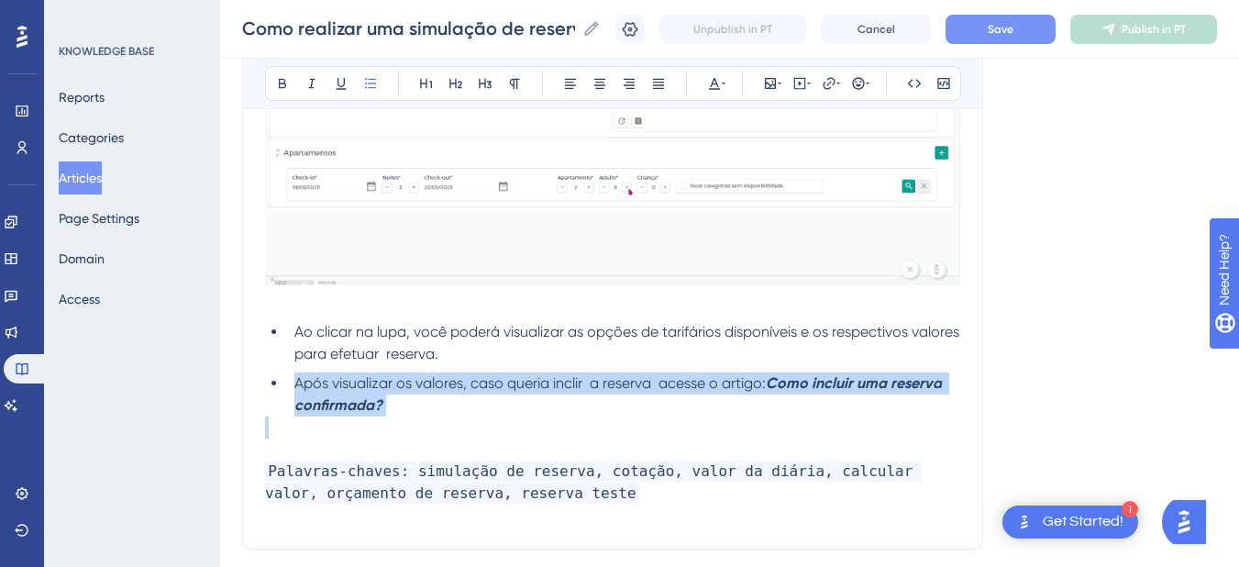
click at [577, 391] on span "Após visualizar os valores, caso queria inclir a reserva acesse o artigo:" at bounding box center [529, 382] width 471 height 17
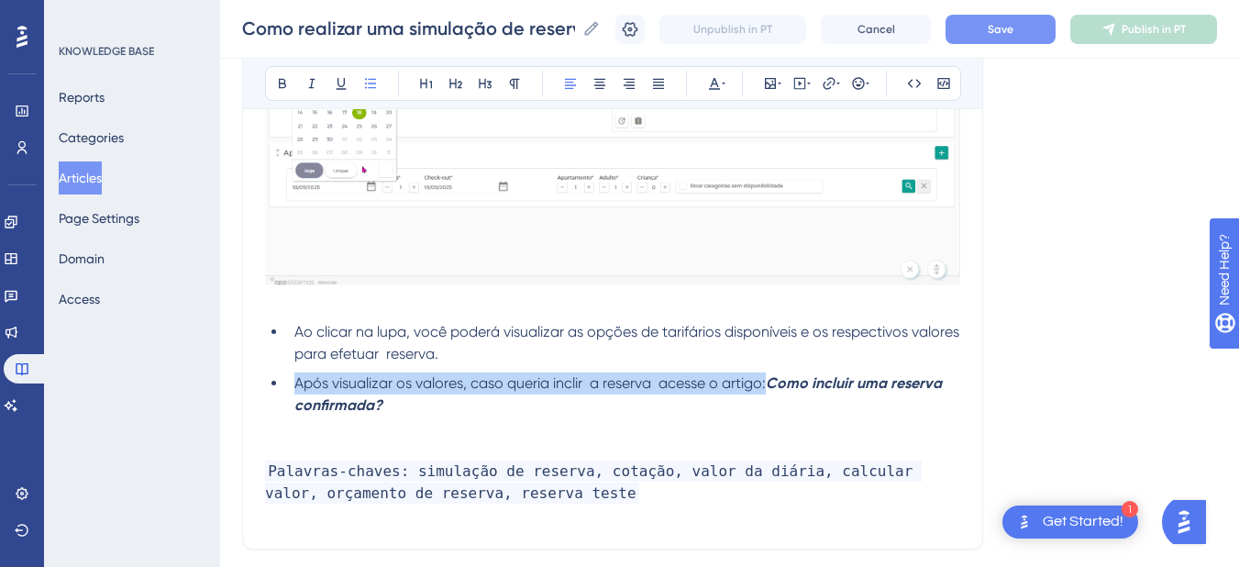
copy span "Após visualizar os valores, caso queria inclir a reserva acesse o artigo:"
click at [368, 385] on span "Após visualizar os valores, caso queria inclir a reserva acesse o artigo:" at bounding box center [529, 382] width 471 height 17
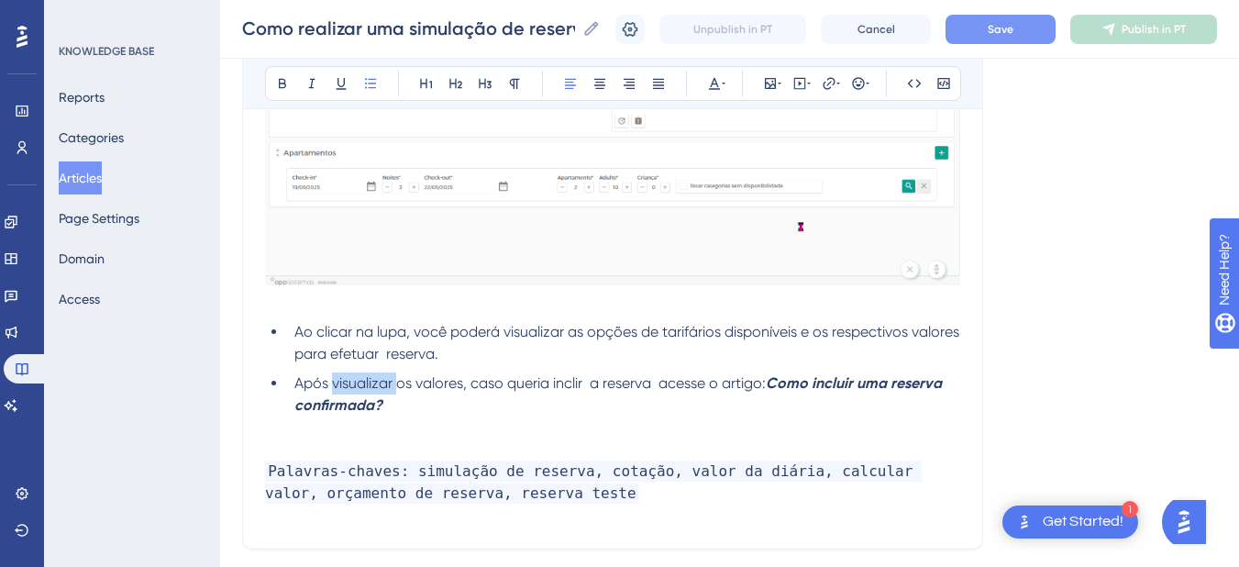
click at [368, 385] on span "Após visualizar os valores, caso queria inclir a reserva acesse o artigo:" at bounding box center [529, 382] width 471 height 17
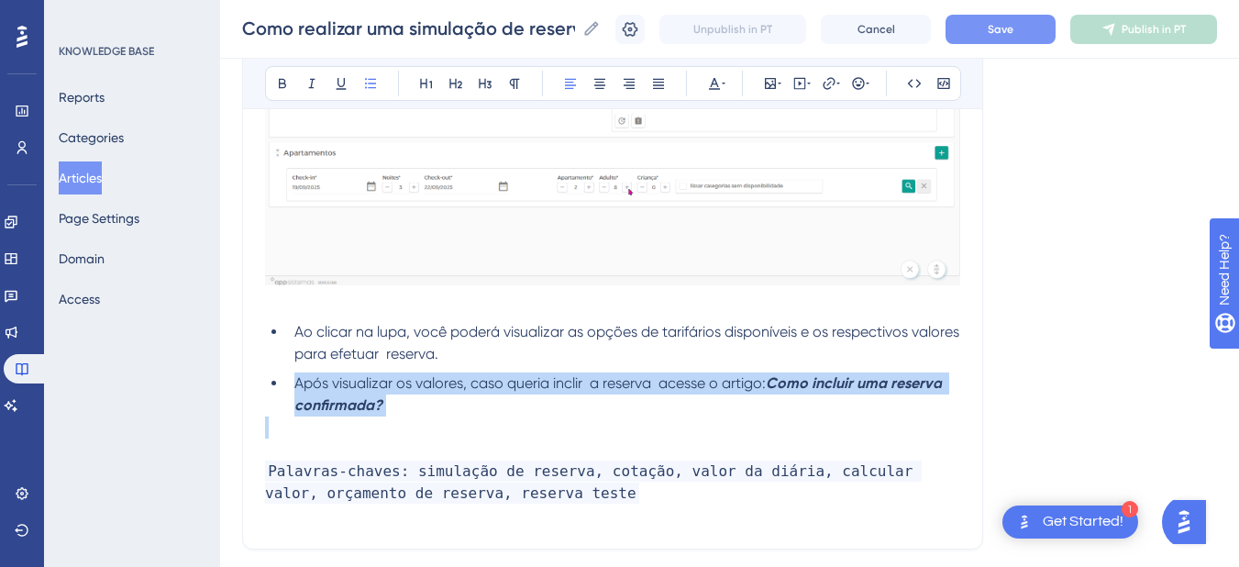
click at [368, 385] on span "Após visualizar os valores, caso queria inclir a reserva acesse o artigo:" at bounding box center [529, 382] width 471 height 17
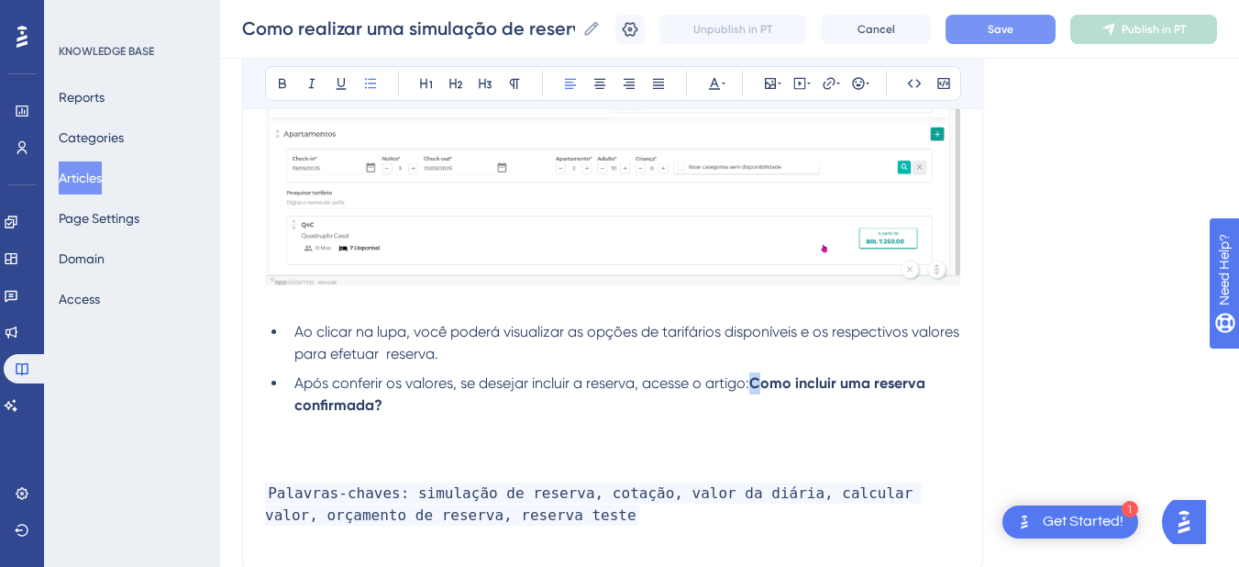
drag, startPoint x: 757, startPoint y: 382, endPoint x: 758, endPoint y: 393, distance: 11.0
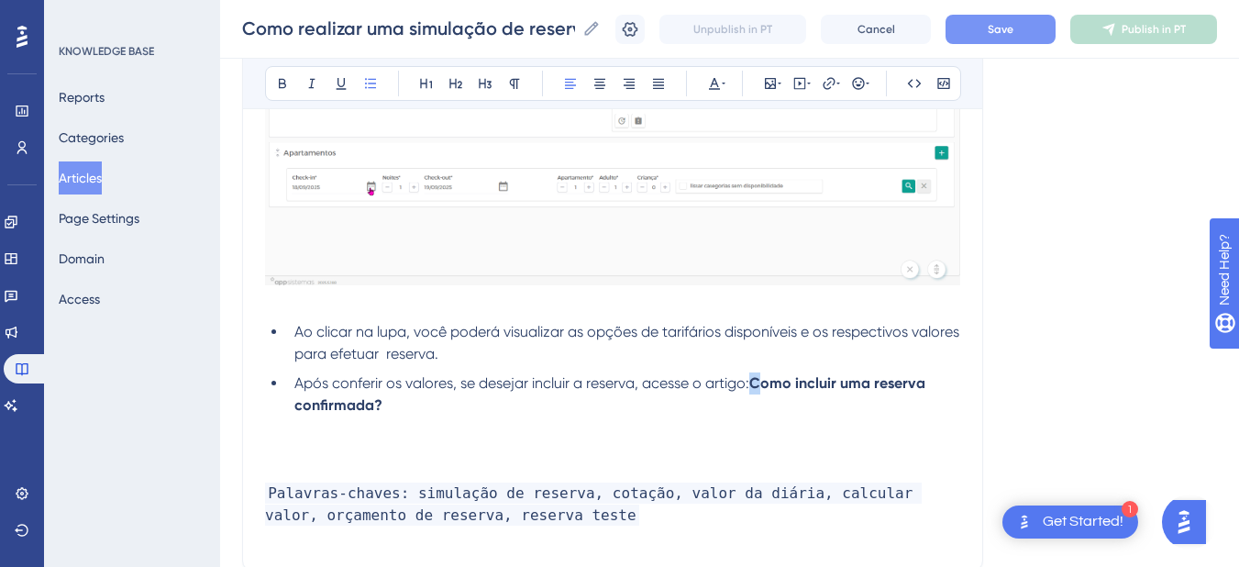
click at [758, 393] on li "Após conferir os valores, se desejar incluir a reserva, acesse o artigo: Como i…" at bounding box center [623, 394] width 673 height 44
click at [754, 400] on li "Após conferir os valores, se desejar incluir a reserva, acesse o artigo: Como i…" at bounding box center [623, 394] width 673 height 44
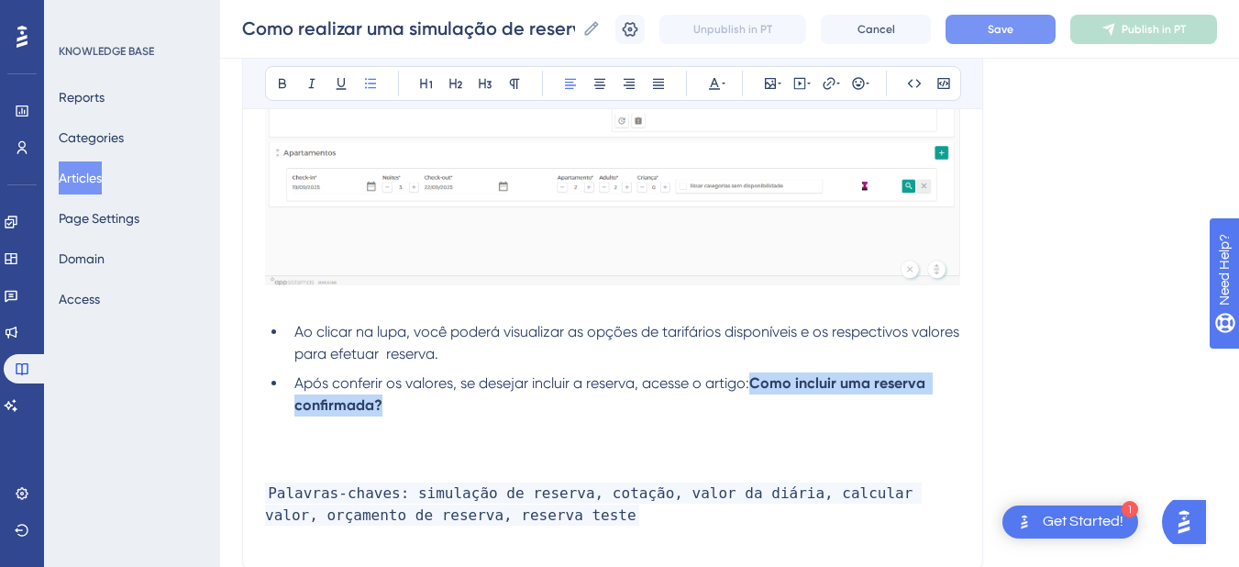
drag, startPoint x: 756, startPoint y: 385, endPoint x: 759, endPoint y: 402, distance: 17.6
click at [759, 402] on li "Após conferir os valores, se desejar incluir a reserva, acesse o artigo: Como i…" at bounding box center [623, 394] width 673 height 44
click at [824, 75] on button at bounding box center [829, 84] width 26 height 26
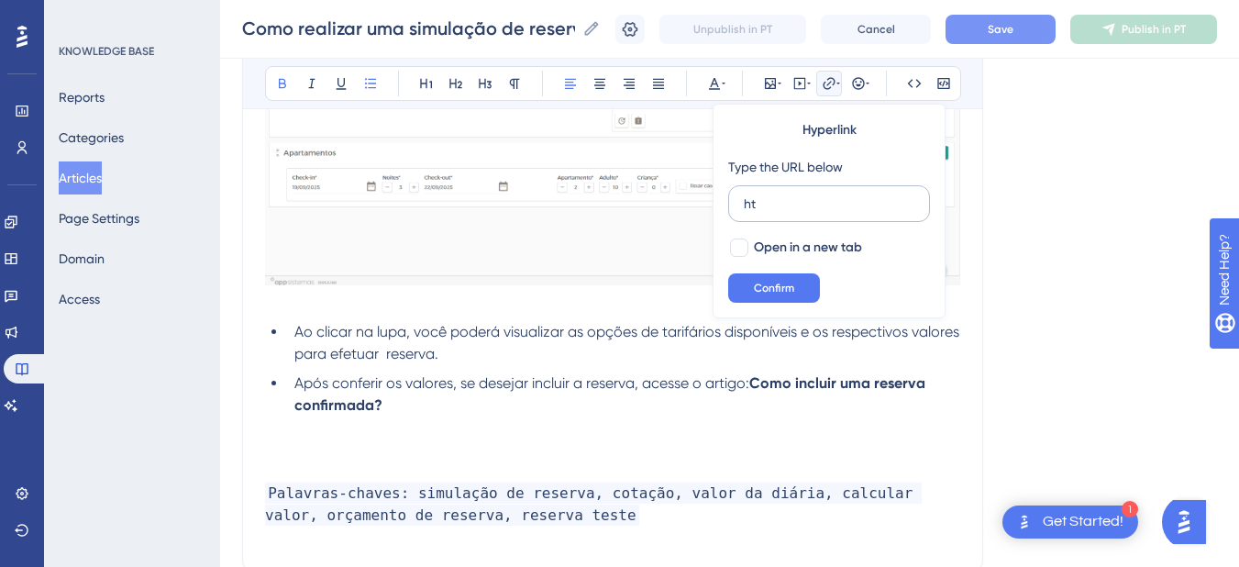
type input "h"
type input "[URL][DOMAIN_NAME]"
click at [774, 249] on span "Open in a new tab" at bounding box center [808, 248] width 108 height 22
checkbox input "true"
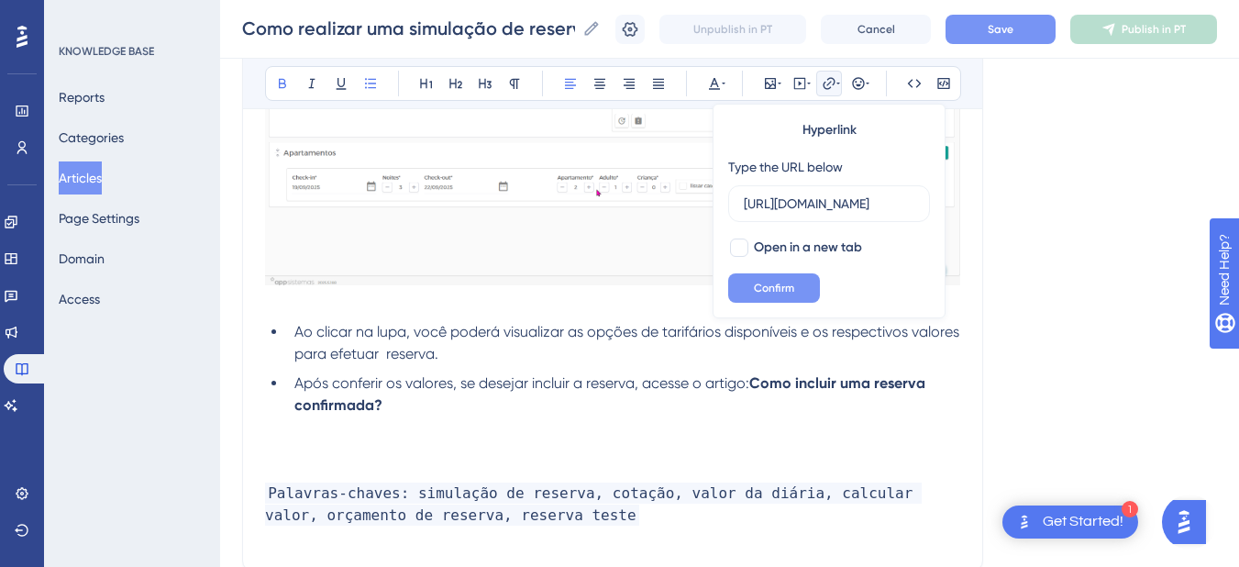
scroll to position [0, 0]
click at [763, 288] on span "Confirm" at bounding box center [774, 288] width 40 height 15
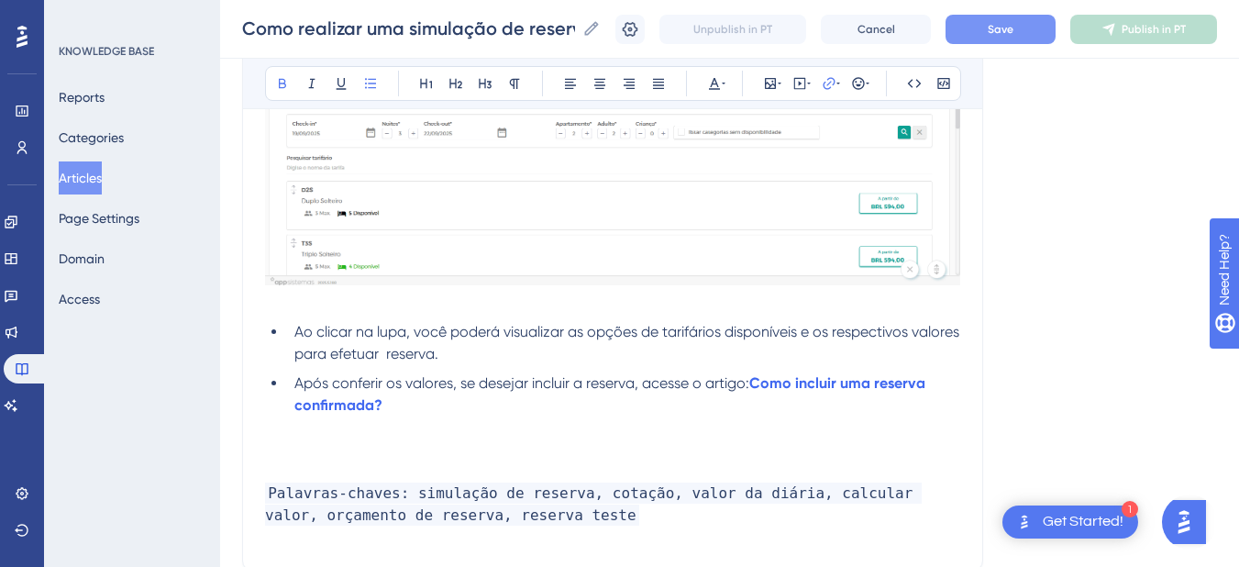
click at [400, 475] on p at bounding box center [612, 471] width 695 height 22
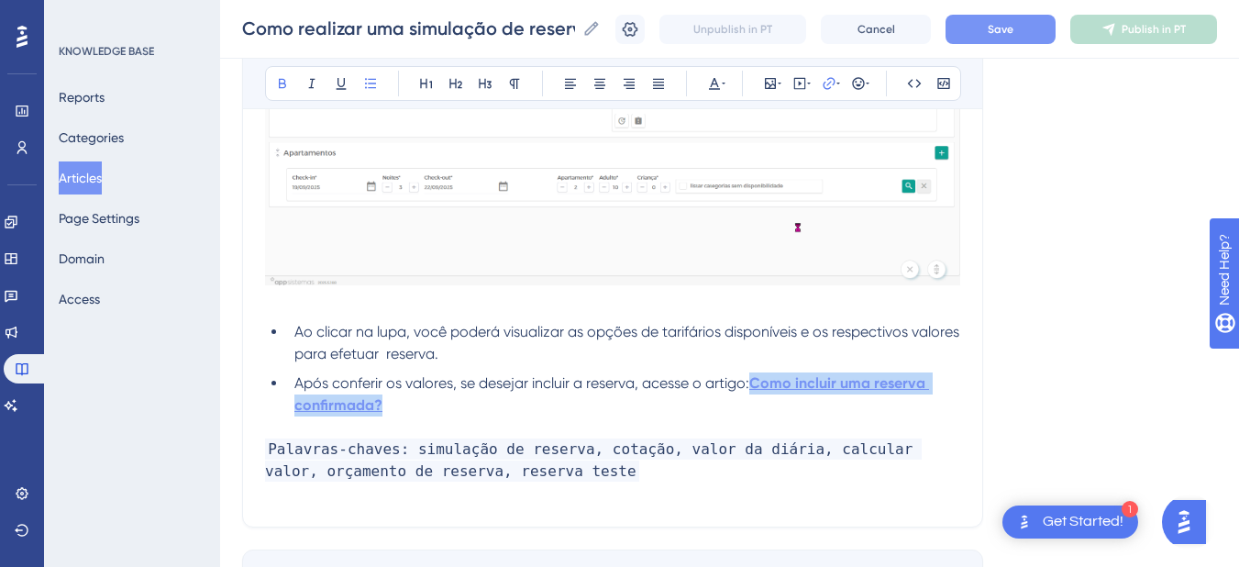
drag, startPoint x: 437, startPoint y: 404, endPoint x: 753, endPoint y: 382, distance: 316.2
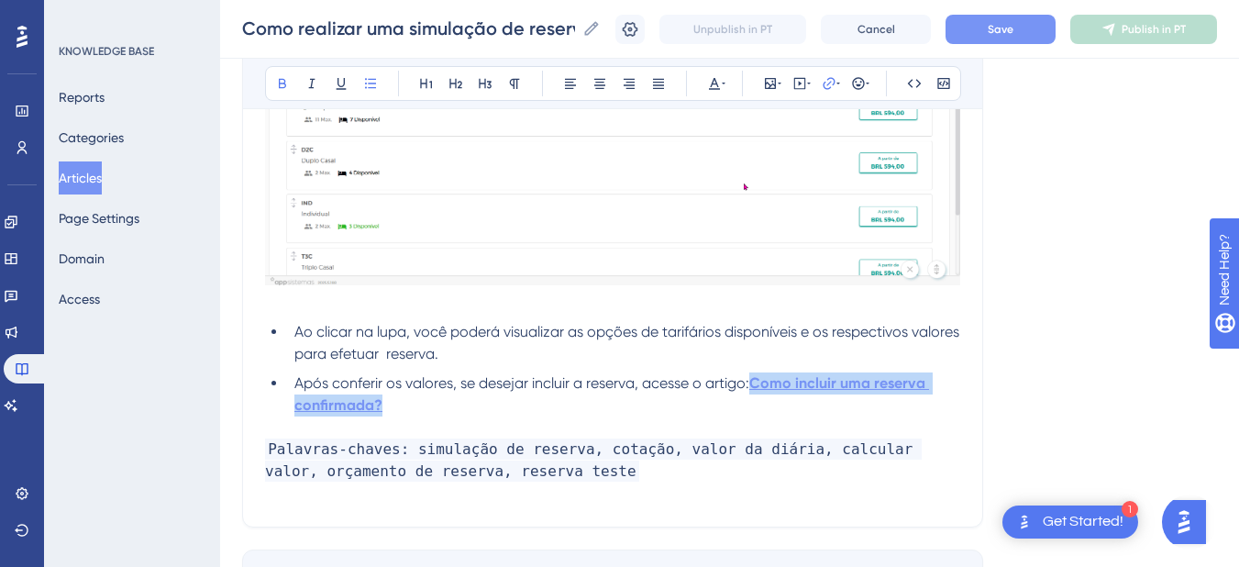
click at [753, 382] on li "Após conferir os valores, se desejar incluir a reserva, acesse o artigo: Como i…" at bounding box center [623, 394] width 673 height 44
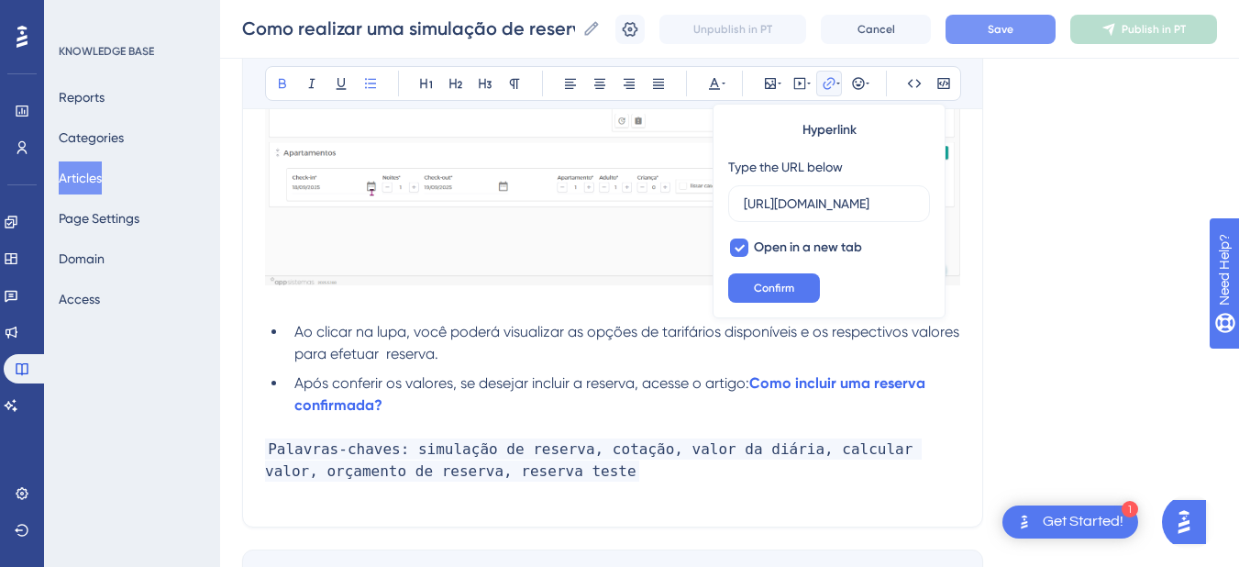
scroll to position [0, 418]
click at [280, 77] on icon at bounding box center [282, 83] width 15 height 15
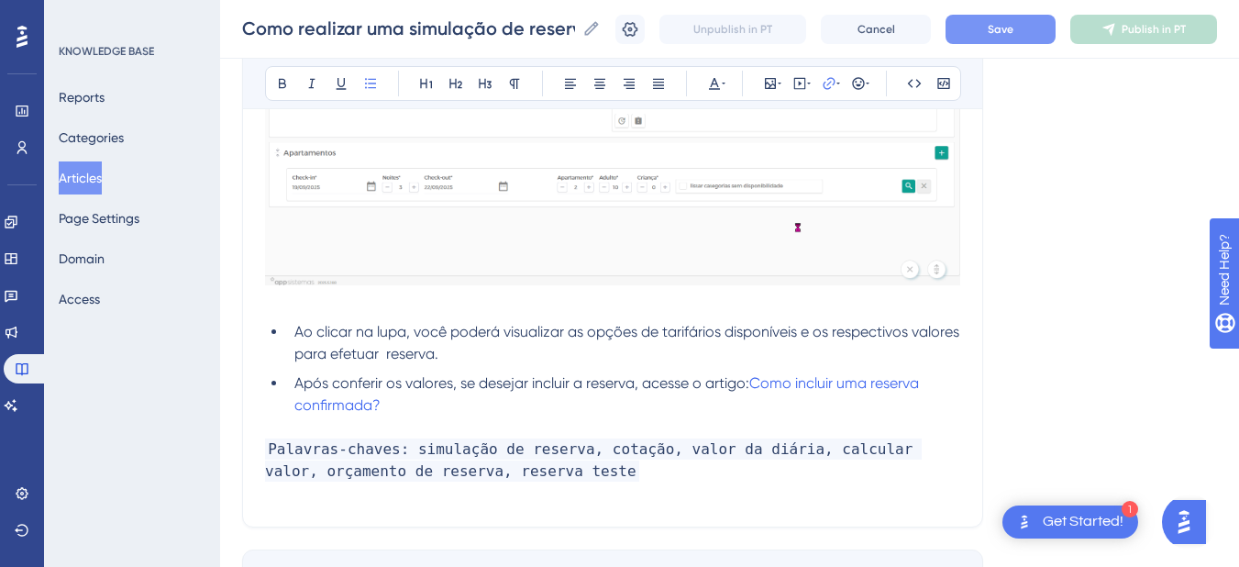
click at [511, 405] on li "Após conferir os valores, se desejar incluir a reserva, acesse o artigo: Como i…" at bounding box center [623, 394] width 673 height 44
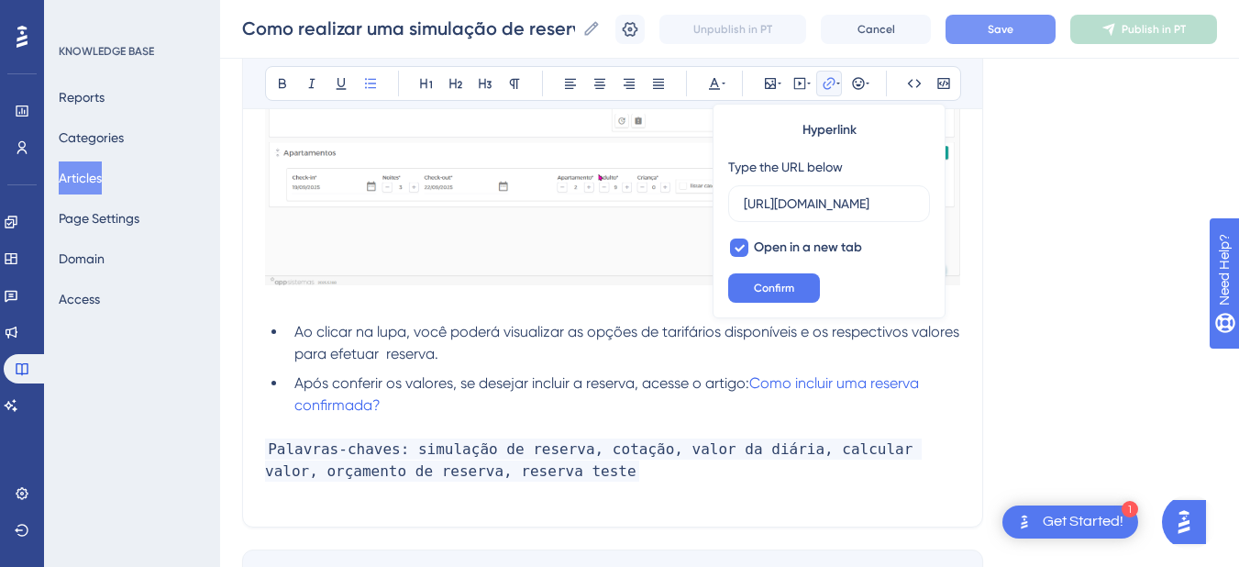
scroll to position [0, 418]
click at [574, 440] on span "Palavras-chaves: simulação de reserva, cotação, valor da diária, calcular valor…" at bounding box center [593, 459] width 656 height 43
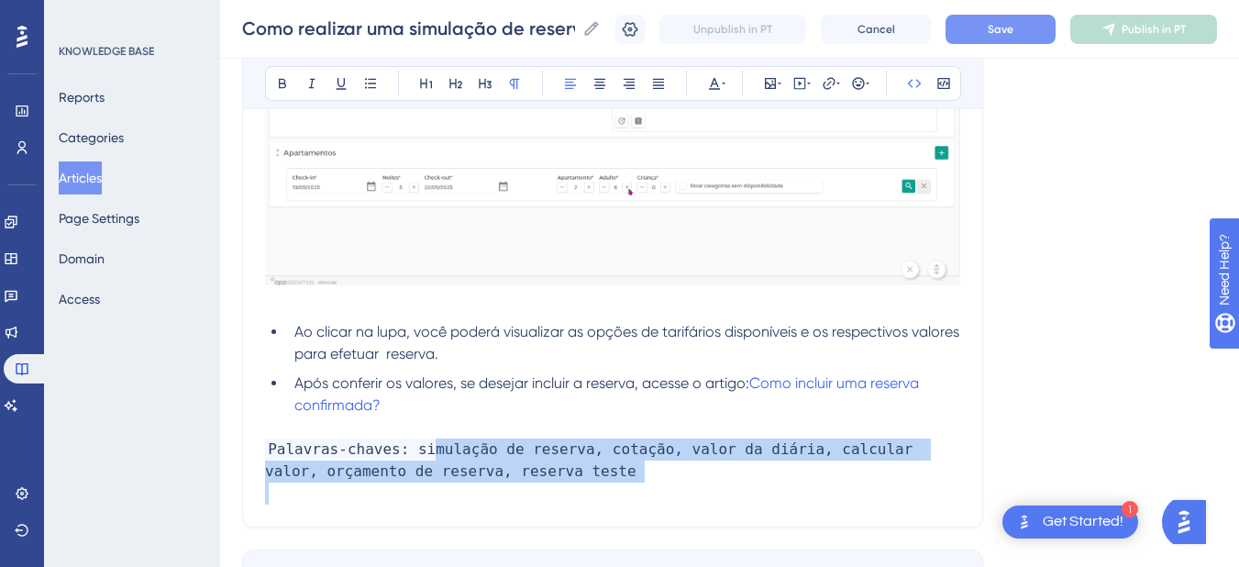
drag, startPoint x: 590, startPoint y: 483, endPoint x: 419, endPoint y: 459, distance: 172.2
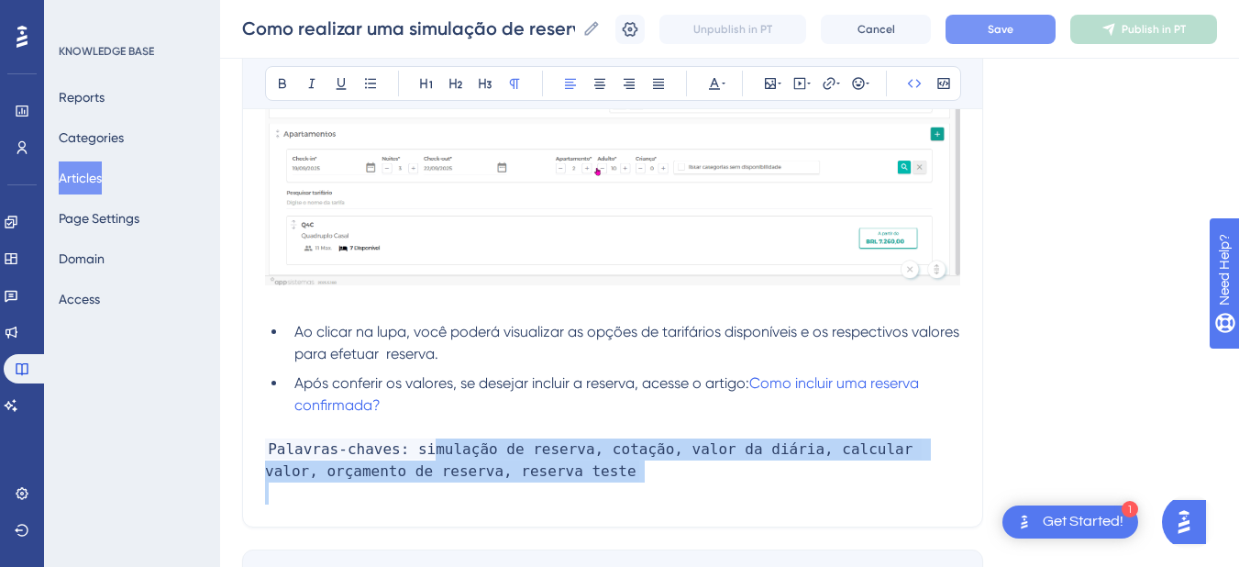
click at [419, 459] on div "Acesse o Menu Operações > Reservas > Reservas . Clique no botão “+” . No card A…" at bounding box center [612, 133] width 695 height 756
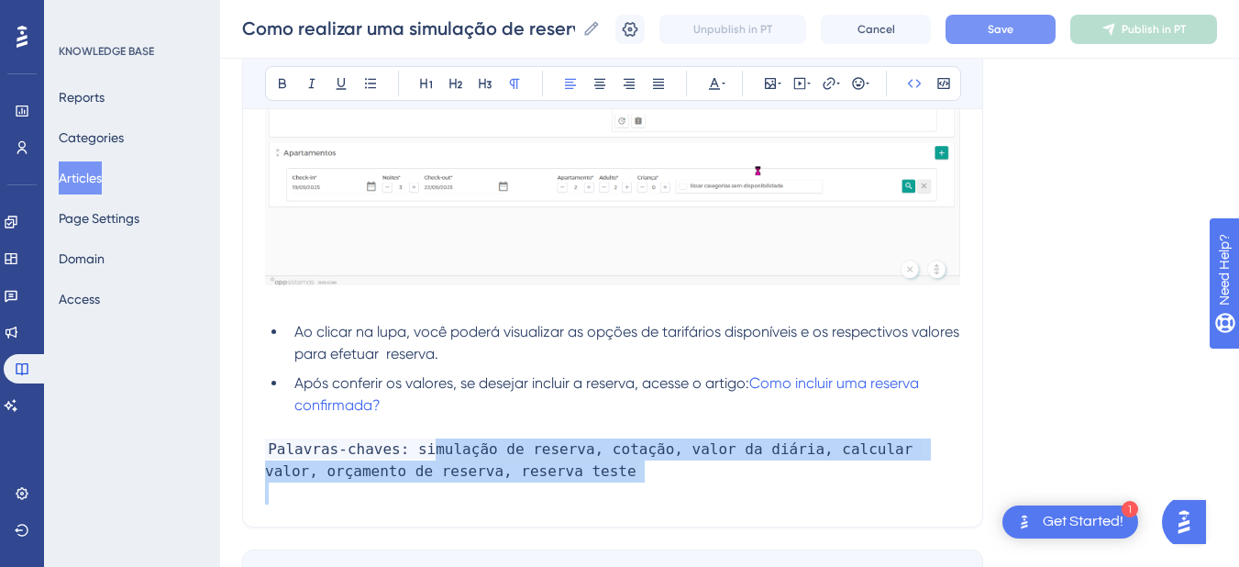
click at [631, 486] on p at bounding box center [612, 493] width 695 height 22
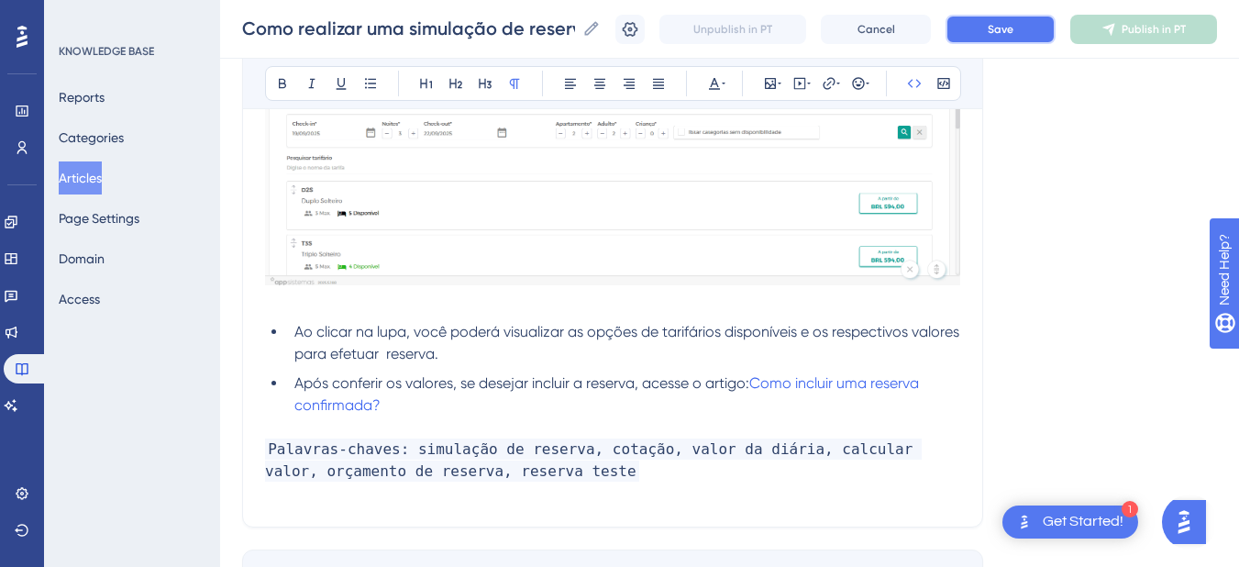
click at [977, 22] on button "Save" at bounding box center [1000, 29] width 110 height 29
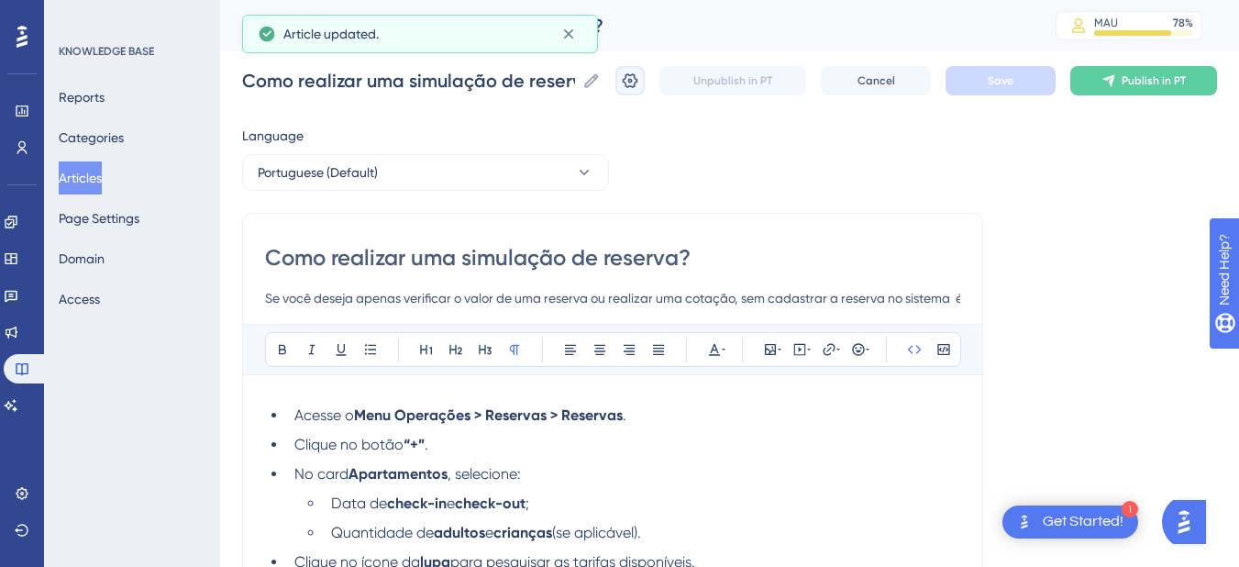
click at [634, 90] on button at bounding box center [629, 80] width 29 height 29
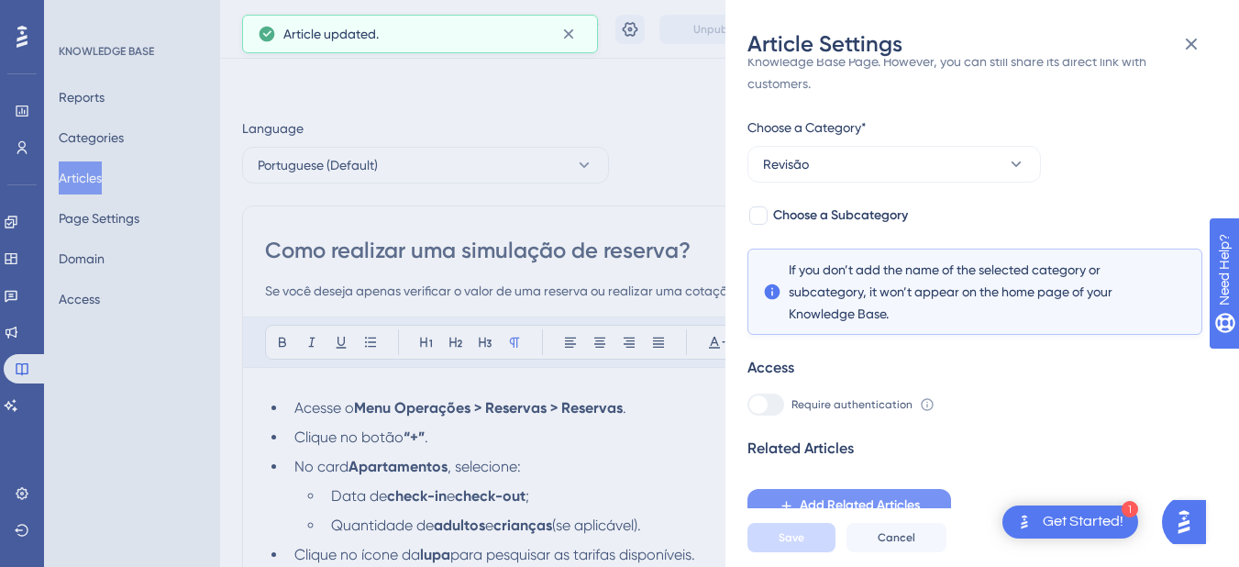
scroll to position [764, 0]
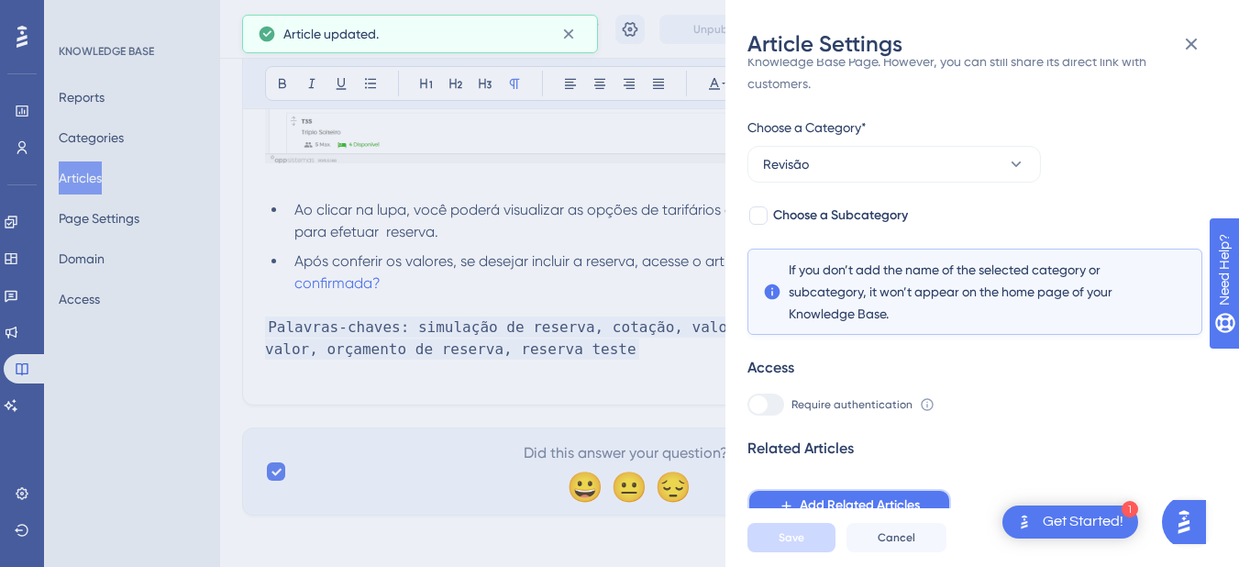
click at [867, 491] on button "Add Related Articles" at bounding box center [849, 505] width 204 height 33
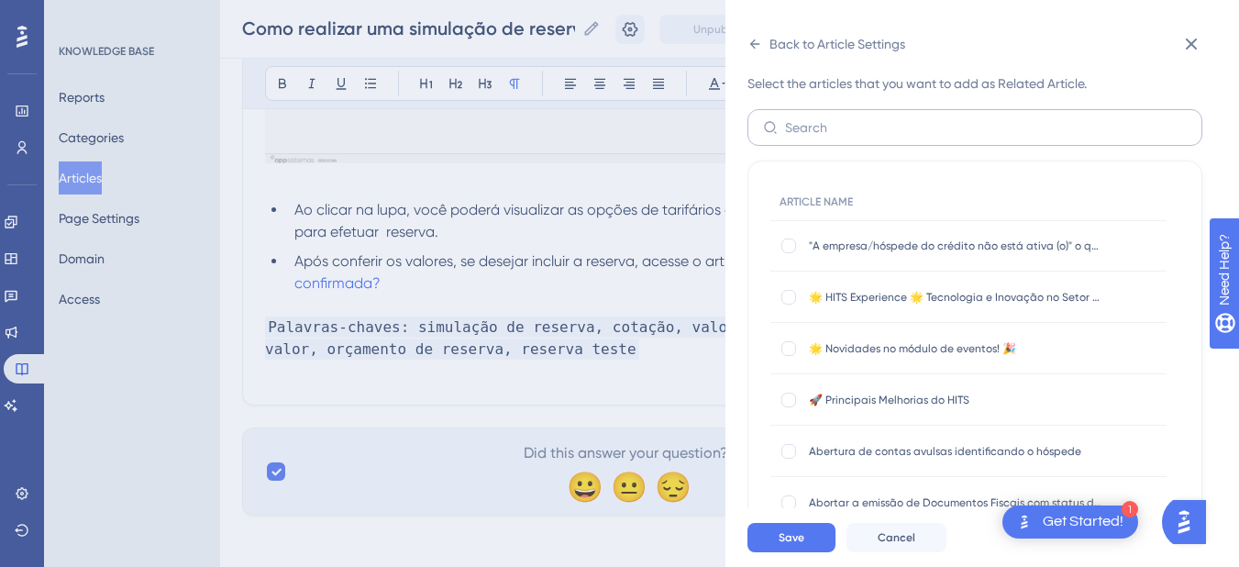
click at [852, 140] on label at bounding box center [974, 127] width 455 height 37
click at [852, 138] on input "text" at bounding box center [986, 127] width 402 height 20
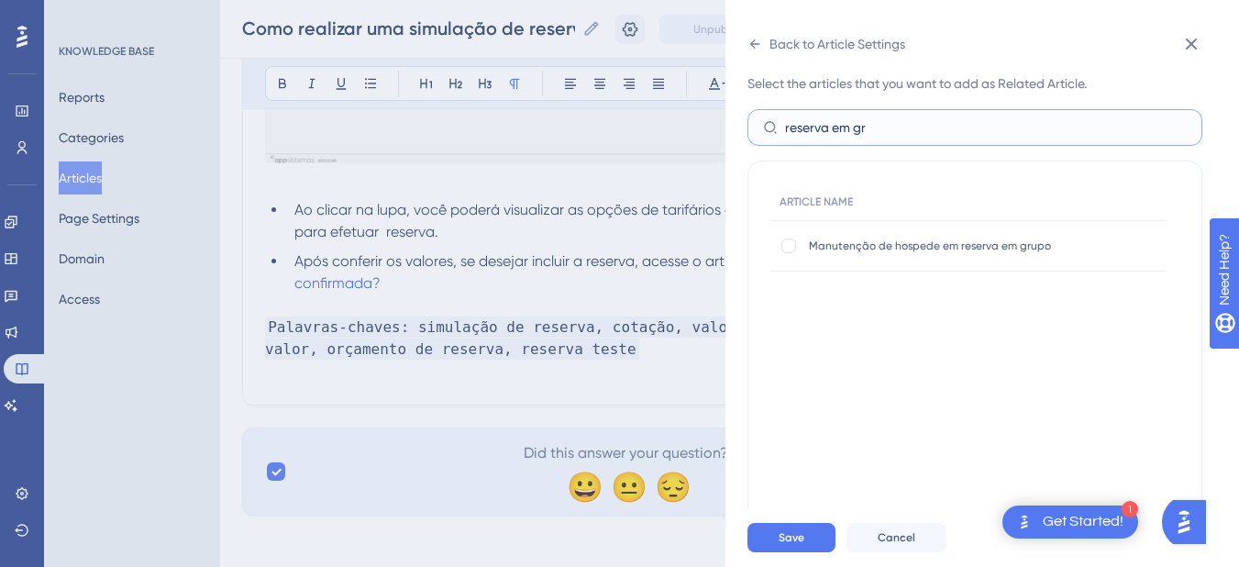
drag, startPoint x: 897, startPoint y: 130, endPoint x: 776, endPoint y: 121, distance: 121.4
click at [776, 121] on label "reserva em gr" at bounding box center [974, 127] width 455 height 37
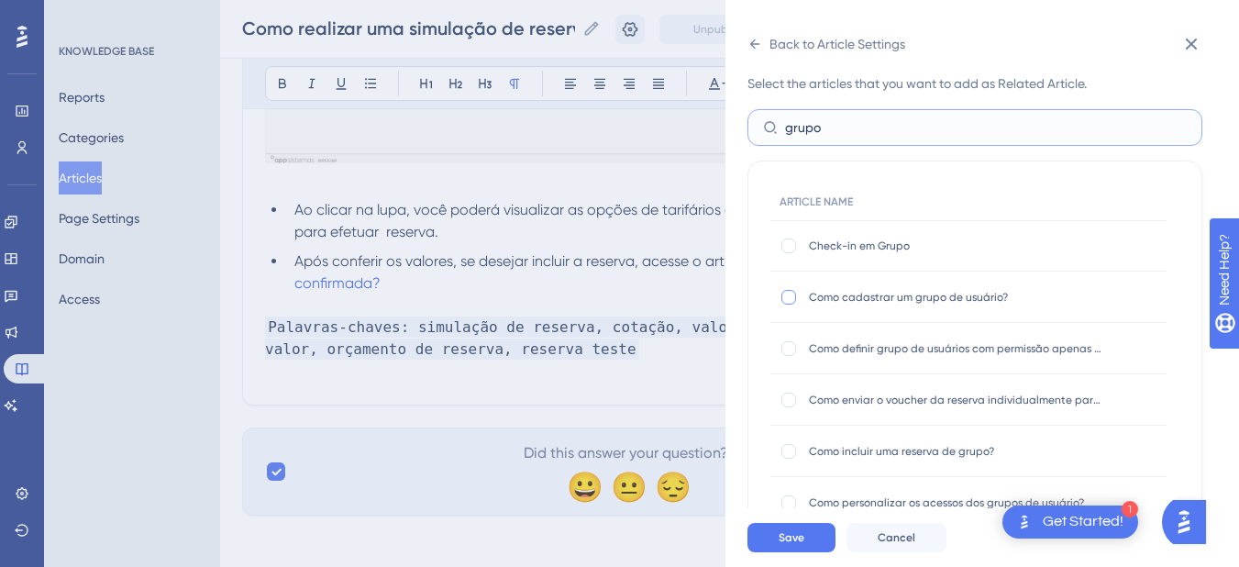
type input "grupo"
click at [782, 302] on div at bounding box center [788, 297] width 15 height 15
checkbox input "false"
click at [785, 454] on div at bounding box center [788, 451] width 15 height 15
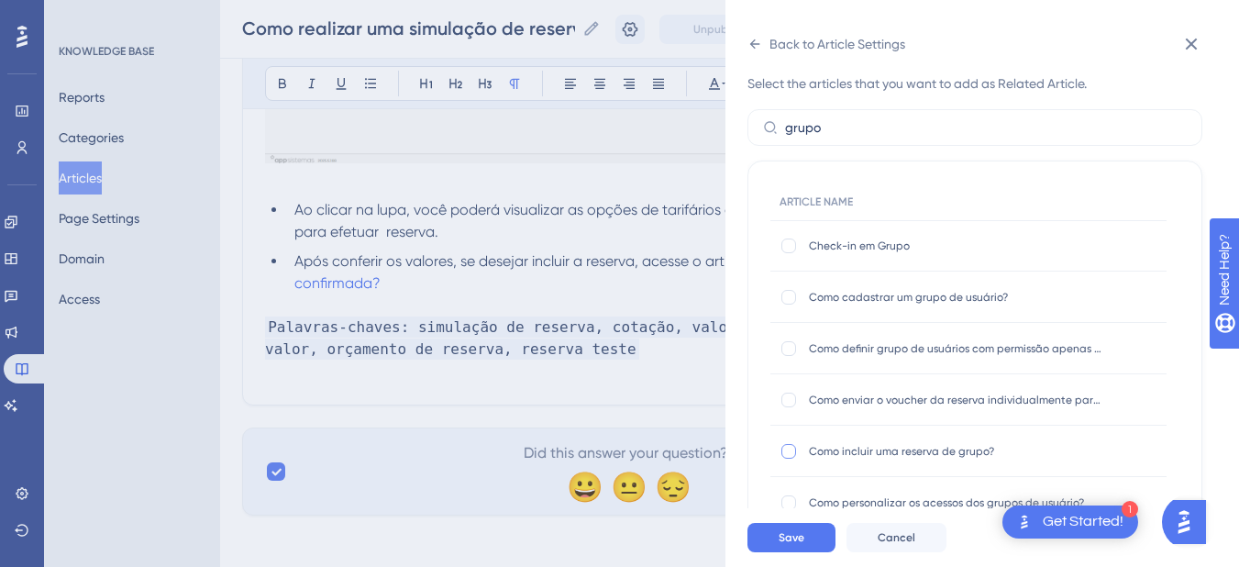
checkbox input "true"
click at [812, 550] on button "Save" at bounding box center [791, 537] width 88 height 29
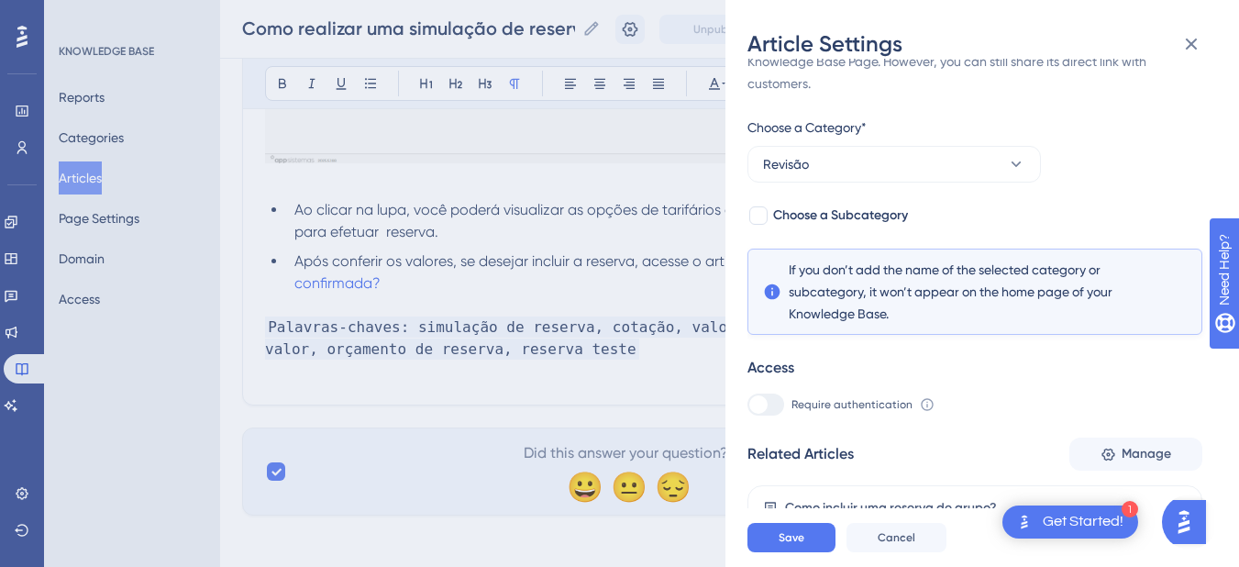
click at [779, 545] on span "Save" at bounding box center [791, 537] width 26 height 15
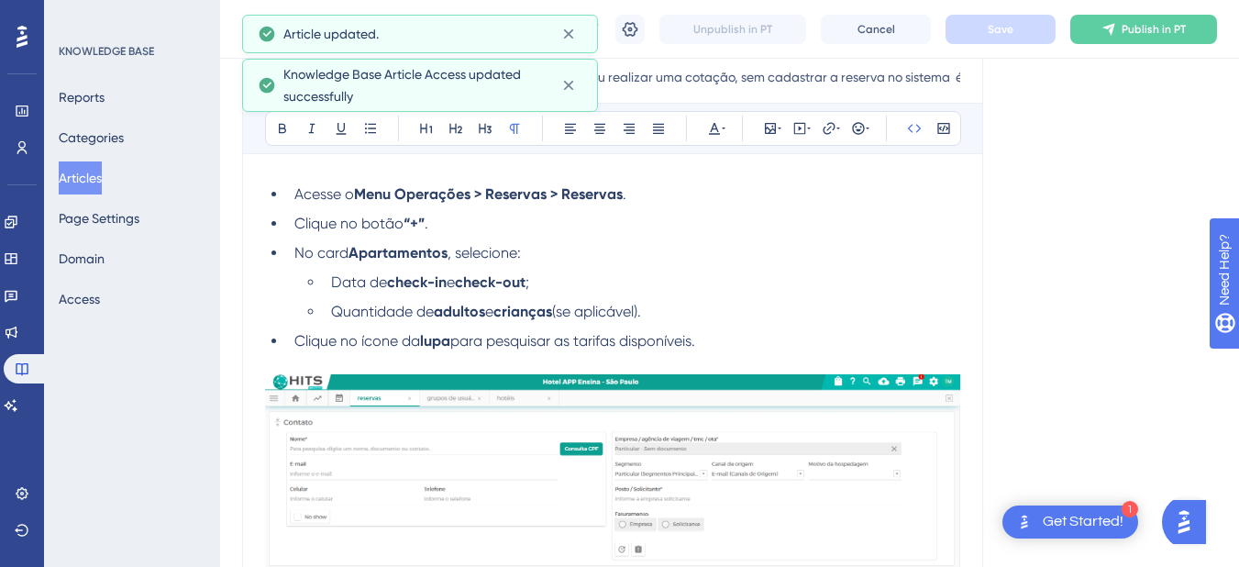
scroll to position [0, 0]
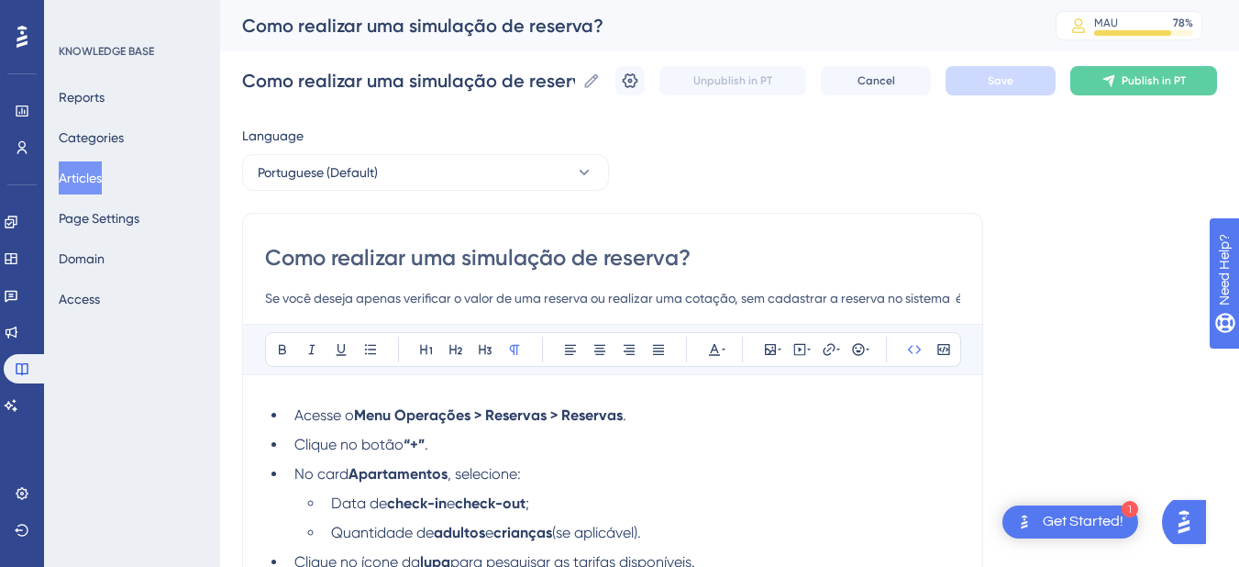
click at [470, 301] on input "Se você deseja apenas verificar o valor de uma reserva ou realizar uma cotação,…" at bounding box center [612, 298] width 695 height 22
click at [472, 300] on input "Se você deseja apenas verificar o valor de uma reserva ou realizar uma cotação,…" at bounding box center [612, 298] width 695 height 22
click at [299, 424] on li "Acesse o Menu Operações > Reservas > Reservas ." at bounding box center [623, 415] width 673 height 22
click at [297, 413] on span "Acesse o" at bounding box center [324, 414] width 60 height 17
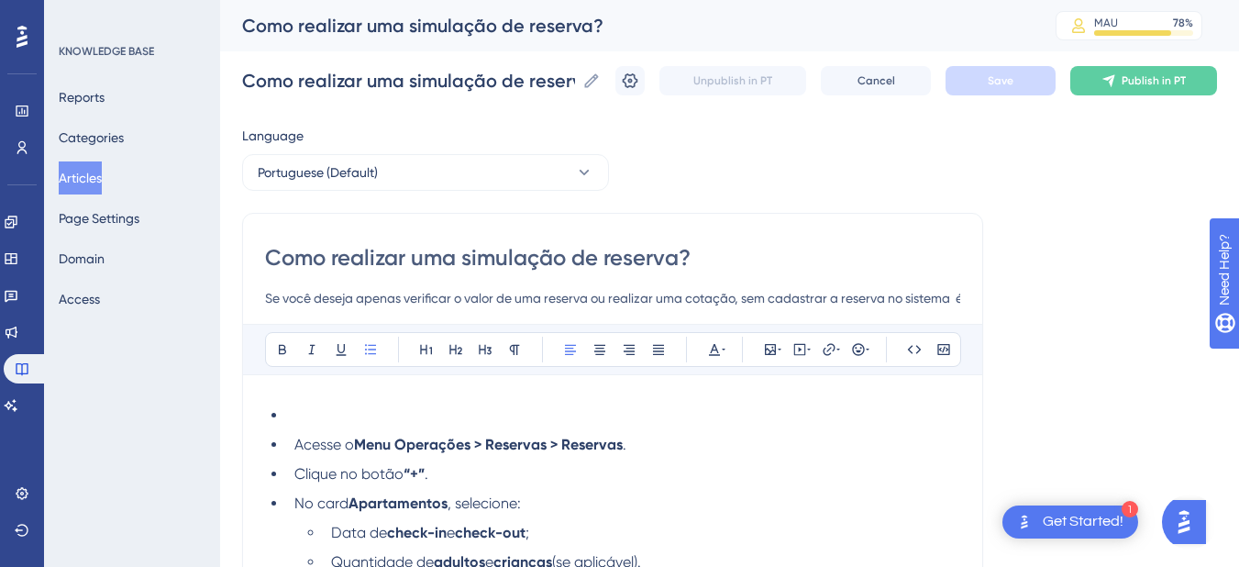
click at [288, 407] on li at bounding box center [623, 415] width 673 height 22
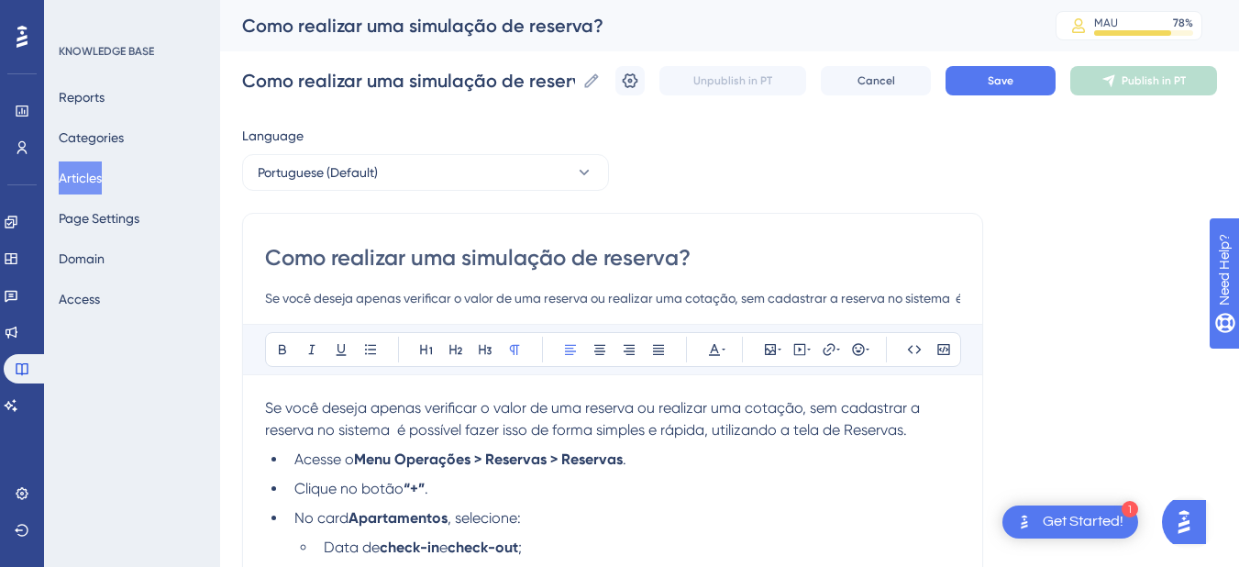
click at [613, 426] on span "Se você deseja apenas verificar o valor de uma reserva ou realizar uma cotação,…" at bounding box center [594, 418] width 658 height 39
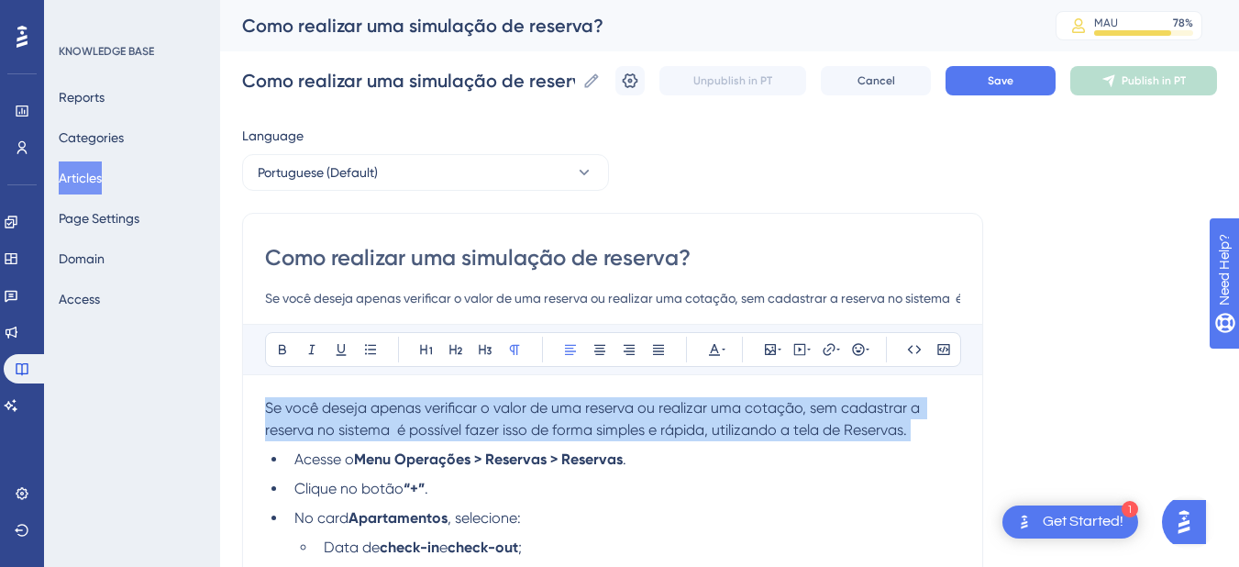
click at [613, 426] on span "Se você deseja apenas verificar o valor de uma reserva ou realizar uma cotação,…" at bounding box center [594, 418] width 658 height 39
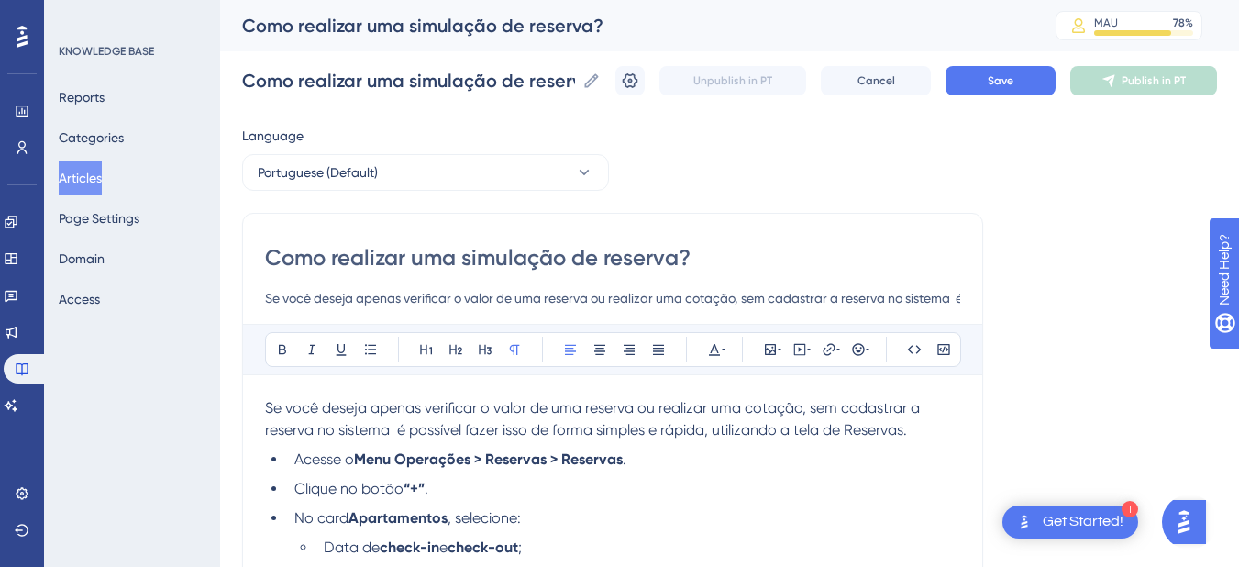
click at [286, 424] on span "Se você deseja apenas verificar o valor de uma reserva ou realizar uma cotação,…" at bounding box center [594, 418] width 658 height 39
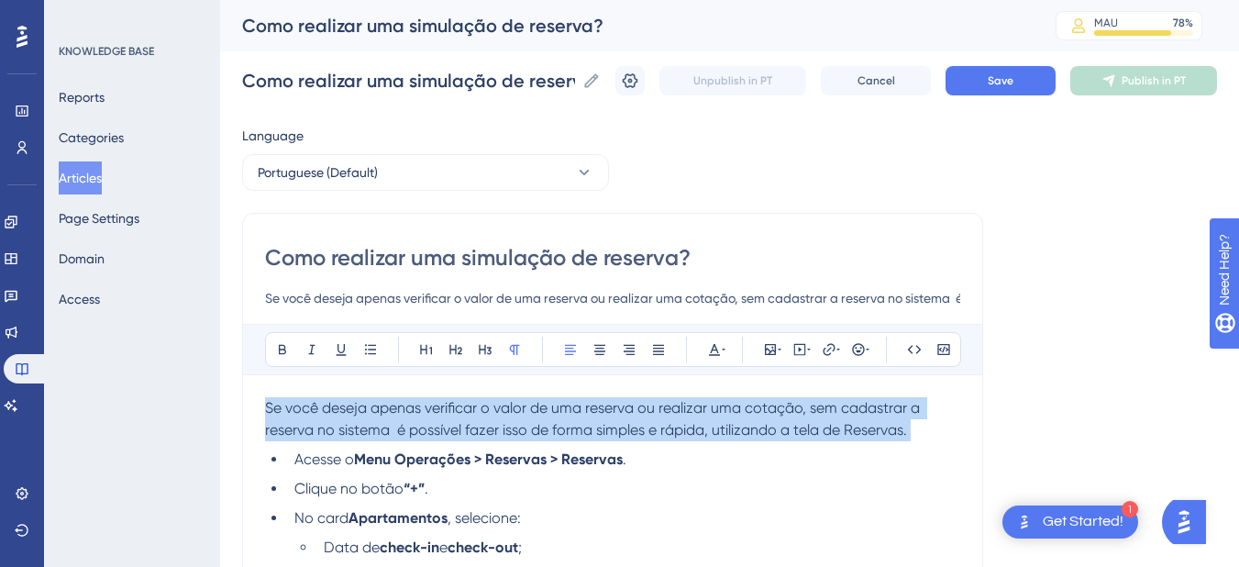
click at [286, 424] on span "Se você deseja apenas verificar o valor de uma reserva ou realizar uma cotação,…" at bounding box center [594, 418] width 658 height 39
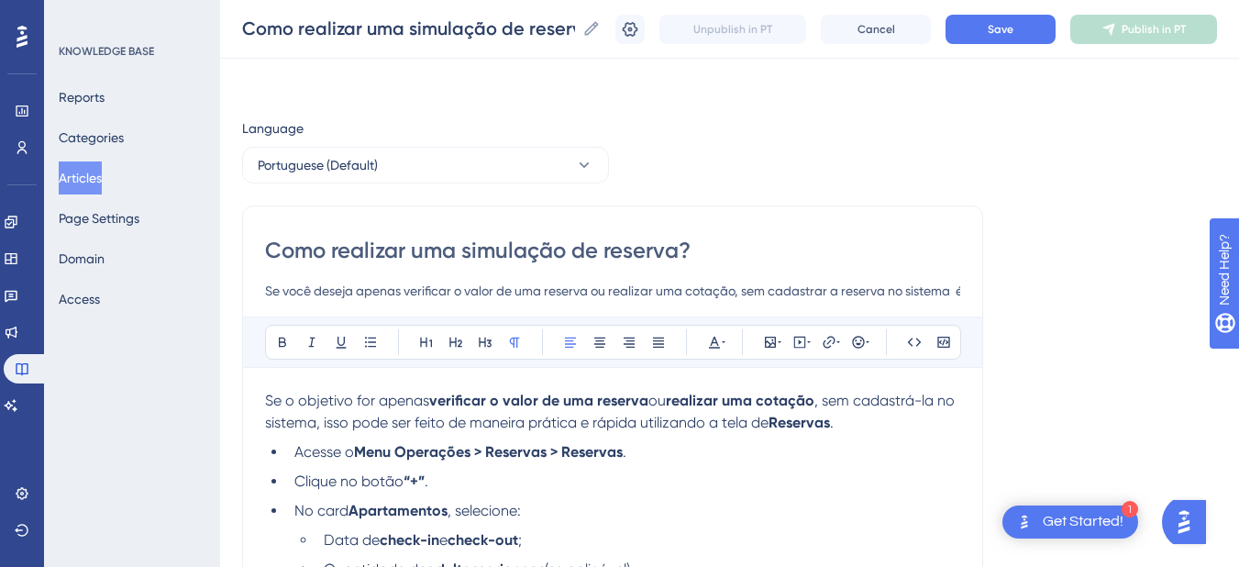
scroll to position [214, 0]
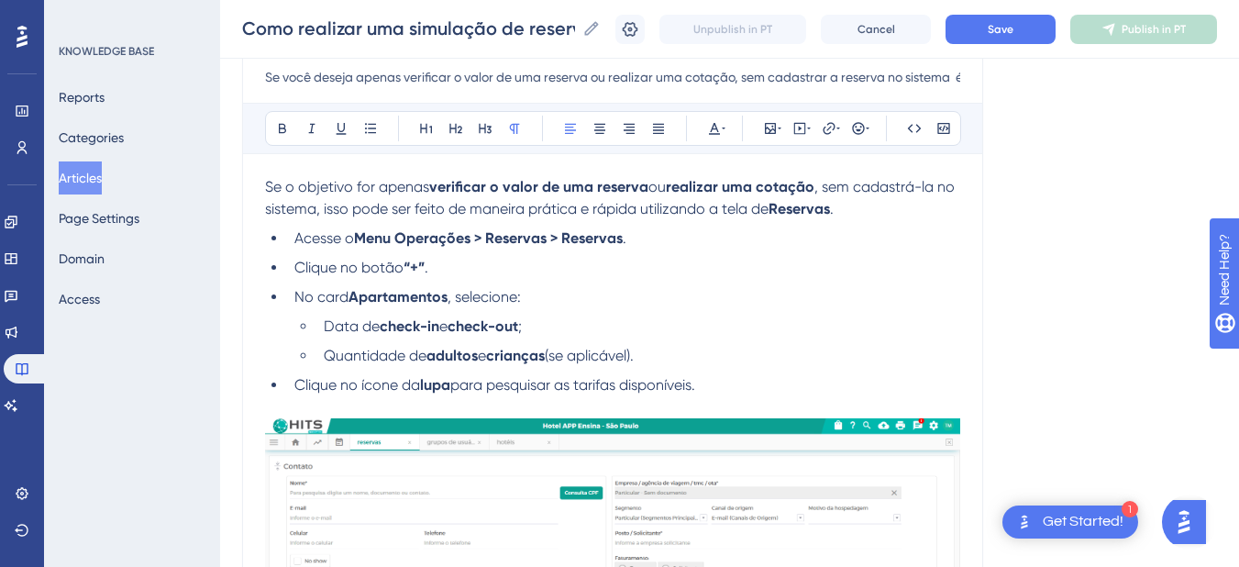
click at [429, 190] on span "Se o objetivo for apenas" at bounding box center [347, 186] width 164 height 17
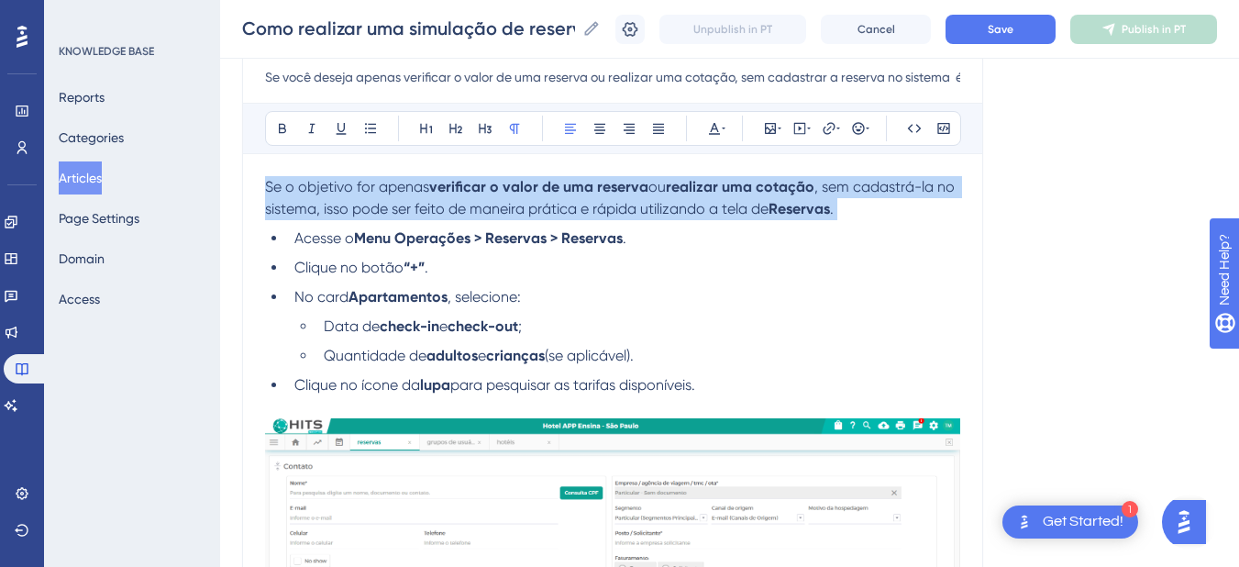
click at [429, 190] on span "Se o objetivo for apenas" at bounding box center [347, 186] width 164 height 17
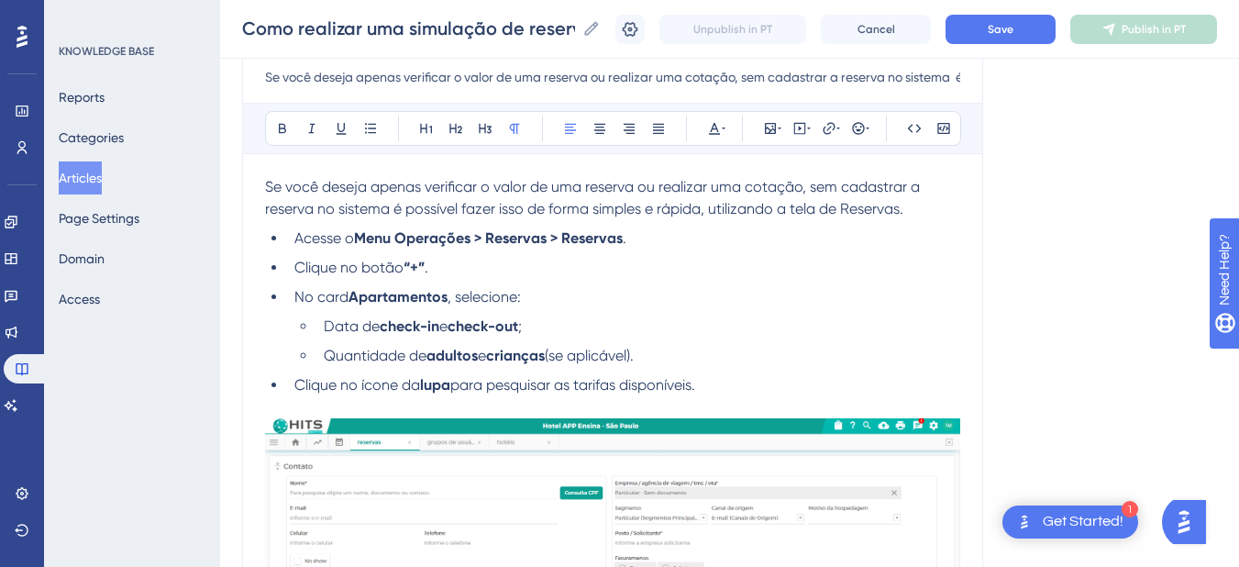
click at [462, 212] on span "Se você deseja apenas verificar o valor de uma reserva ou realizar uma cotação,…" at bounding box center [594, 197] width 658 height 39
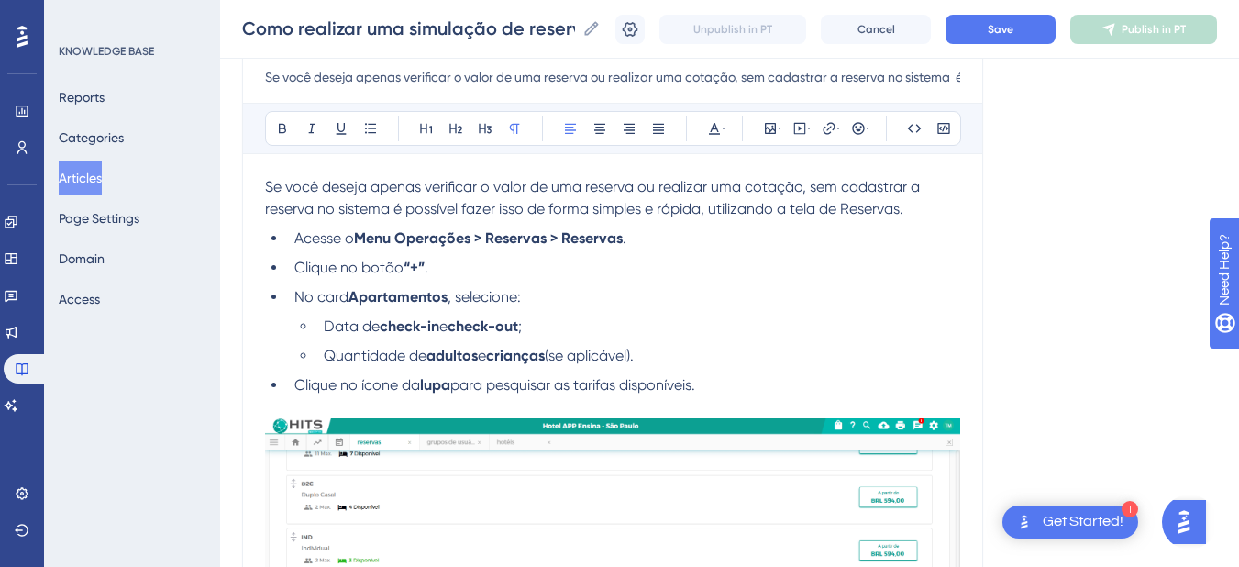
click at [460, 202] on span "Se você deseja apenas verificar o valor de uma reserva ou realizar uma cotação,…" at bounding box center [594, 197] width 658 height 39
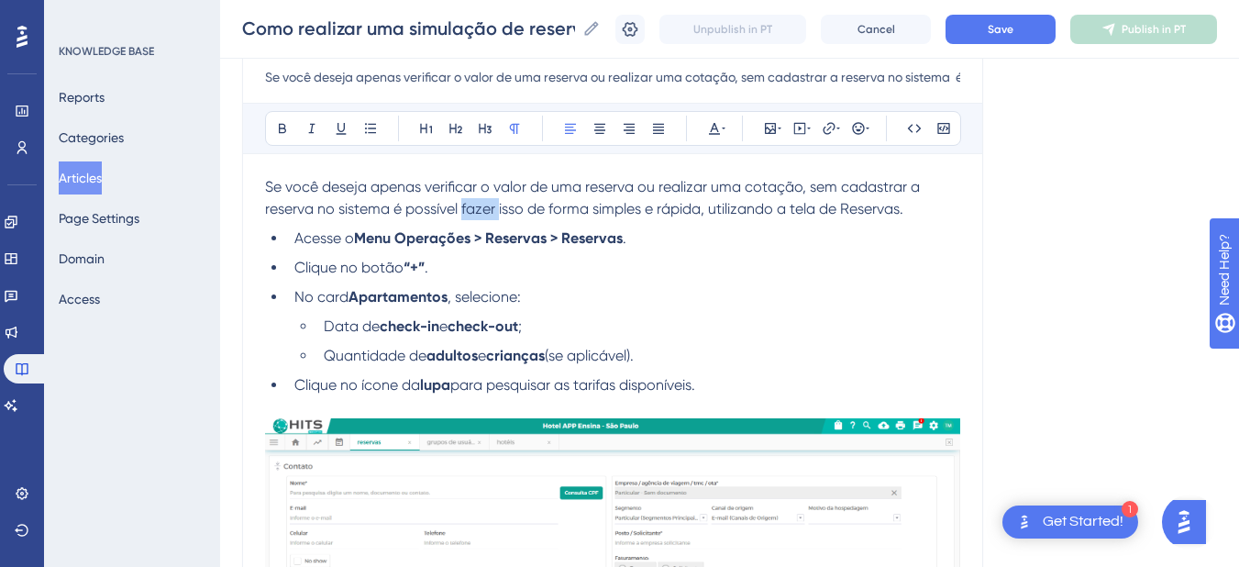
click at [460, 202] on span "Se você deseja apenas verificar o valor de uma reserva ou realizar uma cotação,…" at bounding box center [594, 197] width 658 height 39
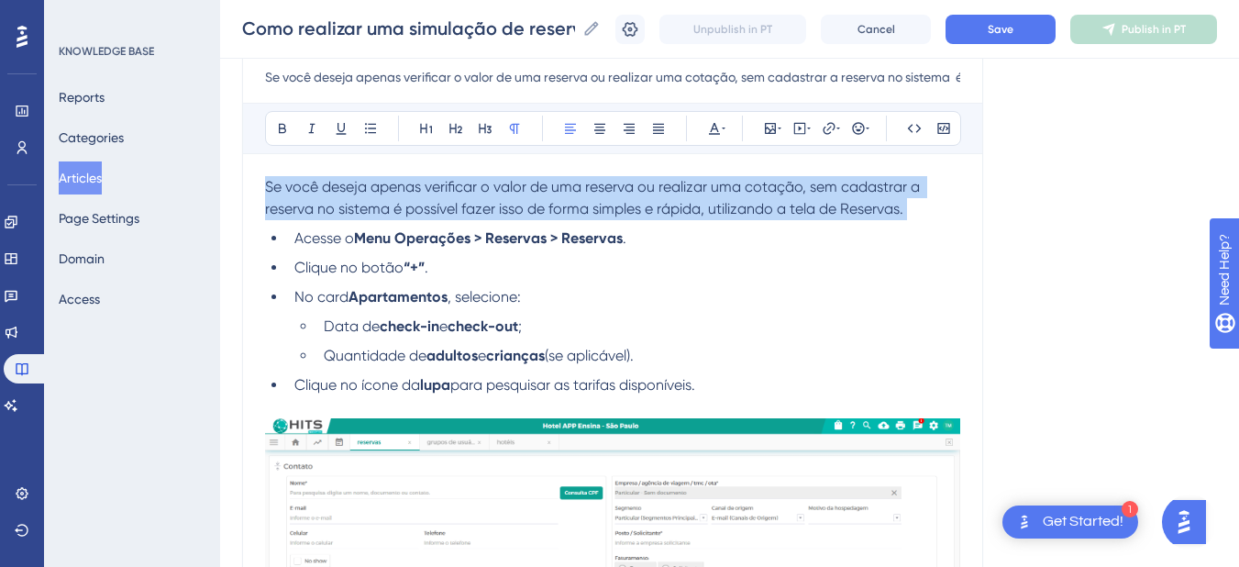
click at [460, 202] on span "Se você deseja apenas verificar o valor de uma reserva ou realizar uma cotação,…" at bounding box center [594, 197] width 658 height 39
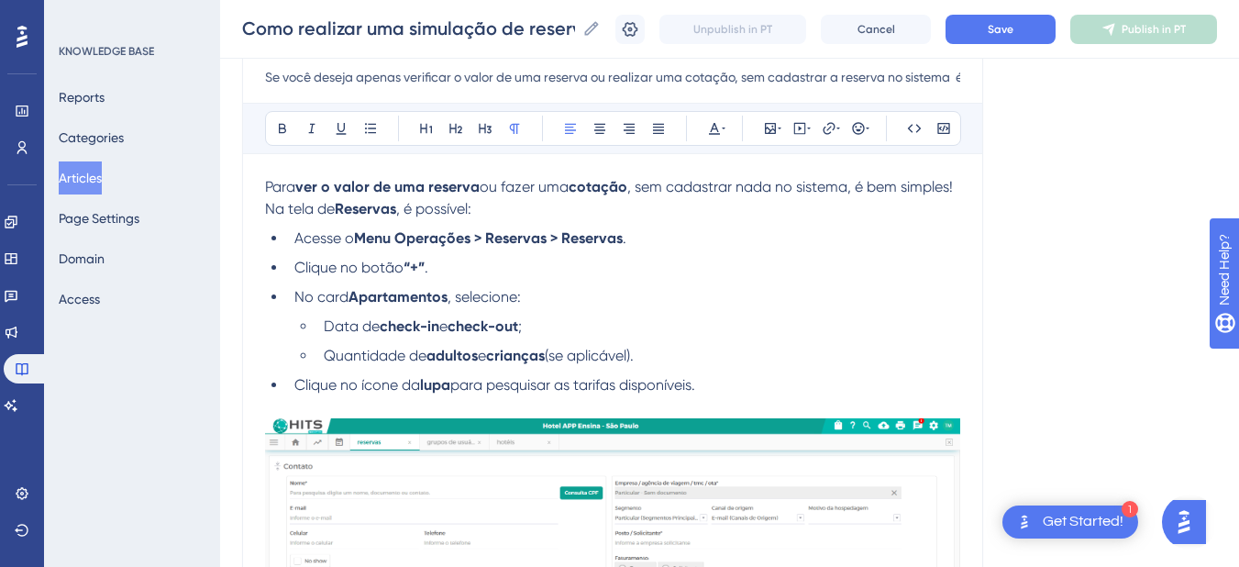
click at [314, 187] on strong "ver o valor de uma reserva" at bounding box center [387, 186] width 184 height 17
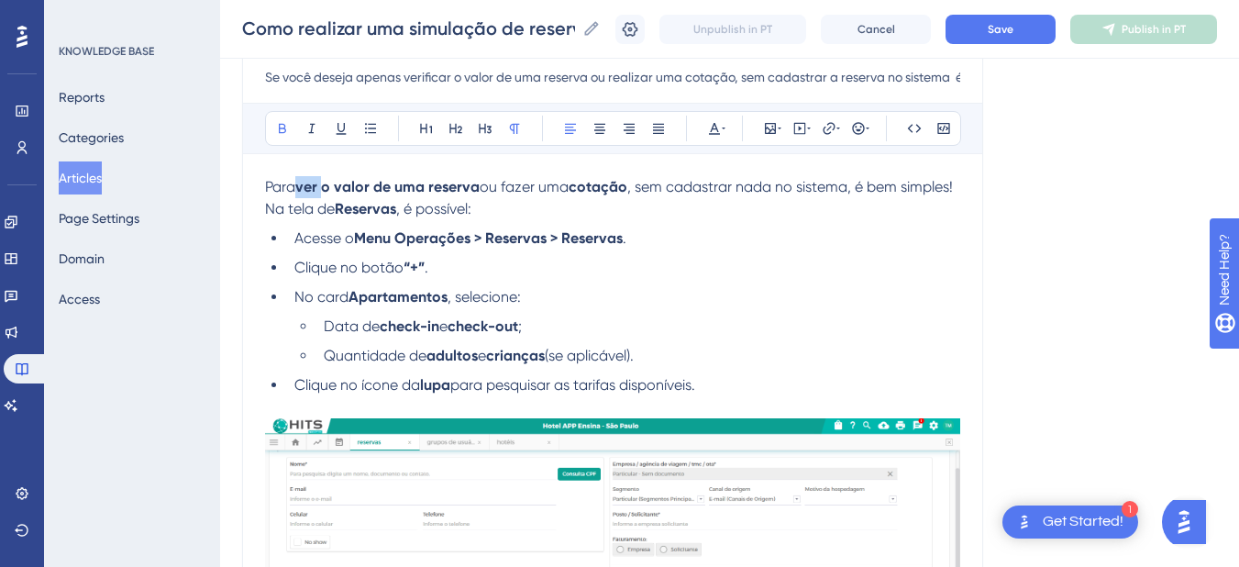
click at [314, 187] on strong "ver o valor de uma reserva" at bounding box center [387, 186] width 184 height 17
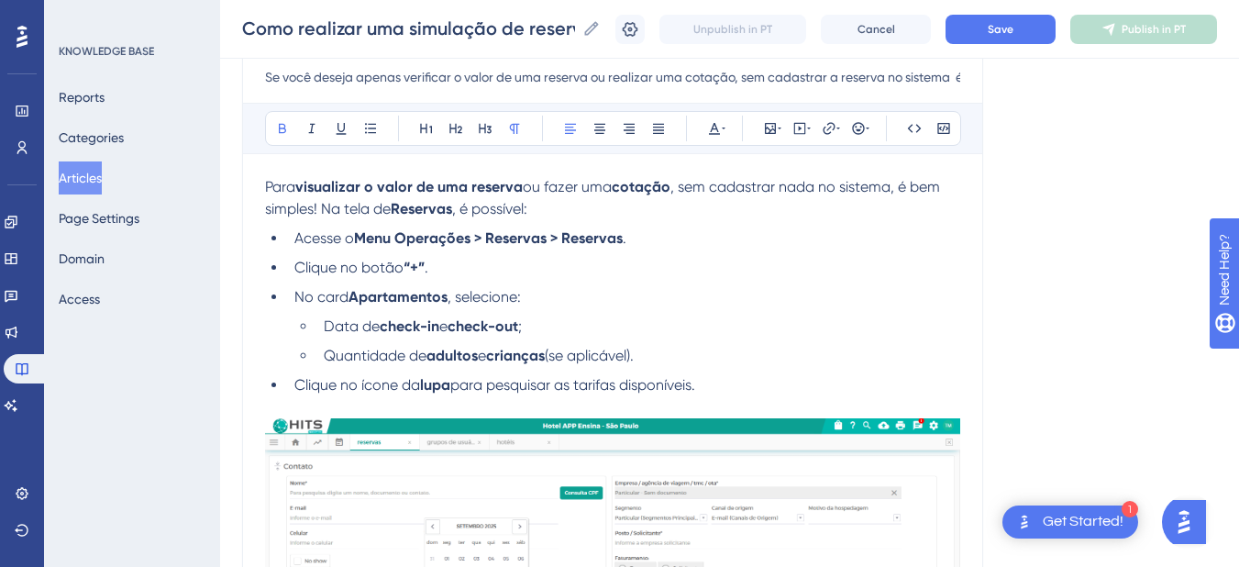
click at [319, 183] on strong "visualizar o valor de uma reserva" at bounding box center [408, 186] width 227 height 17
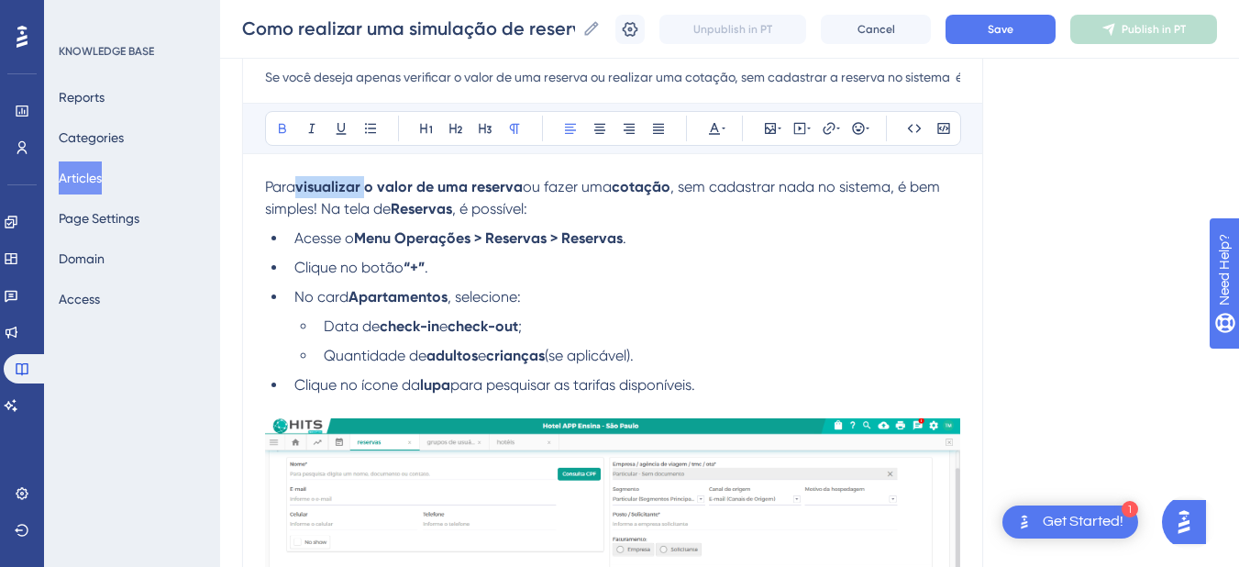
click at [319, 183] on strong "visualizar o valor de uma reserva" at bounding box center [408, 186] width 227 height 17
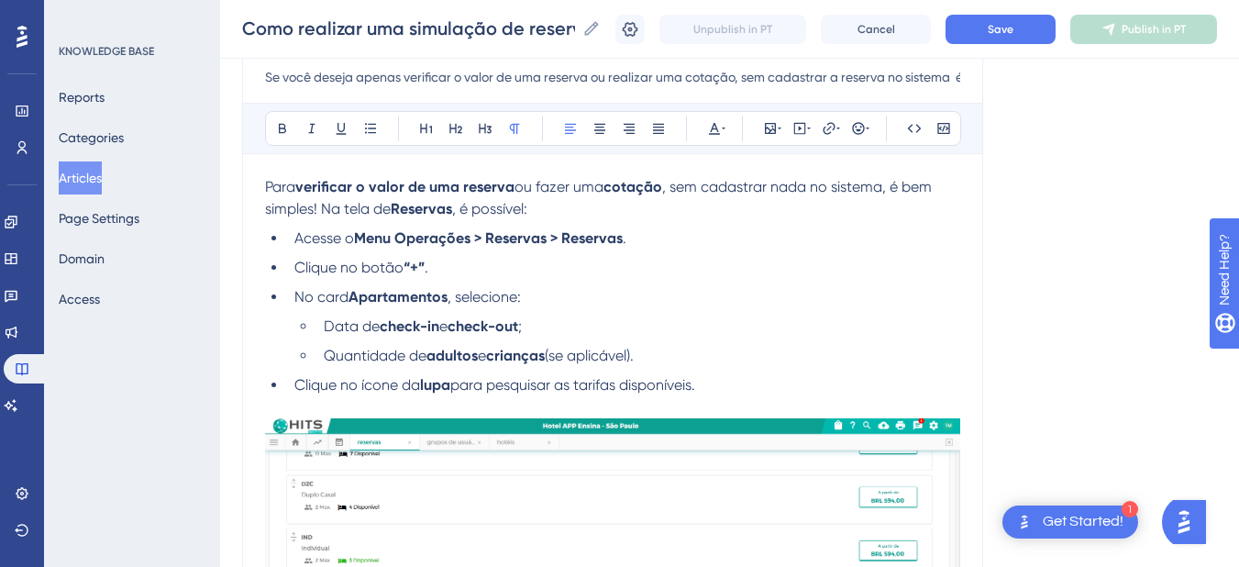
click at [604, 213] on p "Para verificar o valor de uma reserva ou fazer uma cotação , sem cadastrar nada…" at bounding box center [612, 198] width 695 height 44
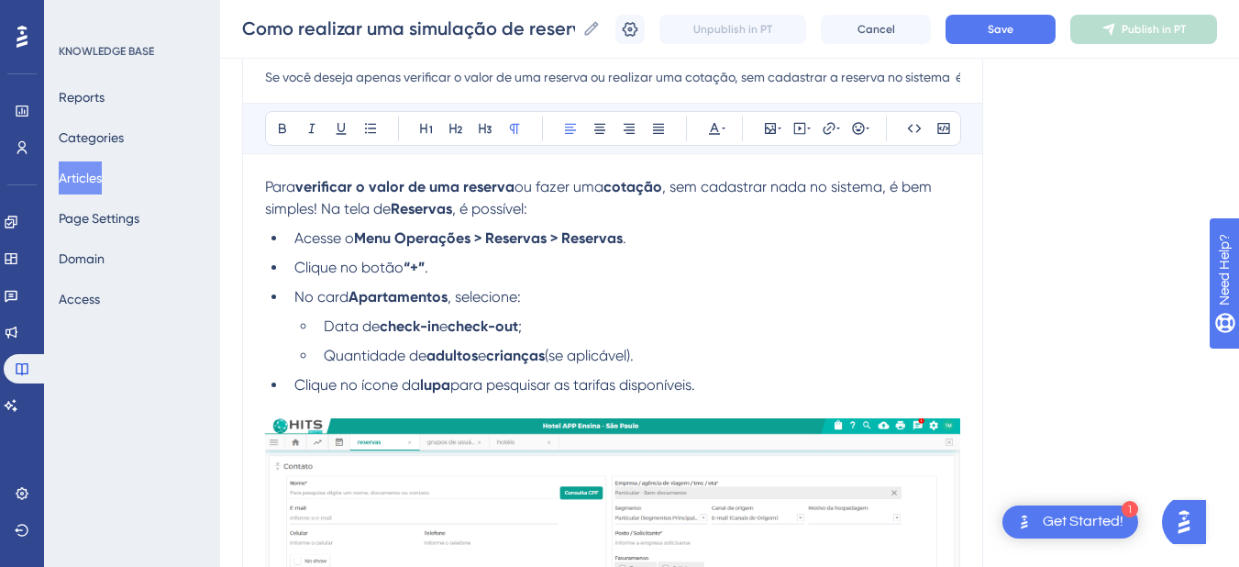
click at [385, 196] on p "Para verificar o valor de uma reserva ou fazer uma cotação , sem cadastrar nada…" at bounding box center [612, 198] width 695 height 44
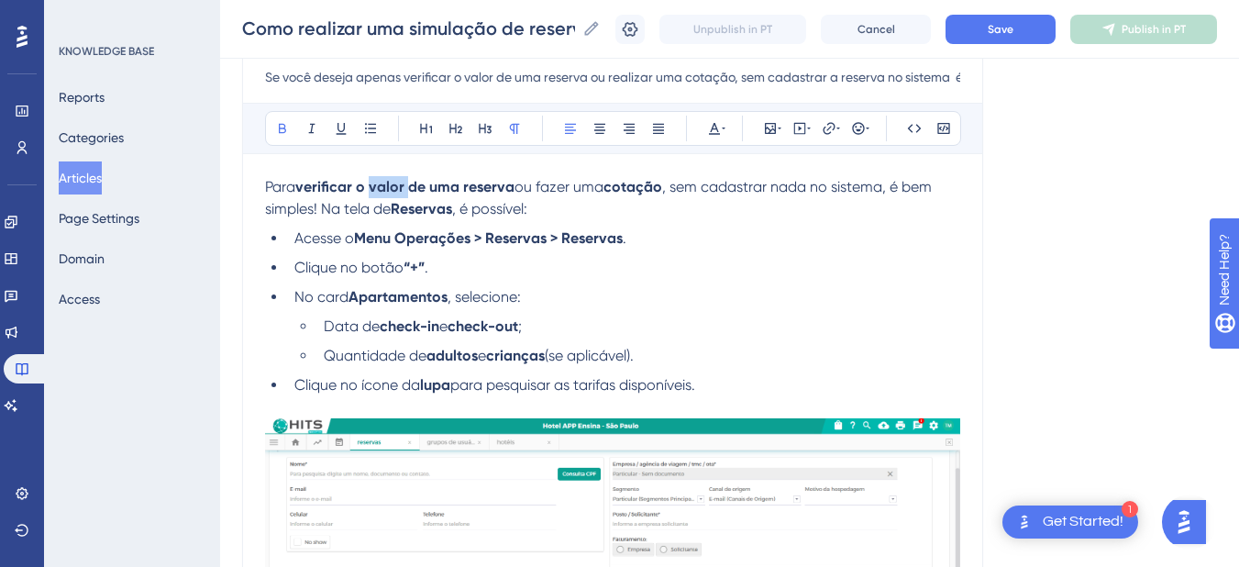
click at [385, 196] on p "Para verificar o valor de uma reserva ou fazer uma cotação , sem cadastrar nada…" at bounding box center [612, 198] width 695 height 44
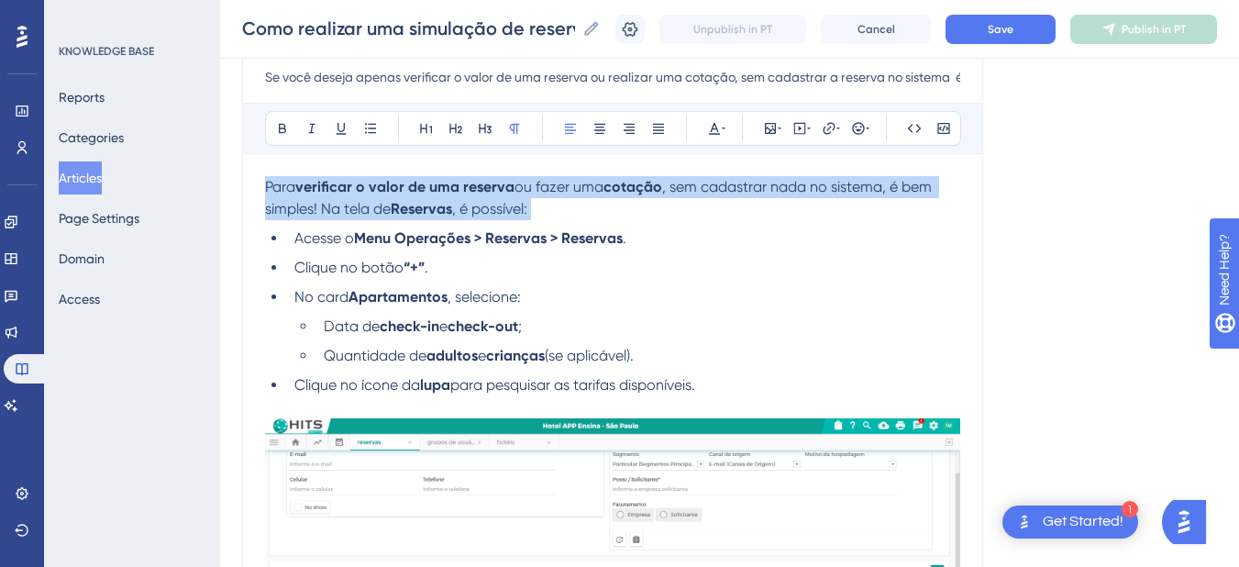
click at [385, 196] on p "Para verificar o valor de uma reserva ou fazer uma cotação , sem cadastrar nada…" at bounding box center [612, 198] width 695 height 44
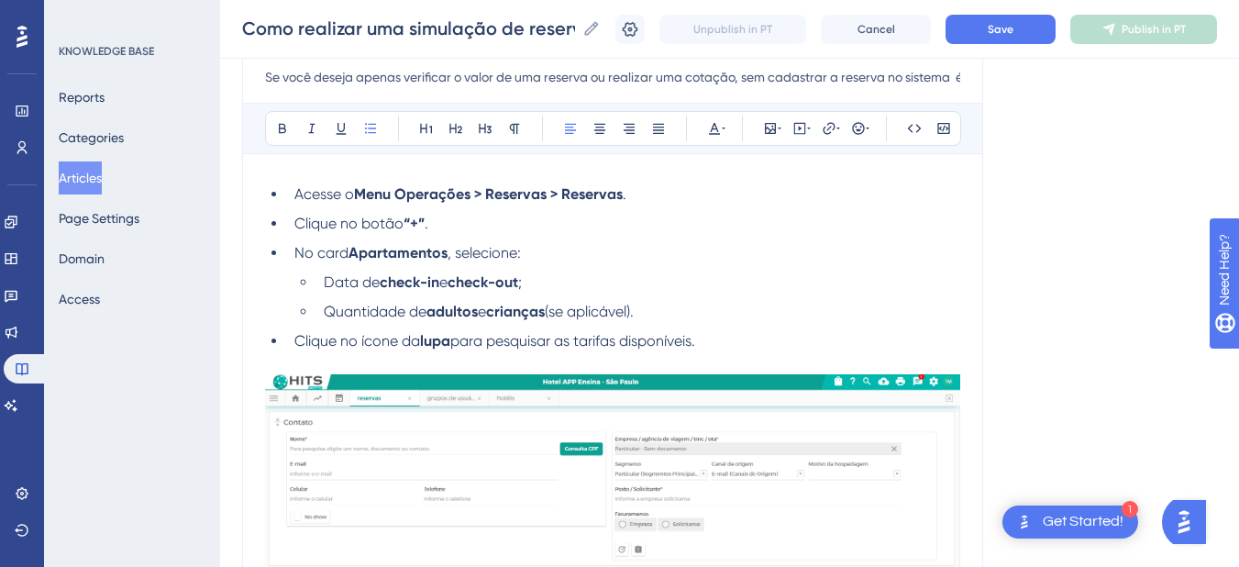
click at [355, 73] on input "Se você deseja apenas verificar o valor de uma reserva ou realizar uma cotação,…" at bounding box center [612, 77] width 695 height 22
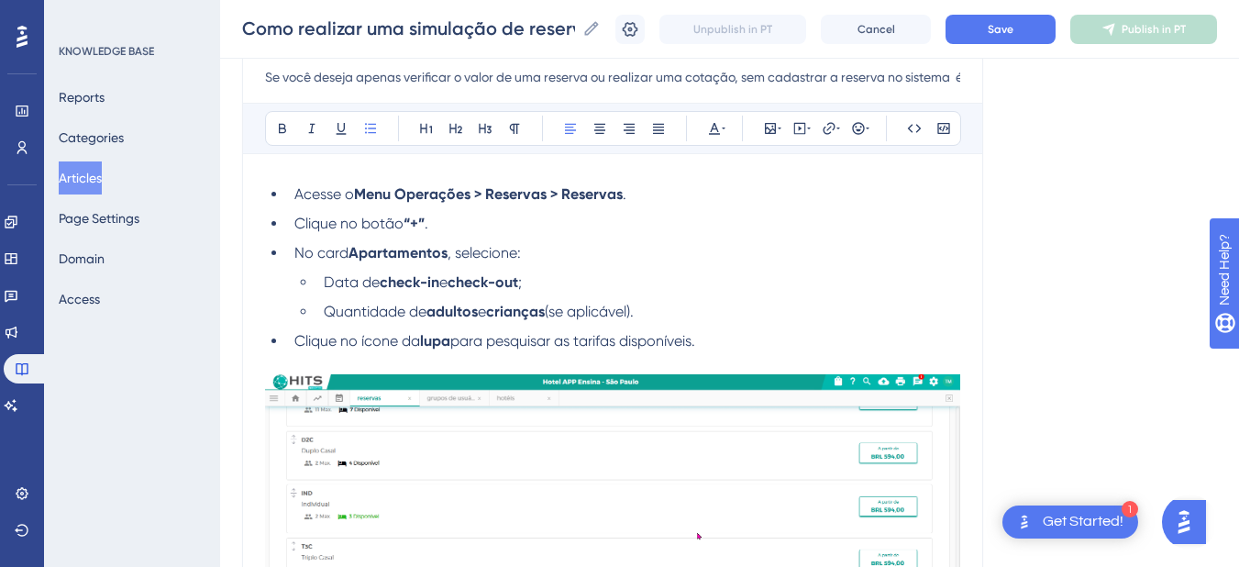
click at [312, 161] on div "Bold Italic Underline Bullet Point Heading 1 Heading 2 Heading 3 Normal Align L…" at bounding box center [612, 518] width 695 height 830
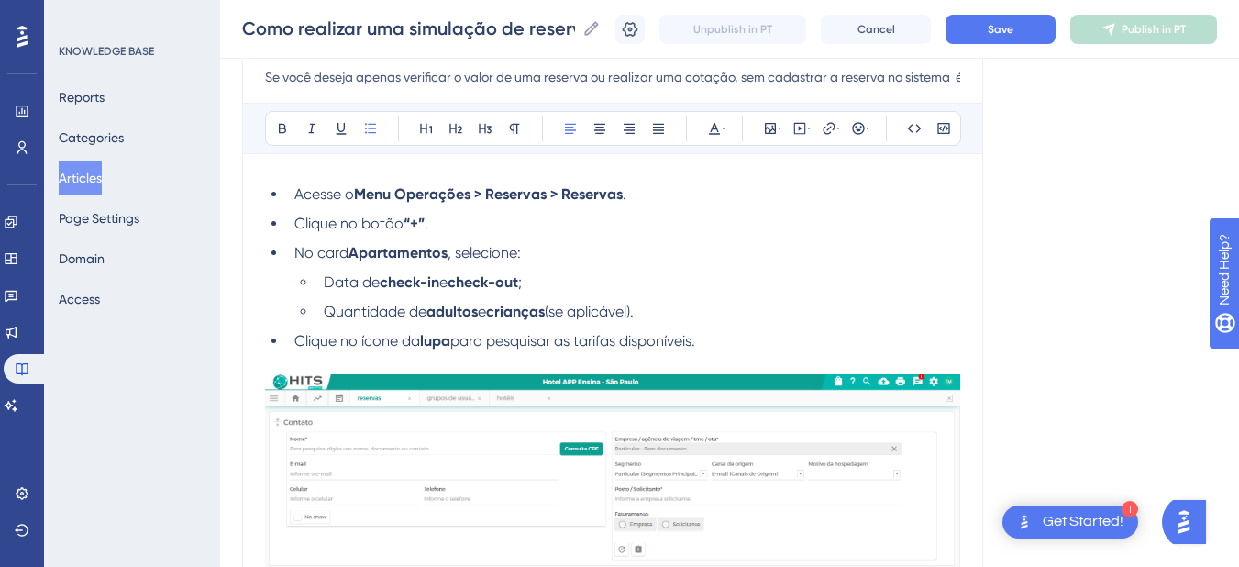
click at [288, 186] on li "Acesse o Menu Operações > Reservas > Reservas ." at bounding box center [623, 194] width 673 height 22
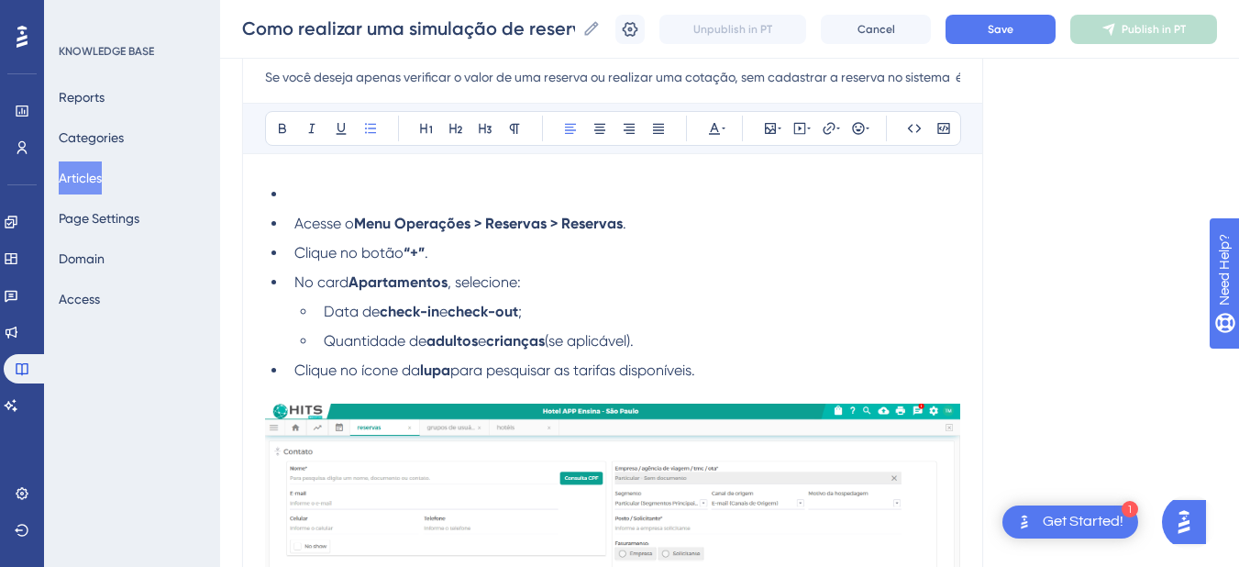
click at [304, 186] on li at bounding box center [623, 194] width 673 height 22
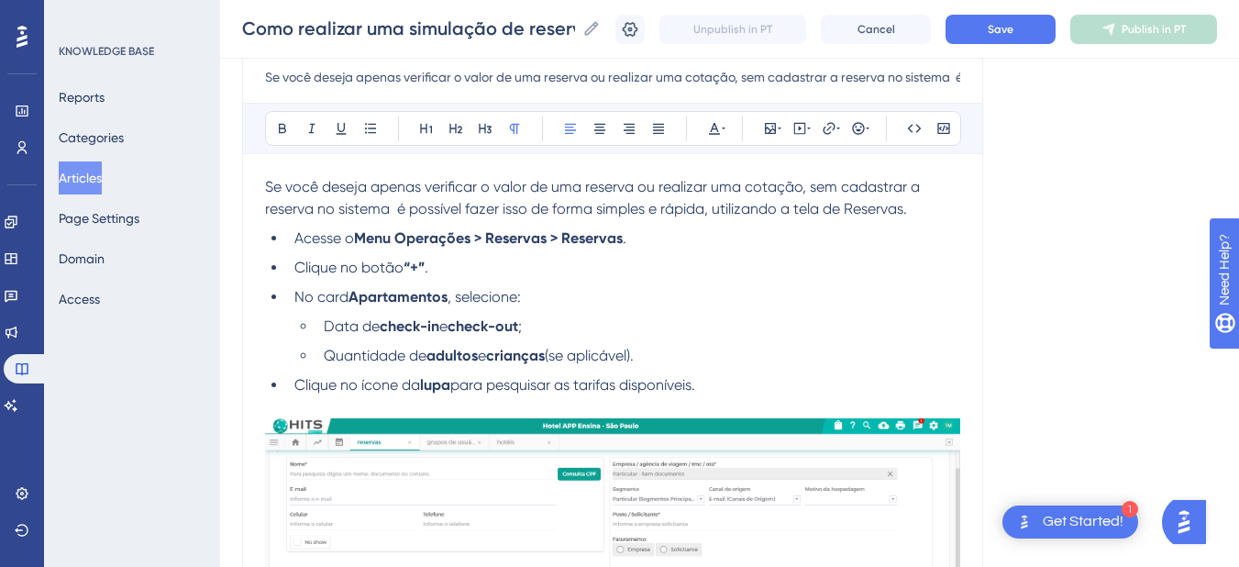
click at [595, 185] on span "Se você deseja apenas verificar o valor de uma reserva ou realizar uma cotação,…" at bounding box center [594, 197] width 658 height 39
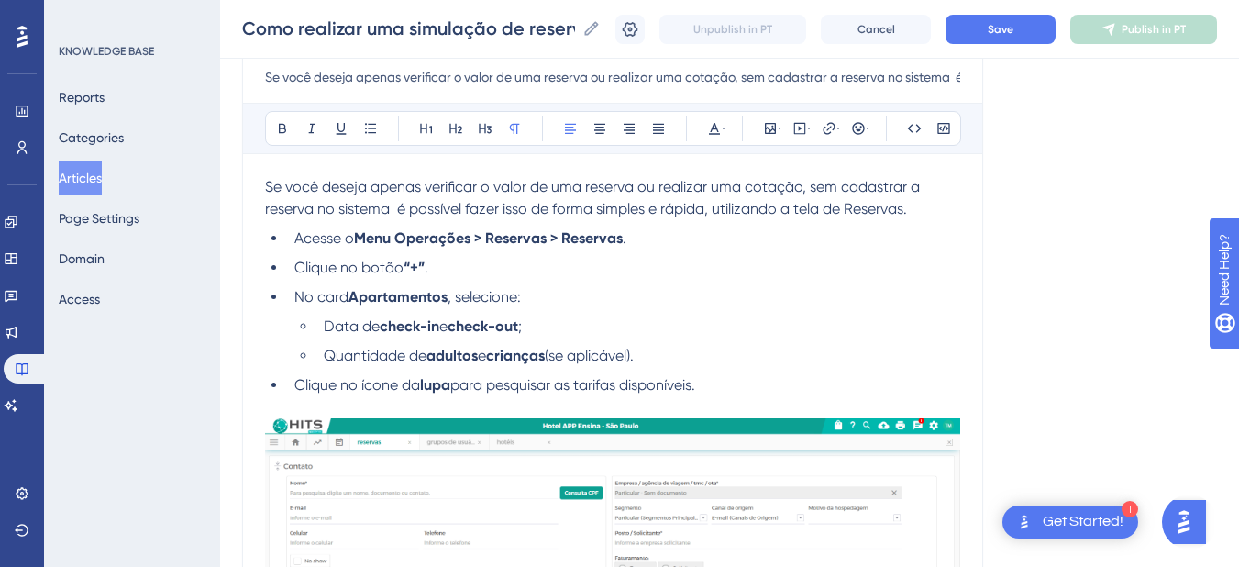
click at [639, 186] on span "Se você deseja apenas verificar o valor de uma reserva ou realizar uma cotação,…" at bounding box center [594, 197] width 658 height 39
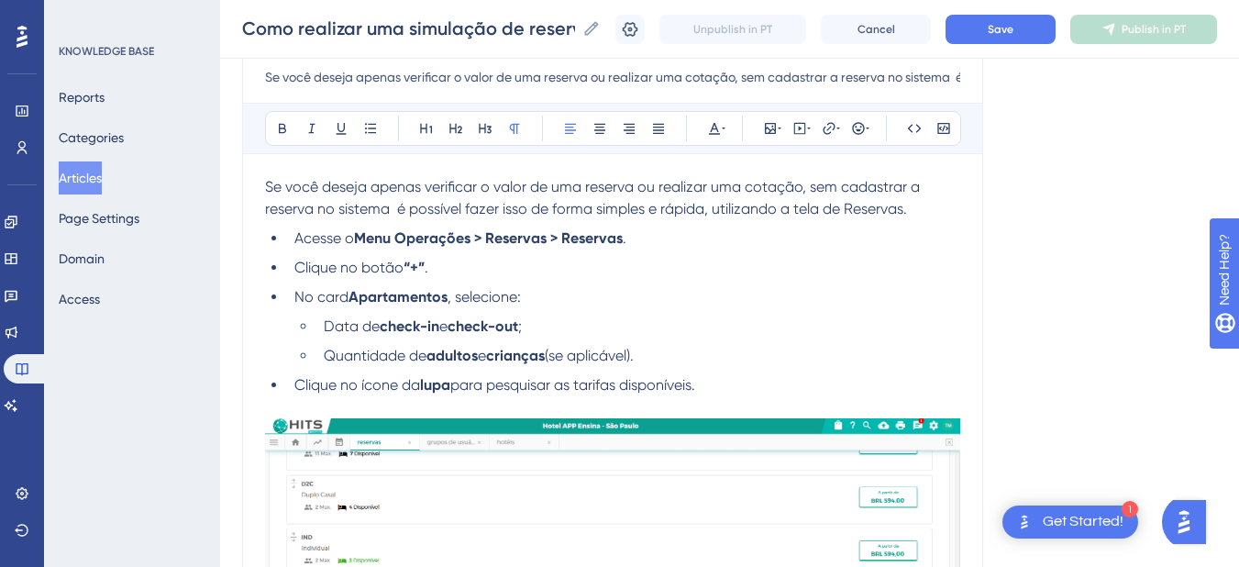
click at [807, 184] on span "Se você deseja apenas verificar o valor de uma reserva ou realizar uma cotação,…" at bounding box center [594, 197] width 658 height 39
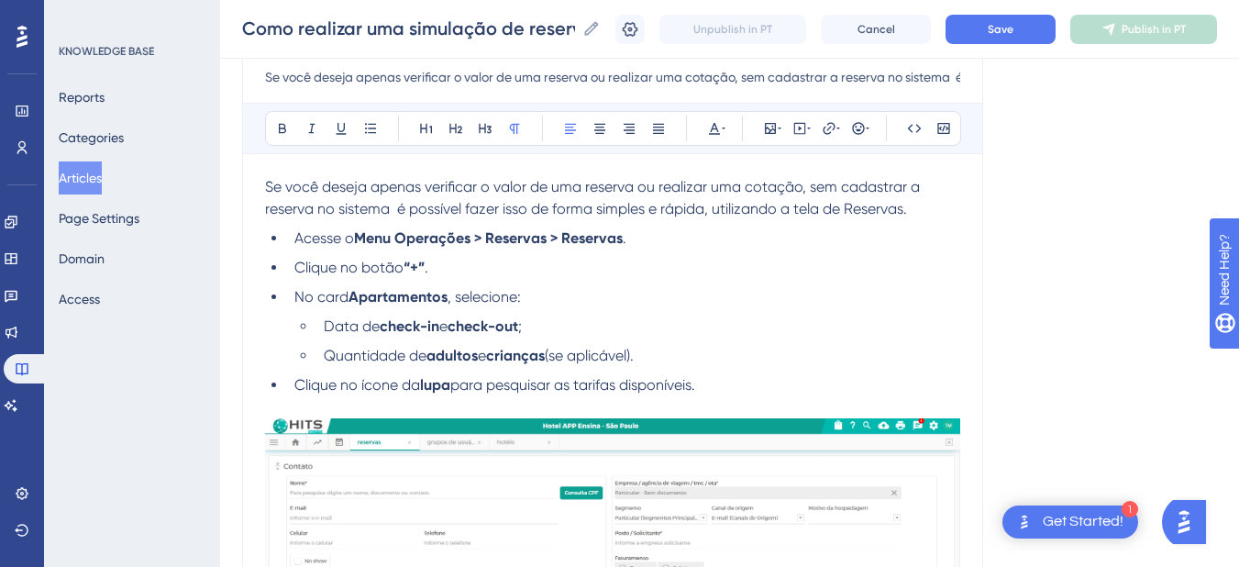
click at [803, 184] on span "Se você deseja apenas verificar o valor de uma reserva ou realizar uma cotação,…" at bounding box center [594, 197] width 658 height 39
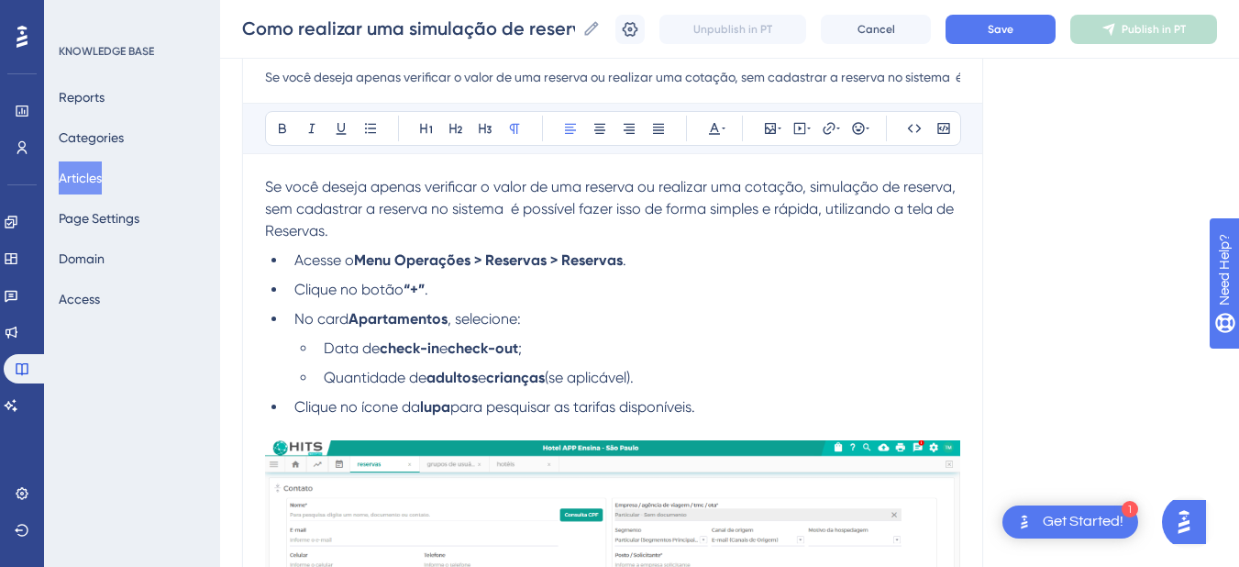
click at [854, 232] on p "Se você deseja apenas verificar o valor de uma reserva ou realizar uma cotação,…" at bounding box center [612, 209] width 695 height 66
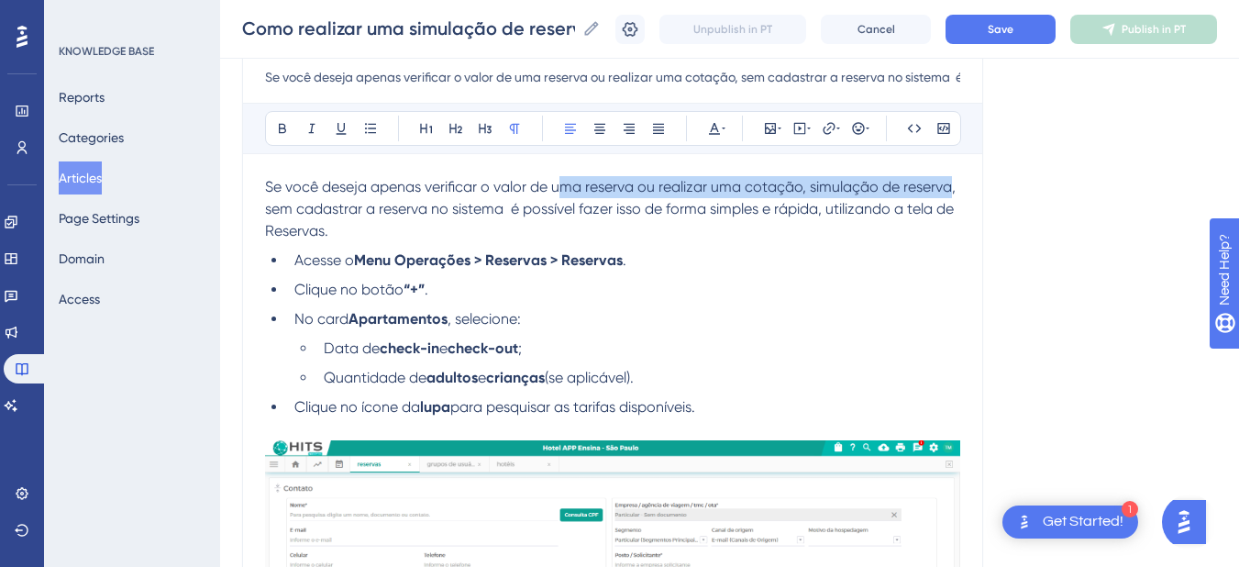
drag, startPoint x: 558, startPoint y: 189, endPoint x: 954, endPoint y: 190, distance: 395.2
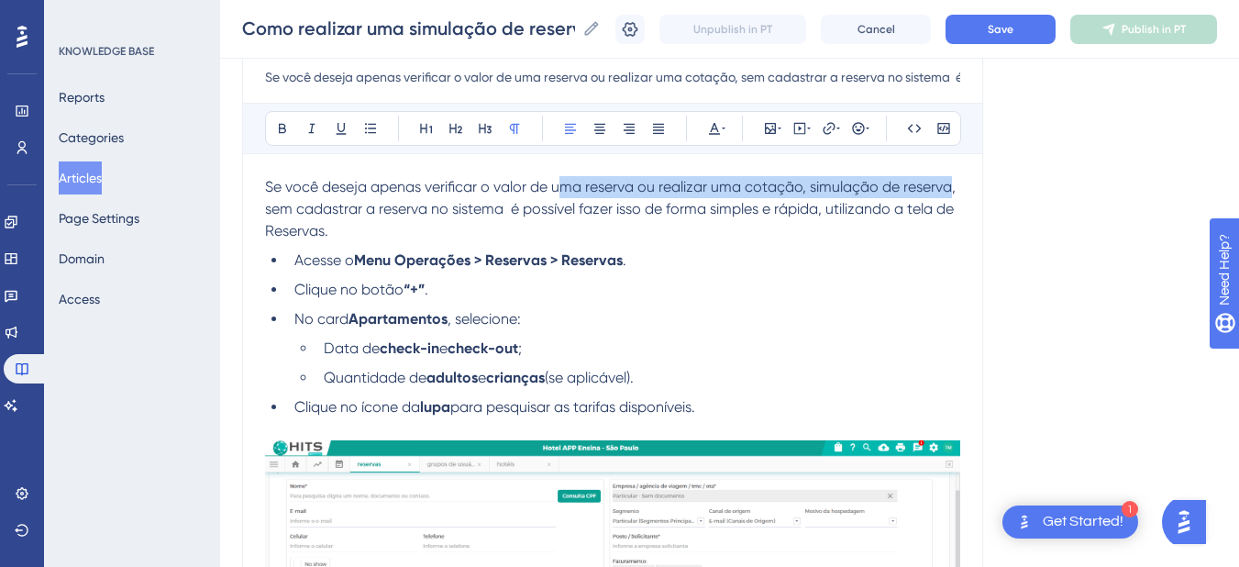
click at [954, 190] on span "Se você deseja apenas verificar o valor de uma reserva ou realizar uma cotação,…" at bounding box center [612, 208] width 694 height 61
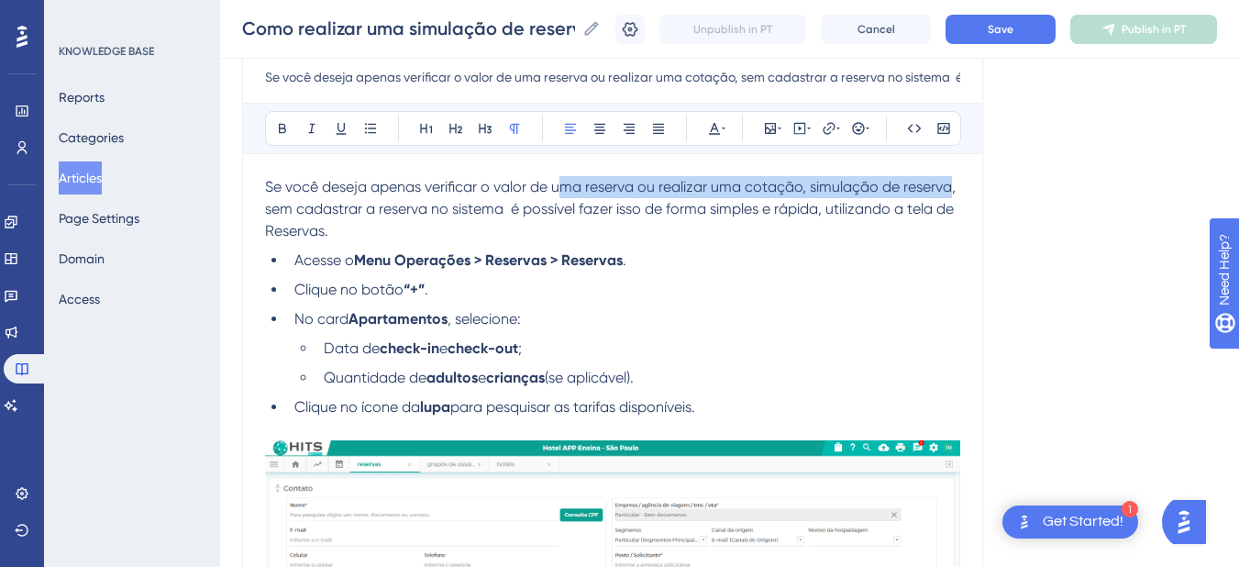
click at [579, 194] on span "Se você deseja apenas verificar o valor de uma reserva ou realizar uma cotação,…" at bounding box center [612, 208] width 694 height 61
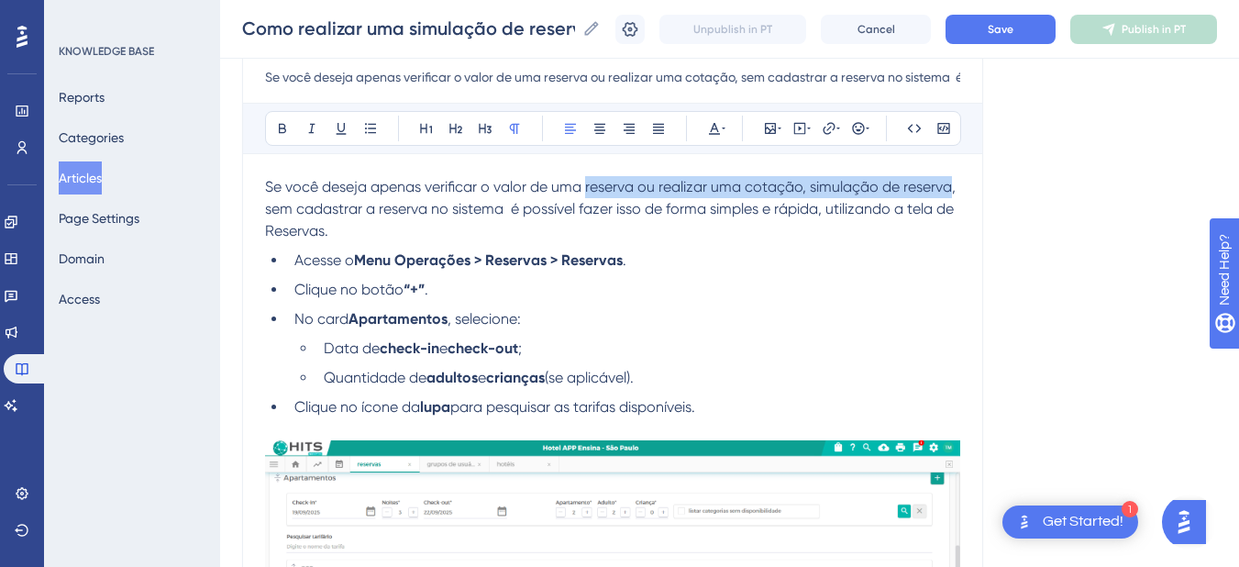
drag, startPoint x: 590, startPoint y: 193, endPoint x: 953, endPoint y: 193, distance: 363.1
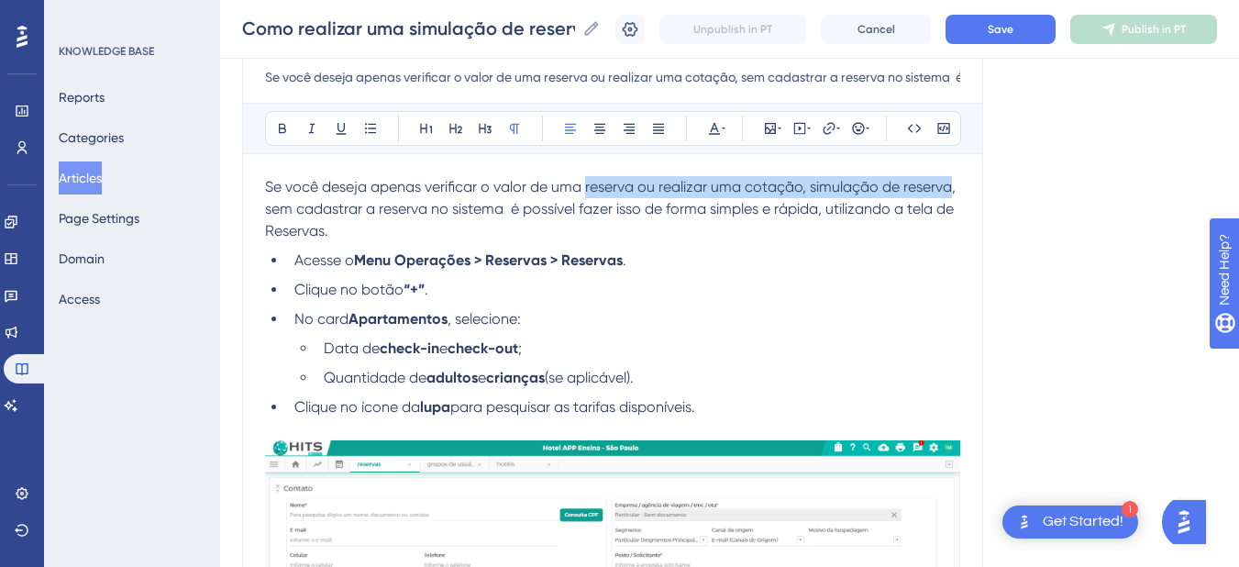
click at [953, 193] on span "Se você deseja apenas verificar o valor de uma reserva ou realizar uma cotação,…" at bounding box center [612, 208] width 694 height 61
click at [843, 193] on span "Se você deseja apenas verificar o valor de uma reserva ou realizar uma cotação,…" at bounding box center [612, 208] width 694 height 61
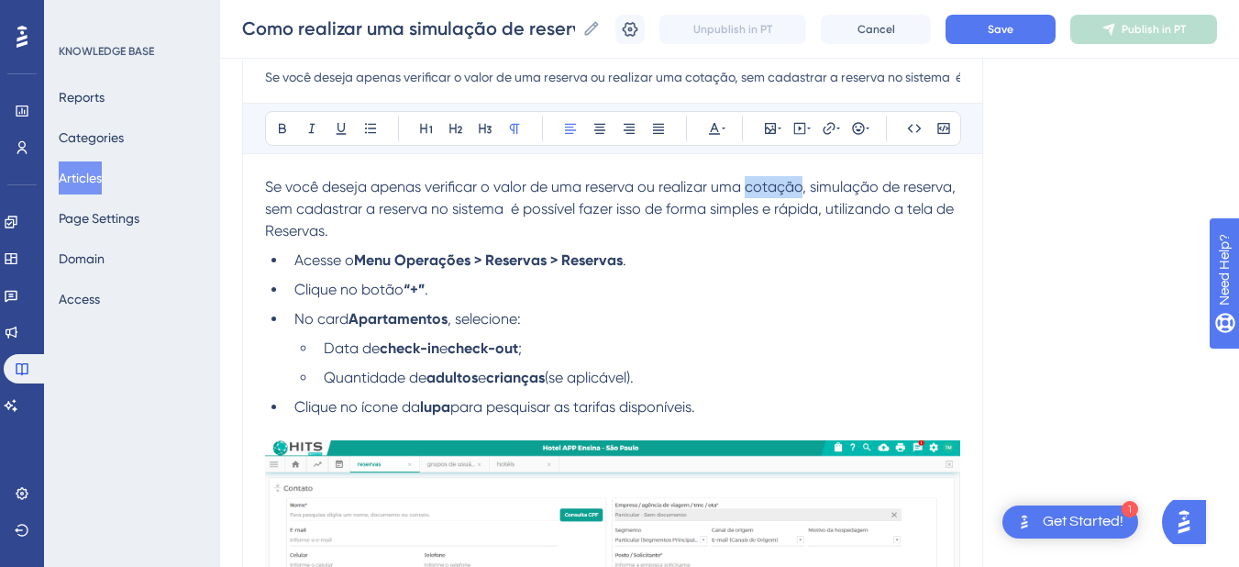
drag, startPoint x: 745, startPoint y: 189, endPoint x: 801, endPoint y: 185, distance: 56.0
click at [801, 185] on span "Se você deseja apenas verificar o valor de uma reserva ou realizar uma cotação,…" at bounding box center [612, 208] width 694 height 61
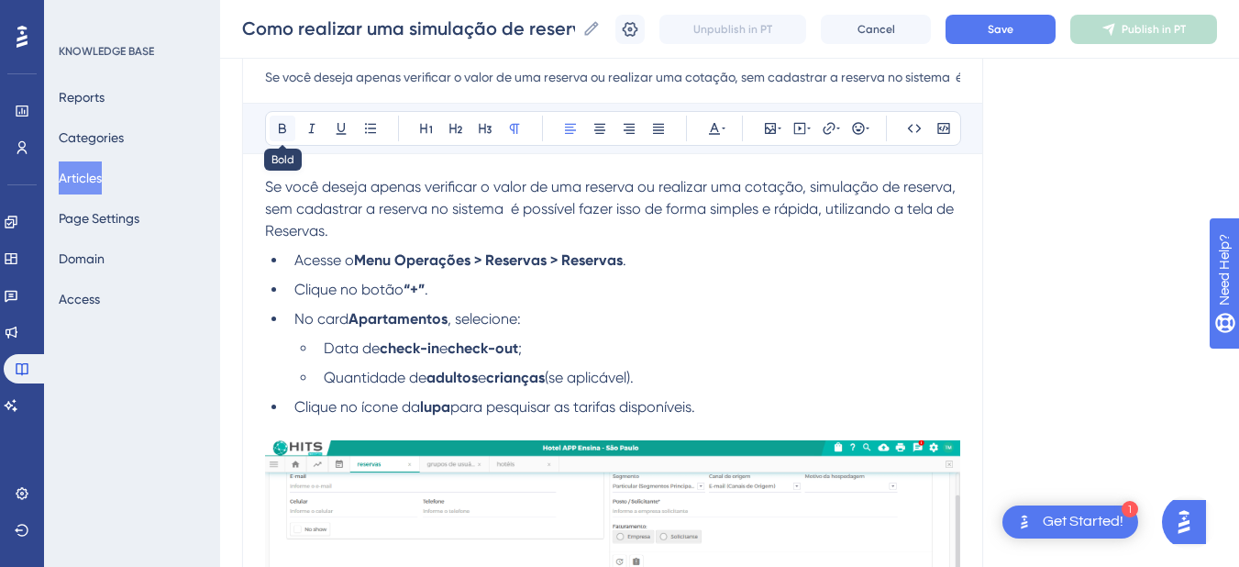
click at [281, 123] on icon at bounding box center [282, 128] width 15 height 15
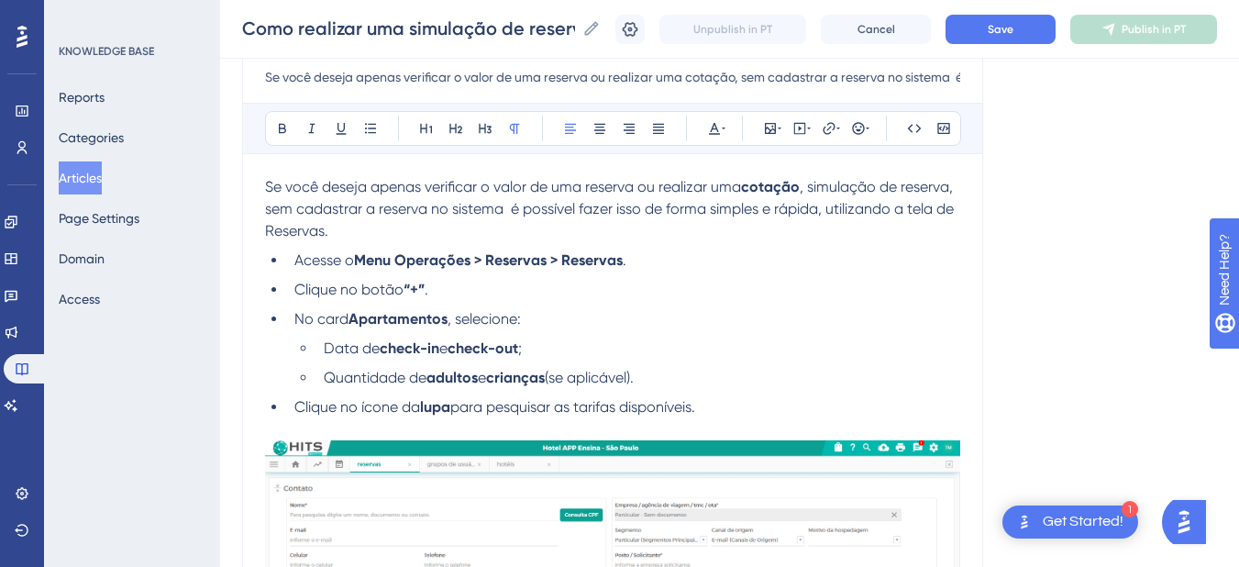
click at [870, 190] on span ", simulação de reserva, sem cadastrar a reserva no sistema é possível fazer iss…" at bounding box center [611, 208] width 692 height 61
drag, startPoint x: 811, startPoint y: 187, endPoint x: 953, endPoint y: 190, distance: 141.2
click at [953, 190] on span ", simulação de reserva, sem cadastrar a reserva no sistema é possível fazer iss…" at bounding box center [611, 208] width 692 height 61
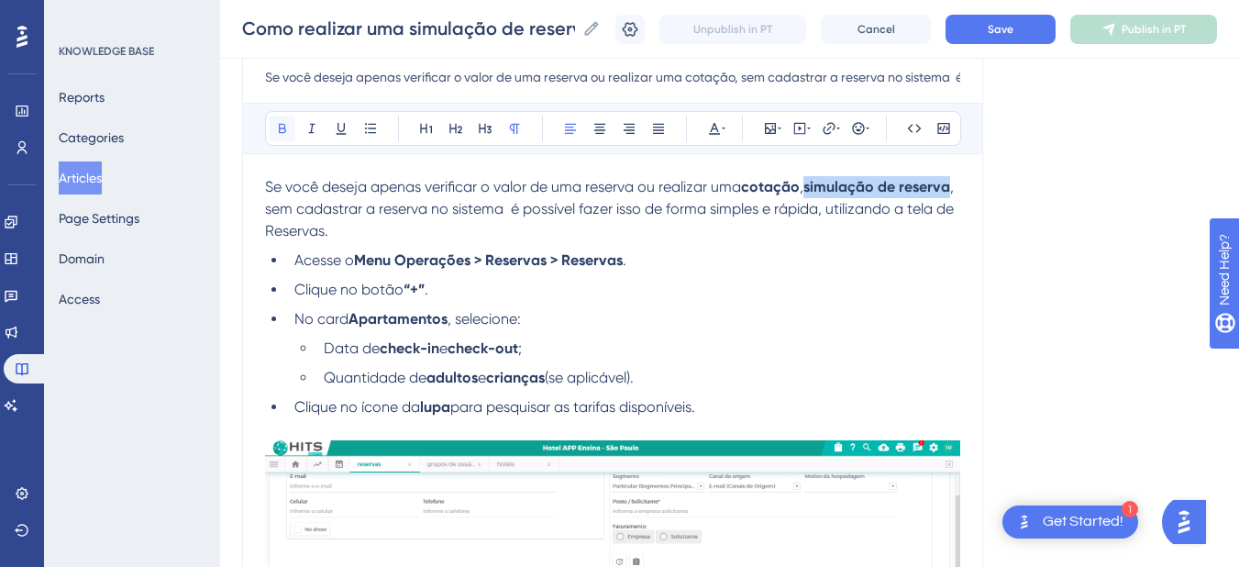
click at [285, 127] on icon at bounding box center [282, 129] width 7 height 10
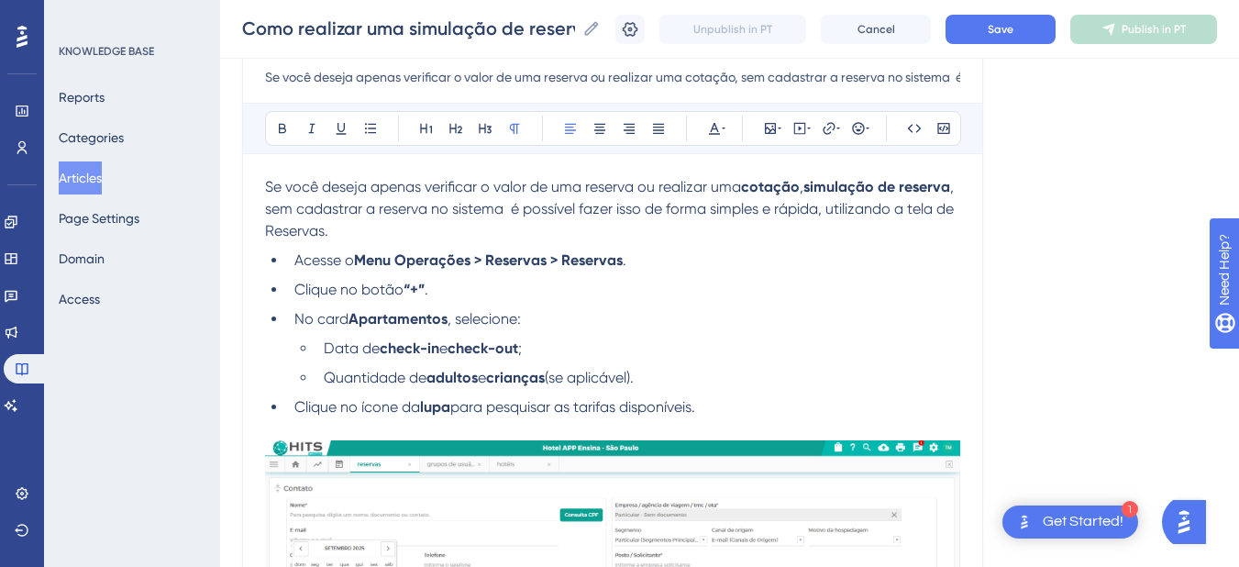
click at [664, 222] on p "Se você deseja apenas verificar o valor de uma reserva ou realizar uma cotação …" at bounding box center [612, 209] width 695 height 66
drag, startPoint x: 590, startPoint y: 188, endPoint x: 632, endPoint y: 187, distance: 42.2
click at [632, 187] on span "Se você deseja apenas verificar o valor de uma reserva ou realizar uma" at bounding box center [503, 186] width 476 height 17
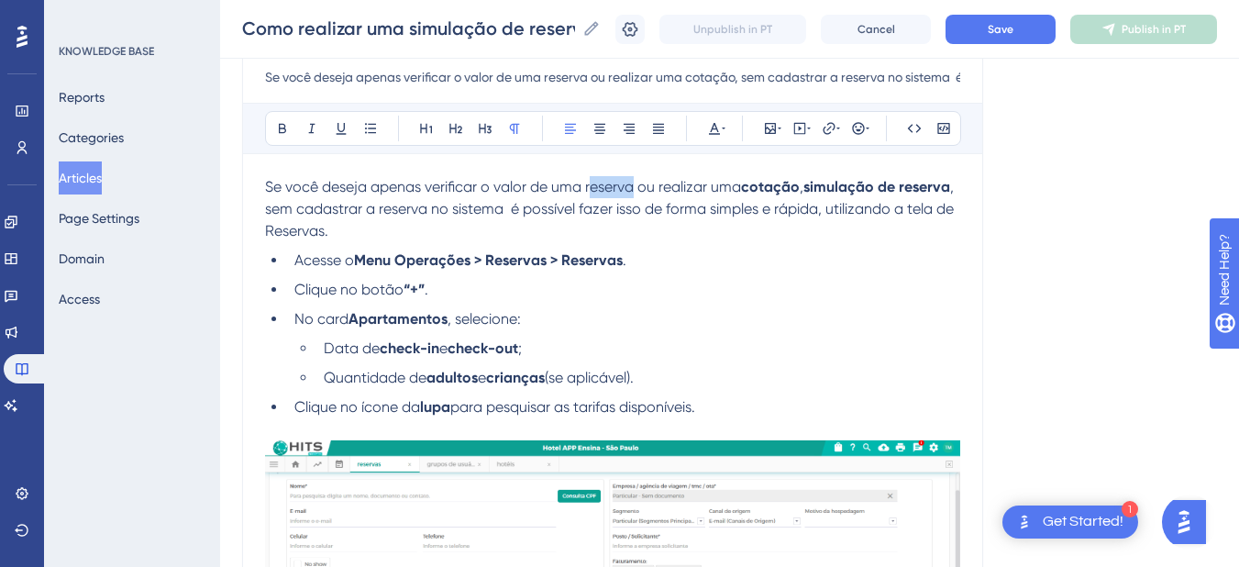
click at [634, 187] on span "Se você deseja apenas verificar o valor de uma reserva ou realizar uma" at bounding box center [503, 186] width 476 height 17
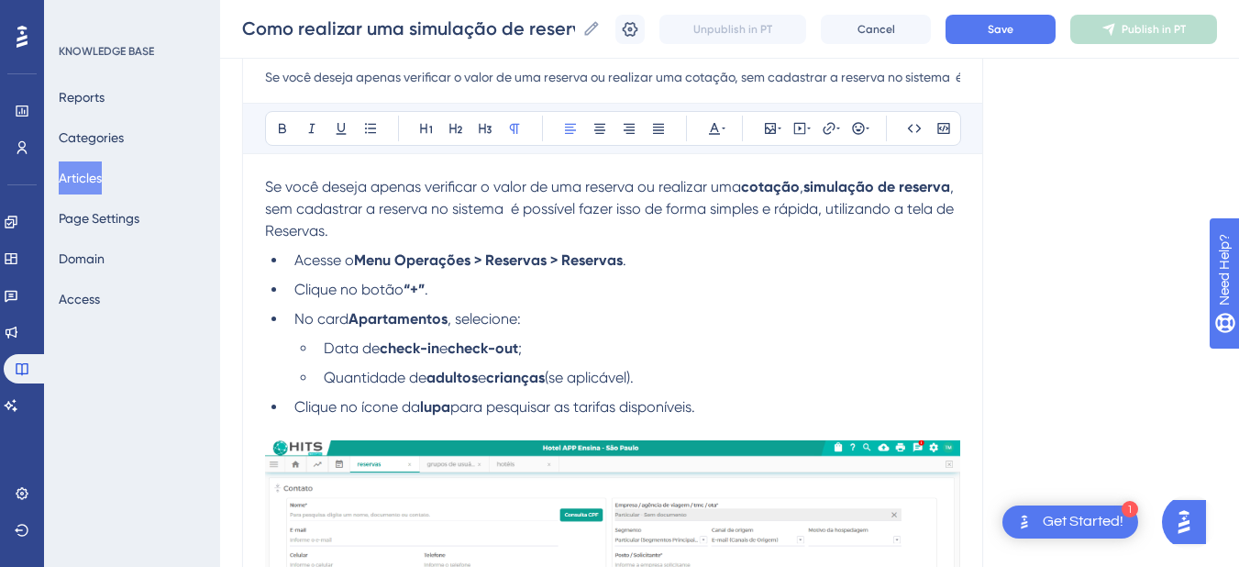
click at [624, 187] on span "Se você deseja apenas verificar o valor de uma reserva ou realizar uma" at bounding box center [503, 186] width 476 height 17
click at [289, 122] on icon at bounding box center [282, 128] width 15 height 15
click at [434, 254] on strong "Menu Operações > Reservas > Reservas" at bounding box center [488, 259] width 269 height 17
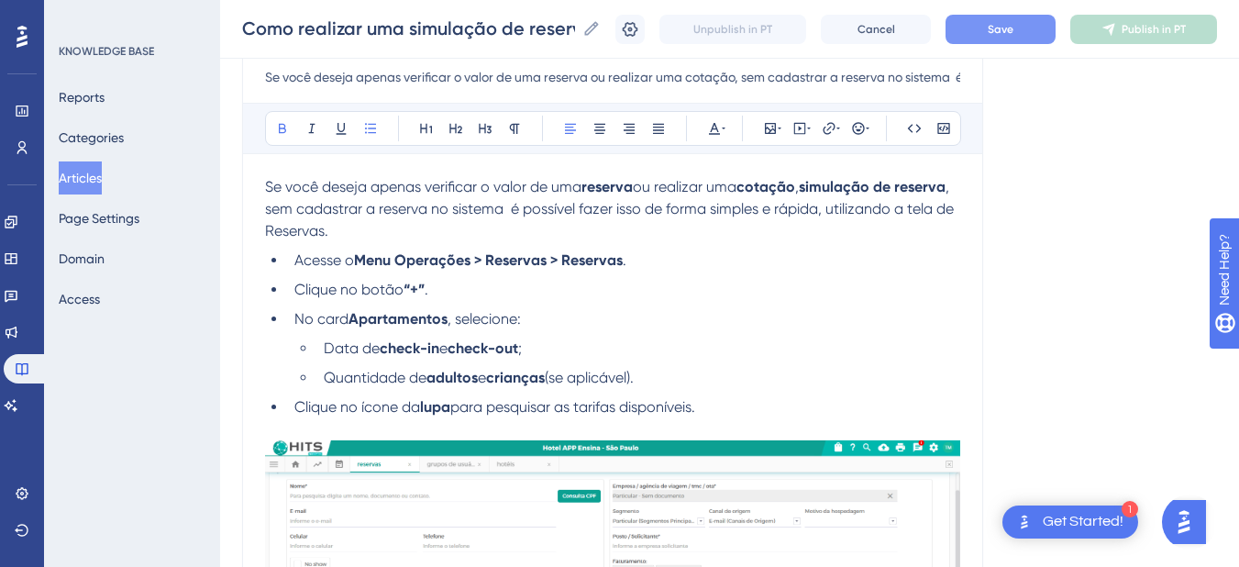
click at [1000, 33] on button "Save" at bounding box center [1000, 29] width 110 height 29
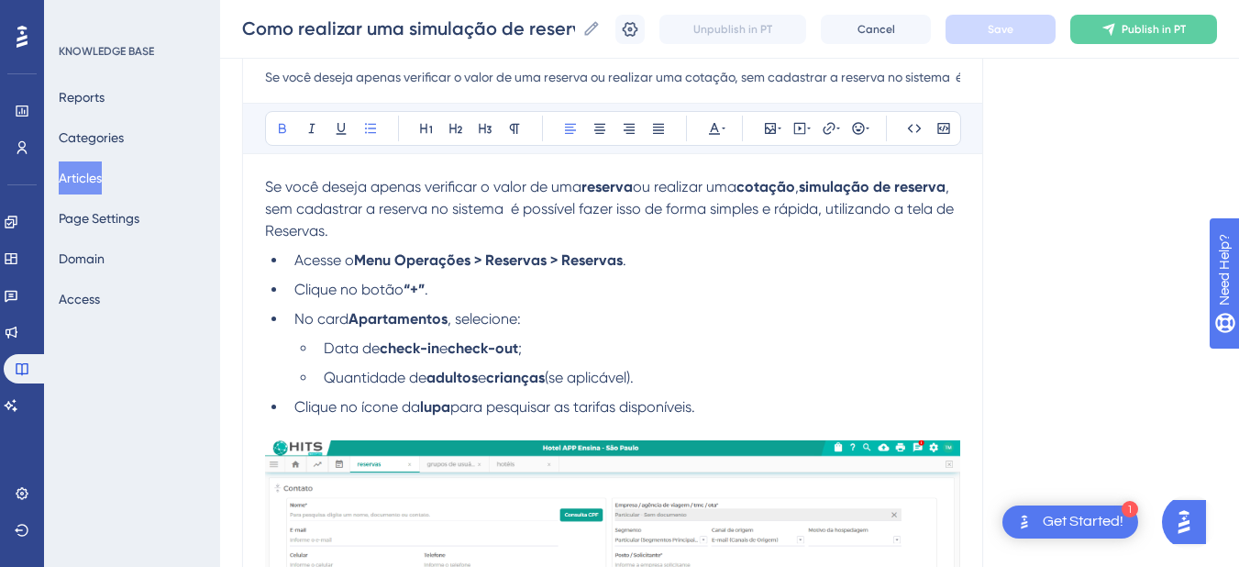
click at [84, 179] on button "Articles" at bounding box center [80, 177] width 43 height 33
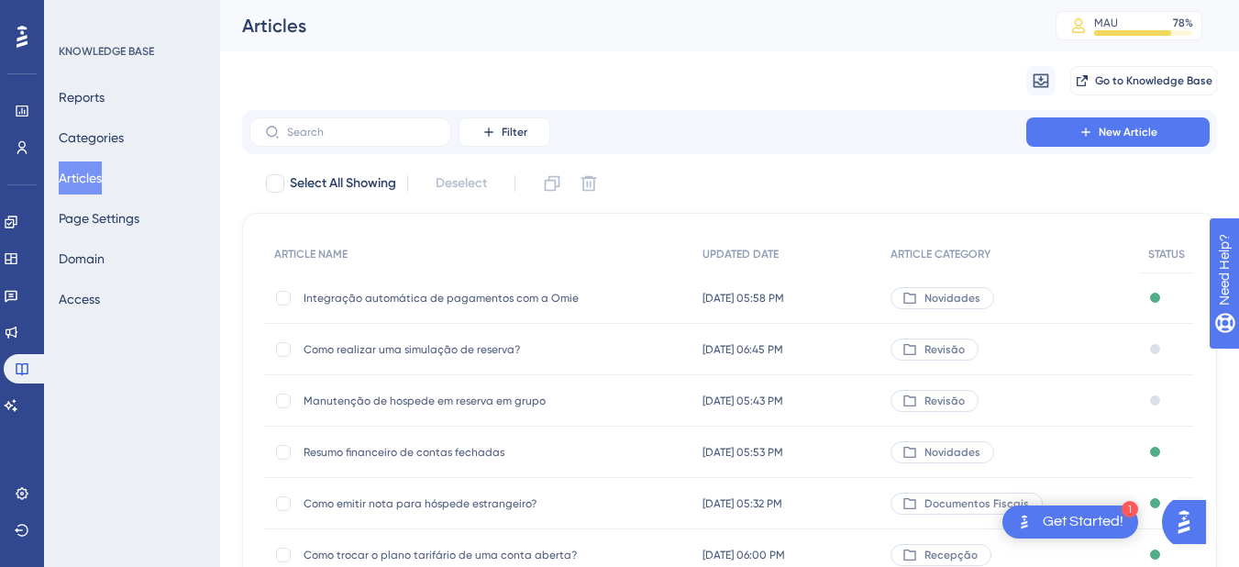
drag, startPoint x: 424, startPoint y: 402, endPoint x: 374, endPoint y: 402, distance: 49.5
click at [374, 402] on span "Manutenção de hospede em reserva em grupo" at bounding box center [449, 400] width 293 height 15
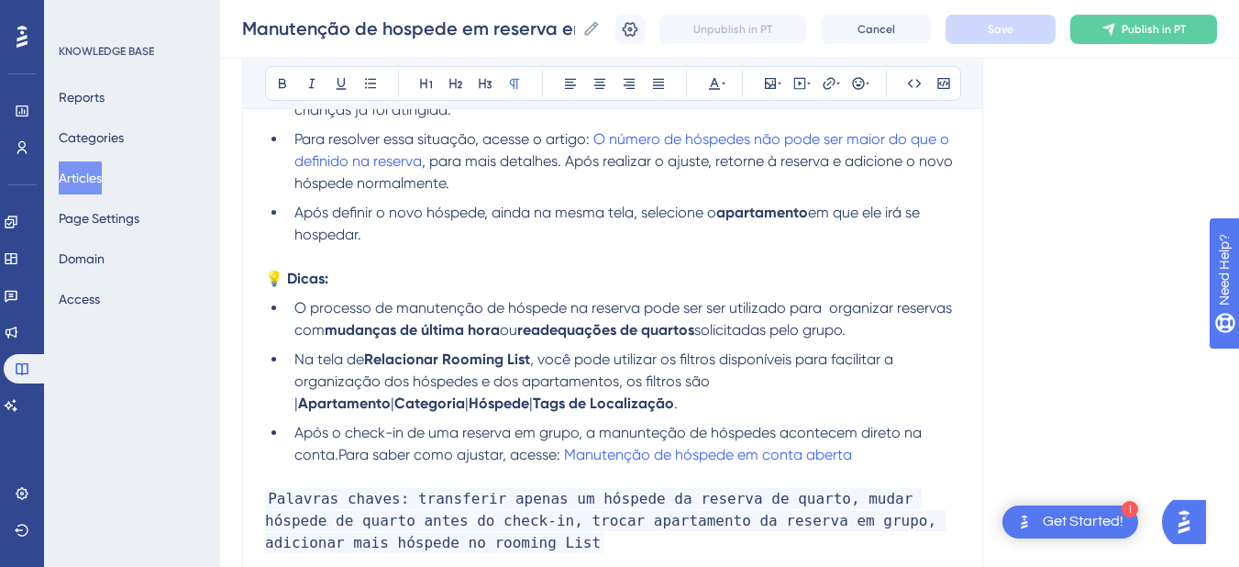
click at [350, 26] on input "Manutenção de hospede em reserva em grupo" at bounding box center [408, 29] width 333 height 26
click at [82, 192] on button "Articles" at bounding box center [80, 177] width 43 height 33
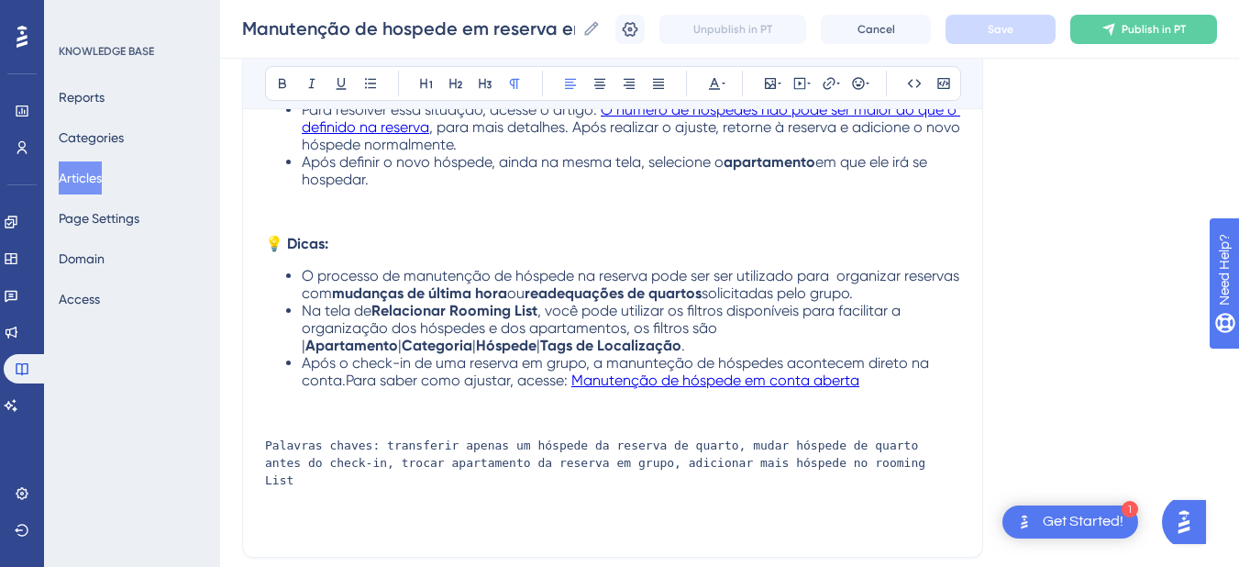
click at [99, 171] on button "Articles" at bounding box center [80, 177] width 43 height 33
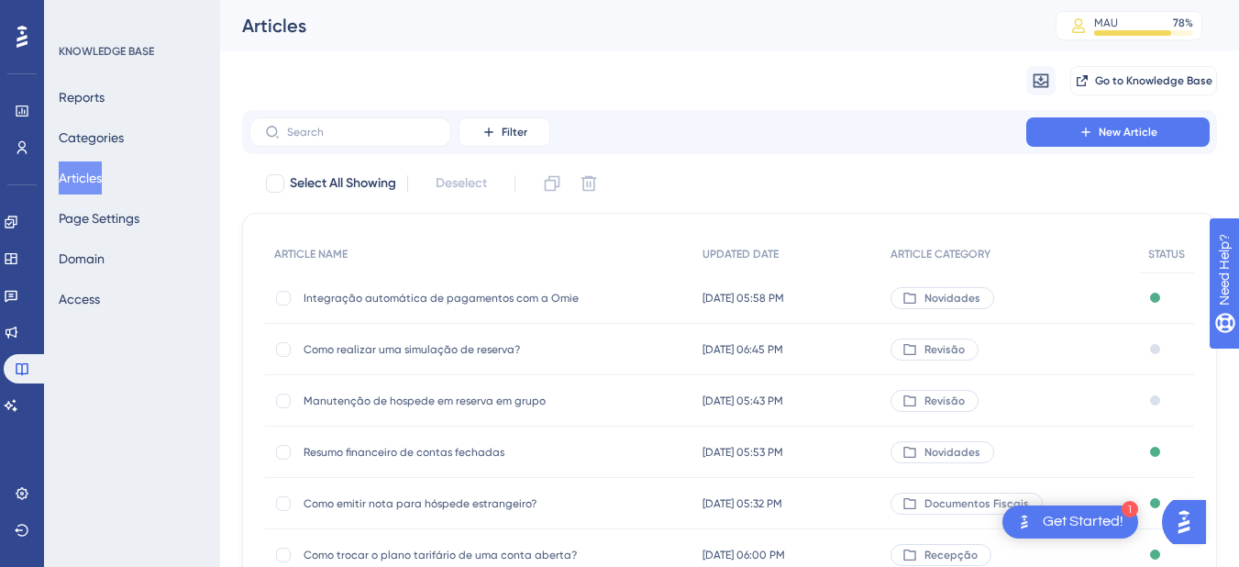
drag, startPoint x: 410, startPoint y: 342, endPoint x: 340, endPoint y: 353, distance: 70.5
click at [340, 353] on span "Como realizar uma simulação de reserva?" at bounding box center [449, 349] width 293 height 15
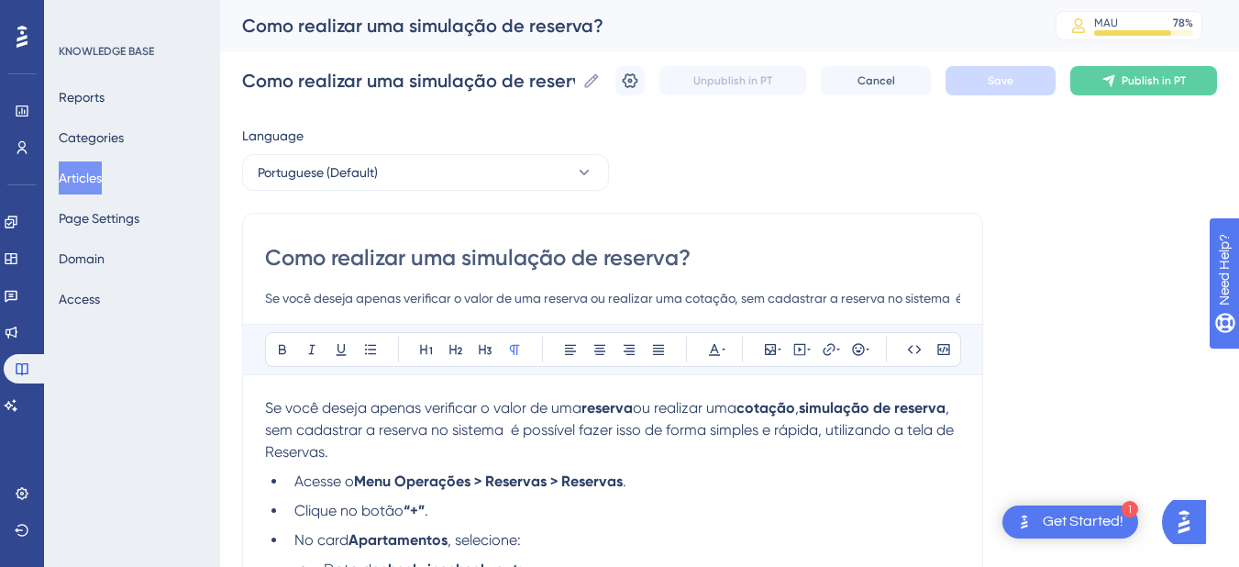
scroll to position [313, 0]
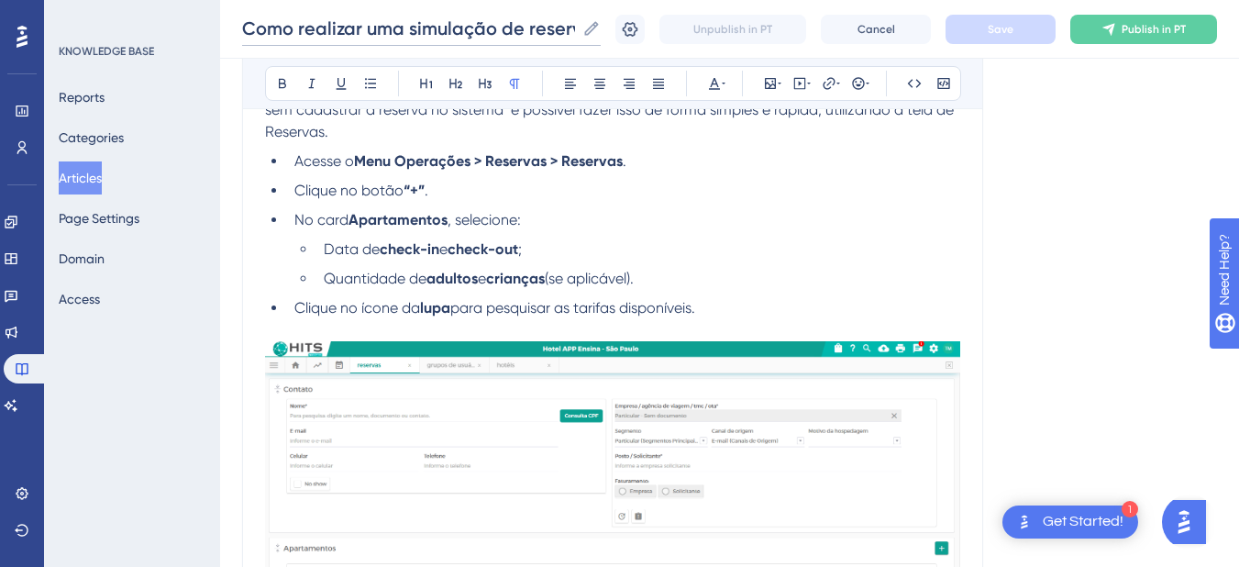
click at [347, 24] on input "Como realizar uma simulação de reserva?" at bounding box center [408, 29] width 333 height 26
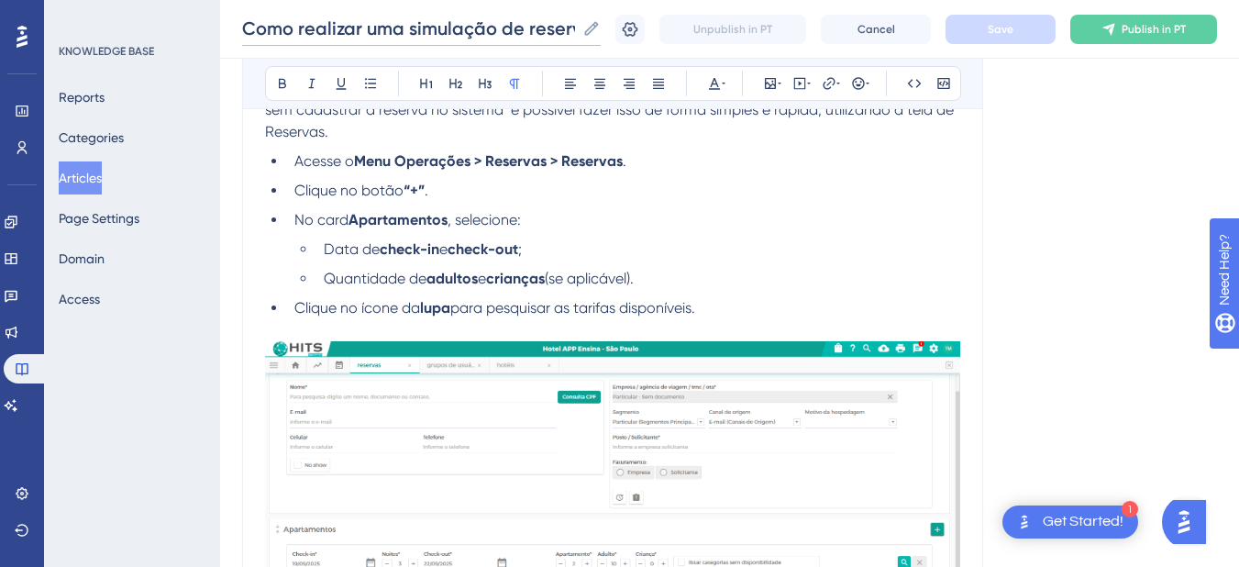
click at [347, 24] on input "Como realizar uma simulação de reserva?" at bounding box center [408, 29] width 333 height 26
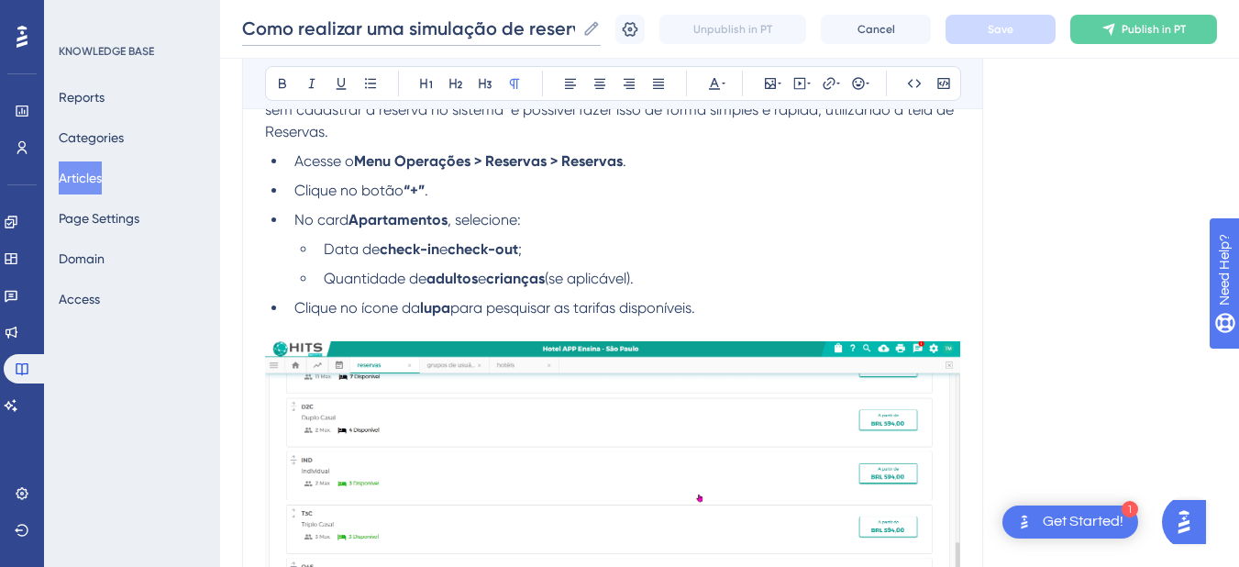
click at [347, 24] on input "Como realizar uma simulação de reserva?" at bounding box center [408, 29] width 333 height 26
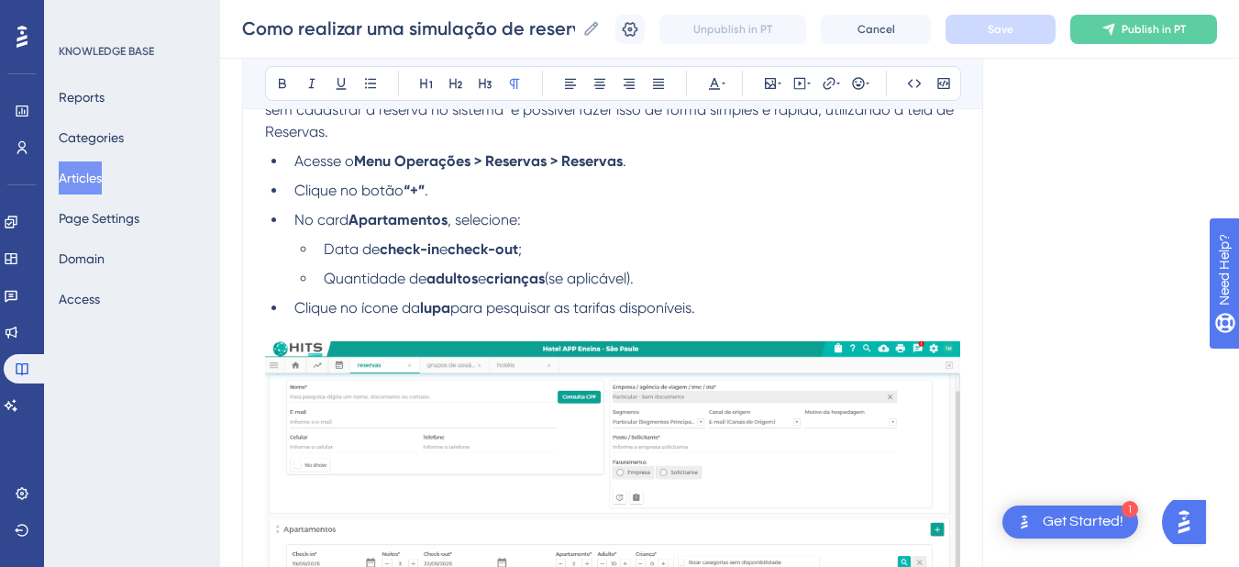
click at [102, 174] on button "Articles" at bounding box center [80, 177] width 43 height 33
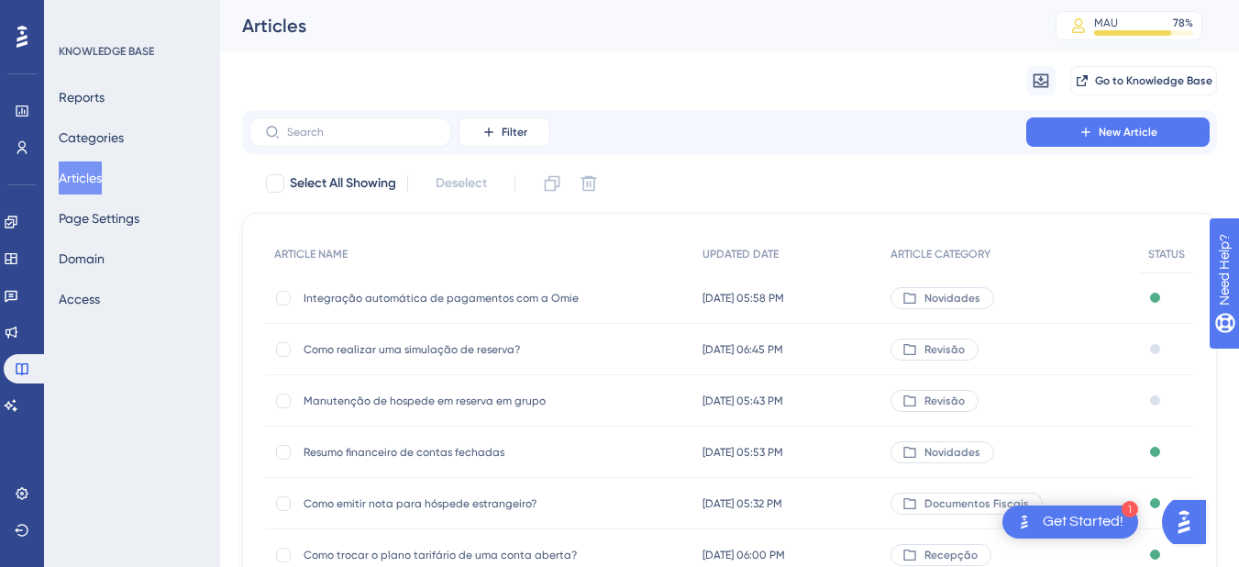
click at [91, 173] on button "Articles" at bounding box center [80, 177] width 43 height 33
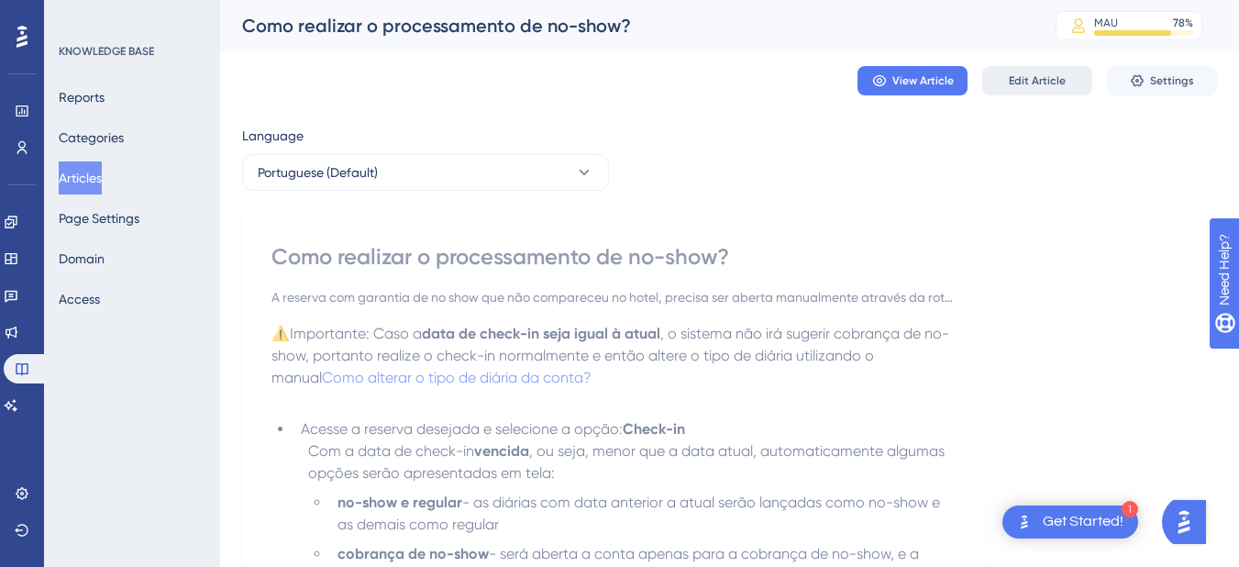
click at [1044, 84] on span "Edit Article" at bounding box center [1037, 80] width 57 height 15
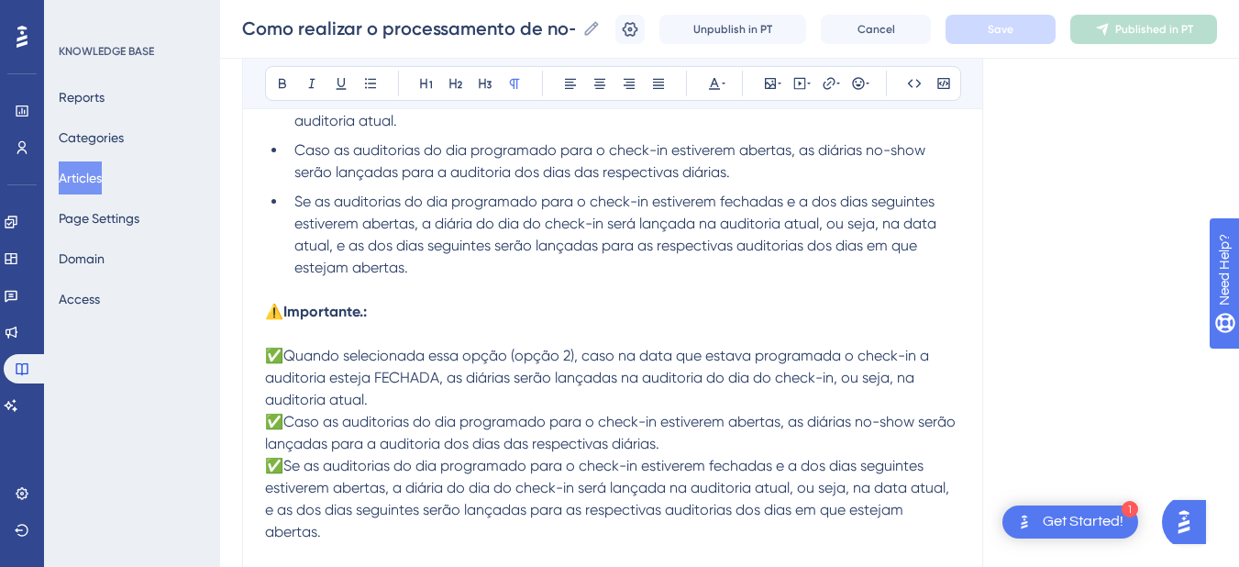
scroll to position [855, 0]
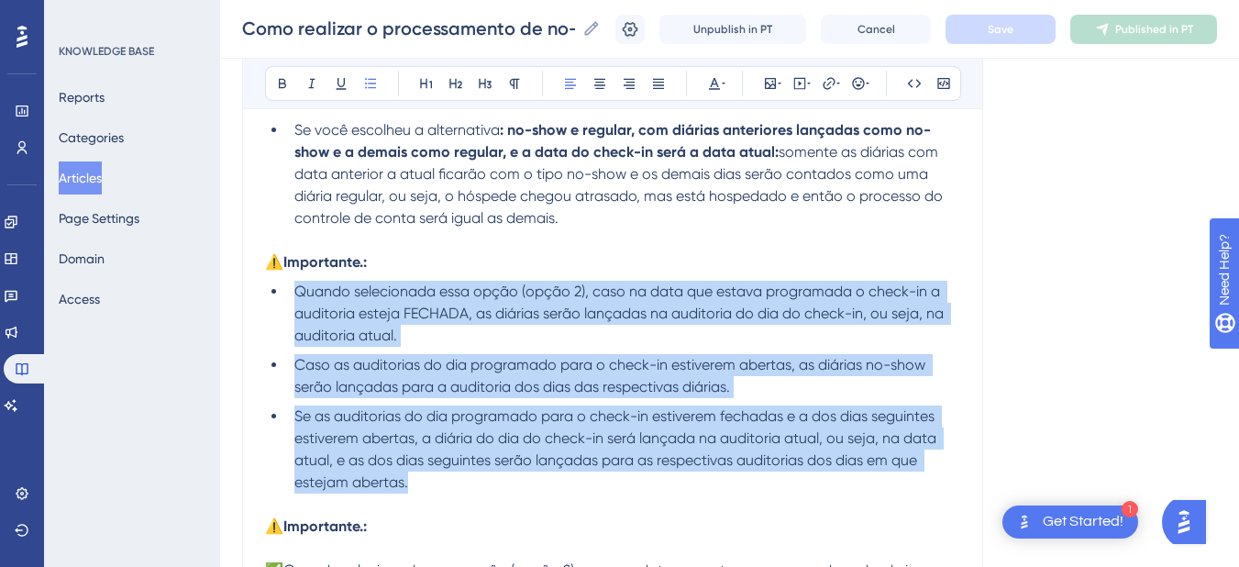
drag, startPoint x: 427, startPoint y: 480, endPoint x: 289, endPoint y: 291, distance: 234.2
click at [289, 291] on ul "Quando selecionada essa opção (opção 2), caso na data que estava programada o c…" at bounding box center [612, 387] width 695 height 213
copy ul "Quando selecionada essa opção (opção 2), caso na data que estava programada o c…"
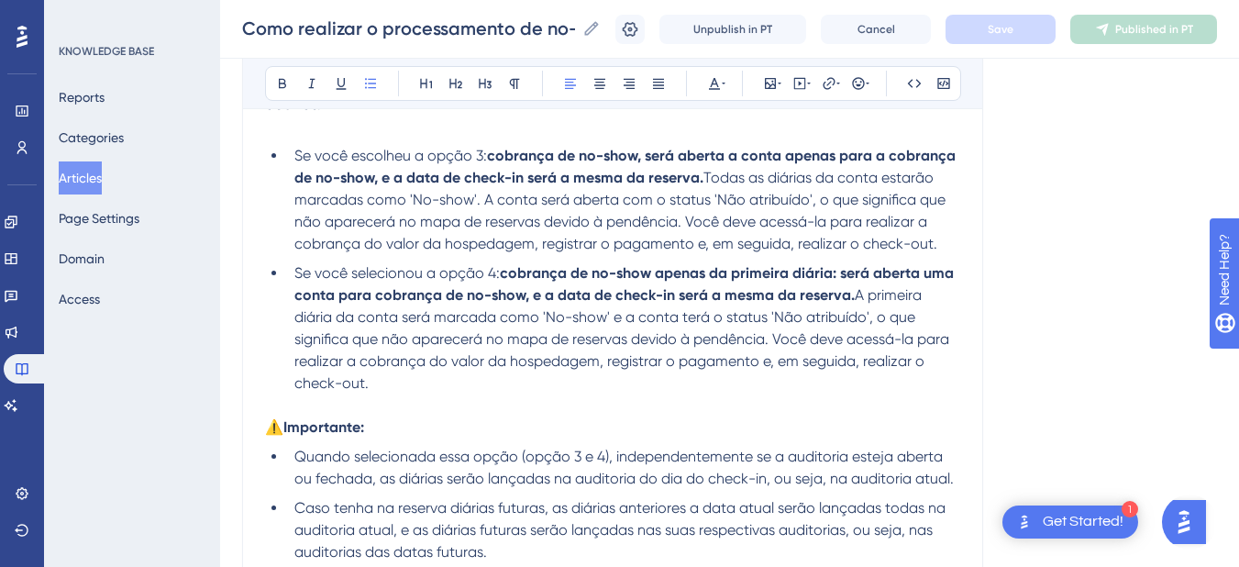
scroll to position [1712, 0]
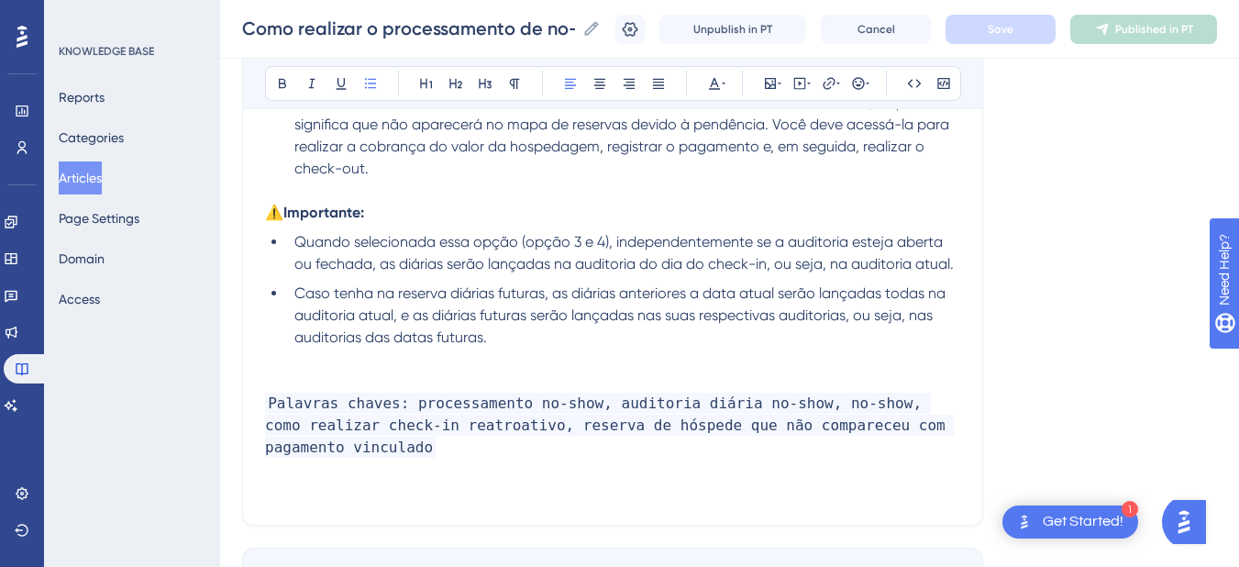
click at [523, 336] on li "Caso tenha na reserva diárias futuras, as diárias anteriores a data atual serão…" at bounding box center [623, 315] width 673 height 66
click at [285, 245] on ul "Quando selecionada essa opção (opção 3 e 4), independentemente se a auditoria e…" at bounding box center [612, 289] width 695 height 117
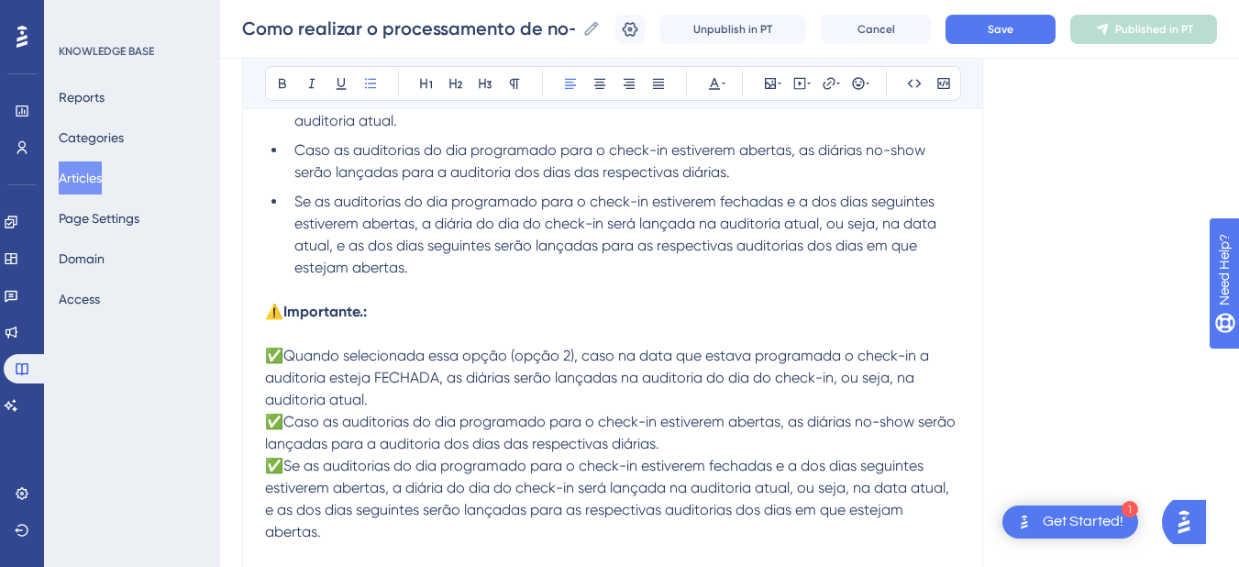
scroll to position [855, 0]
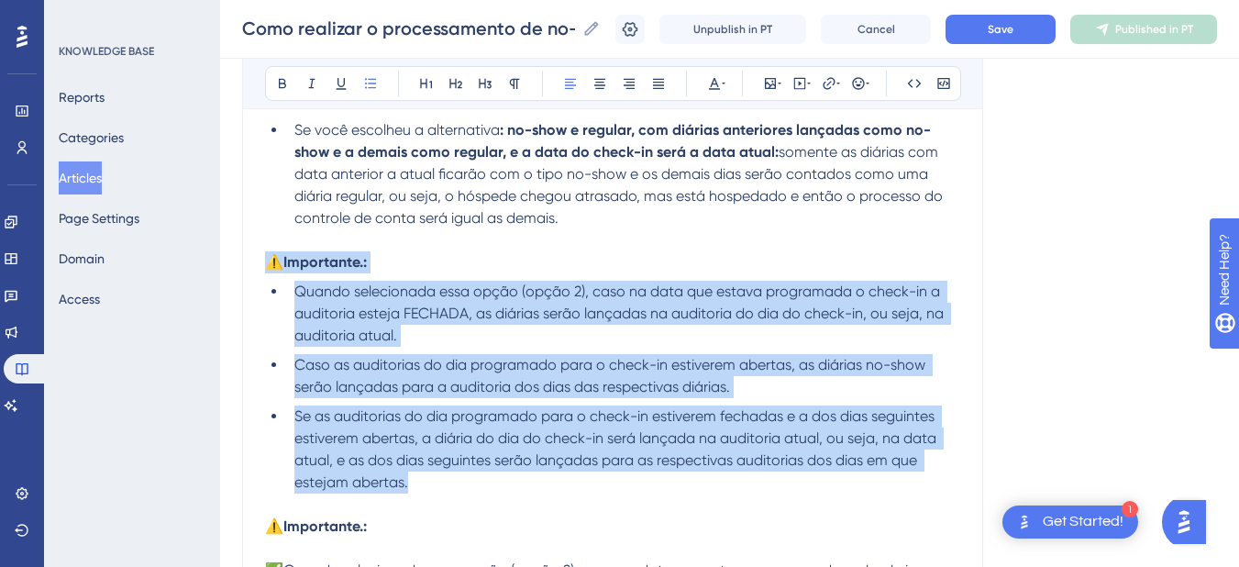
drag, startPoint x: 434, startPoint y: 482, endPoint x: 268, endPoint y: 256, distance: 280.8
click at [268, 256] on div "⚠️Importante: Caso a data de check-in seja igual à atual , o sistema não irá su…" at bounding box center [612, 556] width 695 height 2045
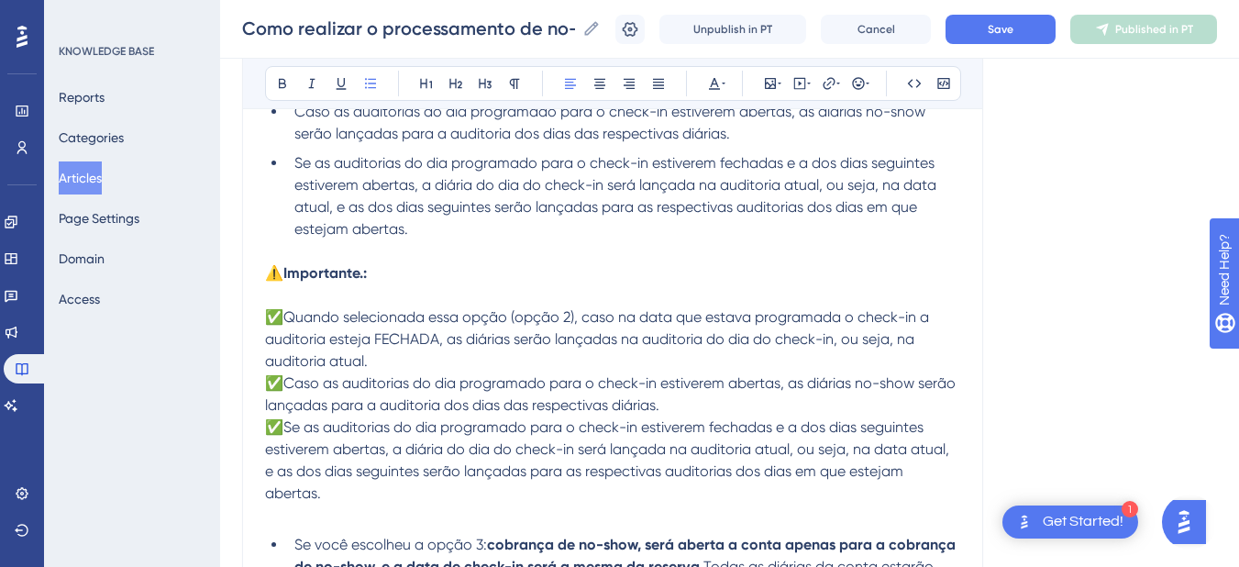
scroll to position [680, 0]
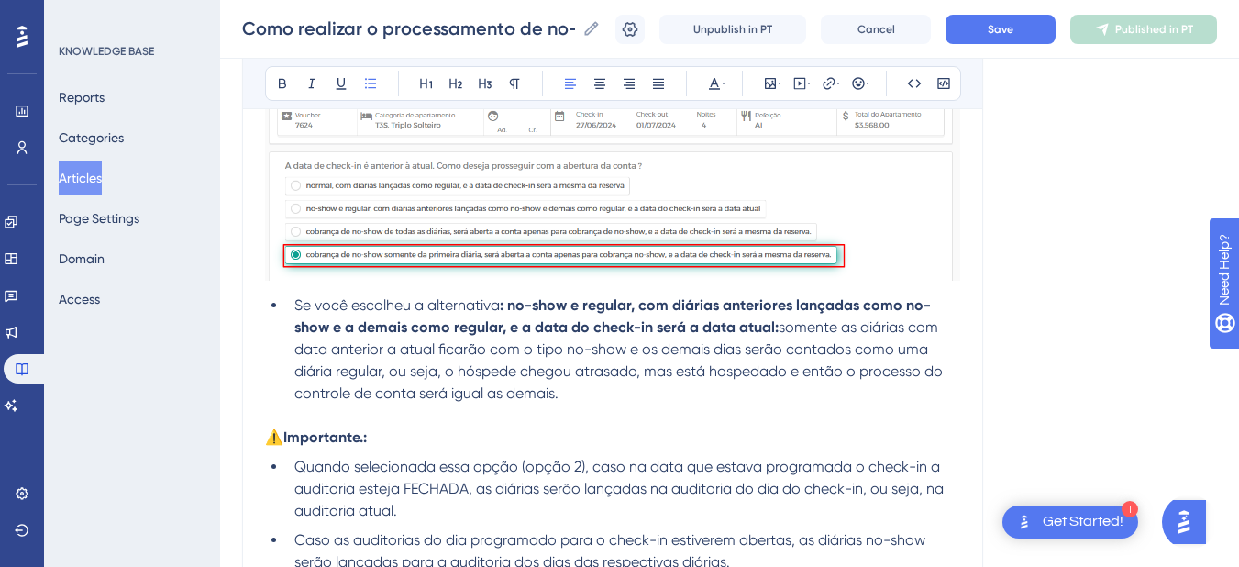
click at [356, 366] on span "somente as diárias com data anterior a atual ficarão com o tipo no-show e os de…" at bounding box center [620, 359] width 652 height 83
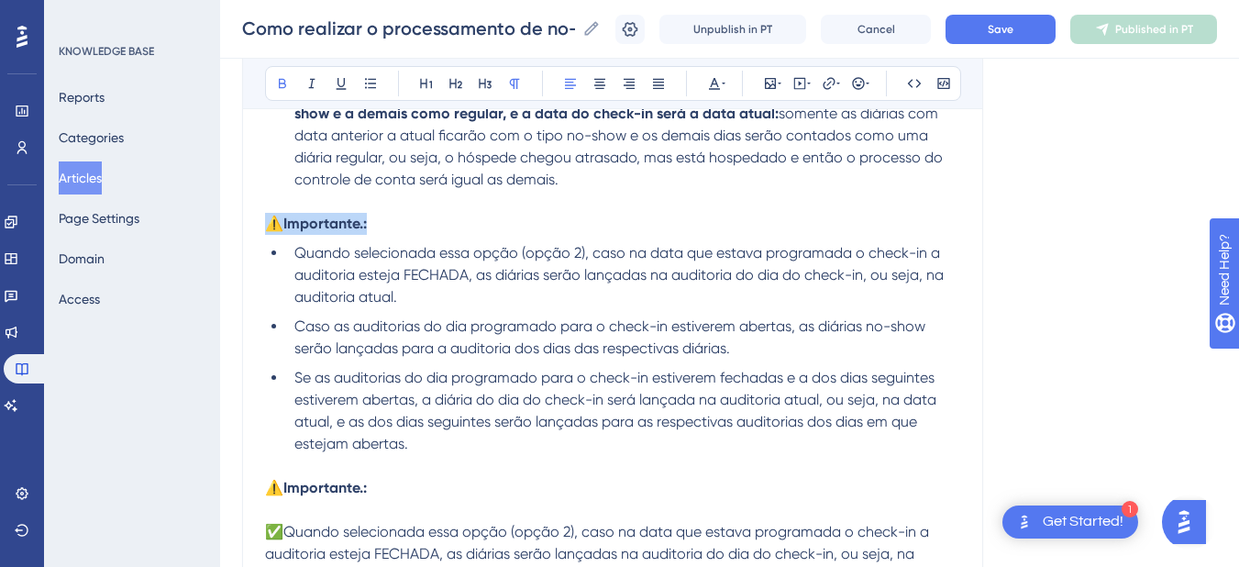
drag, startPoint x: 386, startPoint y: 218, endPoint x: 264, endPoint y: 227, distance: 122.3
click at [264, 227] on div "Como realizar o processamento de no-show? A reserva com garantia de no show que…" at bounding box center [612, 437] width 741 height 2252
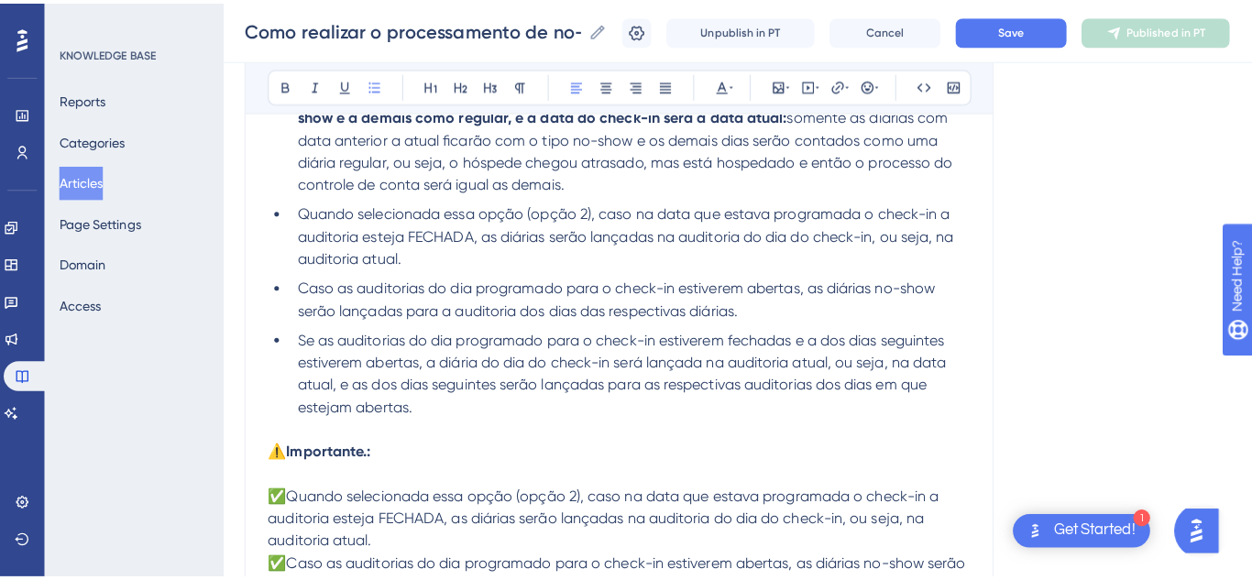
scroll to position [680, 0]
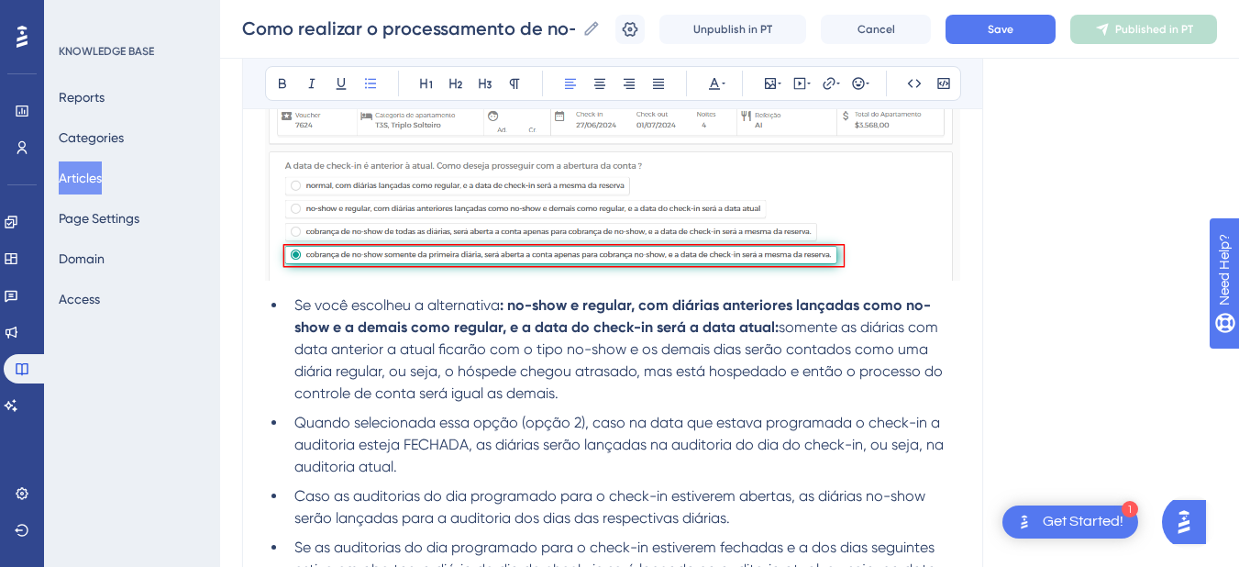
click at [74, 183] on button "Articles" at bounding box center [80, 177] width 43 height 33
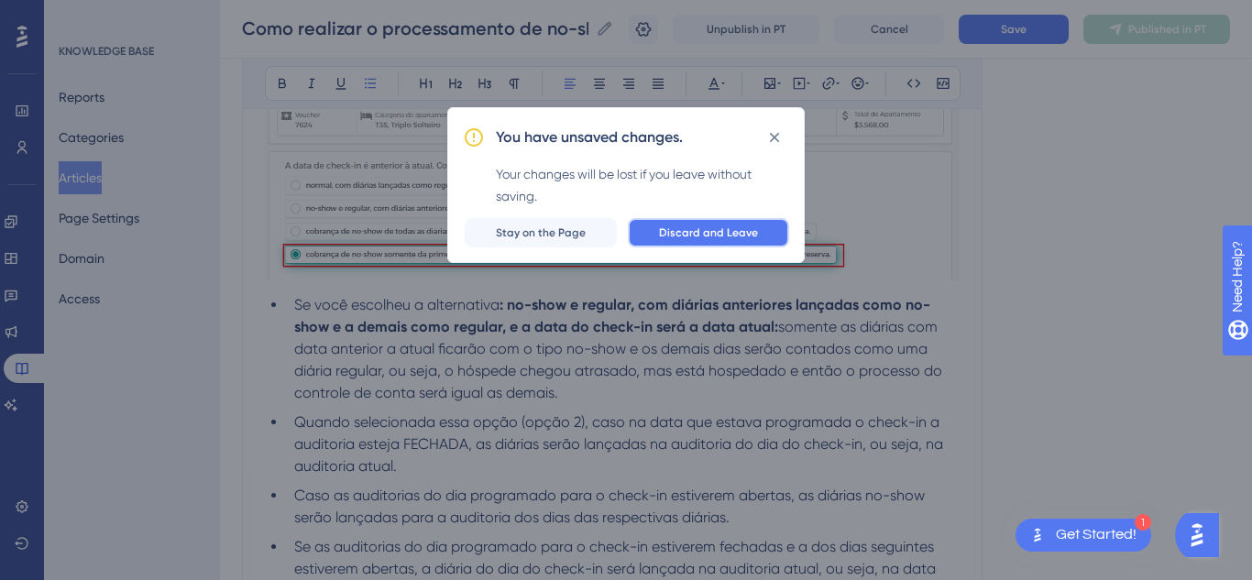
click at [683, 226] on span "Discard and Leave" at bounding box center [708, 233] width 99 height 15
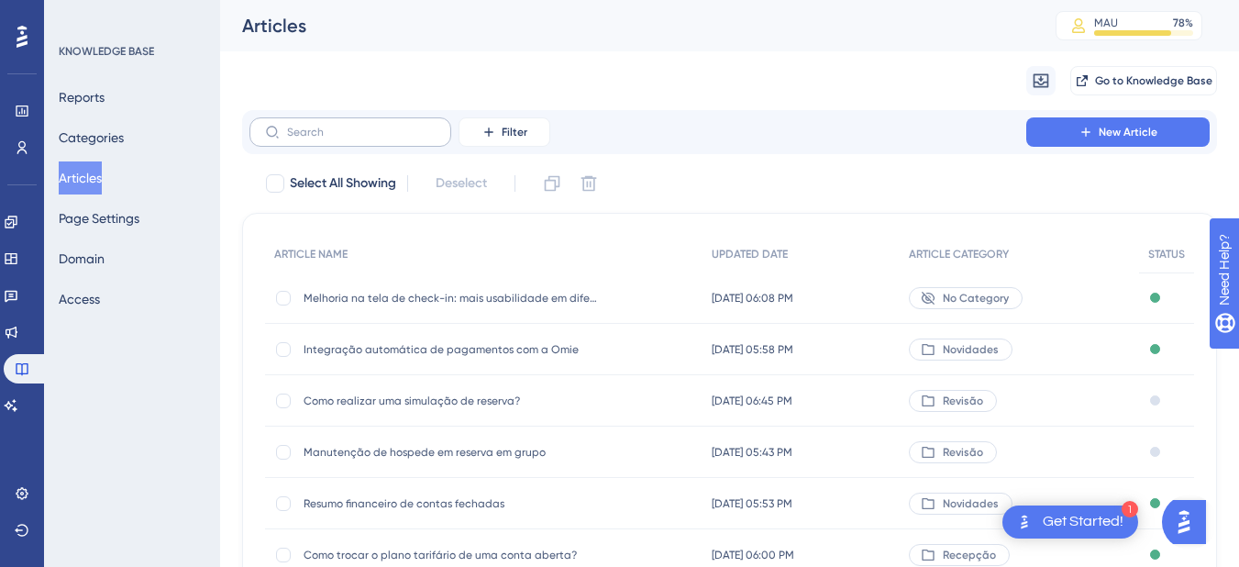
click at [354, 122] on label at bounding box center [350, 131] width 202 height 29
click at [354, 126] on input "text" at bounding box center [361, 132] width 149 height 13
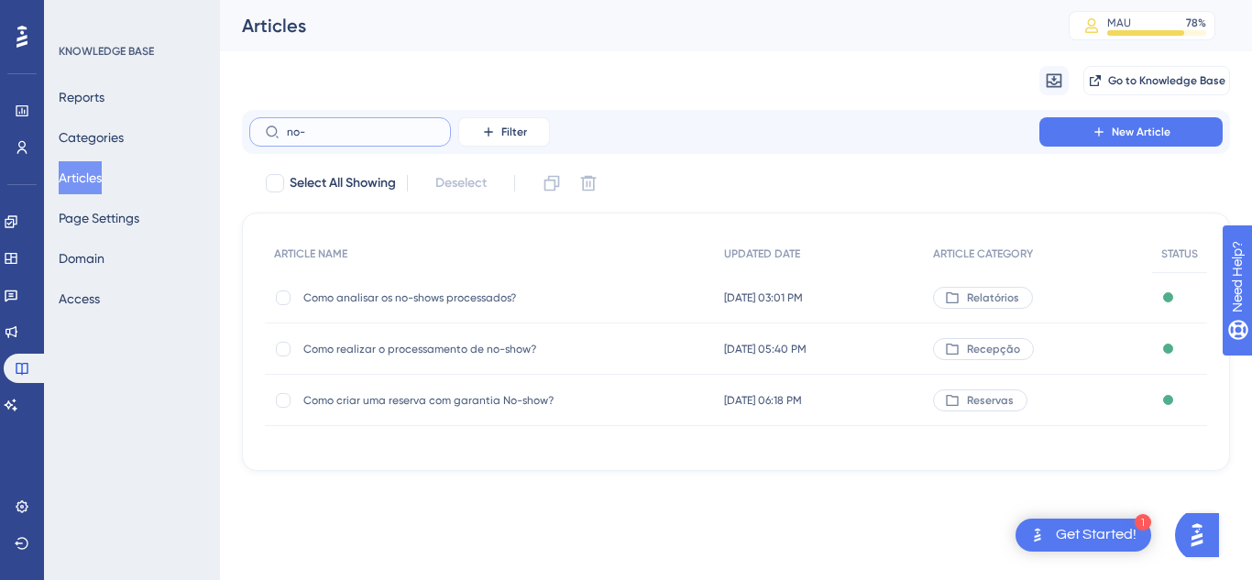
type input "no-"
click at [446, 351] on span "Como realizar o processamento de no-show?" at bounding box center [449, 349] width 293 height 15
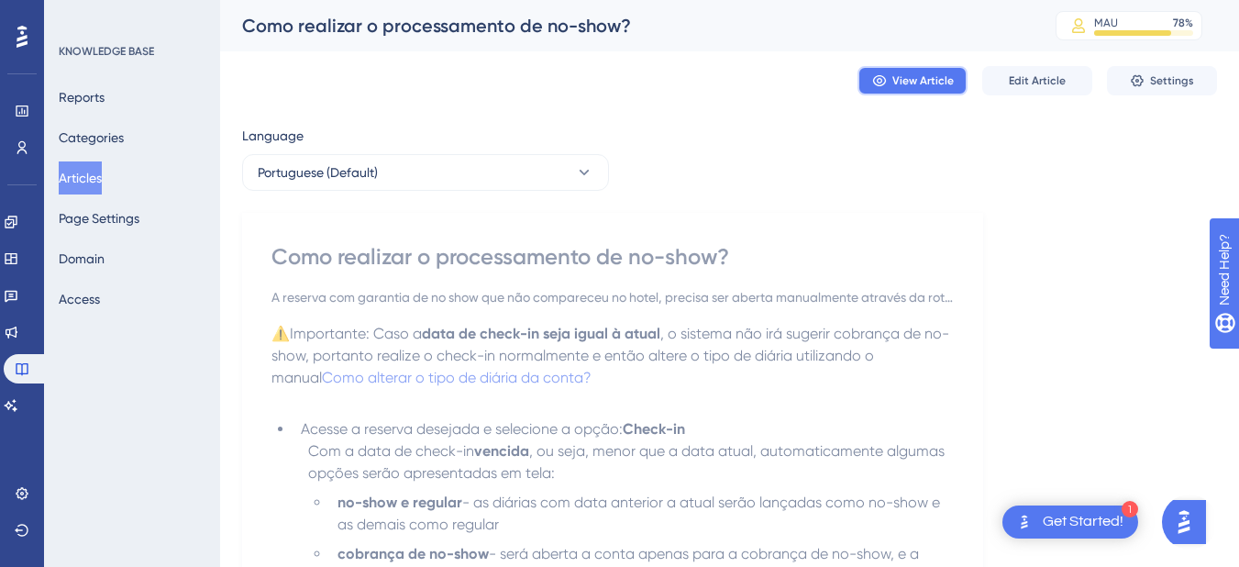
click at [932, 90] on button "View Article" at bounding box center [912, 80] width 110 height 29
click at [1035, 79] on span "Edit Article" at bounding box center [1037, 80] width 57 height 15
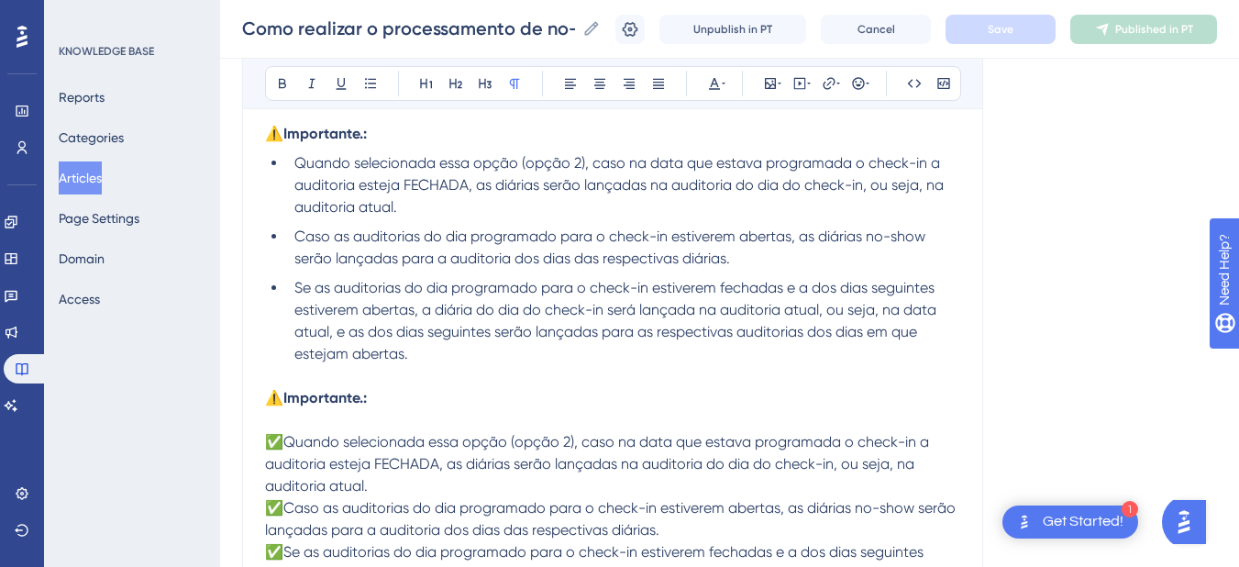
scroll to position [1197, 0]
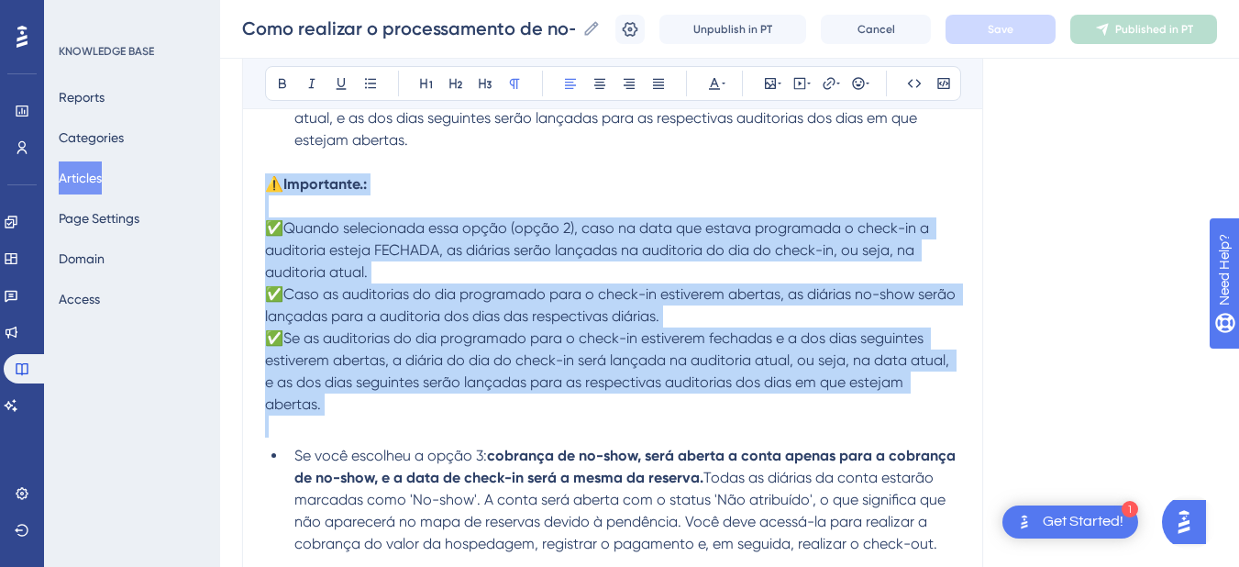
drag, startPoint x: 351, startPoint y: 420, endPoint x: 237, endPoint y: 181, distance: 264.9
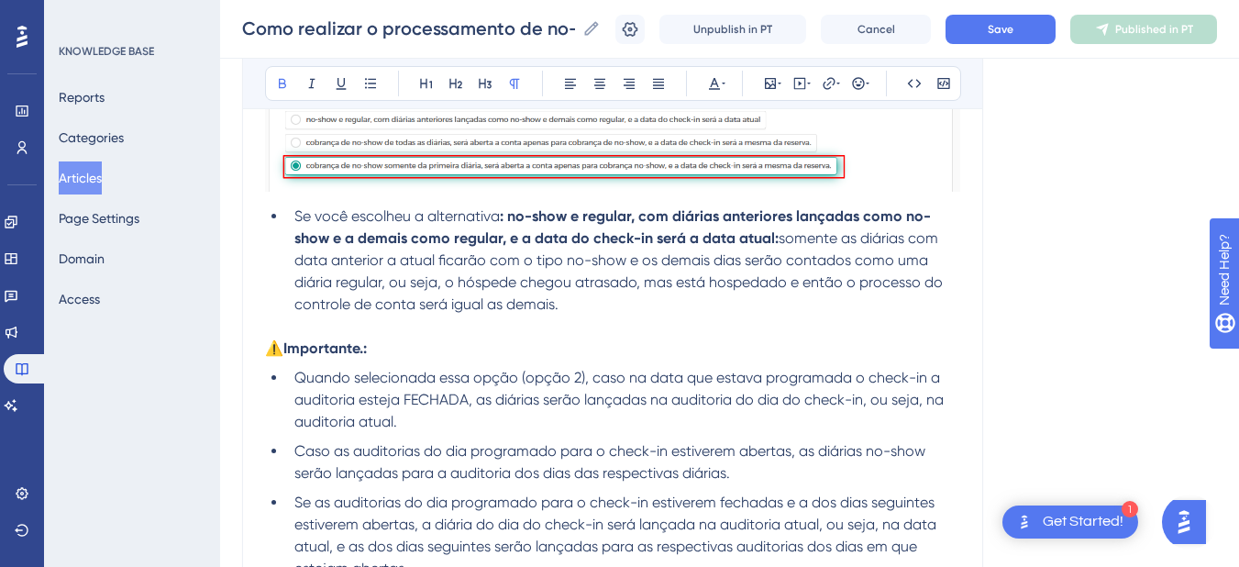
scroll to position [984, 0]
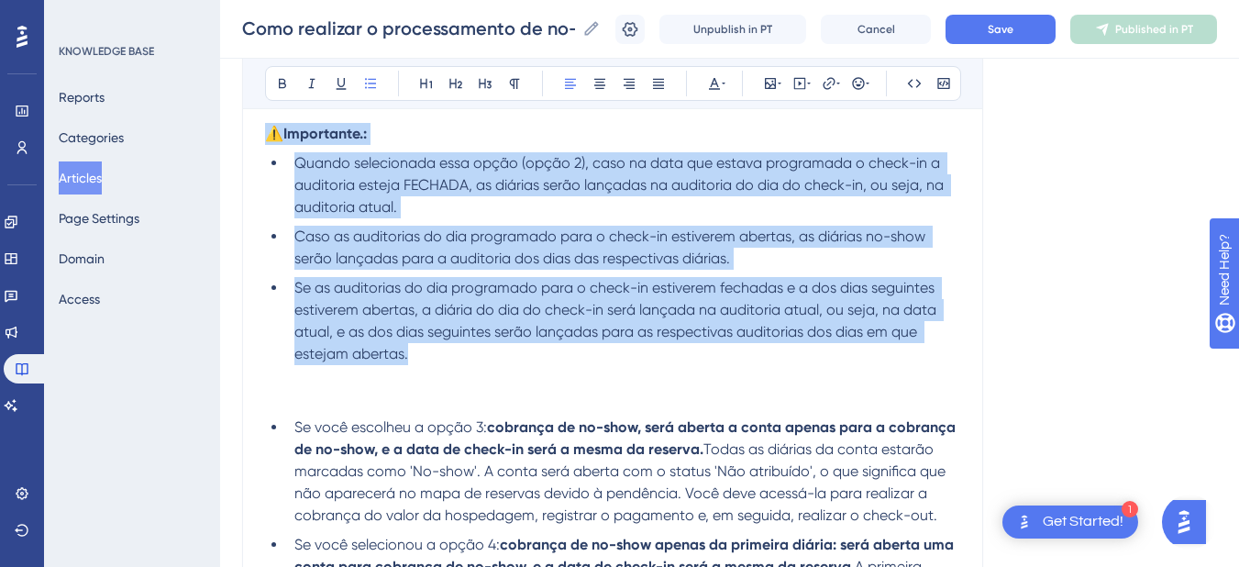
drag, startPoint x: 428, startPoint y: 349, endPoint x: 263, endPoint y: 124, distance: 279.5
click at [263, 124] on div "Como realizar o processamento de no-show? A reserva com garantia de no show que…" at bounding box center [612, 117] width 741 height 1790
copy div "⚠️Importante.: Quando selecionada essa opção (opção 2), caso na data que estava…"
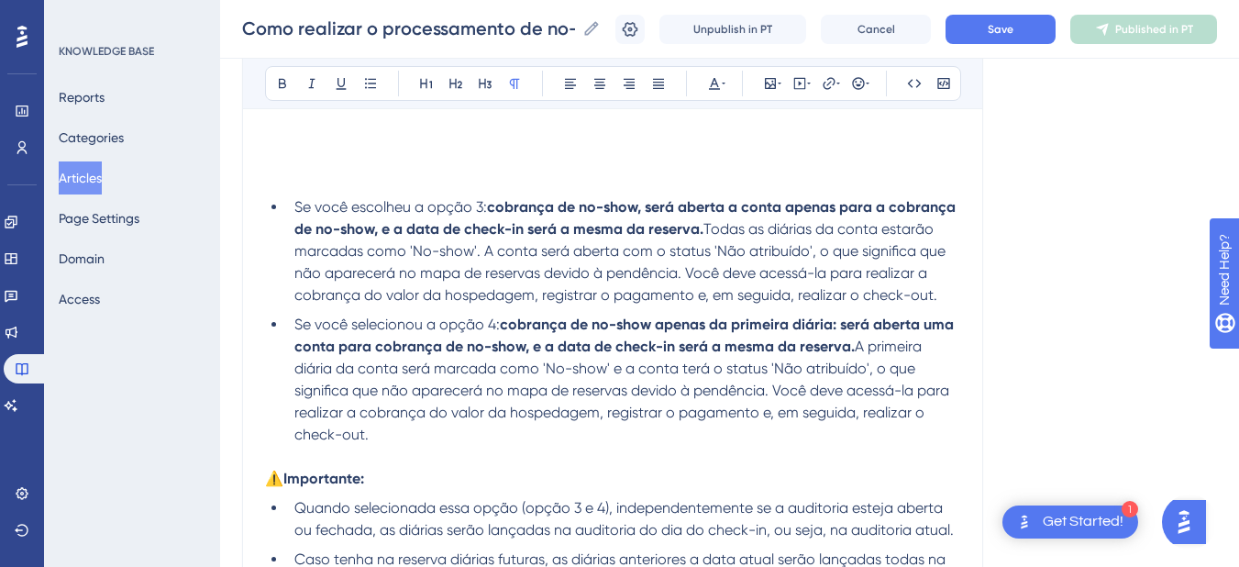
scroll to position [769, 0]
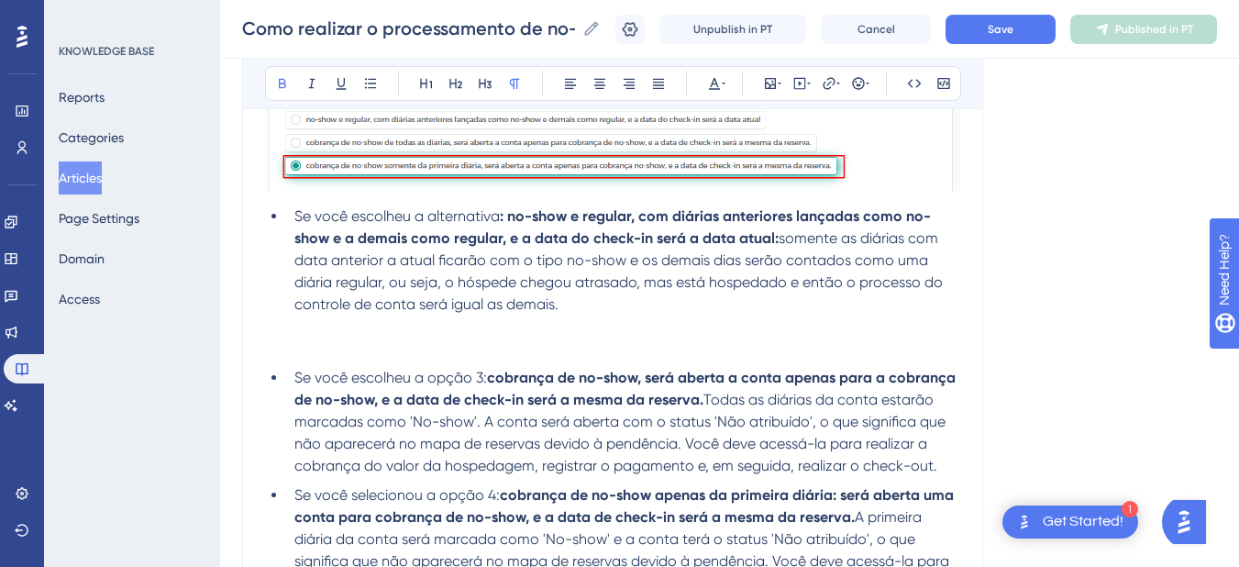
click at [303, 343] on p at bounding box center [612, 348] width 695 height 22
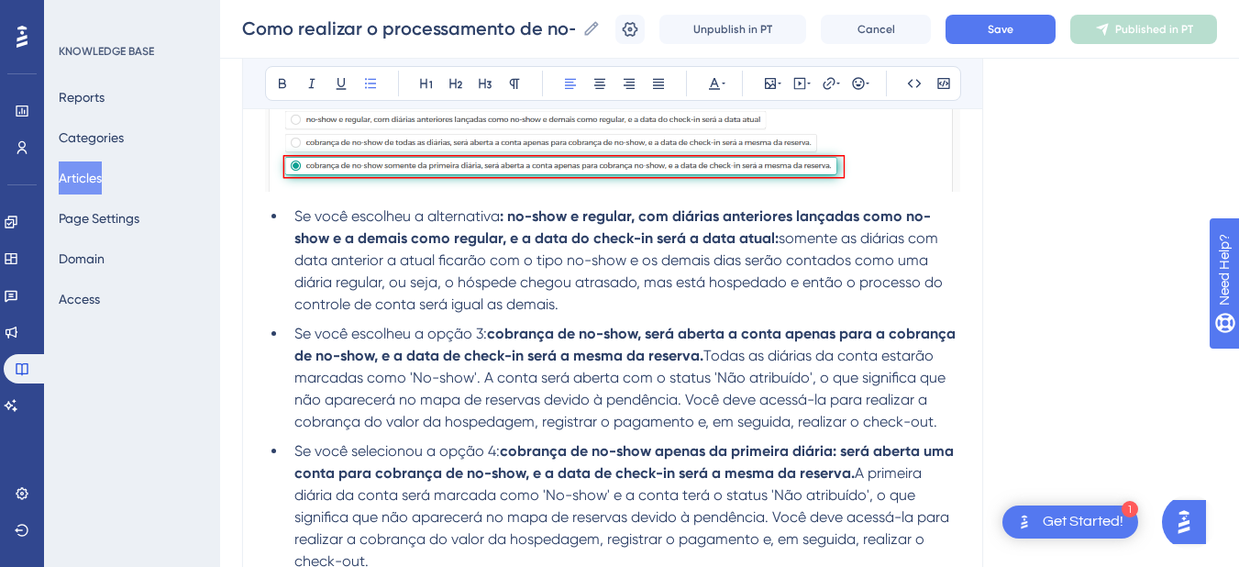
scroll to position [1197, 0]
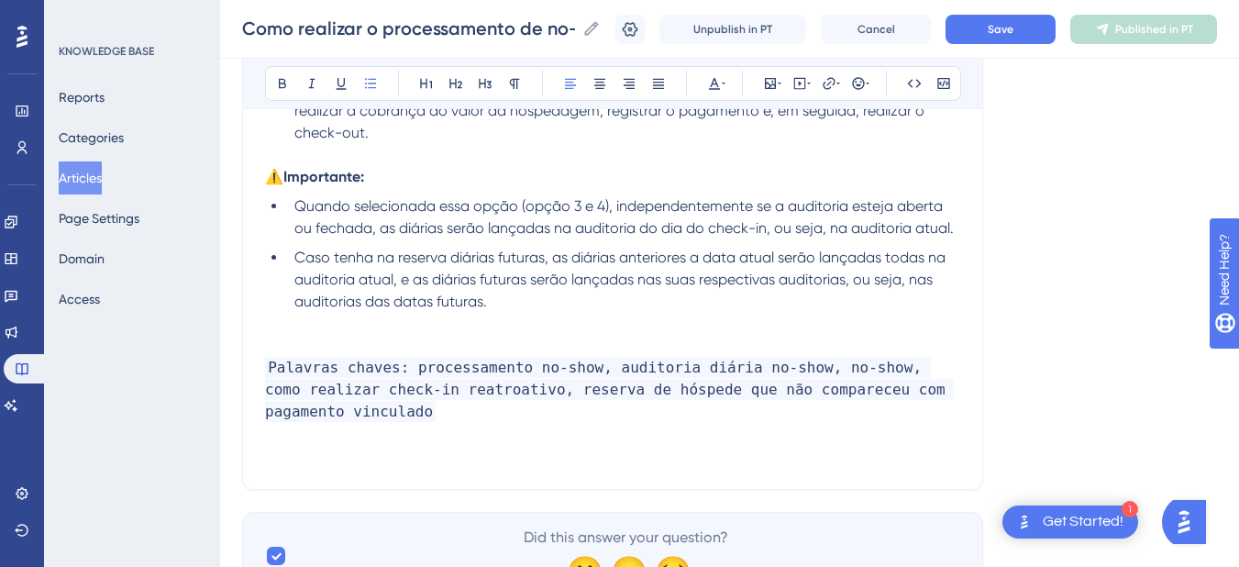
click at [552, 309] on li "Caso tenha na reserva diárias futuras, as diárias anteriores a data atual serão…" at bounding box center [623, 280] width 673 height 66
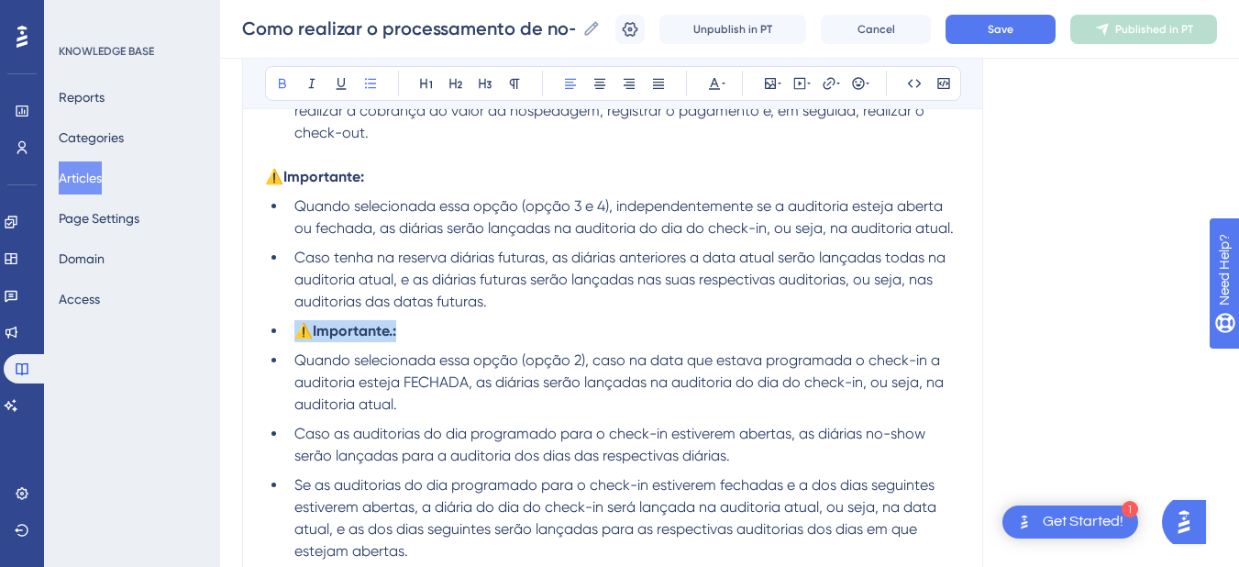
drag, startPoint x: 447, startPoint y: 337, endPoint x: 272, endPoint y: 330, distance: 174.4
click at [287, 330] on li "⚠️Importante.:" at bounding box center [623, 331] width 673 height 22
click at [292, 365] on li "Quando selecionada essa opção (opção 2), caso na data que estava programada o c…" at bounding box center [623, 382] width 673 height 66
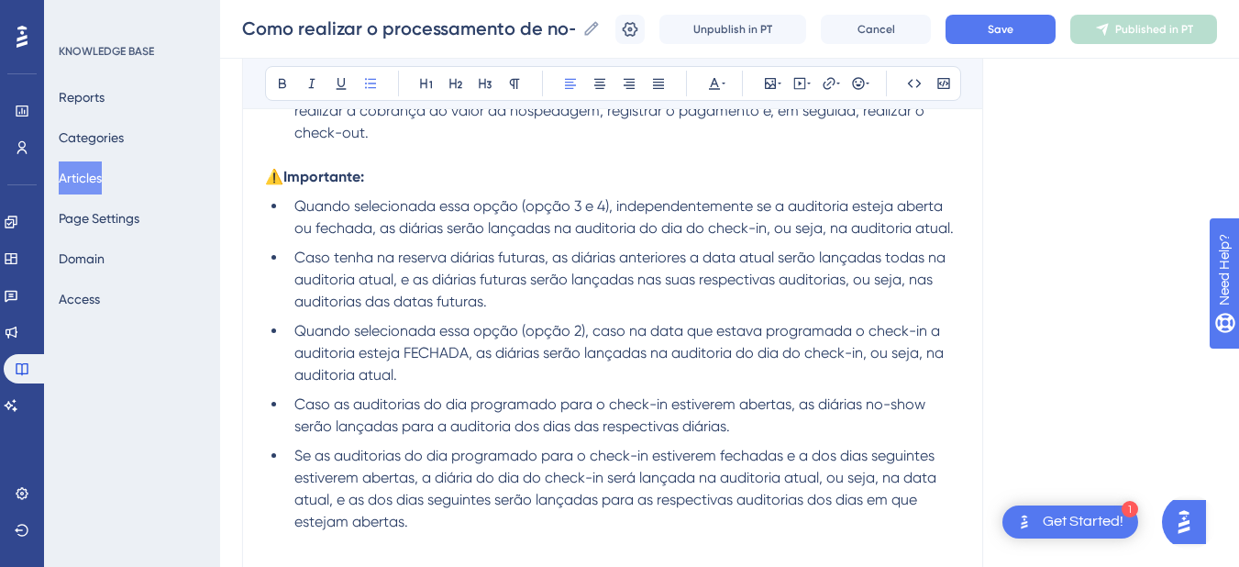
click at [425, 375] on li "Quando selecionada essa opção (opção 2), caso na data que estava programada o c…" at bounding box center [623, 353] width 673 height 66
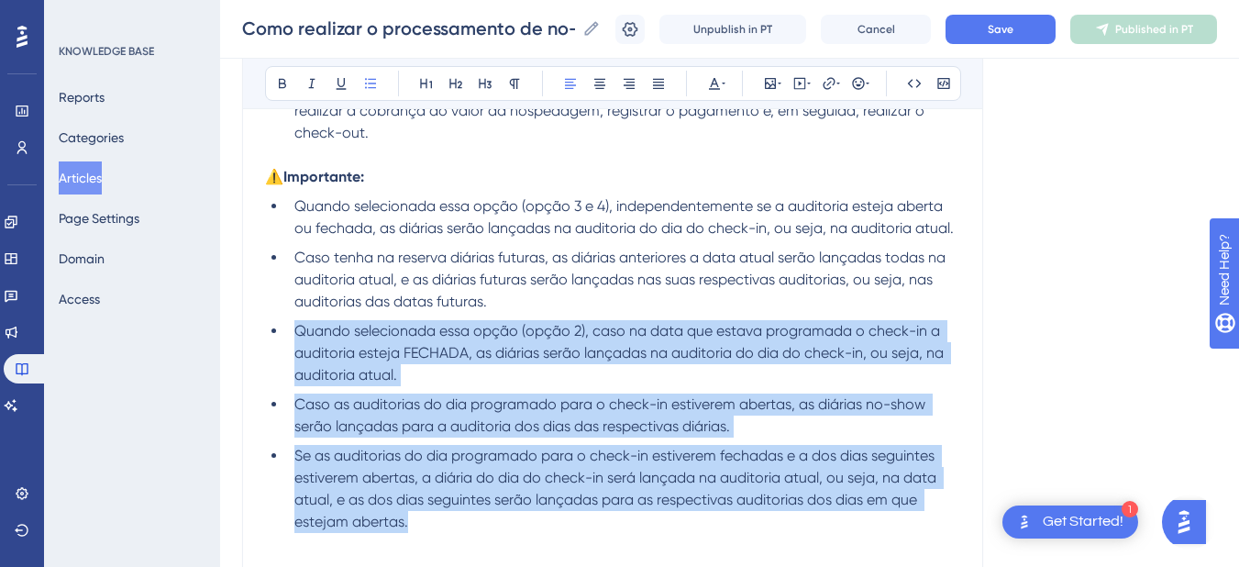
drag, startPoint x: 292, startPoint y: 329, endPoint x: 445, endPoint y: 529, distance: 251.8
click at [445, 529] on ul "Quando selecionada essa opção (opção 3 e 4), independentemente se a auditoria e…" at bounding box center [612, 363] width 695 height 337
copy ul "Quando selecionada essa opção (opção 2), caso na data que estava programada o c…"
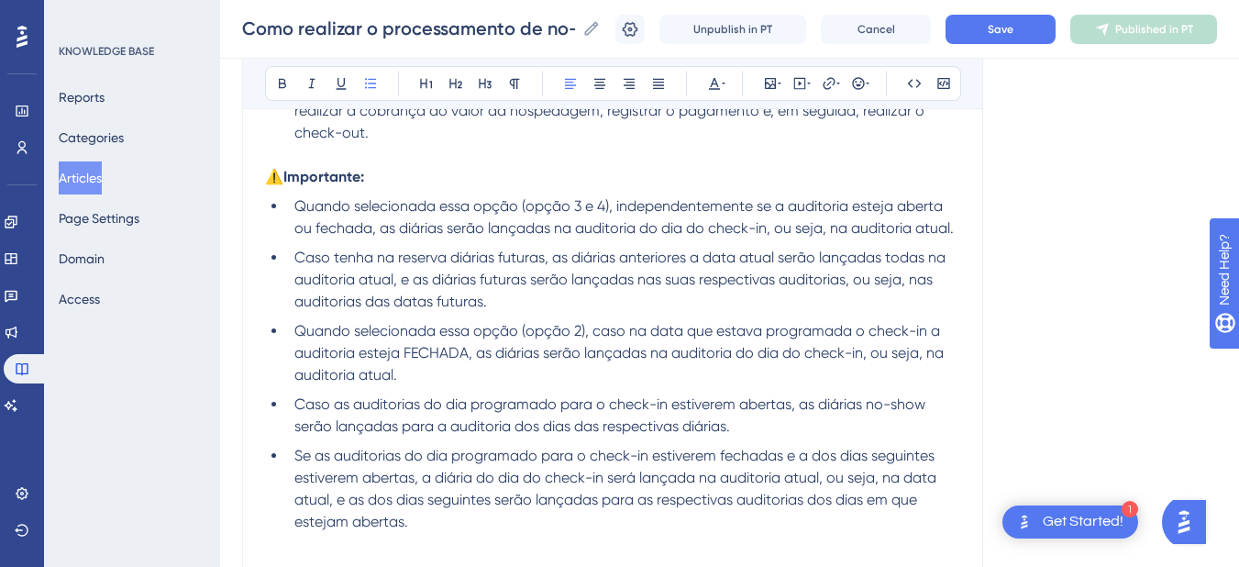
click at [294, 212] on span "Quando selecionada essa opção (opção 3 e 4), independentemente se a auditoria e…" at bounding box center [623, 216] width 659 height 39
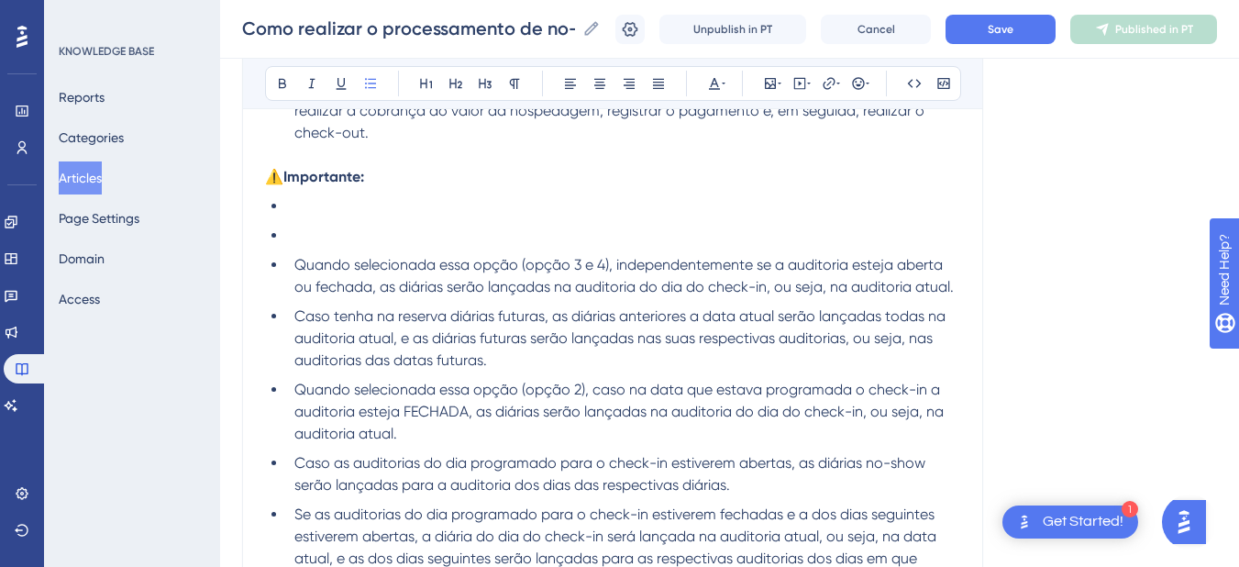
click at [304, 209] on li at bounding box center [623, 206] width 673 height 22
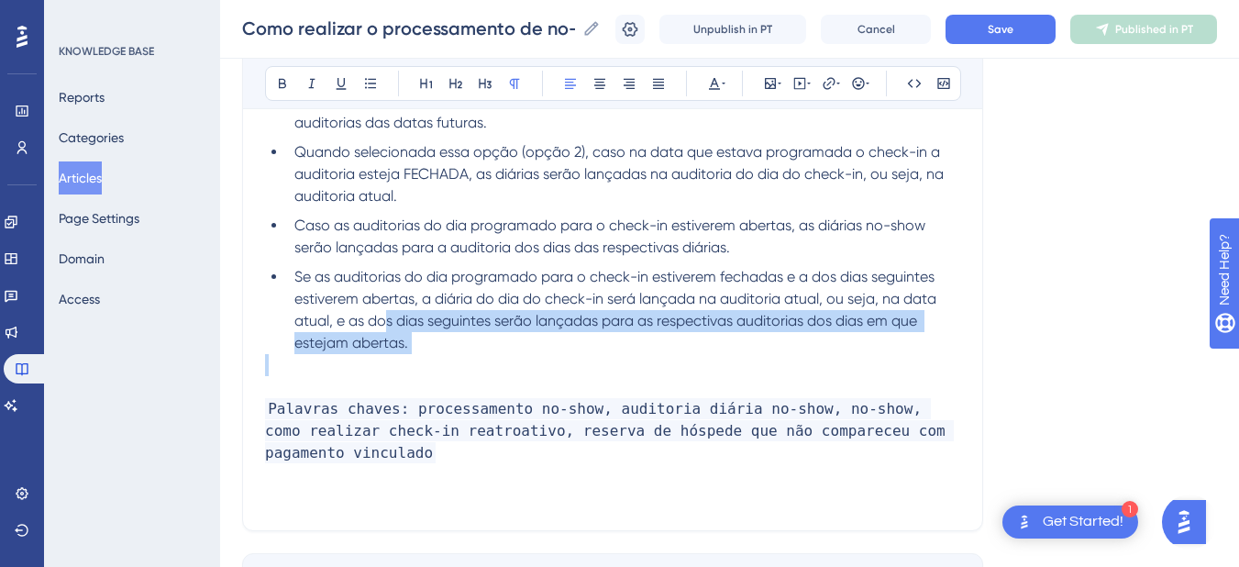
scroll to position [1411, 0]
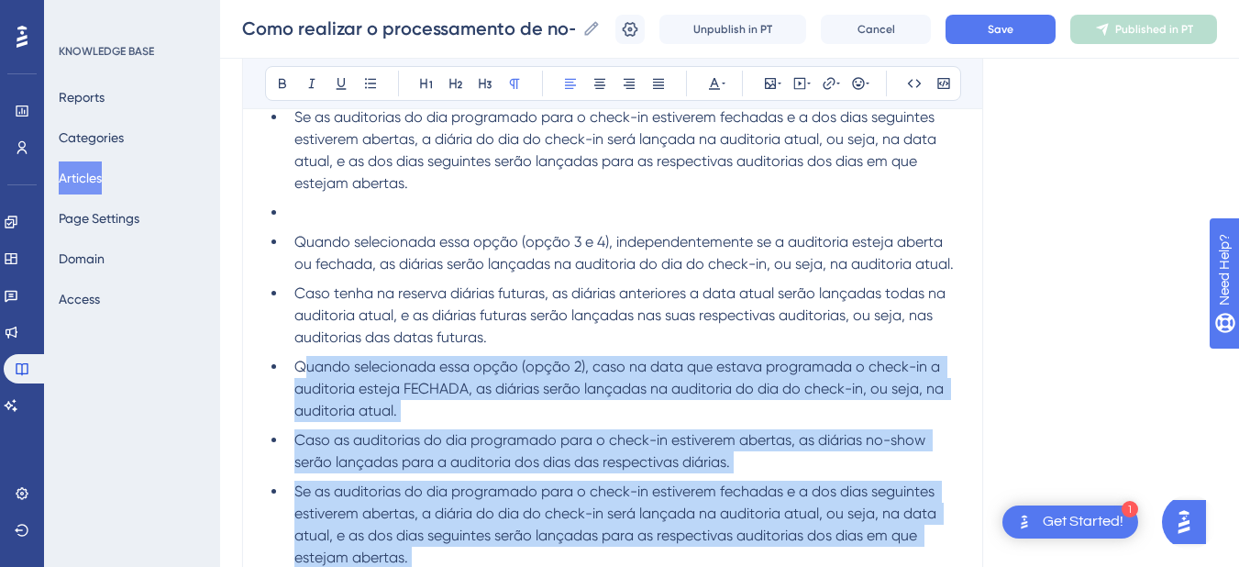
drag, startPoint x: 439, startPoint y: 358, endPoint x: 302, endPoint y: 369, distance: 138.0
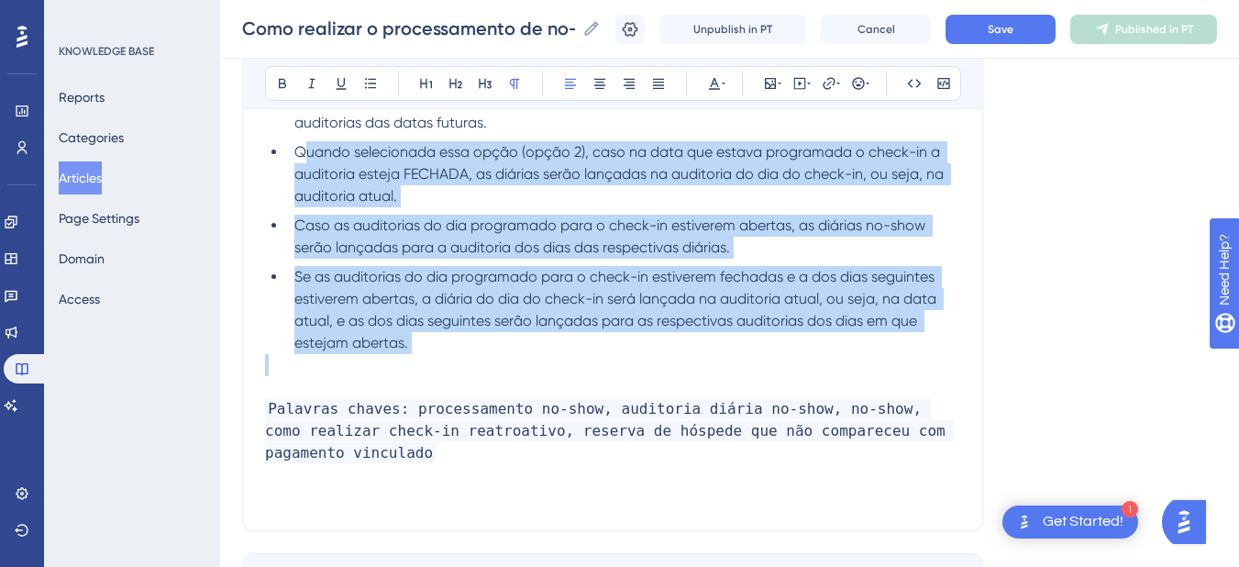
click at [455, 352] on li "Se as auditorias do dia programado para o check-in estiverem fechadas e a dos d…" at bounding box center [623, 310] width 673 height 88
drag, startPoint x: 455, startPoint y: 352, endPoint x: 292, endPoint y: 158, distance: 253.8
click at [292, 158] on ul "Quando selecionada essa opção (opção 2), caso na data que estava programada o c…" at bounding box center [612, 60] width 695 height 587
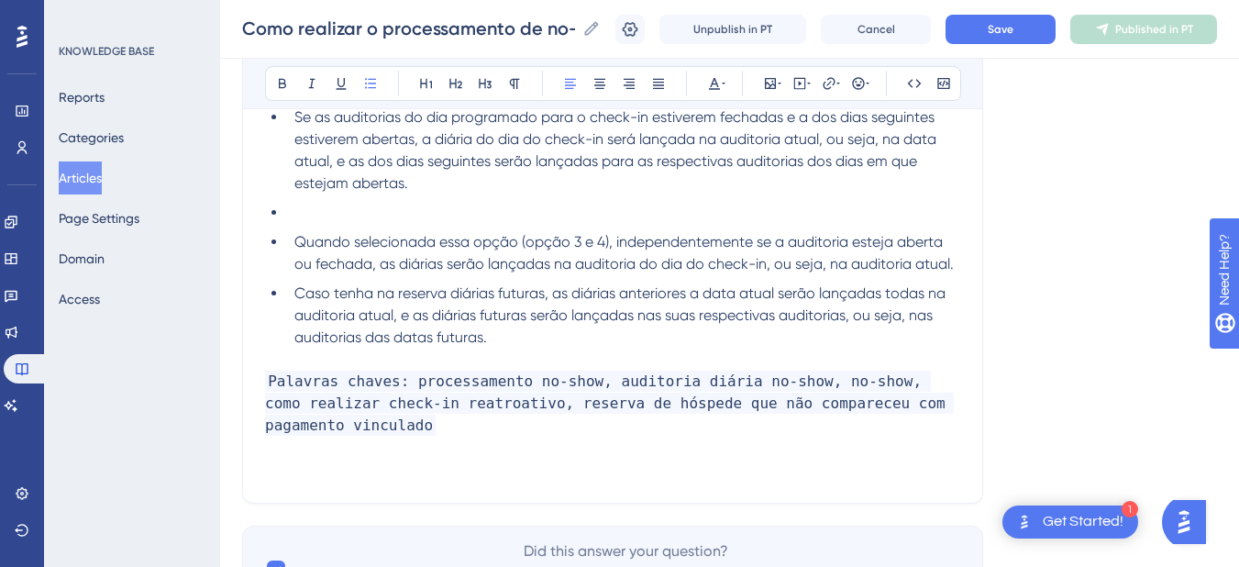
click at [292, 241] on li "Quando selecionada essa opção (opção 3 e 4), independentemente se a auditoria e…" at bounding box center [623, 253] width 673 height 44
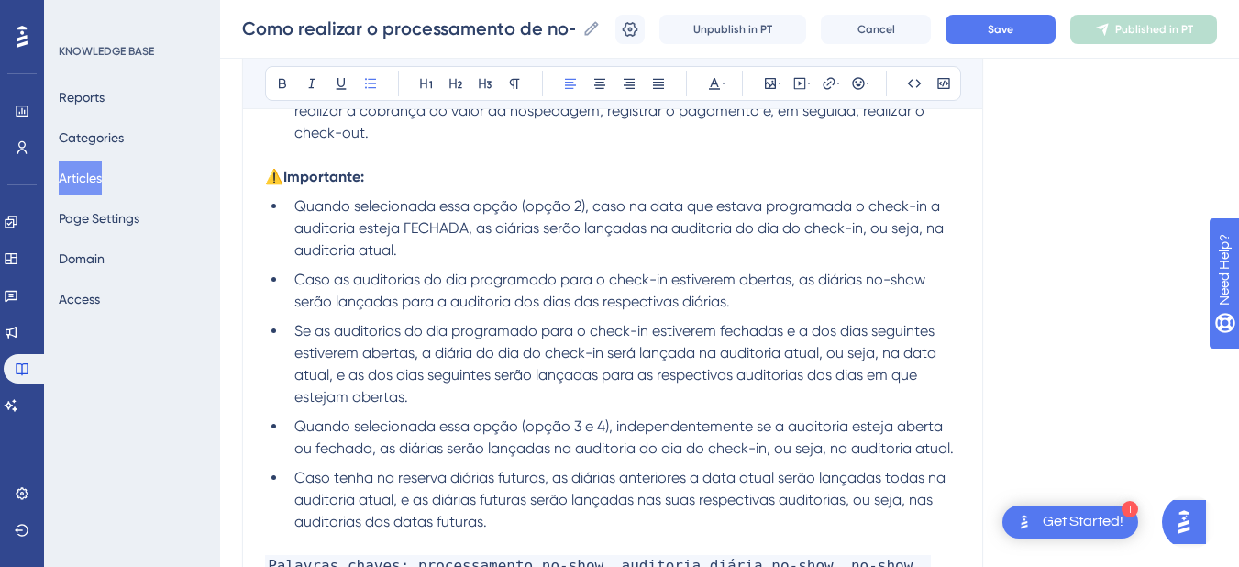
scroll to position [1487, 0]
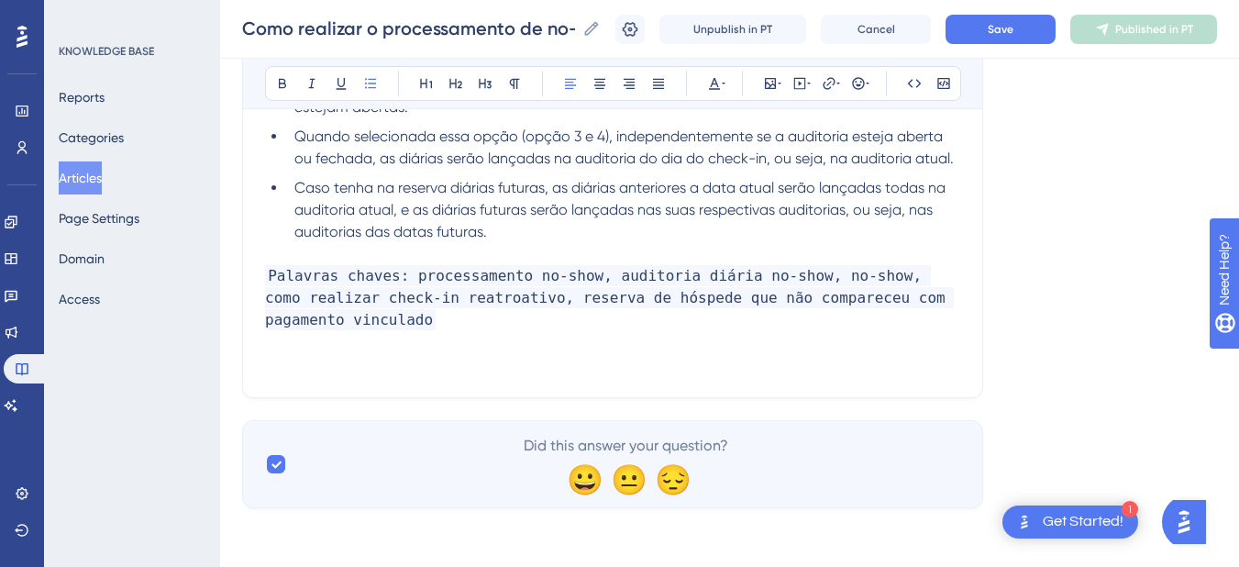
click at [545, 229] on li "Caso tenha na reserva diárias futuras, as diárias anteriores a data atual serão…" at bounding box center [623, 210] width 673 height 66
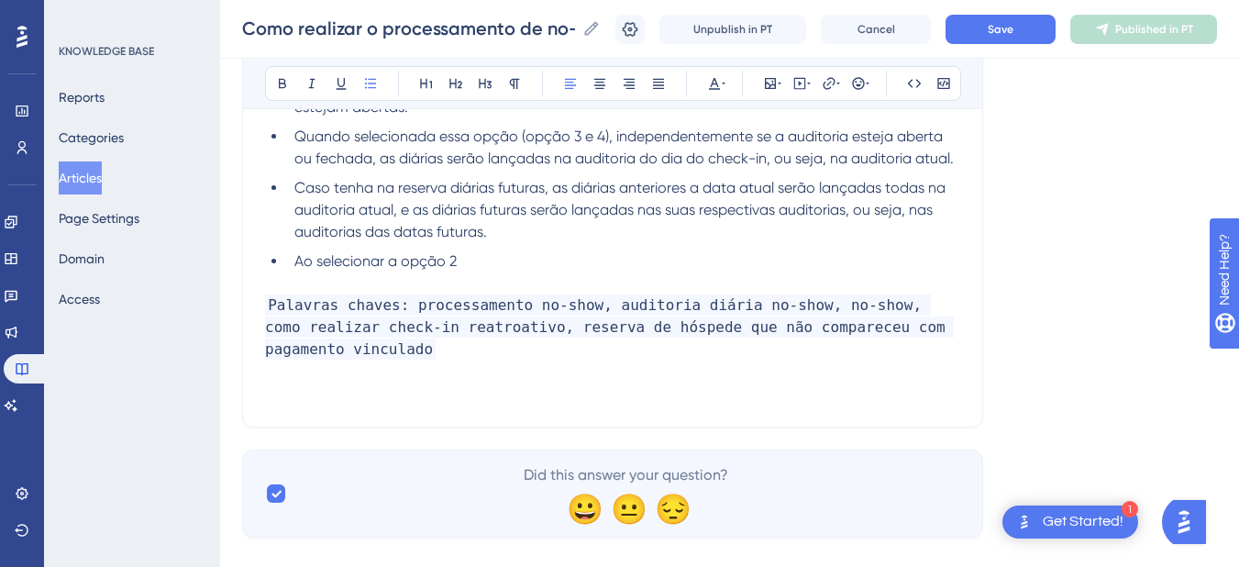
click at [502, 262] on li "Ao selecionar a opção 2" at bounding box center [623, 261] width 673 height 22
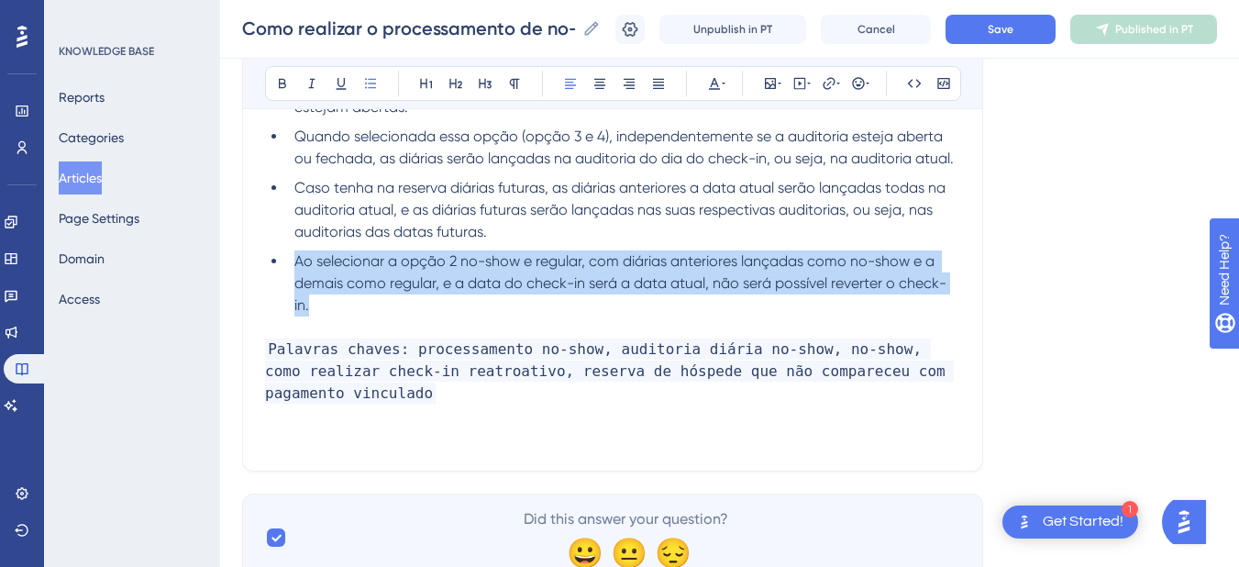
drag, startPoint x: 379, startPoint y: 312, endPoint x: 287, endPoint y: 266, distance: 102.5
click at [287, 266] on li "Ao selecionar a opção 2 no-show e regular, com diárias anteriores lançadas como…" at bounding box center [623, 283] width 673 height 66
copy span "Ao selecionar a opção 2 no-show e regular, com diárias anteriores lançadas como…"
click at [426, 278] on span "Ao selecionar a opção 2 no-show e regular, com diárias anteriores lançadas como…" at bounding box center [620, 282] width 652 height 61
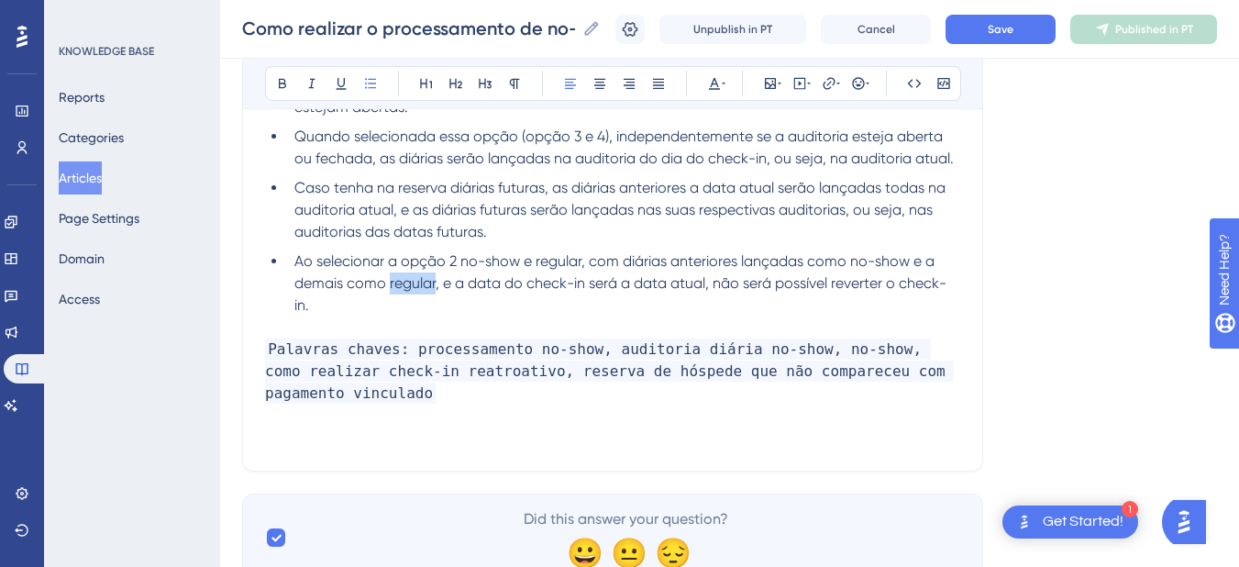
click at [426, 278] on span "Ao selecionar a opção 2 no-show e regular, com diárias anteriores lançadas como…" at bounding box center [620, 282] width 652 height 61
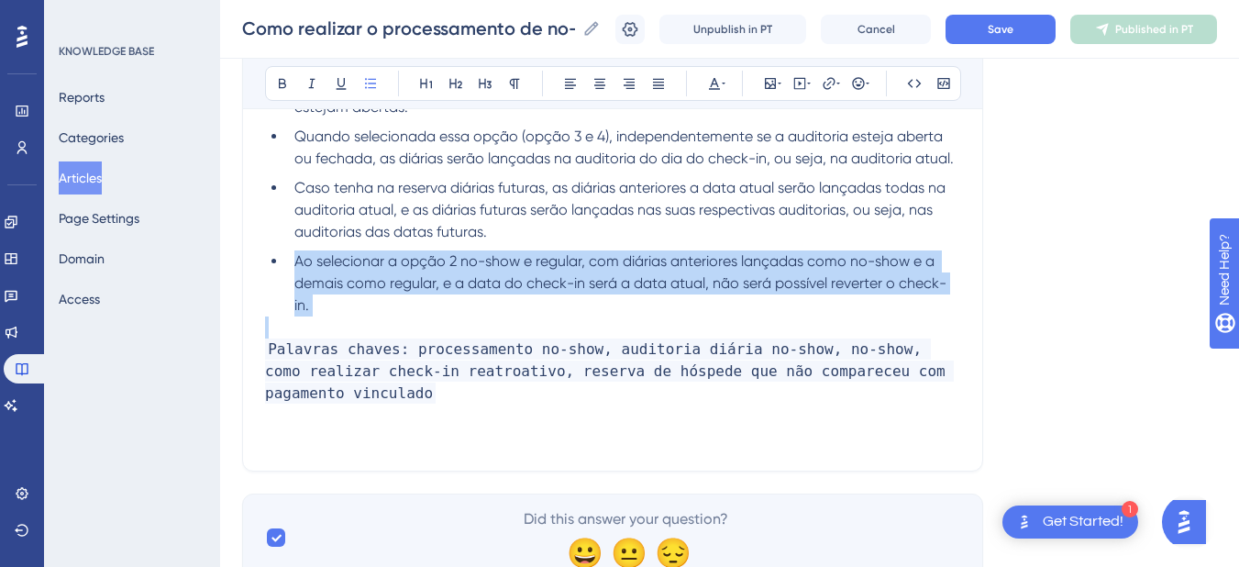
click at [426, 278] on span "Ao selecionar a opção 2 no-show e regular, com diárias anteriores lançadas como…" at bounding box center [620, 282] width 652 height 61
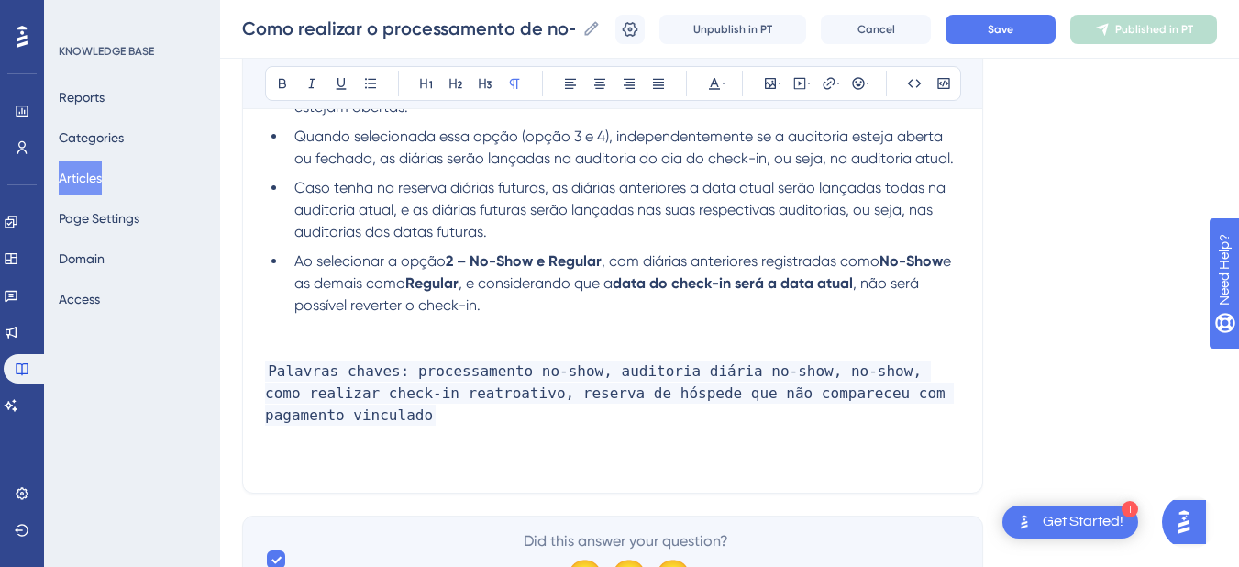
click at [394, 343] on p at bounding box center [612, 349] width 695 height 22
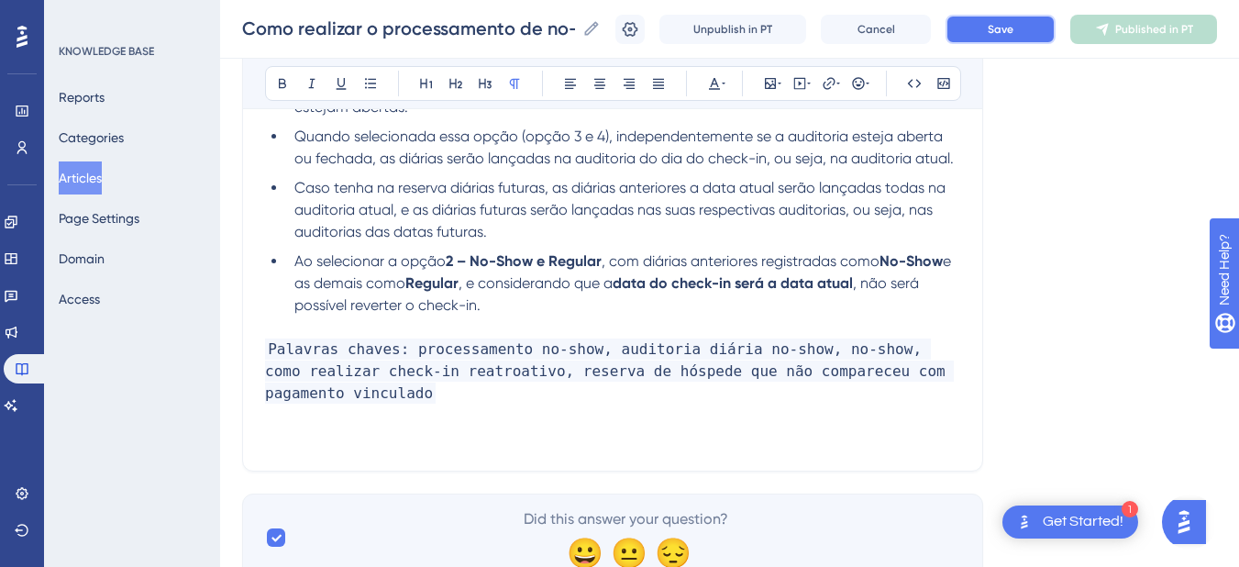
click at [1000, 23] on button "Save" at bounding box center [1000, 29] width 110 height 29
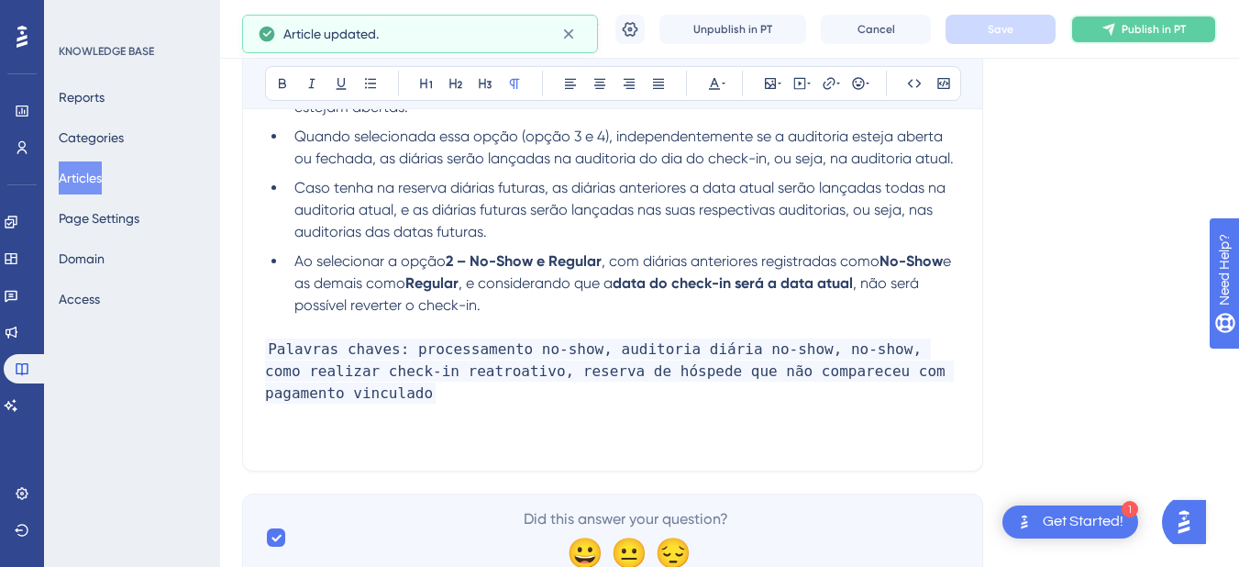
click at [1116, 24] on icon at bounding box center [1108, 29] width 15 height 15
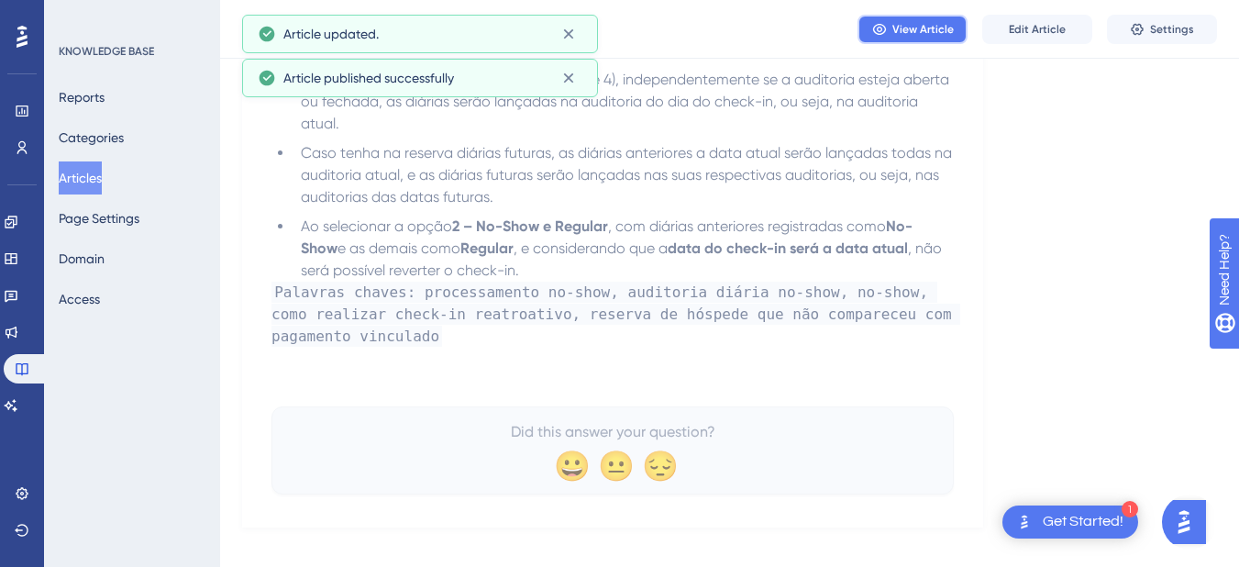
click at [899, 35] on span "View Article" at bounding box center [922, 29] width 61 height 15
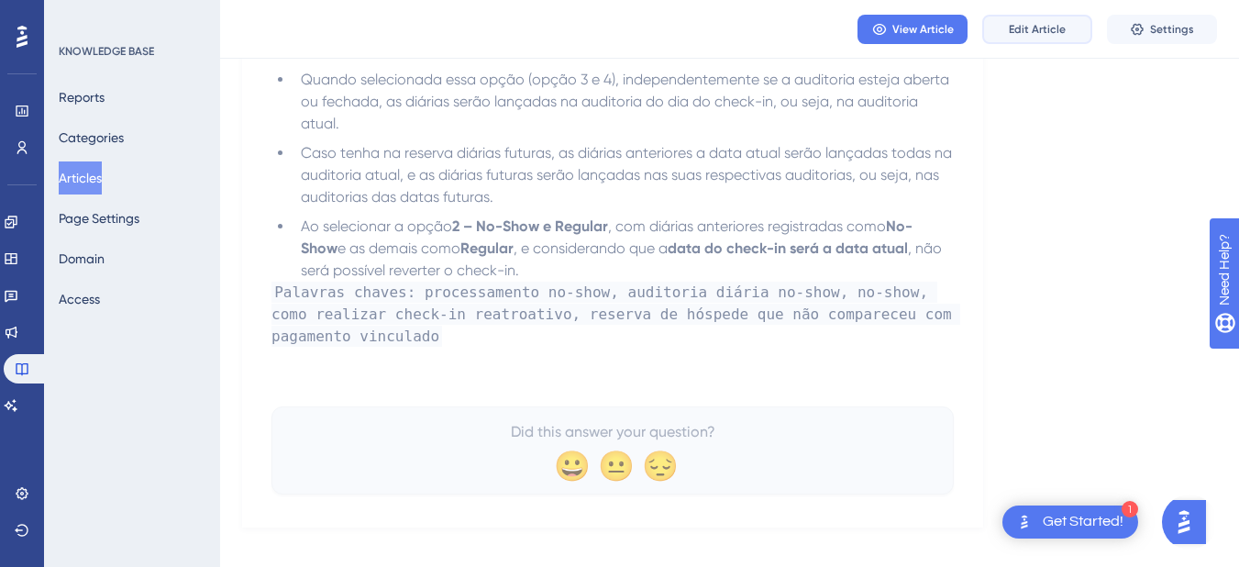
click at [1034, 36] on span "Edit Article" at bounding box center [1037, 29] width 57 height 15
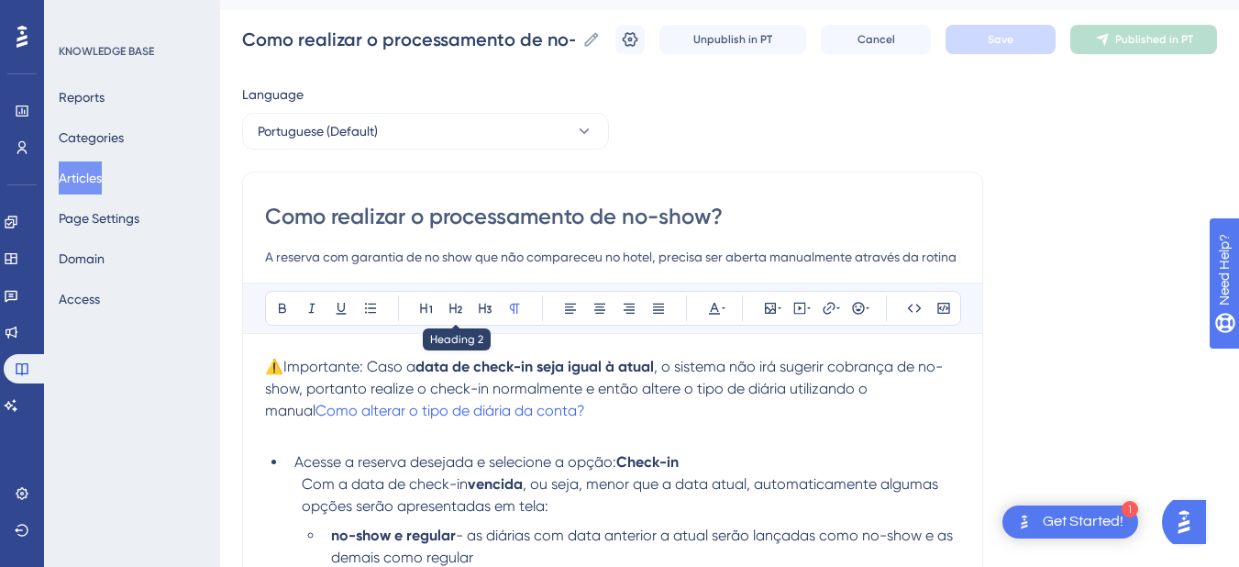
scroll to position [0, 0]
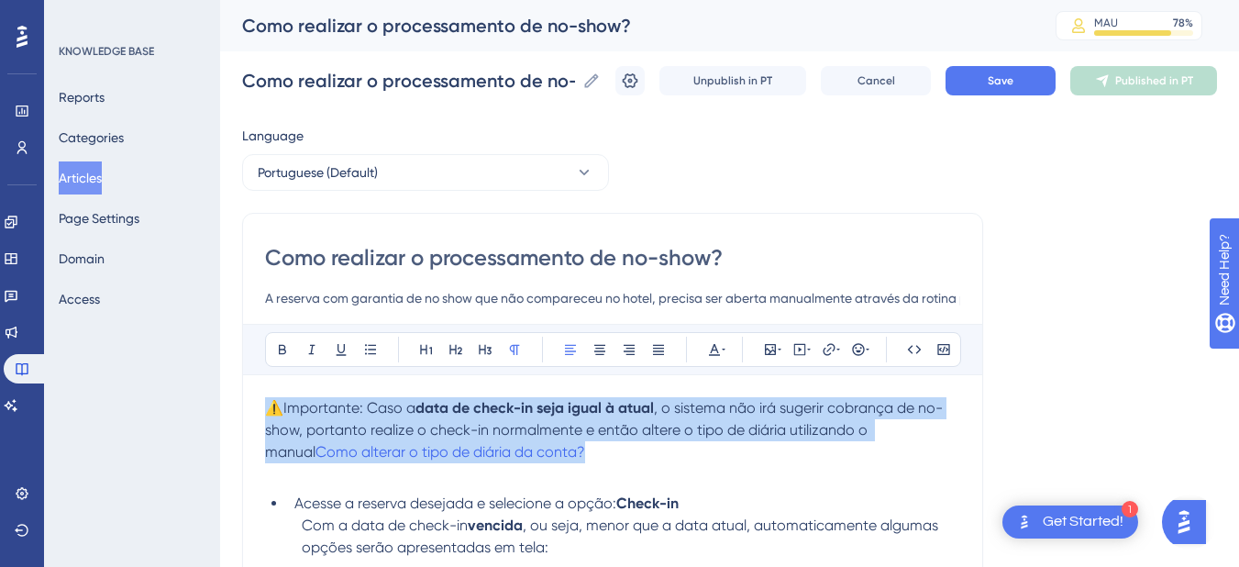
drag, startPoint x: 567, startPoint y: 457, endPoint x: 246, endPoint y: 414, distance: 323.7
copy p "⚠️Importante: Caso a data de check-in seja igual à atual , o sistema não irá su…"
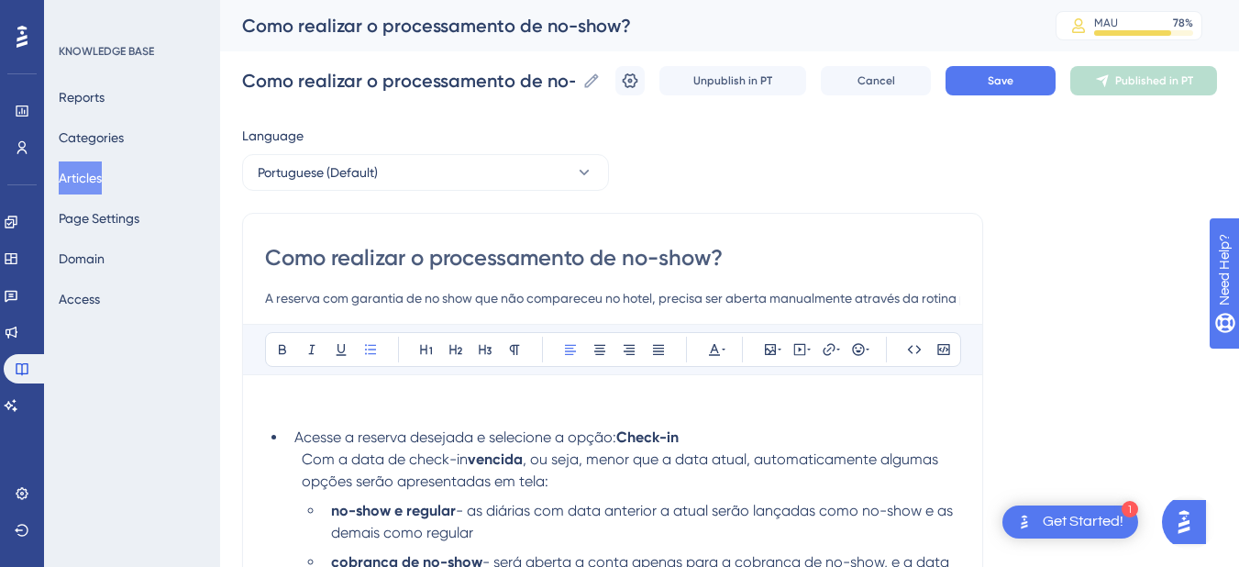
click at [291, 435] on li "Acesse a reserva desejada e selecione a opção: Check-in" at bounding box center [623, 437] width 673 height 22
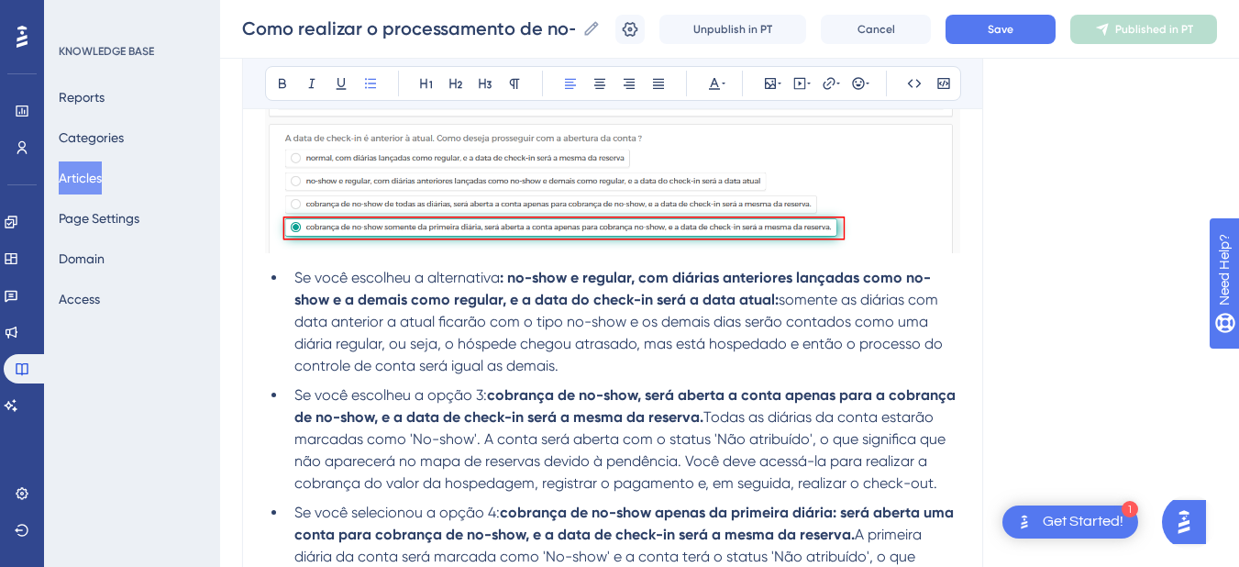
scroll to position [855, 0]
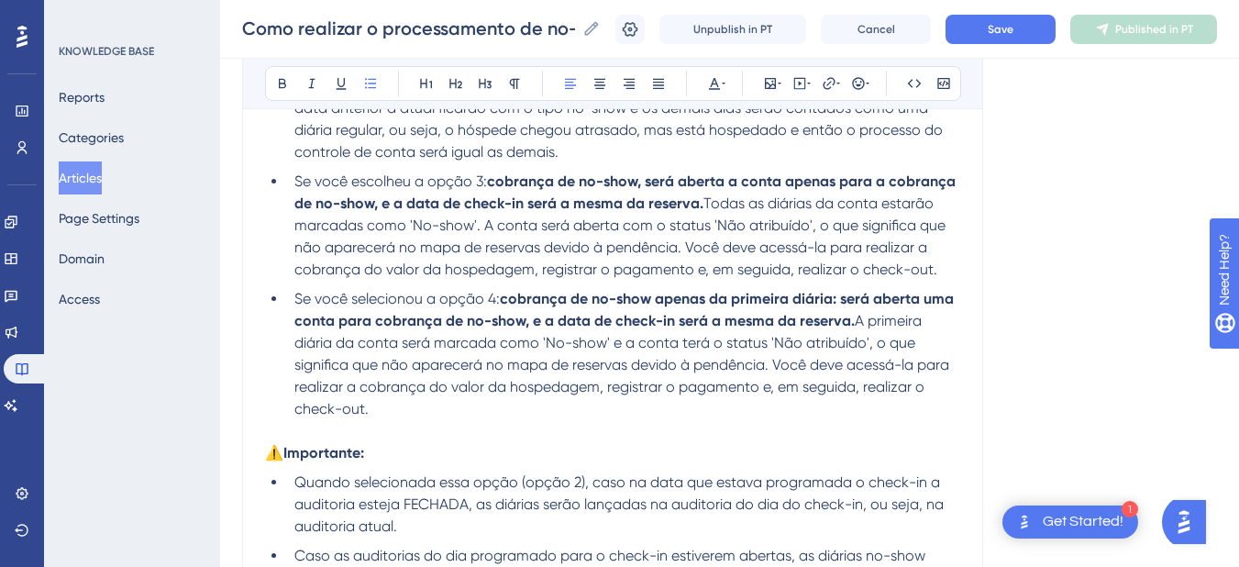
click at [415, 409] on li "Se você selecionou a opção 4: cobrança de no-show apenas da primeira diária: se…" at bounding box center [623, 354] width 673 height 132
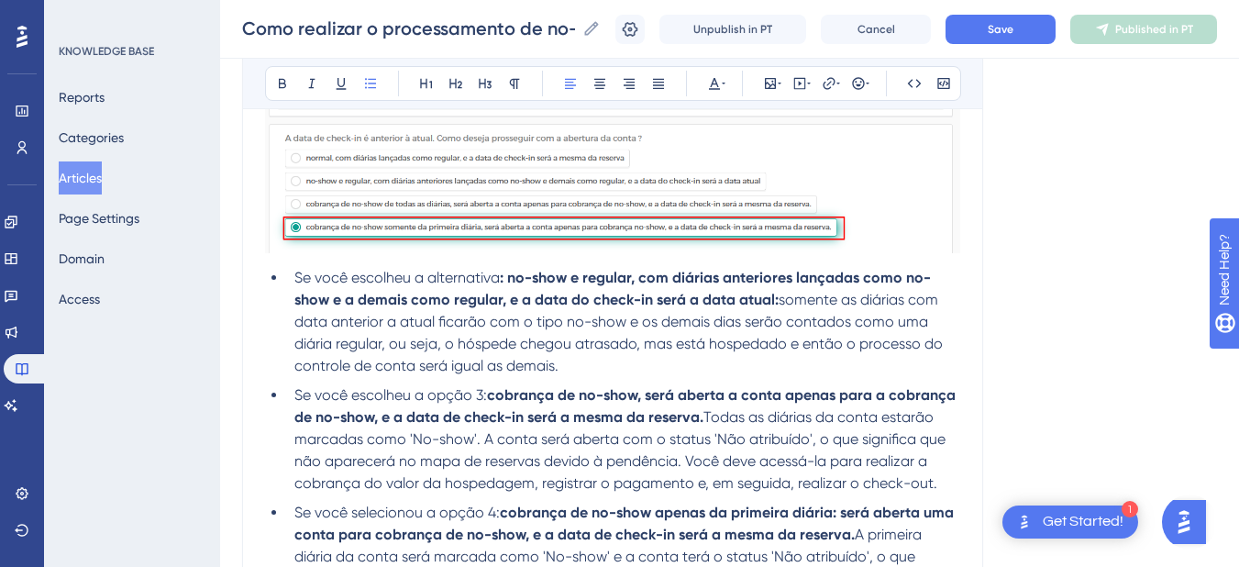
click at [287, 278] on li "Se você escolheu a alternativa : no-show e regular, com diárias anteriores lanç…" at bounding box center [623, 322] width 673 height 110
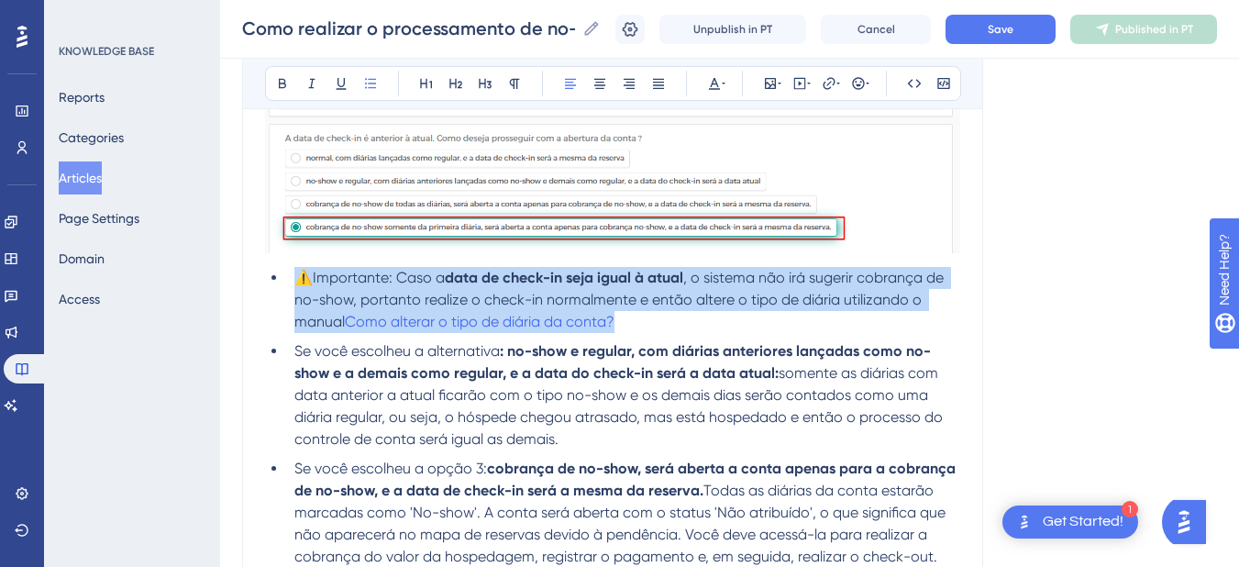
drag, startPoint x: 643, startPoint y: 320, endPoint x: 290, endPoint y: 277, distance: 355.6
click at [290, 277] on li "⚠️Importante: Caso a data de check-in seja igual à atual , o sistema não irá su…" at bounding box center [623, 300] width 673 height 66
copy li "⚠️Importante: Caso a data de check-in seja igual à atual , o sistema não irá su…"
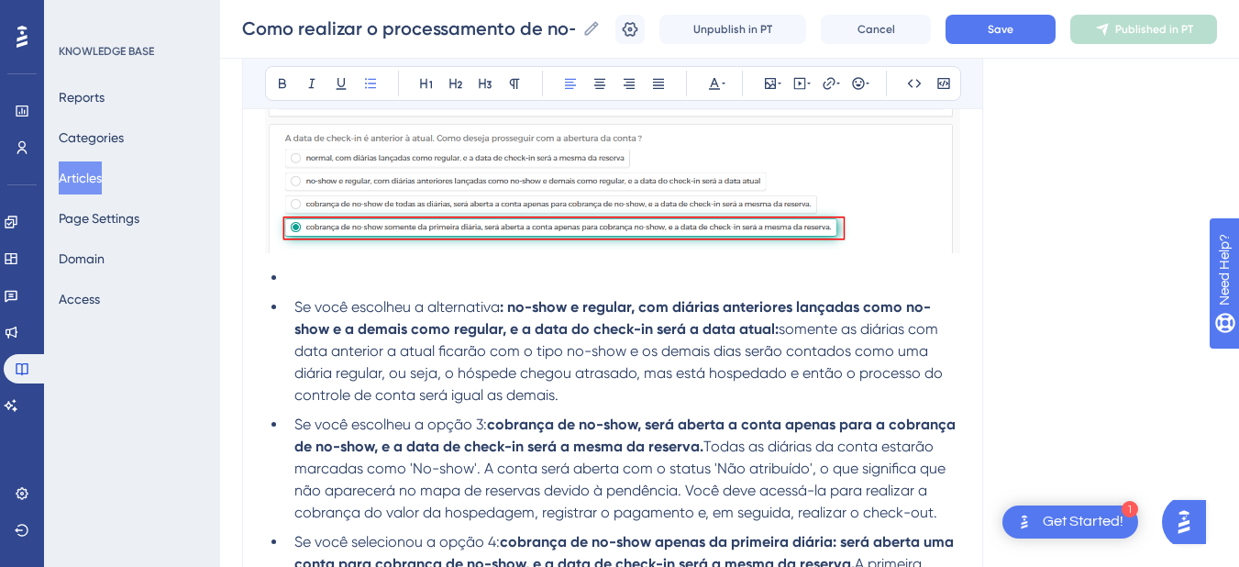
click at [283, 314] on ul "Se você escolheu a alternativa : no-show e regular, com diárias anteriores lanç…" at bounding box center [612, 465] width 695 height 396
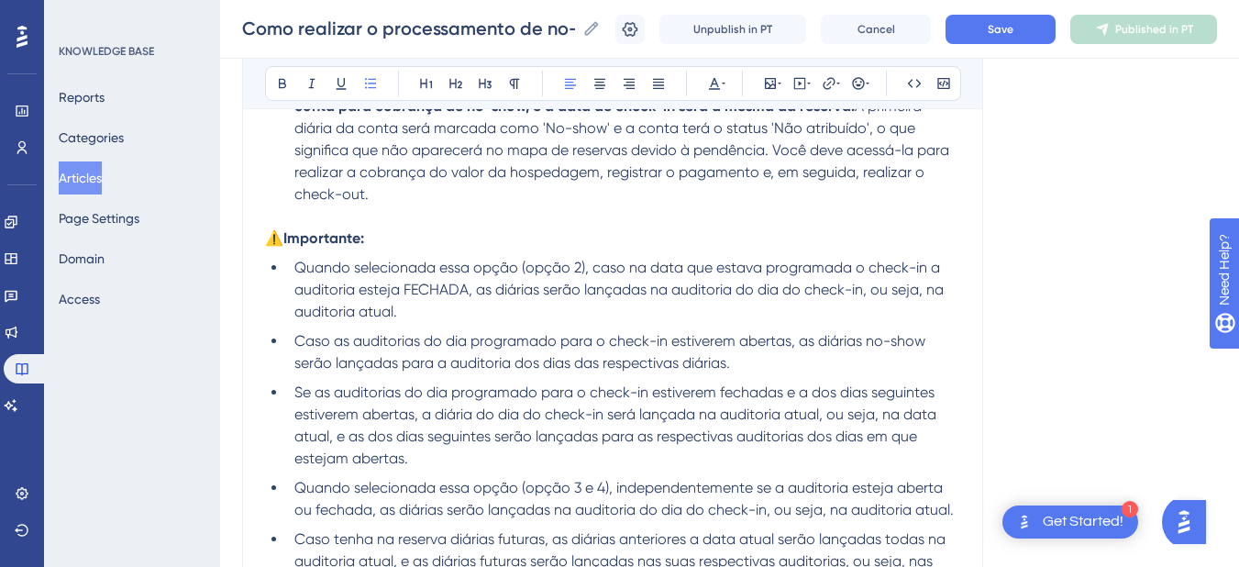
scroll to position [1472, 0]
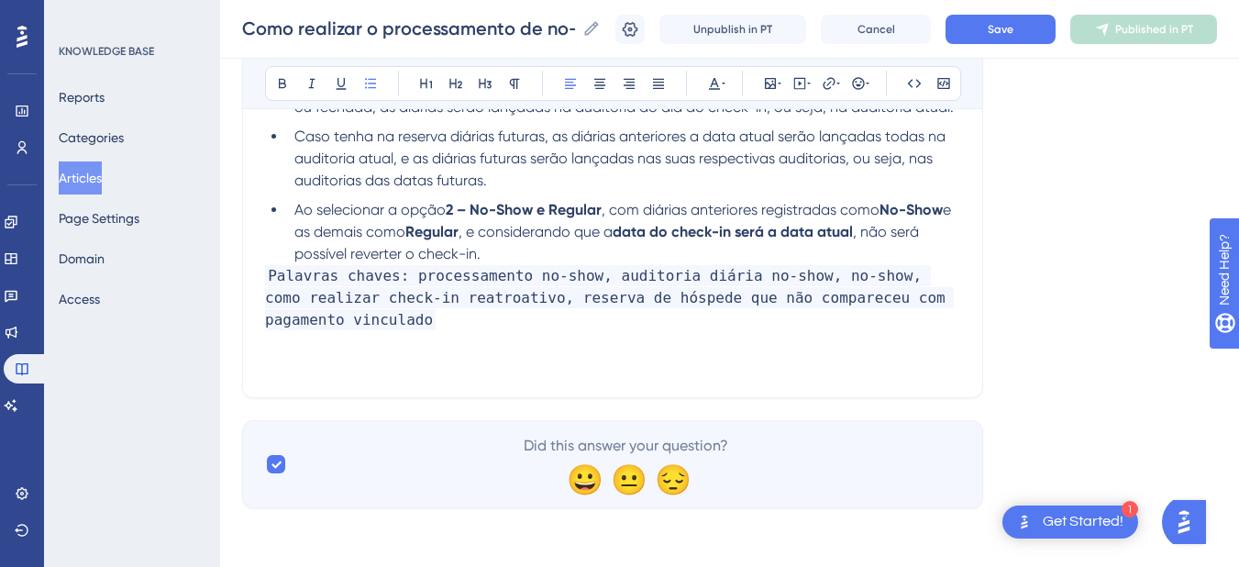
click at [503, 249] on li "Ao selecionar a opção 2 – No-Show e Regular , com diárias anteriores registrada…" at bounding box center [623, 232] width 673 height 66
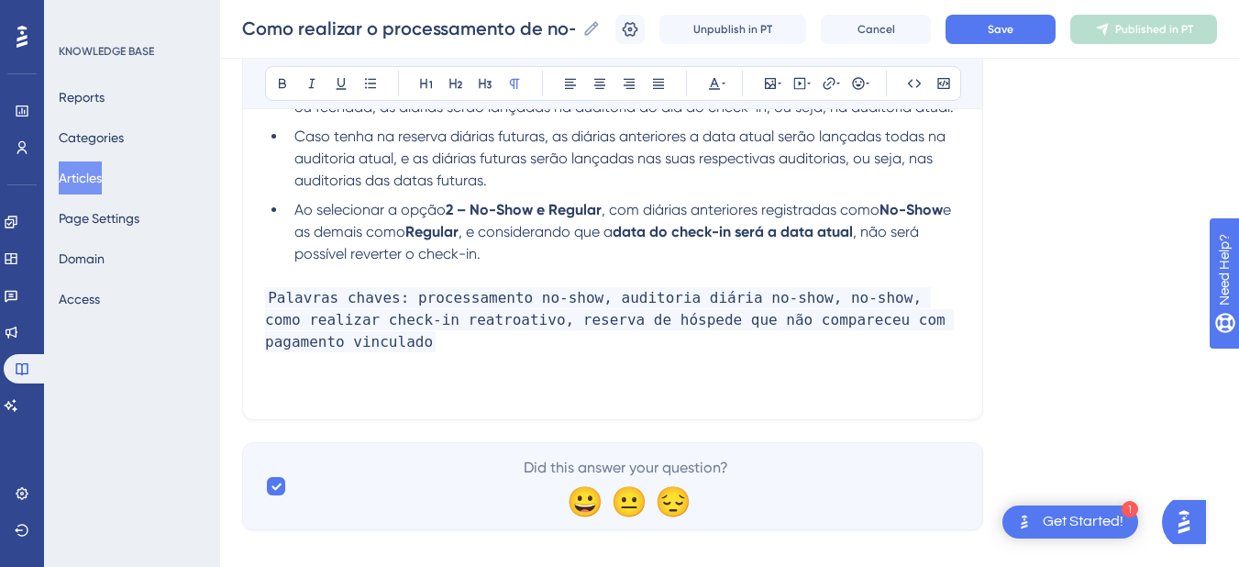
click at [510, 262] on li "Ao selecionar a opção 2 – No-Show e Regular , com diárias anteriores registrada…" at bounding box center [623, 232] width 673 height 66
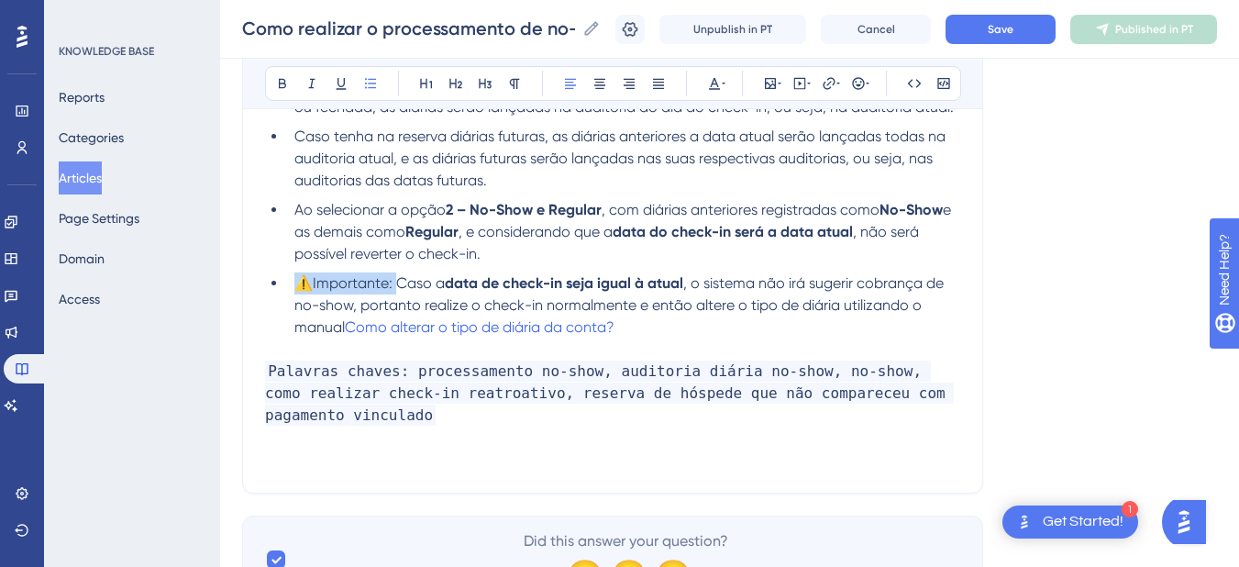
drag, startPoint x: 401, startPoint y: 282, endPoint x: 298, endPoint y: 285, distance: 102.7
click at [298, 285] on span "⚠️Importante: Caso a" at bounding box center [369, 282] width 150 height 17
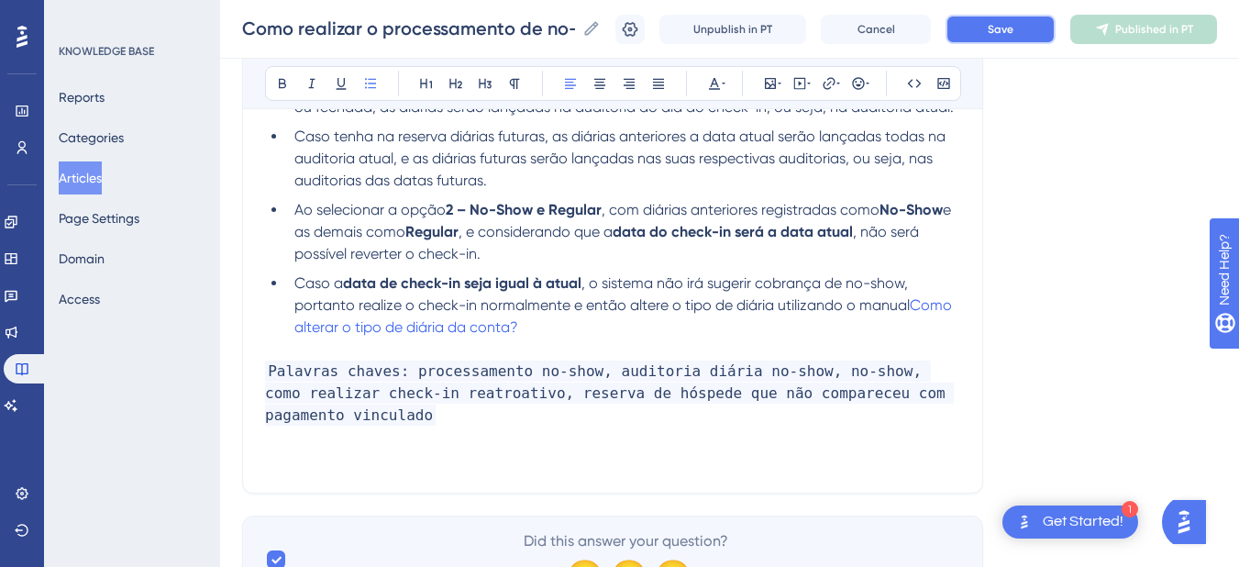
click at [1026, 43] on button "Save" at bounding box center [1000, 29] width 110 height 29
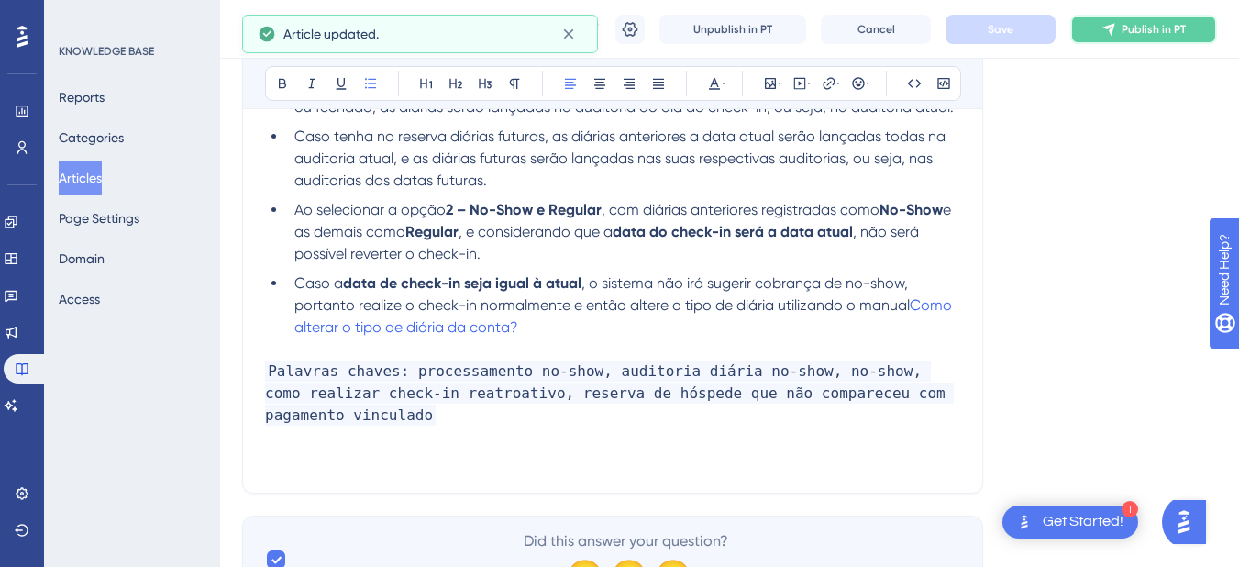
drag, startPoint x: 1133, startPoint y: 23, endPoint x: 1136, endPoint y: 33, distance: 10.5
click at [1135, 23] on button "Publish in PT" at bounding box center [1143, 29] width 147 height 29
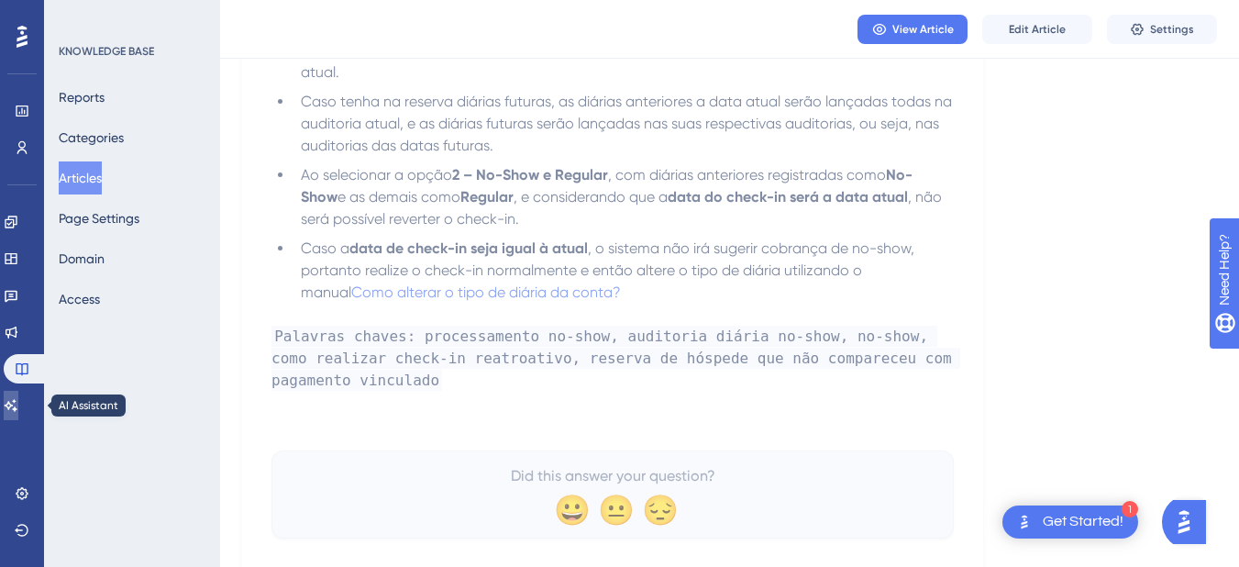
click at [18, 416] on link at bounding box center [11, 405] width 15 height 29
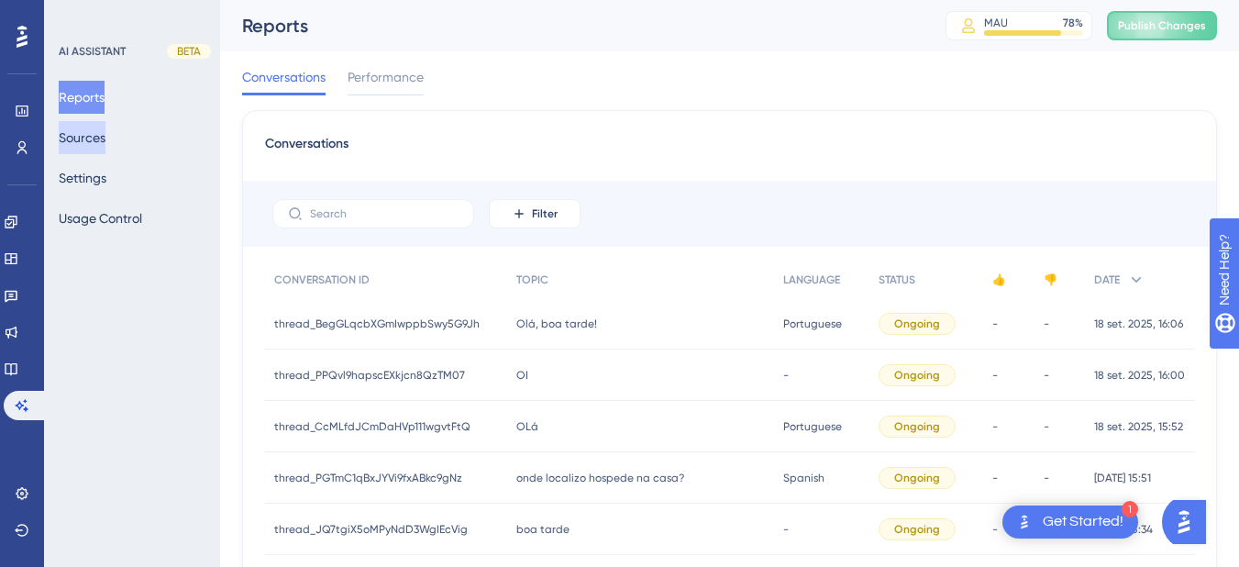
click at [85, 129] on button "Sources" at bounding box center [82, 137] width 47 height 33
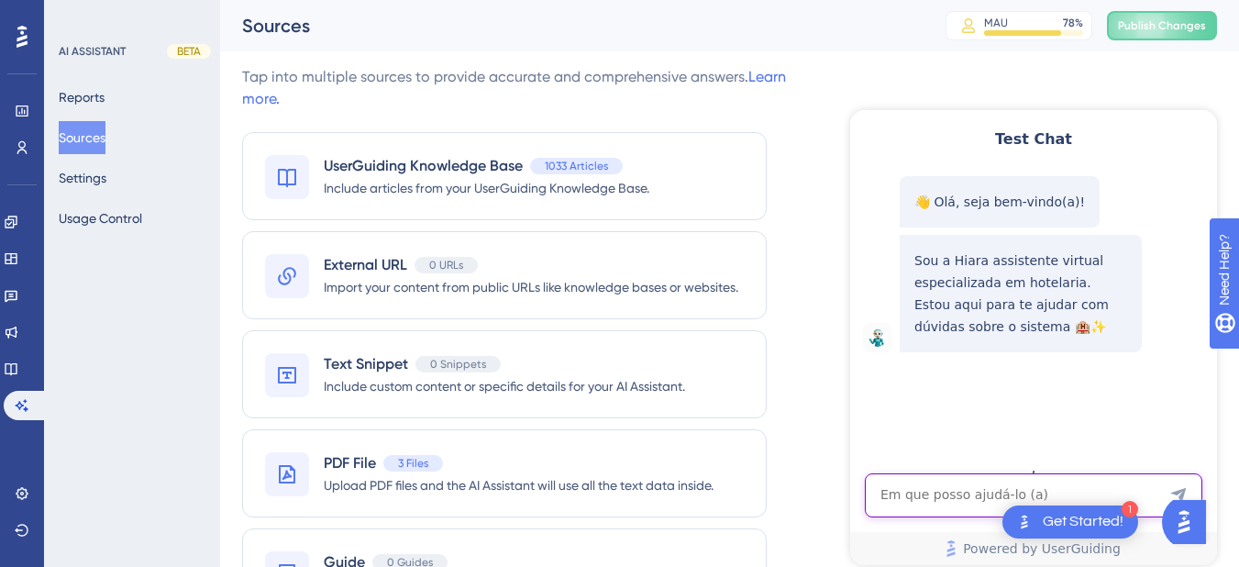
click at [897, 502] on textarea "AI Assistant Text Input" at bounding box center [1033, 495] width 337 height 44
paste textarea "Relatório com diária média do mês de agosto"
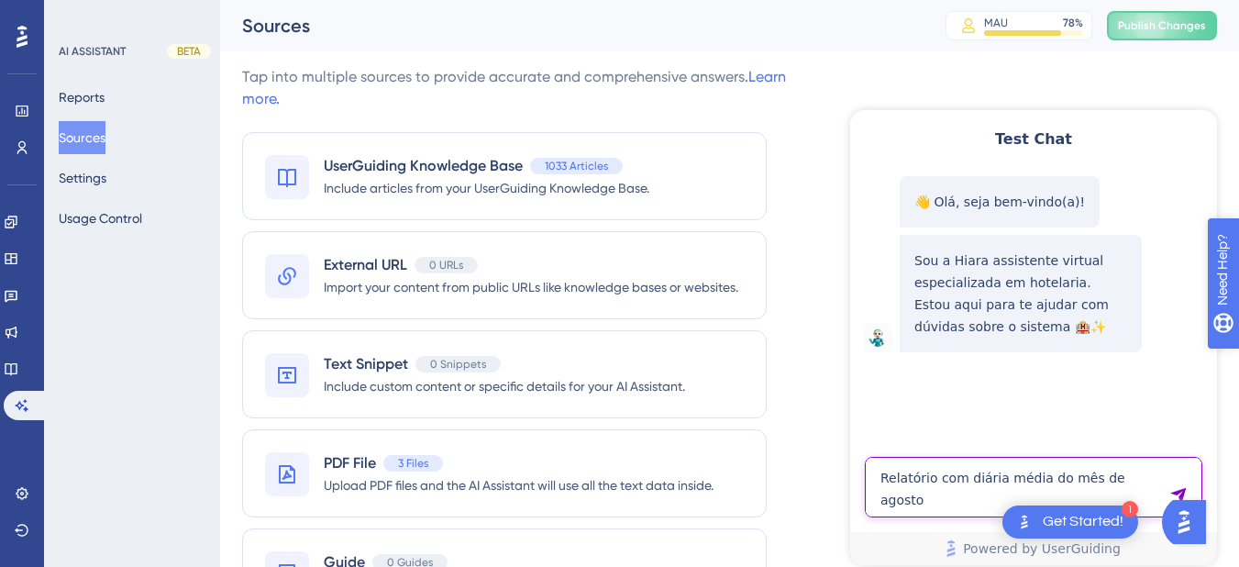
type textarea "Relatório com diária média do mês de agosto"
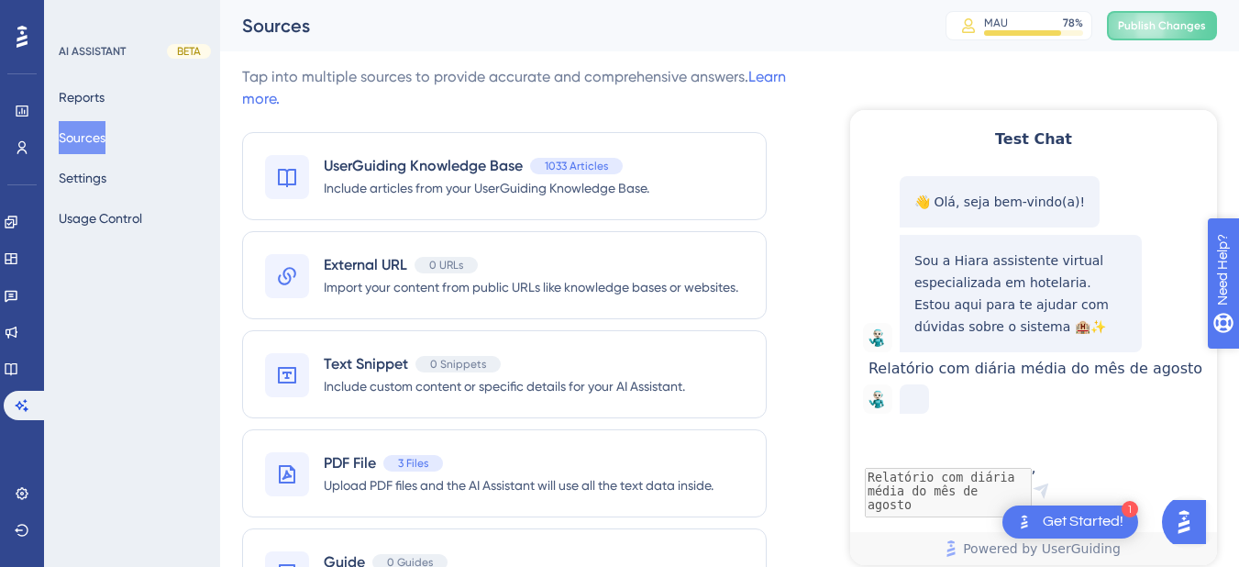
scroll to position [44, 0]
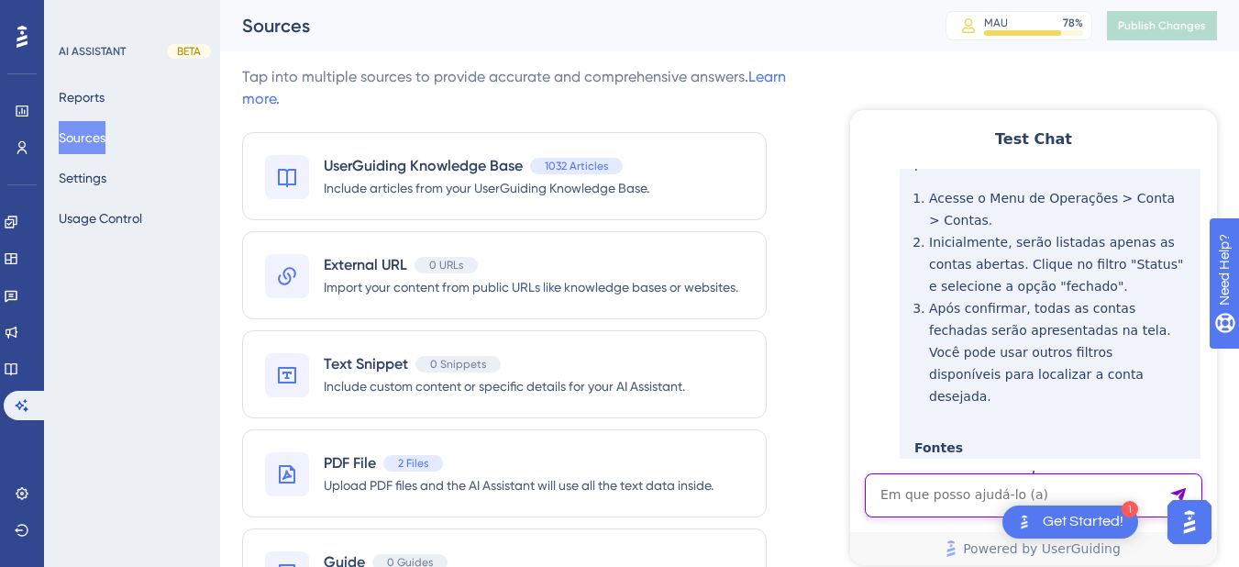
click at [955, 489] on textarea "AI Assistant Text Input" at bounding box center [1033, 495] width 337 height 44
paste textarea "Onde posso obter um relatório de diárias médias de um período?"
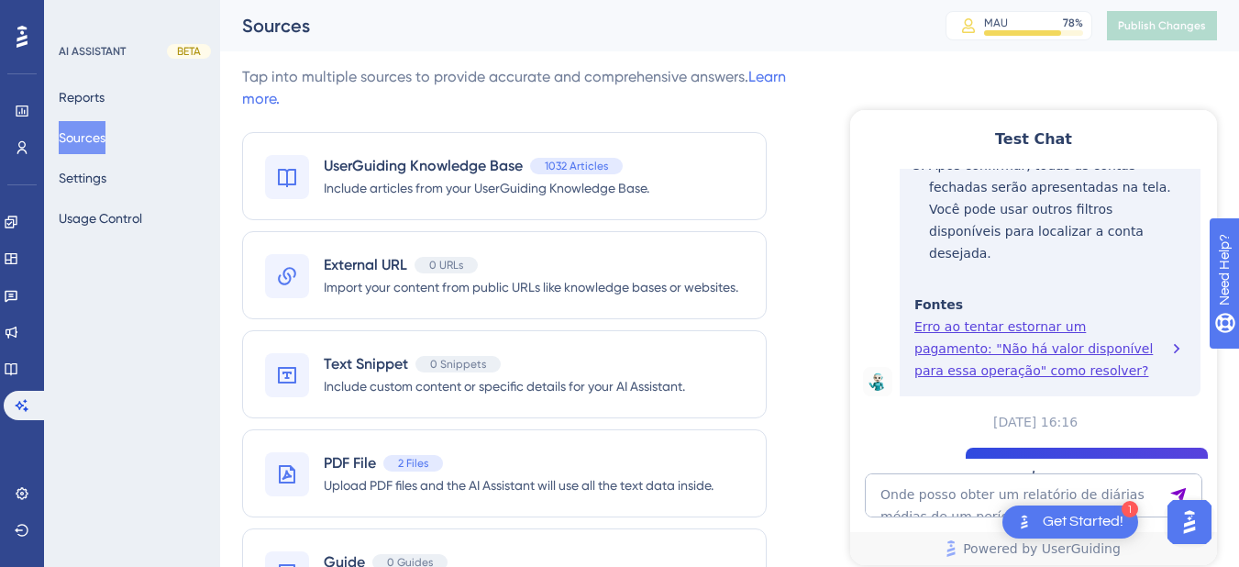
scroll to position [1984, 0]
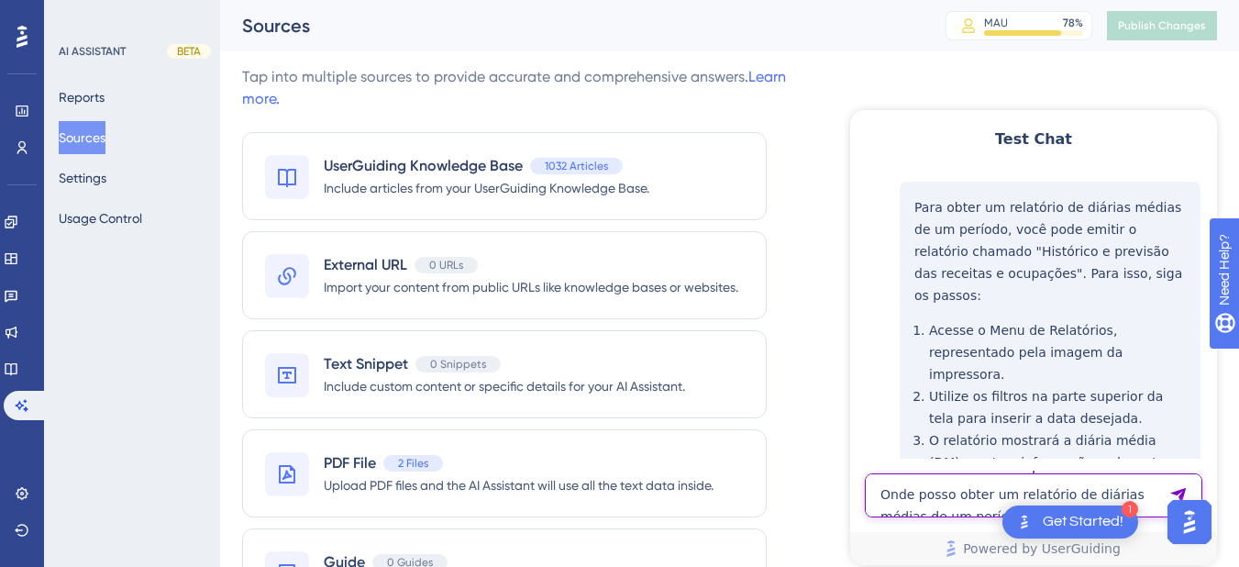
click at [947, 489] on textarea "Onde posso obter um relatório de diárias médias de um período?" at bounding box center [1033, 495] width 337 height 44
paste textarea "Relatório com diária média do mês de agosto"
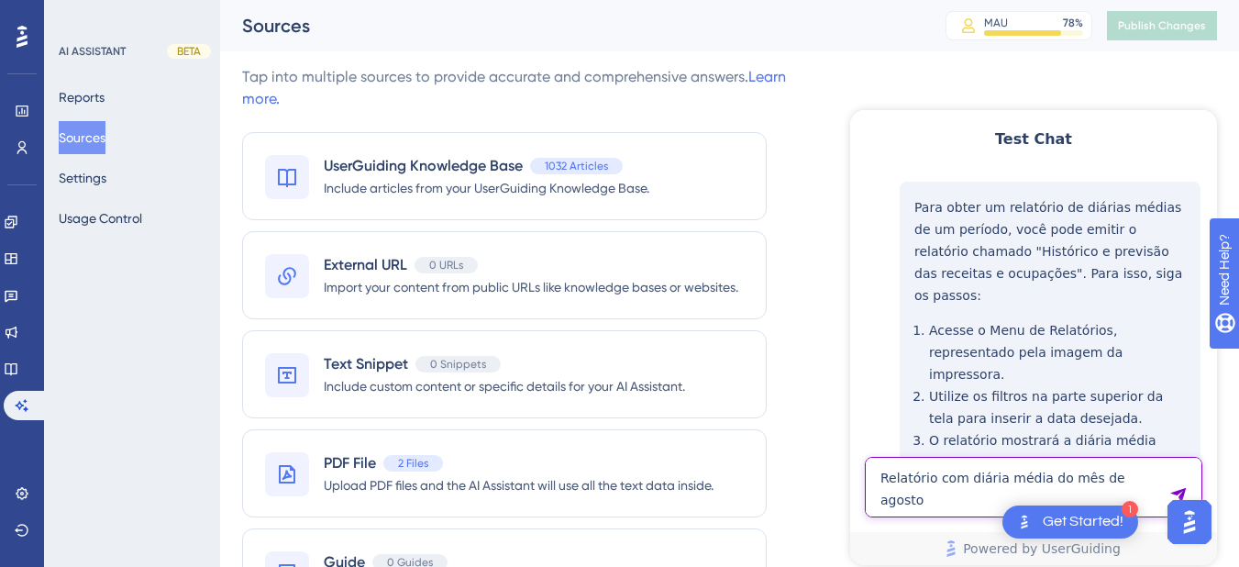
type textarea "Relatório com diária média do mês de agosto"
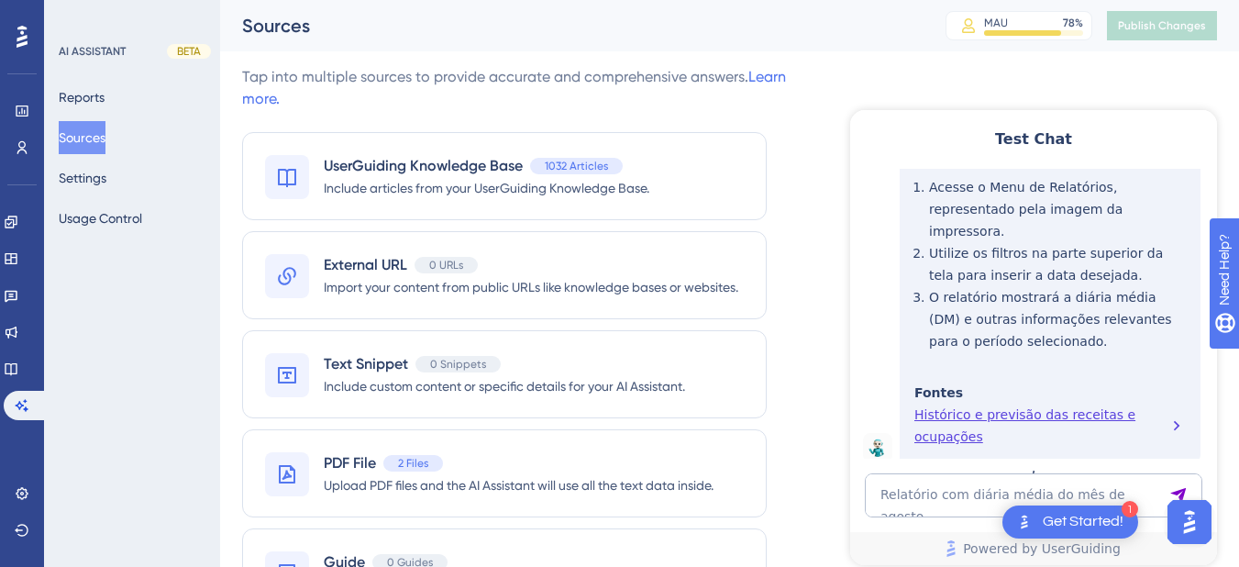
scroll to position [2562, 0]
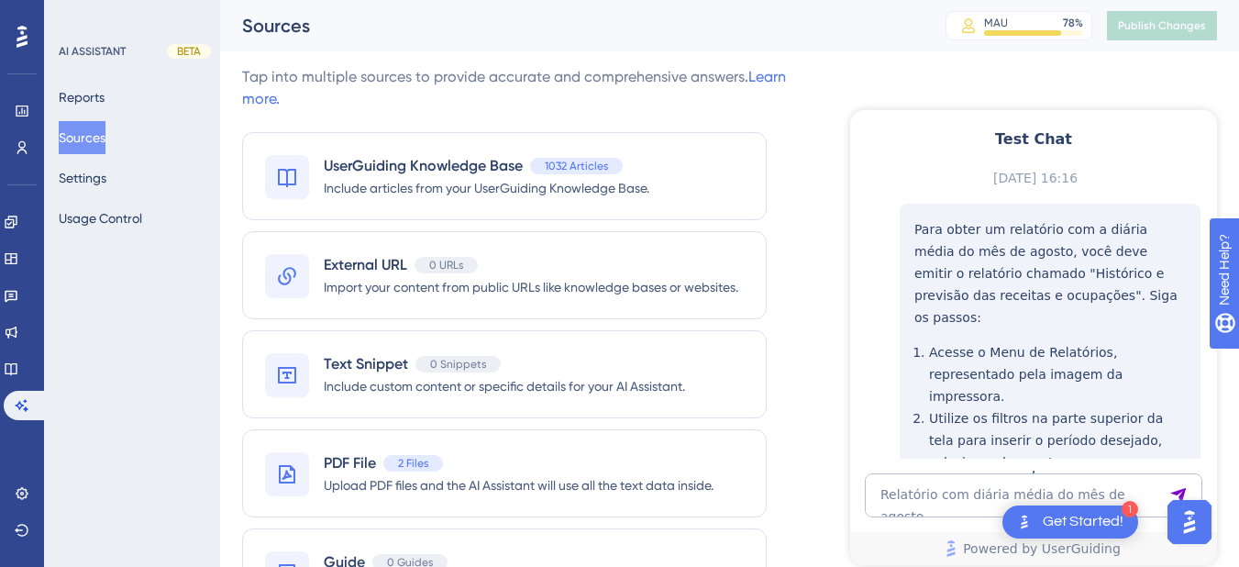
click at [997, 473] on li "O relatório mostrará a diária média (DM) e outras informações relevantes para o…" at bounding box center [1057, 506] width 257 height 66
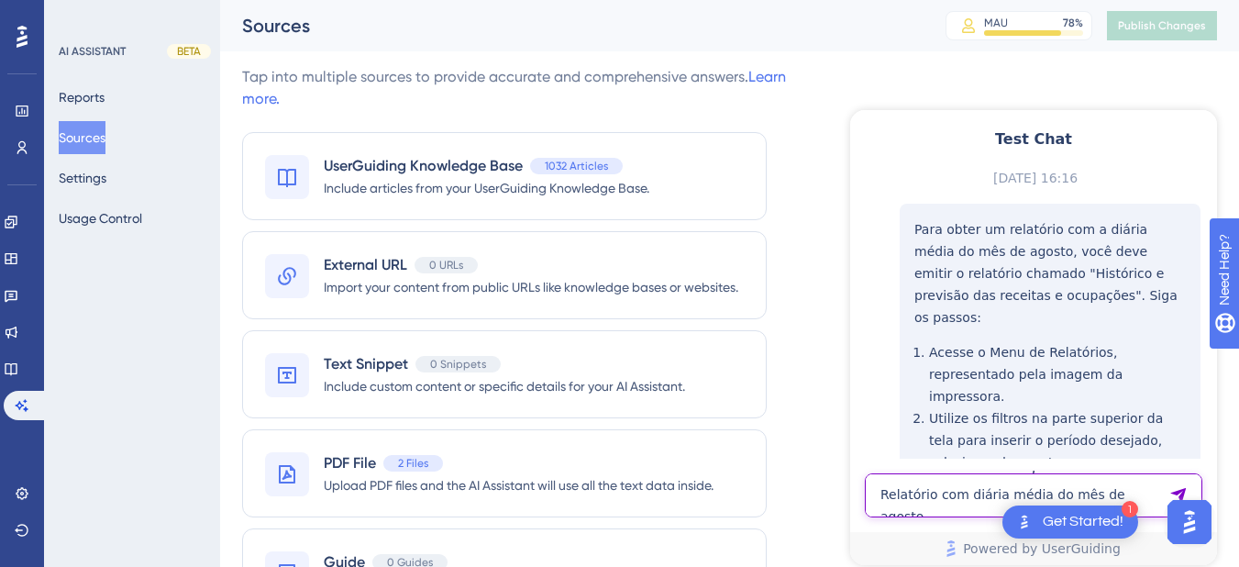
click at [951, 495] on textarea "Relatório com diária média do mês de agosto" at bounding box center [1033, 495] width 337 height 44
paste textarea "como reverter o check-in com no show"
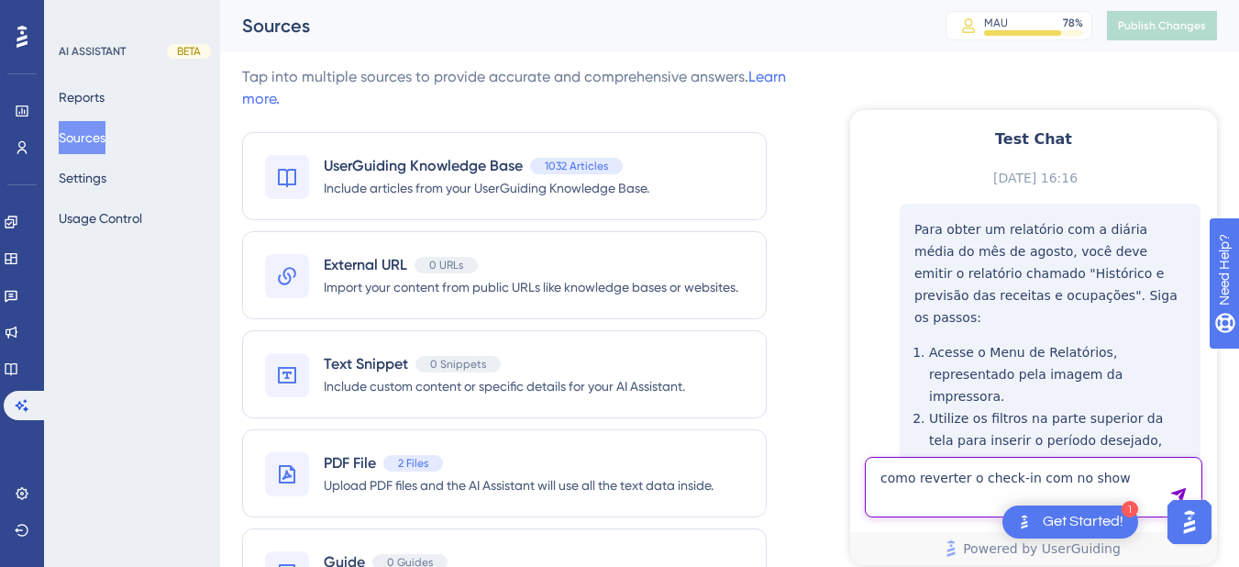
type textarea "como reverter o check-in com no show"
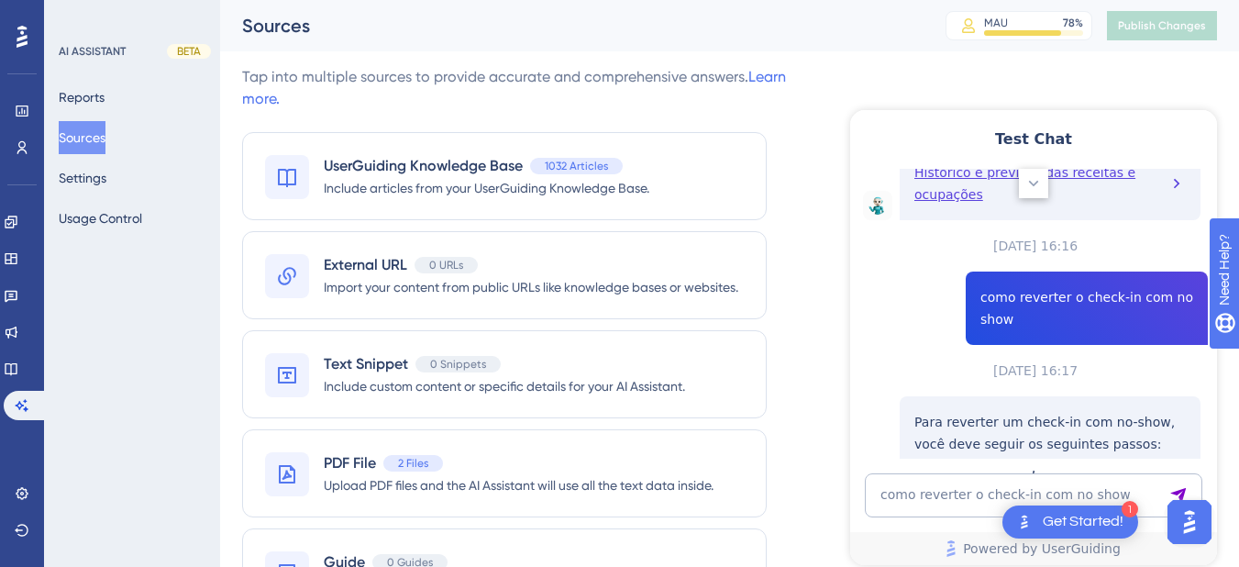
scroll to position [3205, 0]
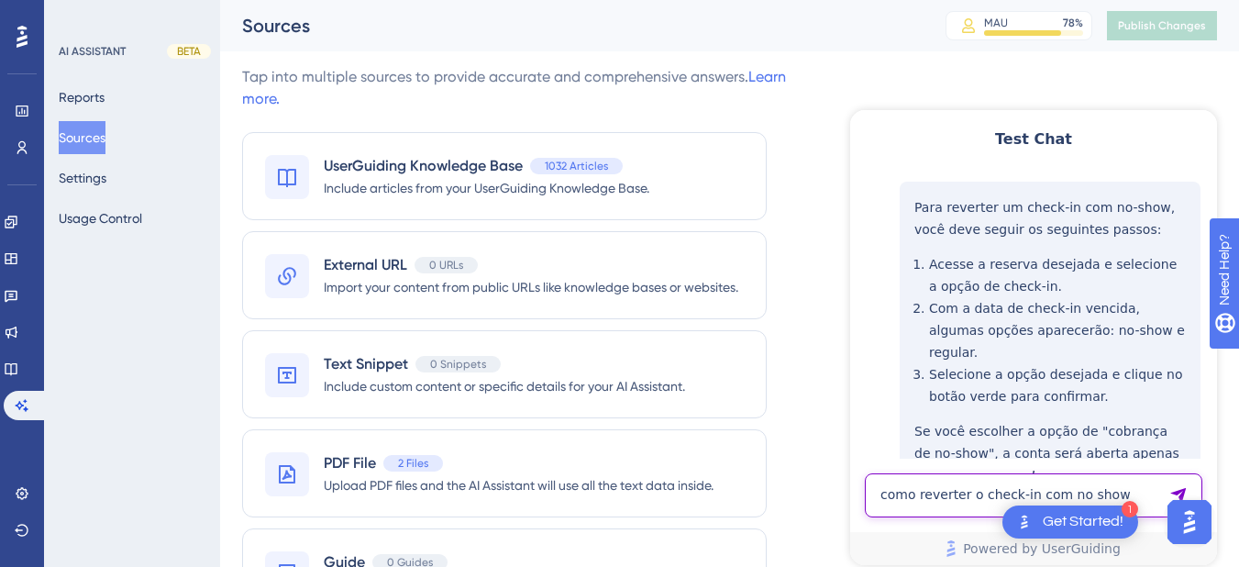
click at [981, 478] on textarea "como reverter o check-in com no show" at bounding box center [1033, 495] width 337 height 44
paste textarea "como transferir as diarias de grupo"
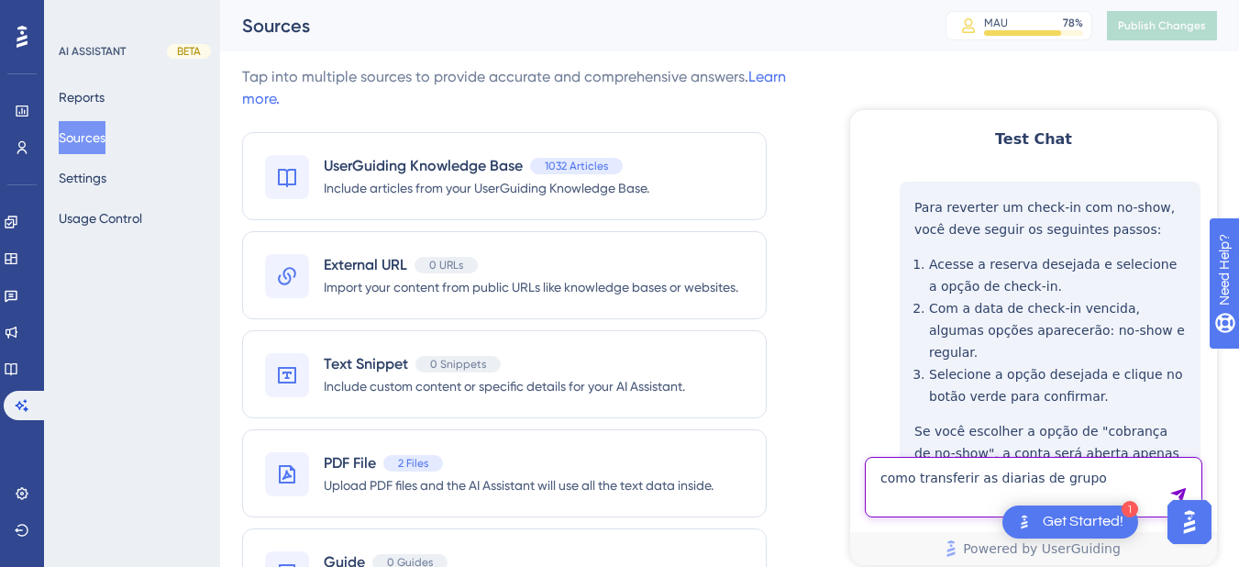
type textarea "como transferir as diarias de grupo"
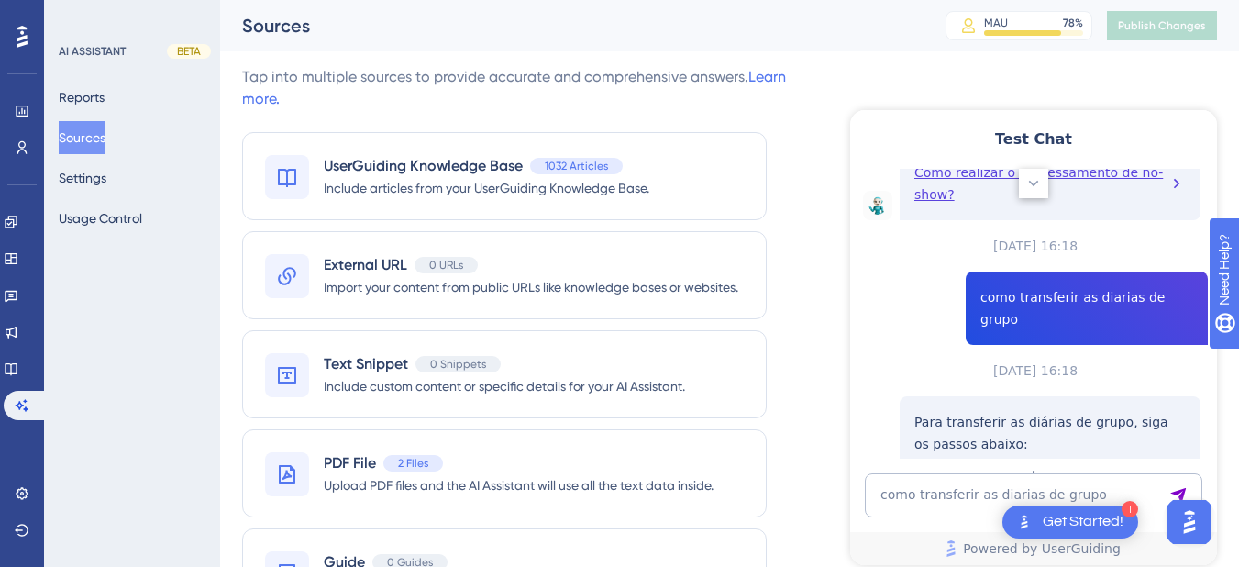
scroll to position [3893, 0]
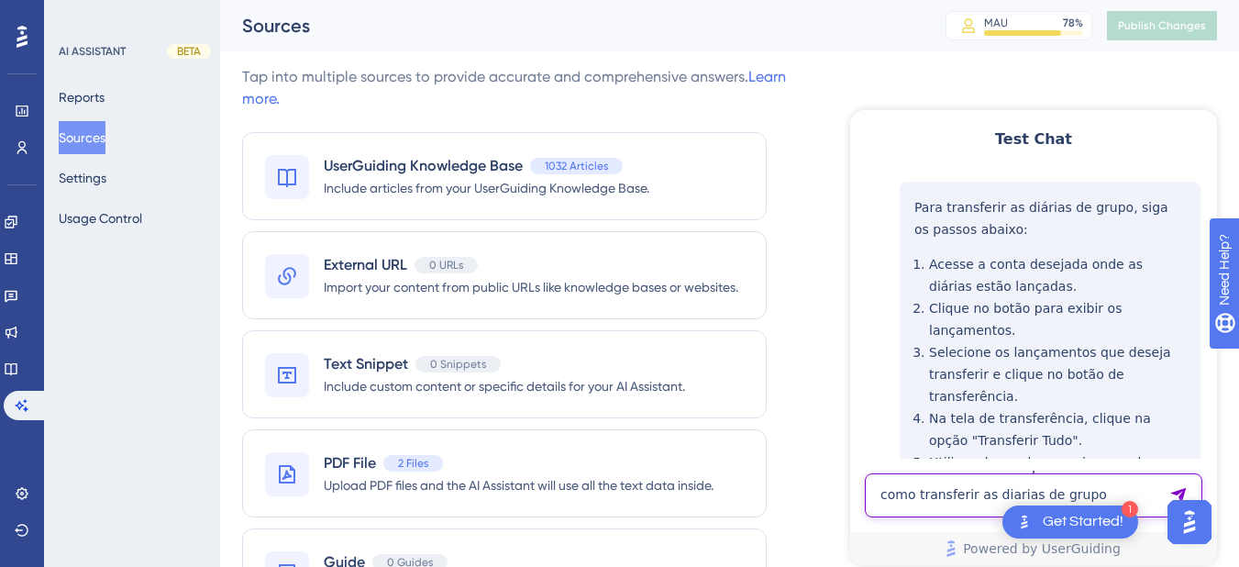
click at [926, 491] on textarea "como transferir as diarias de grupo" at bounding box center [1033, 495] width 337 height 44
paste textarea "COMO EMITIR EXTRATO PARA CONFERENCIA"
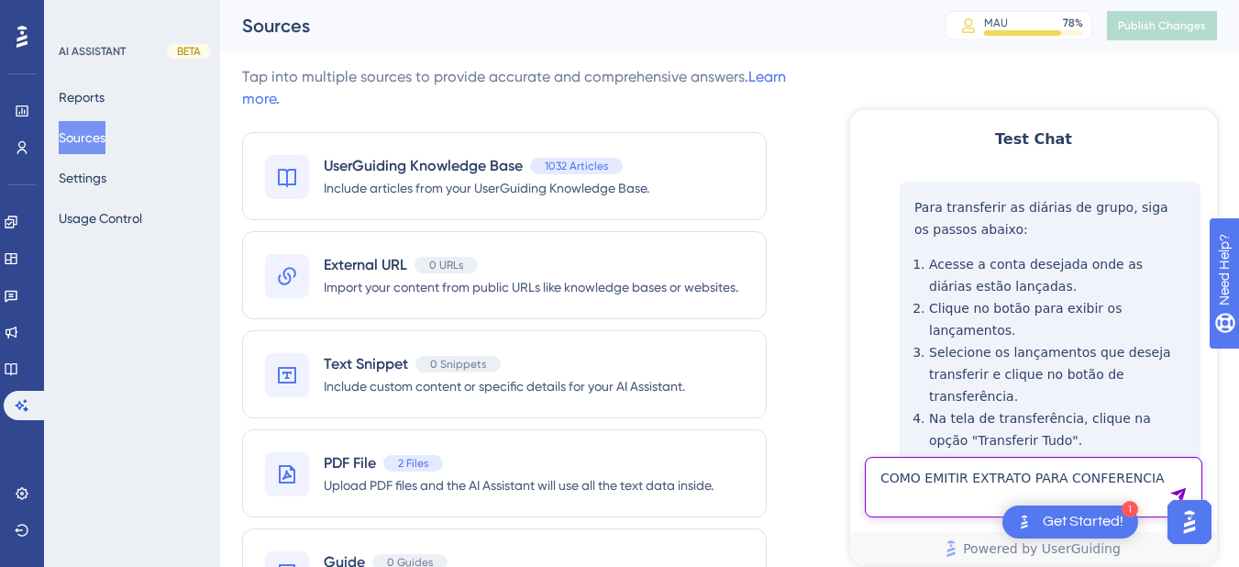
type textarea "COMO EMITIR EXTRATO PARA CONFERENCIA"
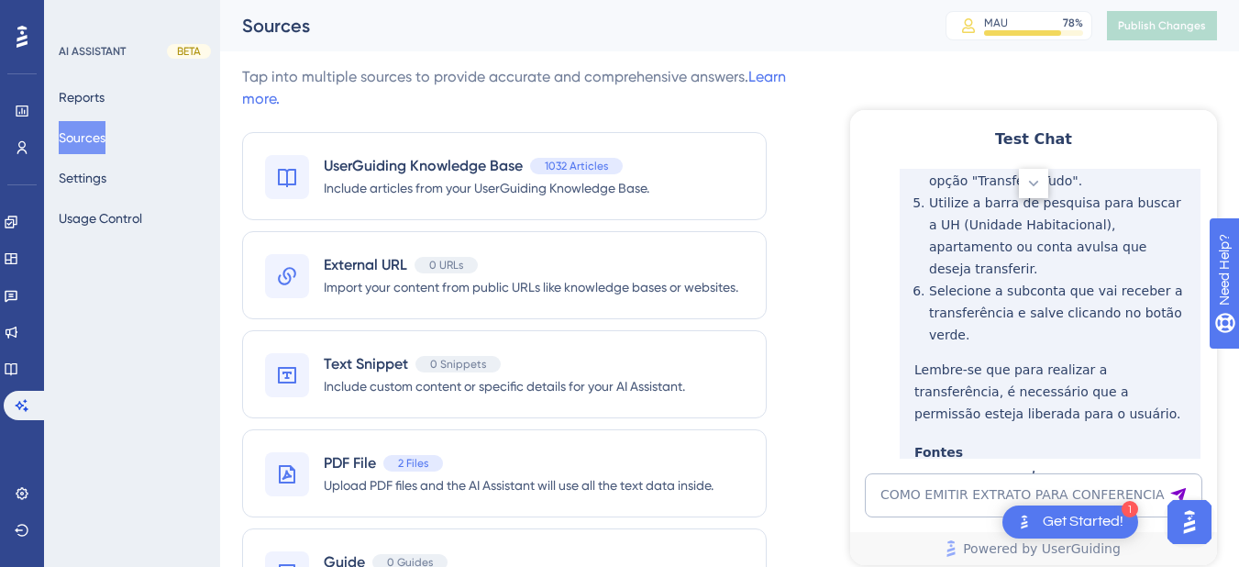
scroll to position [4581, 0]
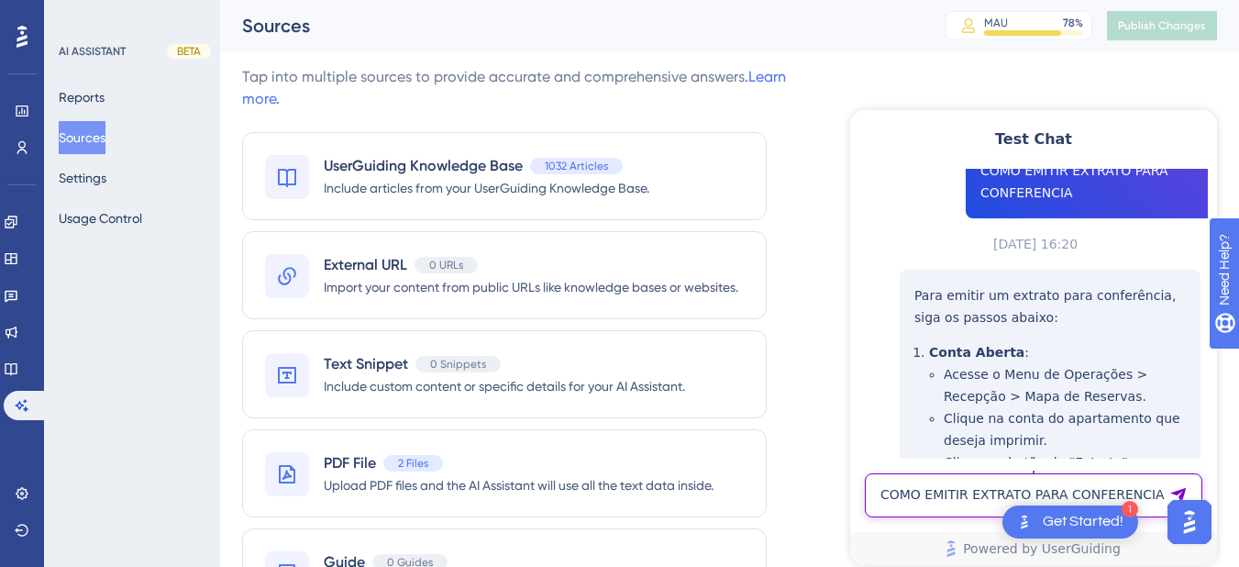
click at [886, 498] on textarea "COMO EMITIR EXTRATO PARA CONFERENCIA" at bounding box center [1033, 495] width 337 height 44
paste textarea "relatorio de reservas por usuario"
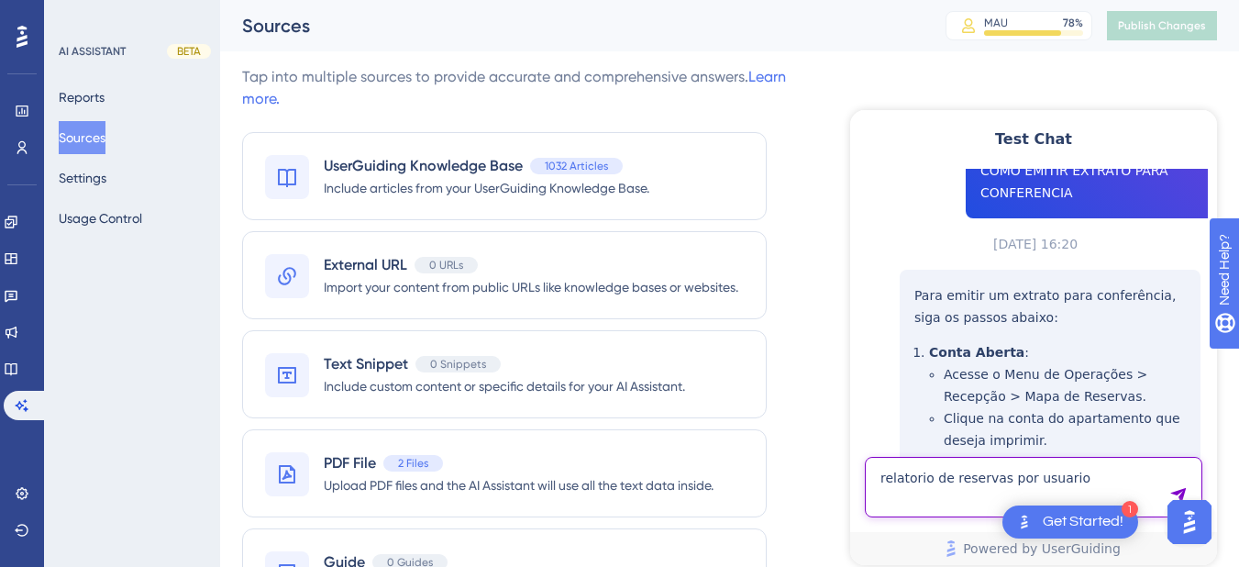
type textarea "relatorio de reservas por usuario"
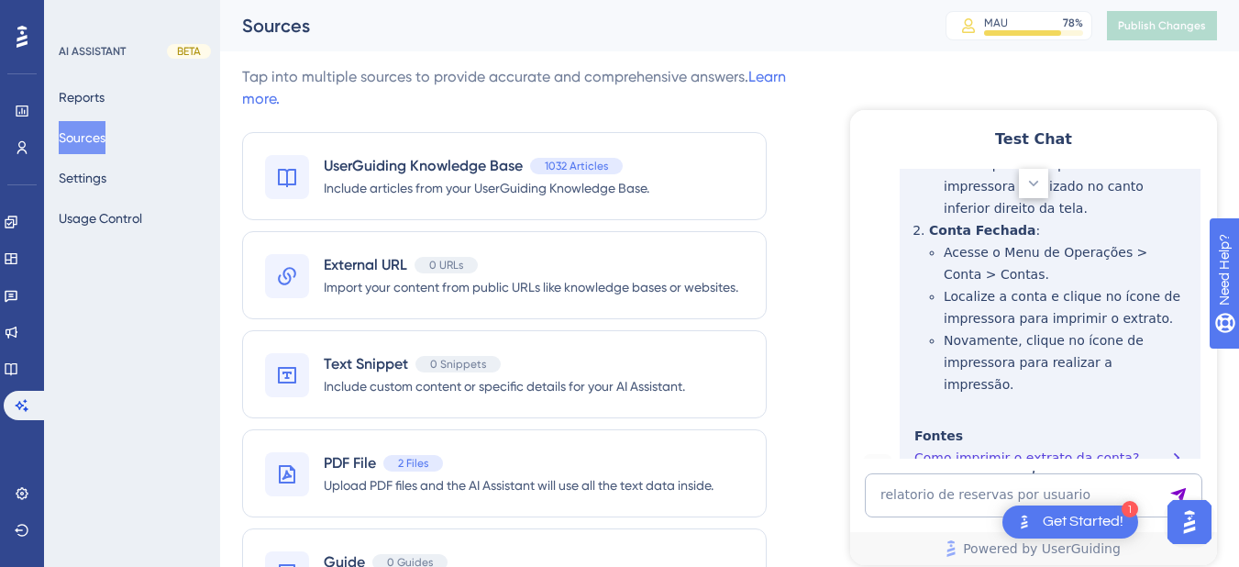
scroll to position [5114, 0]
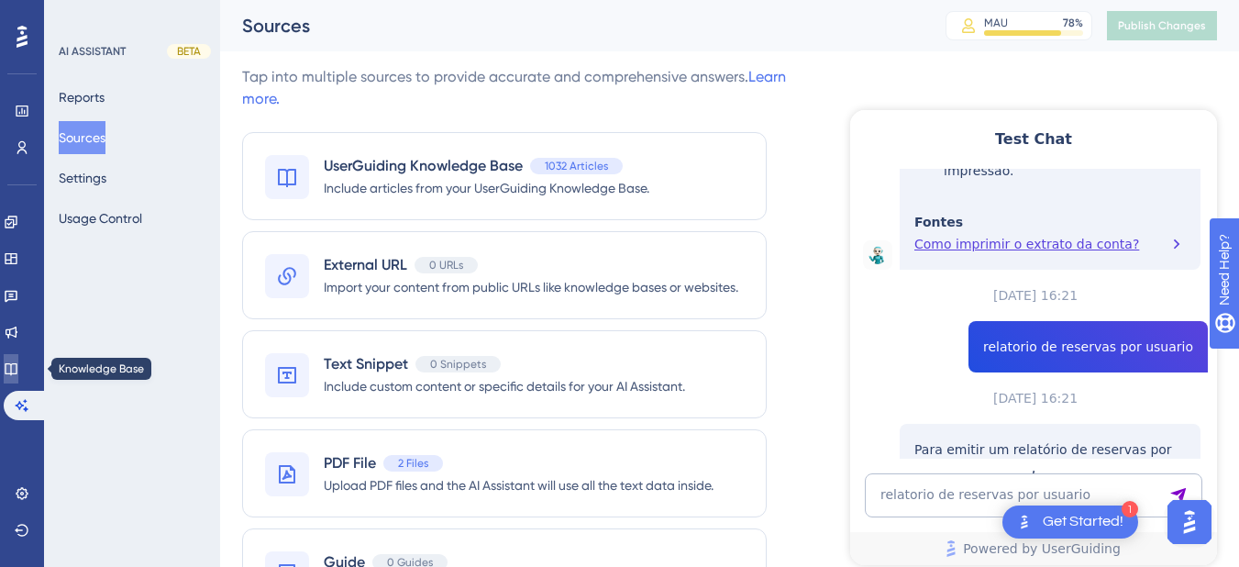
click at [18, 369] on icon at bounding box center [11, 368] width 15 height 15
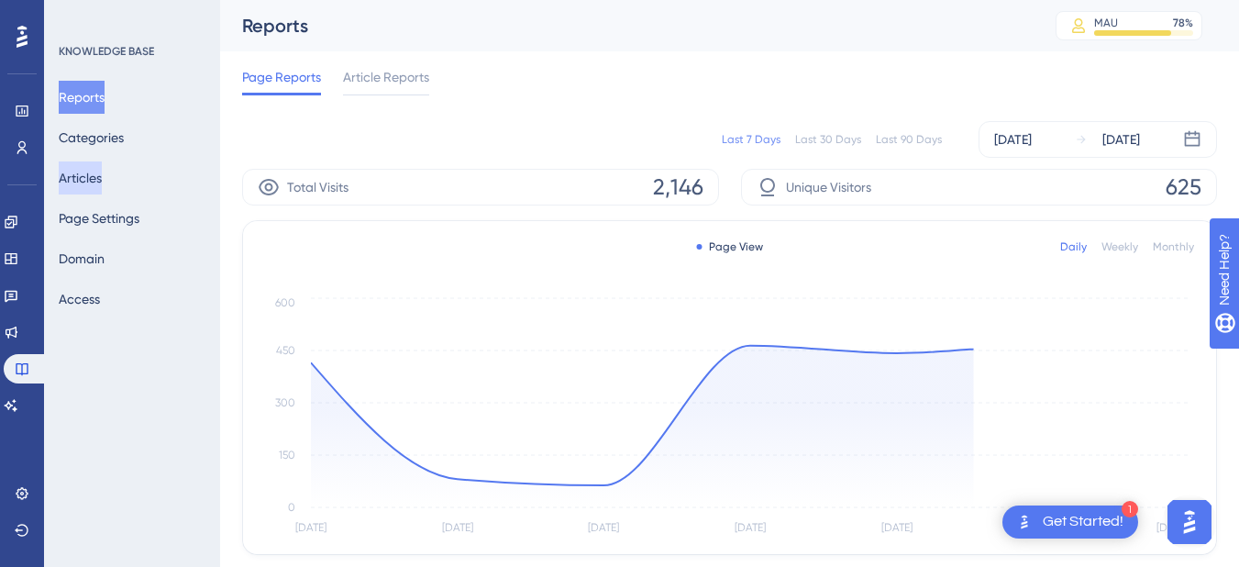
click at [99, 179] on button "Articles" at bounding box center [80, 177] width 43 height 33
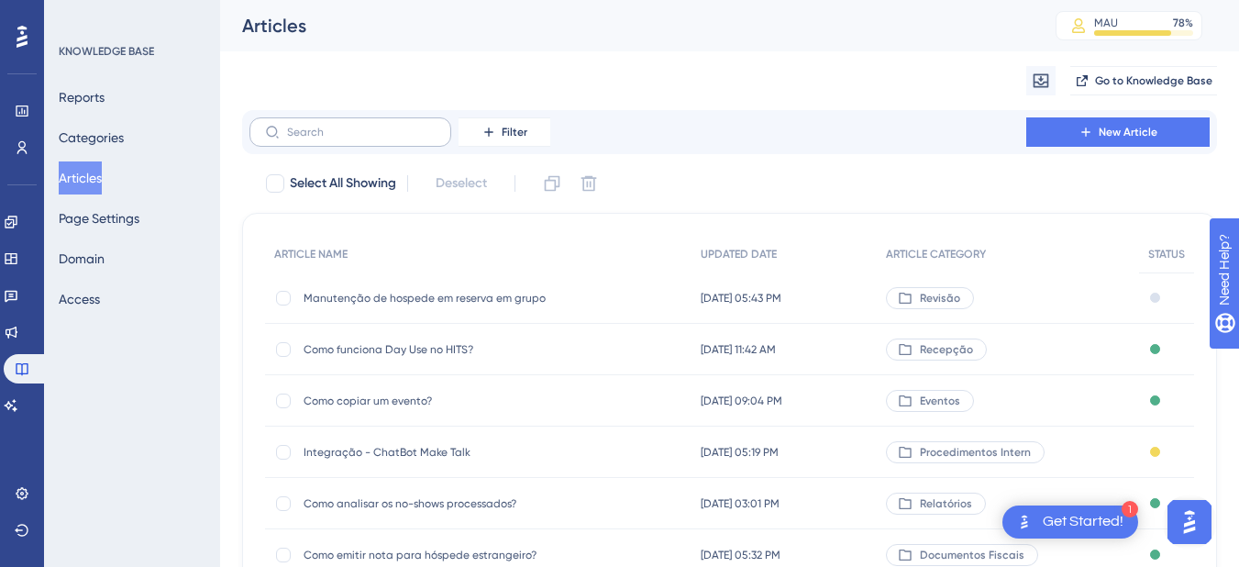
click at [347, 122] on label at bounding box center [350, 131] width 202 height 29
click at [347, 126] on input "text" at bounding box center [361, 132] width 149 height 13
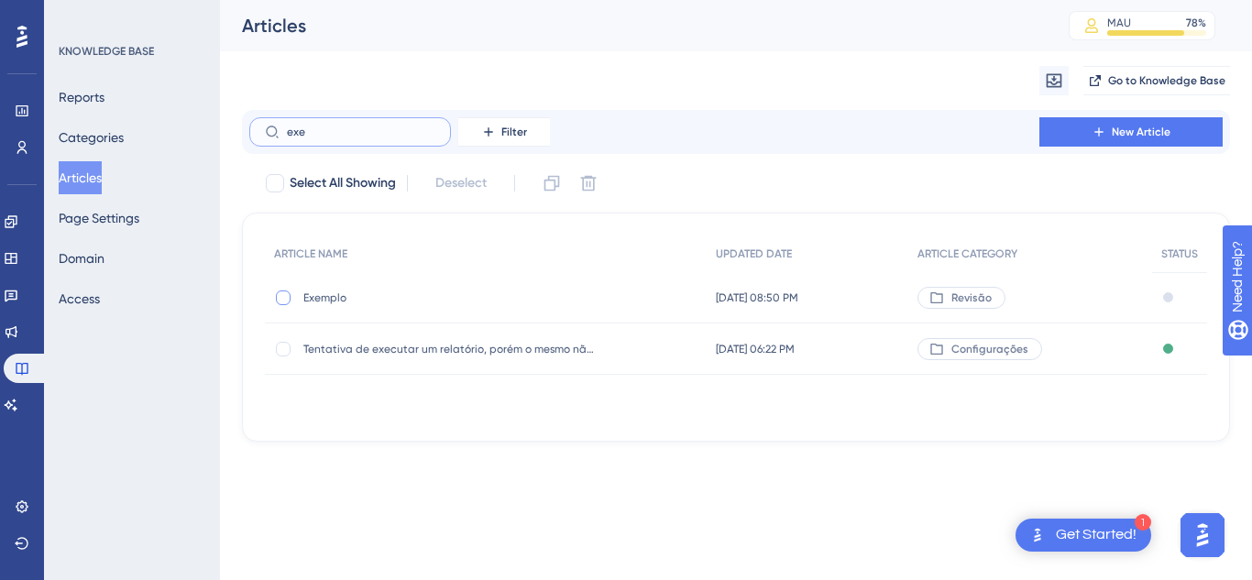
type input "exe"
click at [280, 301] on div at bounding box center [283, 298] width 15 height 15
click at [553, 182] on icon at bounding box center [552, 183] width 18 height 18
checkbox input "false"
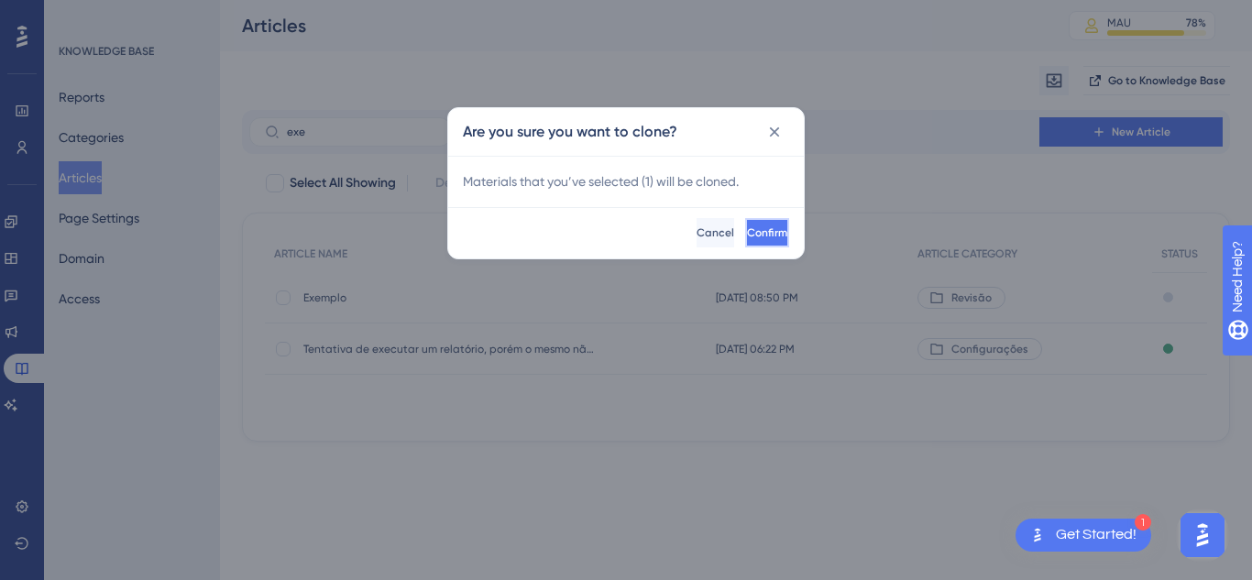
click at [747, 233] on span "Confirm" at bounding box center [767, 233] width 40 height 15
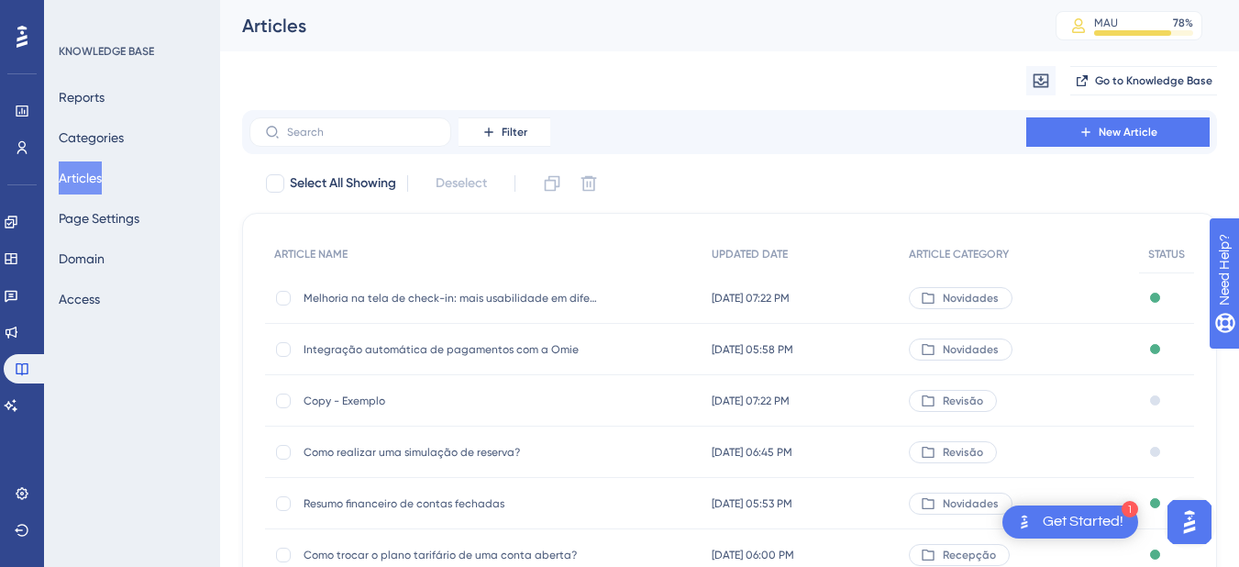
click at [361, 403] on span "Copy - Exemplo" at bounding box center [449, 400] width 293 height 15
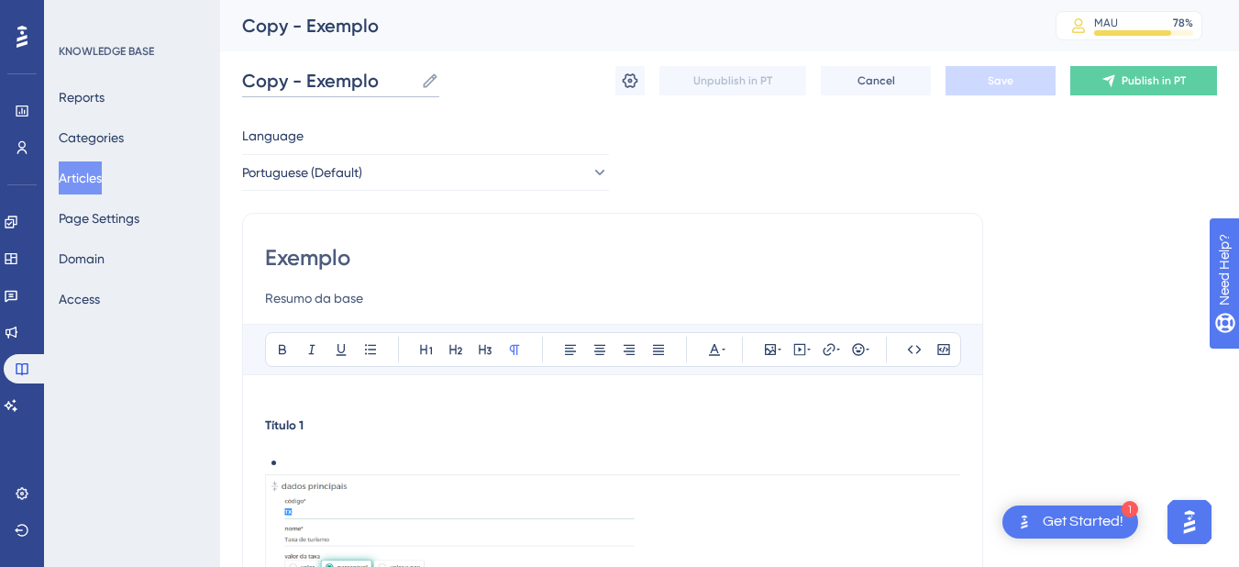
click at [314, 76] on input "Copy - Exemplo" at bounding box center [327, 81] width 171 height 26
paste input "mo configurar a obrigatoriedade do cadastro completo do hóspede no check-in?"
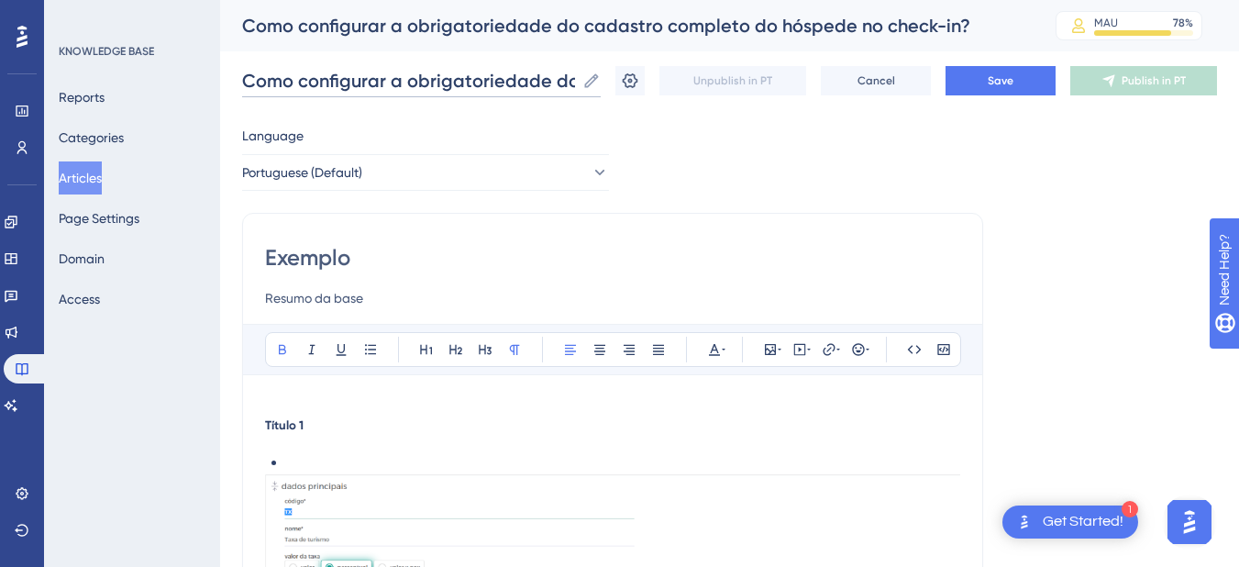
scroll to position [0, 369]
type input "Como configurar a obrigatoriedade do cadastro completo do hóspede no check-in?"
click at [308, 262] on input "Exemplo" at bounding box center [612, 257] width 695 height 29
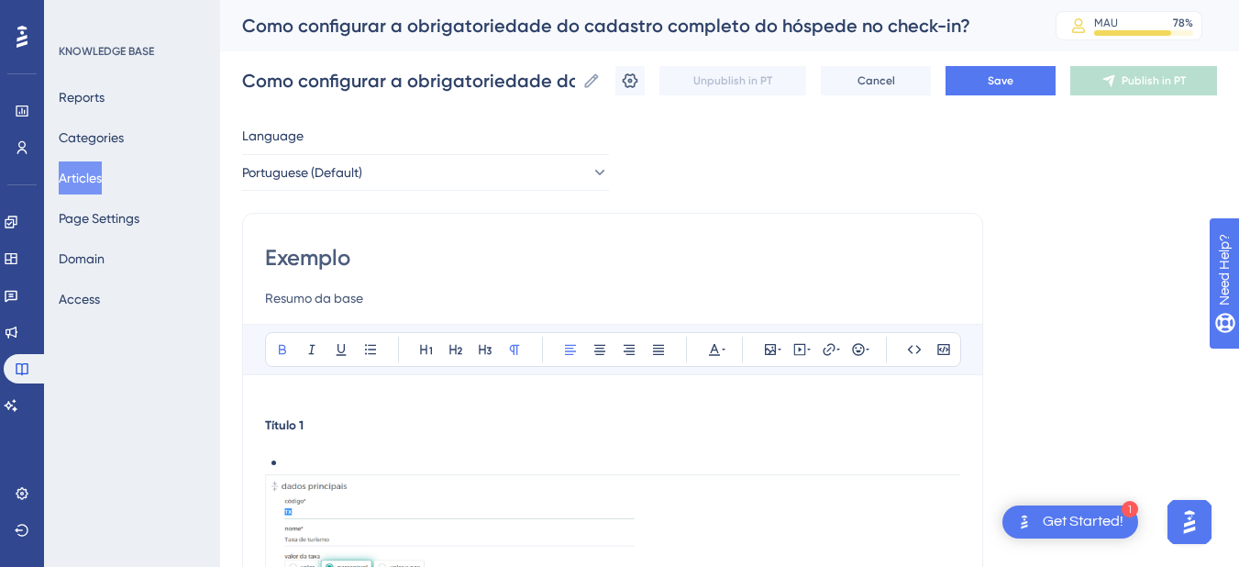
click at [308, 262] on input "Exemplo" at bounding box center [612, 257] width 695 height 29
paste input "Como configurar a obrigatoriedade do cadastro completo do hóspede no check-in?"
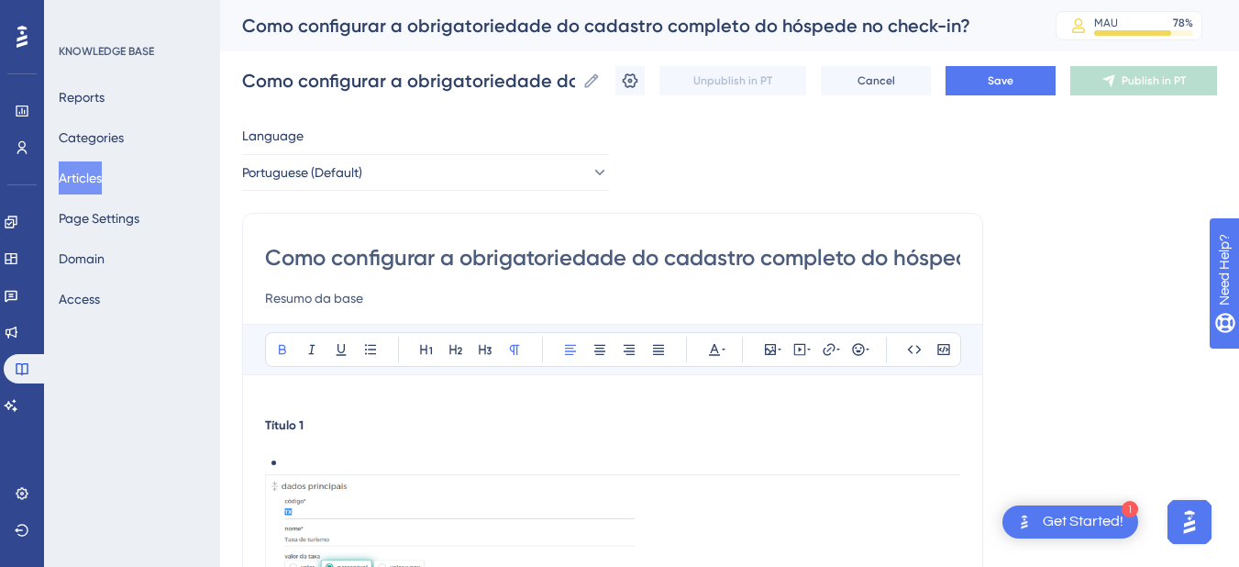
drag, startPoint x: 630, startPoint y: 270, endPoint x: 853, endPoint y: 270, distance: 222.8
click at [853, 270] on input "Como configurar a obrigatoriedade do cadastro completo do hóspede no check-in?" at bounding box center [612, 257] width 695 height 29
click at [670, 243] on input "Como configurar a obrigatoriedade do cadastro completo do hóspede no check-in?" at bounding box center [612, 257] width 695 height 29
drag, startPoint x: 670, startPoint y: 258, endPoint x: 997, endPoint y: 259, distance: 326.4
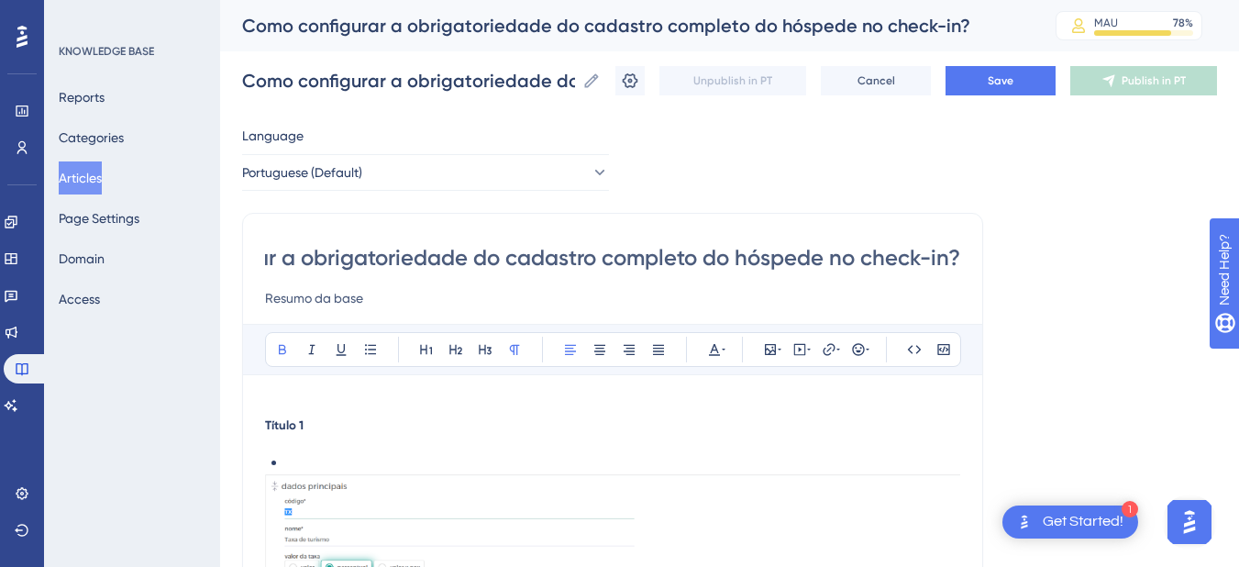
click at [871, 254] on input "Como configurar a obrigatoriedade do cadastro completo do hóspede no check-in?" at bounding box center [612, 257] width 695 height 29
drag, startPoint x: 826, startPoint y: 258, endPoint x: 670, endPoint y: 257, distance: 155.9
click at [670, 257] on input "Como configurar a obrigatoriedade do cadastro completo do hóspede no check-in?" at bounding box center [612, 257] width 695 height 29
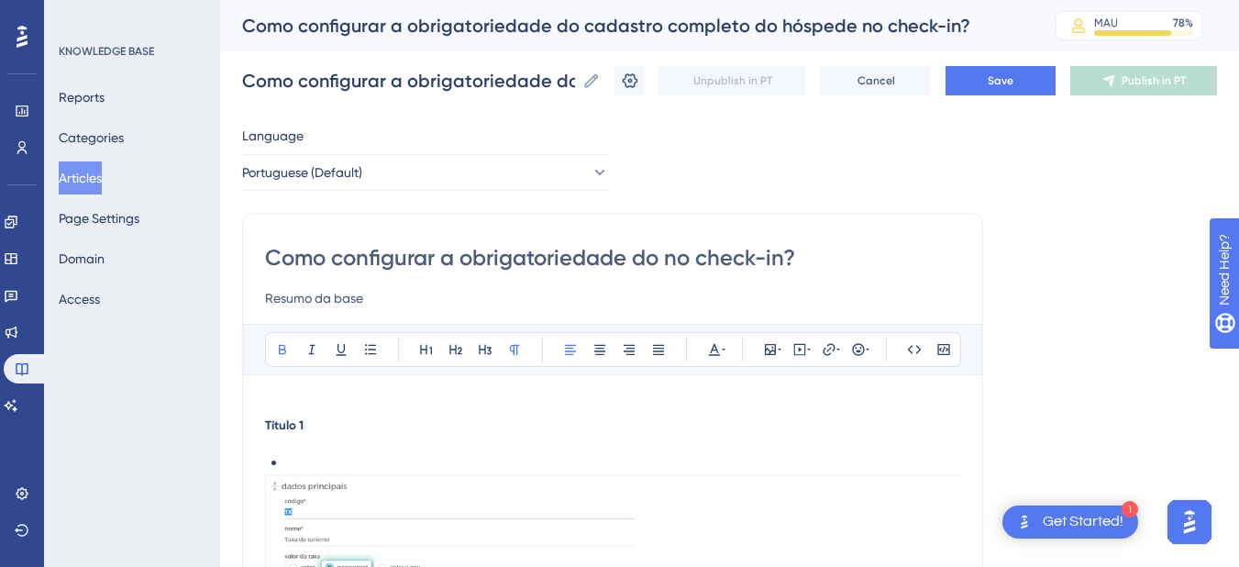
type input "Como configurar a obrigatoriedade d no check-in?"
type input "Como configurar a obrigatoriedade da de no check-in?"
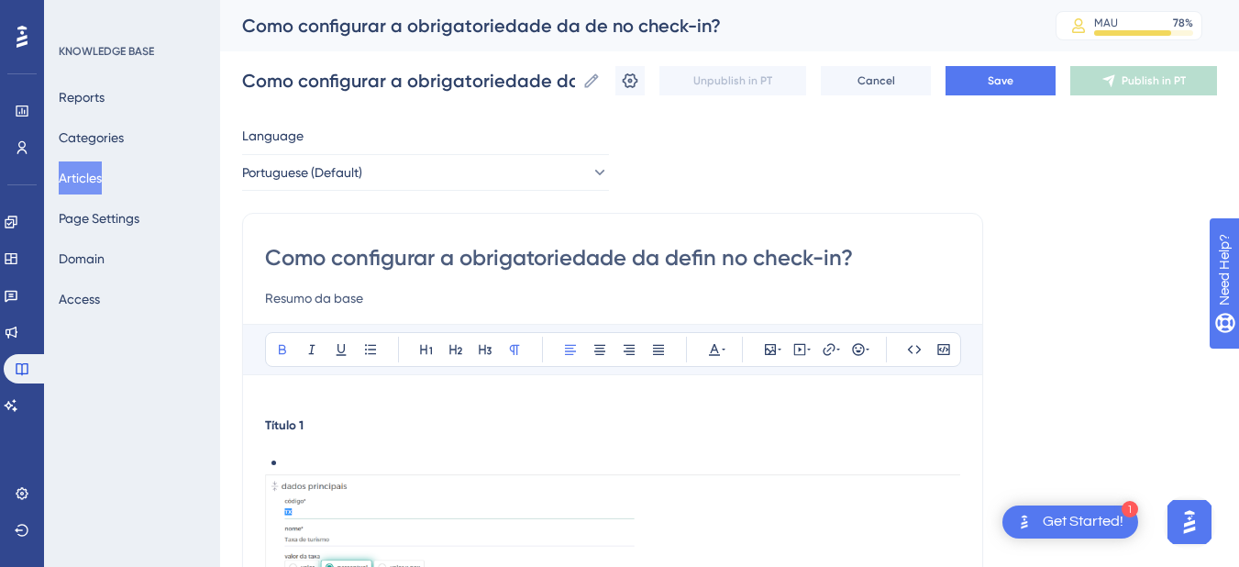
type input "Como configurar a obrigatoriedade da defini no check-in?"
type input "Como configurar a obrigatoriedade da definição do apar no check-in?"
type input "Como configurar a obrigatoriedade da definição do apartamento no check-in?"
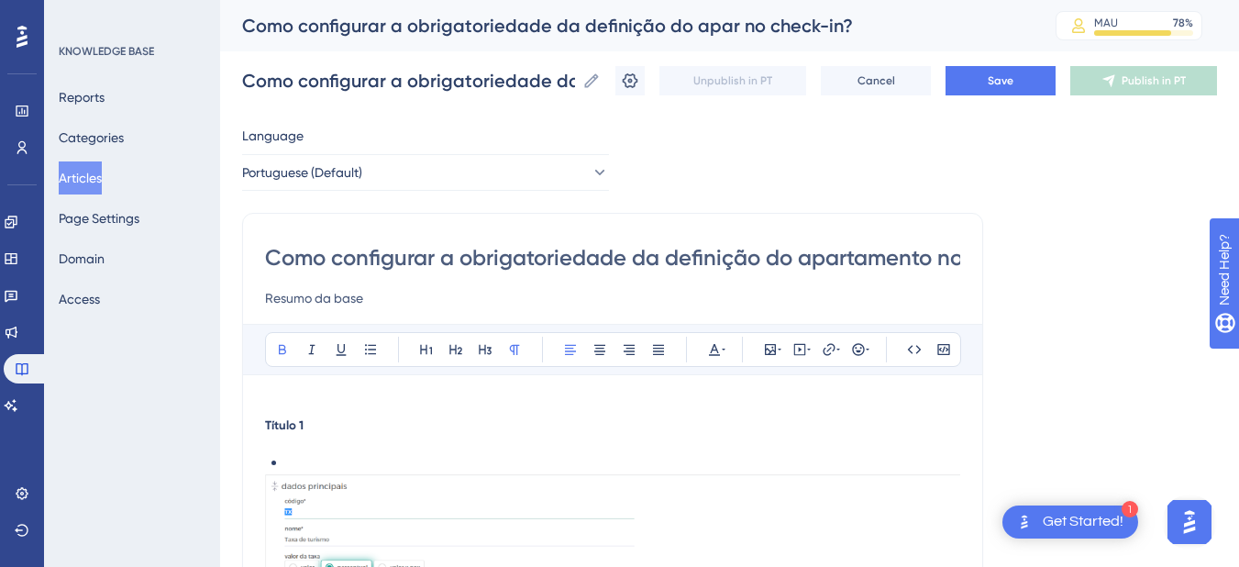
type input "Como configurar a obrigatoriedade da definição do apartamento no check-in?"
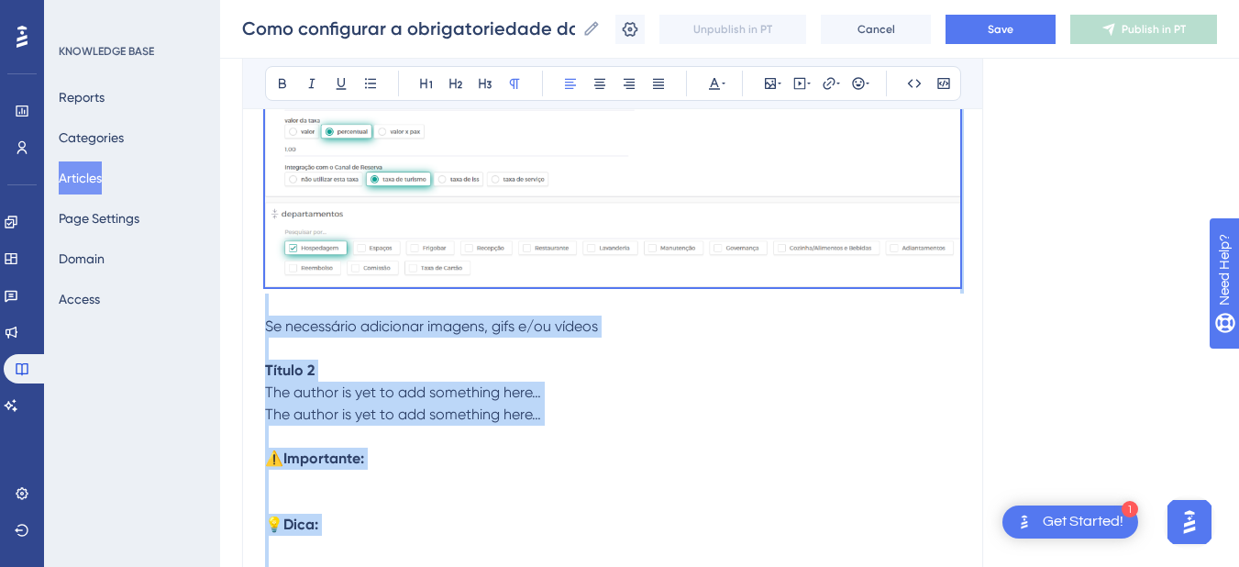
scroll to position [721, 0]
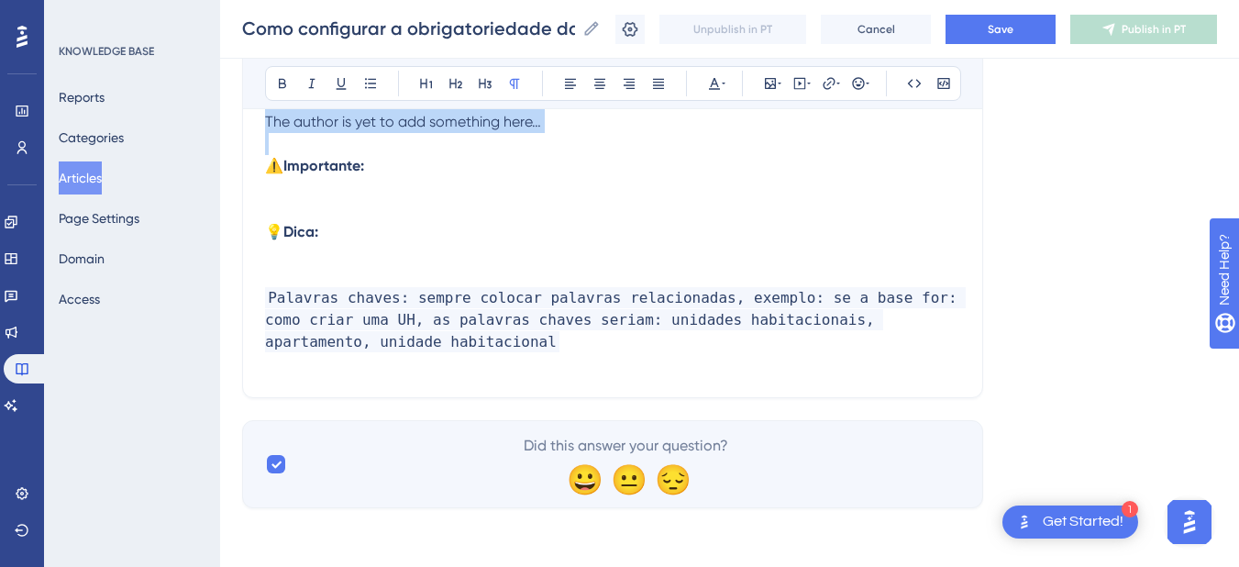
drag, startPoint x: 268, startPoint y: 423, endPoint x: 525, endPoint y: 134, distance: 387.0
click at [525, 134] on div "Título 1 Se necessário adicionar imagens, gifs e/ou vídeos Título 2 The author …" at bounding box center [612, 42] width 695 height 706
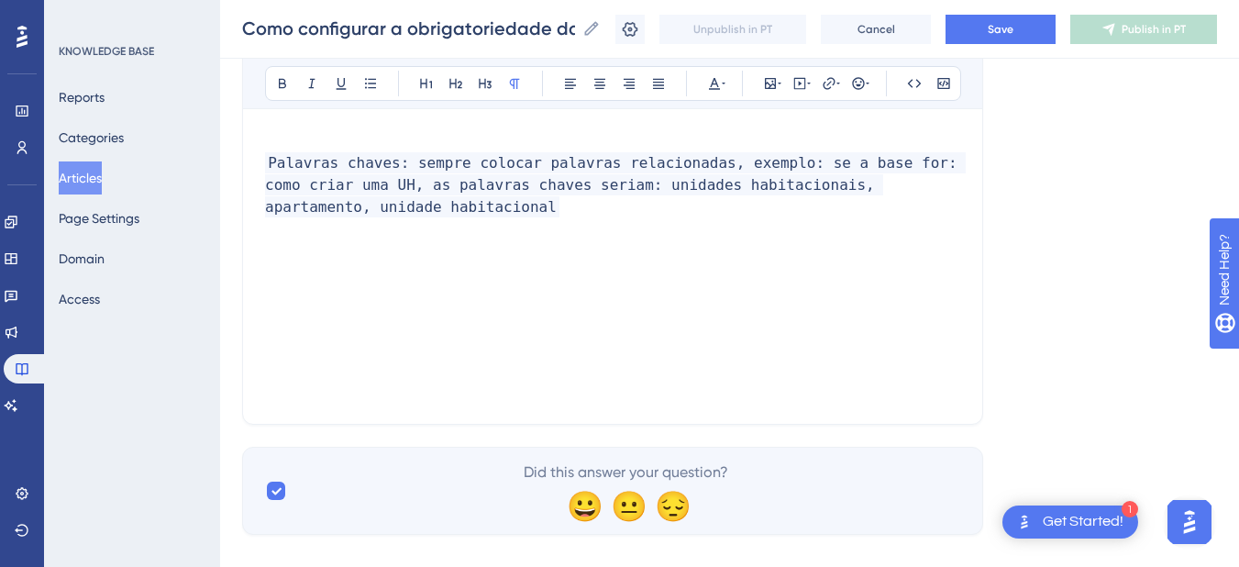
scroll to position [178, 0]
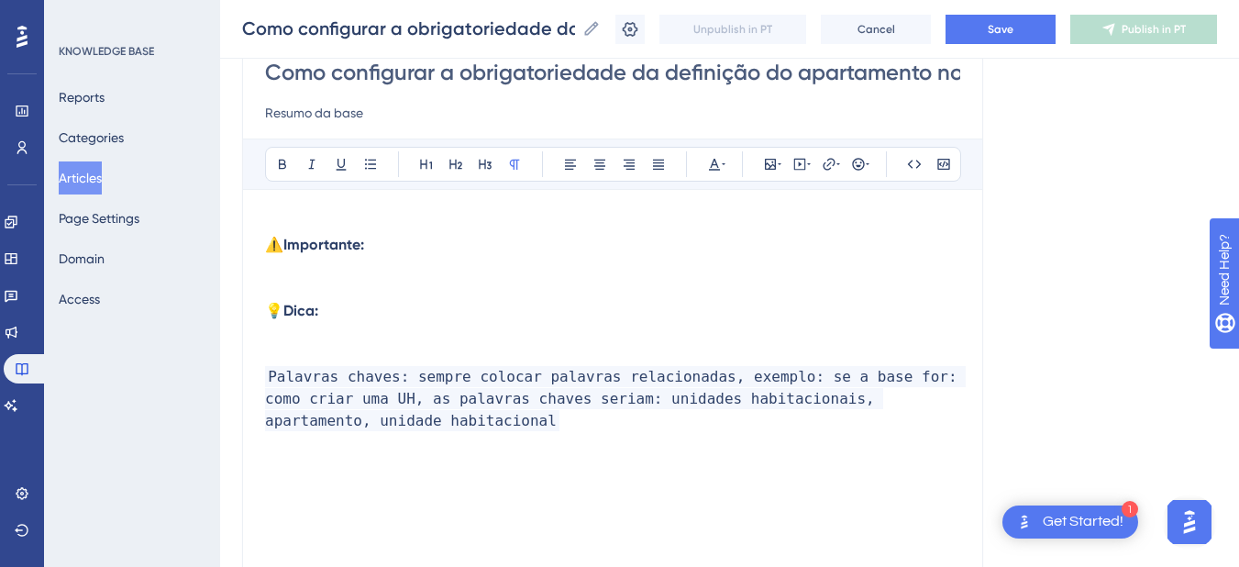
click at [281, 230] on p at bounding box center [612, 223] width 695 height 22
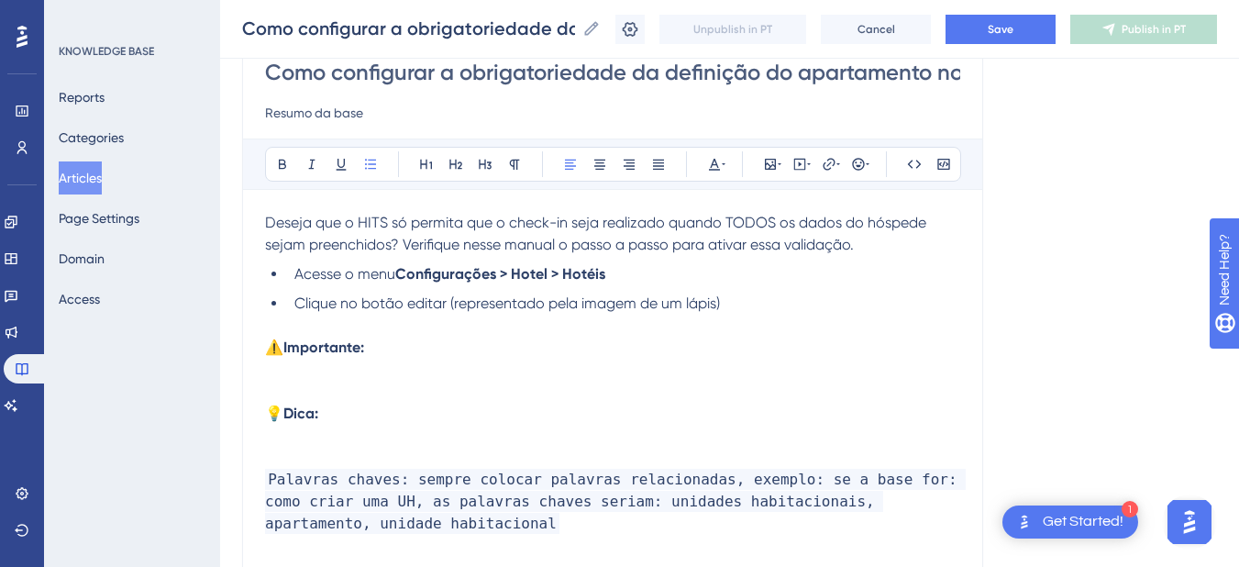
click at [804, 303] on li "Clique no botão editar (representado pela imagem de um lápis)" at bounding box center [623, 303] width 673 height 22
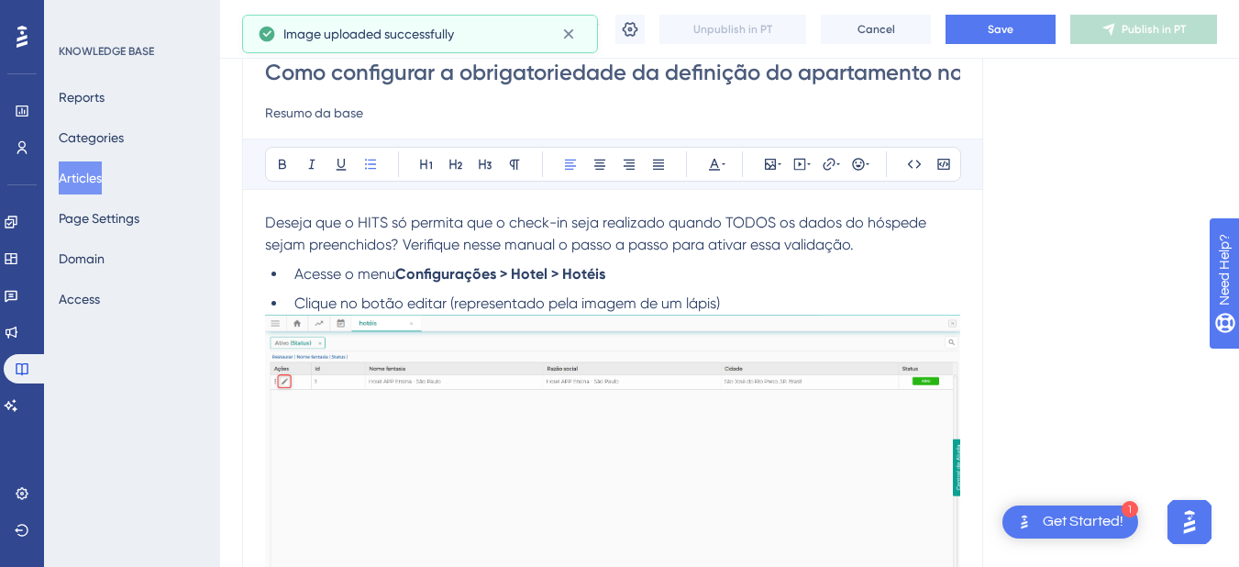
click at [789, 294] on li "Clique no botão editar (representado pela imagem de um lápis)" at bounding box center [623, 303] width 673 height 22
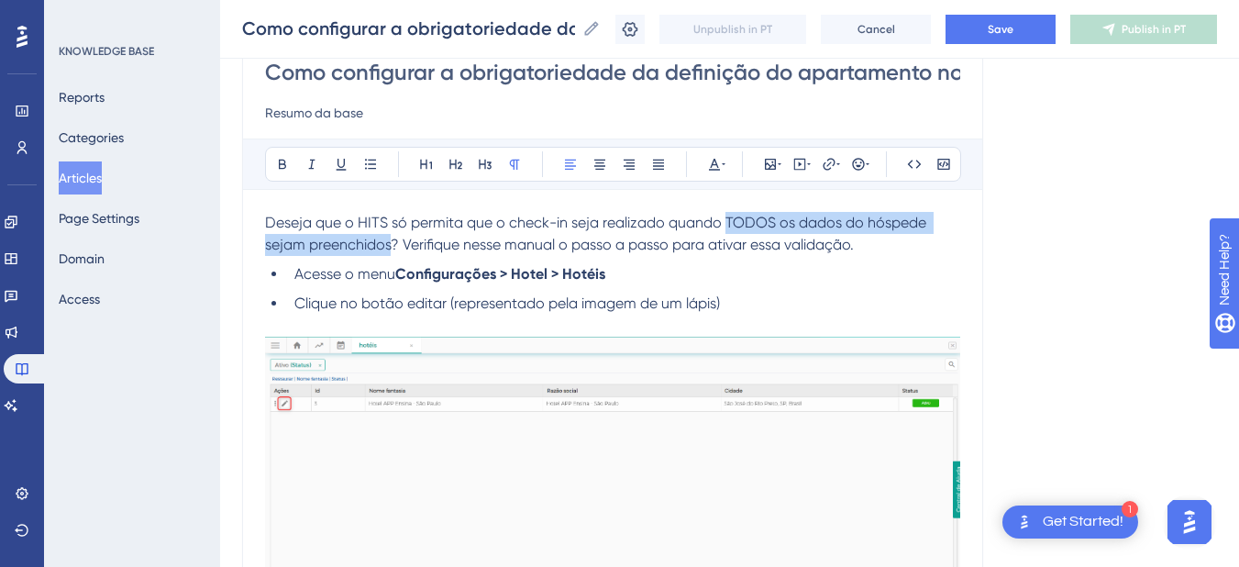
drag, startPoint x: 392, startPoint y: 243, endPoint x: 727, endPoint y: 222, distance: 335.3
click at [727, 222] on span "Deseja que o HITS só permita que o check-in seja realizado quando TODOS os dado…" at bounding box center [597, 233] width 665 height 39
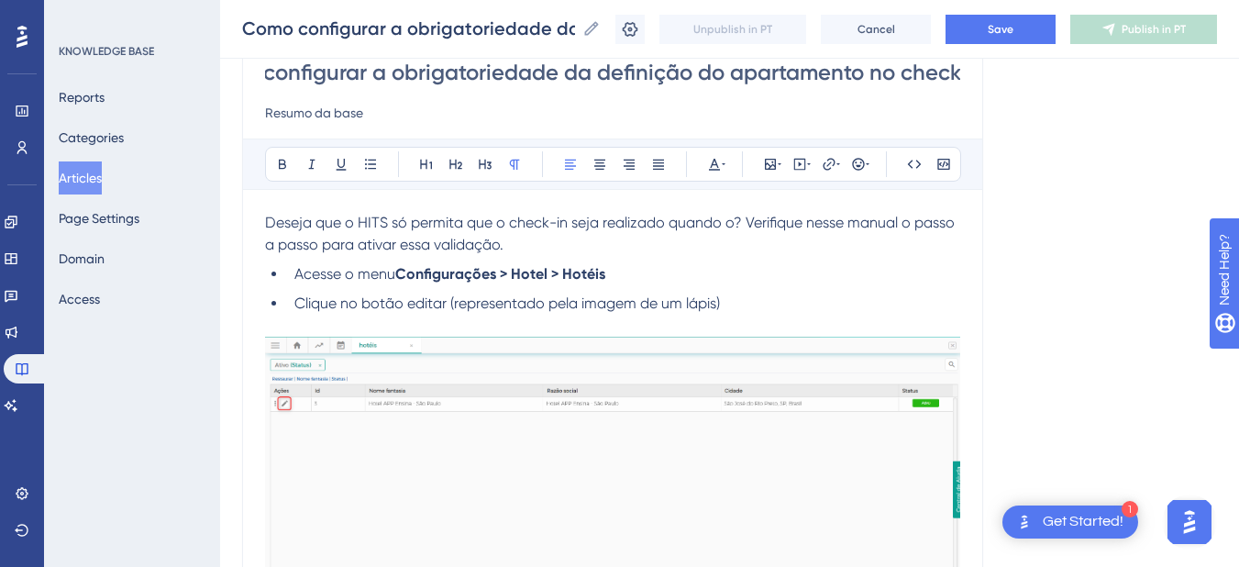
scroll to position [0, 113]
drag, startPoint x: 715, startPoint y: 72, endPoint x: 960, endPoint y: 76, distance: 244.8
click at [960, 76] on div "Como configurar a obrigatoriedade da definição do apartamento no check-in? Resu…" at bounding box center [612, 478] width 741 height 901
click at [835, 70] on input "Como configurar a obrigatoriedade da definição do apartamento no check-in?" at bounding box center [612, 72] width 695 height 29
drag, startPoint x: 829, startPoint y: 76, endPoint x: 952, endPoint y: 76, distance: 122.9
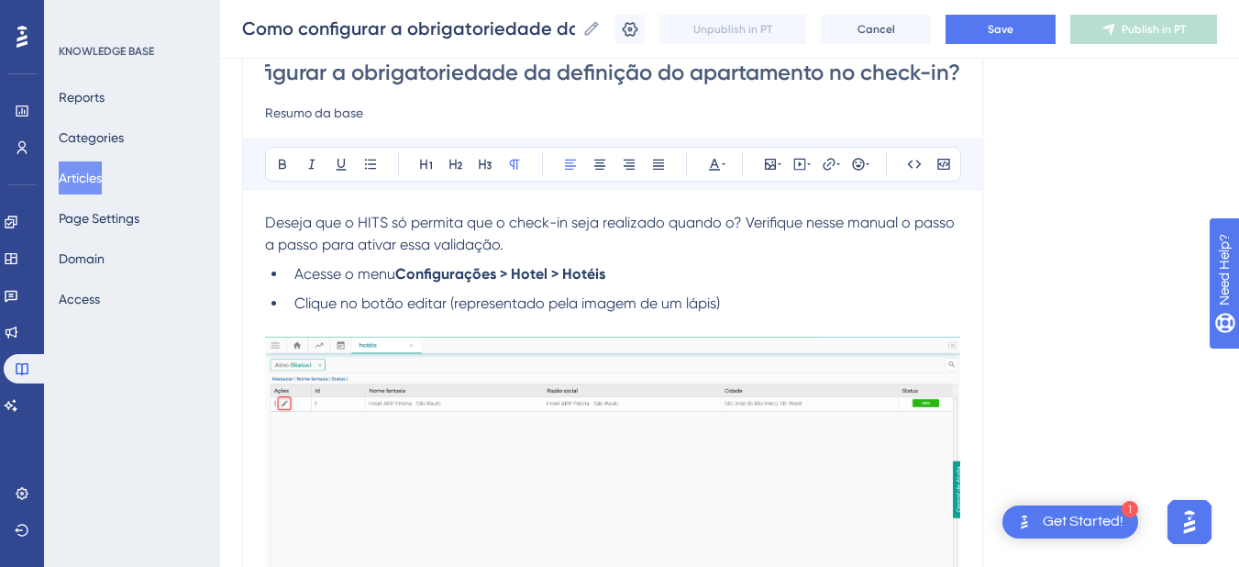
click at [952, 76] on input "Como configurar a obrigatoriedade da definição do apartamento no check-in?" at bounding box center [612, 72] width 695 height 29
type input "Como configurar a obrigatoriedade da definição do apartamento ?"
type input "Como configurar a obrigatoriedade da definição do apartamento na cria?"
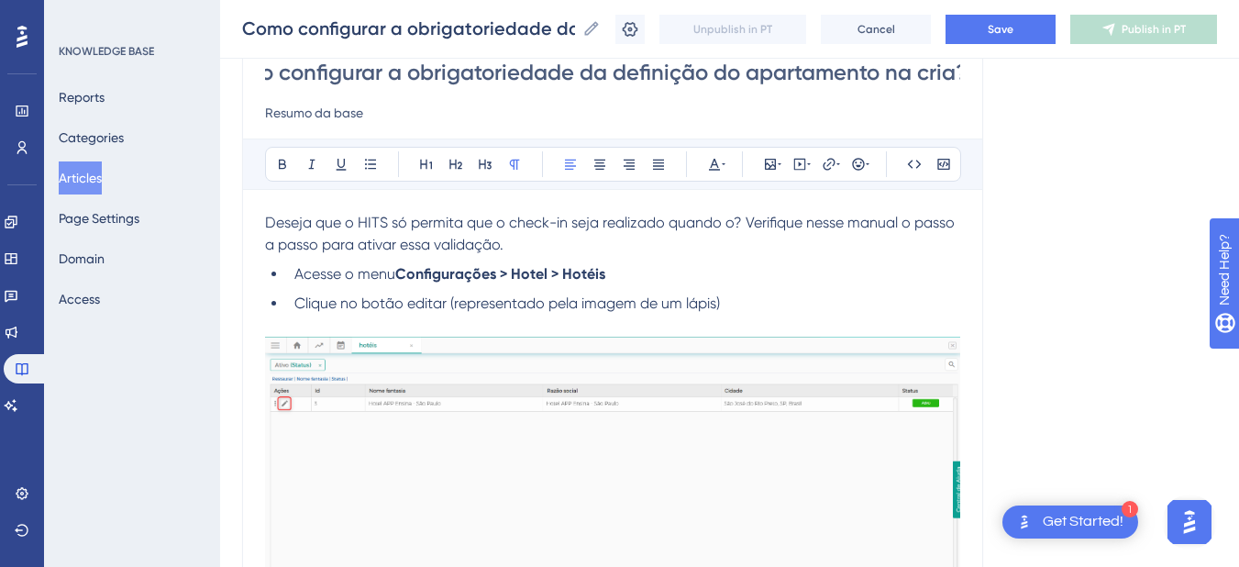
type input "Como configurar a obrigatoriedade da definição do apartamento na cria?"
type input "Como configurar a obrigatoriedade da definição do apartamento na criação da res…"
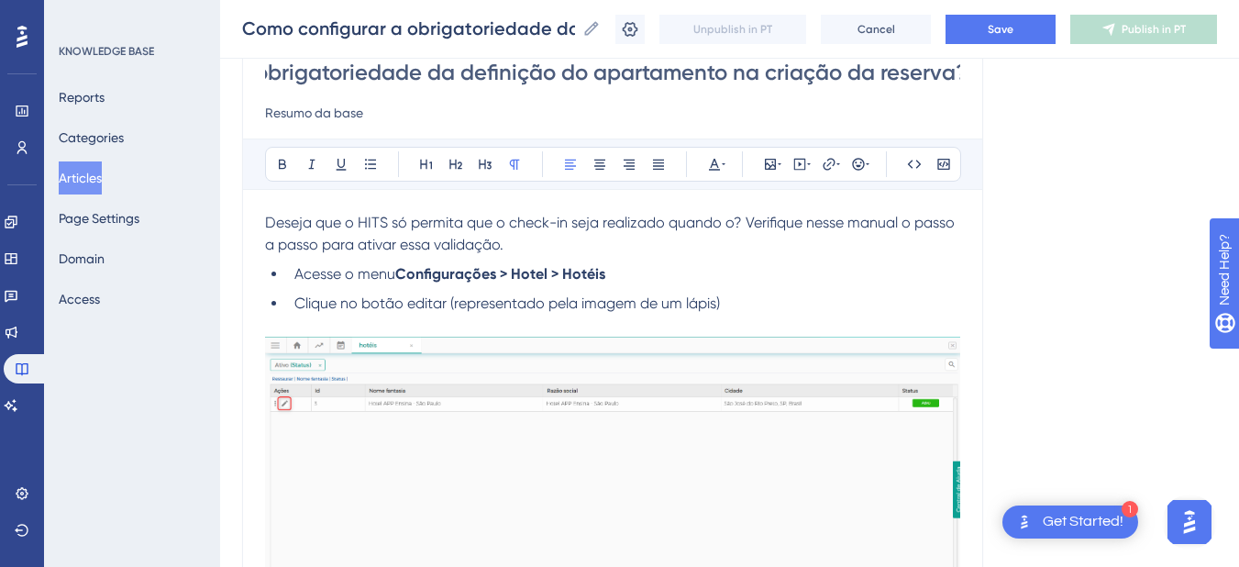
type input "Como configurar a obrigatoriedade da definição do apartamento na criação da res…"
drag, startPoint x: 947, startPoint y: 77, endPoint x: 986, endPoint y: 77, distance: 38.5
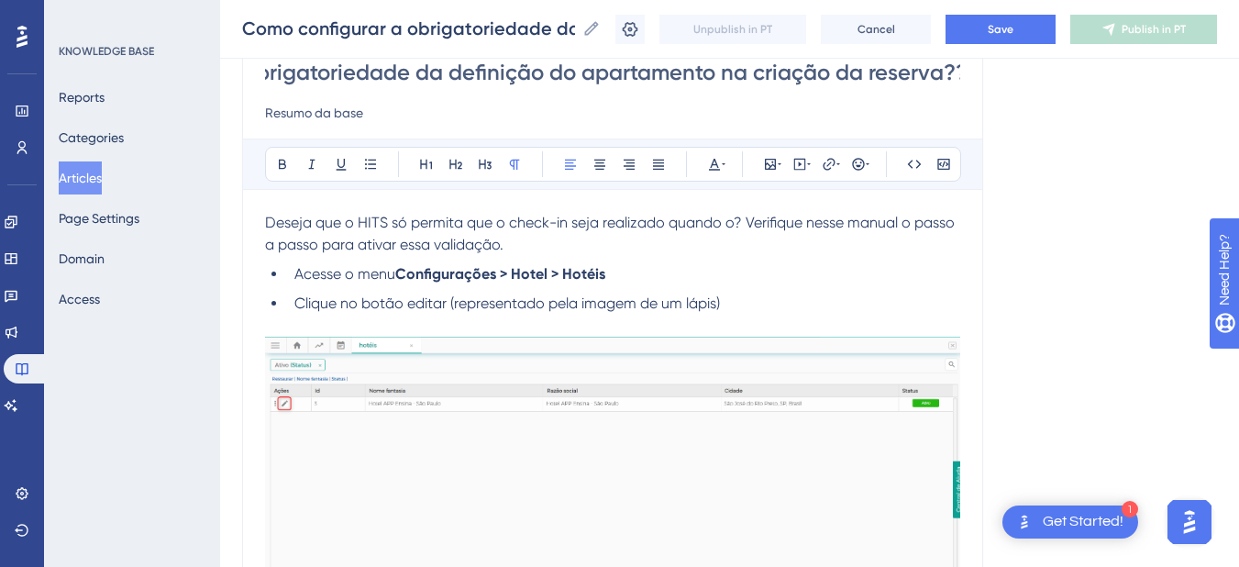
click at [986, 77] on div "Language Portuguese (Default) Como configurar a obrigatoriedade da definição do…" at bounding box center [729, 488] width 975 height 1099
click at [857, 71] on input "Como configurar a obrigatoriedade da definição do apartamento na criação da res…" at bounding box center [612, 72] width 695 height 29
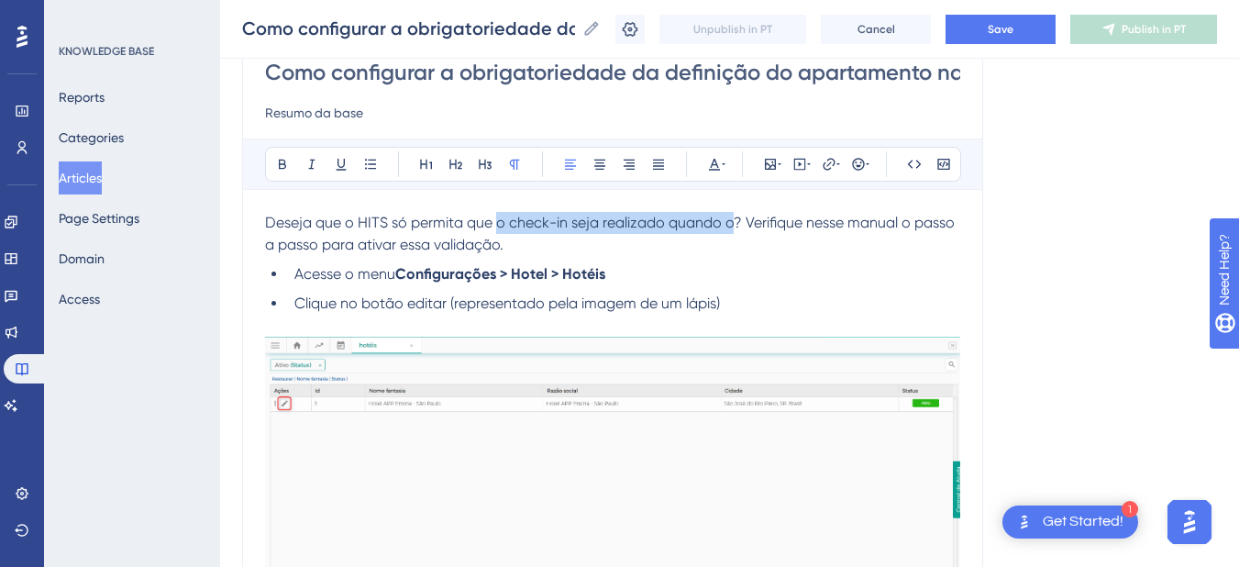
drag, startPoint x: 498, startPoint y: 223, endPoint x: 734, endPoint y: 218, distance: 236.6
click at [734, 218] on span "Deseja que o HITS só permita que o check-in seja realizado quando o? Verifique …" at bounding box center [611, 233] width 693 height 39
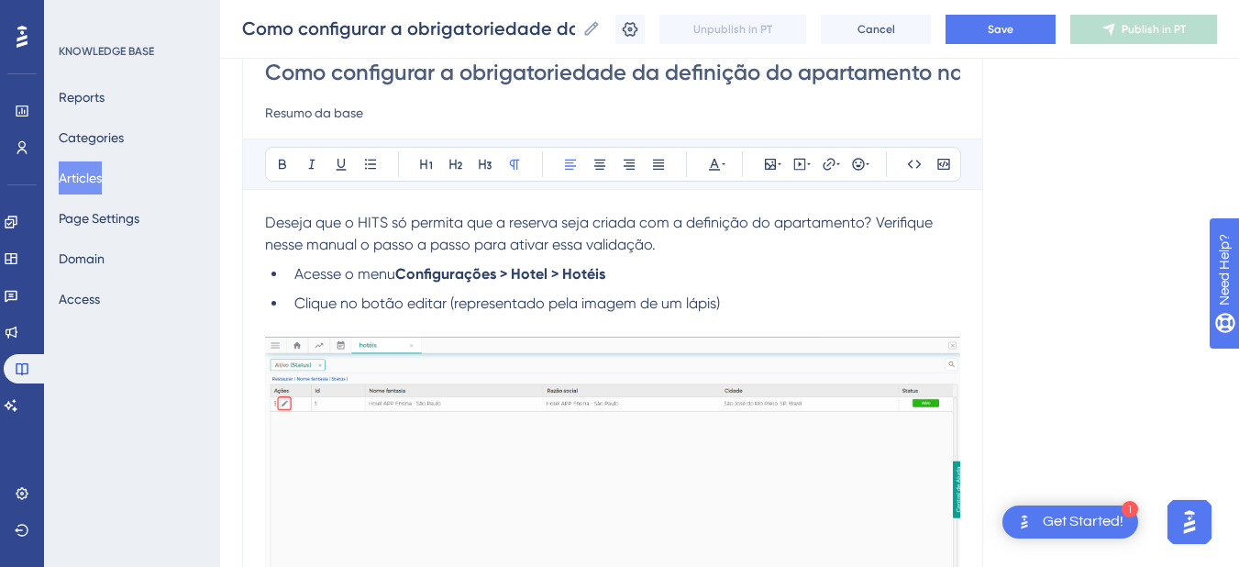
scroll to position [605, 0]
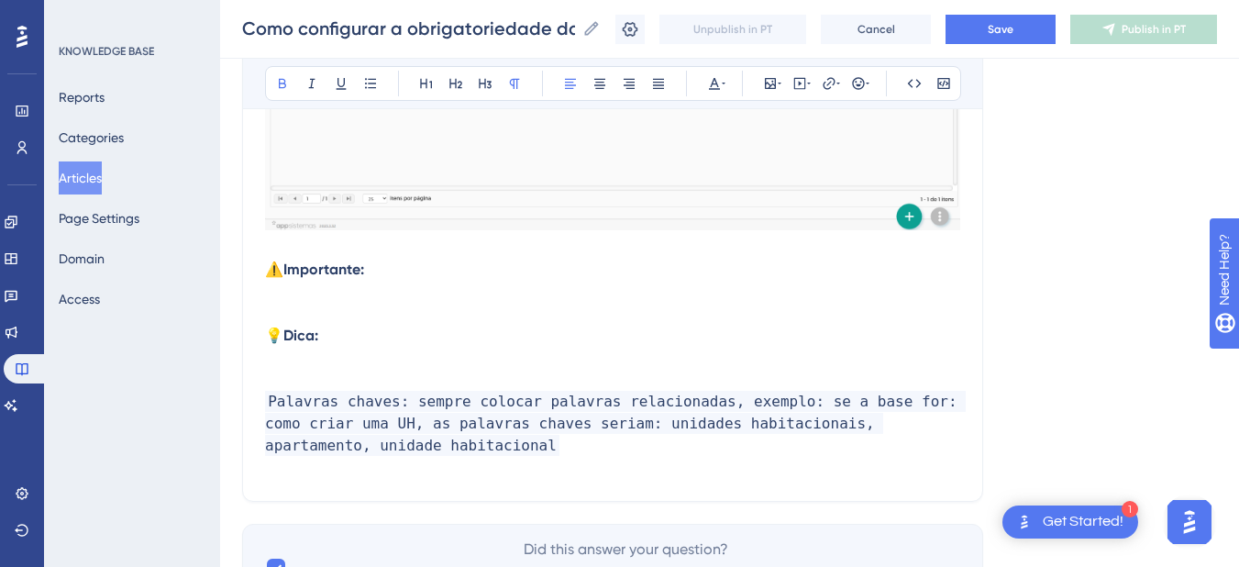
click at [376, 328] on p "💡 Dica:" at bounding box center [612, 336] width 695 height 22
click at [270, 271] on span "⚠️" at bounding box center [274, 268] width 18 height 17
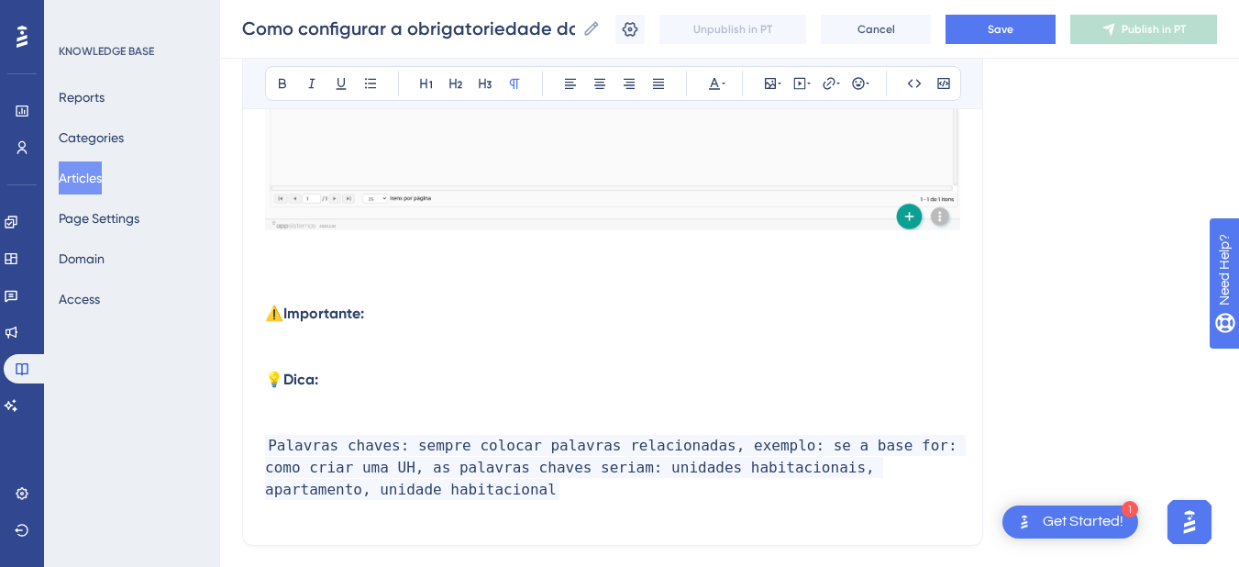
click at [280, 261] on p at bounding box center [612, 270] width 695 height 22
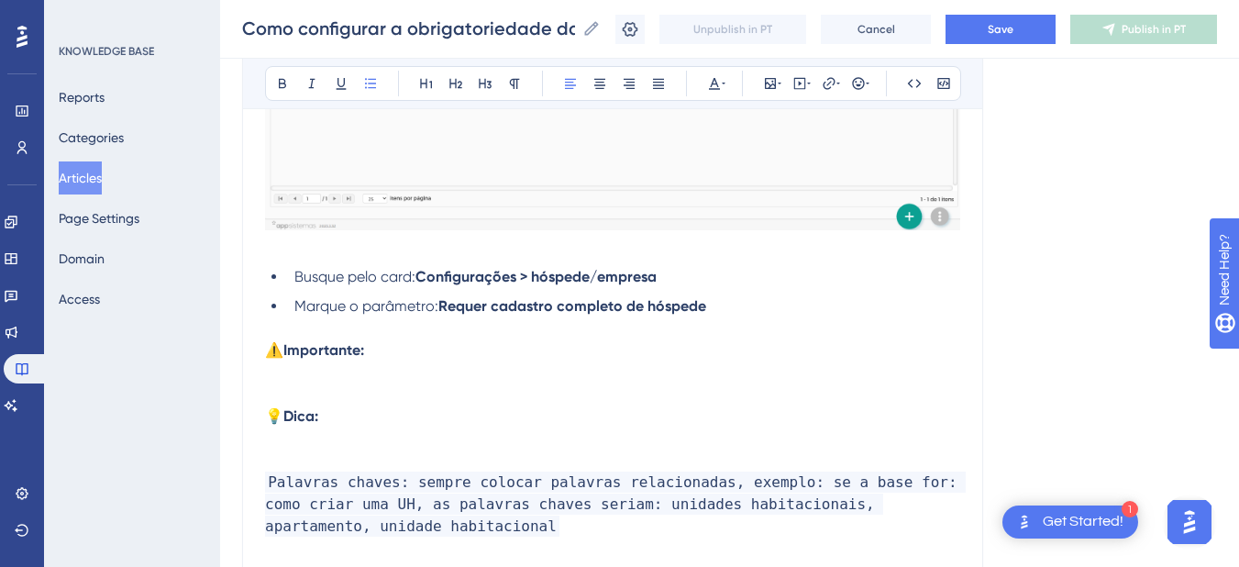
click at [784, 312] on li "Marque o parâmetro: Requer cadastro completo de hóspede" at bounding box center [623, 306] width 673 height 22
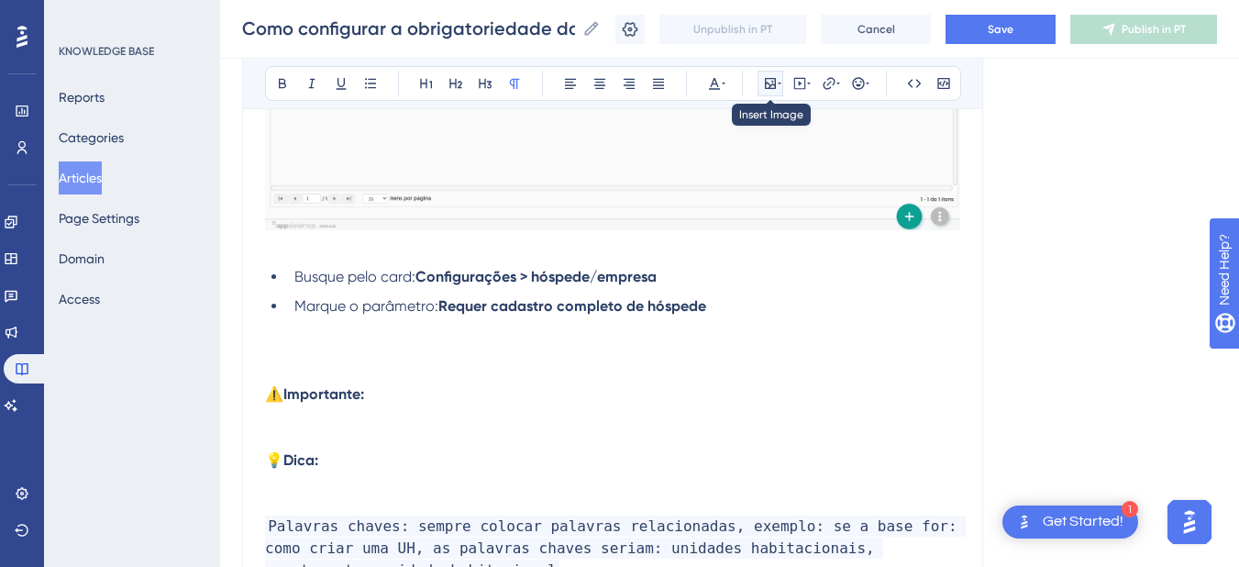
click at [760, 83] on button at bounding box center [770, 84] width 26 height 26
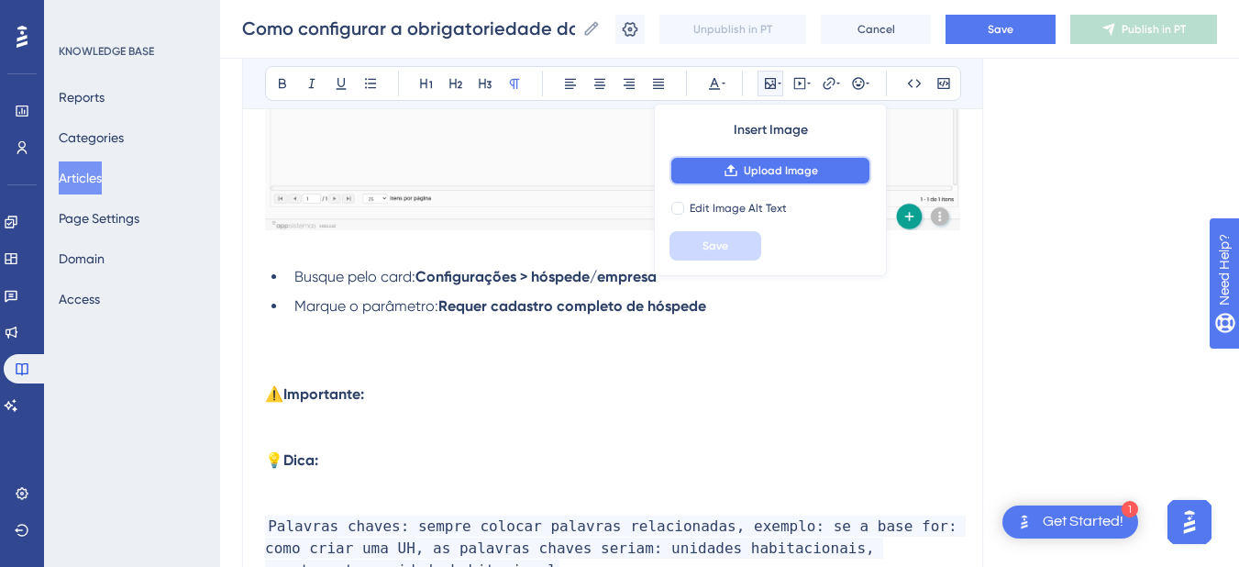
click at [737, 180] on button "Upload Image" at bounding box center [770, 170] width 202 height 29
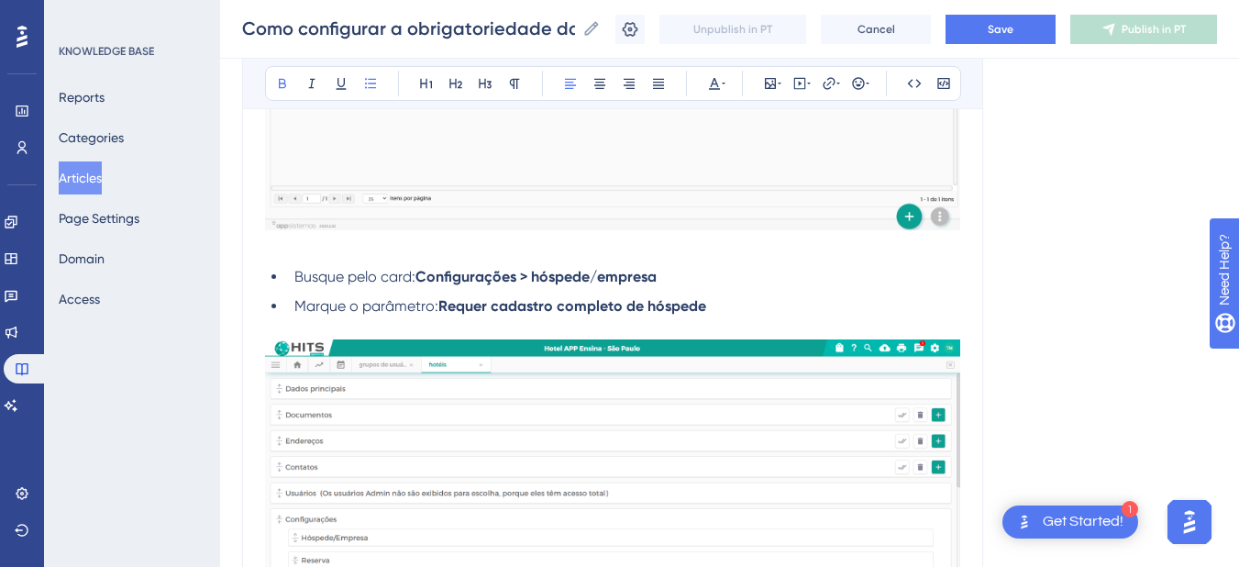
drag, startPoint x: 733, startPoint y: 297, endPoint x: 442, endPoint y: 310, distance: 291.8
click at [442, 310] on li "Marque o parâmetro: Requer cadastro completo de hóspede" at bounding box center [623, 306] width 673 height 22
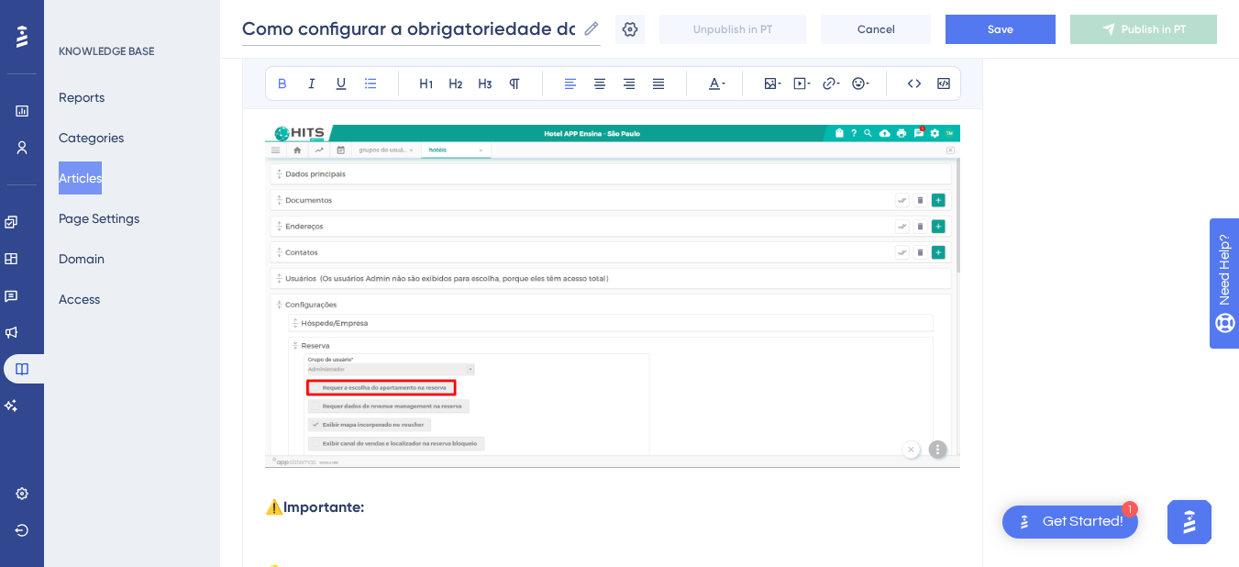
drag, startPoint x: 347, startPoint y: 22, endPoint x: 370, endPoint y: 28, distance: 24.5
click at [347, 22] on input "Como configurar a obrigatoriedade da definição do apartamento na criação da res…" at bounding box center [408, 29] width 333 height 26
click at [575, 29] on input "Como configurar a obrigatoriedade da definição do apartamento na criação da res…" at bounding box center [408, 29] width 333 height 26
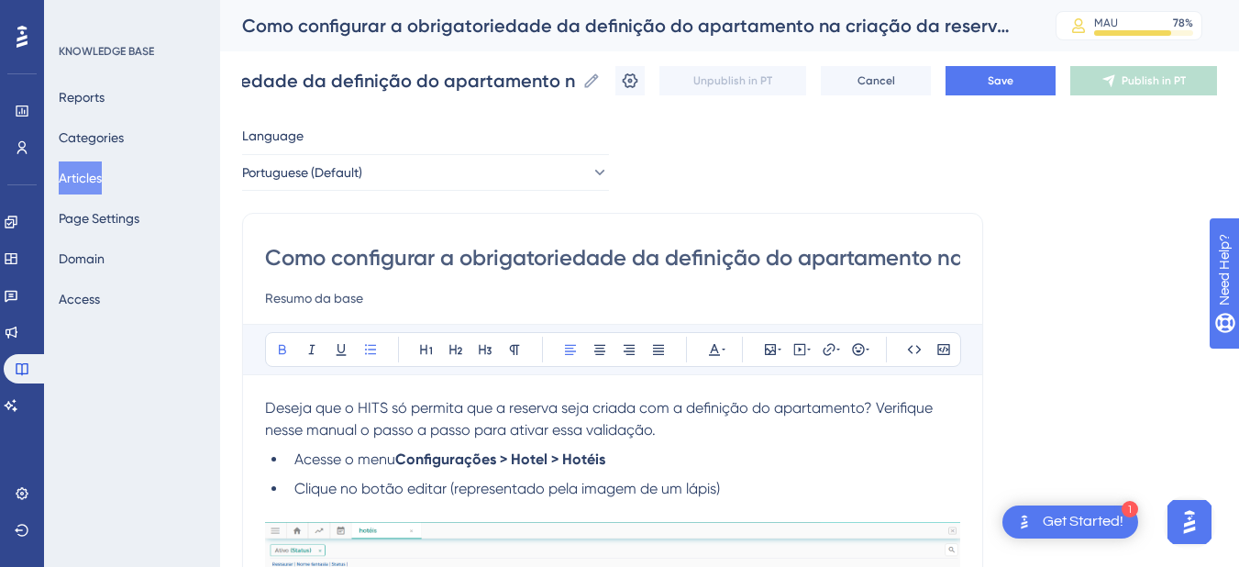
click at [491, 250] on input "Como configurar a obrigatoriedade da definição do apartamento na criação da res…" at bounding box center [612, 257] width 695 height 29
click at [666, 259] on input "Como configurar a obrigatoriedade da definição do apartamento na criação da res…" at bounding box center [612, 257] width 695 height 29
click at [463, 261] on input "Como configurar a obrigatoriedade da definição do apartamento na criação da res…" at bounding box center [612, 257] width 695 height 29
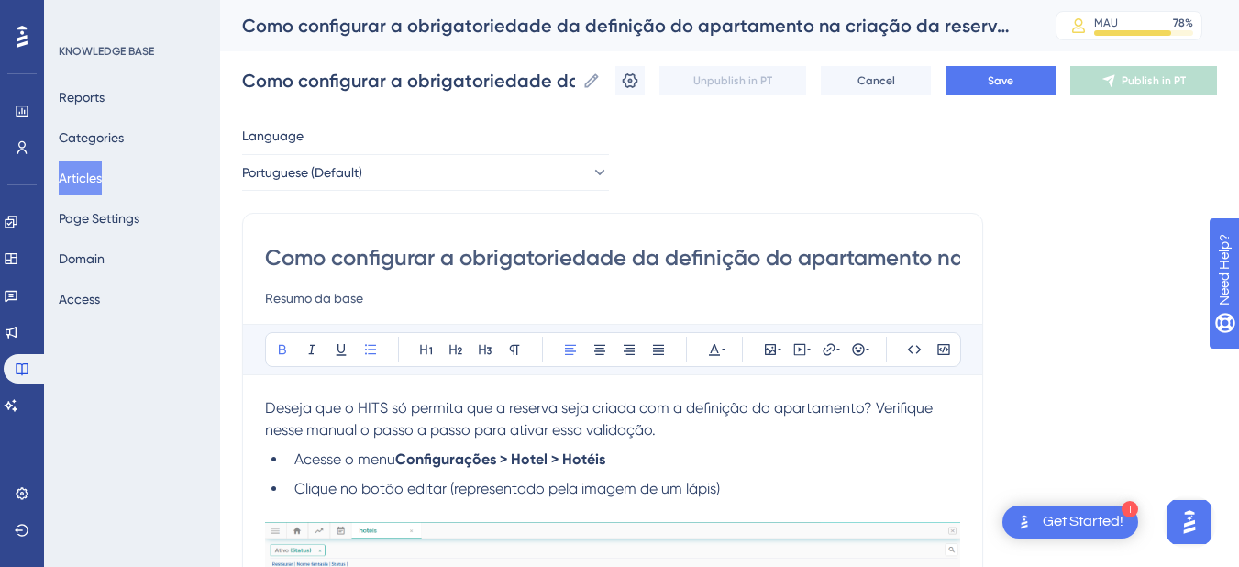
click at [463, 261] on input "Como configurar a obrigatoriedade da definição do apartamento na criação da res…" at bounding box center [612, 257] width 695 height 29
drag, startPoint x: 486, startPoint y: 243, endPoint x: 358, endPoint y: 250, distance: 127.7
click at [358, 250] on input "Como configurar a obrigatoriedade da definição do apartamento na criação da res…" at bounding box center [612, 257] width 695 height 29
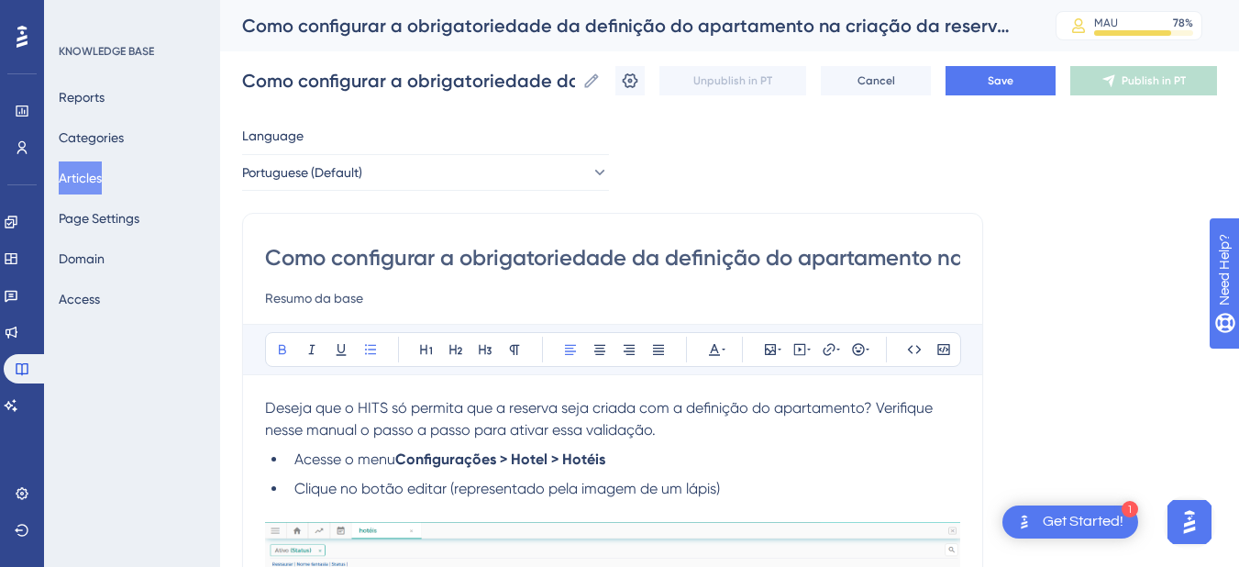
click at [369, 263] on input "Como configurar a obrigatoriedade da definição do apartamento na criação da res…" at bounding box center [612, 257] width 695 height 29
paste input
type input "Como configurar a obrigatoriedade da definição do apartamento na criação da res…"
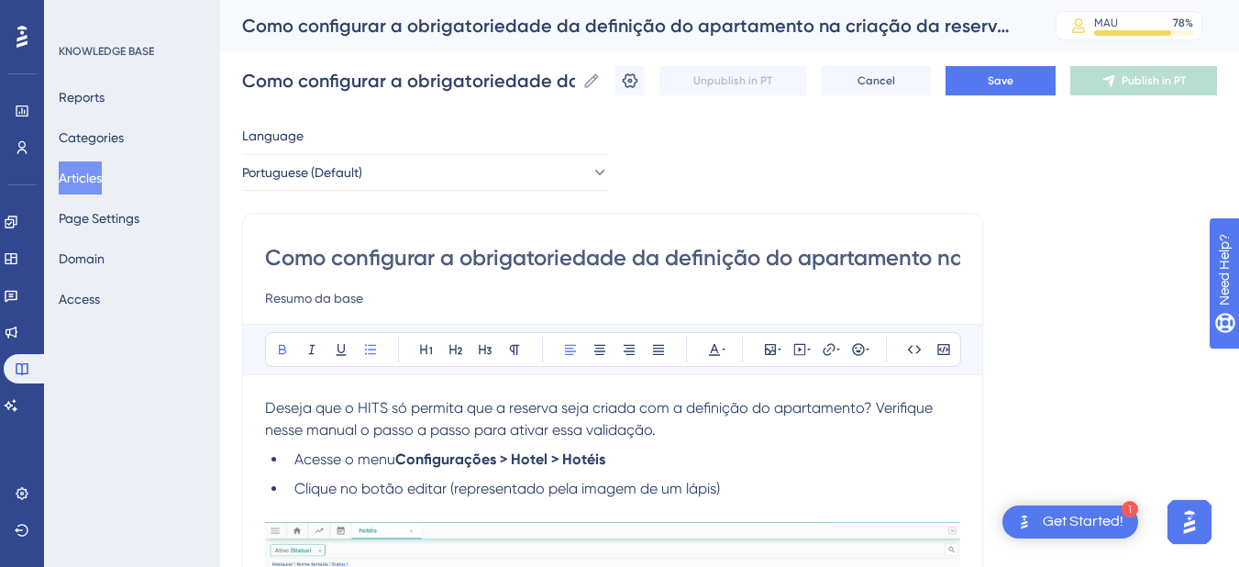
scroll to position [0, 204]
type input "Como configurar a obrigatoriedade da definição do apartamento na criação da res…"
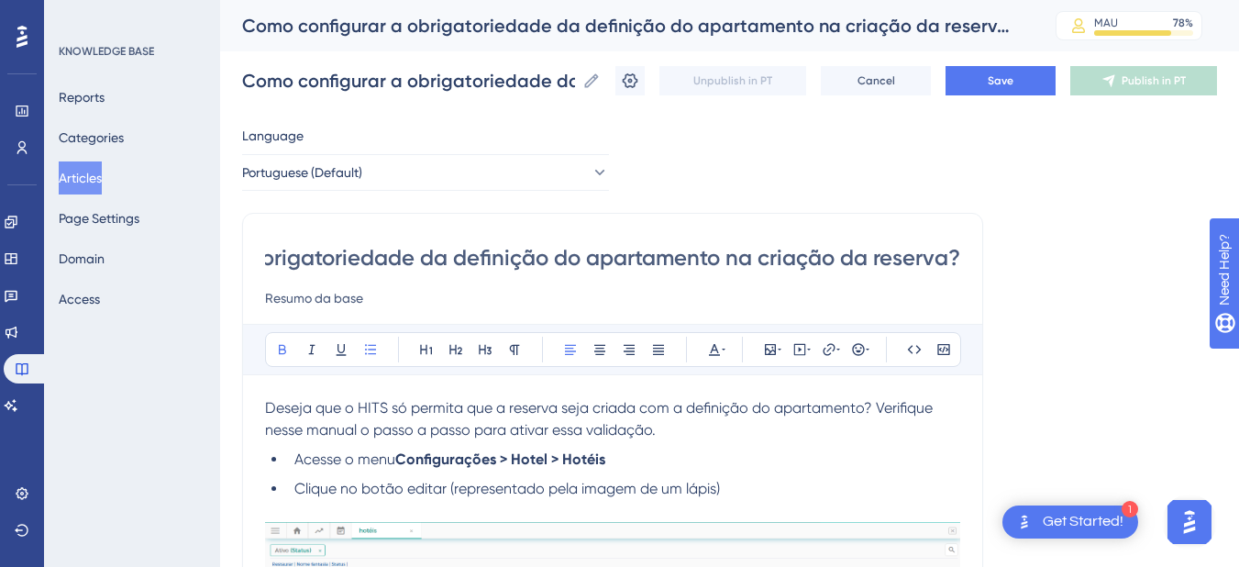
type input "Como configurar a obrigatoriedade da definição do apartamento na criação da res…"
click at [266, 412] on span "Deseja que o HITS só permita que a reserva seja criada com a definição do apart…" at bounding box center [600, 418] width 671 height 39
click at [447, 414] on span "Deseja que o HITS só permita que a reserva seja criada com a definição do apart…" at bounding box center [600, 418] width 671 height 39
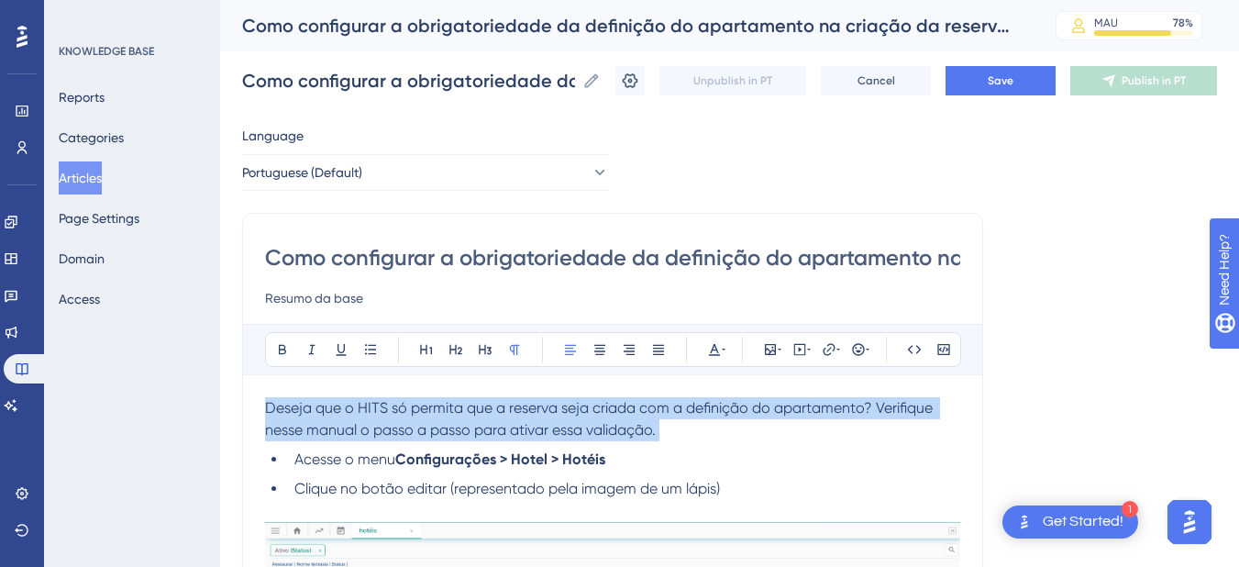
click at [447, 414] on span "Deseja que o HITS só permita que a reserva seja criada com a definição do apart…" at bounding box center [600, 418] width 671 height 39
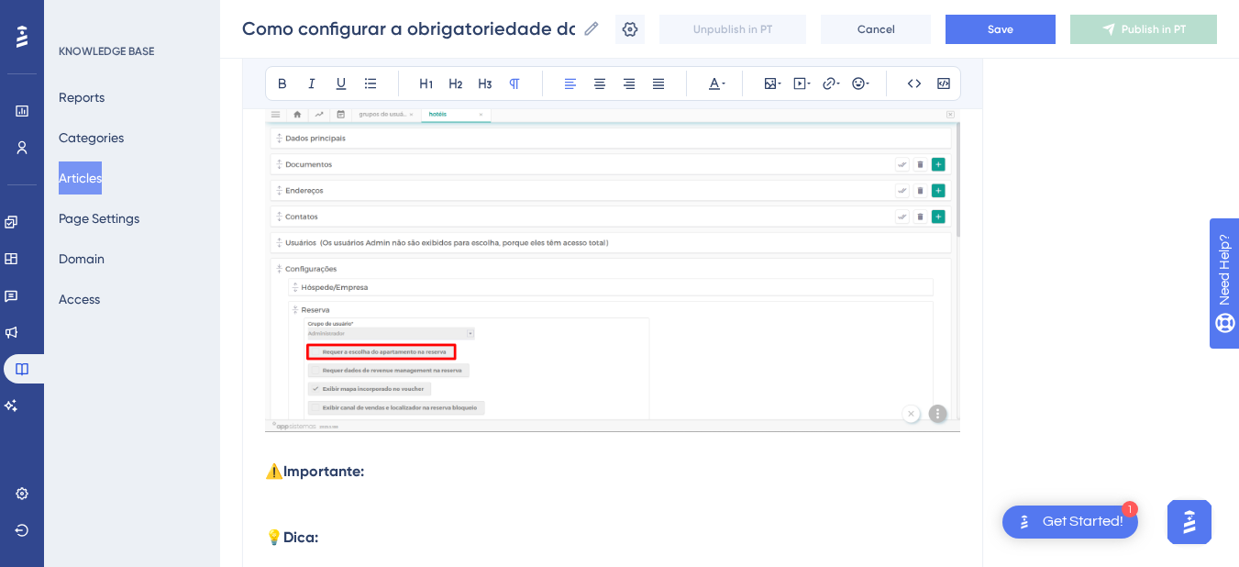
scroll to position [1070, 0]
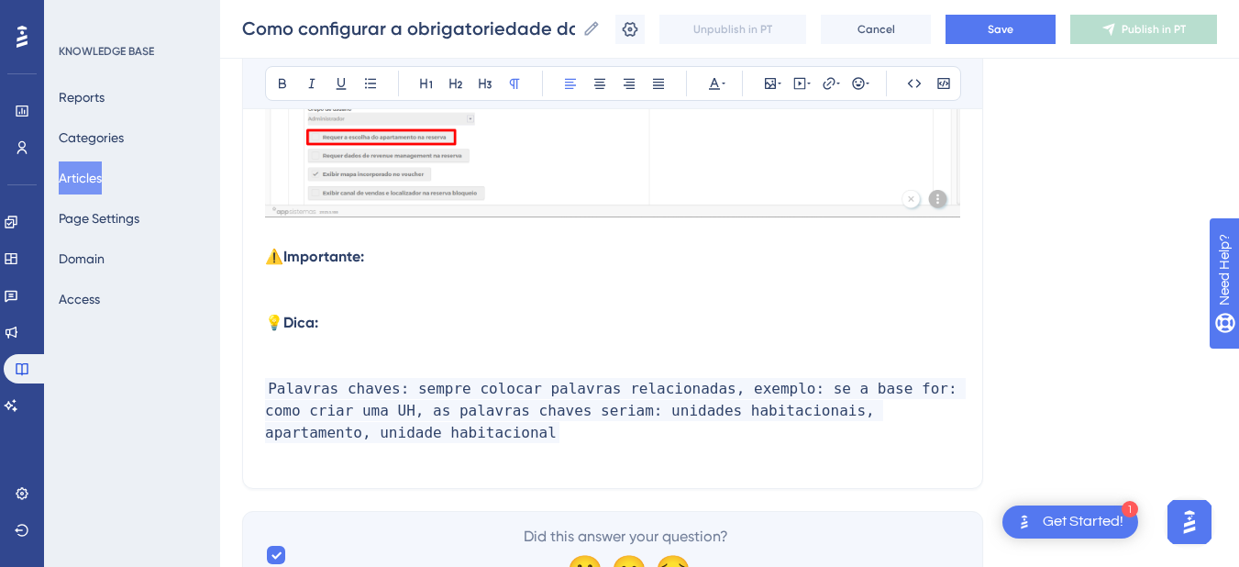
click at [348, 304] on p at bounding box center [612, 301] width 695 height 22
click at [358, 324] on p "💡 Dica:" at bounding box center [612, 323] width 695 height 22
drag, startPoint x: 358, startPoint y: 324, endPoint x: 234, endPoint y: 229, distance: 155.7
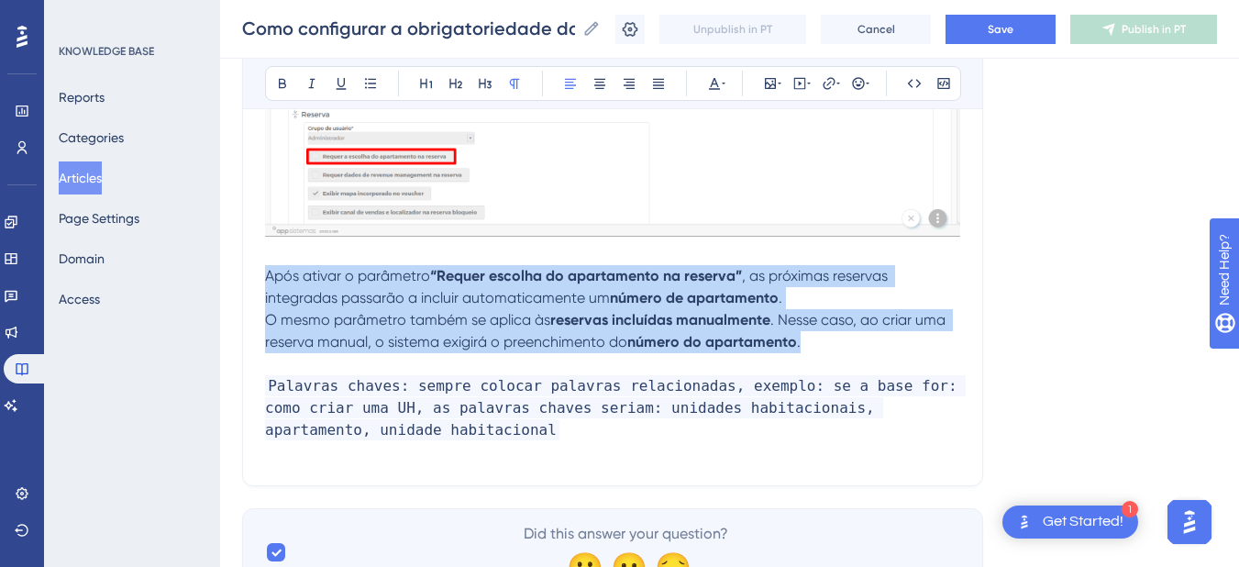
drag, startPoint x: 837, startPoint y: 347, endPoint x: 255, endPoint y: 280, distance: 586.0
click at [369, 83] on icon at bounding box center [370, 83] width 11 height 10
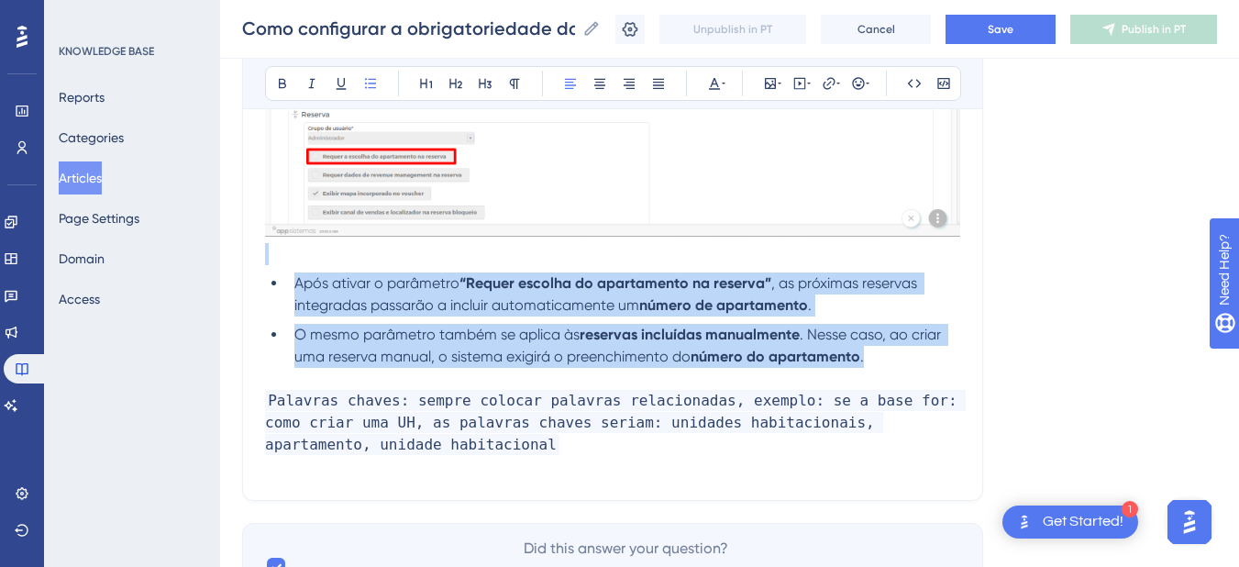
click at [401, 329] on span "O mesmo parâmetro também se aplica às" at bounding box center [436, 333] width 285 height 17
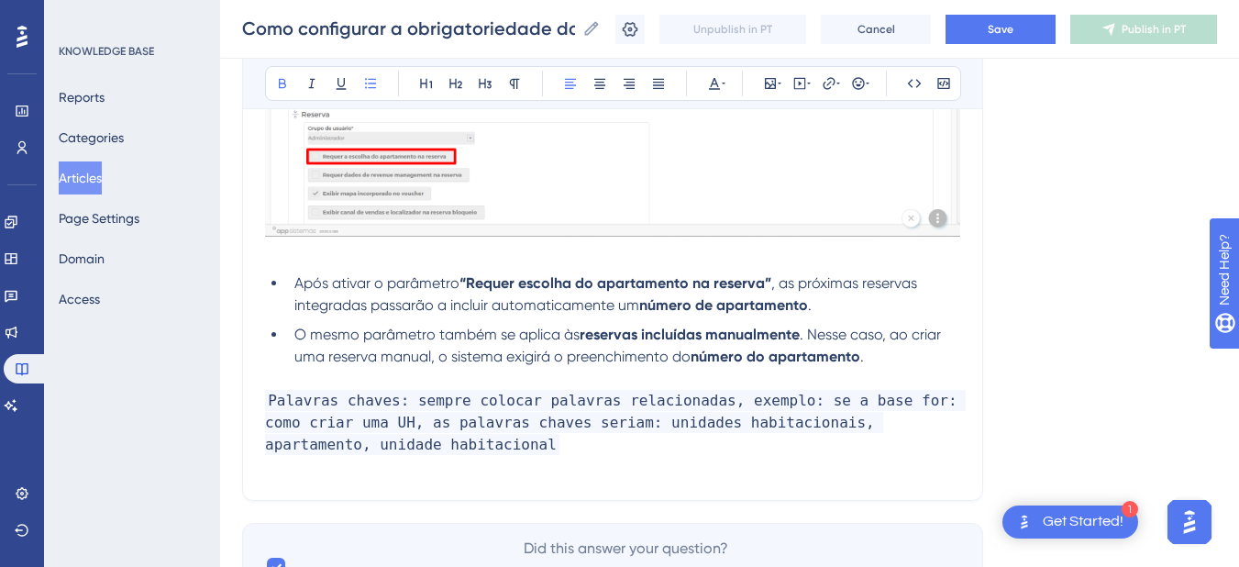
click at [469, 281] on strong "“Requer escolha do apartamento na reserva”" at bounding box center [615, 282] width 312 height 17
click at [765, 281] on span ", as próximas reservas integradas passarão a incluir automaticamente um" at bounding box center [604, 293] width 620 height 39
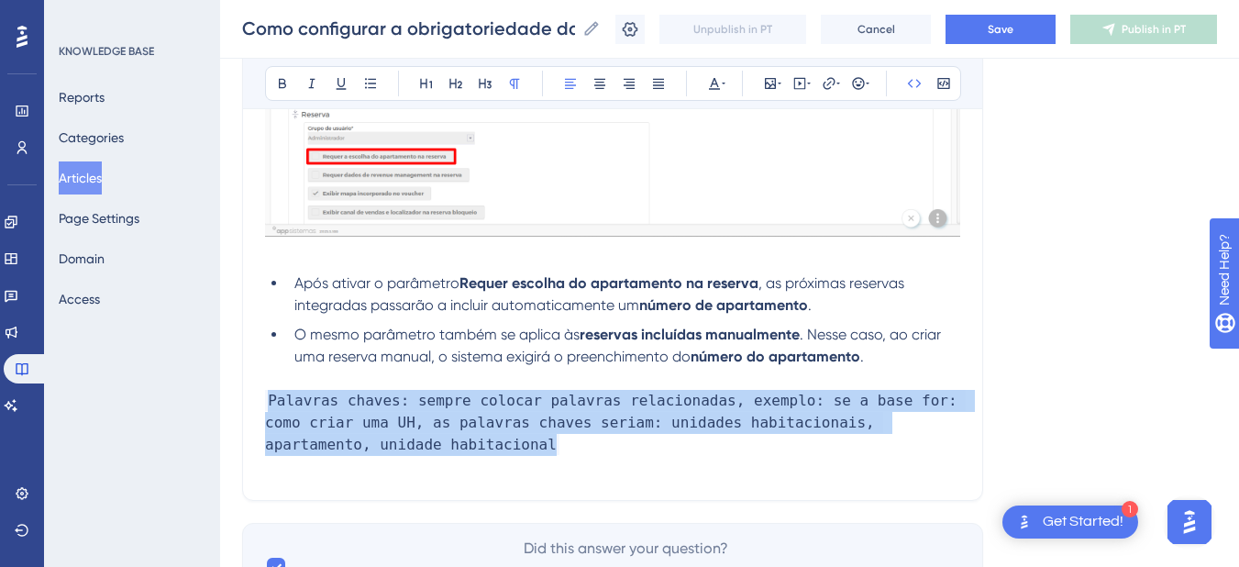
drag, startPoint x: 415, startPoint y: 447, endPoint x: 265, endPoint y: 402, distance: 157.2
click at [265, 402] on p "Palavras chaves: sempre colocar palavras relacionadas, exemplo: se a base for: …" at bounding box center [612, 423] width 695 height 66
copy span "Palavras chaves: sempre colocar palavras relacionadas, exemplo: se a base for: …"
click at [934, 351] on li "O mesmo parâmetro também se aplica às reservas incluídas manualmente . Nesse ca…" at bounding box center [623, 346] width 673 height 44
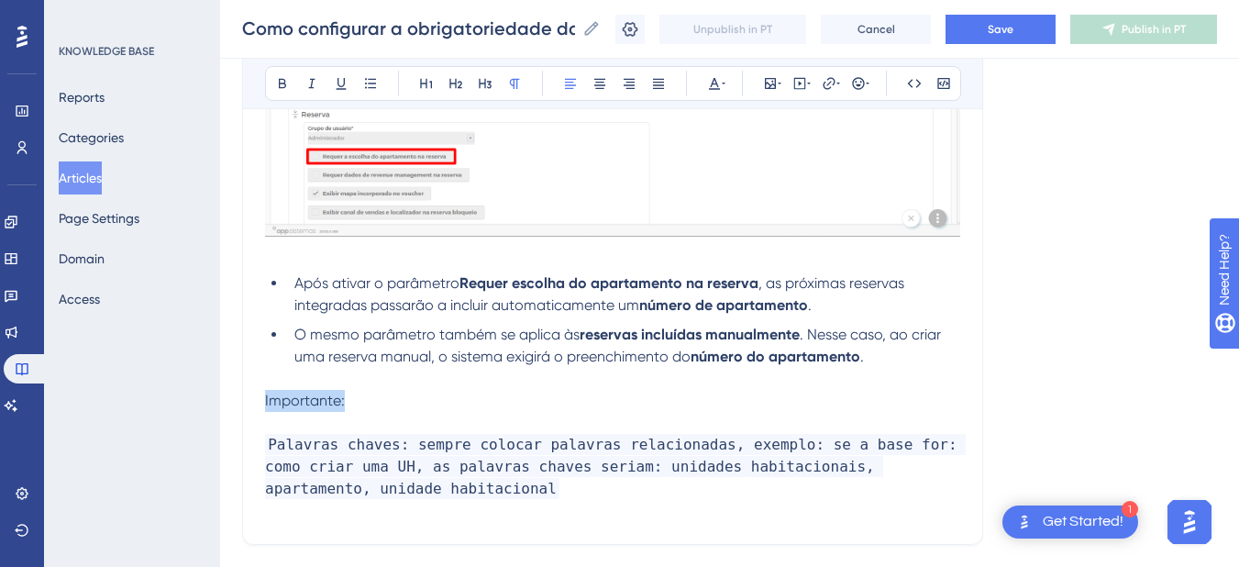
drag, startPoint x: 340, startPoint y: 404, endPoint x: 240, endPoint y: 217, distance: 212.1
click at [274, 79] on button at bounding box center [283, 84] width 26 height 26
click at [351, 402] on p "Importante:" at bounding box center [612, 401] width 695 height 22
click at [265, 402] on strong "Importante:" at bounding box center [305, 399] width 81 height 17
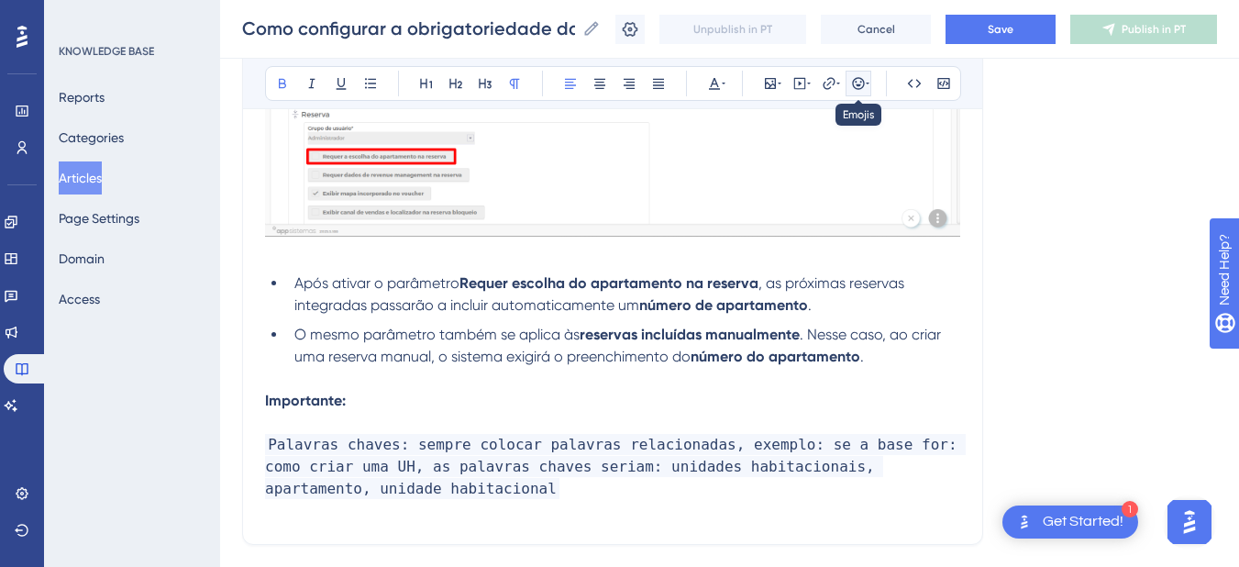
click at [855, 80] on icon at bounding box center [858, 83] width 15 height 15
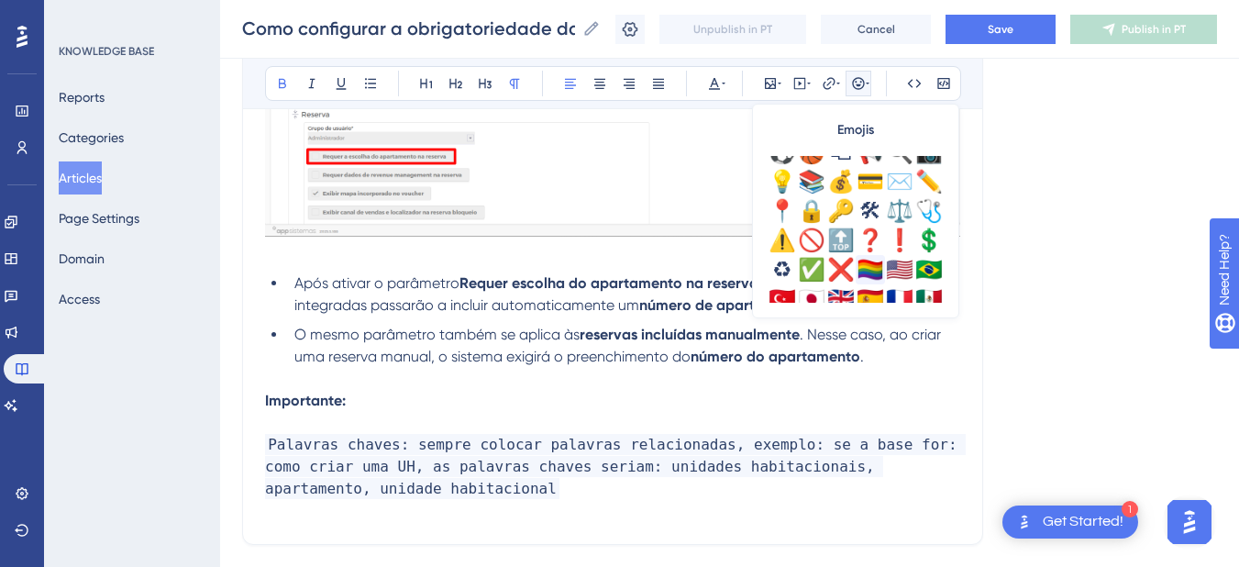
scroll to position [606, 0]
click at [782, 247] on div "⚠️" at bounding box center [781, 239] width 29 height 29
click at [413, 397] on p "⚠️ Importante:" at bounding box center [612, 401] width 695 height 22
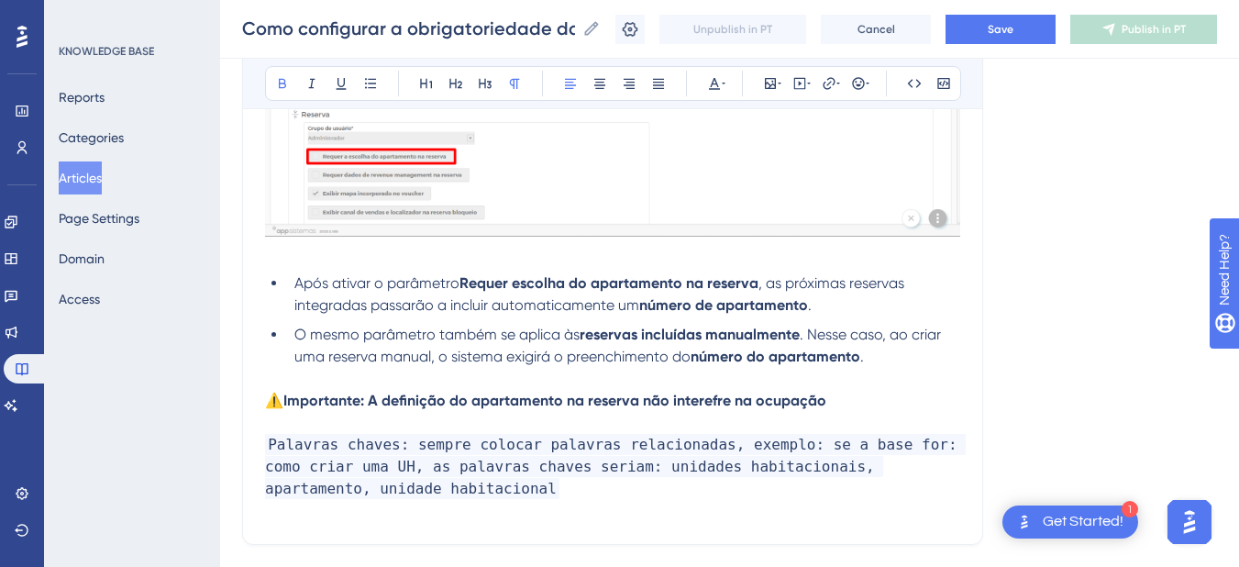
click at [568, 410] on p "⚠️ Importante: A definição do apartamento na reserva não interefre na ocupação" at bounding box center [612, 401] width 695 height 22
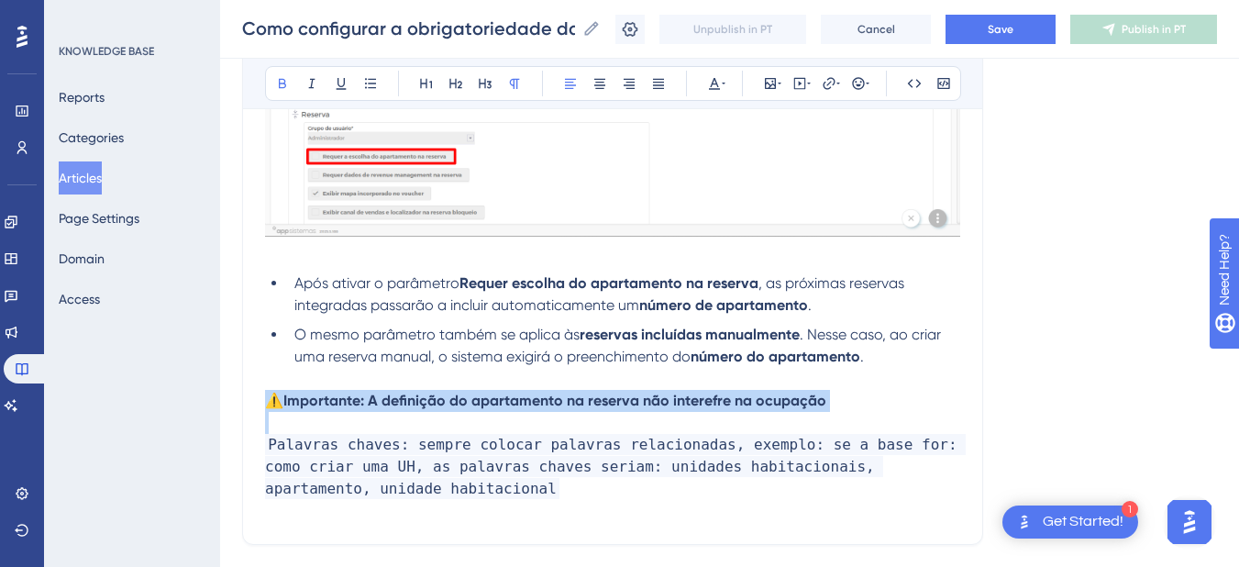
click at [568, 410] on p "⚠️ Importante: A definição do apartamento na reserva não interefre na ocupação" at bounding box center [612, 401] width 695 height 22
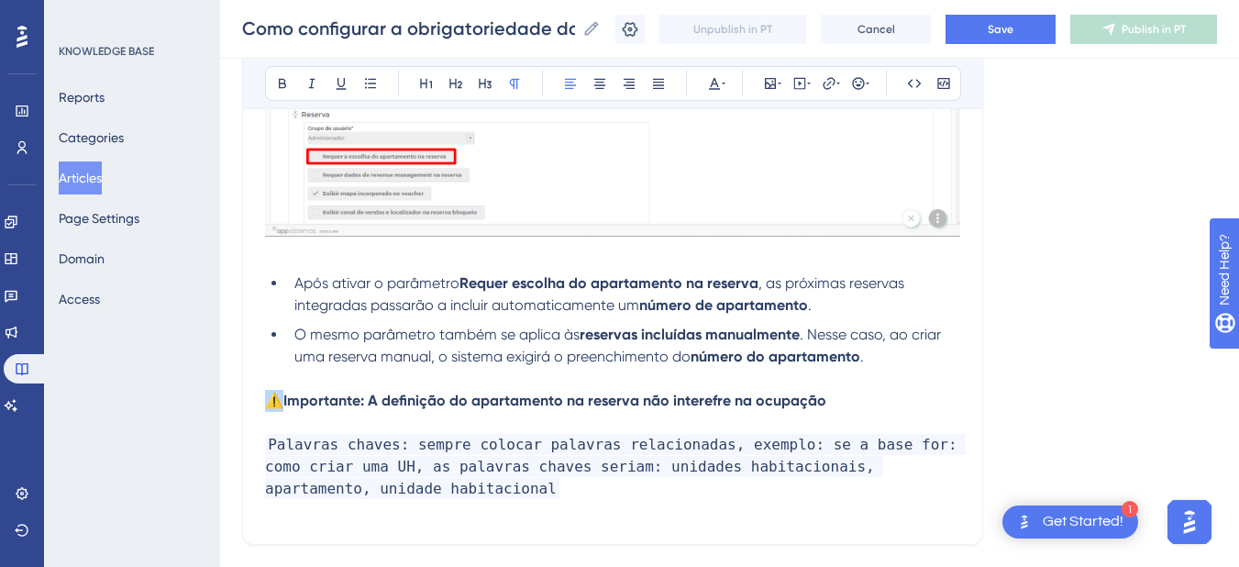
copy span "⚠️"
click at [370, 402] on strong "Importante: A definição do apartamento na reserva não interefre na ocupação" at bounding box center [554, 399] width 543 height 17
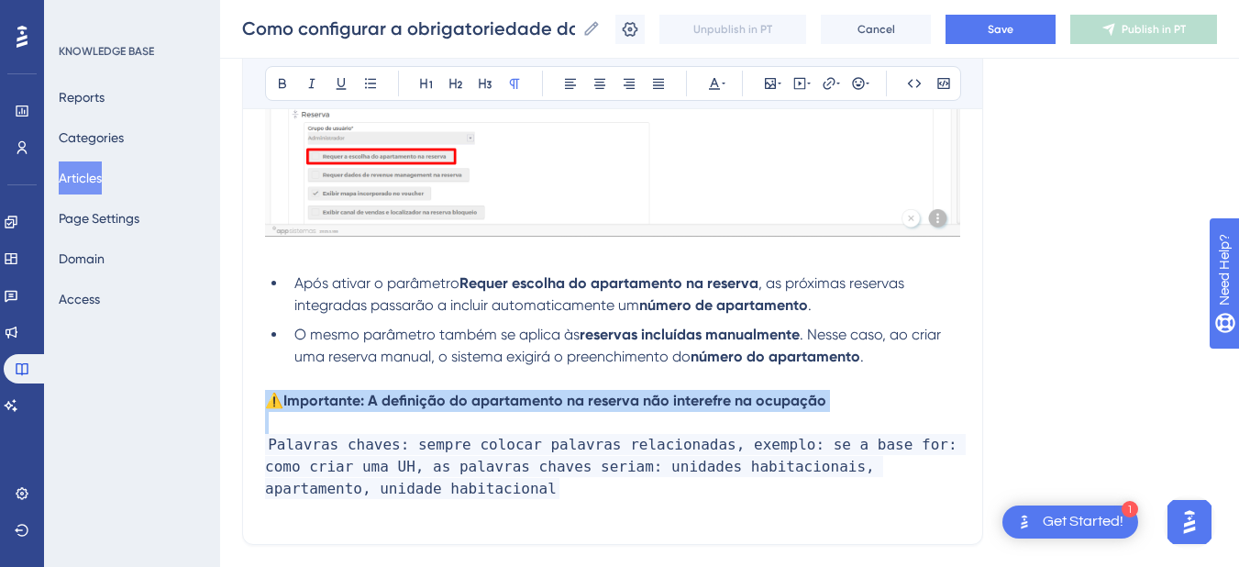
click at [370, 402] on strong "Importante: A definição do apartamento na reserva não interefre na ocupação" at bounding box center [554, 399] width 543 height 17
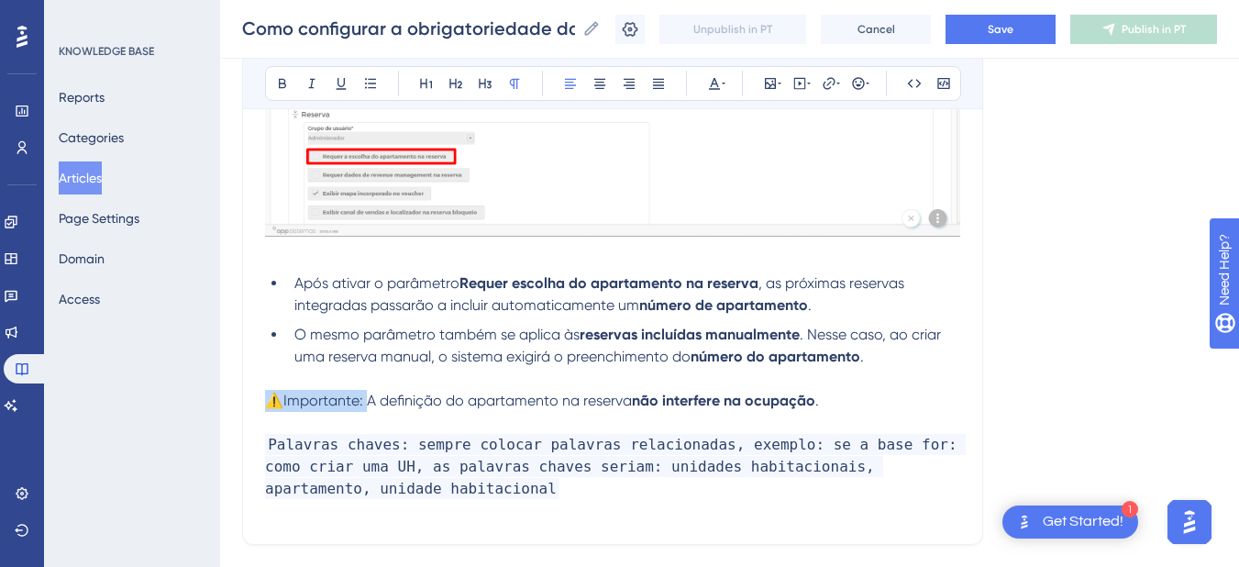
drag, startPoint x: 367, startPoint y: 405, endPoint x: 243, endPoint y: 358, distance: 132.6
click at [290, 80] on button at bounding box center [283, 84] width 26 height 26
click at [333, 423] on p at bounding box center [612, 423] width 695 height 22
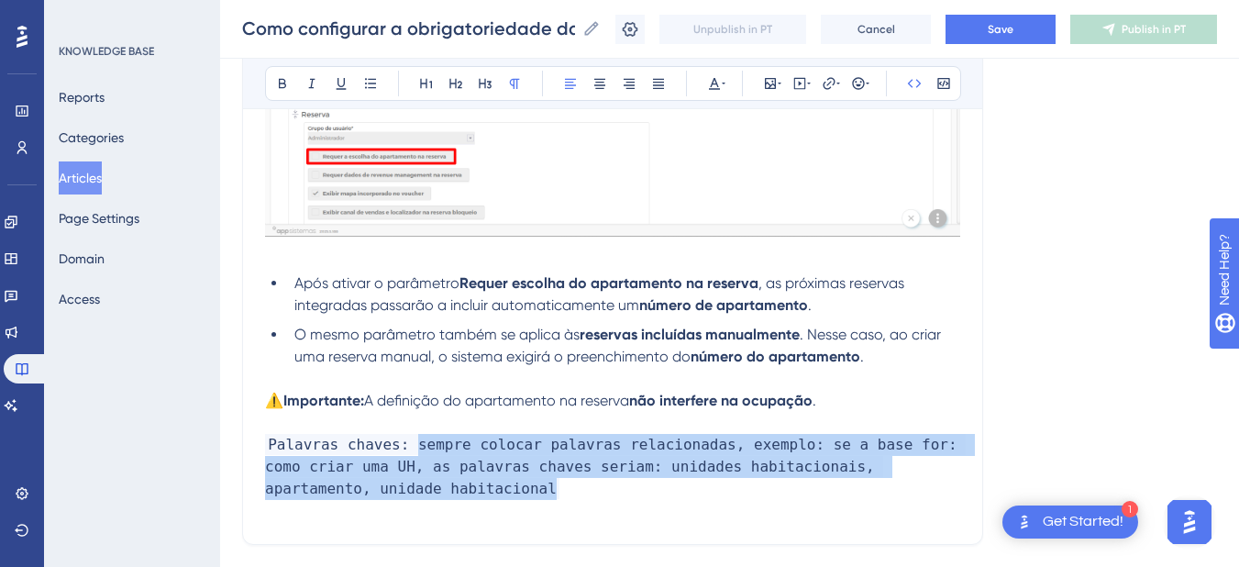
drag, startPoint x: 446, startPoint y: 487, endPoint x: 1250, endPoint y: 437, distance: 805.6
click at [405, 441] on p "Palavras chaves: sempre colocar palavras relacionadas, exemplo: se a base for: …" at bounding box center [612, 467] width 695 height 66
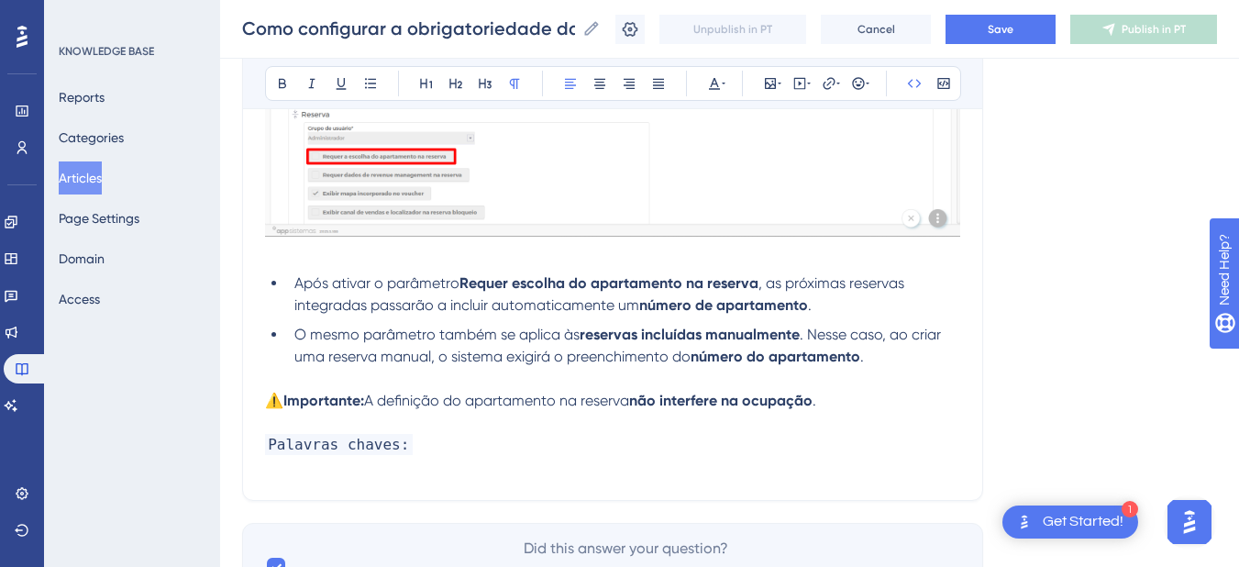
click at [453, 446] on p "Palavras chaves:" at bounding box center [612, 445] width 695 height 22
click at [872, 402] on p "⚠️Importante: A definição do apartamento na reserva não interfere na ocupação ." at bounding box center [612, 401] width 695 height 22
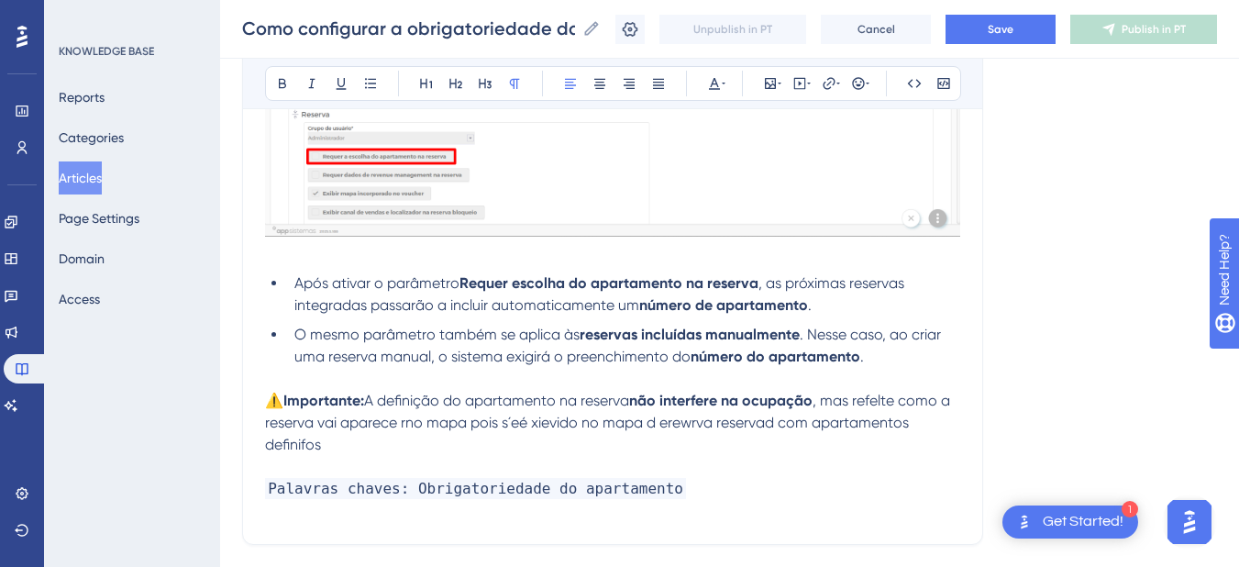
click at [732, 414] on span ", mas refelte como a reserva vai aparece rno mapa pois s´eé xievido no mapa d e…" at bounding box center [609, 421] width 689 height 61
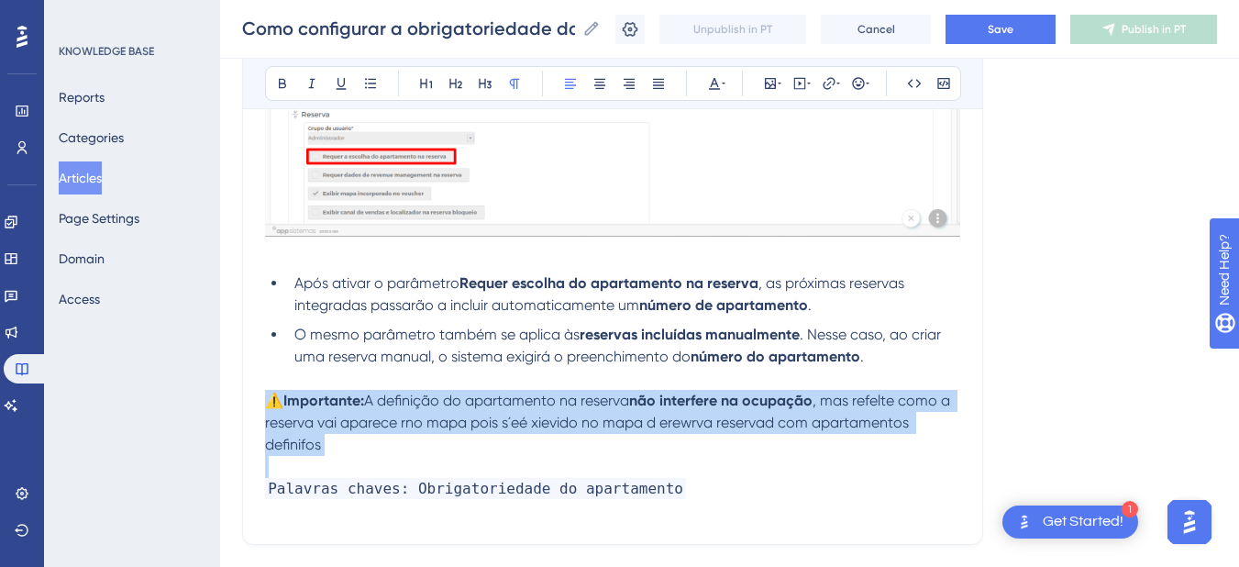
click at [732, 414] on span ", mas refelte como a reserva vai aparece rno mapa pois s´eé xievido no mapa d e…" at bounding box center [609, 421] width 689 height 61
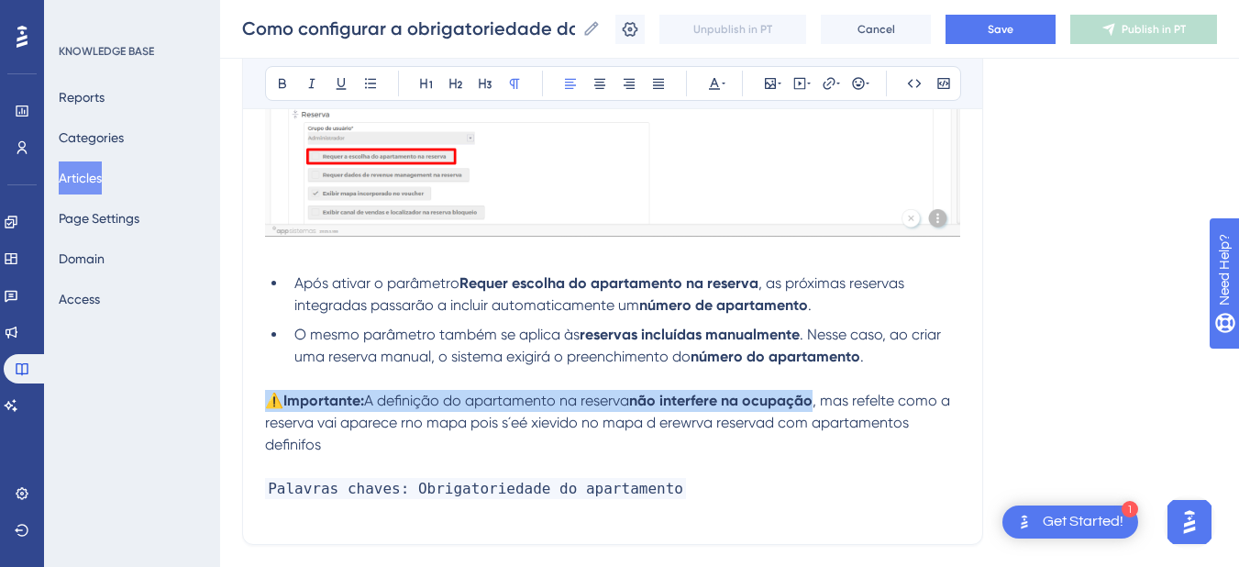
copy p "⚠️Importante: A definição do apartamento na reserva não interfere na ocupação"
click at [372, 420] on span ", mas refelte como a reserva vai aparece rno mapa pois s´eé xievido no mapa d e…" at bounding box center [609, 421] width 689 height 61
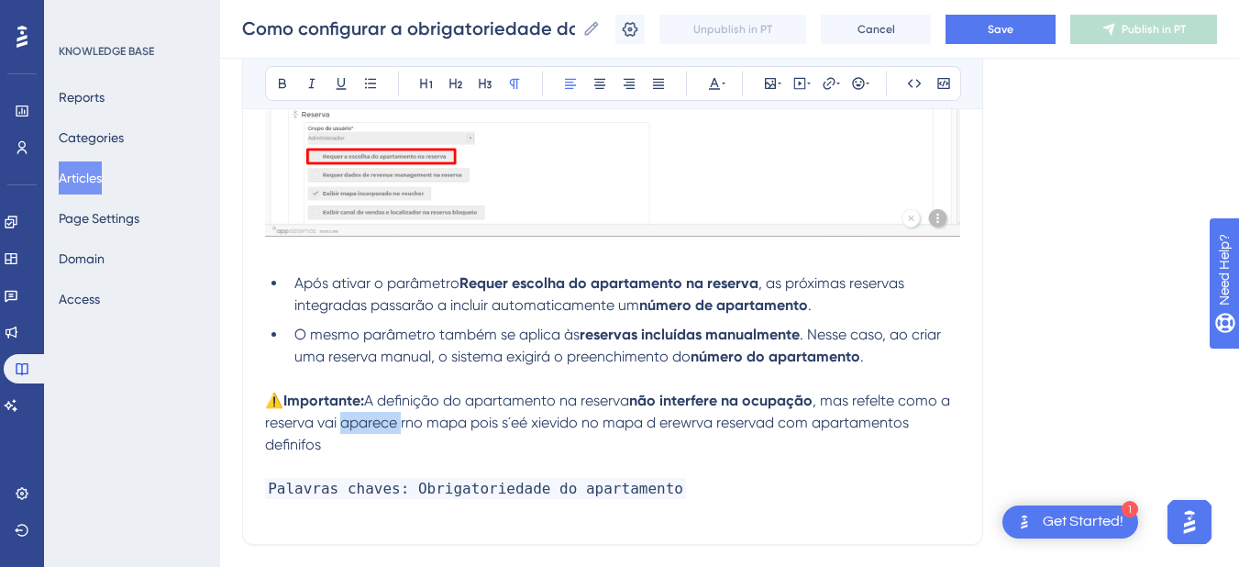
click at [372, 420] on span ", mas refelte como a reserva vai aparece rno mapa pois s´eé xievido no mapa d e…" at bounding box center [609, 421] width 689 height 61
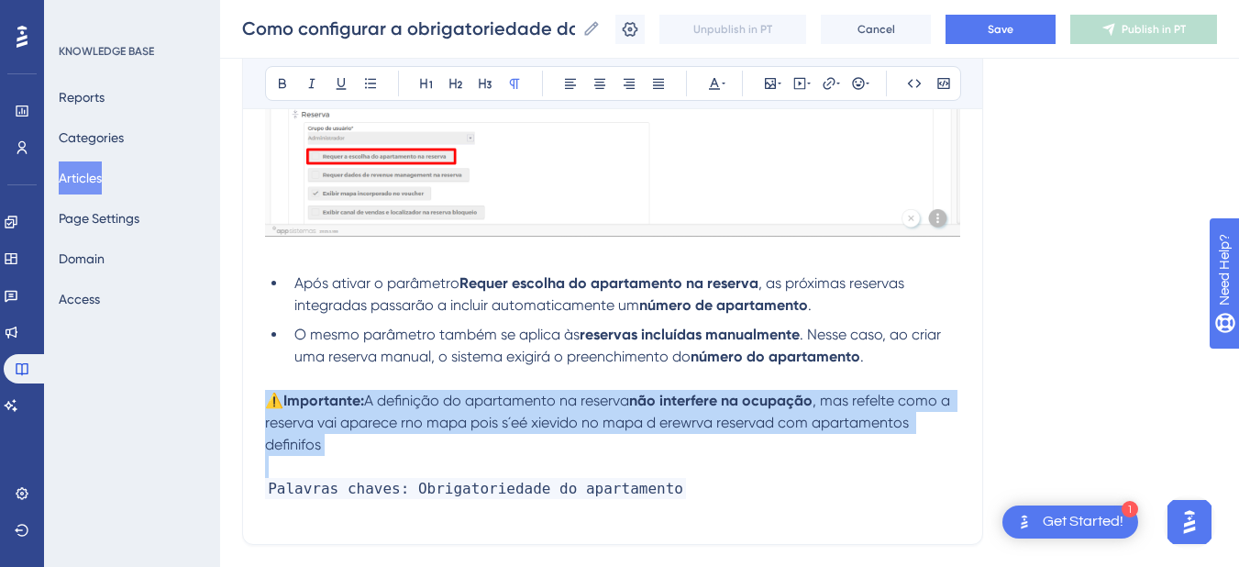
click at [372, 420] on span ", mas refelte como a reserva vai aparece rno mapa pois s´eé xievido no mapa d e…" at bounding box center [609, 421] width 689 height 61
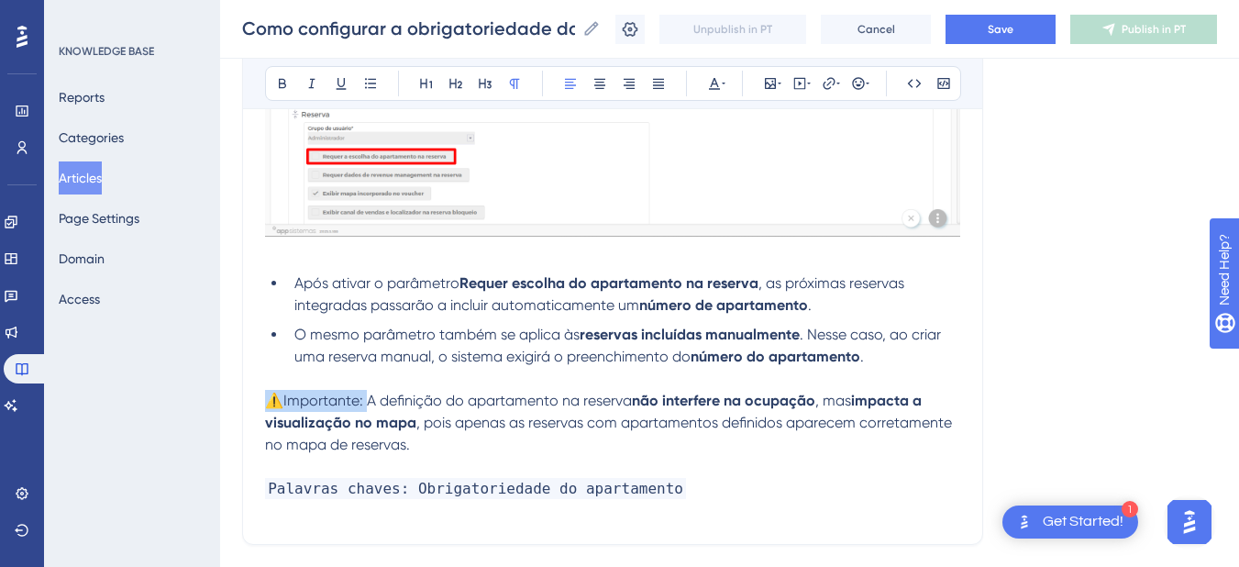
drag, startPoint x: 366, startPoint y: 400, endPoint x: 247, endPoint y: 222, distance: 214.1
click at [287, 82] on icon at bounding box center [282, 83] width 15 height 15
click at [411, 397] on span "A definição do apartamento na reserva" at bounding box center [496, 399] width 265 height 17
drag, startPoint x: 371, startPoint y: 402, endPoint x: 505, endPoint y: 403, distance: 133.9
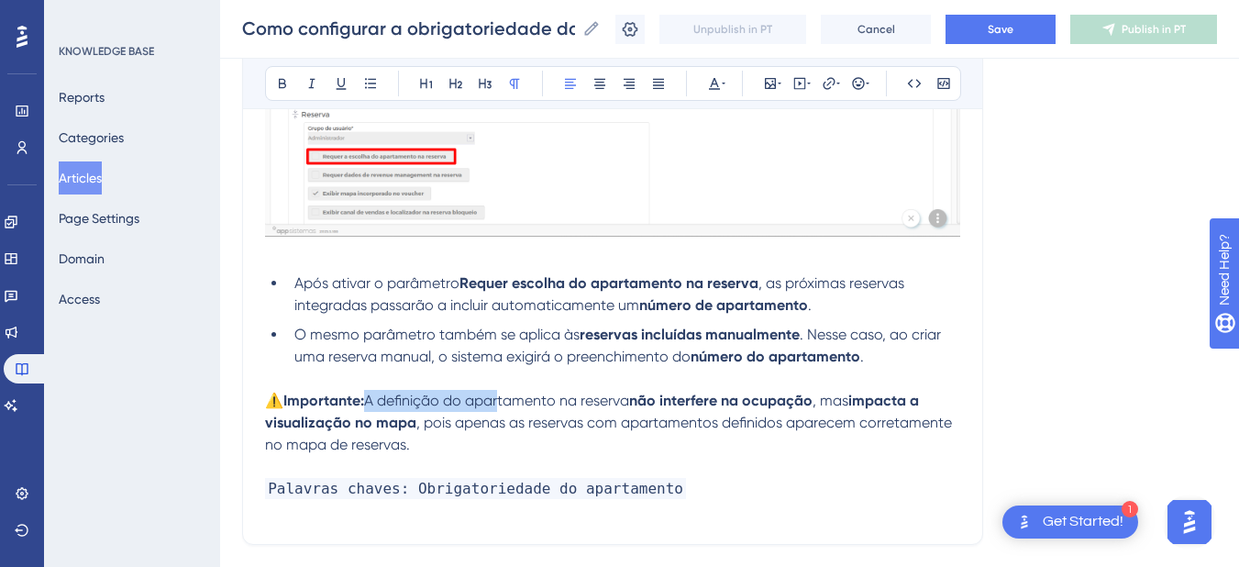
click at [505, 403] on span "A definição do apartamento na reserva" at bounding box center [496, 399] width 265 height 17
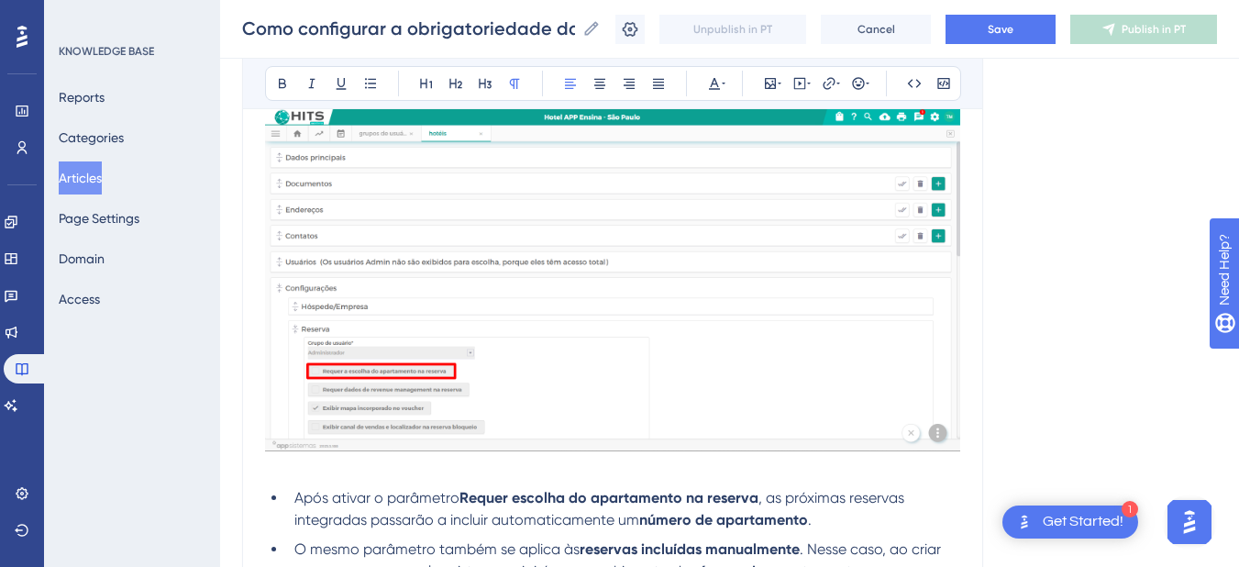
scroll to position [1051, 0]
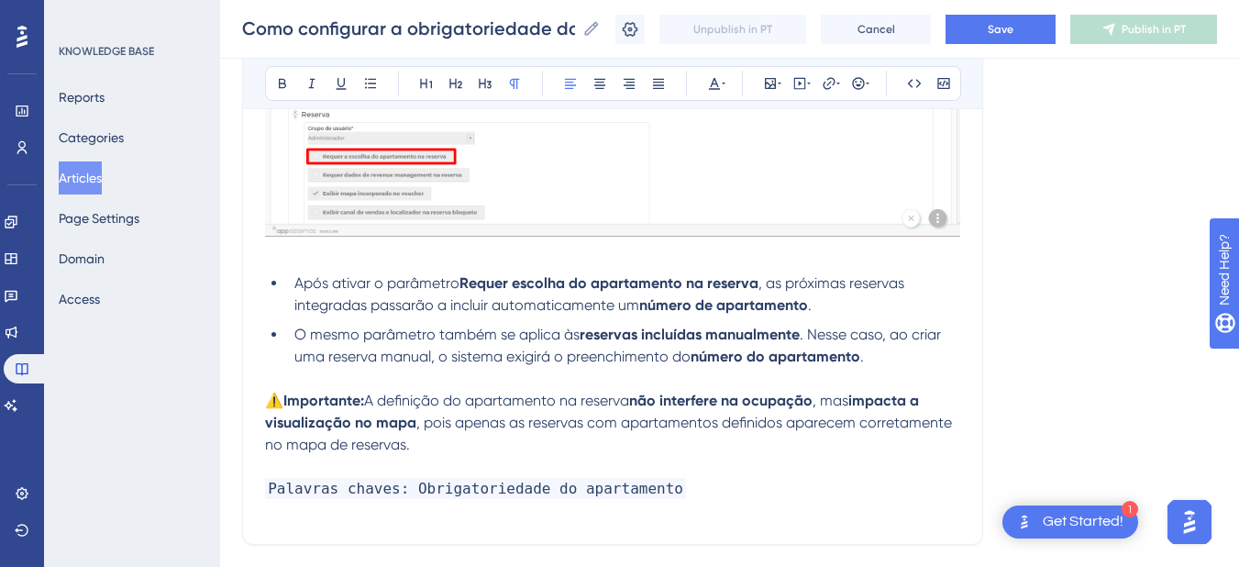
click at [462, 430] on span ", pois apenas as reservas com apartamentos definidos aparecem corretamente no m…" at bounding box center [610, 432] width 690 height 39
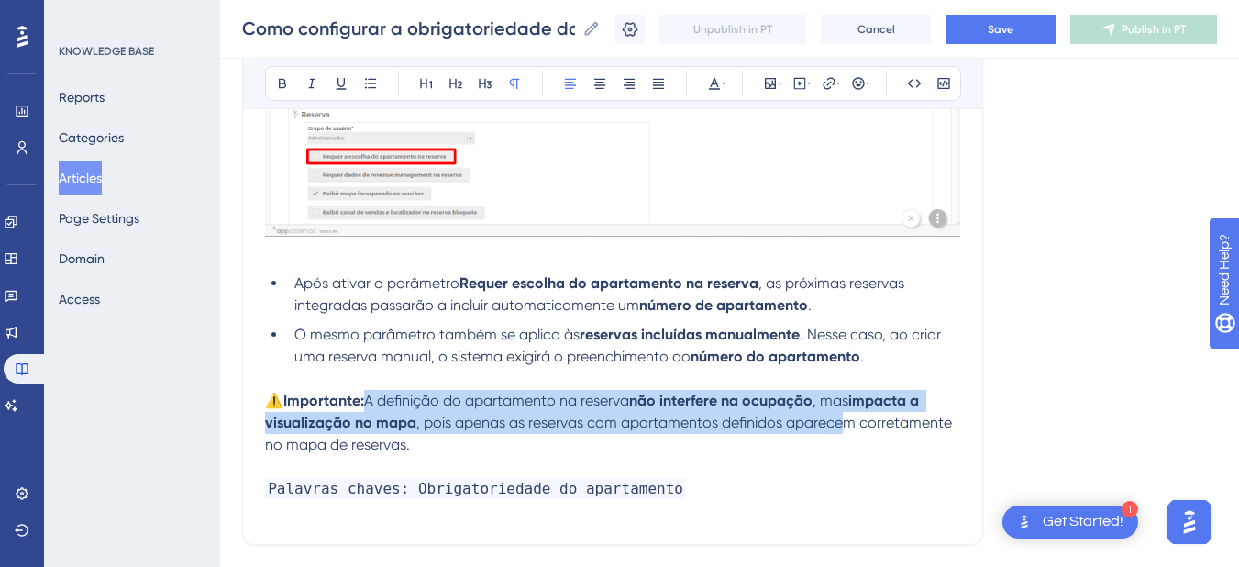
drag, startPoint x: 372, startPoint y: 403, endPoint x: 842, endPoint y: 417, distance: 469.6
click at [842, 417] on p "⚠️Importante: A definição do apartamento na reserva não interfere na ocupação ,…" at bounding box center [612, 423] width 695 height 66
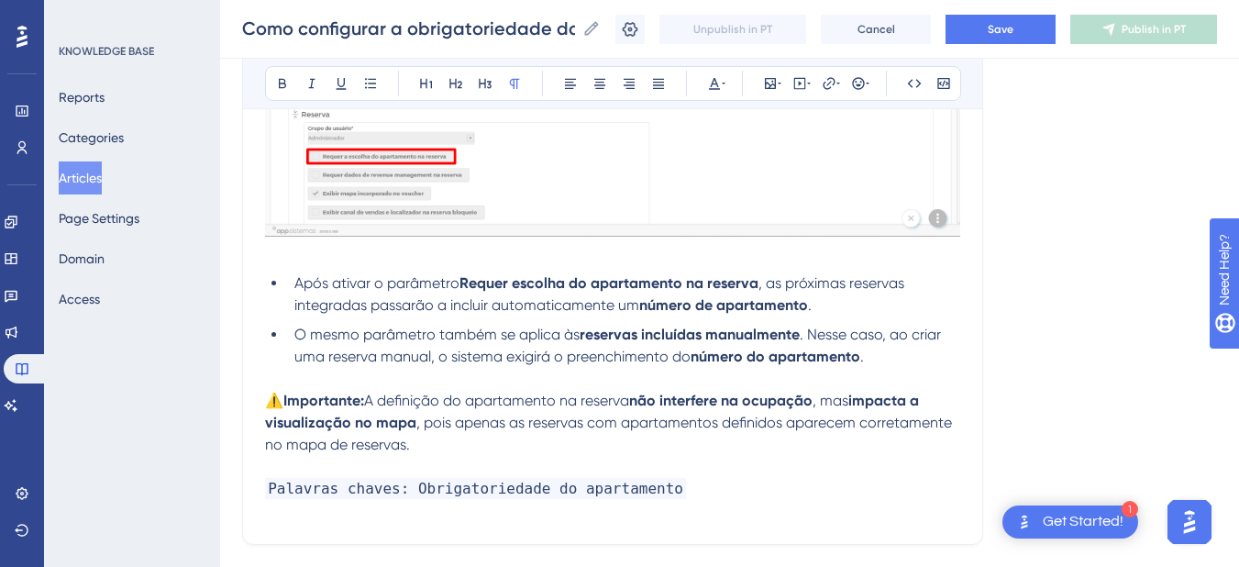
click at [625, 458] on p at bounding box center [612, 467] width 695 height 22
click at [927, 423] on span ", pois apenas as reservas com apartamentos definidos aparecem corretamente no m…" at bounding box center [610, 432] width 690 height 39
click at [1036, 32] on button "Save" at bounding box center [1000, 29] width 110 height 29
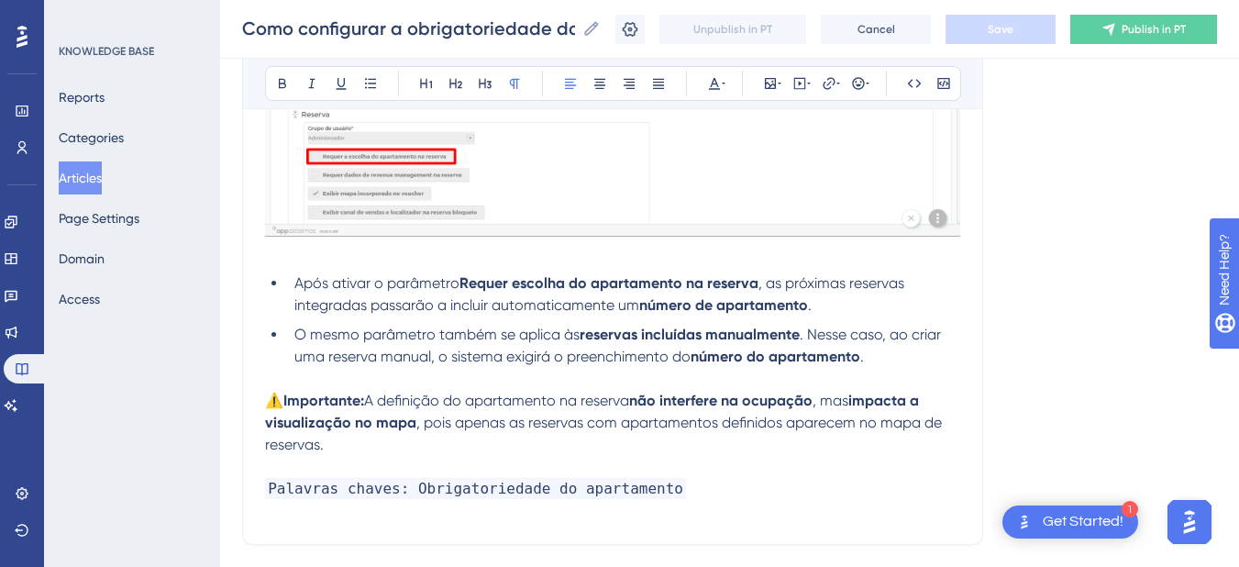
scroll to position [1197, 0]
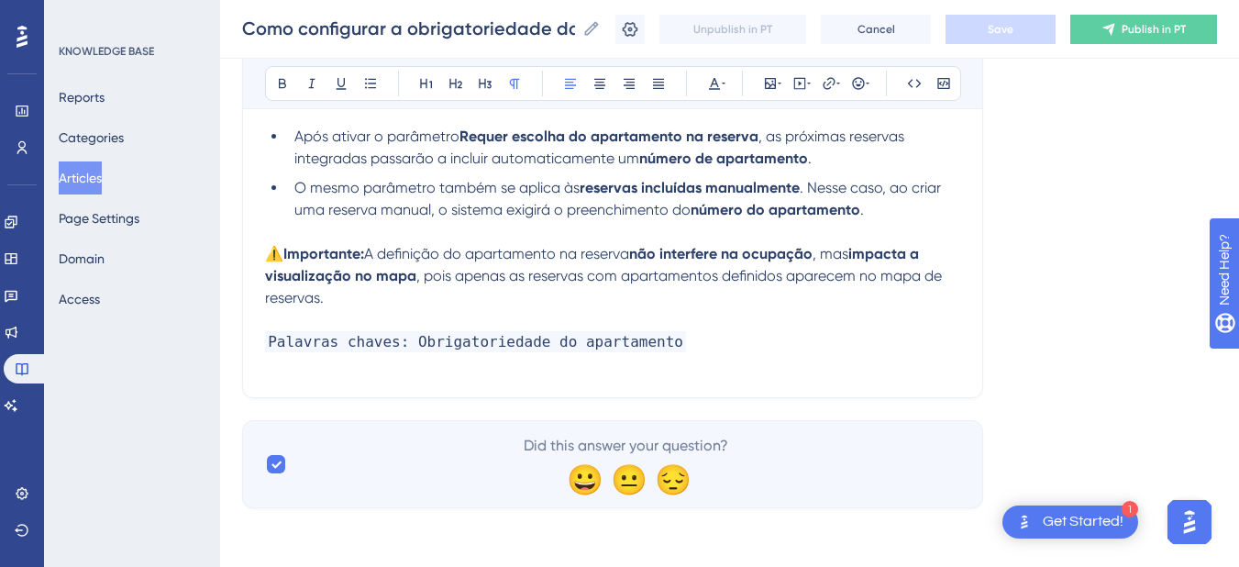
click at [709, 320] on p at bounding box center [612, 320] width 695 height 22
click at [677, 338] on p "Palavras chaves: Obrigatoriedade do apartamento" at bounding box center [612, 342] width 695 height 22
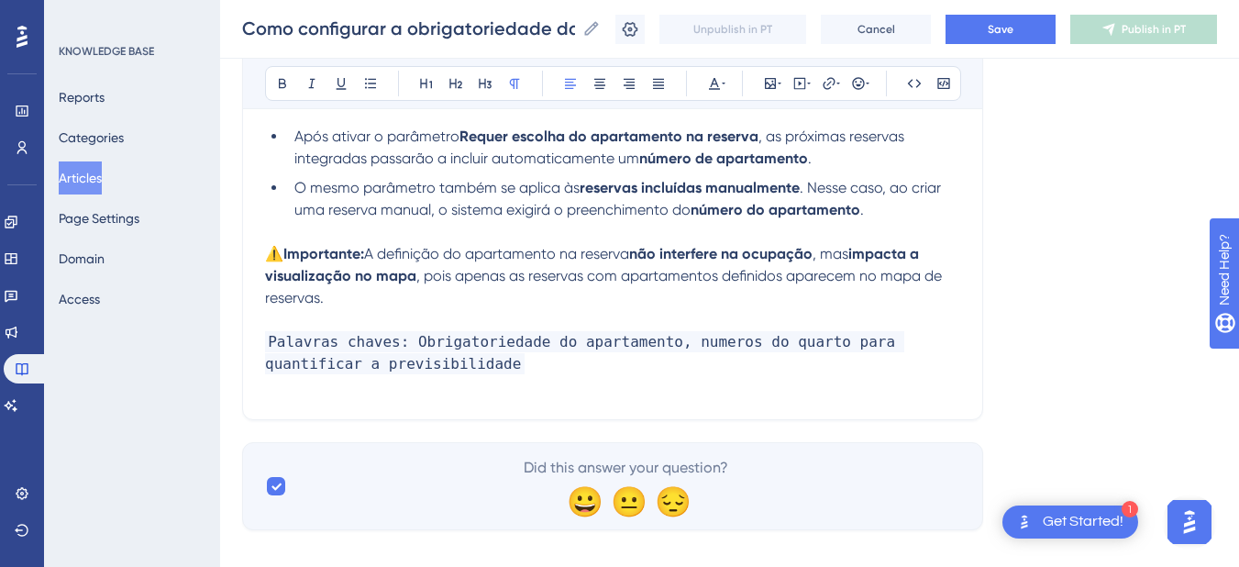
click at [328, 301] on p "⚠️Importante: A definição do apartamento na reserva não interfere na ocupação ,…" at bounding box center [612, 276] width 695 height 66
click at [369, 255] on span "A definição do apartamento na reserva" at bounding box center [496, 253] width 265 height 17
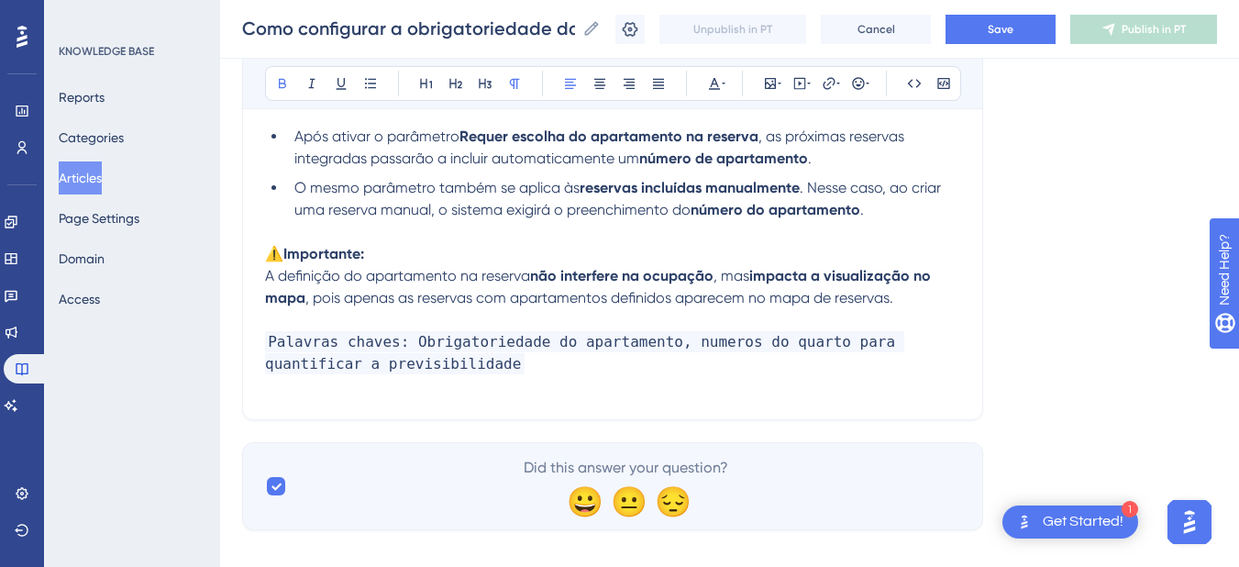
click at [588, 284] on strong "não interfere na ocupação" at bounding box center [621, 275] width 183 height 17
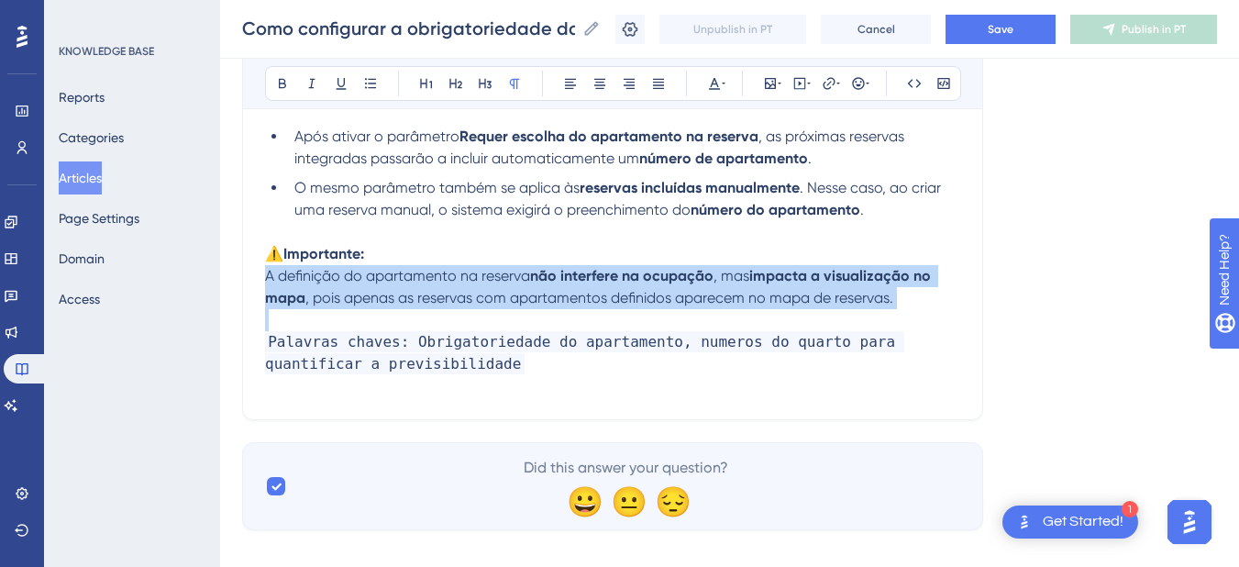
click at [588, 284] on strong "não interfere na ocupação" at bounding box center [621, 275] width 183 height 17
click at [360, 83] on button at bounding box center [371, 84] width 26 height 26
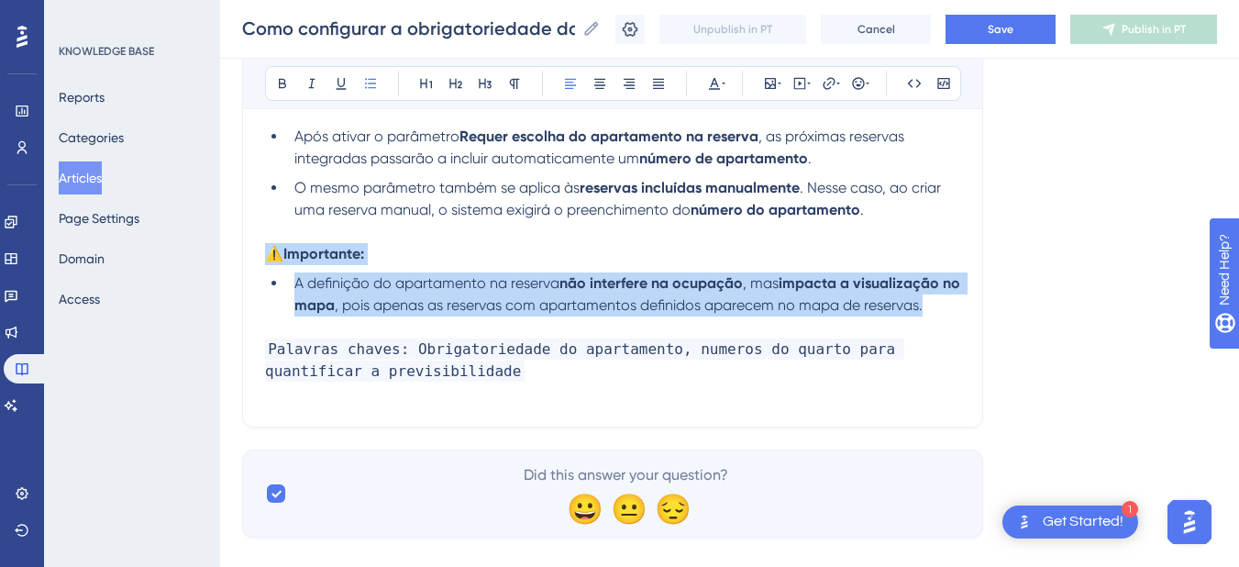
click at [913, 291] on strong "impacta a visualização no mapa" at bounding box center [628, 293] width 669 height 39
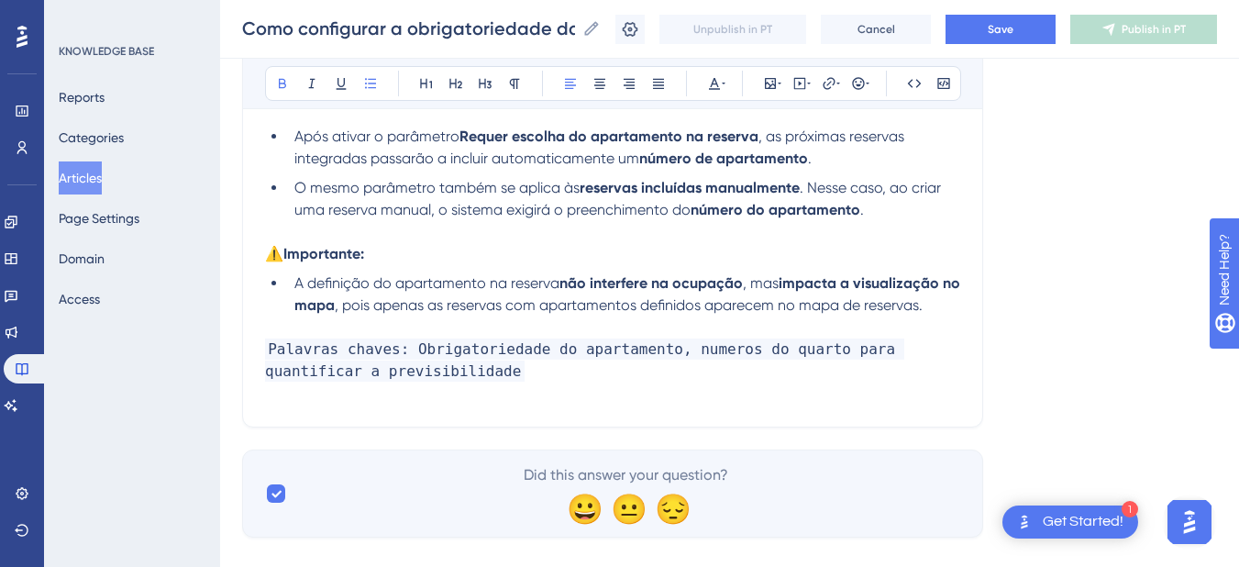
click at [947, 312] on li "A definição do apartamento na reserva não interfere na ocupação , mas impacta a…" at bounding box center [623, 294] width 673 height 44
click at [1013, 28] on span "Save" at bounding box center [1000, 29] width 26 height 15
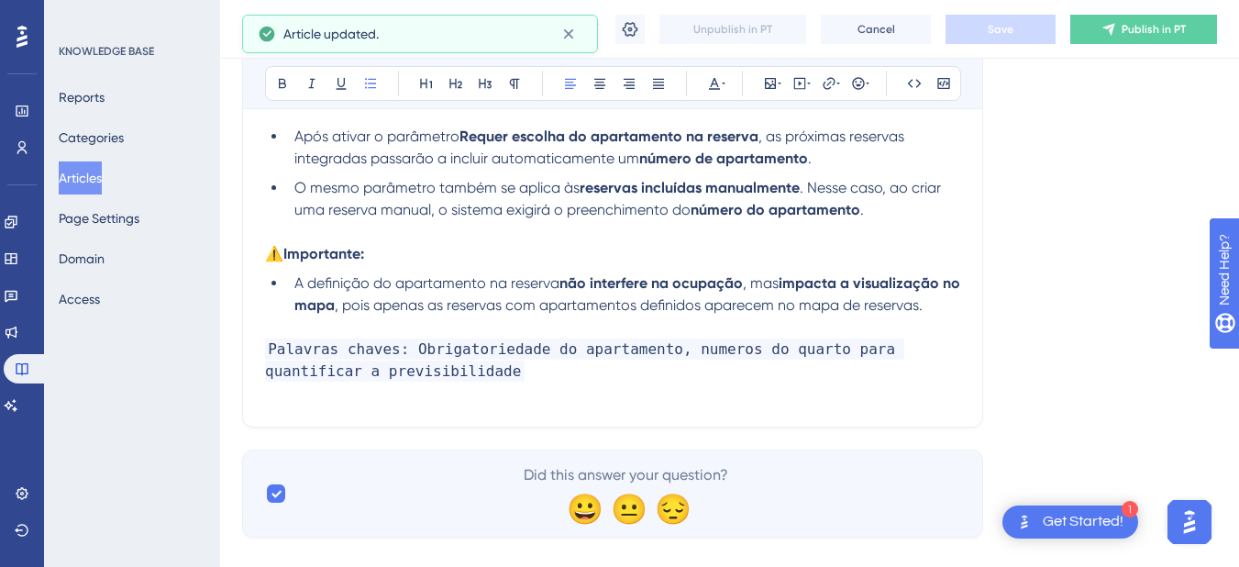
scroll to position [0, 0]
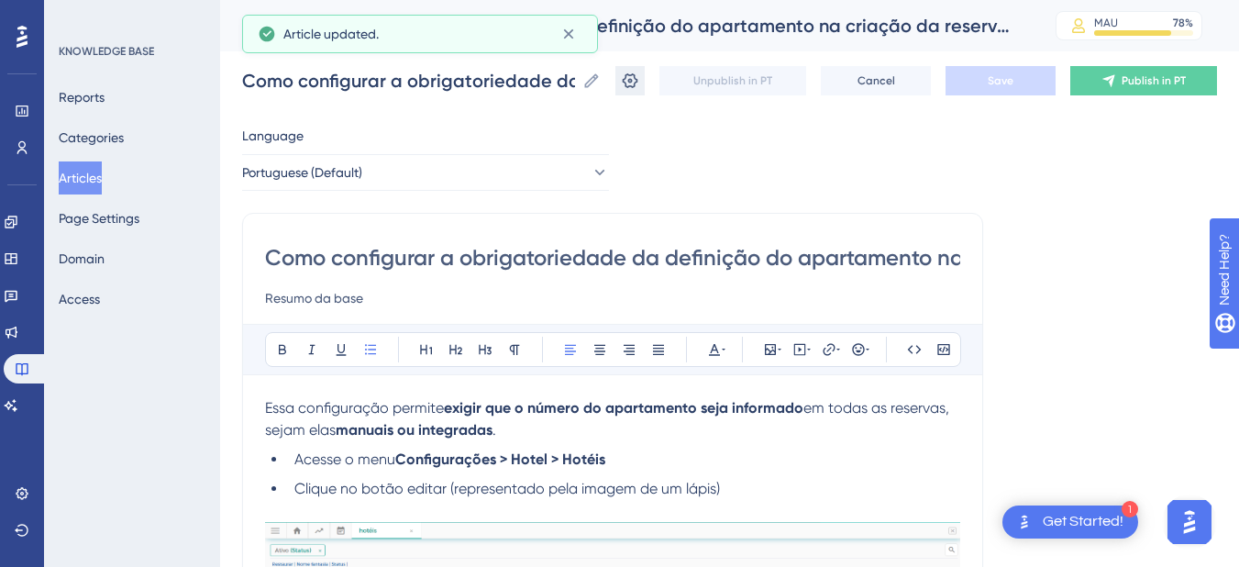
click at [645, 94] on button at bounding box center [629, 80] width 29 height 29
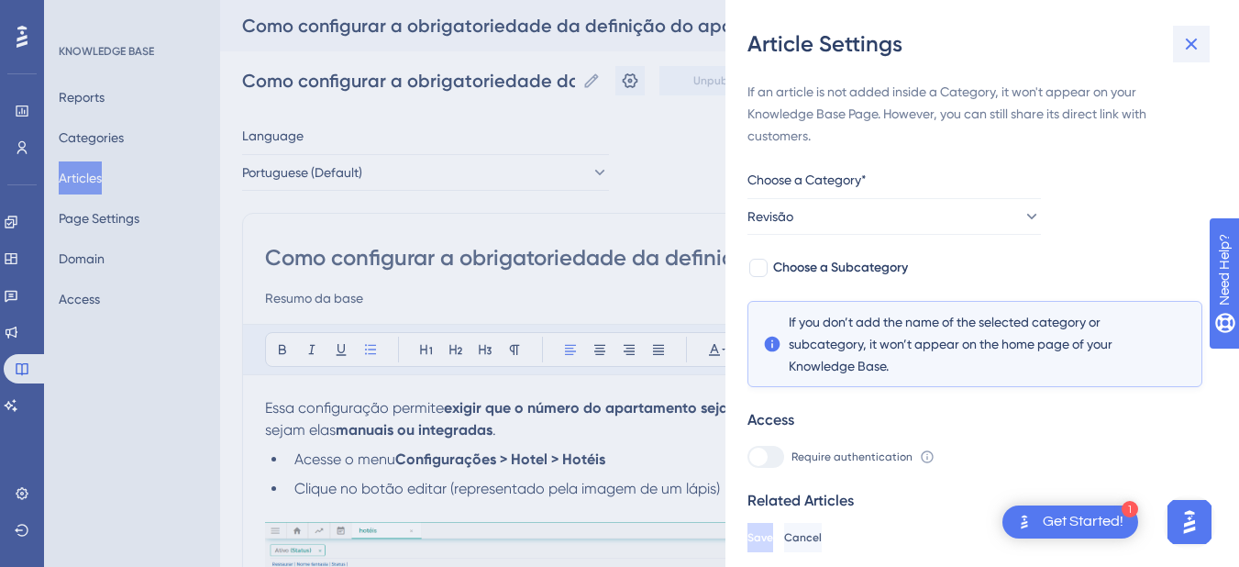
click at [1201, 49] on icon at bounding box center [1191, 44] width 22 height 22
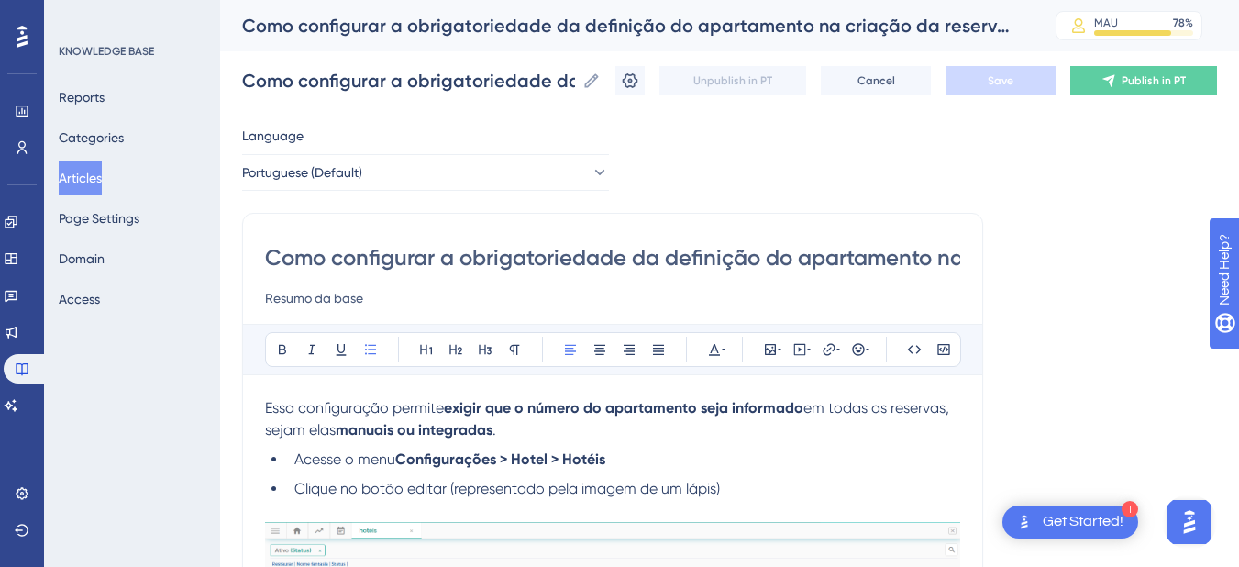
click at [303, 305] on input "Resumo da base" at bounding box center [612, 298] width 695 height 22
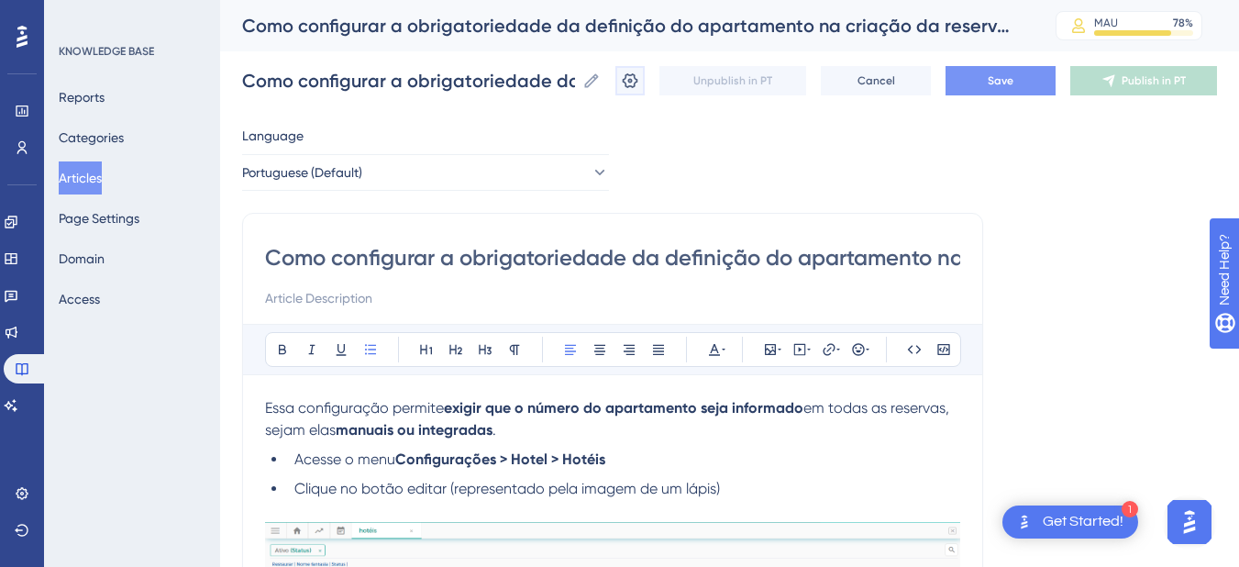
click at [645, 78] on button at bounding box center [629, 80] width 29 height 29
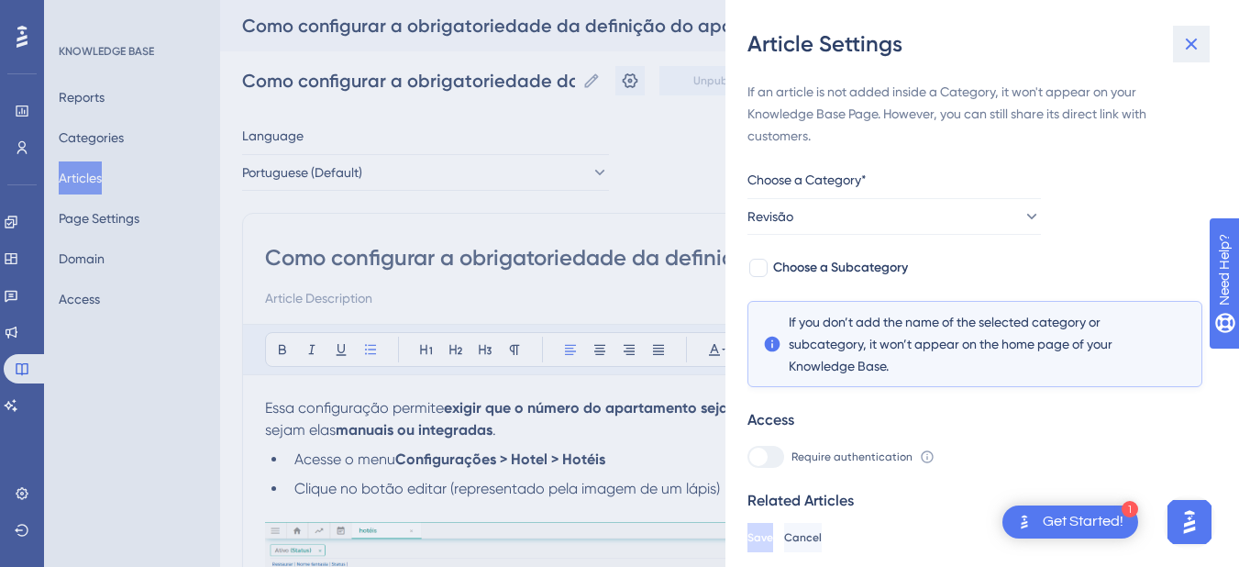
click at [1193, 42] on icon at bounding box center [1191, 45] width 12 height 12
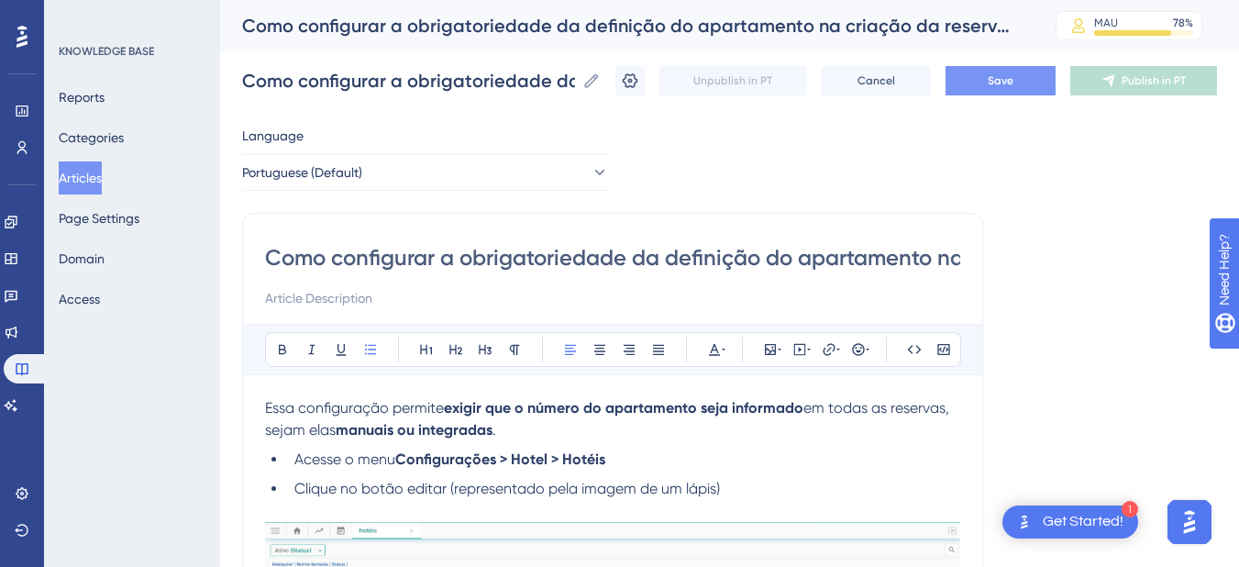
click at [442, 416] on p "Essa configuração permite exigir que o número do apartamento seja informado em …" at bounding box center [612, 419] width 695 height 44
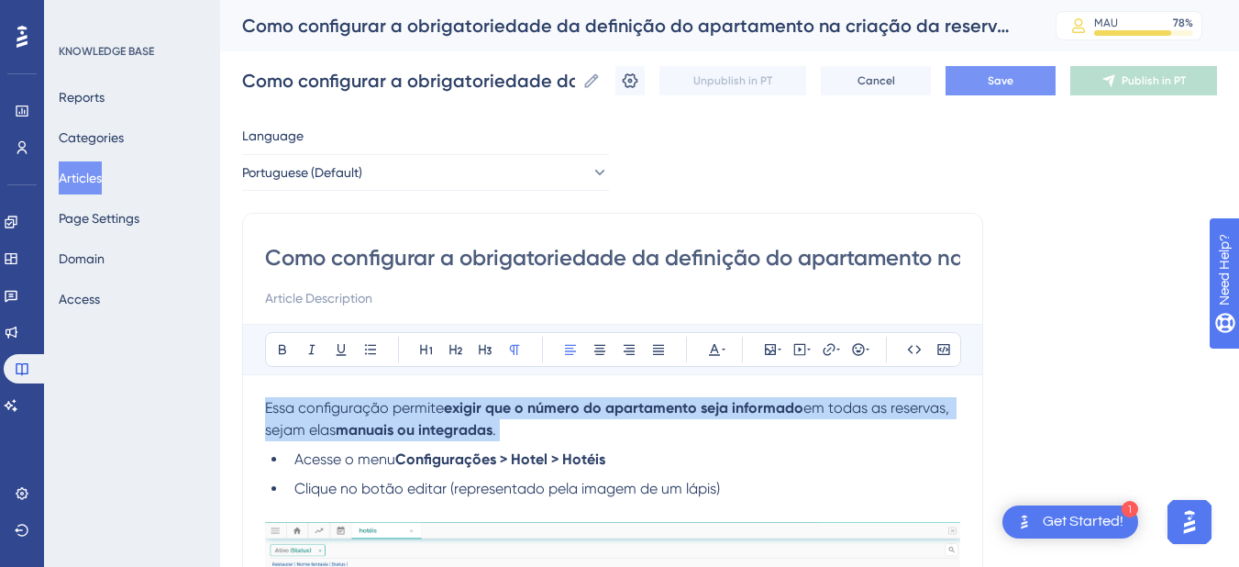
click at [442, 416] on p "Essa configuração permite exigir que o número do apartamento seja informado em …" at bounding box center [612, 419] width 695 height 44
click at [638, 86] on icon at bounding box center [631, 80] width 16 height 15
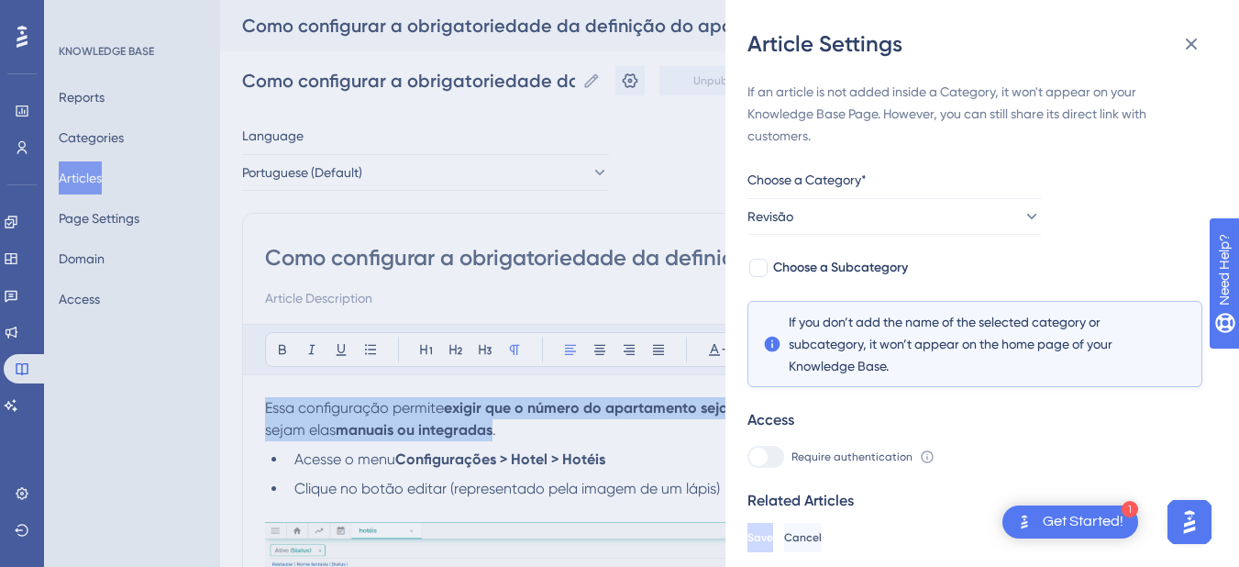
scroll to position [52, 0]
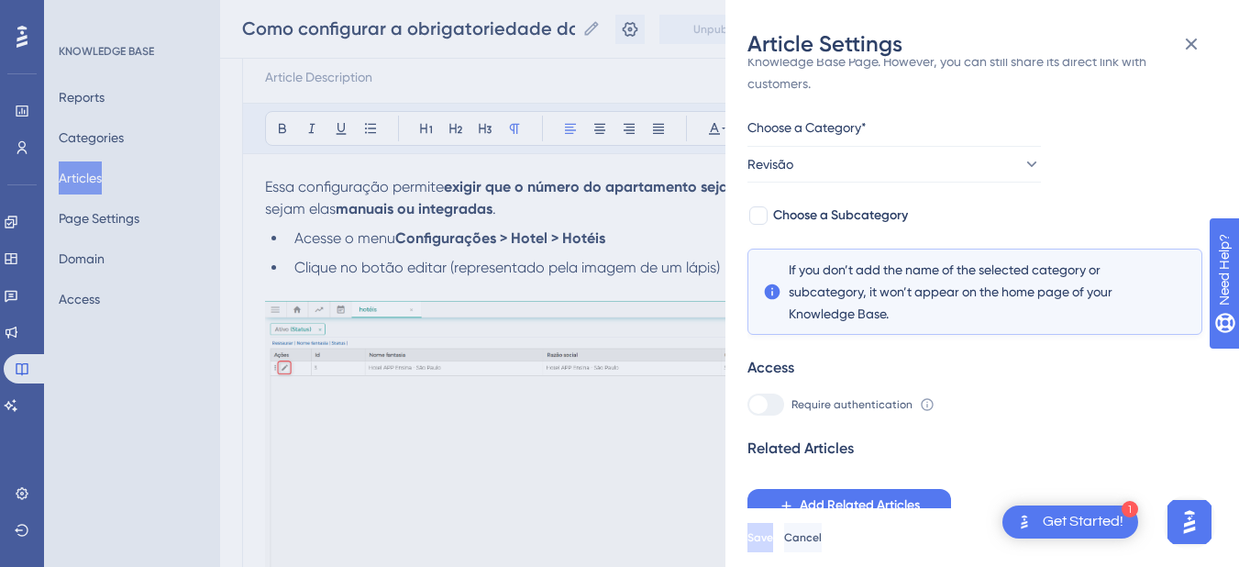
click at [794, 530] on div "Save Cancel" at bounding box center [1003, 537] width 513 height 59
click at [803, 499] on span "Add Related Articles" at bounding box center [859, 505] width 120 height 22
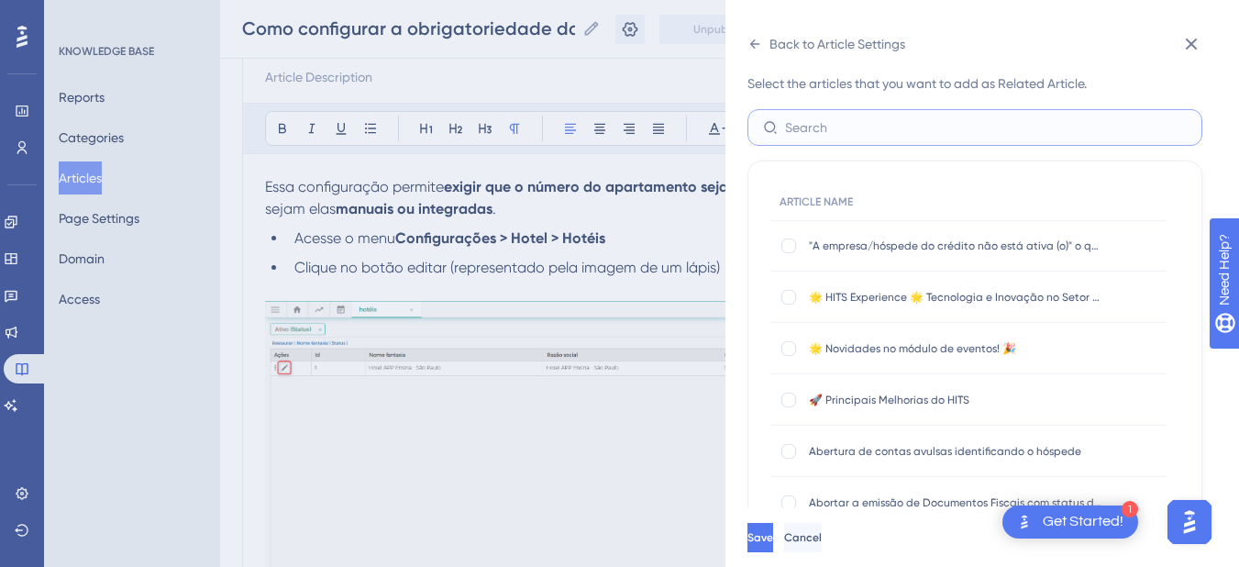
click at [824, 135] on input "text" at bounding box center [986, 127] width 402 height 20
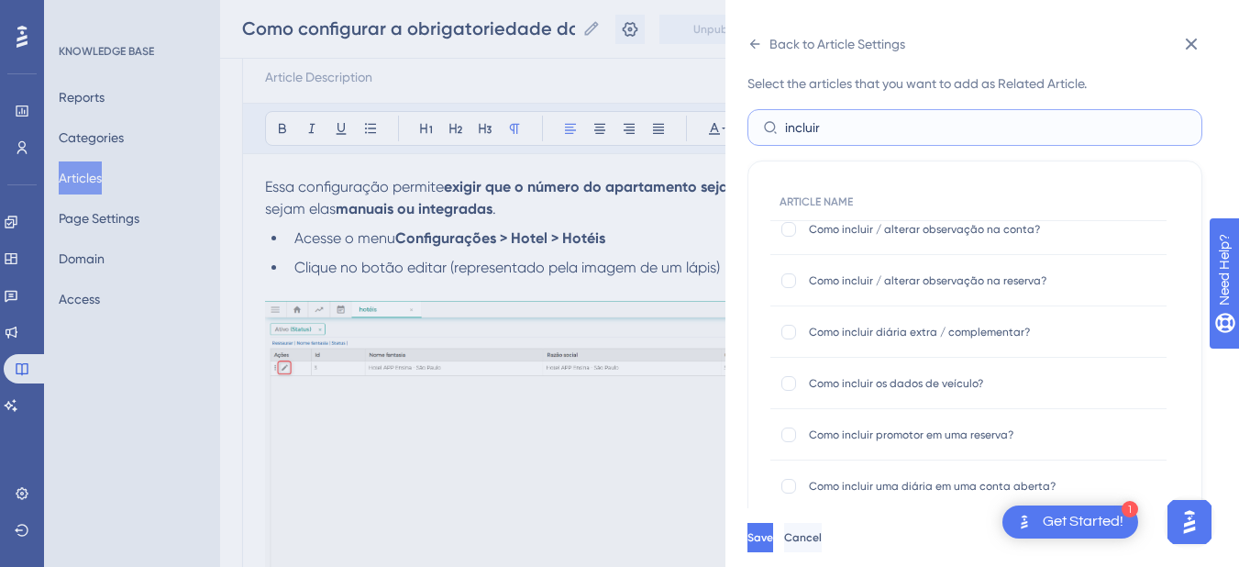
scroll to position [241, 0]
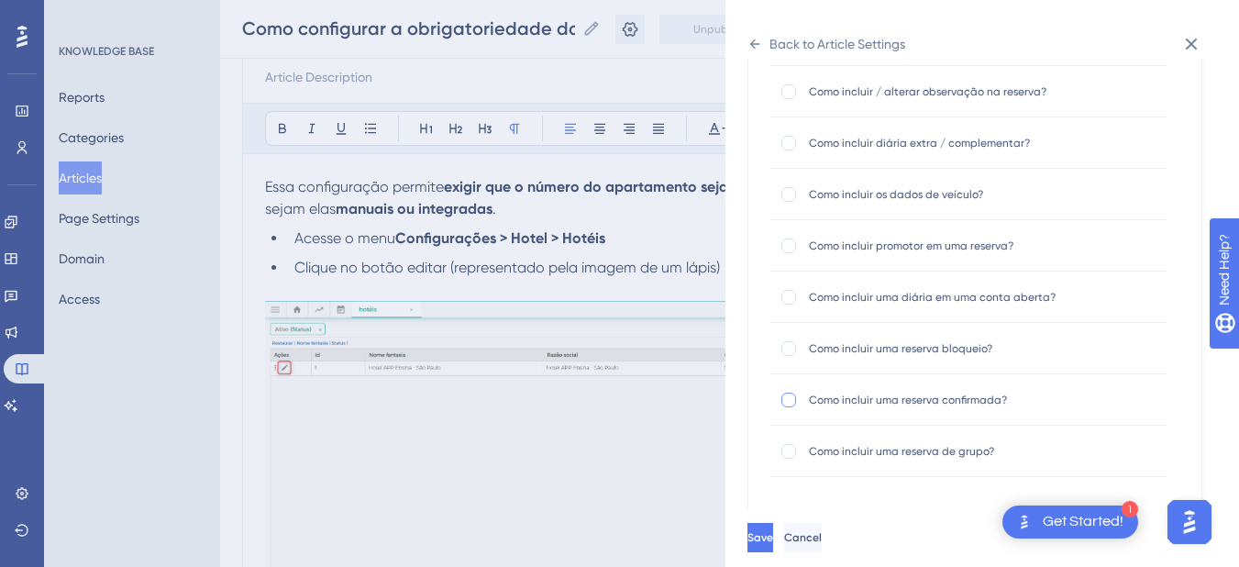
type input "incluir"
click at [792, 396] on div at bounding box center [788, 399] width 15 height 15
checkbox input "true"
click at [790, 353] on div at bounding box center [788, 348] width 15 height 15
checkbox input "true"
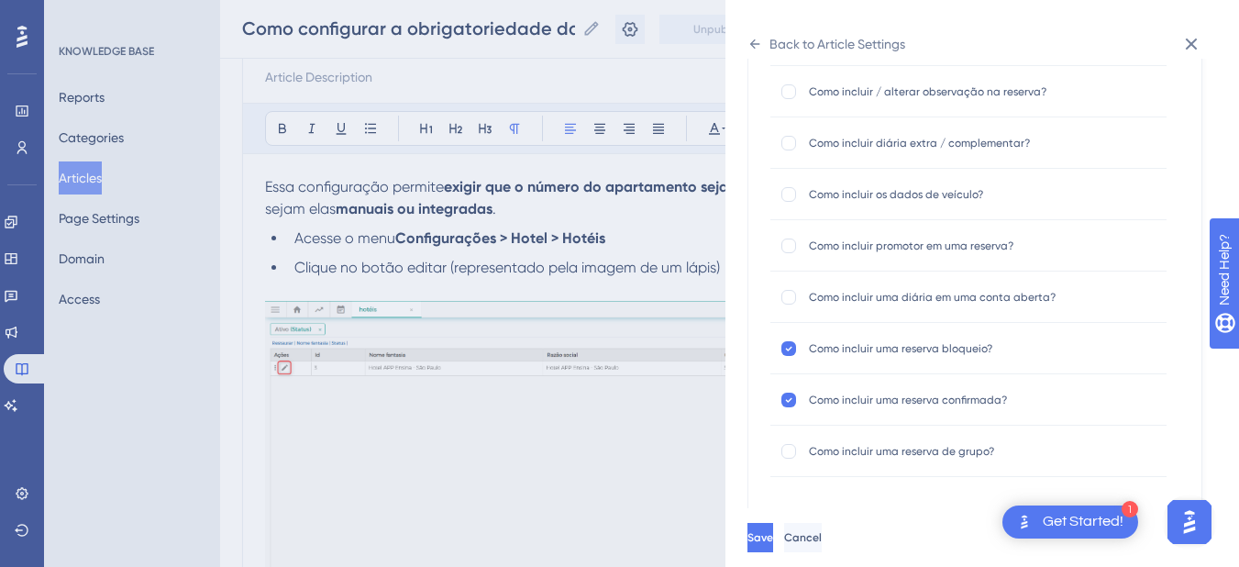
click at [795, 466] on div "Como incluir uma reserva de grupo? Como incluir uma reserva de grupo?" at bounding box center [968, 450] width 396 height 51
click at [789, 449] on div at bounding box center [788, 451] width 15 height 15
checkbox input "true"
click at [773, 545] on span "Save" at bounding box center [760, 537] width 26 height 15
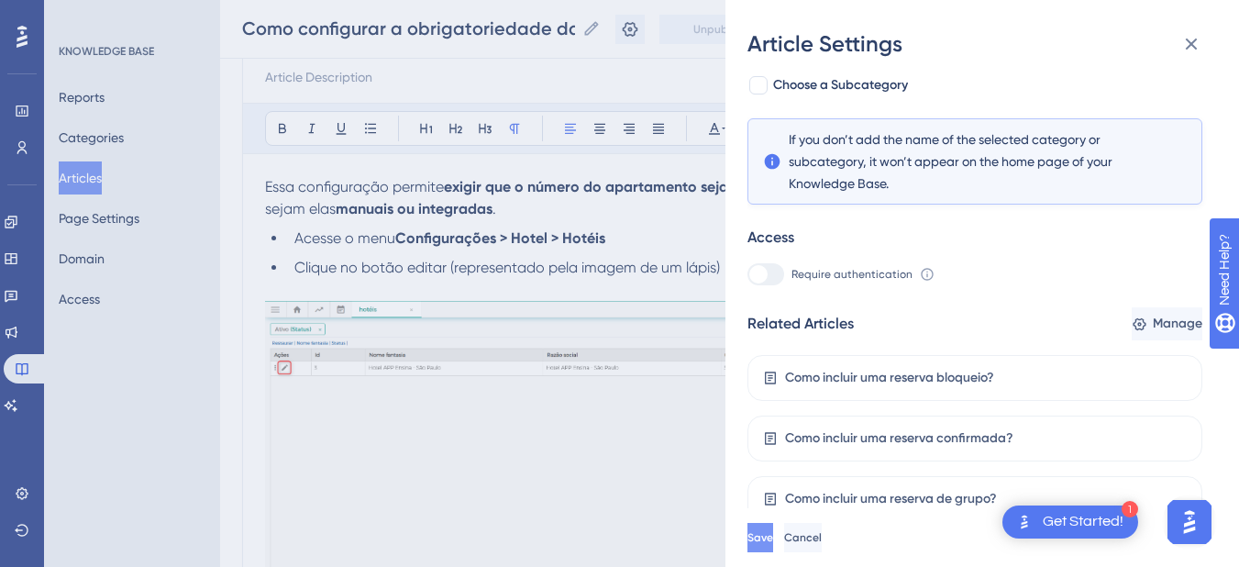
click at [773, 545] on span "Save" at bounding box center [760, 537] width 26 height 15
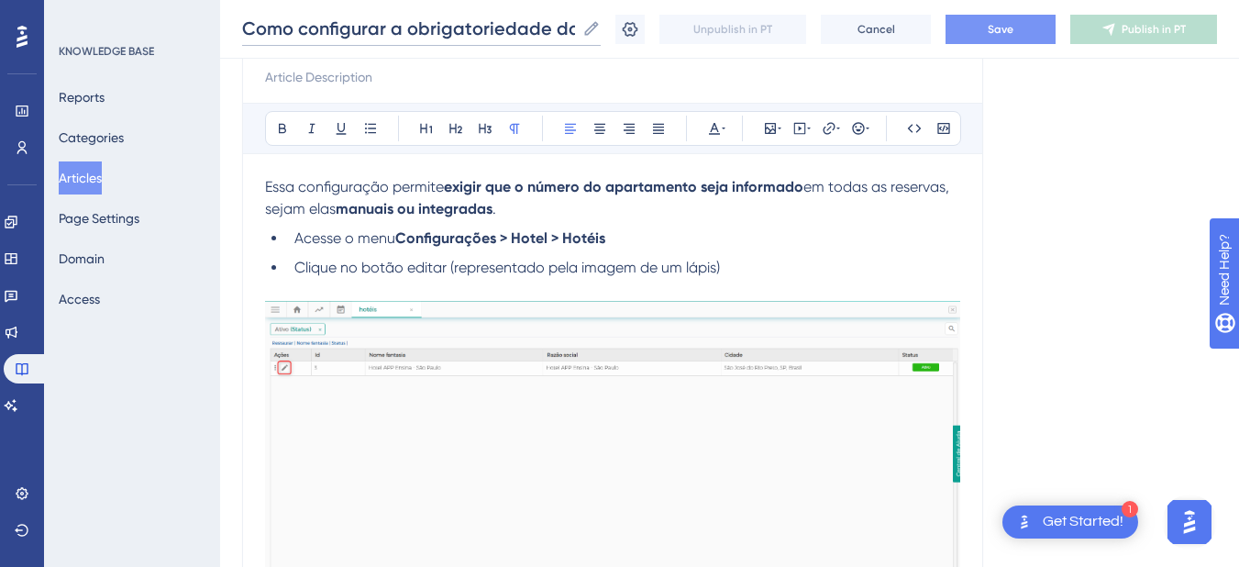
click at [365, 26] on input "Como configurar a obrigatoriedade da definição do apartamento na criação da res…" at bounding box center [408, 29] width 333 height 26
click at [102, 179] on button "Articles" at bounding box center [80, 177] width 43 height 33
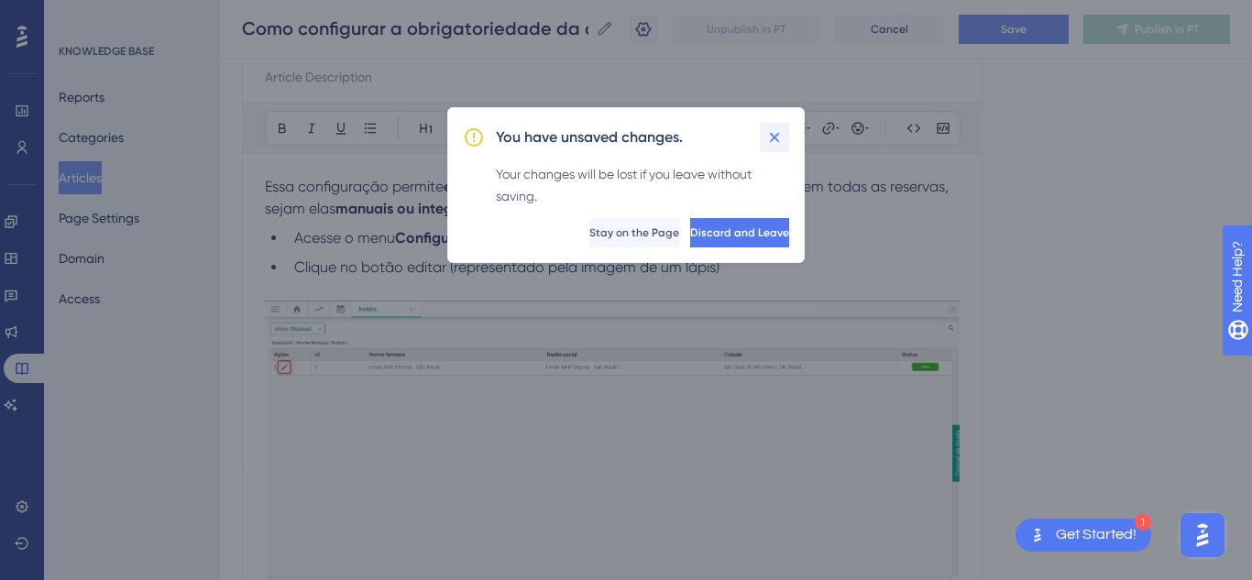
click at [774, 129] on icon at bounding box center [775, 137] width 18 height 18
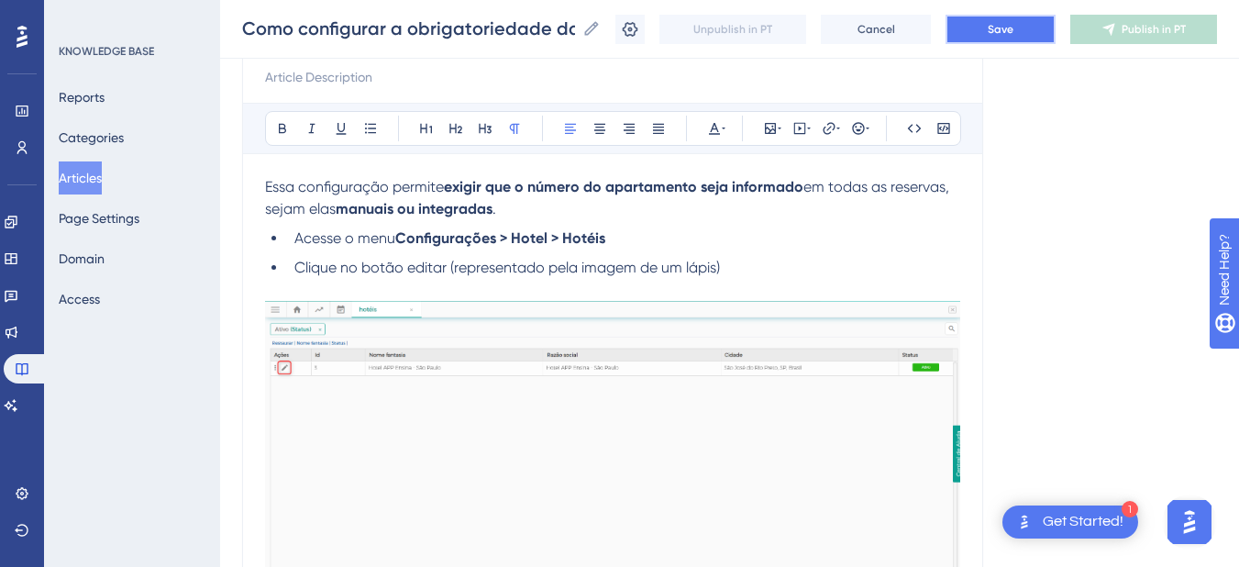
click at [999, 23] on button "Save" at bounding box center [1000, 29] width 110 height 29
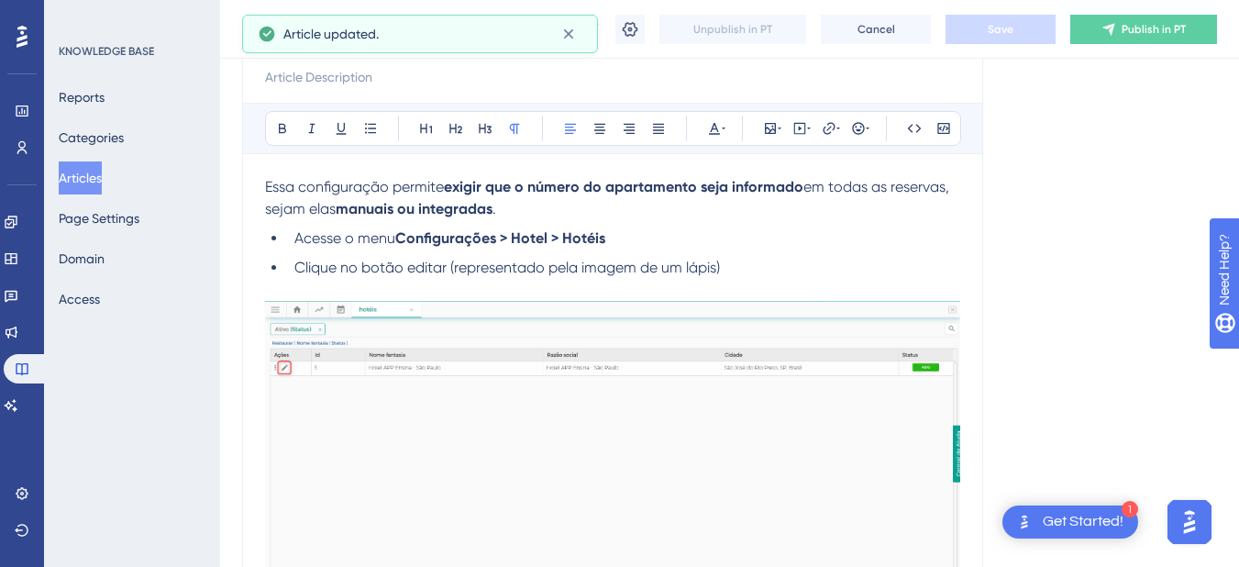
click at [83, 175] on button "Articles" at bounding box center [80, 177] width 43 height 33
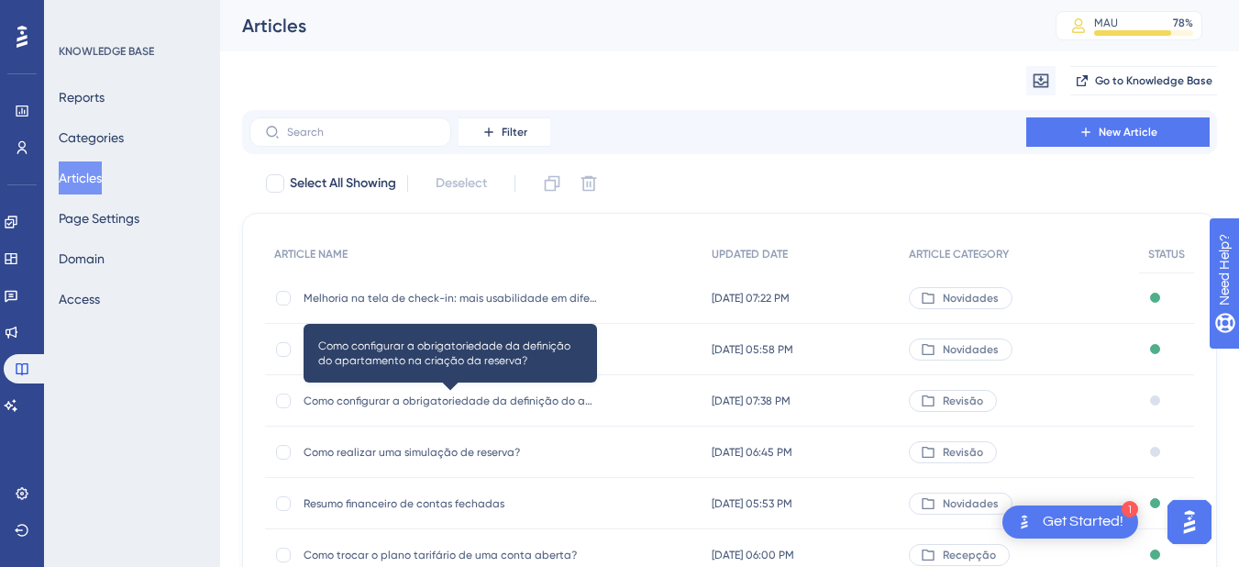
click at [456, 394] on span "Como configurar a obrigatoriedade da definição do apartamento na criação da res…" at bounding box center [449, 400] width 293 height 15
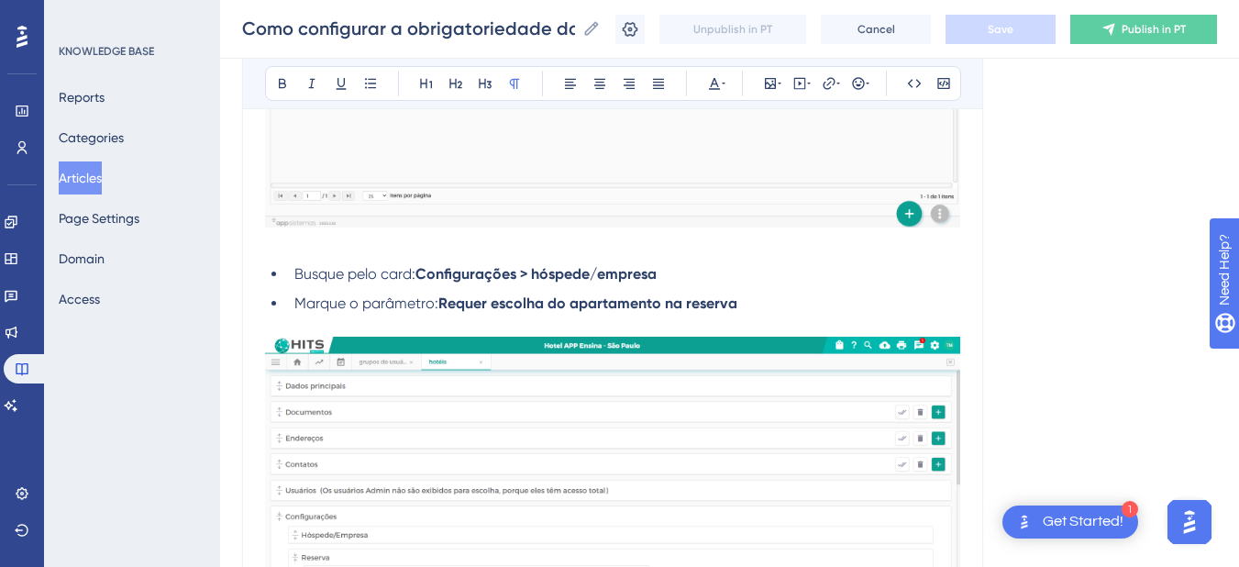
scroll to position [821, 0]
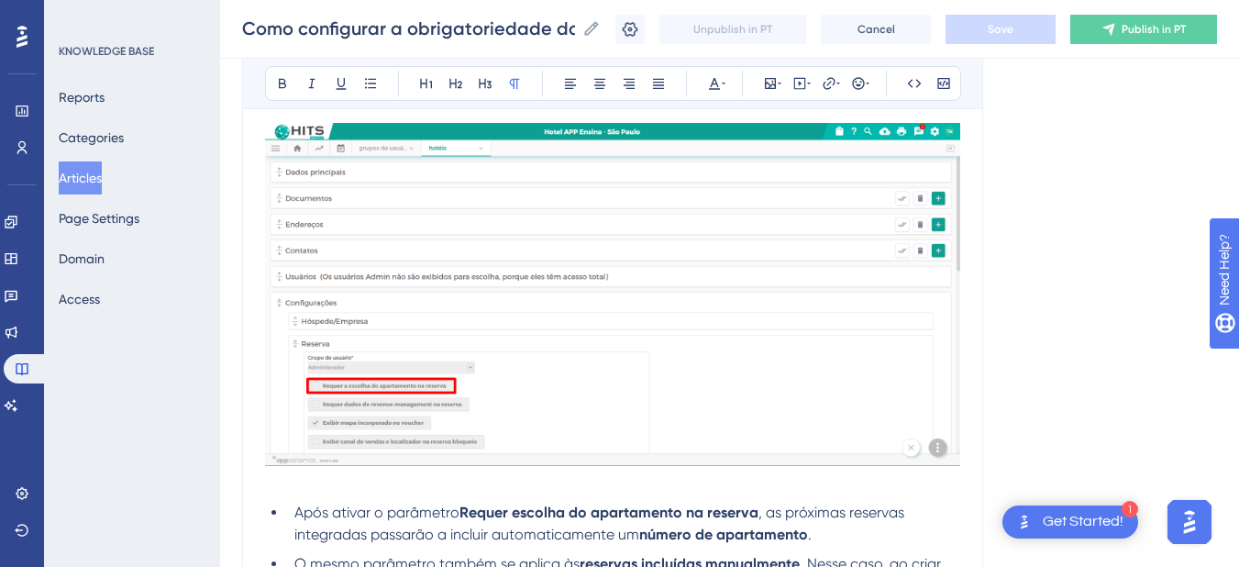
click at [94, 184] on button "Articles" at bounding box center [80, 177] width 43 height 33
